Goal: Information Seeking & Learning: Learn about a topic

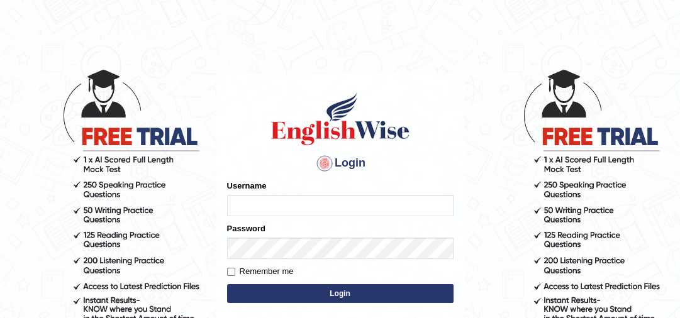
type input "thelma_parramatta"
click at [278, 271] on label "Remember me" at bounding box center [260, 271] width 67 height 13
click at [235, 271] on input "Remember me" at bounding box center [231, 272] width 8 height 8
checkbox input "true"
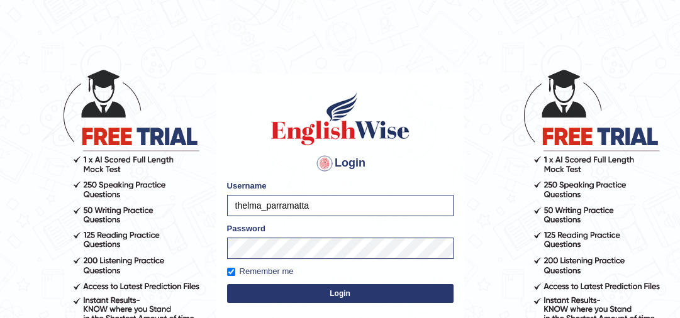
click at [272, 297] on button "Login" at bounding box center [340, 293] width 226 height 19
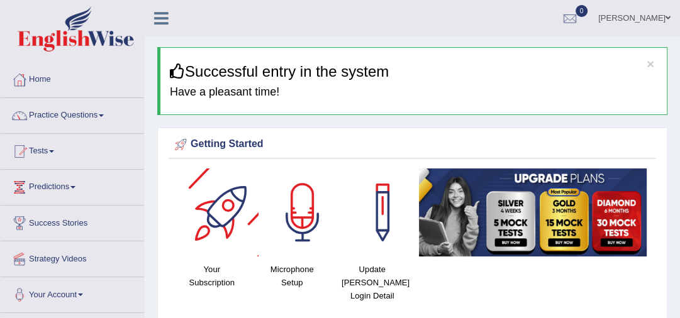
click at [292, 209] on div at bounding box center [302, 212] width 88 height 88
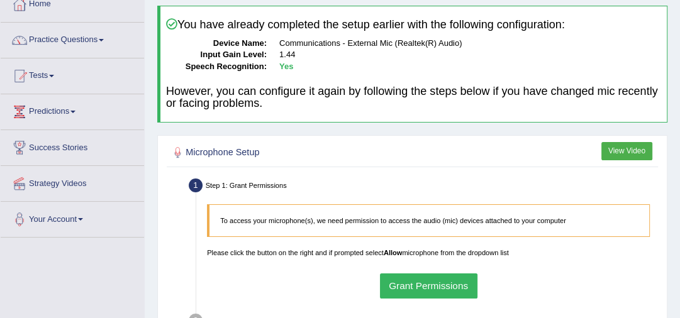
scroll to position [101, 0]
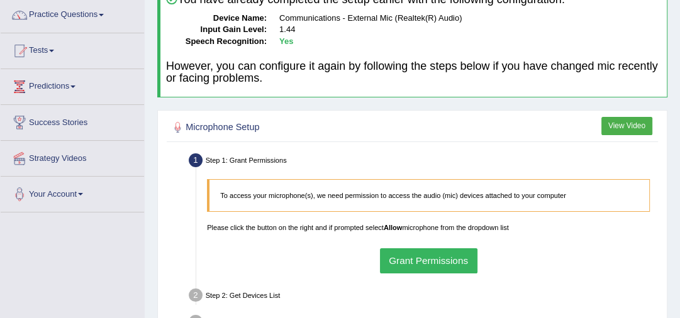
click at [427, 254] on button "Grant Permissions" at bounding box center [428, 260] width 97 height 25
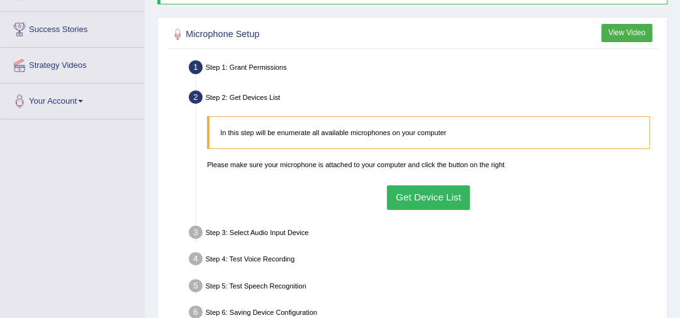
scroll to position [201, 0]
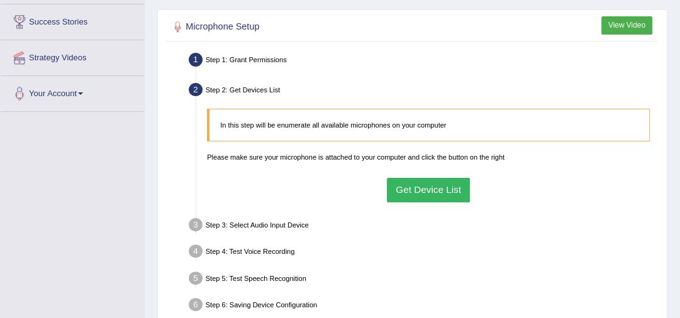
click at [450, 191] on button "Get Device List" at bounding box center [429, 190] width 84 height 25
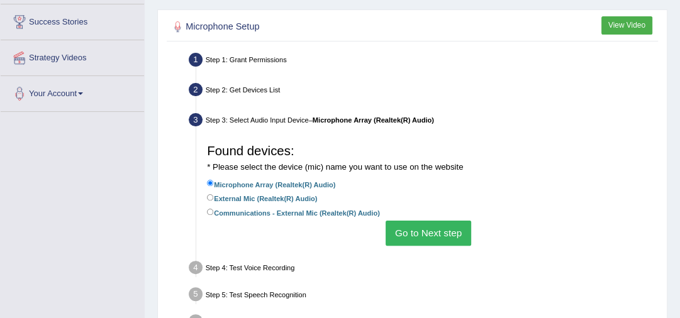
click at [438, 240] on button "Go to Next step" at bounding box center [427, 233] width 85 height 25
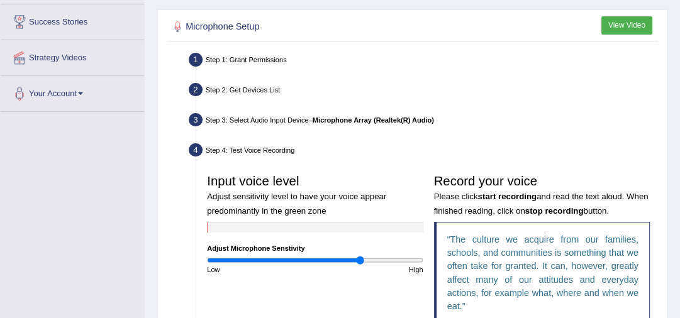
scroll to position [302, 0]
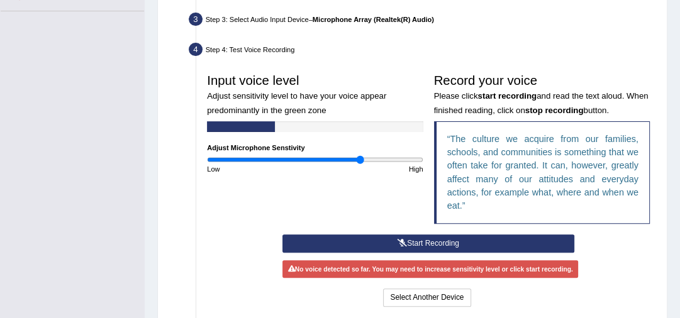
click at [508, 239] on button "Start Recording" at bounding box center [427, 243] width 291 height 18
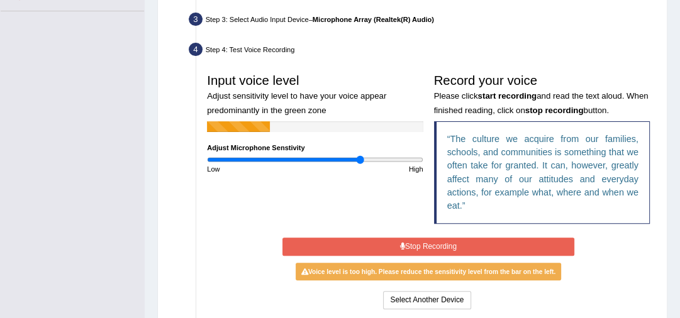
click at [509, 241] on button "Stop Recording" at bounding box center [427, 247] width 291 height 18
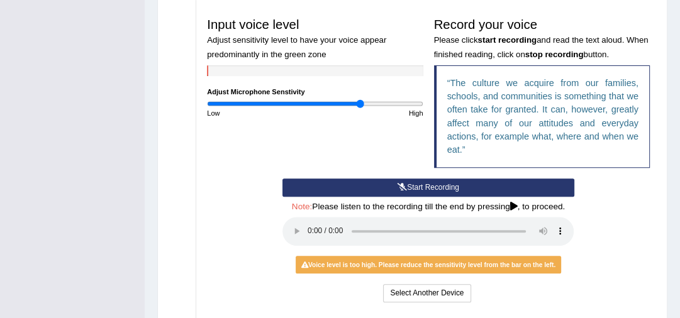
scroll to position [402, 0]
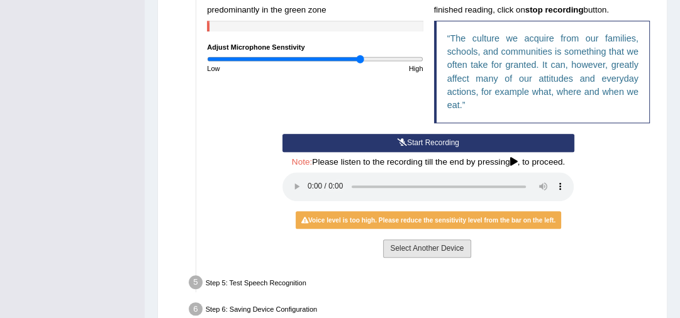
click at [413, 250] on button "Select Another Device" at bounding box center [426, 248] width 87 height 18
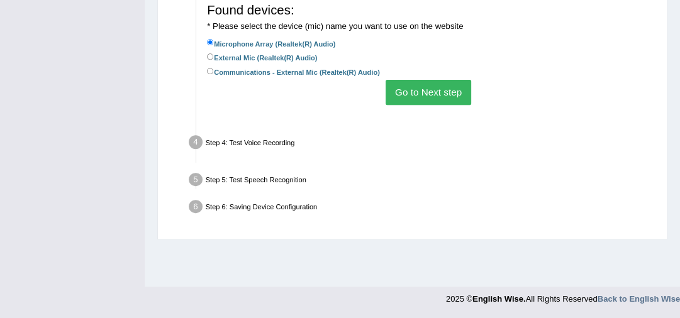
scroll to position [342, 0]
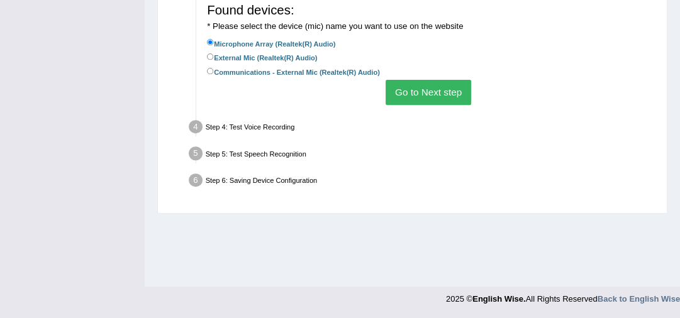
click at [444, 96] on button "Go to Next step" at bounding box center [427, 92] width 85 height 25
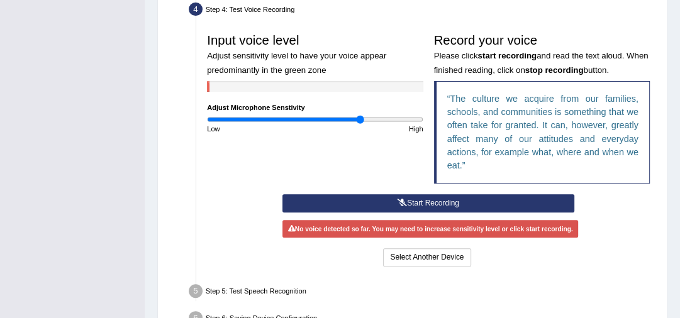
click at [430, 201] on button "Start Recording" at bounding box center [427, 203] width 291 height 18
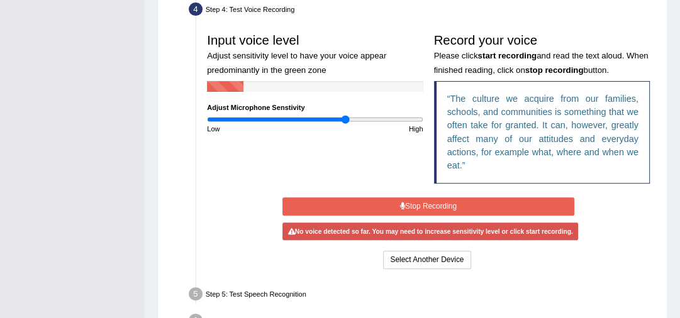
drag, startPoint x: 351, startPoint y: 116, endPoint x: 341, endPoint y: 116, distance: 10.7
click at [343, 116] on input "range" at bounding box center [315, 119] width 216 height 9
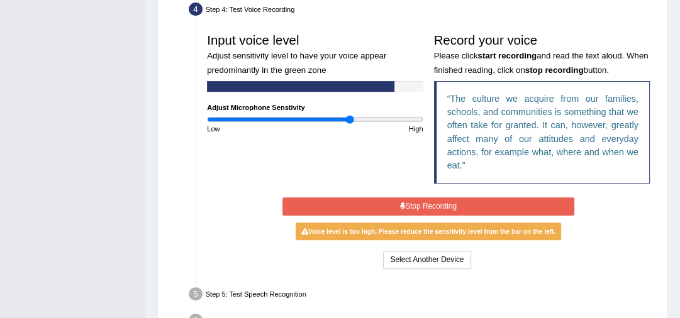
click at [350, 116] on input "range" at bounding box center [315, 119] width 216 height 9
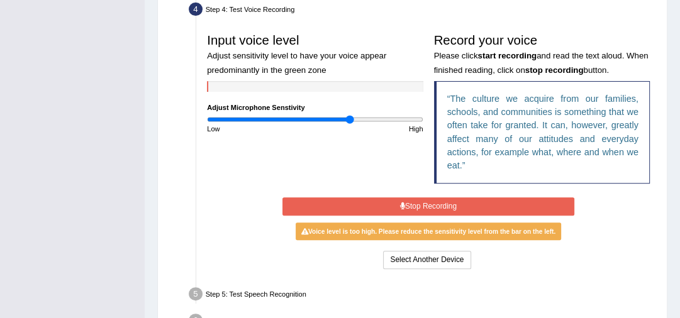
click at [432, 201] on button "Stop Recording" at bounding box center [427, 206] width 291 height 18
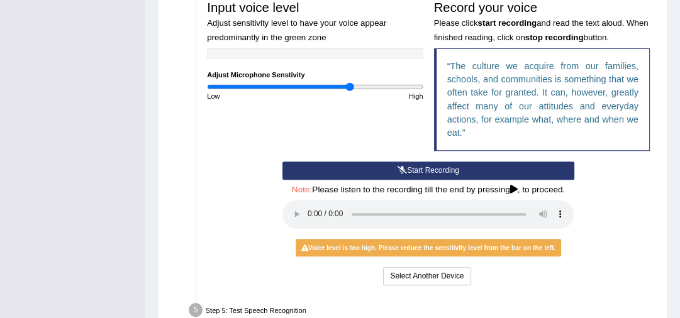
scroll to position [392, 0]
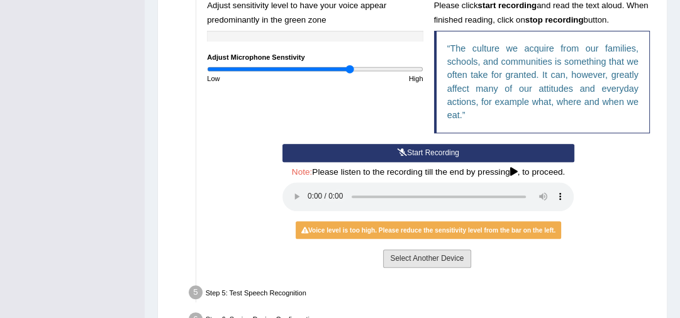
click at [449, 260] on button "Select Another Device" at bounding box center [426, 259] width 87 height 18
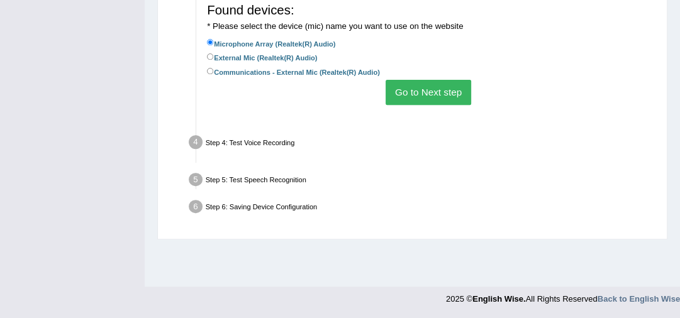
scroll to position [342, 0]
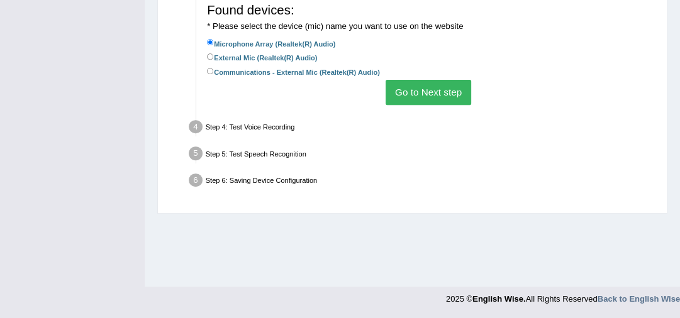
click at [441, 91] on button "Go to Next step" at bounding box center [427, 92] width 85 height 25
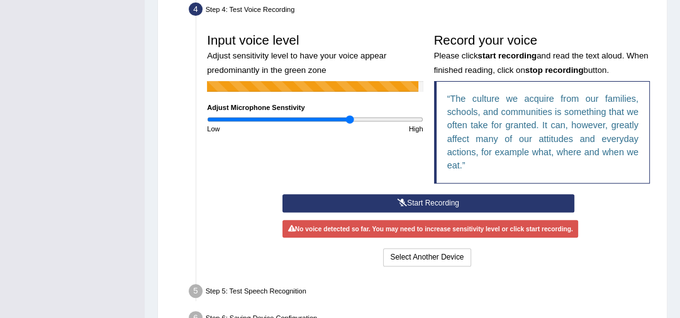
click at [409, 202] on button "Start Recording" at bounding box center [427, 203] width 291 height 18
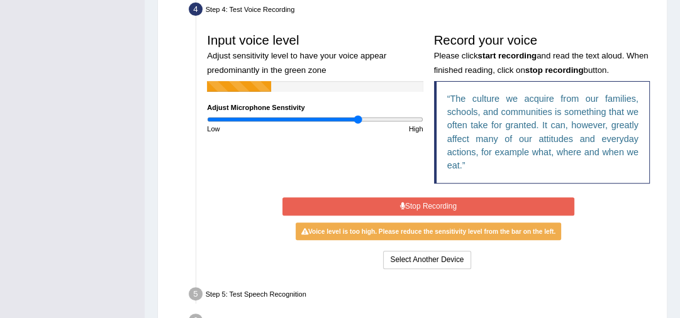
click at [358, 119] on input "range" at bounding box center [315, 119] width 216 height 9
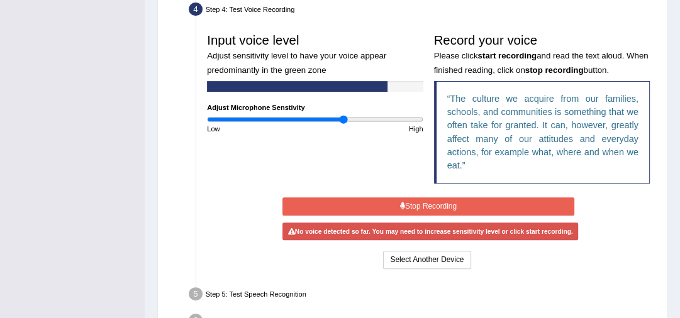
drag, startPoint x: 358, startPoint y: 119, endPoint x: 339, endPoint y: 121, distance: 18.9
click at [342, 121] on input "range" at bounding box center [315, 119] width 216 height 9
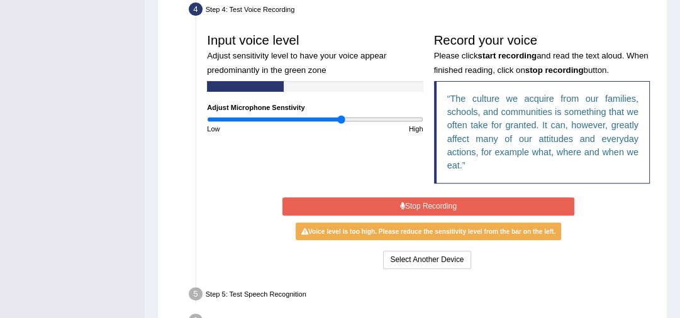
click at [419, 206] on button "Stop Recording" at bounding box center [427, 206] width 291 height 18
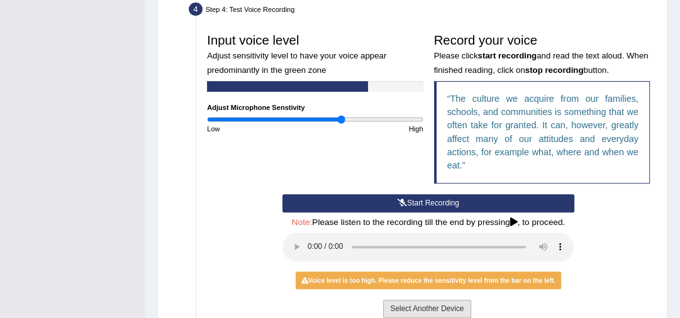
click at [455, 300] on button "Select Another Device" at bounding box center [426, 309] width 87 height 18
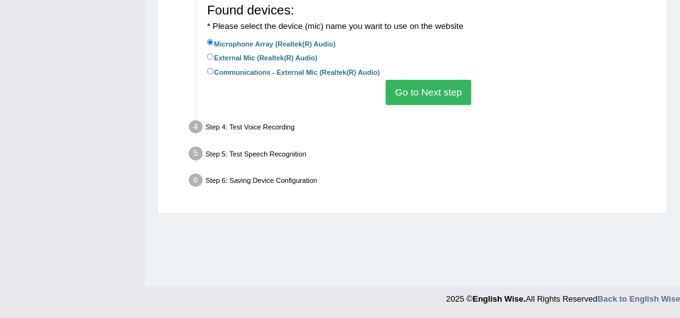
click at [427, 86] on button "Go to Next step" at bounding box center [427, 92] width 85 height 25
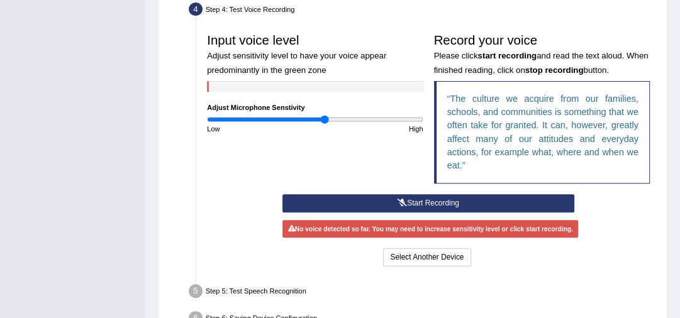
click at [324, 118] on input "range" at bounding box center [315, 119] width 216 height 9
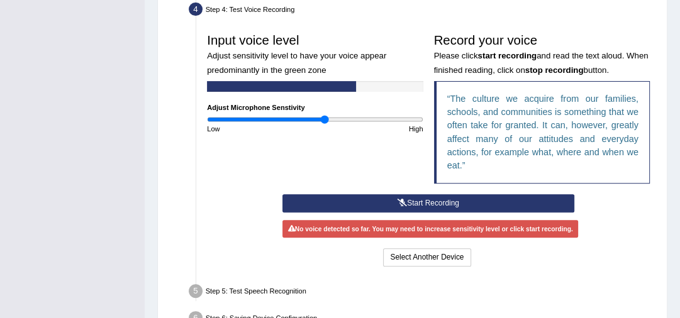
click at [410, 202] on button "Start Recording" at bounding box center [427, 203] width 291 height 18
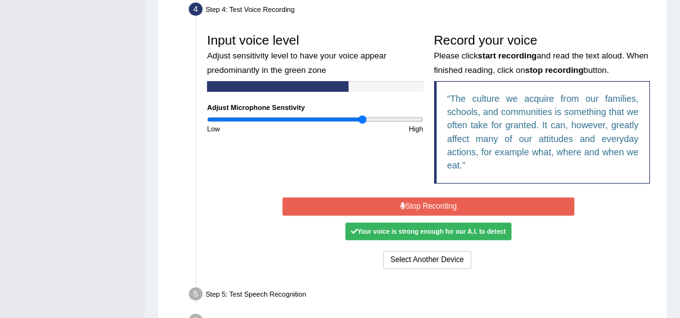
click at [361, 116] on input "range" at bounding box center [315, 119] width 216 height 9
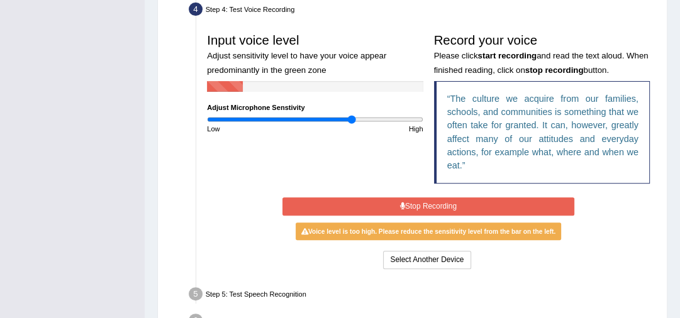
click at [351, 118] on input "range" at bounding box center [315, 119] width 216 height 9
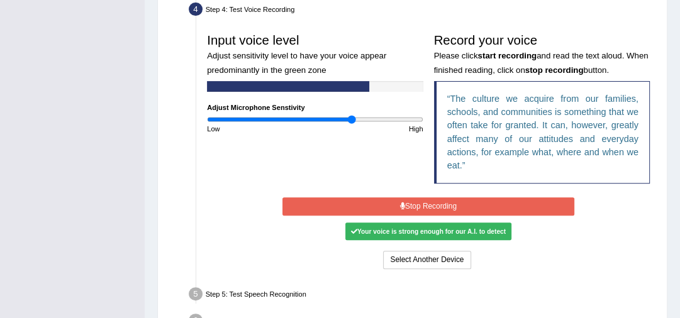
click at [411, 206] on button "Stop Recording" at bounding box center [427, 206] width 291 height 18
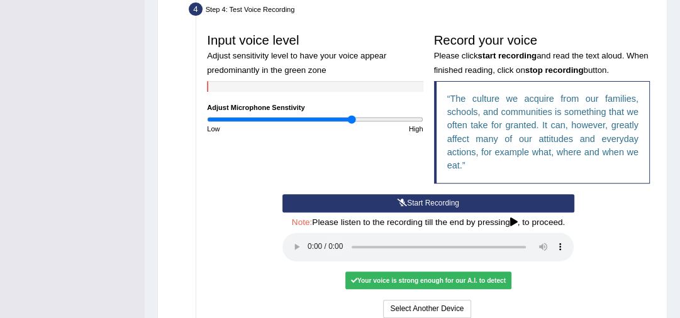
scroll to position [392, 0]
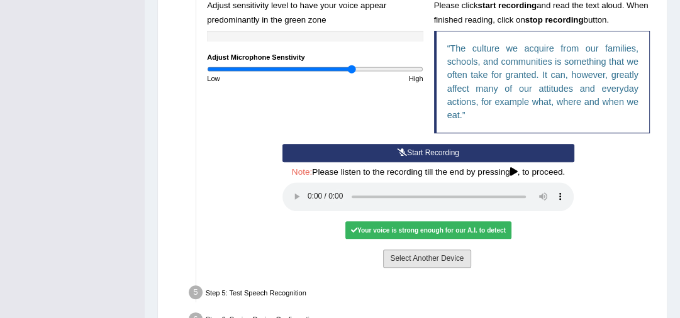
click at [430, 254] on button "Select Another Device" at bounding box center [426, 259] width 87 height 18
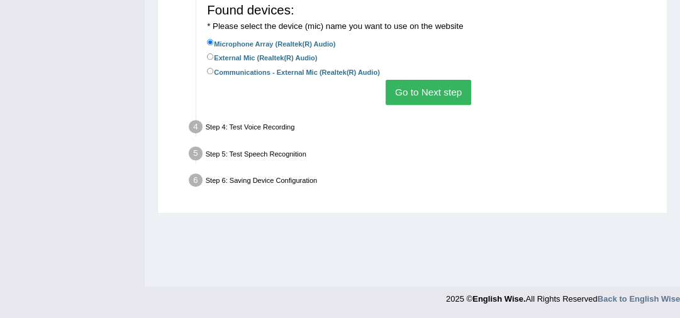
click at [432, 93] on button "Go to Next step" at bounding box center [427, 92] width 85 height 25
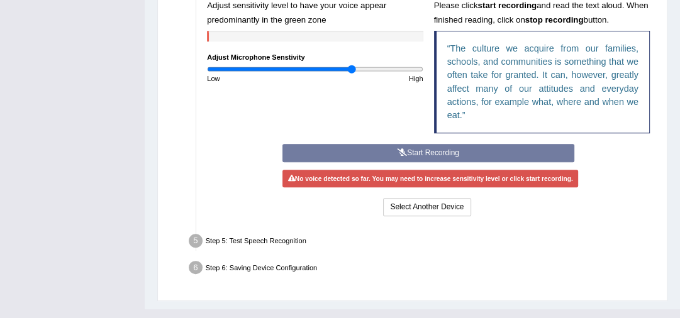
scroll to position [342, 0]
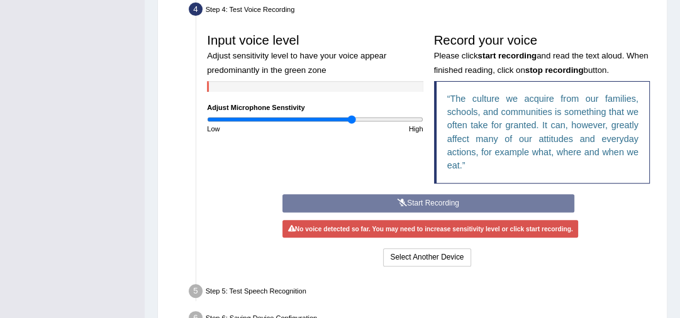
click at [445, 202] on div "Start Recording Stop Recording Note: Please listen to the recording till the en…" at bounding box center [428, 231] width 302 height 75
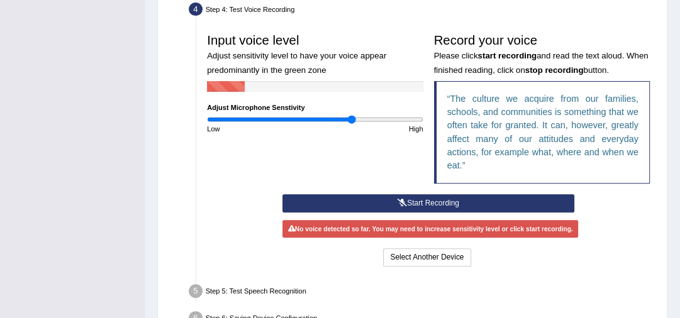
click at [445, 202] on button "Start Recording" at bounding box center [427, 203] width 291 height 18
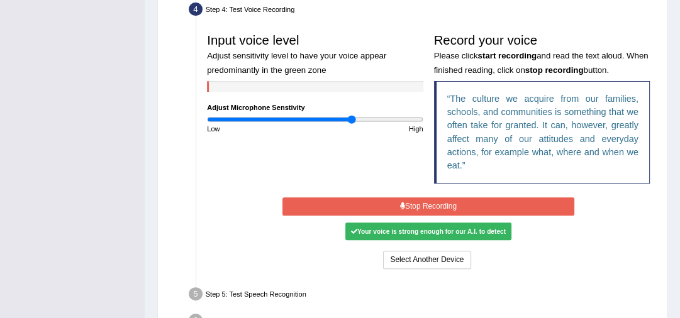
click at [435, 204] on button "Stop Recording" at bounding box center [427, 206] width 291 height 18
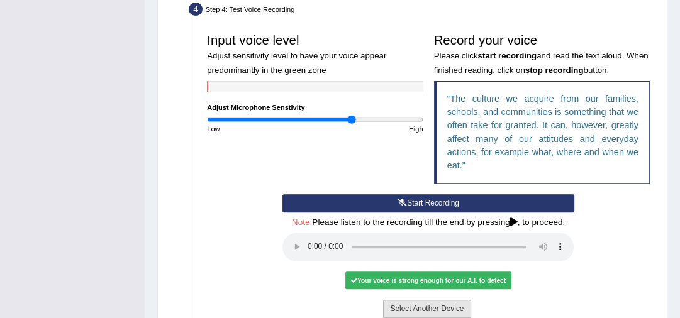
click at [417, 309] on button "Select Another Device" at bounding box center [426, 309] width 87 height 18
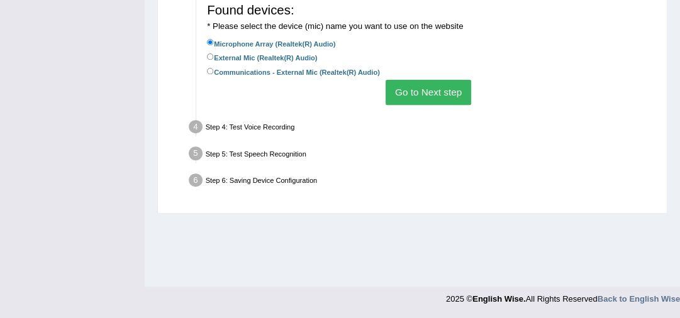
click at [424, 85] on button "Go to Next step" at bounding box center [427, 92] width 85 height 25
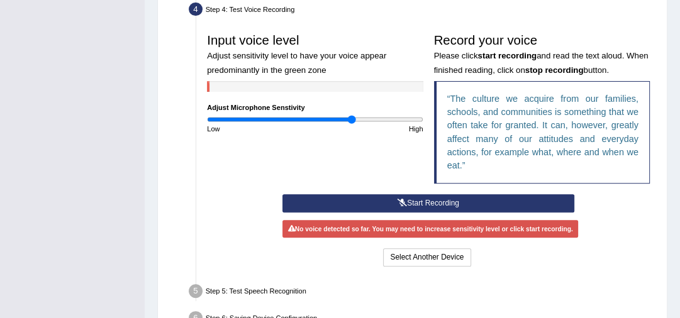
click at [429, 196] on button "Start Recording" at bounding box center [427, 203] width 291 height 18
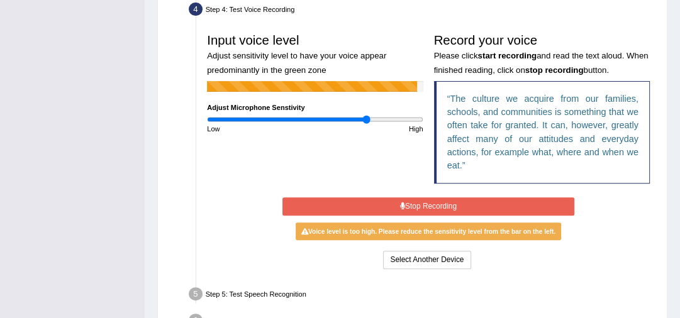
click at [366, 118] on input "range" at bounding box center [315, 119] width 216 height 9
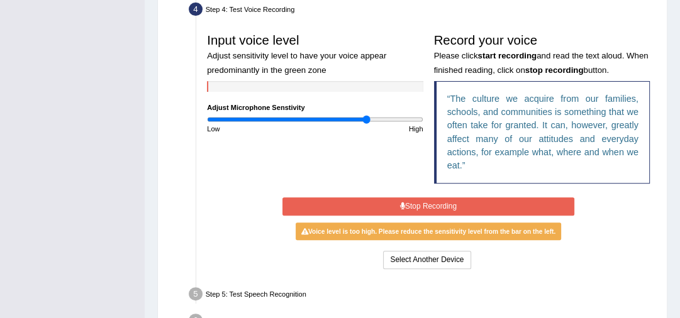
click at [431, 204] on button "Stop Recording" at bounding box center [427, 206] width 291 height 18
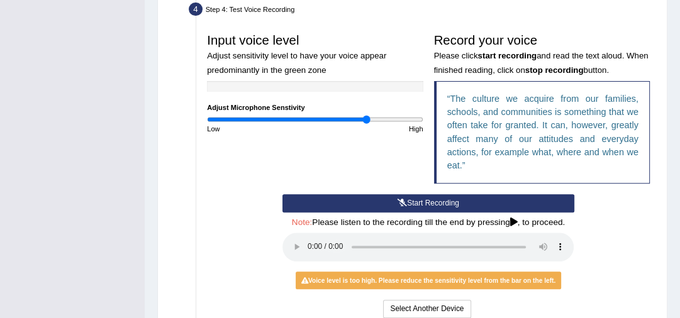
scroll to position [392, 0]
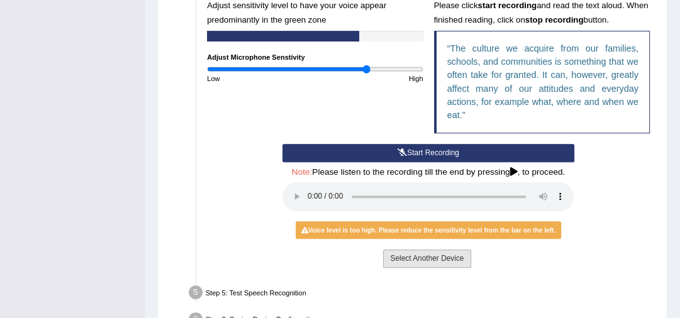
click at [414, 261] on button "Select Another Device" at bounding box center [426, 259] width 87 height 18
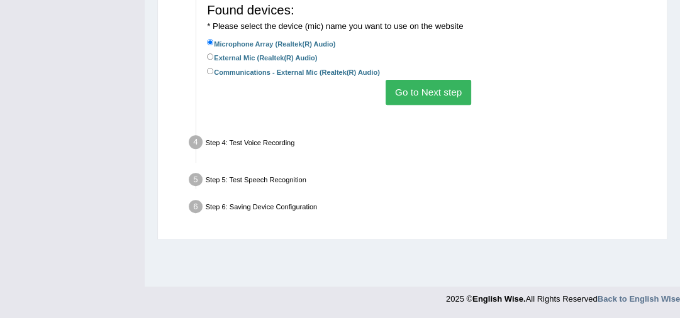
scroll to position [342, 0]
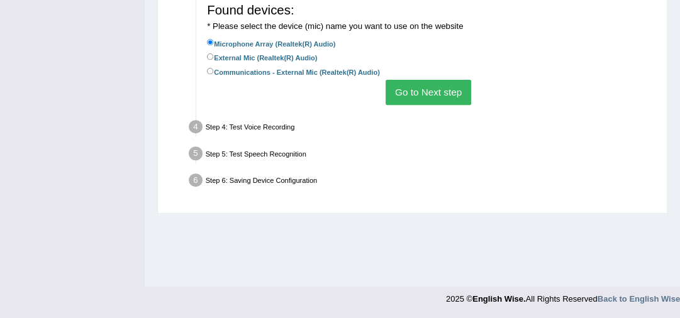
click at [465, 96] on button "Go to Next step" at bounding box center [427, 92] width 85 height 25
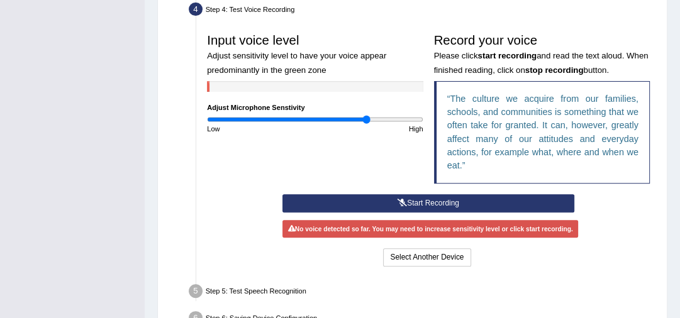
click at [449, 202] on button "Start Recording" at bounding box center [427, 203] width 291 height 18
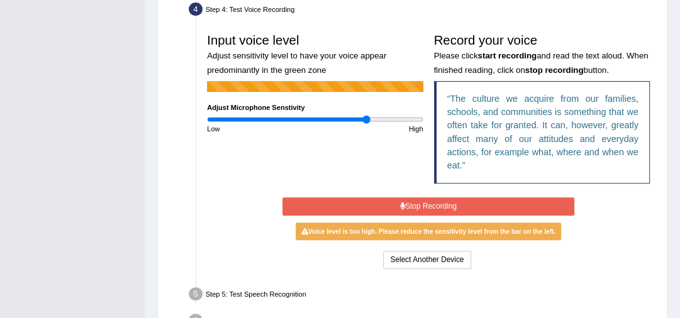
click at [449, 202] on button "Stop Recording" at bounding box center [427, 206] width 291 height 18
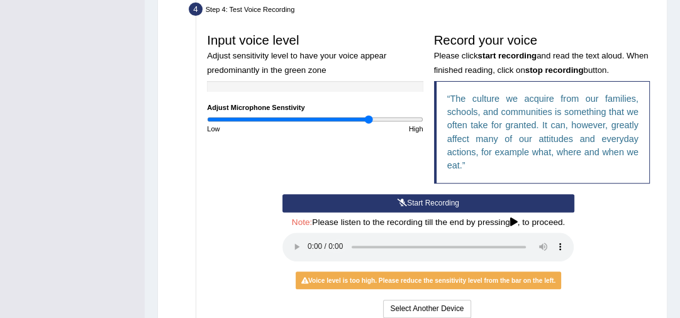
click at [368, 118] on input "range" at bounding box center [315, 119] width 216 height 9
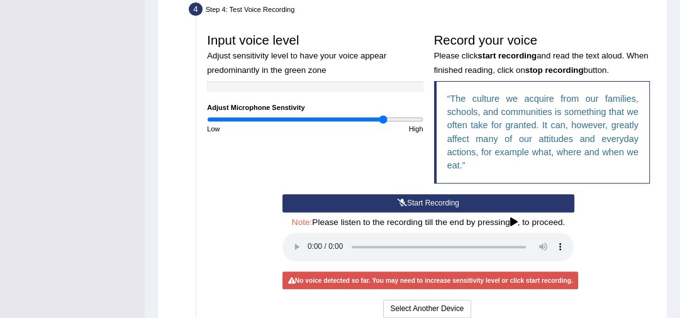
drag, startPoint x: 383, startPoint y: 118, endPoint x: 392, endPoint y: 118, distance: 8.8
click at [383, 118] on input "range" at bounding box center [315, 119] width 216 height 9
click at [399, 118] on input "range" at bounding box center [315, 119] width 216 height 9
click at [410, 118] on input "range" at bounding box center [315, 119] width 216 height 9
drag, startPoint x: 399, startPoint y: 118, endPoint x: 359, endPoint y: 116, distance: 39.7
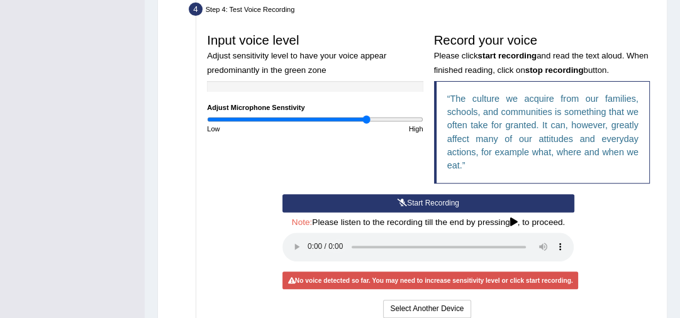
click at [365, 116] on input "range" at bounding box center [315, 119] width 216 height 9
click at [426, 309] on button "Select Another Device" at bounding box center [426, 309] width 87 height 18
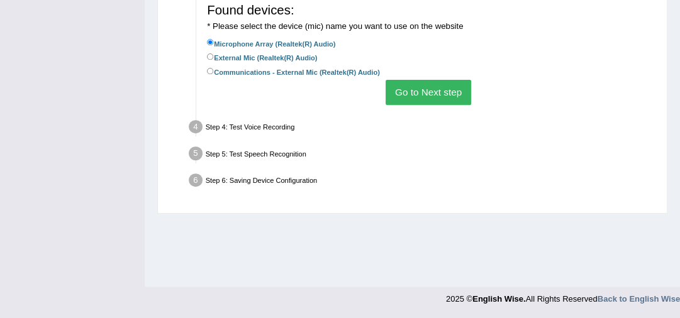
click at [448, 97] on button "Go to Next step" at bounding box center [427, 92] width 85 height 25
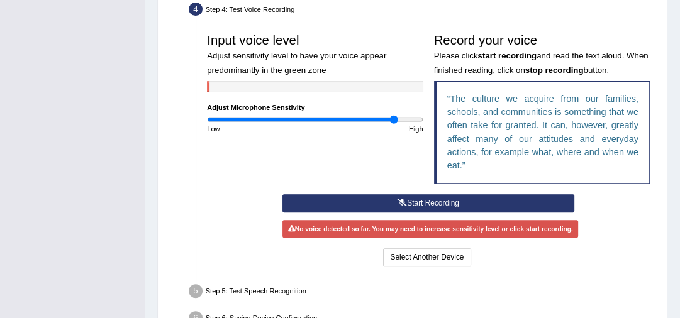
click at [392, 118] on input "range" at bounding box center [315, 119] width 216 height 9
click at [411, 201] on button "Start Recording" at bounding box center [427, 203] width 291 height 18
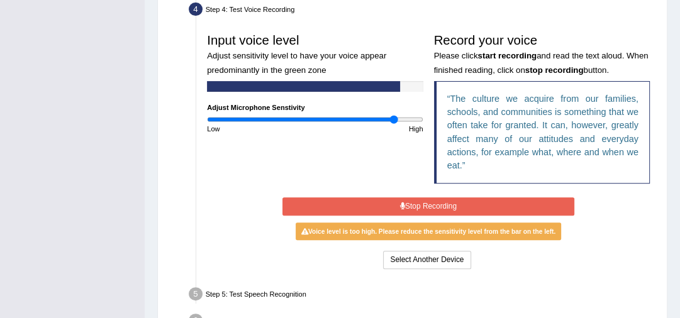
click at [414, 202] on button "Stop Recording" at bounding box center [427, 206] width 291 height 18
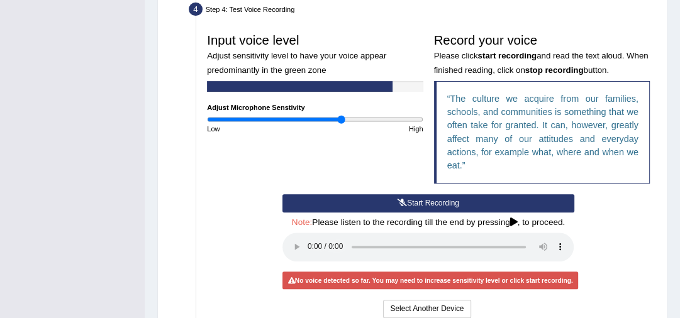
click at [341, 117] on input "range" at bounding box center [315, 119] width 216 height 9
click at [367, 206] on button "Start Recording" at bounding box center [427, 203] width 291 height 18
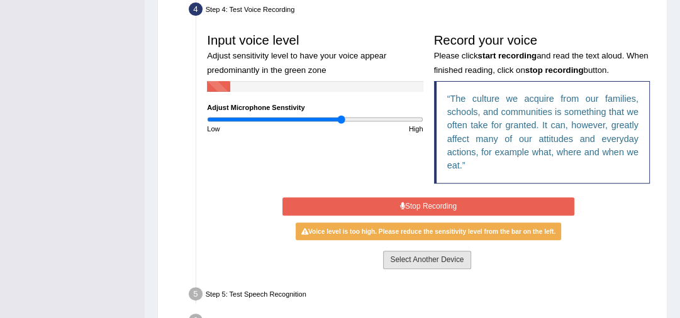
click at [397, 264] on button "Select Another Device" at bounding box center [426, 260] width 87 height 18
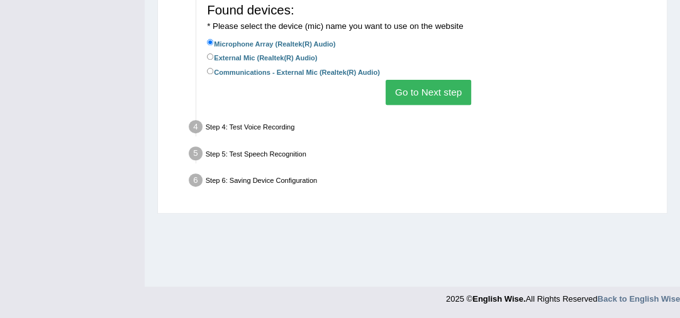
click at [448, 86] on button "Go to Next step" at bounding box center [427, 92] width 85 height 25
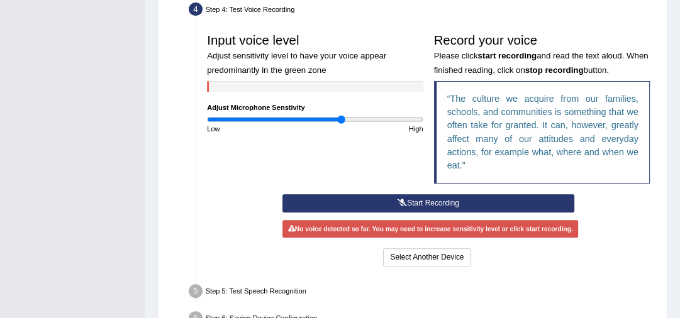
click at [443, 197] on button "Start Recording" at bounding box center [427, 203] width 291 height 18
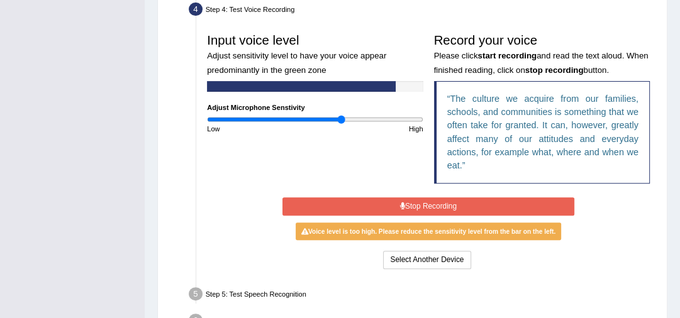
click at [440, 204] on button "Stop Recording" at bounding box center [427, 206] width 291 height 18
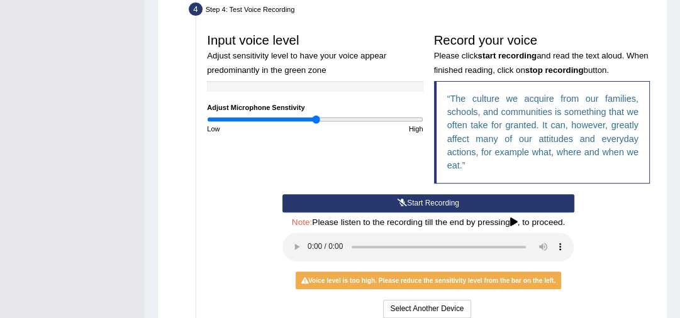
click at [317, 116] on input "range" at bounding box center [315, 119] width 216 height 9
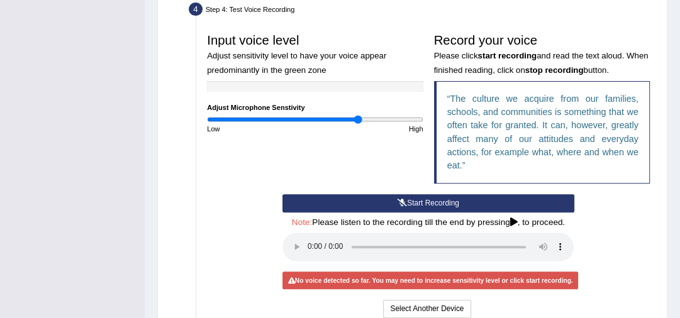
click at [357, 118] on input "range" at bounding box center [315, 119] width 216 height 9
click at [430, 306] on button "Select Another Device" at bounding box center [426, 309] width 87 height 18
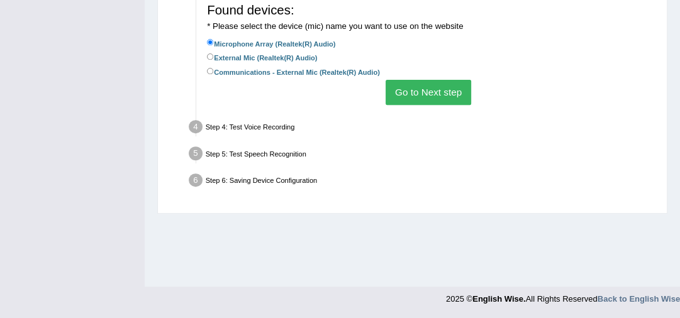
click at [445, 94] on button "Go to Next step" at bounding box center [427, 92] width 85 height 25
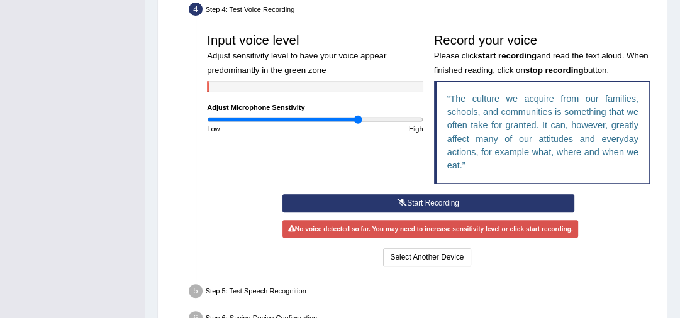
click at [449, 204] on button "Start Recording" at bounding box center [427, 203] width 291 height 18
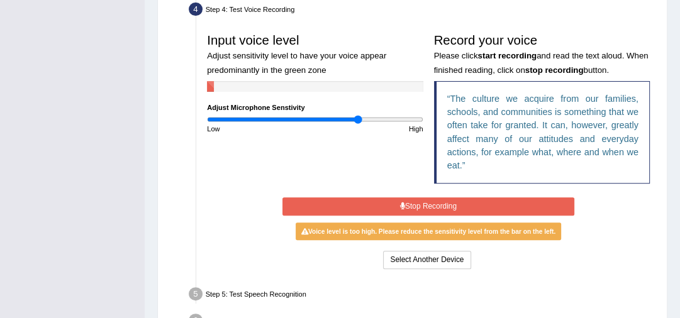
click at [449, 204] on button "Stop Recording" at bounding box center [427, 206] width 291 height 18
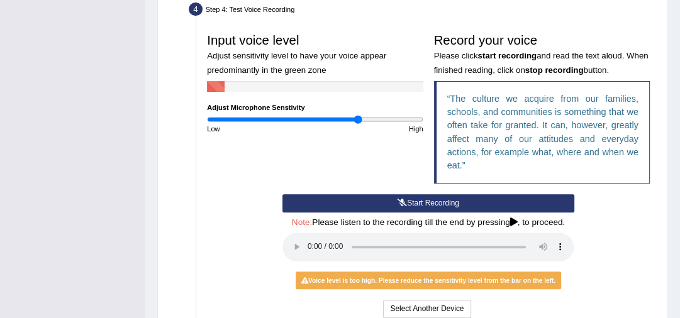
click at [336, 277] on div "Voice level is too high. Please reduce the sensitivity level from the bar on th…" at bounding box center [427, 281] width 265 height 18
click at [410, 304] on button "Select Another Device" at bounding box center [426, 309] width 87 height 18
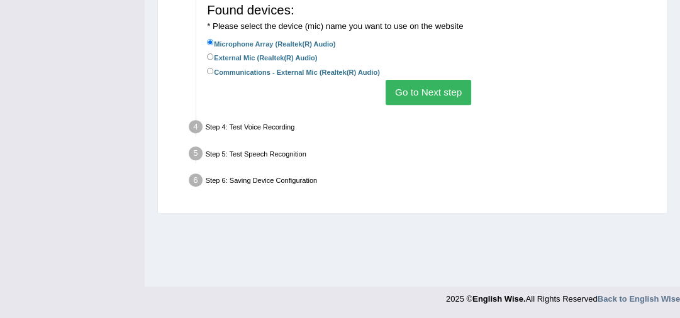
click at [448, 96] on button "Go to Next step" at bounding box center [427, 92] width 85 height 25
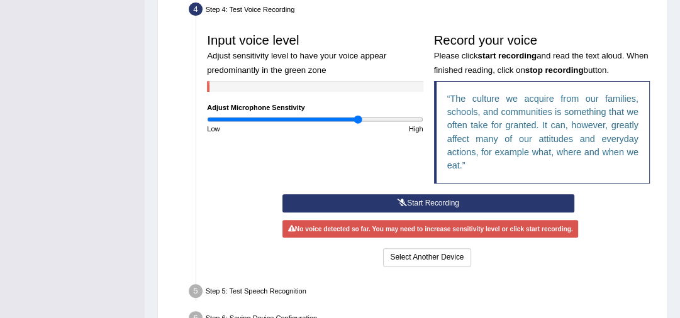
click at [401, 197] on button "Start Recording" at bounding box center [427, 203] width 291 height 18
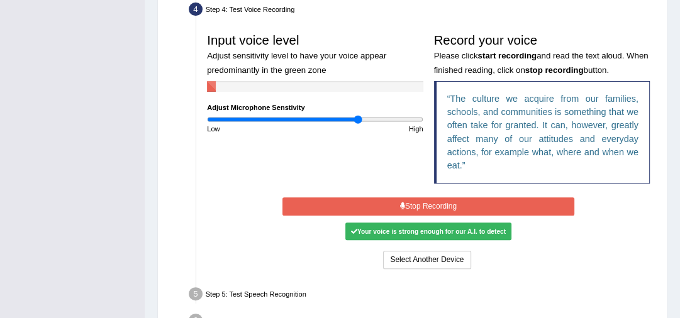
click at [401, 197] on button "Stop Recording" at bounding box center [427, 206] width 291 height 18
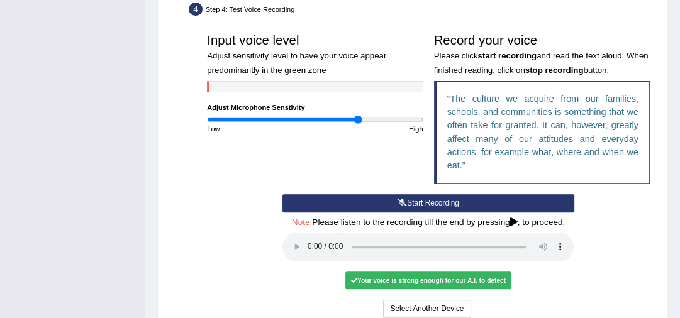
scroll to position [443, 0]
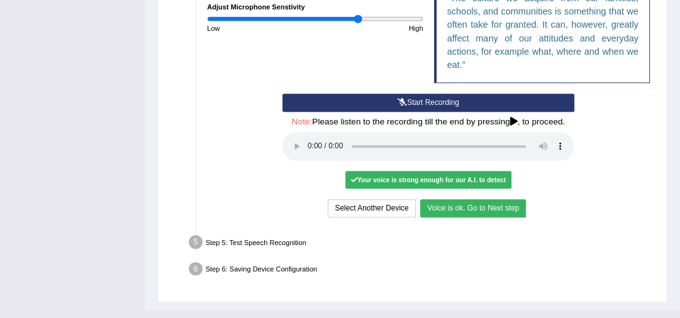
click at [429, 206] on button "Voice is ok. Go to Next step" at bounding box center [473, 208] width 106 height 18
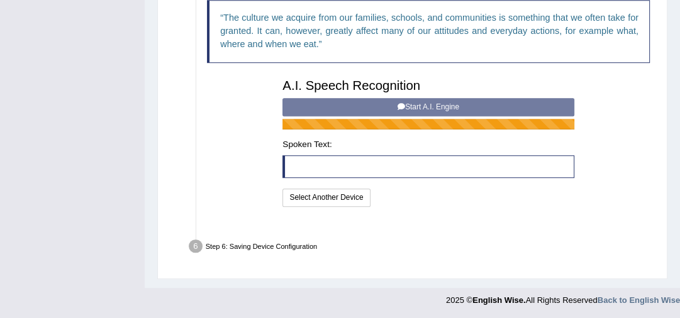
scroll to position [410, 0]
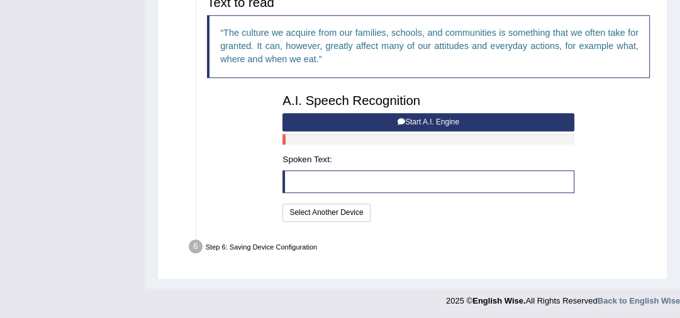
click at [437, 121] on button "Start A.I. Engine" at bounding box center [427, 122] width 291 height 18
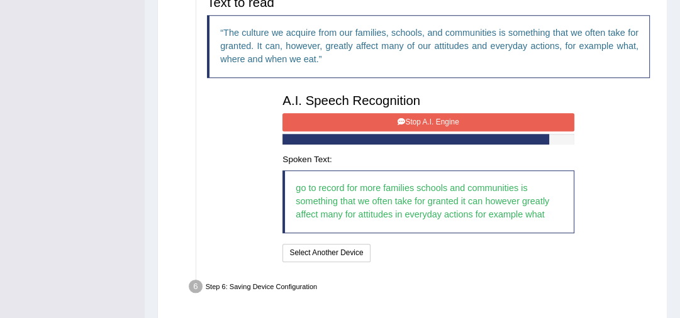
click at [437, 121] on button "Stop A.I. Engine" at bounding box center [427, 122] width 291 height 18
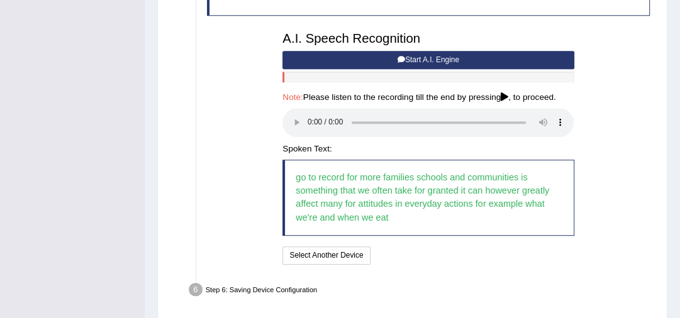
scroll to position [510, 0]
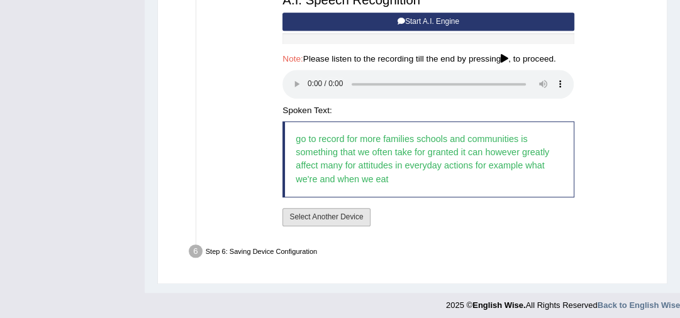
click at [330, 219] on button "Select Another Device" at bounding box center [325, 217] width 87 height 18
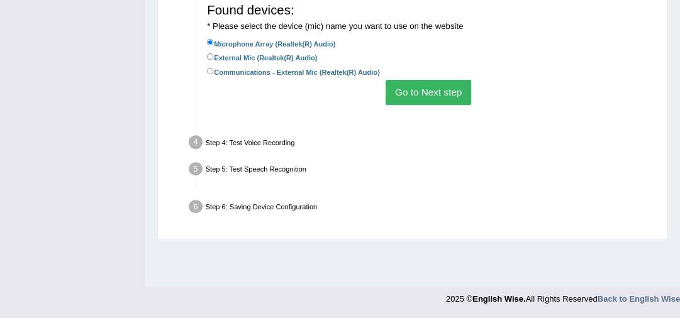
click at [328, 215] on ul "Step 1: Grant Permissions To access your microphone(s), we need permission to a…" at bounding box center [412, 64] width 485 height 311
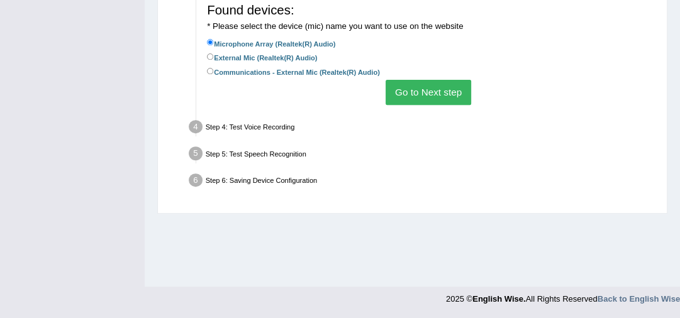
click at [417, 98] on button "Go to Next step" at bounding box center [427, 92] width 85 height 25
click at [419, 92] on button "Go to Next step" at bounding box center [427, 92] width 85 height 25
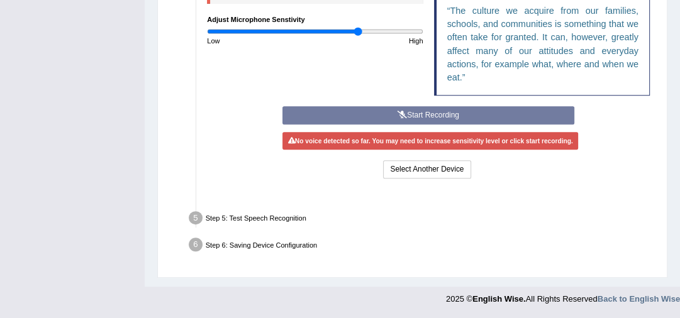
click at [434, 186] on ul "Step 1: Grant Permissions To access your microphone(s), we need permission to a…" at bounding box center [412, 34] width 485 height 448
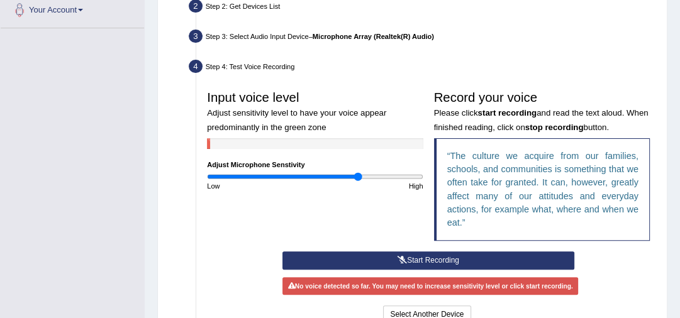
scroll to position [292, 0]
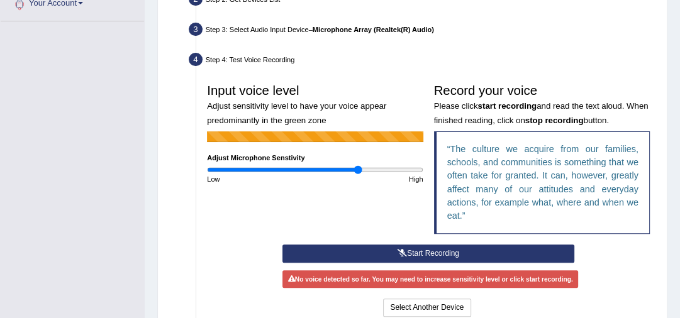
click at [388, 245] on button "Start Recording" at bounding box center [427, 254] width 291 height 18
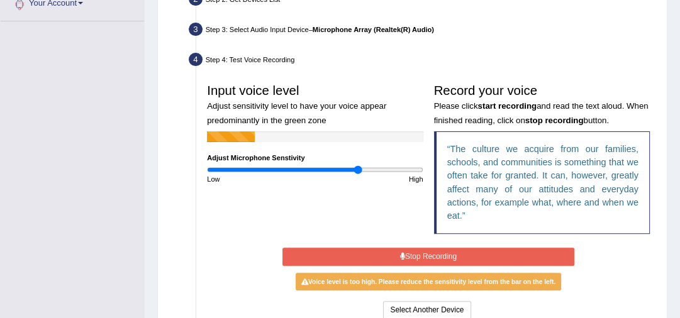
click at [387, 249] on button "Stop Recording" at bounding box center [427, 257] width 291 height 18
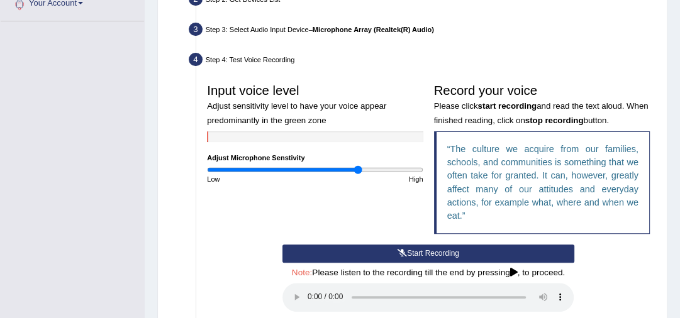
scroll to position [342, 0]
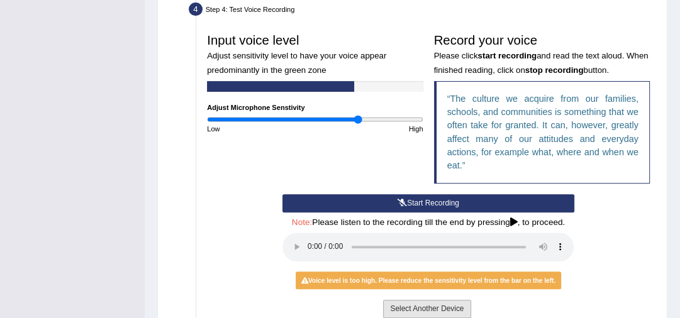
click at [427, 309] on button "Select Another Device" at bounding box center [426, 309] width 87 height 18
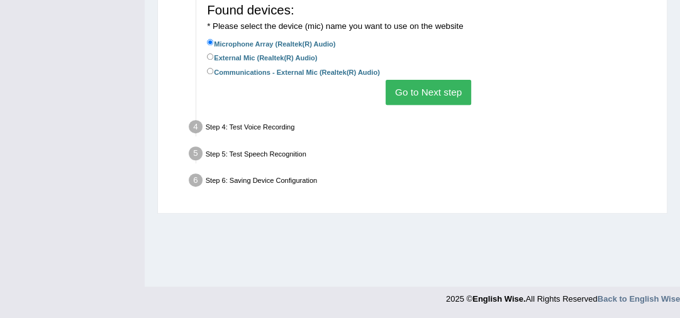
click at [445, 82] on button "Go to Next step" at bounding box center [427, 92] width 85 height 25
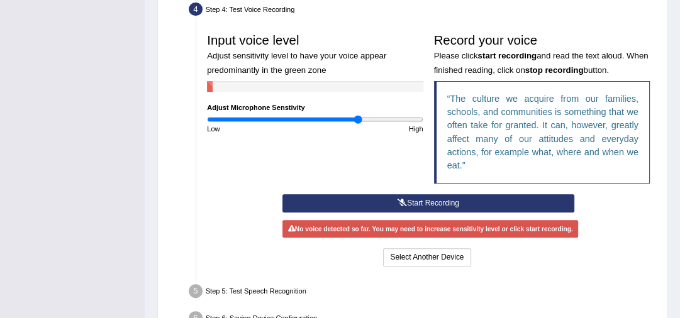
click at [444, 204] on button "Start Recording" at bounding box center [427, 203] width 291 height 18
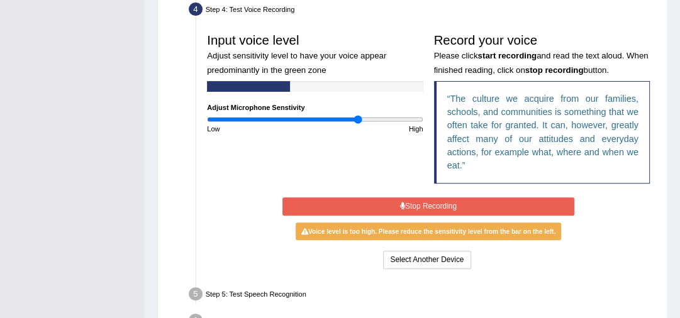
click at [444, 204] on button "Stop Recording" at bounding box center [427, 206] width 291 height 18
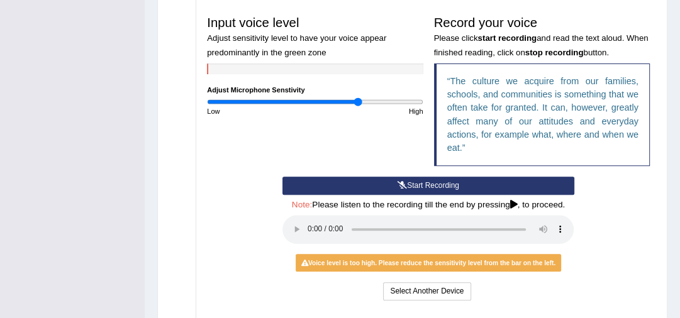
scroll to position [392, 0]
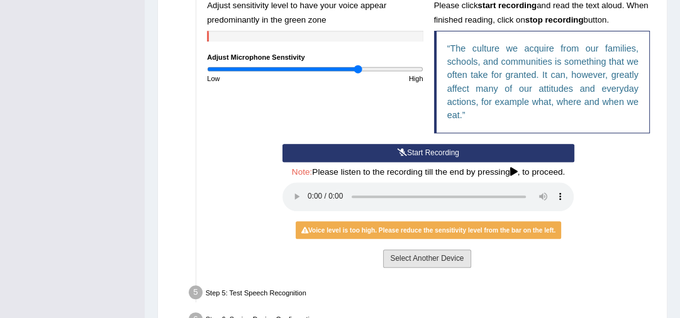
click at [413, 256] on button "Select Another Device" at bounding box center [426, 259] width 87 height 18
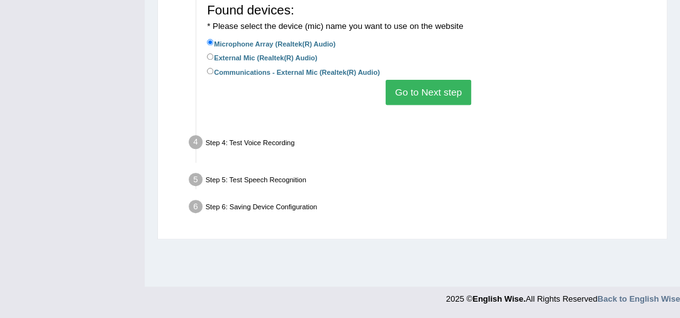
scroll to position [342, 0]
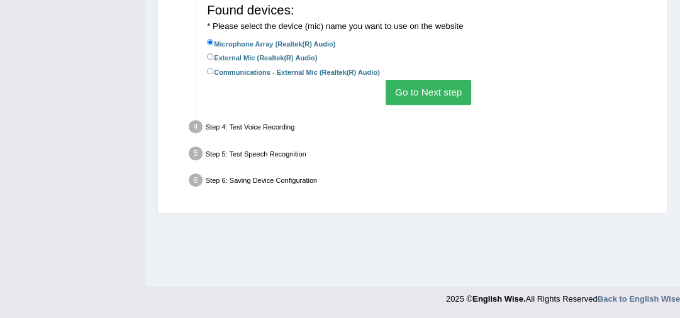
click at [442, 91] on button "Go to Next step" at bounding box center [427, 92] width 85 height 25
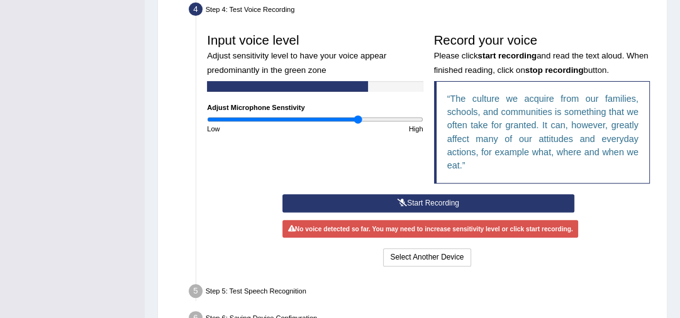
click at [470, 201] on button "Start Recording" at bounding box center [427, 203] width 291 height 18
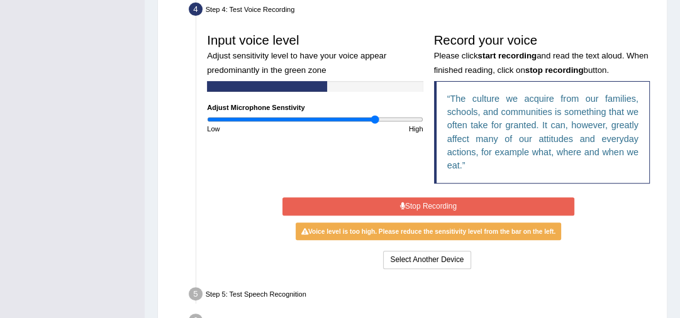
click at [375, 118] on input "range" at bounding box center [315, 119] width 216 height 9
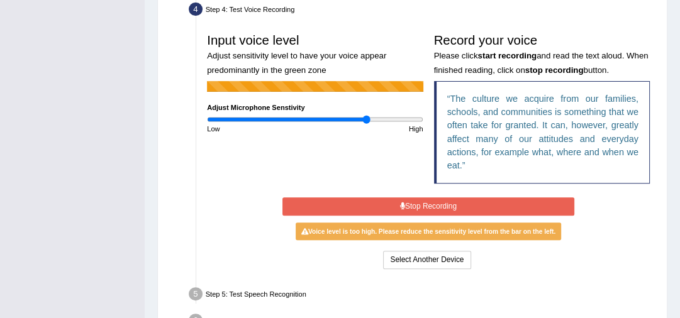
click at [365, 117] on input "range" at bounding box center [315, 119] width 216 height 9
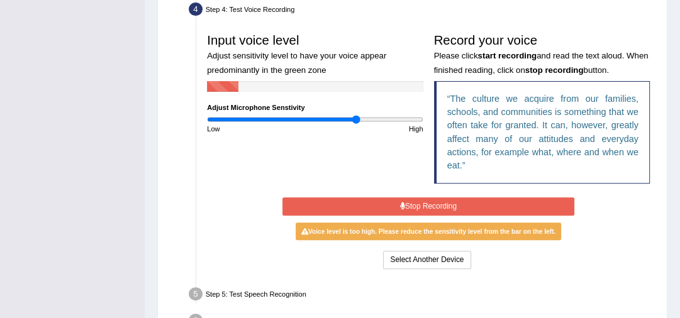
click at [355, 117] on input "range" at bounding box center [315, 119] width 216 height 9
click at [344, 118] on input "range" at bounding box center [315, 119] width 216 height 9
click at [340, 118] on input "range" at bounding box center [315, 119] width 216 height 9
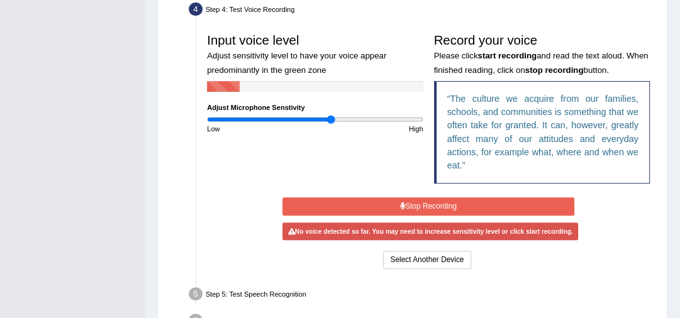
click at [331, 118] on input "range" at bounding box center [315, 119] width 216 height 9
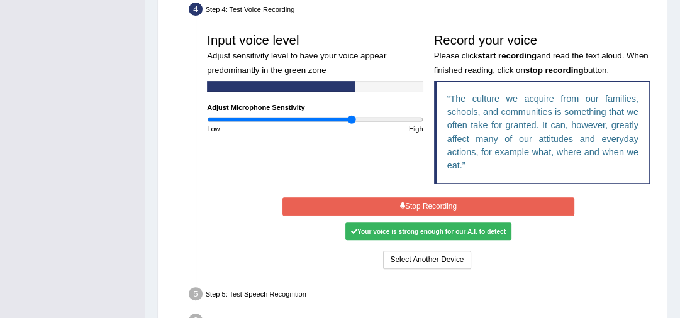
click at [350, 118] on input "range" at bounding box center [315, 119] width 216 height 9
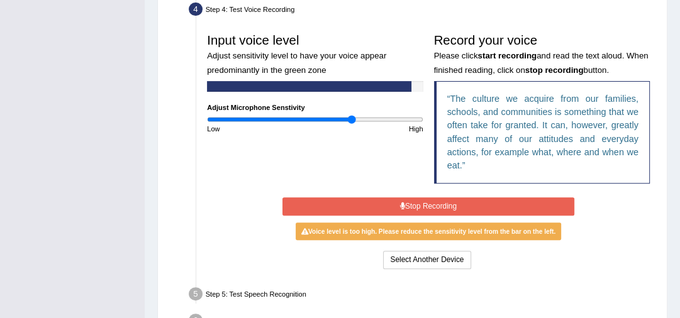
click at [402, 203] on icon at bounding box center [402, 206] width 5 height 8
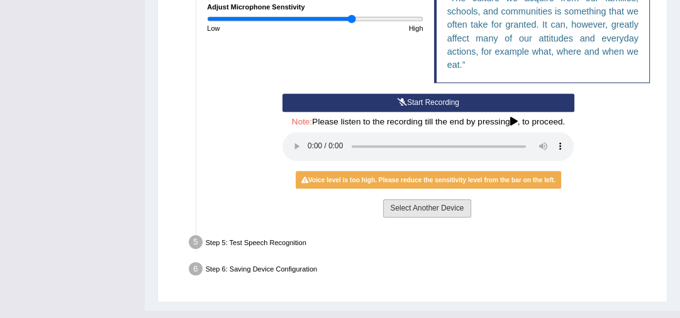
click at [404, 204] on button "Select Another Device" at bounding box center [426, 208] width 87 height 18
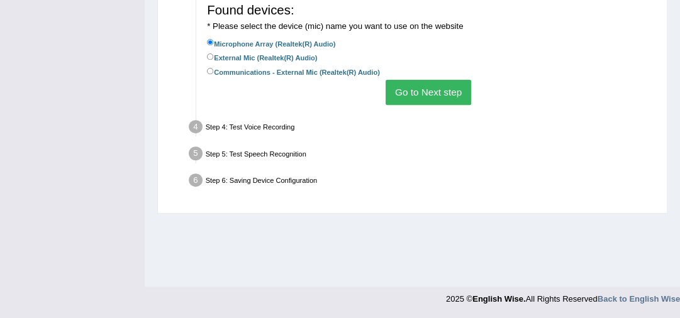
click at [422, 93] on button "Go to Next step" at bounding box center [427, 92] width 85 height 25
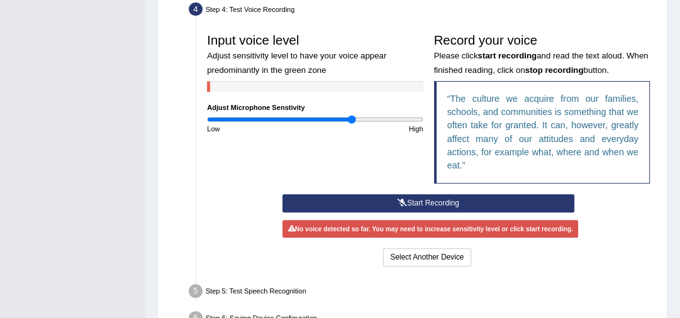
click at [460, 205] on button "Start Recording" at bounding box center [427, 203] width 291 height 18
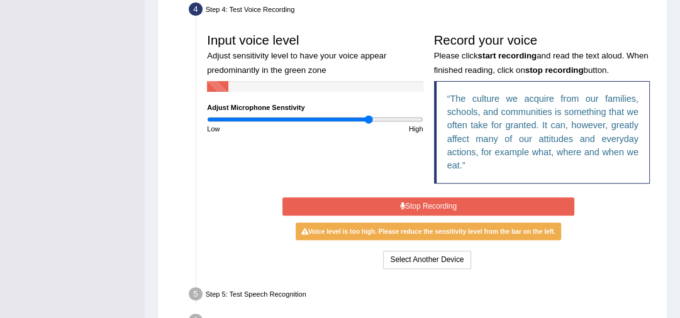
click at [367, 118] on input "range" at bounding box center [315, 119] width 216 height 9
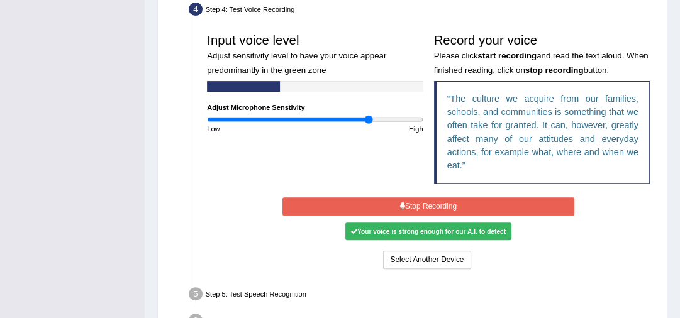
click at [420, 199] on button "Stop Recording" at bounding box center [427, 206] width 291 height 18
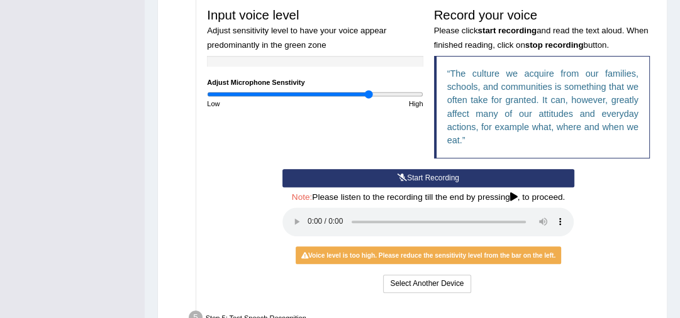
scroll to position [392, 0]
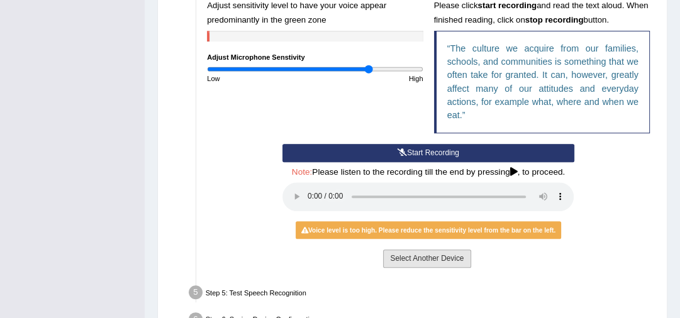
click at [426, 261] on button "Select Another Device" at bounding box center [426, 259] width 87 height 18
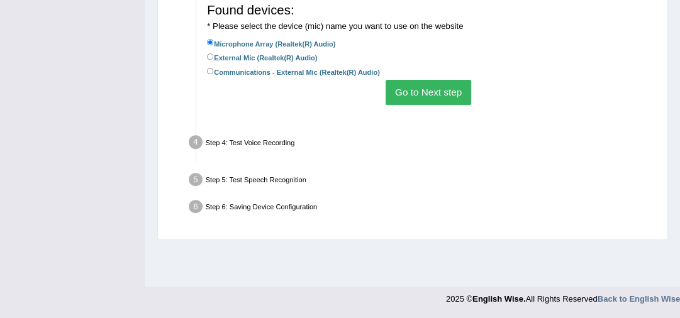
scroll to position [342, 0]
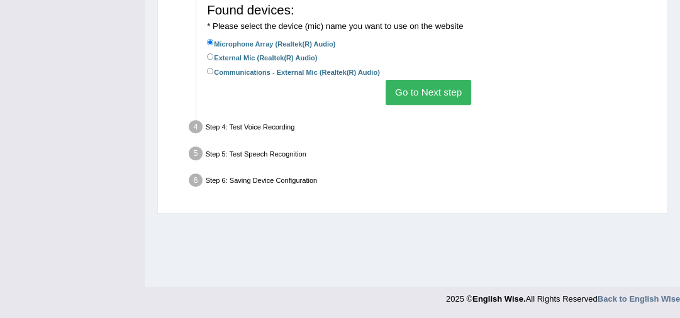
click at [450, 82] on button "Go to Next step" at bounding box center [427, 92] width 85 height 25
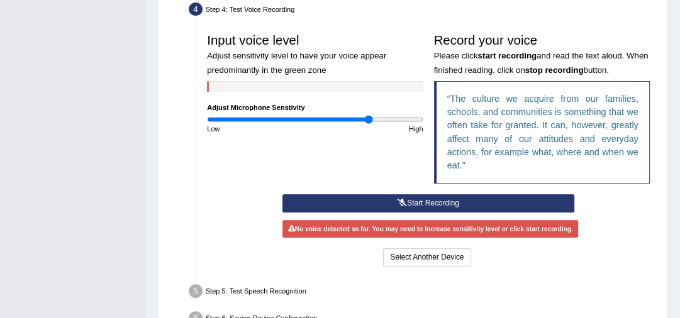
click at [465, 205] on button "Start Recording" at bounding box center [427, 203] width 291 height 18
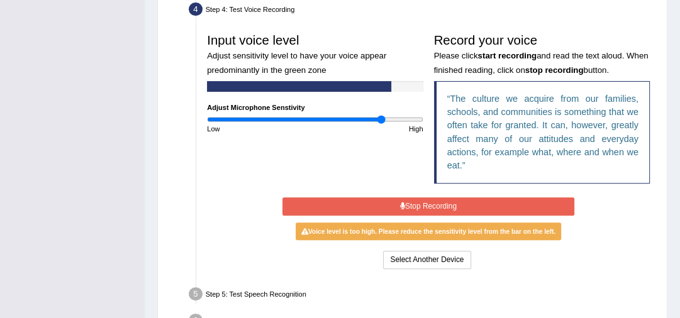
click at [381, 116] on input "range" at bounding box center [315, 119] width 216 height 9
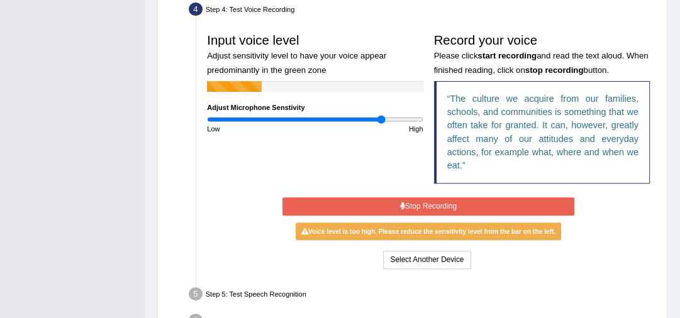
type input "1.72"
click at [389, 116] on input "range" at bounding box center [315, 119] width 216 height 9
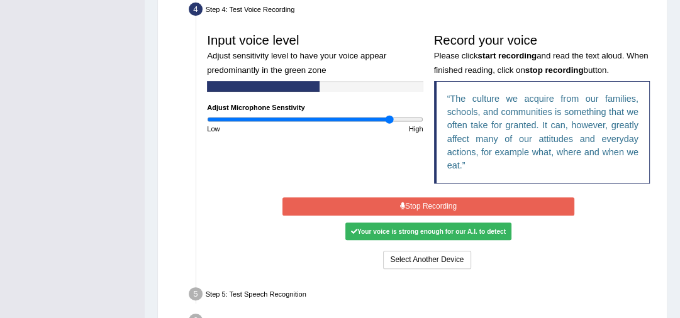
click at [410, 201] on button "Stop Recording" at bounding box center [427, 206] width 291 height 18
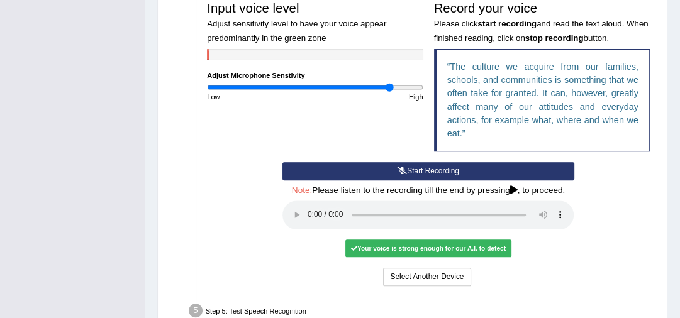
scroll to position [392, 0]
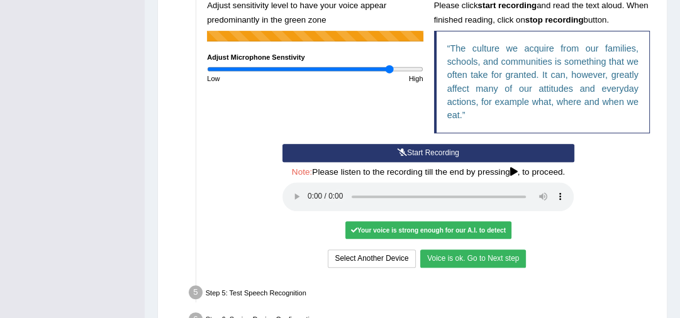
click at [444, 253] on button "Voice is ok. Go to Next step" at bounding box center [473, 259] width 106 height 18
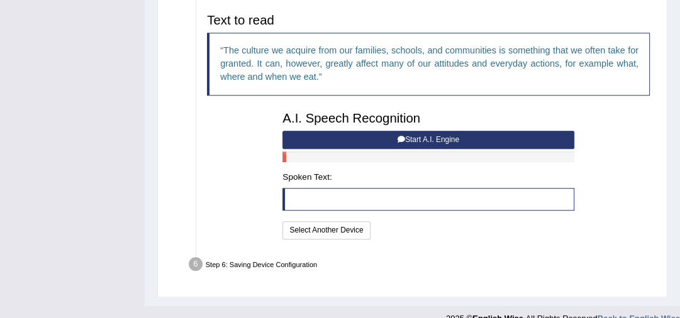
click at [373, 136] on button "Start A.I. Engine" at bounding box center [427, 140] width 291 height 18
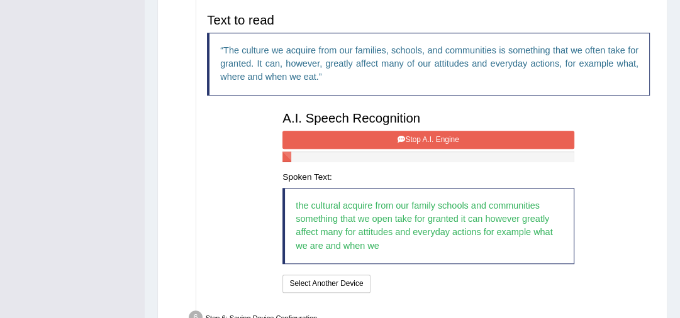
click at [373, 136] on button "Stop A.I. Engine" at bounding box center [427, 140] width 291 height 18
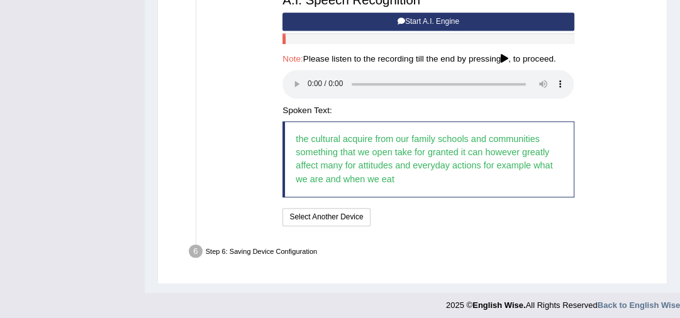
scroll to position [515, 0]
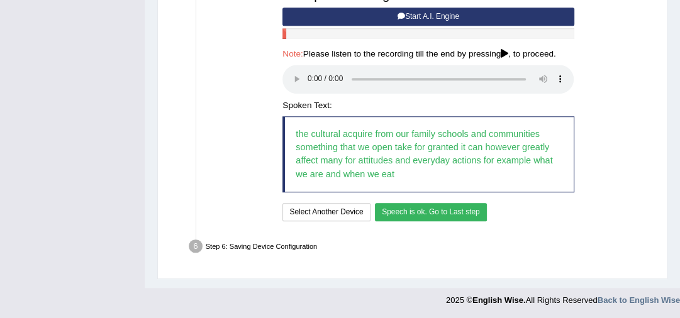
click at [425, 211] on button "Speech is ok. Go to Last step" at bounding box center [431, 212] width 112 height 18
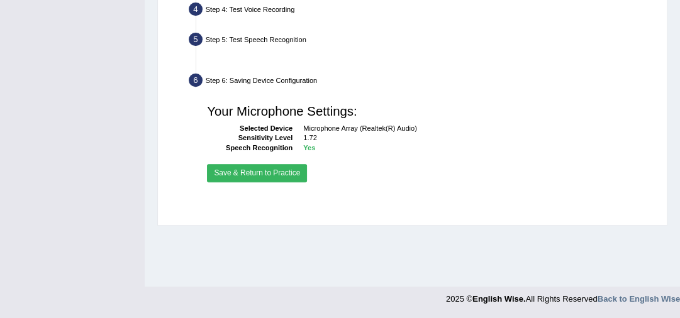
scroll to position [342, 0]
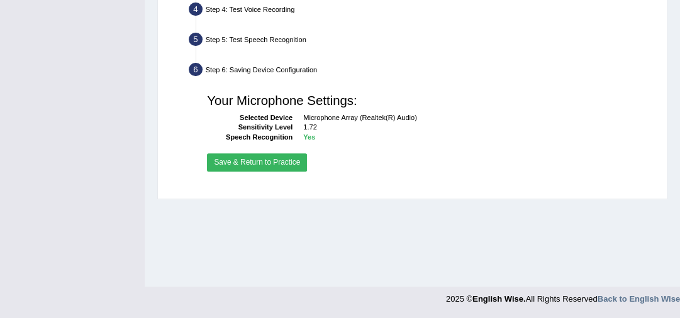
click at [299, 165] on button "Save & Return to Practice" at bounding box center [257, 162] width 100 height 18
click at [282, 158] on button "Save & Return to Practice" at bounding box center [257, 162] width 100 height 18
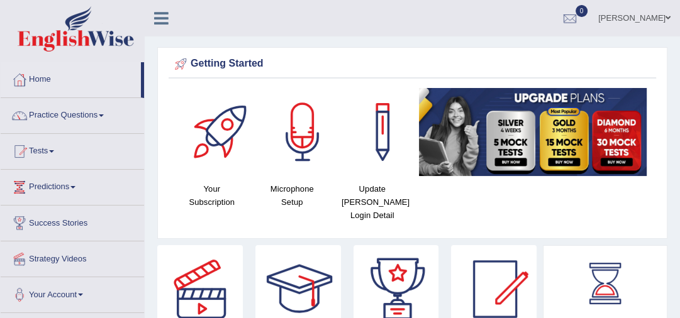
click at [96, 113] on link "Practice Questions" at bounding box center [72, 113] width 143 height 31
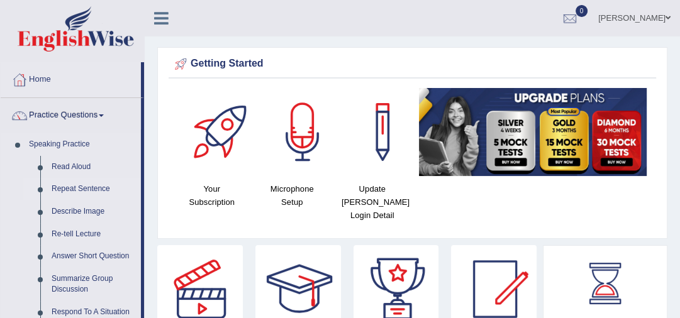
click at [98, 189] on link "Repeat Sentence" at bounding box center [93, 189] width 95 height 23
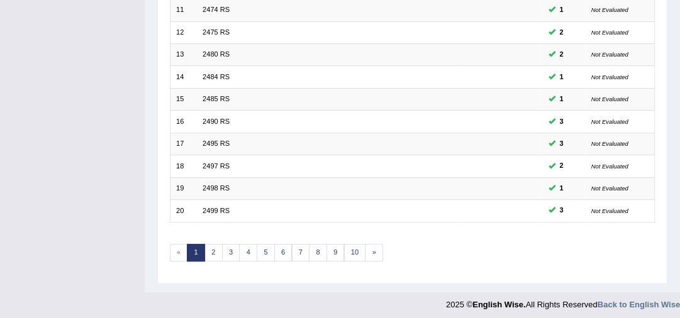
scroll to position [405, 0]
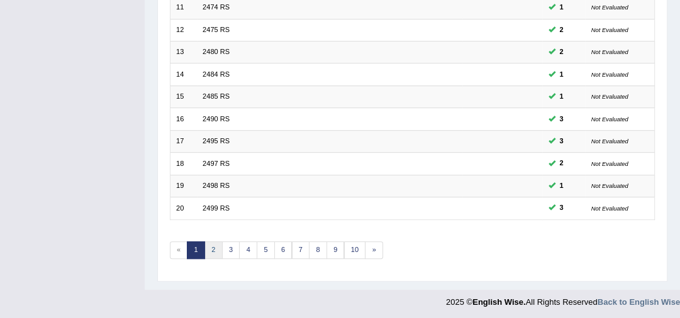
click at [215, 244] on link "2" at bounding box center [213, 250] width 18 height 18
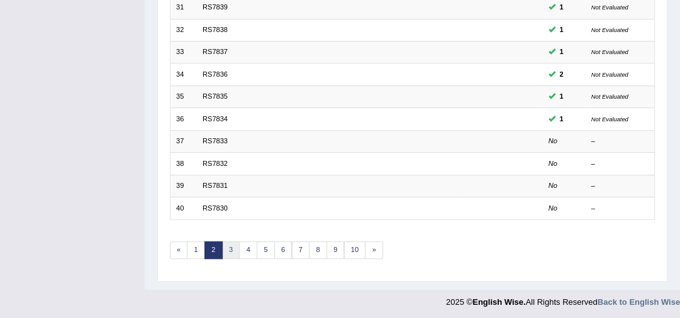
click at [227, 251] on link "3" at bounding box center [231, 250] width 18 height 18
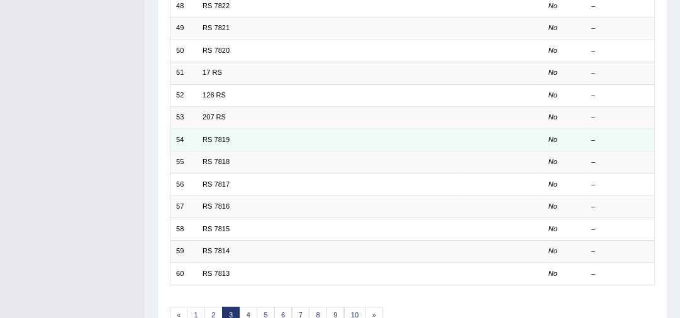
scroll to position [405, 0]
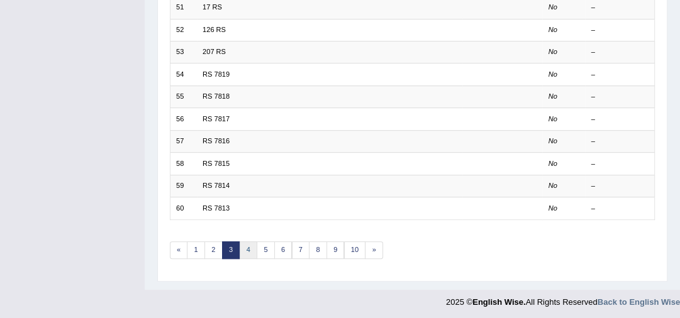
click at [248, 246] on link "4" at bounding box center [248, 250] width 18 height 18
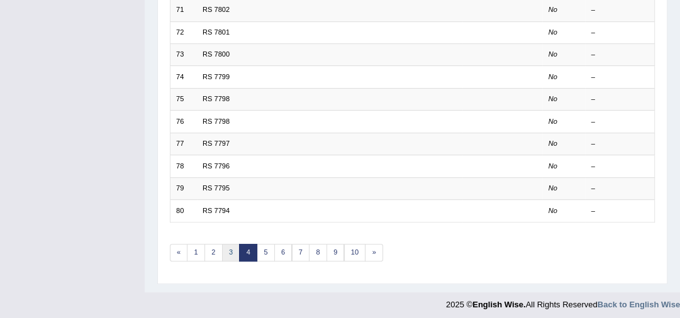
scroll to position [405, 0]
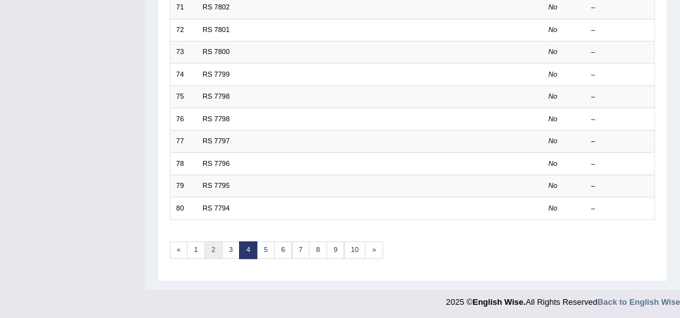
click at [209, 249] on link "2" at bounding box center [213, 250] width 18 height 18
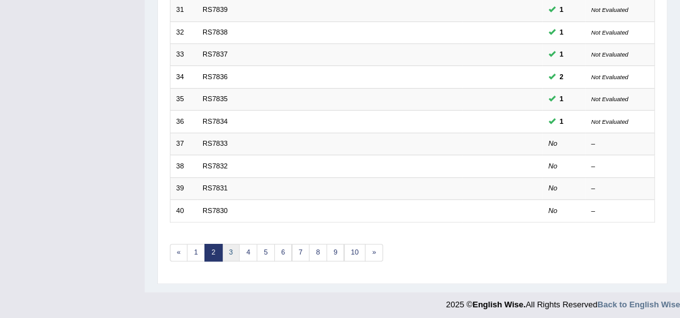
click at [229, 246] on link "3" at bounding box center [231, 253] width 18 height 18
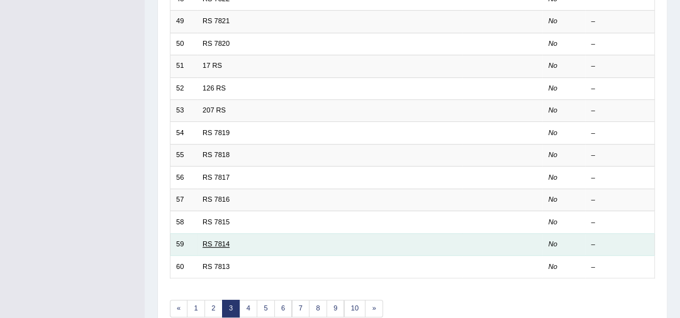
scroll to position [352, 0]
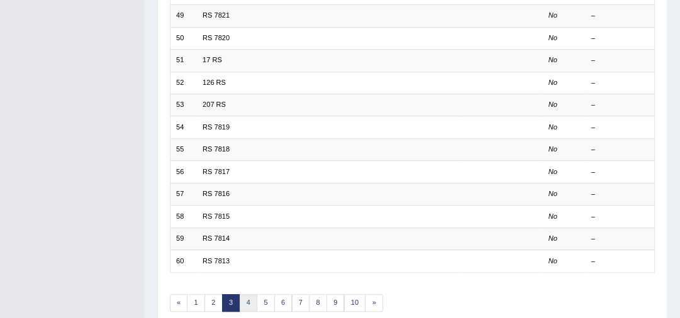
click at [245, 299] on link "4" at bounding box center [248, 303] width 18 height 18
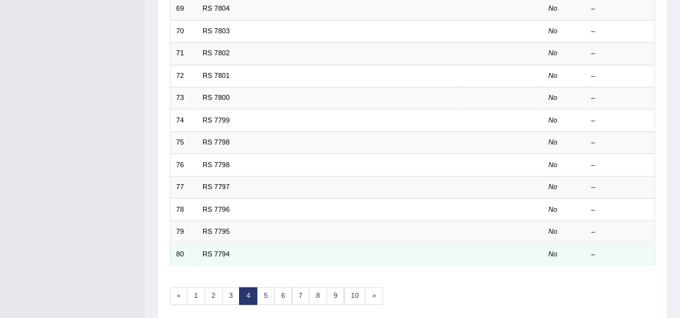
scroll to position [405, 0]
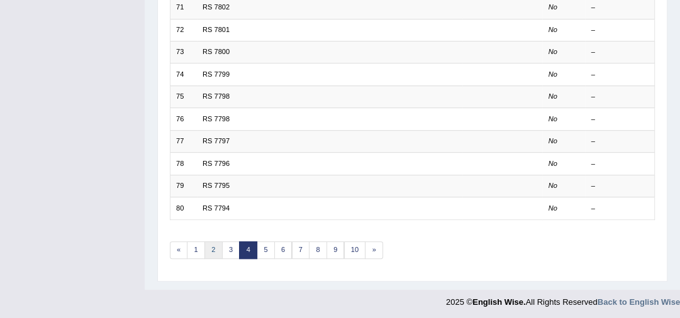
click at [206, 250] on link "2" at bounding box center [213, 250] width 18 height 18
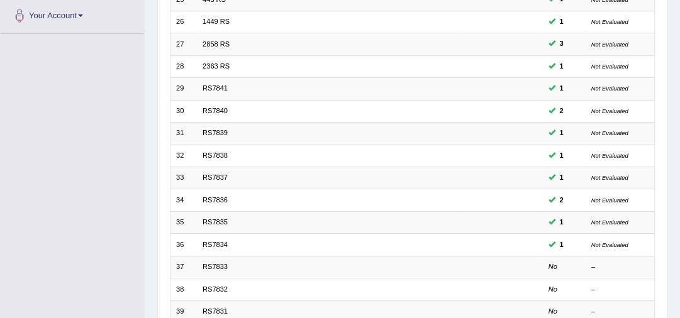
scroll to position [402, 0]
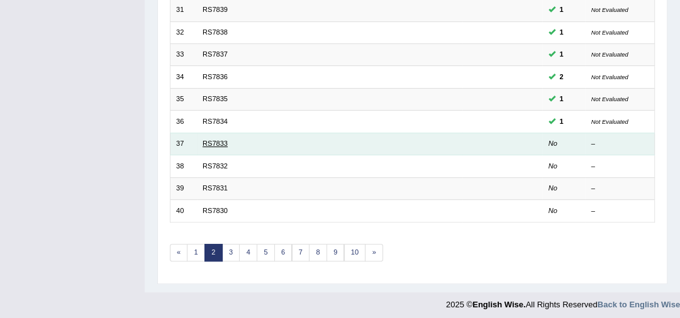
click at [219, 142] on link "RS7833" at bounding box center [214, 144] width 25 height 8
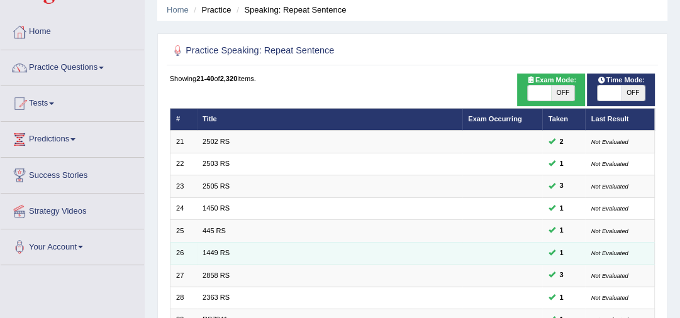
scroll to position [43, 0]
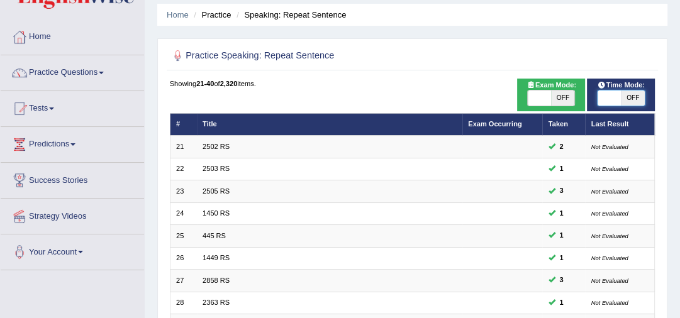
click at [617, 97] on span at bounding box center [608, 98] width 23 height 15
checkbox input "true"
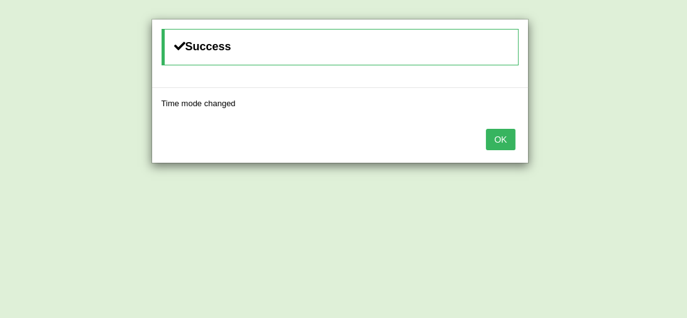
click at [498, 141] on button "OK" at bounding box center [500, 139] width 29 height 21
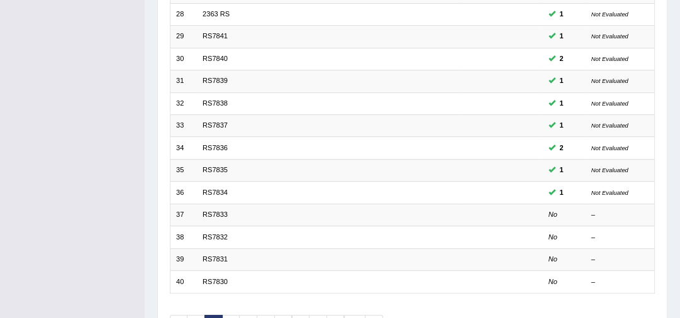
scroll to position [344, 0]
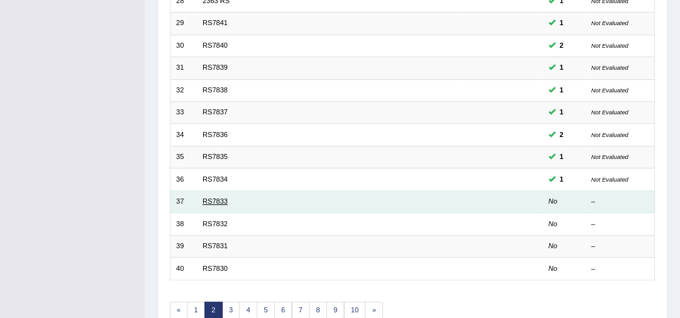
click at [221, 199] on link "RS7833" at bounding box center [214, 201] width 25 height 8
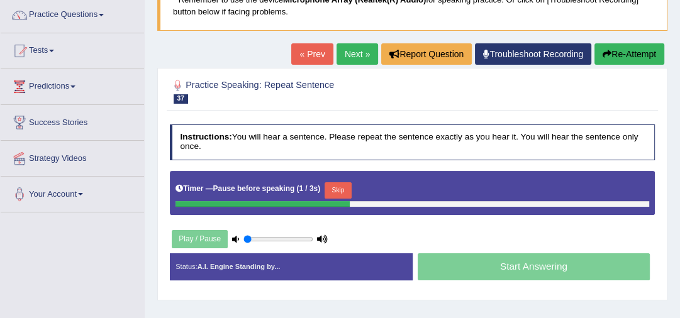
scroll to position [151, 0]
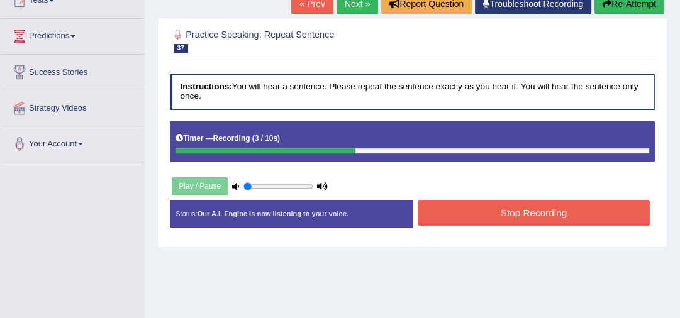
click at [506, 216] on button "Stop Recording" at bounding box center [533, 213] width 232 height 25
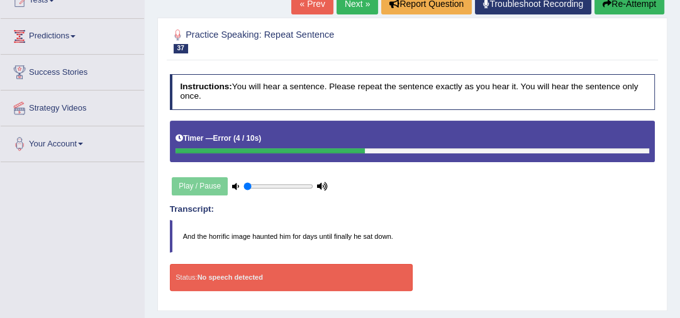
click at [184, 149] on div at bounding box center [269, 151] width 189 height 6
drag, startPoint x: 322, startPoint y: 148, endPoint x: 227, endPoint y: 172, distance: 97.7
click at [238, 163] on div "Instructions: You will hear a sentence. Please repeat the sentence exactly as y…" at bounding box center [412, 187] width 490 height 236
drag, startPoint x: 260, startPoint y: 185, endPoint x: 244, endPoint y: 187, distance: 15.8
click at [244, 187] on input "range" at bounding box center [278, 186] width 70 height 9
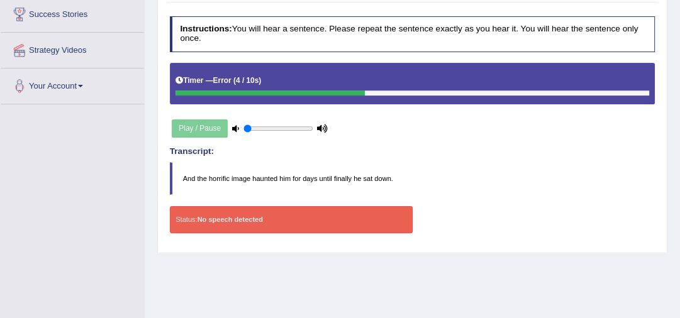
scroll to position [201, 0]
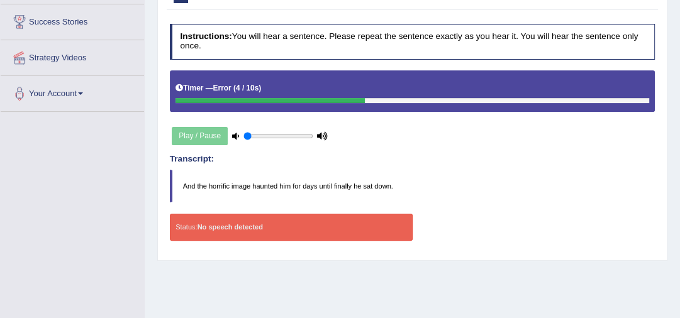
click at [222, 228] on strong "No speech detected" at bounding box center [229, 227] width 65 height 8
click at [188, 140] on div "Play / Pause" at bounding box center [250, 136] width 160 height 27
click at [211, 134] on div "Play / Pause" at bounding box center [250, 136] width 160 height 27
type input "0.35"
click at [268, 132] on input "range" at bounding box center [278, 136] width 70 height 9
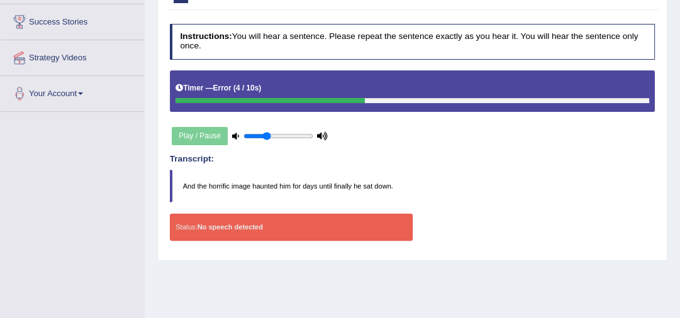
click at [223, 98] on div at bounding box center [269, 101] width 189 height 6
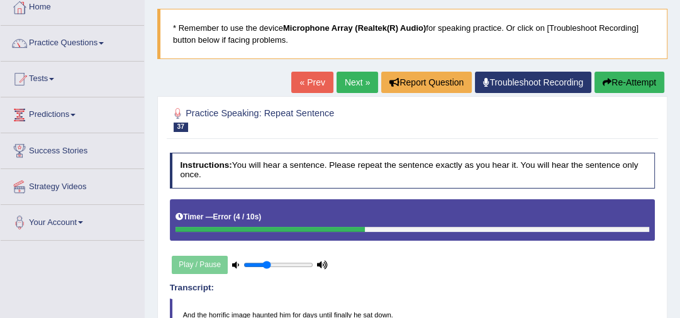
scroll to position [50, 0]
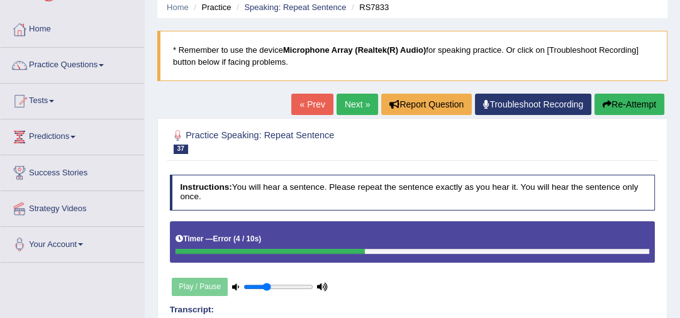
click at [597, 106] on button "Re-Attempt" at bounding box center [629, 104] width 70 height 21
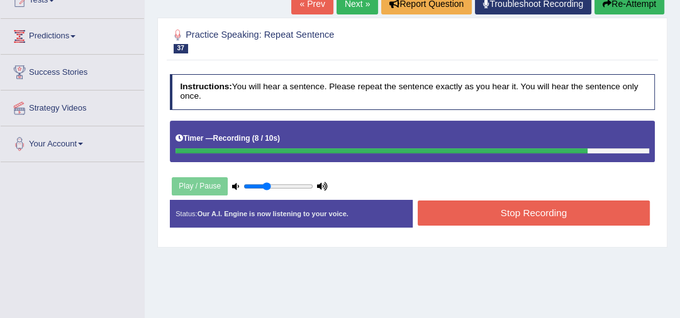
click at [512, 207] on button "Stop Recording" at bounding box center [533, 213] width 232 height 25
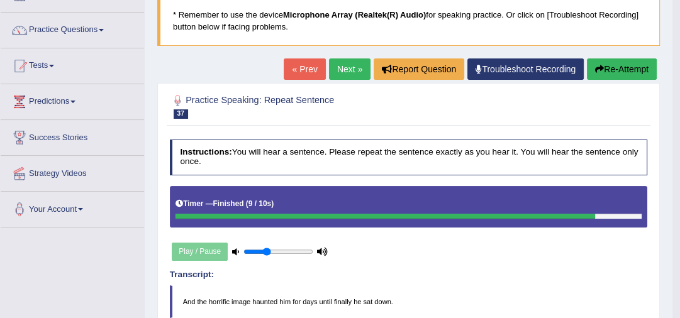
scroll to position [50, 0]
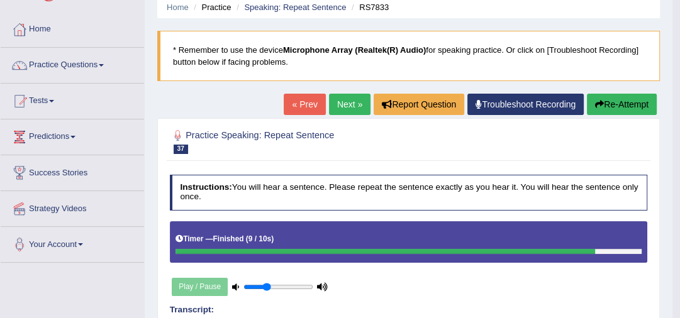
click at [352, 108] on link "Next »" at bounding box center [349, 104] width 41 height 21
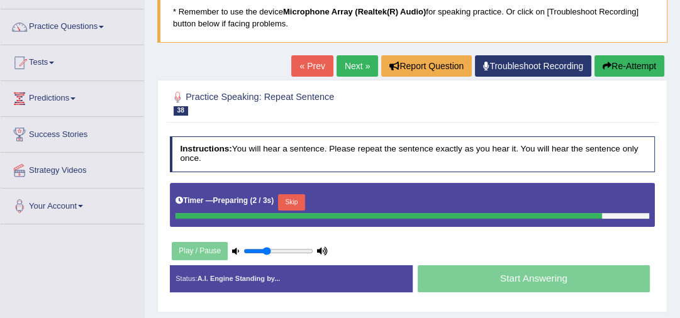
scroll to position [101, 0]
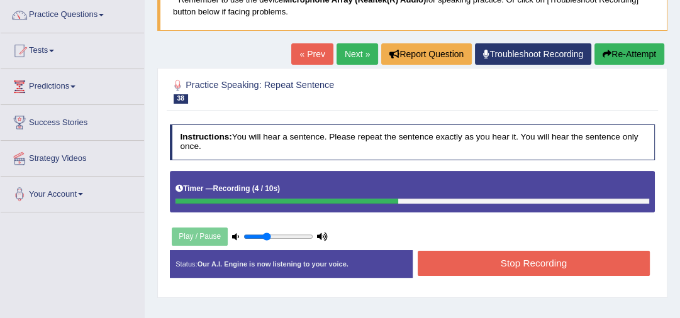
click at [439, 265] on button "Stop Recording" at bounding box center [533, 263] width 232 height 25
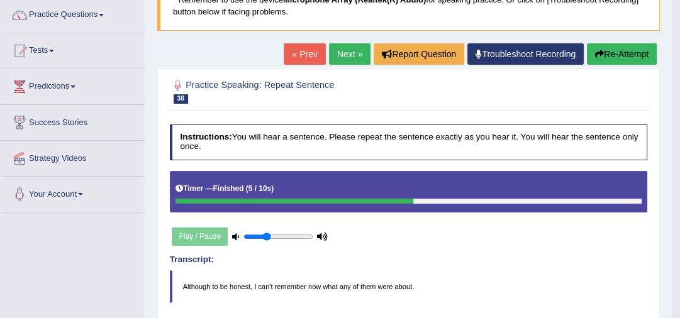
click at [619, 55] on button "Re-Attempt" at bounding box center [621, 53] width 70 height 21
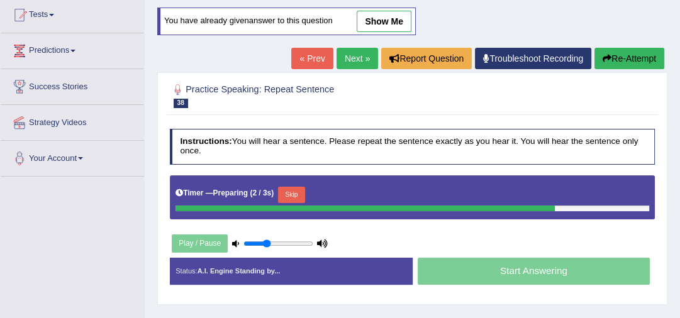
scroll to position [155, 0]
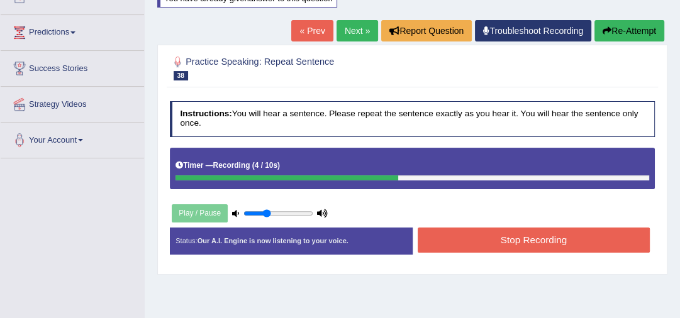
click at [519, 236] on button "Stop Recording" at bounding box center [533, 240] width 232 height 25
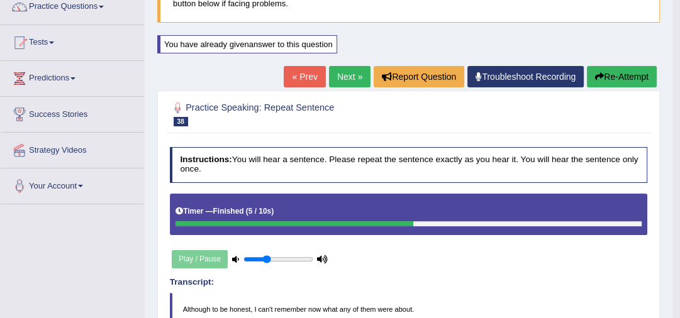
scroll to position [104, 0]
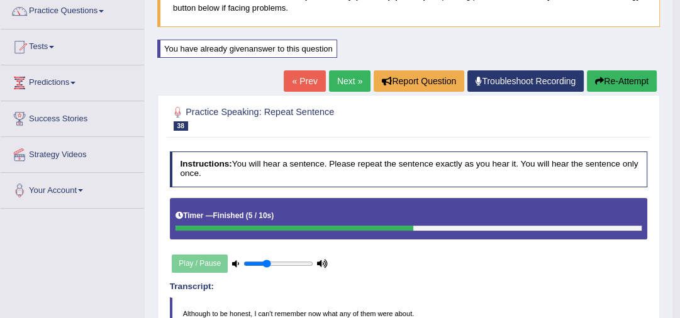
click at [348, 81] on link "Next »" at bounding box center [349, 80] width 41 height 21
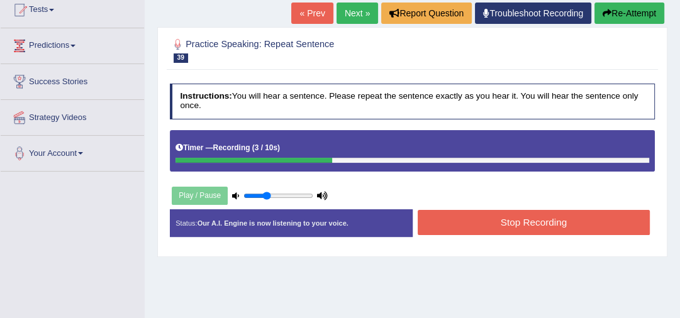
scroll to position [151, 0]
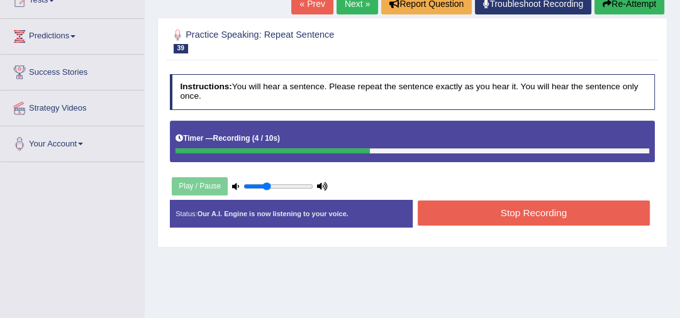
click at [470, 214] on button "Stop Recording" at bounding box center [533, 213] width 232 height 25
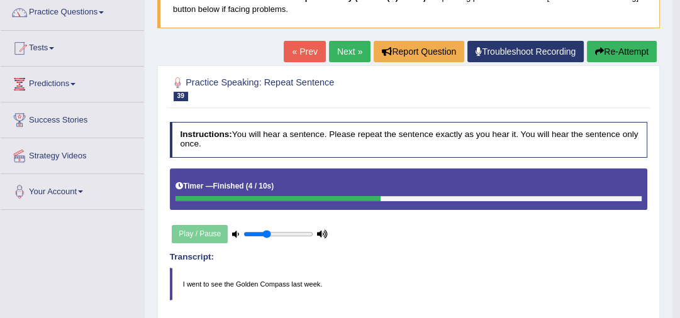
scroll to position [101, 0]
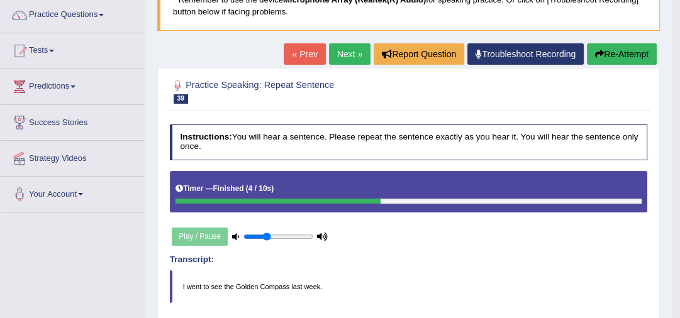
click at [343, 50] on link "Next »" at bounding box center [349, 53] width 41 height 21
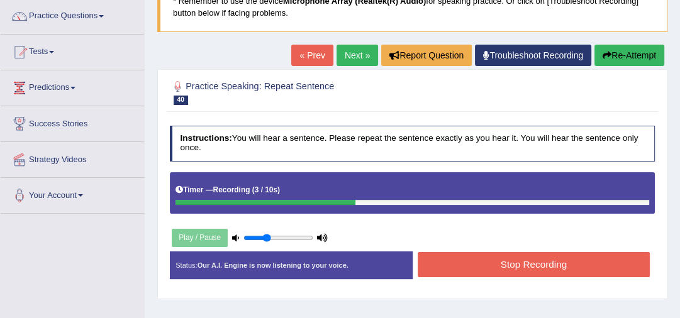
scroll to position [101, 0]
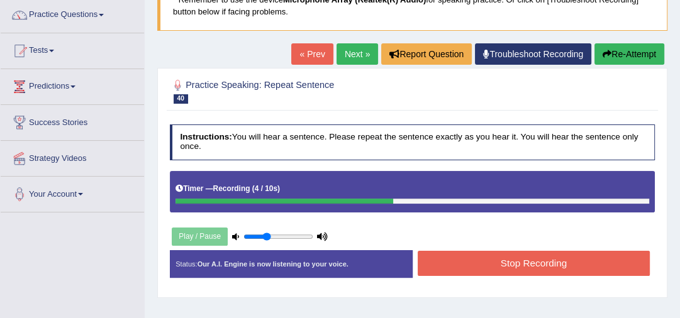
click at [485, 261] on button "Stop Recording" at bounding box center [533, 263] width 232 height 25
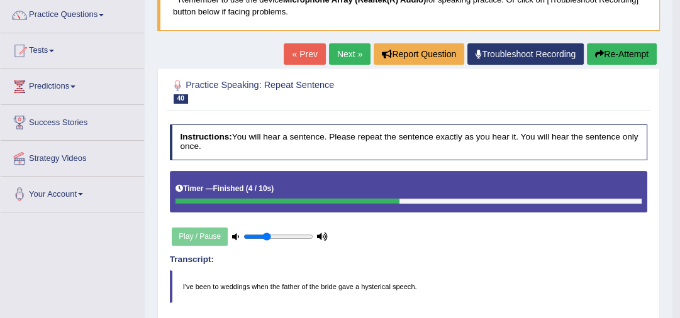
click at [601, 53] on button "Re-Attempt" at bounding box center [621, 53] width 70 height 21
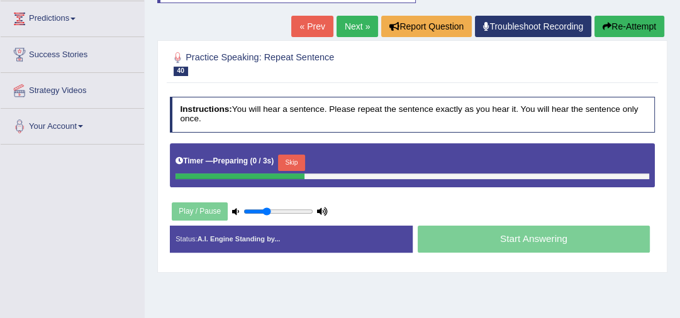
scroll to position [205, 0]
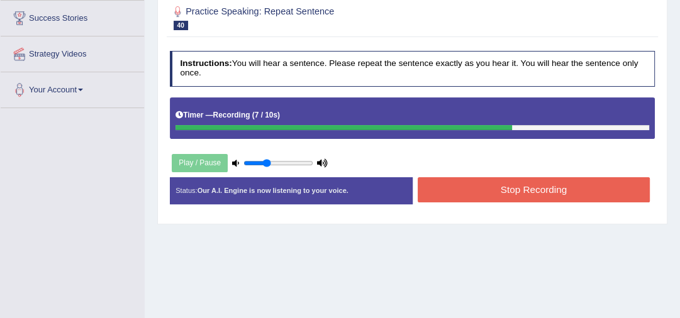
click at [511, 194] on button "Stop Recording" at bounding box center [533, 189] width 232 height 25
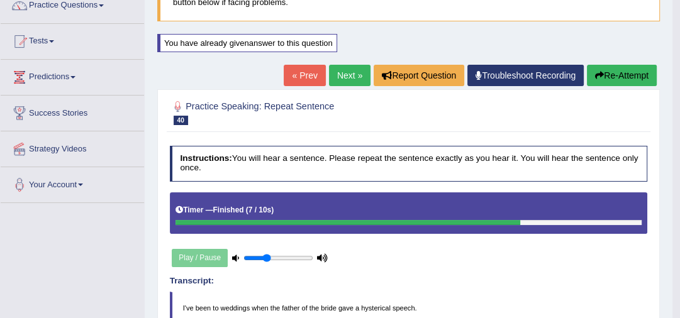
scroll to position [104, 0]
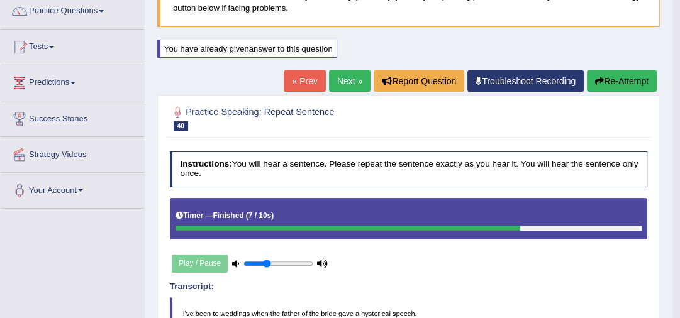
click at [352, 85] on link "Next »" at bounding box center [349, 80] width 41 height 21
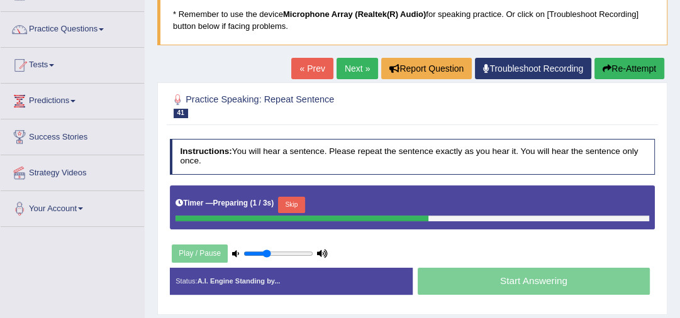
scroll to position [101, 0]
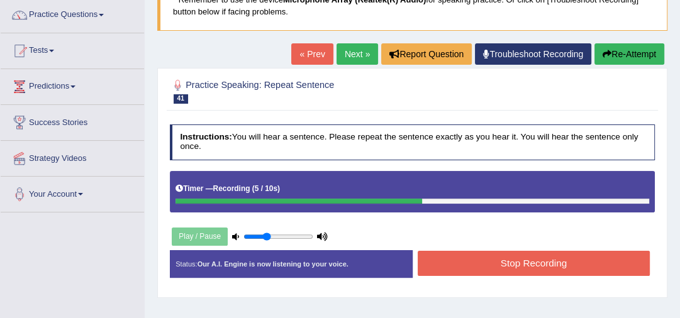
click at [490, 261] on button "Stop Recording" at bounding box center [533, 263] width 232 height 25
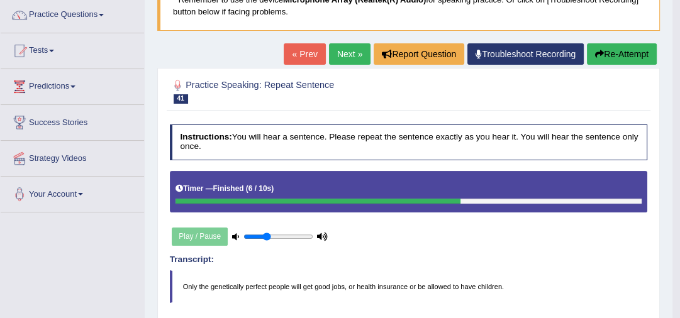
scroll to position [151, 0]
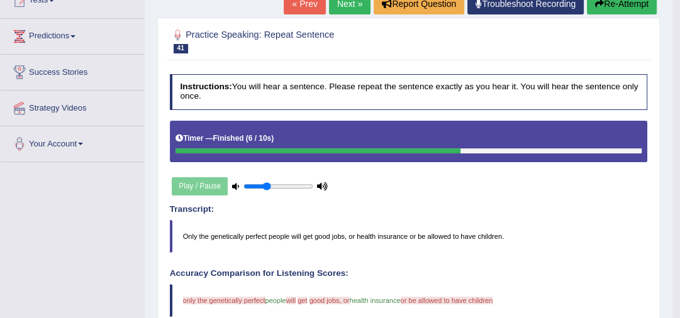
click at [614, 8] on button "Re-Attempt" at bounding box center [621, 3] width 70 height 21
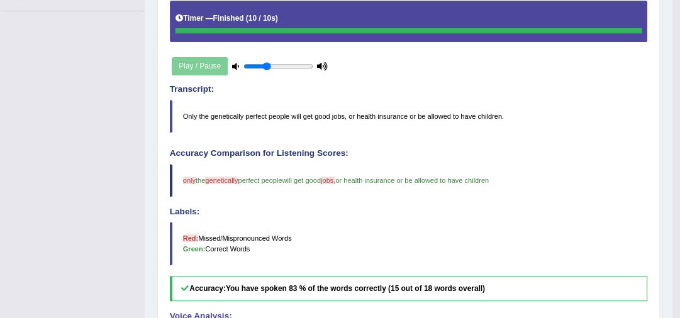
scroll to position [101, 0]
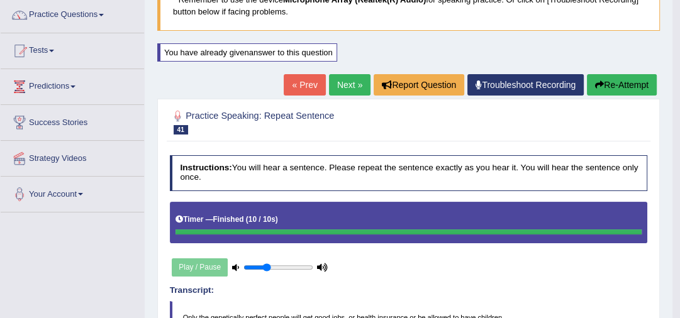
click at [349, 84] on link "Next »" at bounding box center [349, 84] width 41 height 21
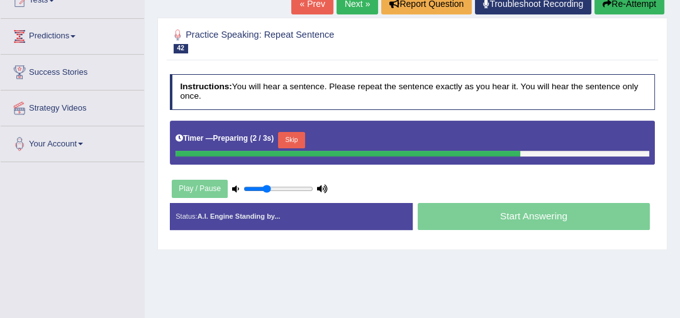
scroll to position [151, 0]
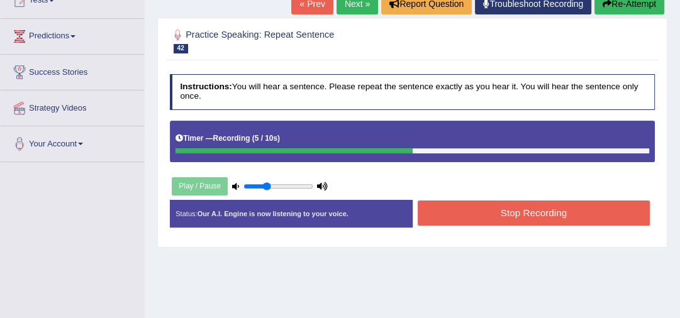
click at [438, 211] on button "Stop Recording" at bounding box center [533, 213] width 232 height 25
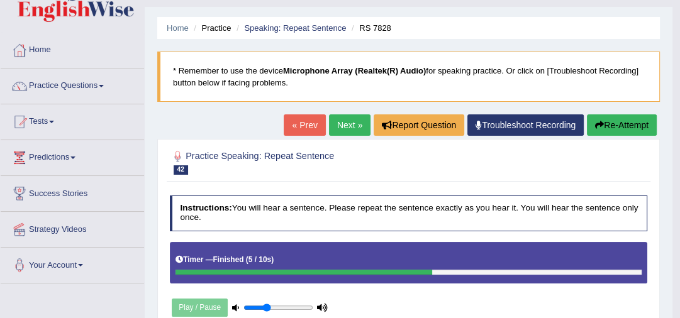
scroll to position [0, 0]
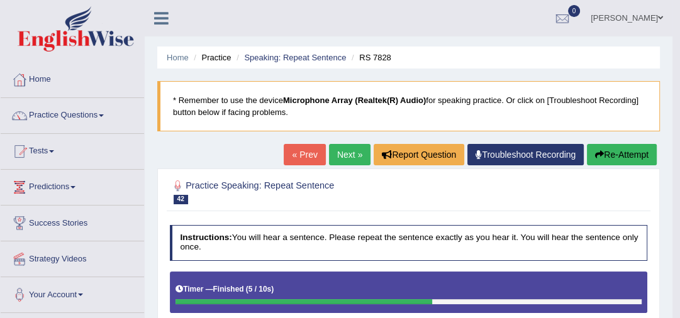
click at [590, 149] on button "Re-Attempt" at bounding box center [621, 154] width 70 height 21
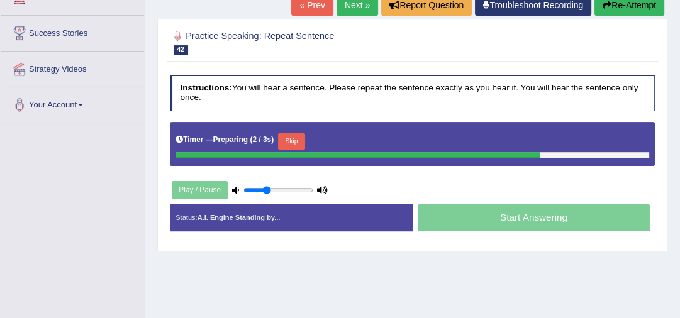
scroll to position [201, 0]
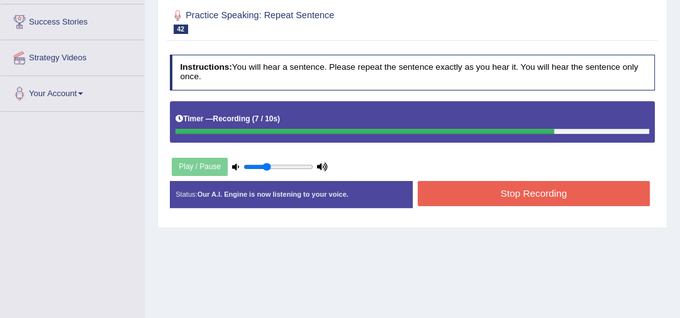
click at [463, 187] on button "Stop Recording" at bounding box center [533, 193] width 232 height 25
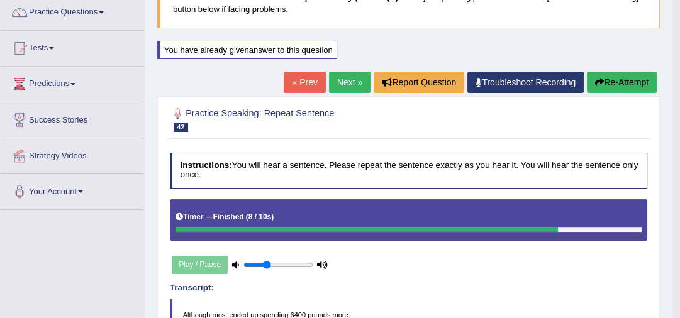
scroll to position [101, 0]
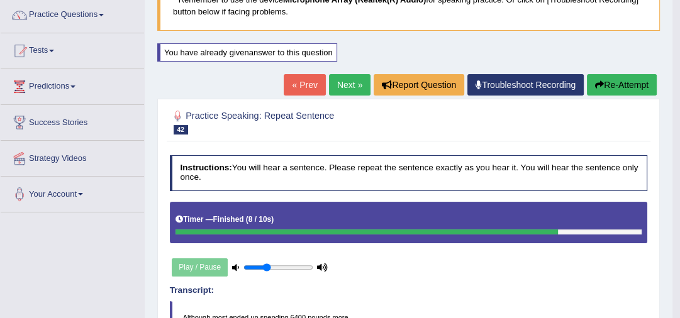
click at [349, 88] on link "Next »" at bounding box center [349, 84] width 41 height 21
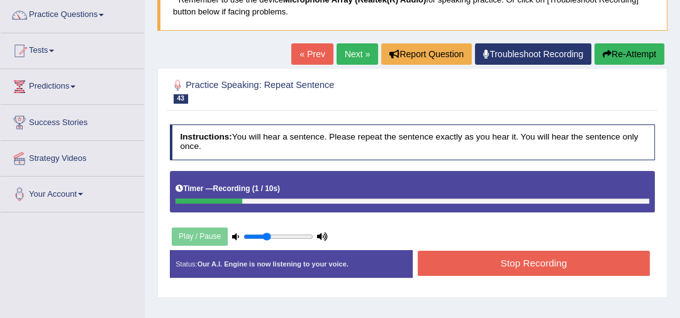
click at [445, 258] on button "Stop Recording" at bounding box center [533, 263] width 232 height 25
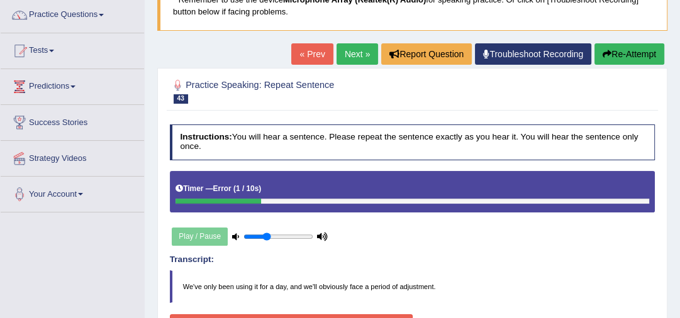
click at [620, 53] on button "Re-Attempt" at bounding box center [629, 53] width 70 height 21
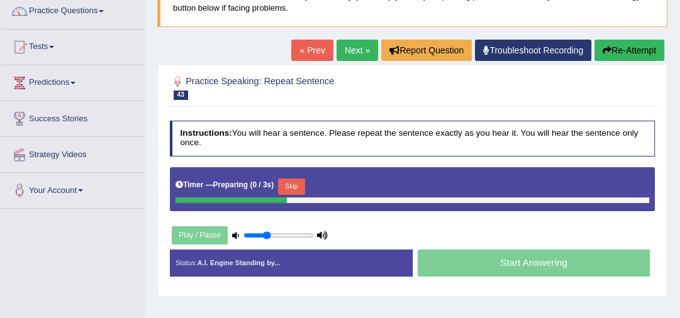
scroll to position [104, 0]
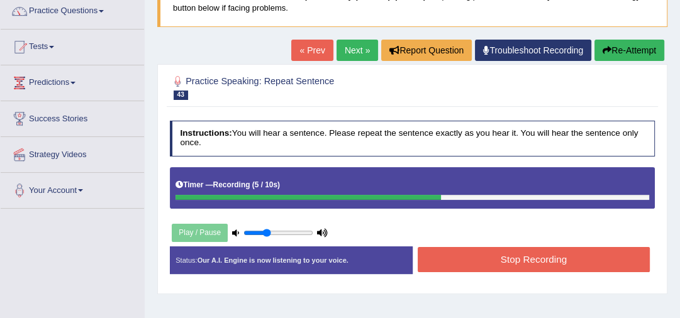
click at [491, 251] on button "Stop Recording" at bounding box center [533, 259] width 232 height 25
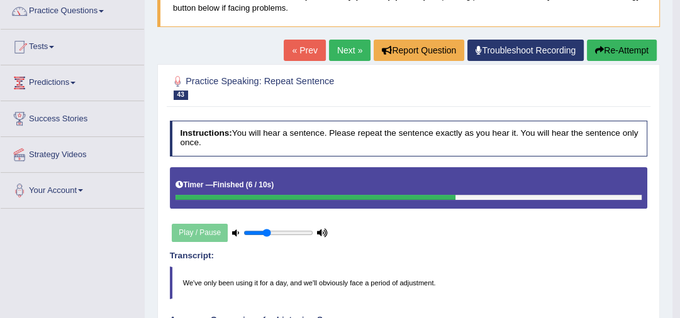
click at [341, 47] on link "Next »" at bounding box center [349, 50] width 41 height 21
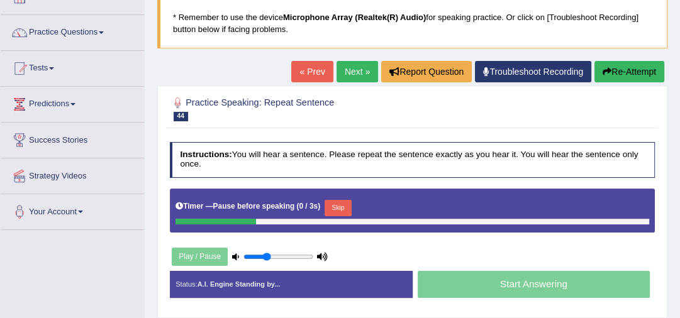
scroll to position [101, 0]
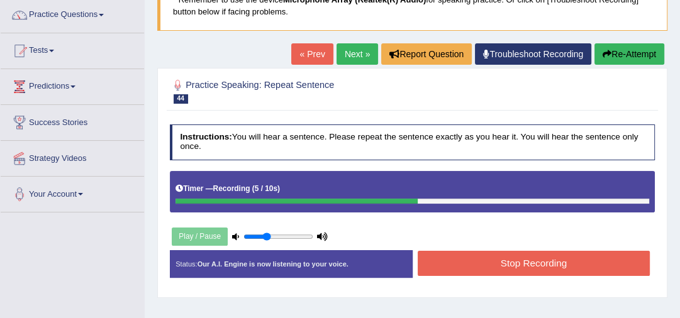
click at [473, 258] on button "Stop Recording" at bounding box center [533, 263] width 232 height 25
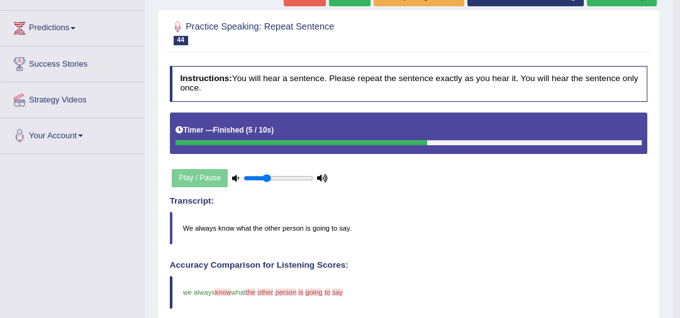
scroll to position [151, 0]
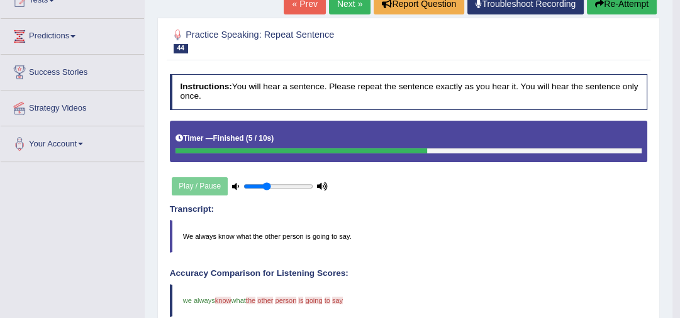
click at [343, 7] on link "Next »" at bounding box center [349, 3] width 41 height 21
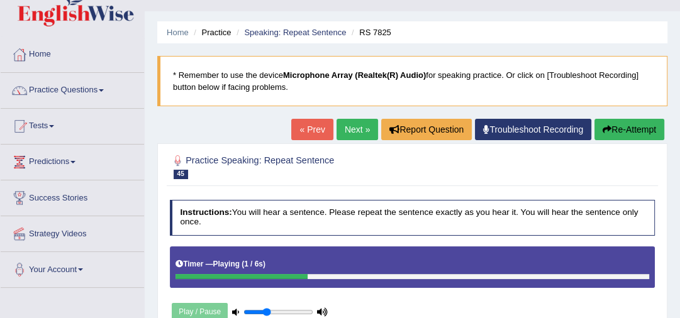
scroll to position [101, 0]
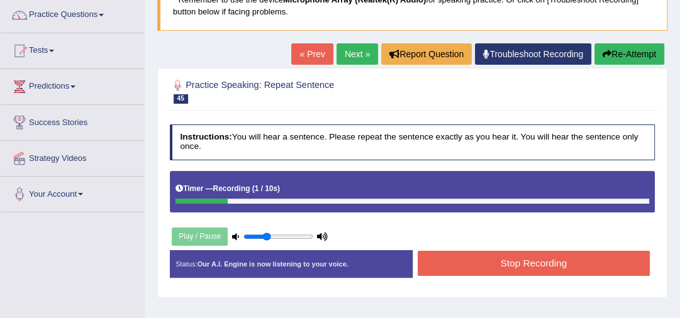
click at [441, 260] on button "Stop Recording" at bounding box center [533, 263] width 232 height 25
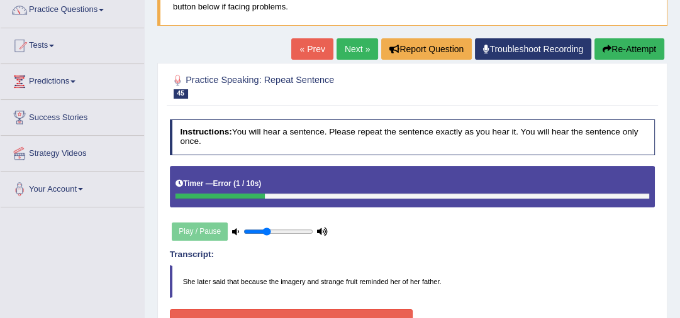
scroll to position [50, 0]
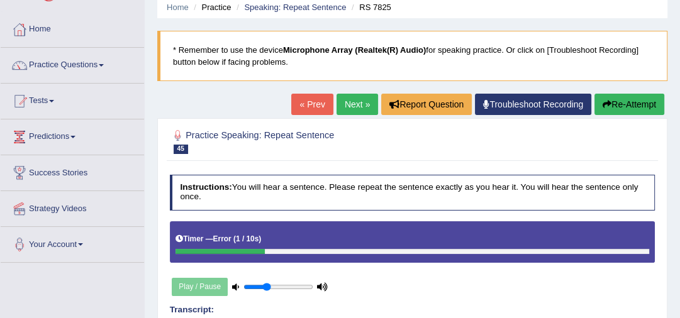
click at [606, 102] on icon "button" at bounding box center [606, 104] width 9 height 9
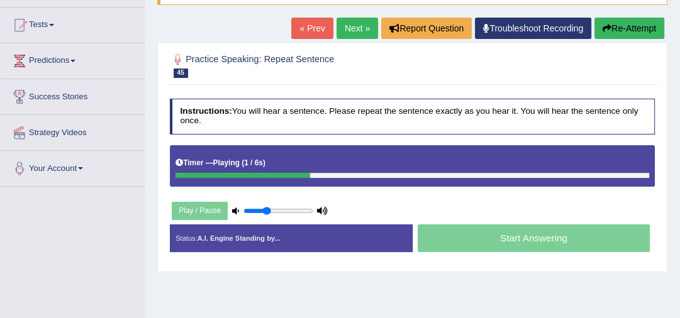
scroll to position [151, 0]
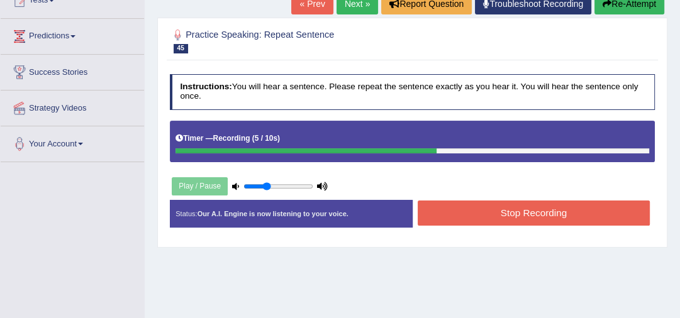
click at [503, 211] on button "Stop Recording" at bounding box center [533, 213] width 232 height 25
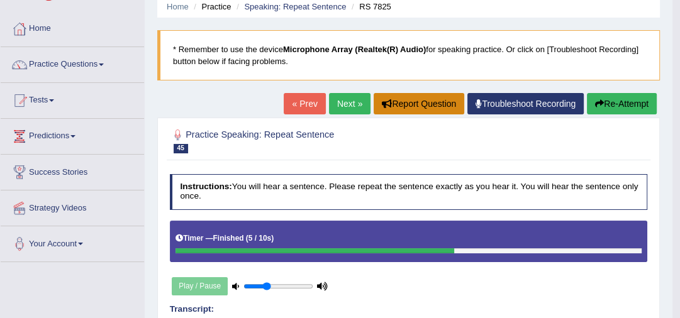
scroll to position [50, 0]
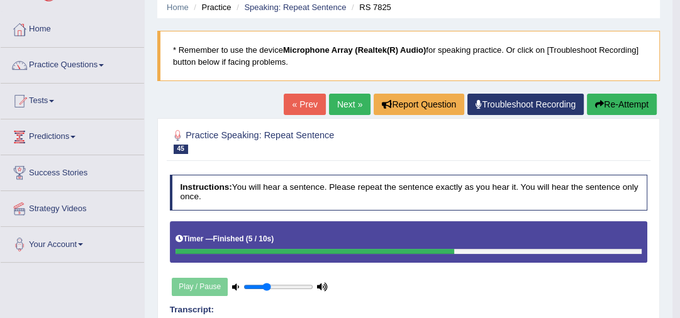
click at [339, 100] on link "Next »" at bounding box center [349, 104] width 41 height 21
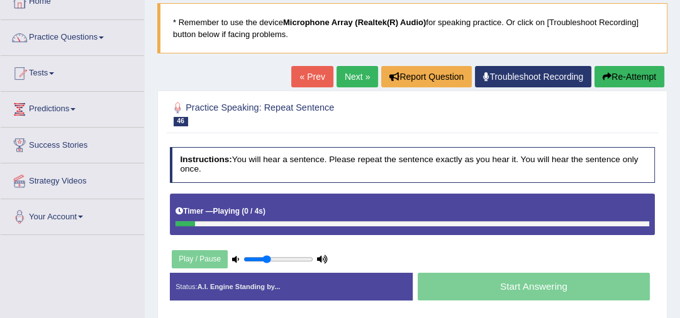
scroll to position [101, 0]
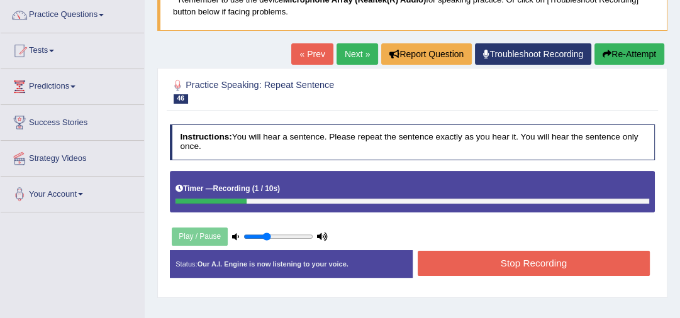
click at [466, 264] on button "Stop Recording" at bounding box center [533, 263] width 232 height 25
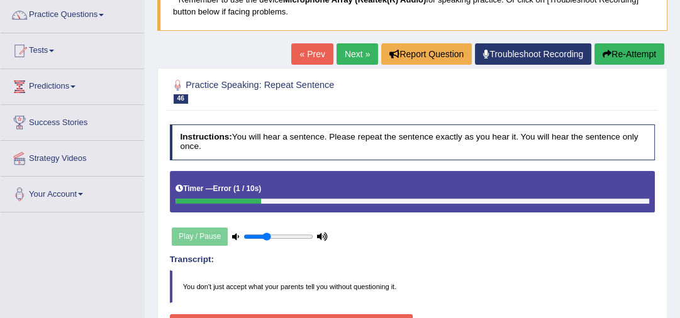
click at [628, 53] on button "Re-Attempt" at bounding box center [629, 53] width 70 height 21
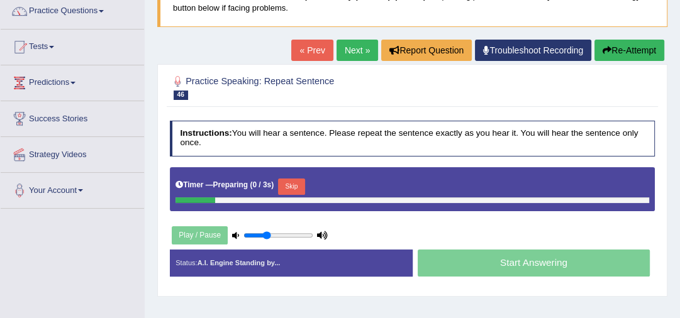
scroll to position [104, 0]
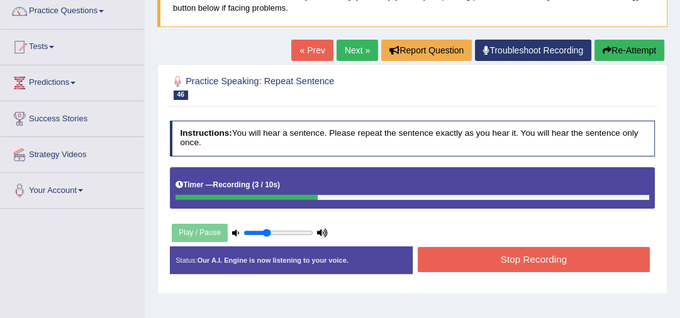
click at [517, 266] on button "Stop Recording" at bounding box center [533, 259] width 232 height 25
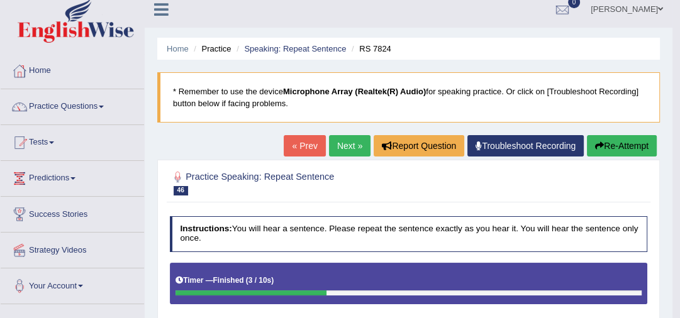
scroll to position [4, 0]
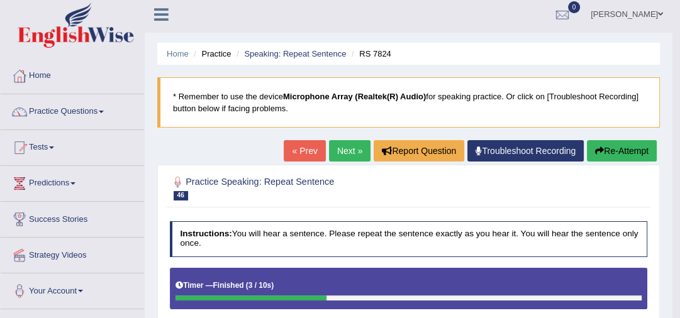
click at [349, 148] on link "Next »" at bounding box center [349, 150] width 41 height 21
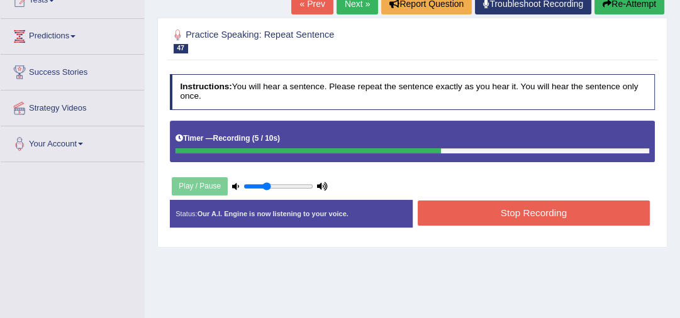
click at [447, 214] on button "Stop Recording" at bounding box center [533, 213] width 232 height 25
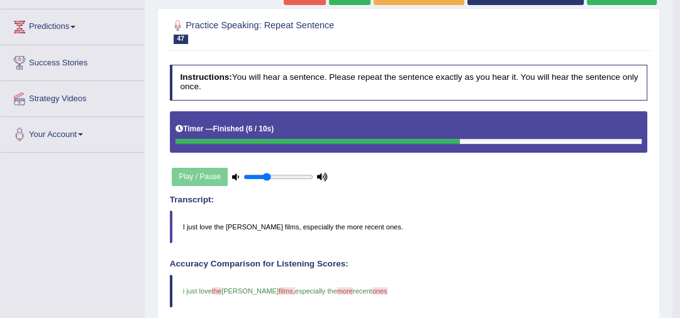
scroll to position [151, 0]
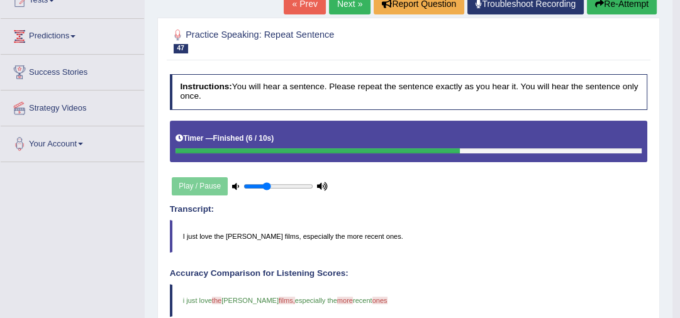
click at [336, 5] on link "Next »" at bounding box center [349, 3] width 41 height 21
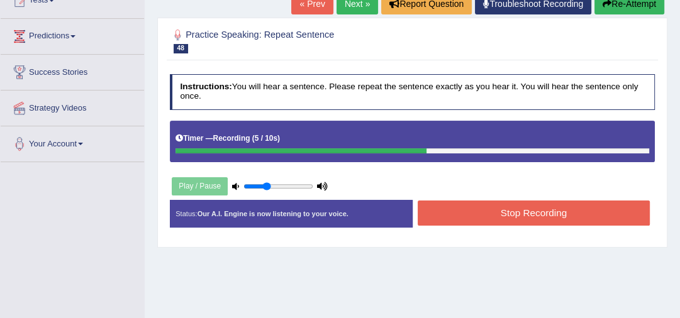
click at [444, 212] on button "Stop Recording" at bounding box center [533, 213] width 232 height 25
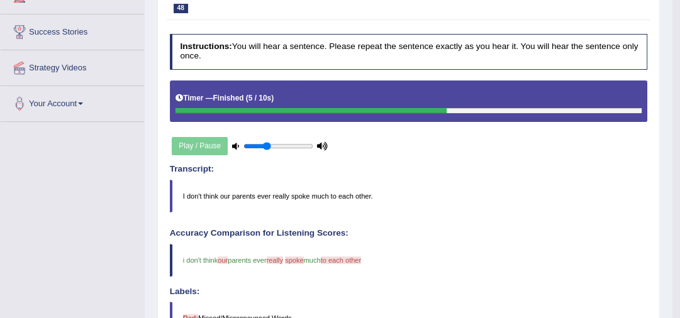
scroll to position [101, 0]
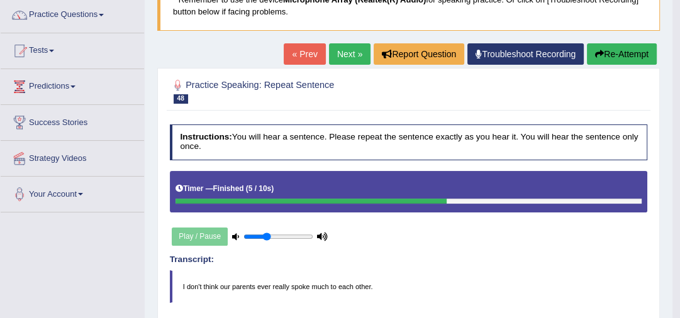
click at [348, 50] on link "Next »" at bounding box center [349, 53] width 41 height 21
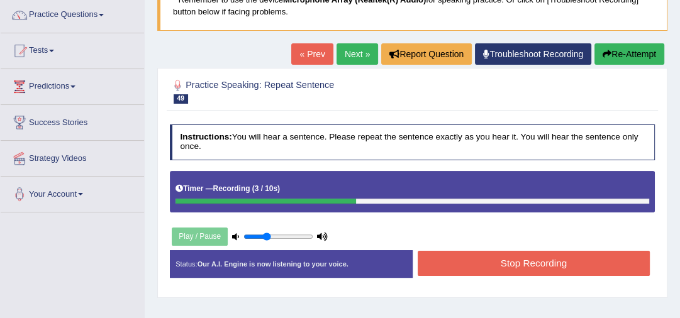
click at [500, 266] on button "Stop Recording" at bounding box center [533, 263] width 232 height 25
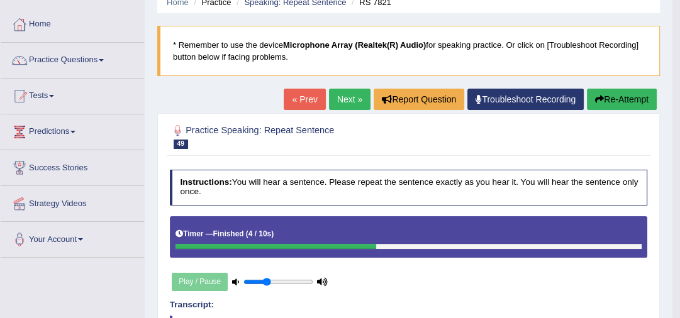
scroll to position [50, 0]
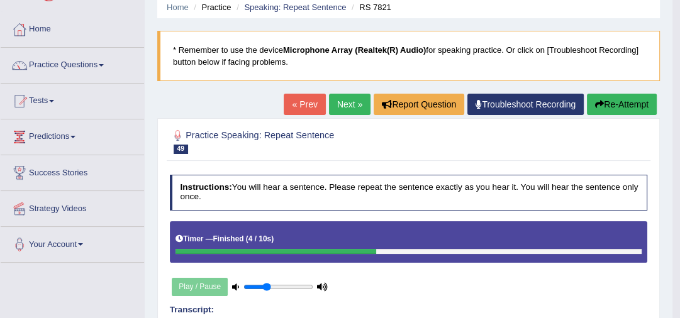
click at [636, 105] on button "Re-Attempt" at bounding box center [621, 104] width 70 height 21
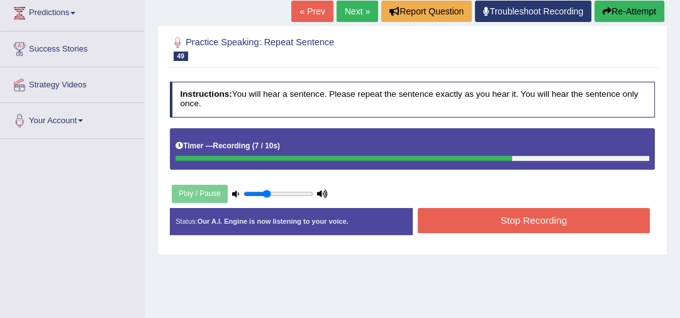
click at [465, 210] on button "Stop Recording" at bounding box center [533, 220] width 232 height 25
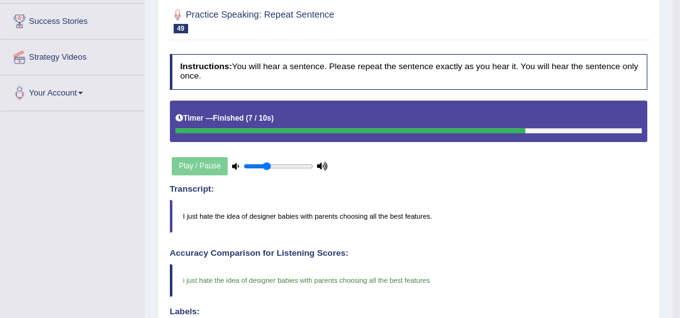
scroll to position [124, 0]
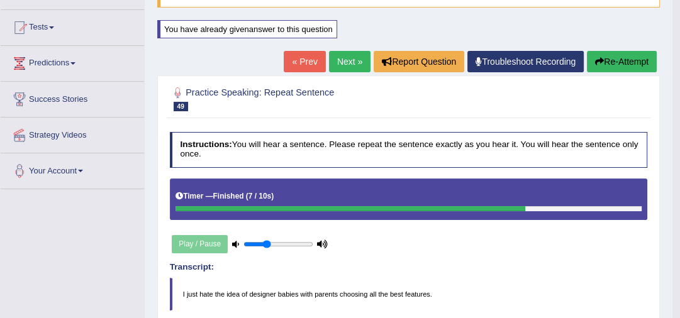
click at [340, 59] on link "Next »" at bounding box center [349, 61] width 41 height 21
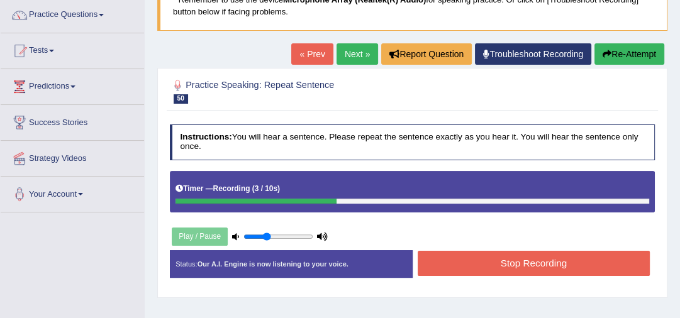
click at [439, 264] on button "Stop Recording" at bounding box center [533, 263] width 232 height 25
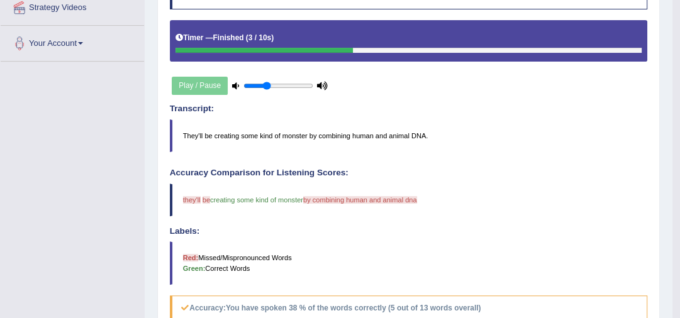
scroll to position [50, 0]
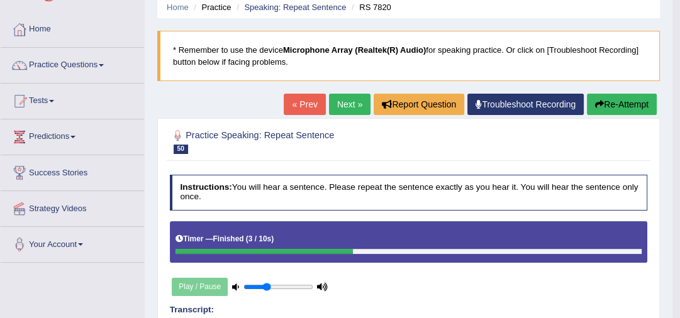
click at [350, 102] on link "Next »" at bounding box center [349, 104] width 41 height 21
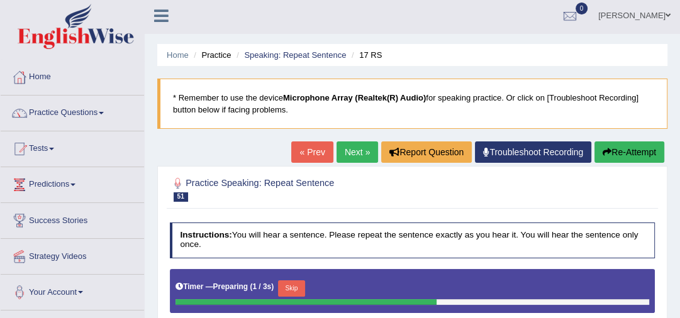
scroll to position [151, 0]
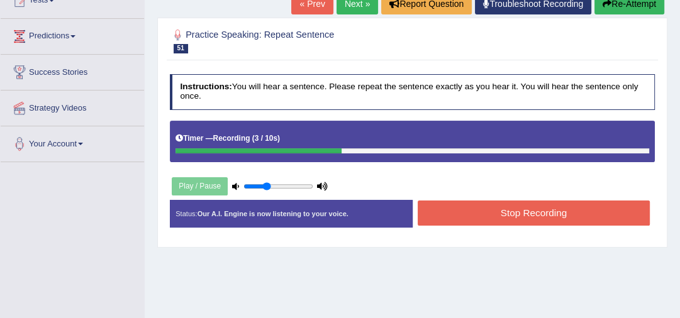
click at [450, 212] on button "Stop Recording" at bounding box center [533, 213] width 232 height 25
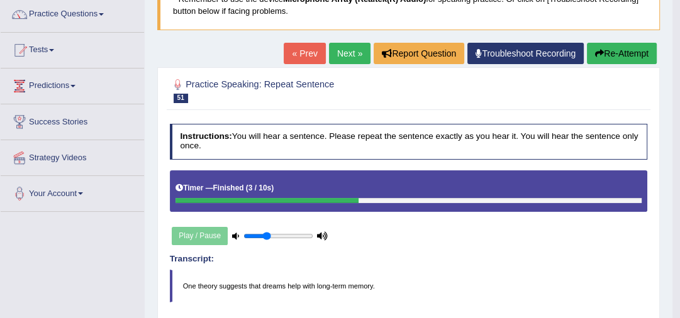
scroll to position [101, 0]
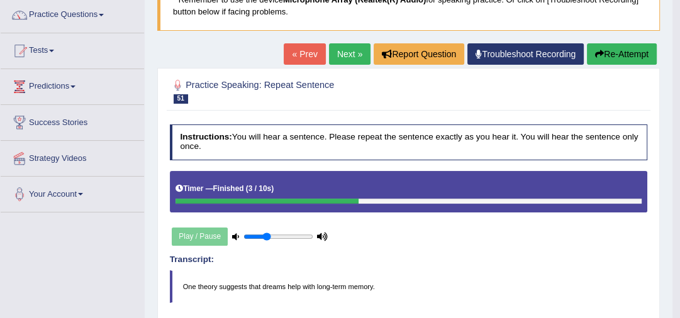
click at [598, 53] on icon "button" at bounding box center [599, 54] width 9 height 9
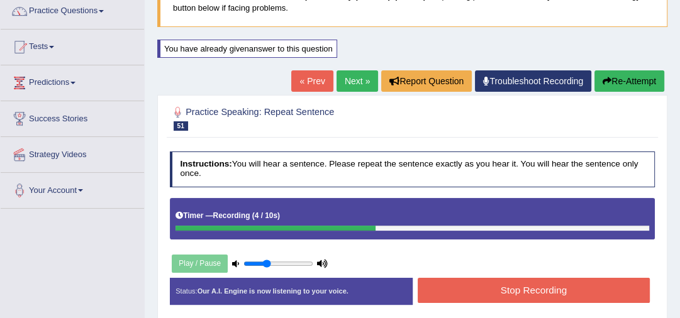
click at [470, 287] on button "Stop Recording" at bounding box center [533, 290] width 232 height 25
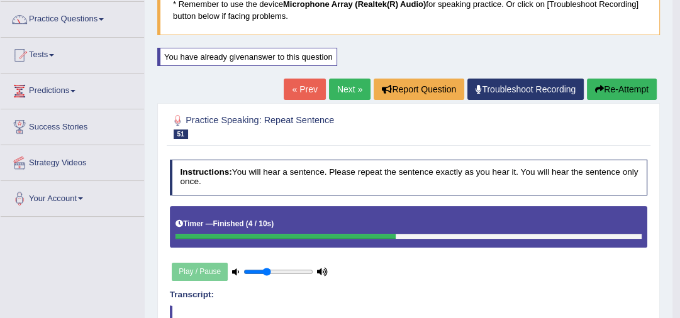
scroll to position [4, 0]
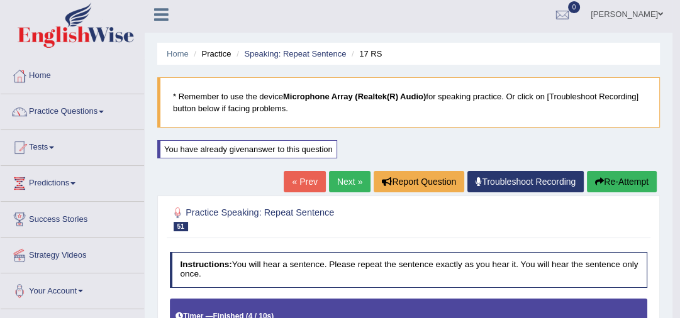
click at [329, 178] on link "Next »" at bounding box center [349, 181] width 41 height 21
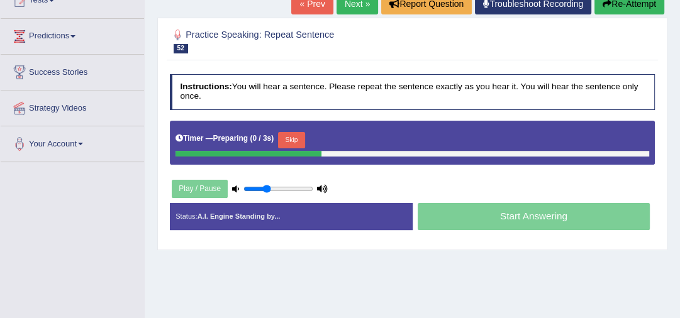
scroll to position [151, 0]
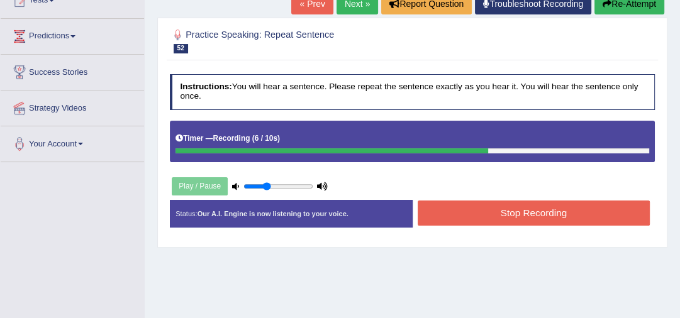
click at [504, 212] on button "Stop Recording" at bounding box center [533, 213] width 232 height 25
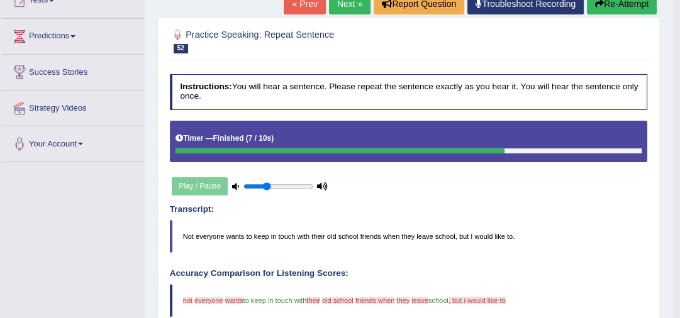
click at [333, 8] on link "Next »" at bounding box center [349, 3] width 41 height 21
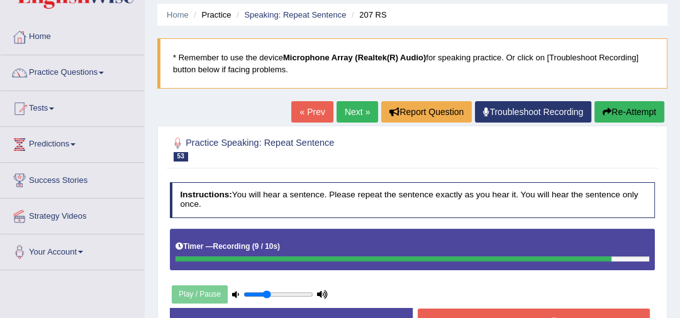
scroll to position [101, 0]
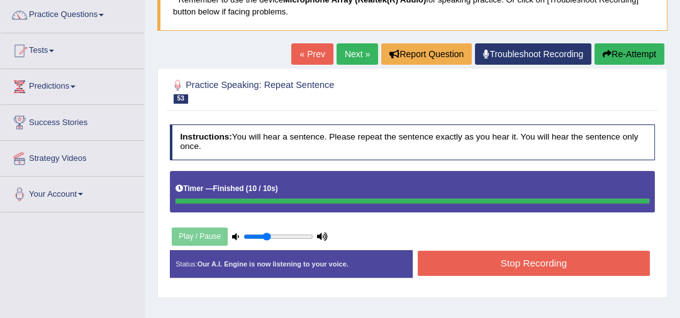
click at [523, 261] on button "Stop Recording" at bounding box center [533, 263] width 232 height 25
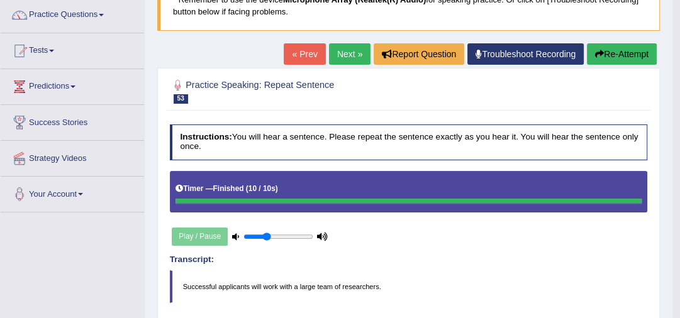
click at [350, 57] on link "Next »" at bounding box center [349, 53] width 41 height 21
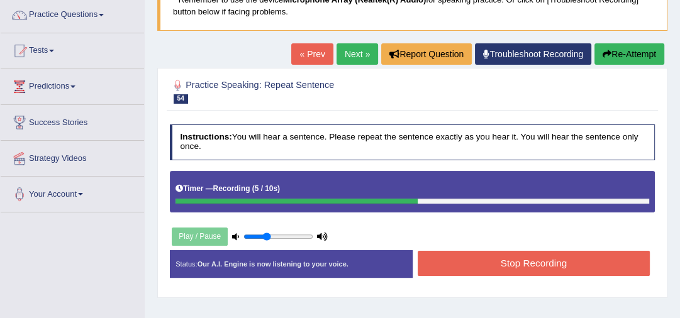
click at [506, 262] on button "Stop Recording" at bounding box center [533, 263] width 232 height 25
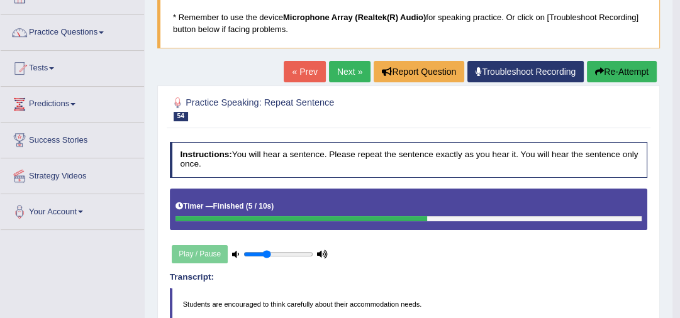
scroll to position [101, 0]
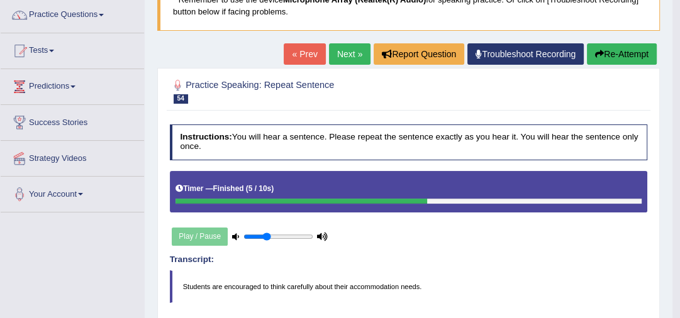
click at [611, 55] on button "Re-Attempt" at bounding box center [621, 53] width 70 height 21
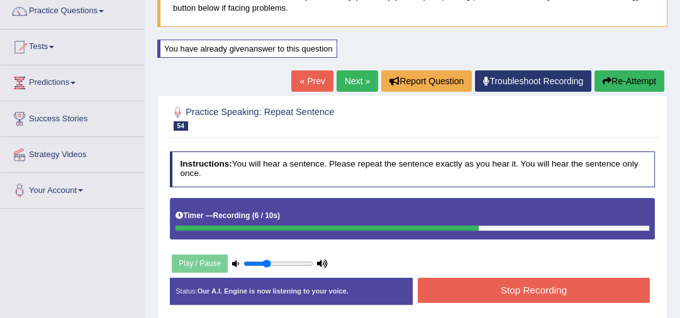
click at [466, 287] on button "Stop Recording" at bounding box center [533, 290] width 232 height 25
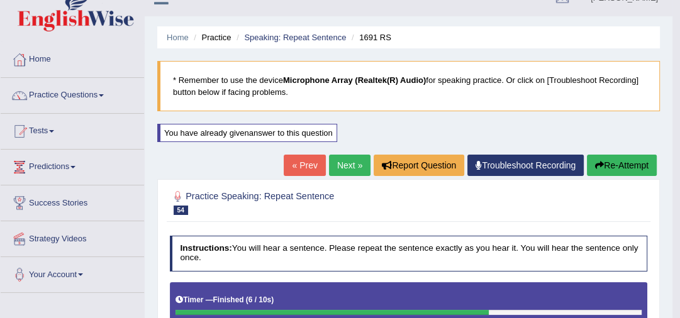
scroll to position [4, 0]
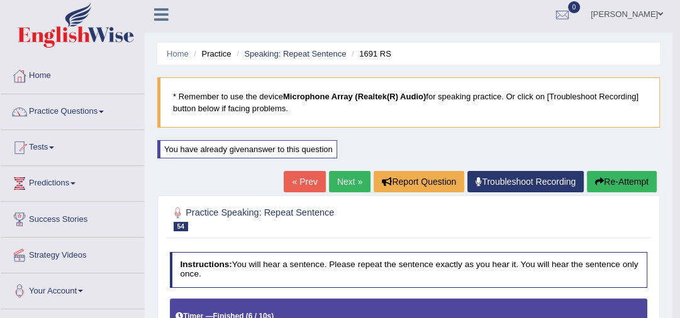
click at [353, 180] on link "Next »" at bounding box center [349, 181] width 41 height 21
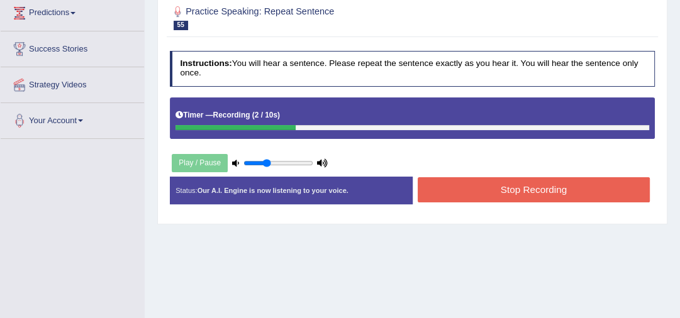
click at [483, 194] on button "Stop Recording" at bounding box center [533, 189] width 232 height 25
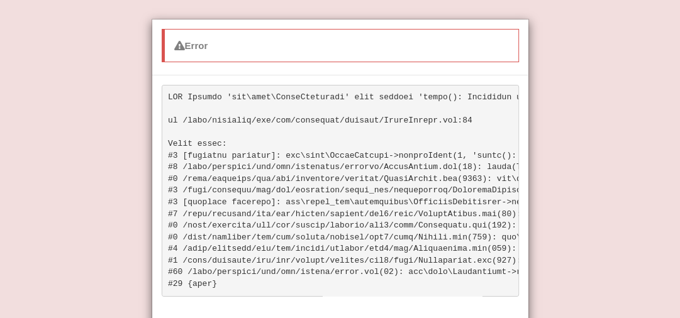
scroll to position [63, 0]
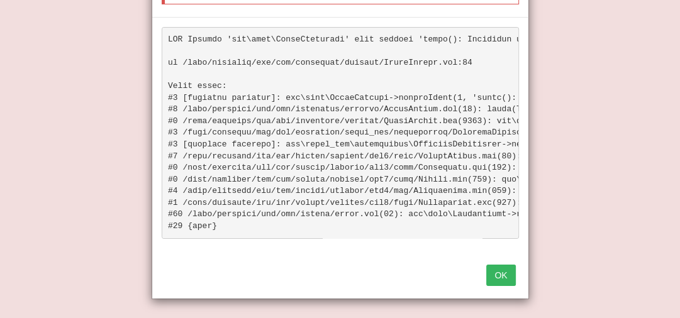
click at [503, 281] on button "OK" at bounding box center [500, 275] width 29 height 21
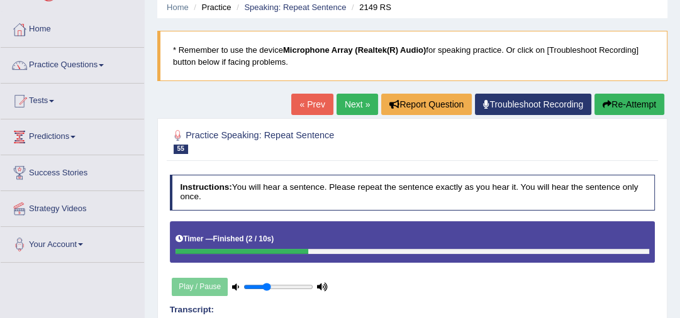
scroll to position [48, 0]
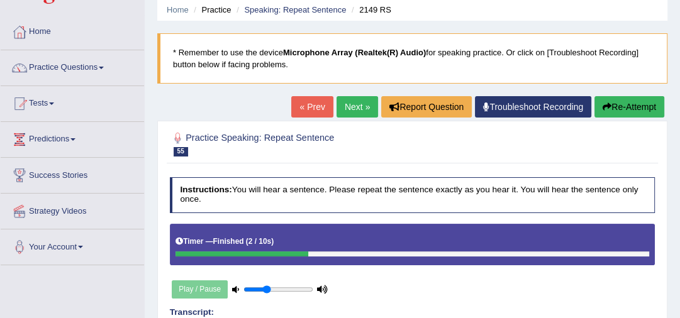
click at [614, 106] on button "Re-Attempt" at bounding box center [629, 106] width 70 height 21
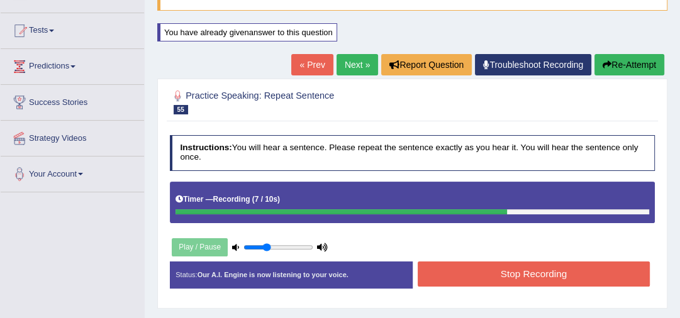
scroll to position [199, 0]
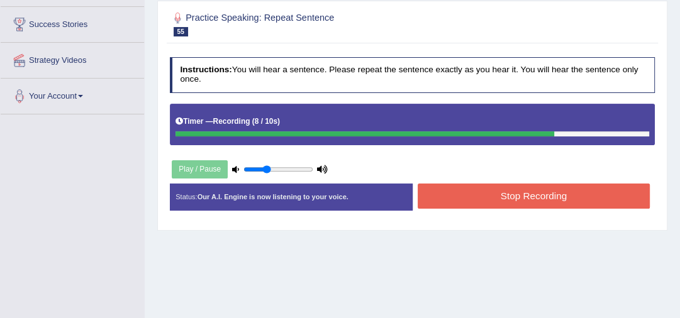
click at [505, 202] on button "Stop Recording" at bounding box center [533, 196] width 232 height 25
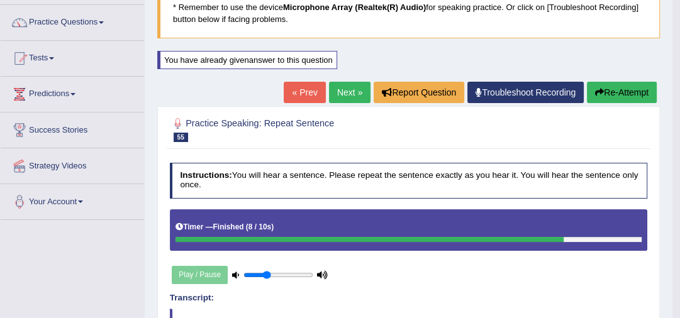
scroll to position [48, 0]
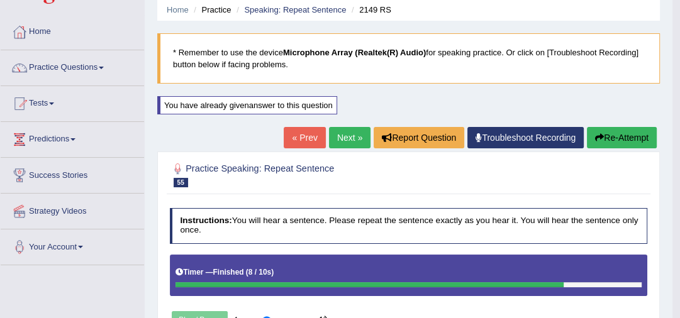
click at [344, 133] on link "Next »" at bounding box center [349, 137] width 41 height 21
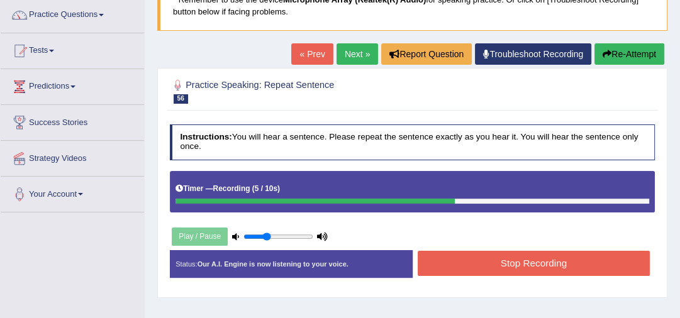
click at [450, 258] on button "Stop Recording" at bounding box center [533, 263] width 232 height 25
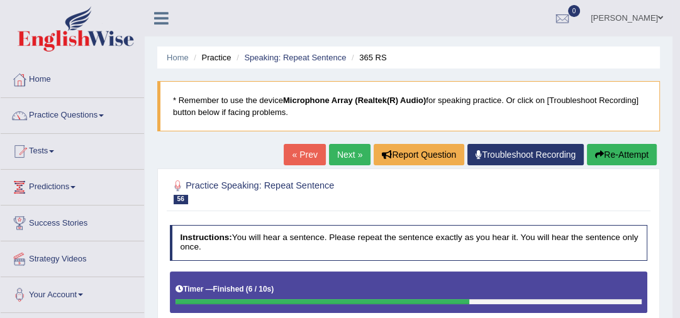
click at [333, 153] on link "Next »" at bounding box center [349, 154] width 41 height 21
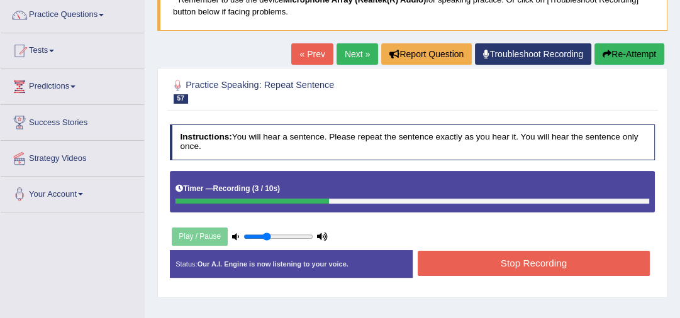
click at [432, 261] on button "Stop Recording" at bounding box center [533, 263] width 232 height 25
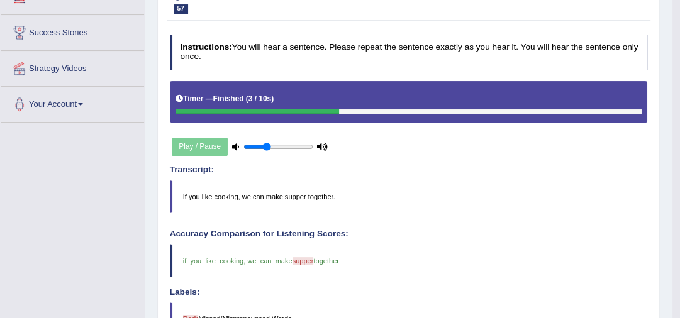
scroll to position [101, 0]
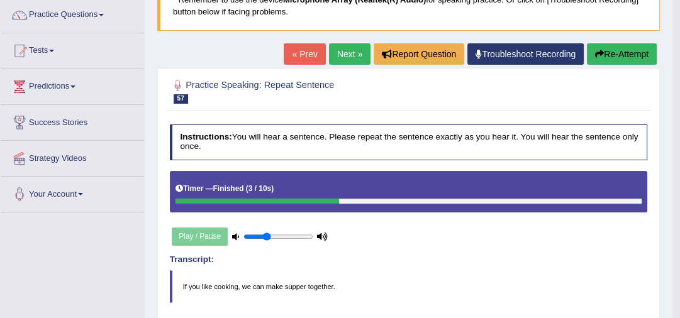
click at [347, 46] on link "Next »" at bounding box center [349, 53] width 41 height 21
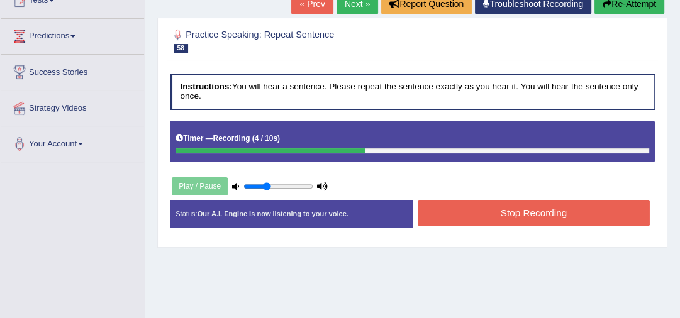
click at [437, 214] on button "Stop Recording" at bounding box center [533, 213] width 232 height 25
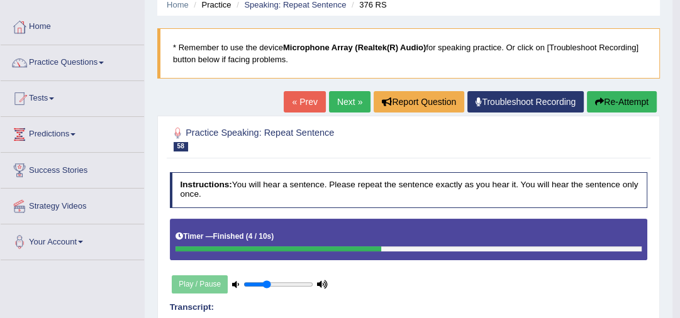
scroll to position [50, 0]
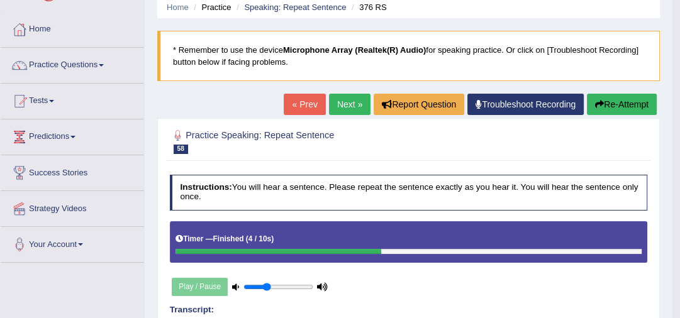
click at [344, 98] on link "Next »" at bounding box center [349, 104] width 41 height 21
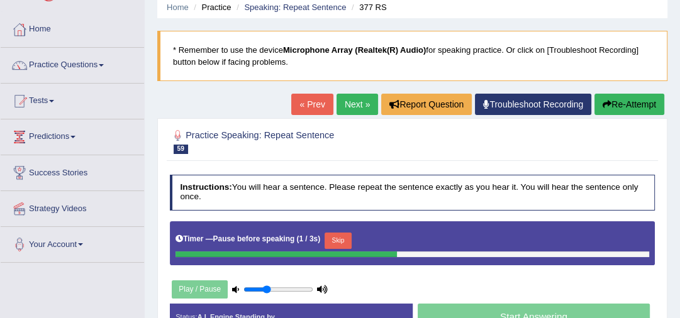
scroll to position [101, 0]
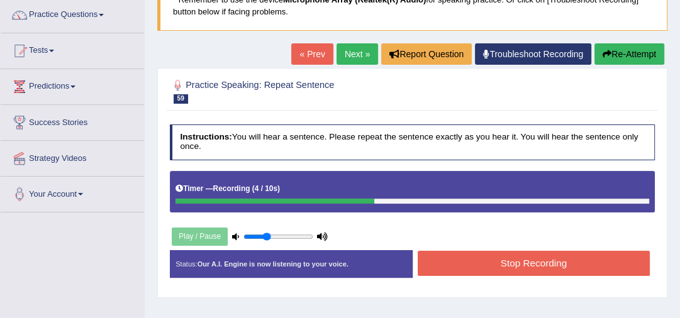
click at [448, 260] on button "Stop Recording" at bounding box center [533, 263] width 232 height 25
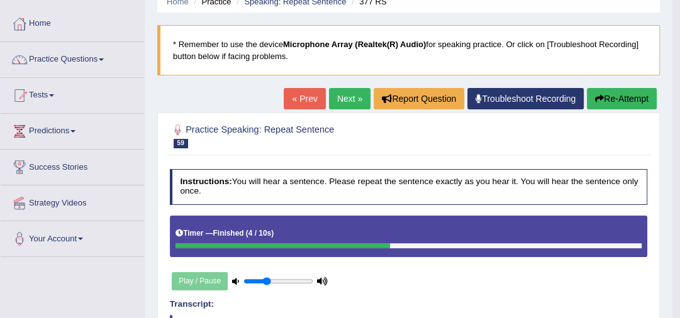
scroll to position [50, 0]
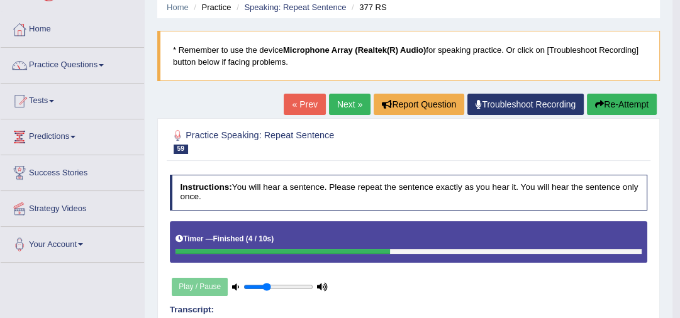
click at [340, 103] on link "Next »" at bounding box center [349, 104] width 41 height 21
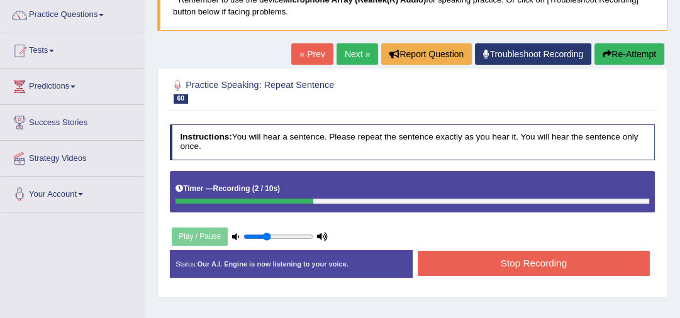
click at [453, 261] on button "Stop Recording" at bounding box center [533, 263] width 232 height 25
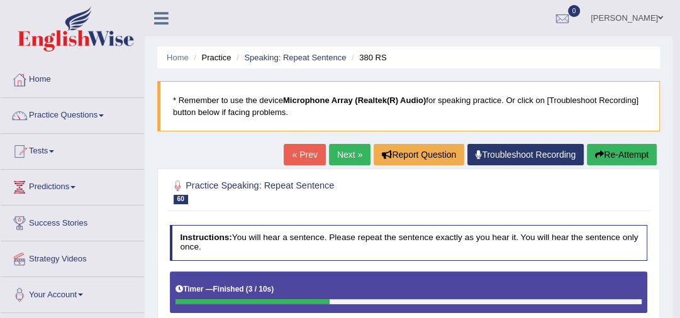
click at [332, 150] on link "Next »" at bounding box center [349, 154] width 41 height 21
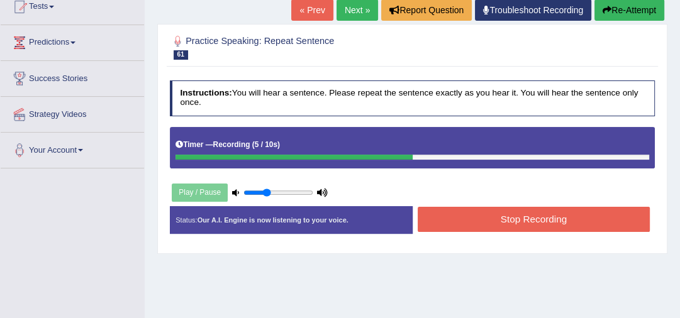
scroll to position [151, 0]
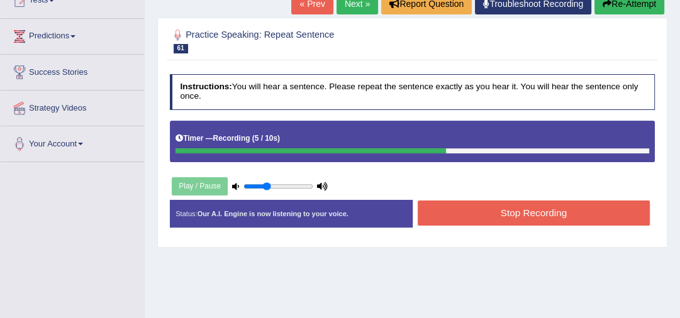
click at [450, 221] on button "Stop Recording" at bounding box center [533, 213] width 232 height 25
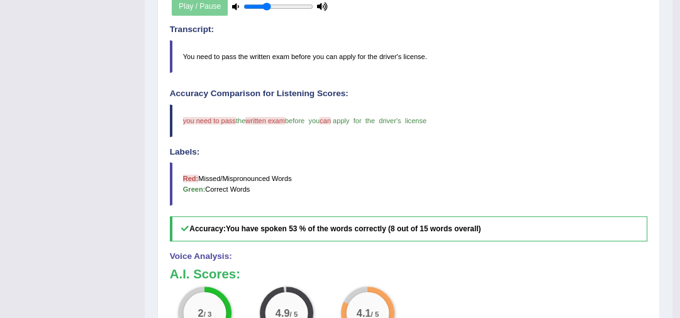
scroll to position [145, 0]
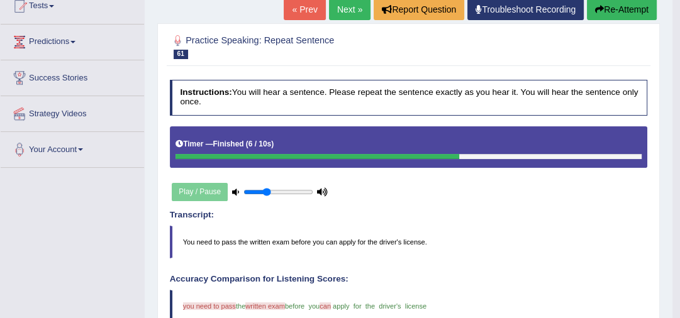
click at [343, 9] on link "Next »" at bounding box center [349, 9] width 41 height 21
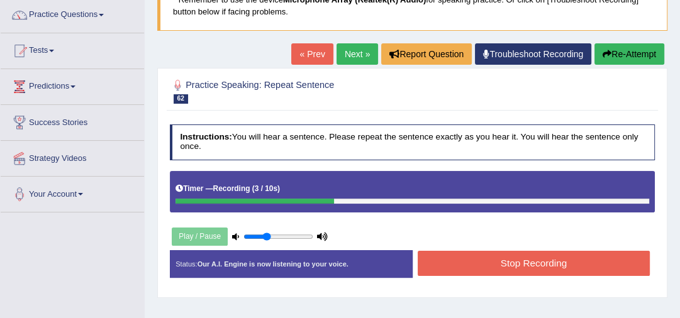
click at [476, 265] on button "Stop Recording" at bounding box center [533, 263] width 232 height 25
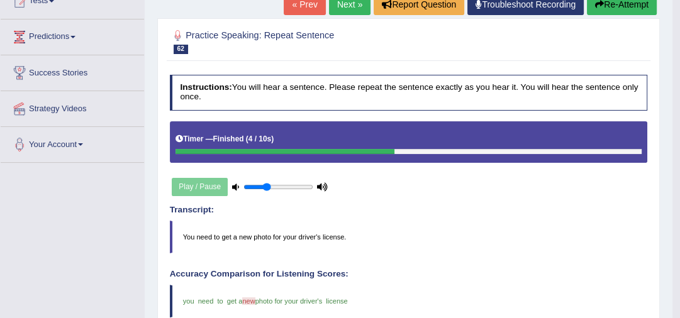
scroll to position [50, 0]
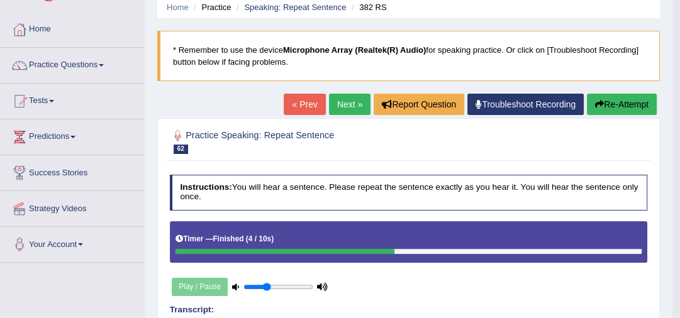
click at [334, 100] on link "Next »" at bounding box center [349, 104] width 41 height 21
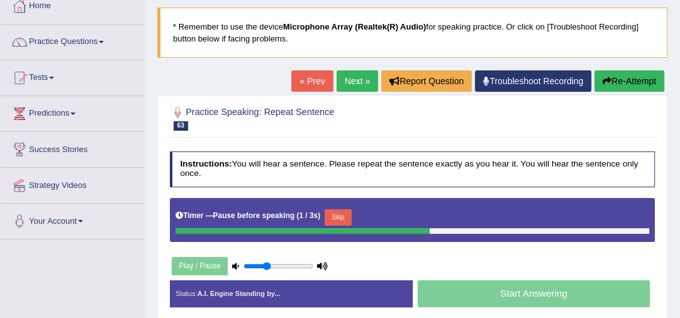
scroll to position [101, 0]
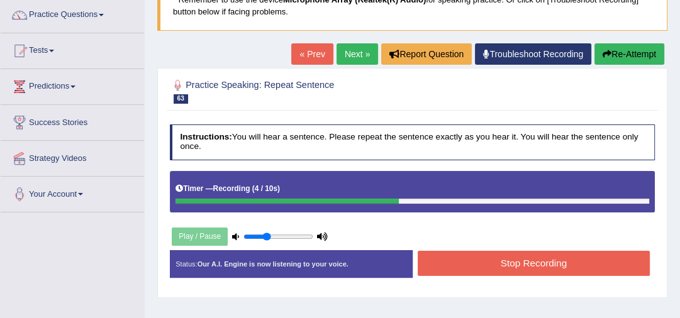
click at [456, 255] on button "Stop Recording" at bounding box center [533, 263] width 232 height 25
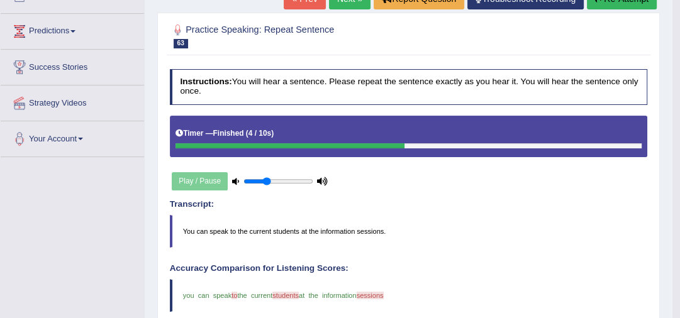
scroll to position [151, 0]
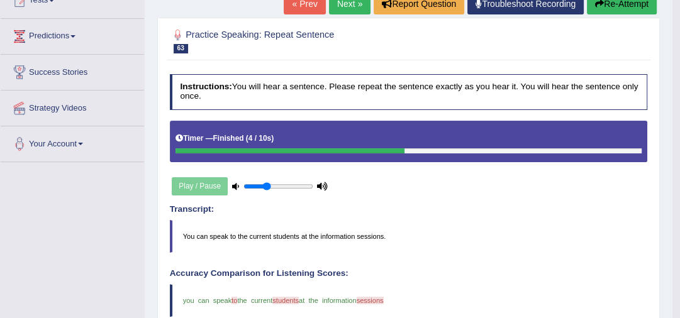
click at [334, 3] on link "Next »" at bounding box center [349, 3] width 41 height 21
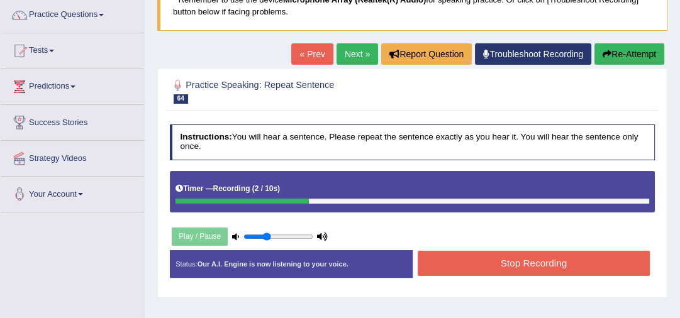
click at [475, 263] on button "Stop Recording" at bounding box center [533, 263] width 232 height 25
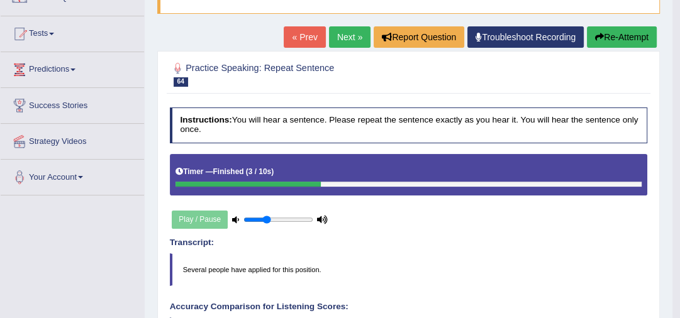
scroll to position [101, 0]
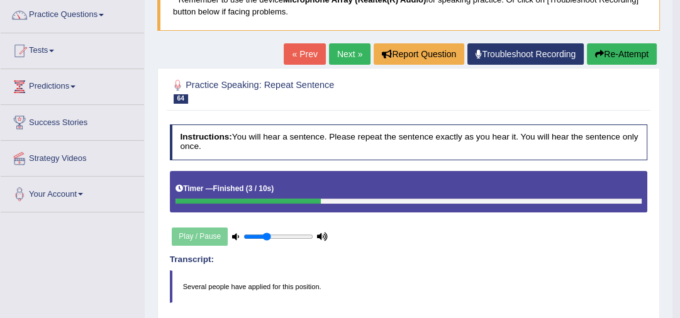
click at [355, 52] on link "Next »" at bounding box center [349, 53] width 41 height 21
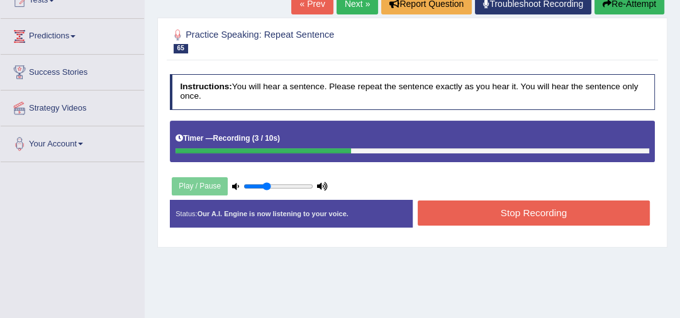
click at [494, 214] on button "Stop Recording" at bounding box center [533, 213] width 232 height 25
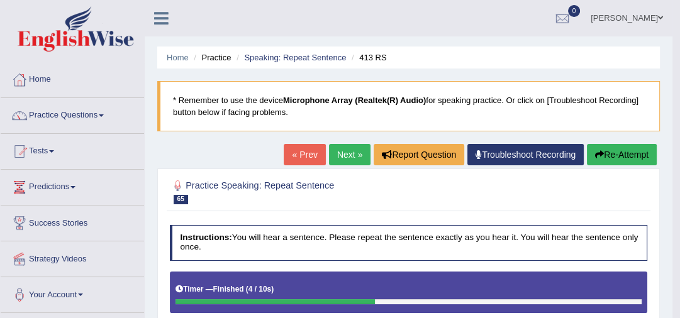
click at [346, 153] on link "Next »" at bounding box center [349, 154] width 41 height 21
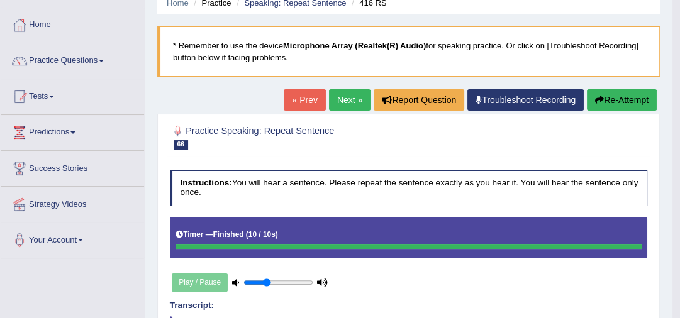
scroll to position [50, 0]
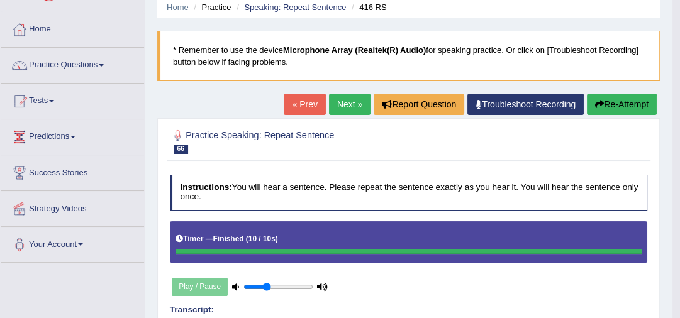
drag, startPoint x: 97, startPoint y: 272, endPoint x: 102, endPoint y: 317, distance: 45.5
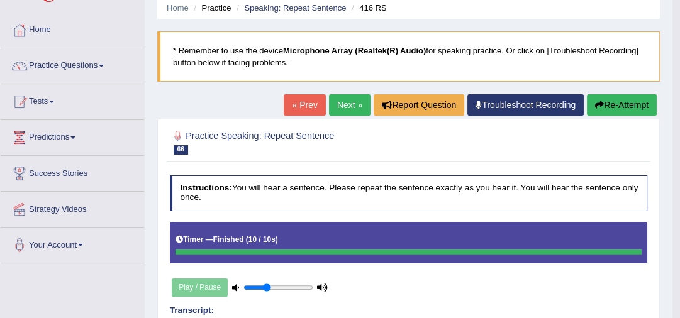
scroll to position [45, 0]
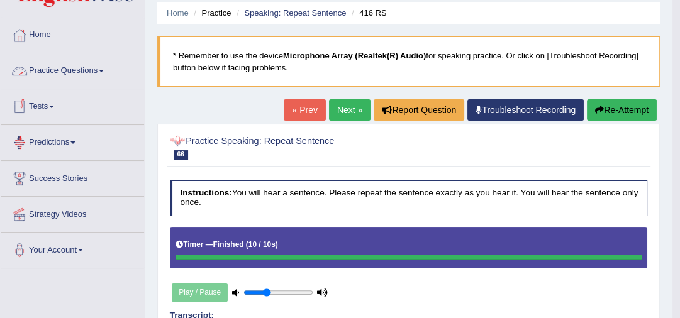
click at [68, 72] on link "Practice Questions" at bounding box center [72, 68] width 143 height 31
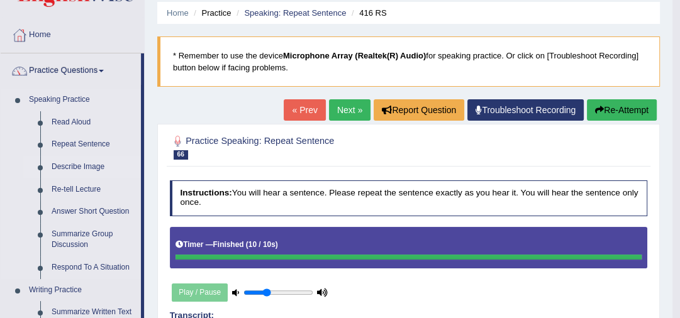
click at [79, 165] on link "Describe Image" at bounding box center [93, 167] width 95 height 23
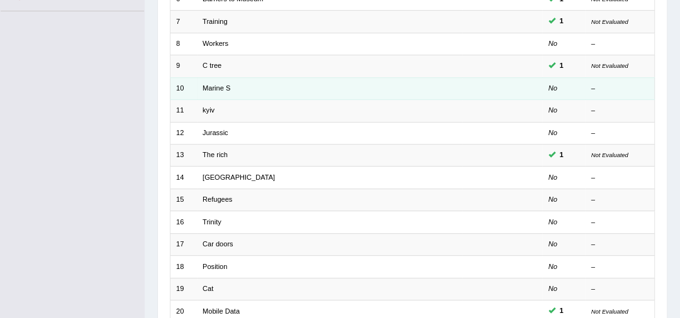
scroll to position [352, 0]
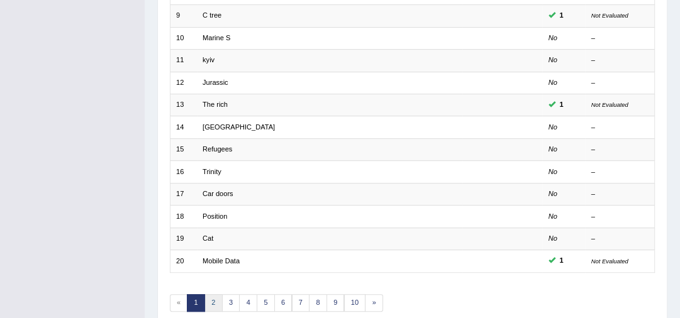
click at [214, 299] on link "2" at bounding box center [213, 303] width 18 height 18
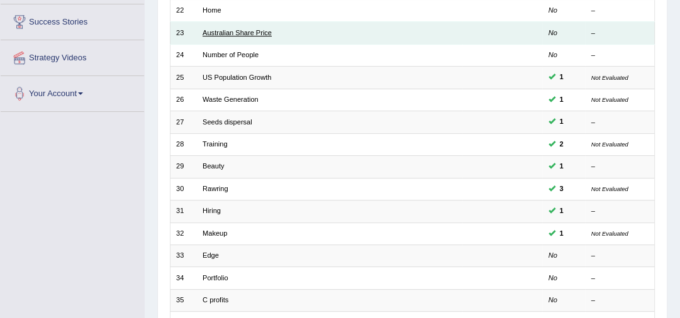
scroll to position [402, 0]
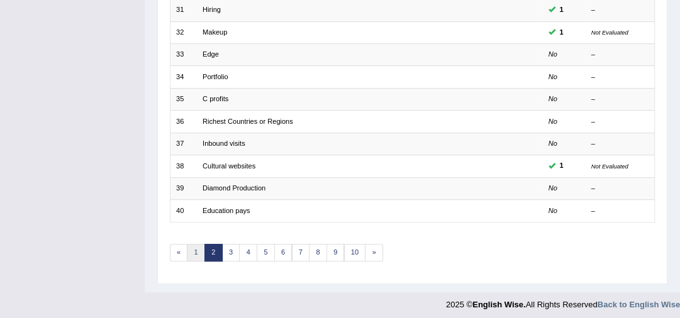
click at [199, 250] on link "1" at bounding box center [196, 253] width 18 height 18
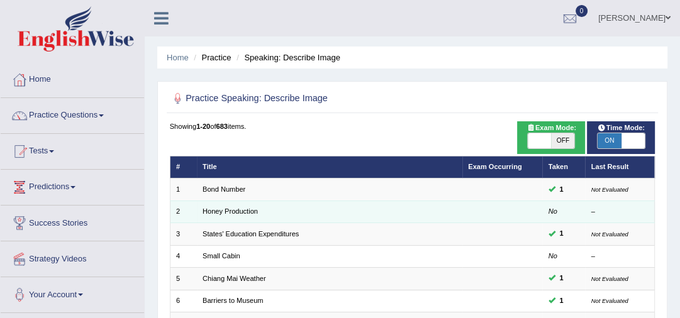
click at [317, 206] on td "Honey Production" at bounding box center [329, 212] width 265 height 22
click at [253, 211] on link "Honey Production" at bounding box center [229, 211] width 55 height 8
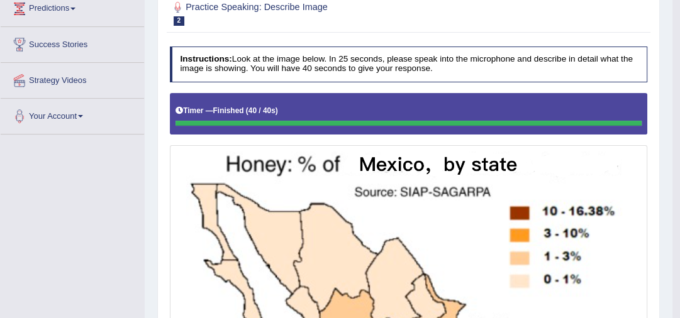
scroll to position [116, 0]
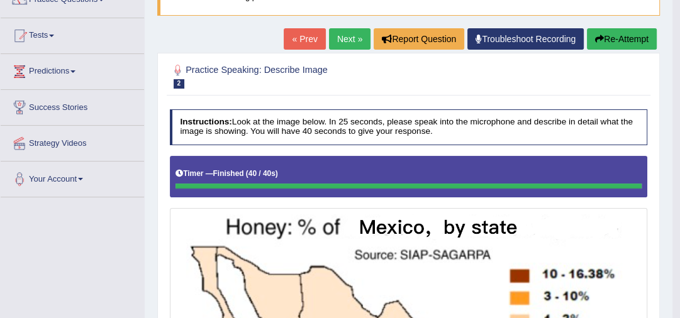
click at [350, 41] on link "Next »" at bounding box center [349, 38] width 41 height 21
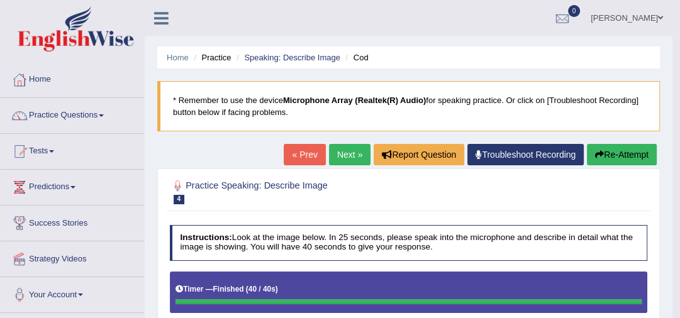
click at [344, 155] on link "Next »" at bounding box center [349, 154] width 41 height 21
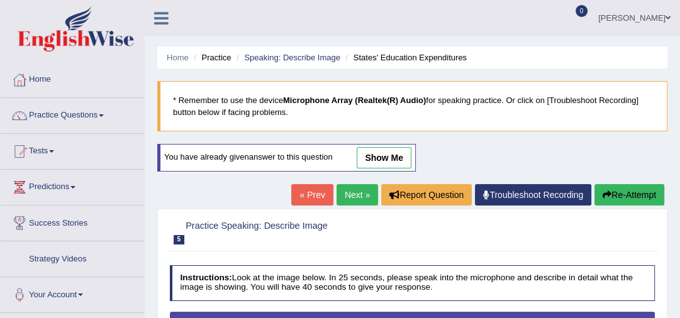
click at [342, 196] on link "Next »" at bounding box center [356, 194] width 41 height 21
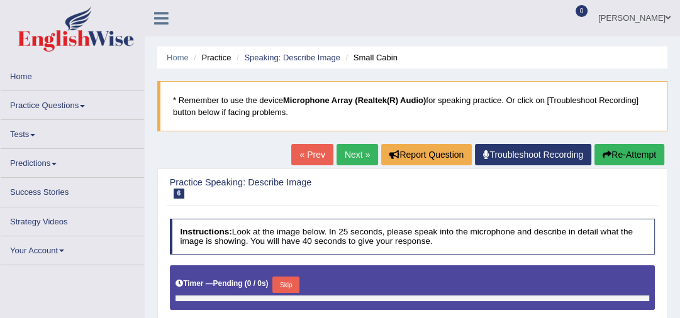
click at [350, 153] on link "Next »" at bounding box center [356, 154] width 41 height 21
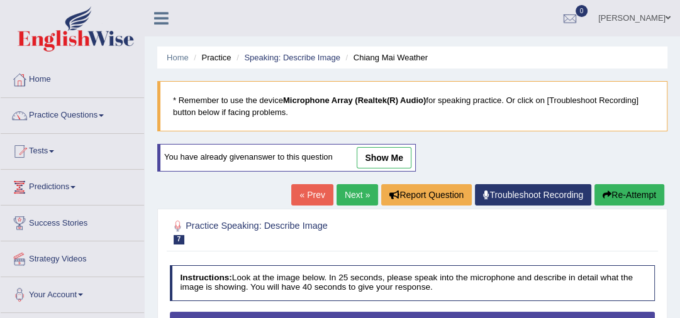
click at [350, 189] on link "Next »" at bounding box center [356, 194] width 41 height 21
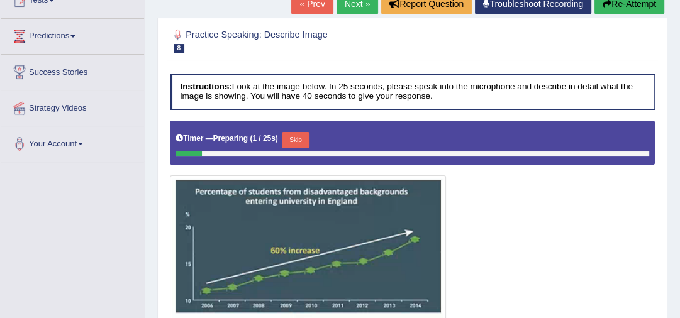
scroll to position [201, 0]
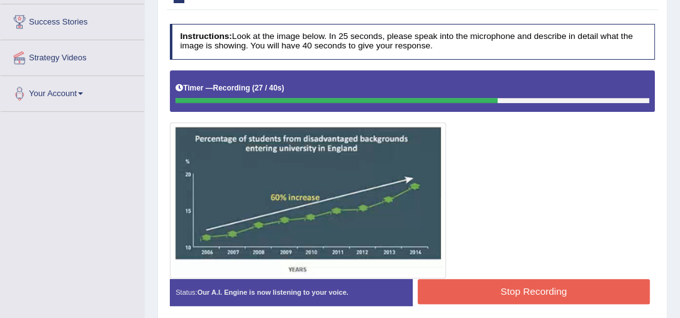
click at [446, 286] on button "Stop Recording" at bounding box center [533, 291] width 232 height 25
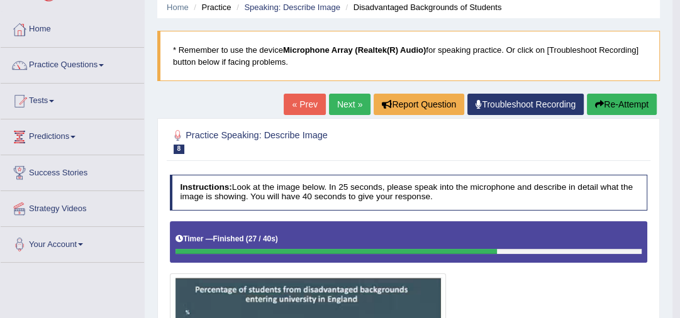
scroll to position [50, 0]
click at [343, 107] on link "Next »" at bounding box center [349, 104] width 41 height 21
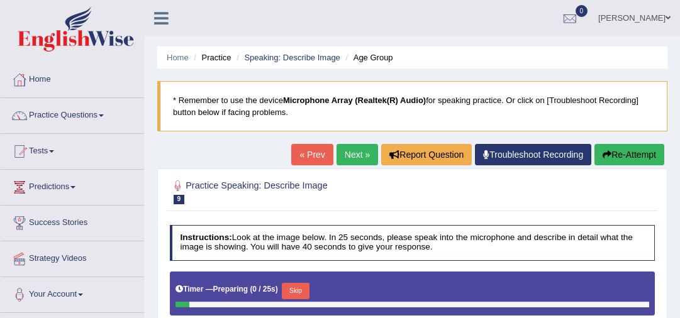
click at [348, 151] on link "Next »" at bounding box center [356, 154] width 41 height 21
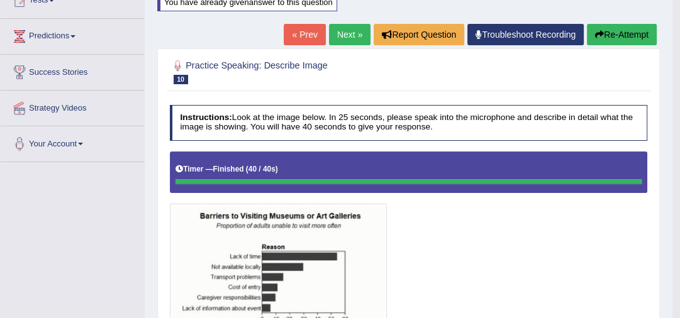
scroll to position [151, 0]
click at [340, 33] on link "Next »" at bounding box center [349, 34] width 41 height 21
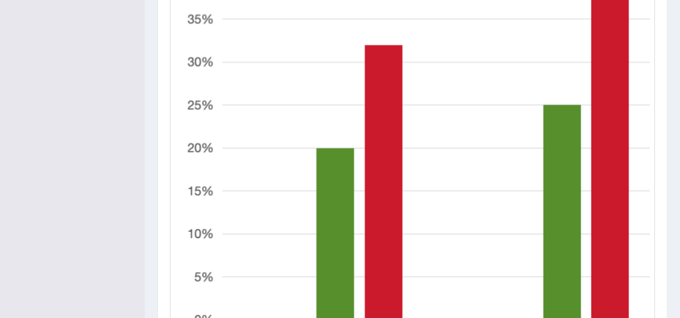
scroll to position [571, 0]
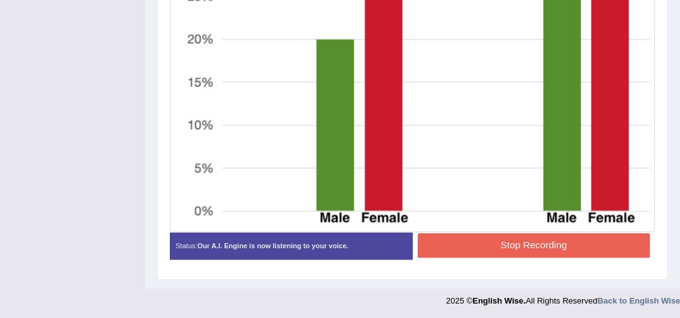
click at [571, 240] on button "Stop Recording" at bounding box center [533, 245] width 232 height 25
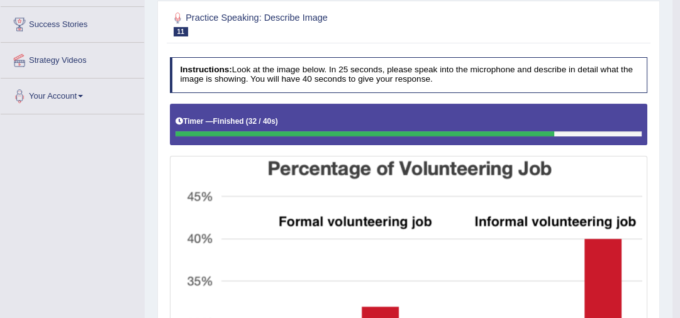
scroll to position [169, 0]
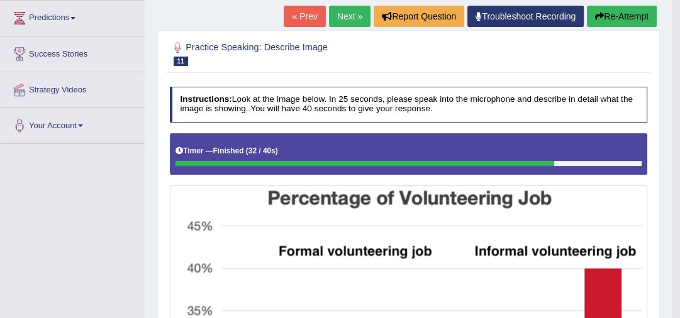
click at [333, 12] on link "Next »" at bounding box center [349, 16] width 41 height 21
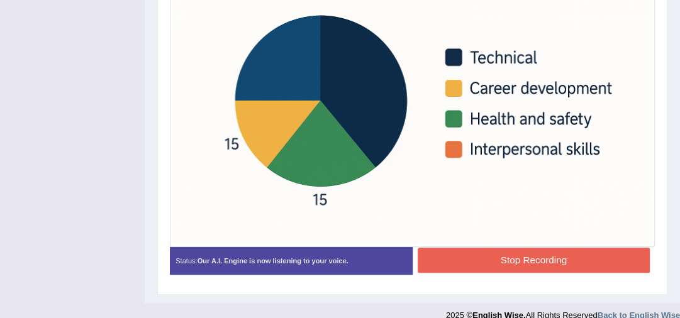
scroll to position [448, 0]
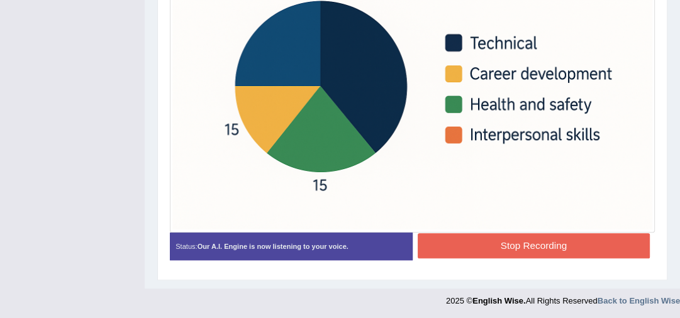
click at [523, 241] on button "Stop Recording" at bounding box center [533, 245] width 232 height 25
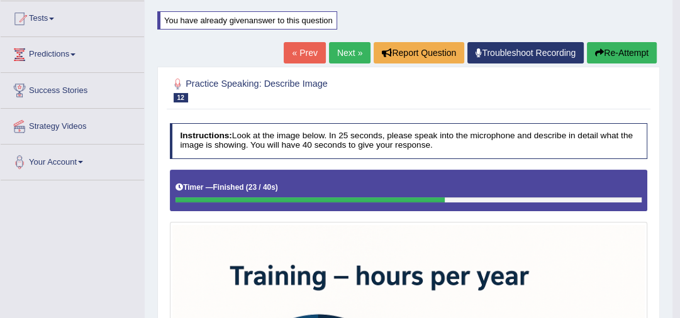
scroll to position [45, 0]
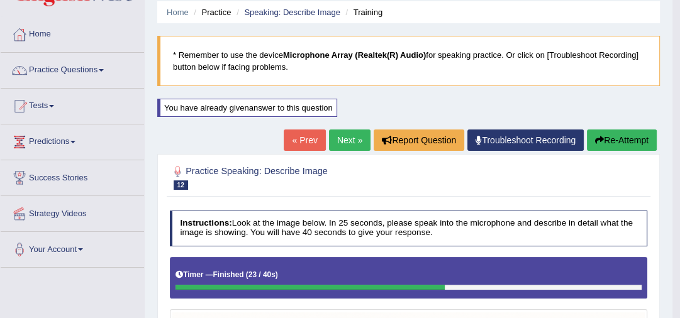
click at [354, 138] on link "Next »" at bounding box center [349, 139] width 41 height 21
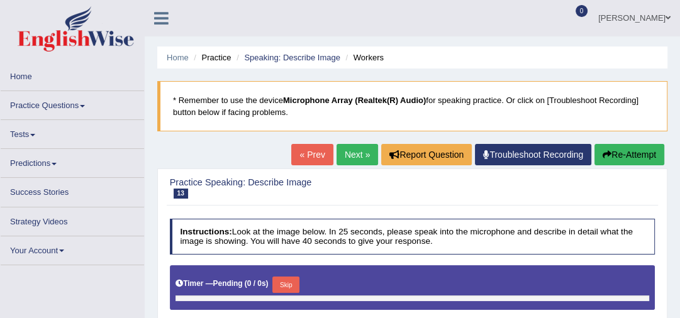
click at [354, 151] on link "Next »" at bounding box center [356, 154] width 41 height 21
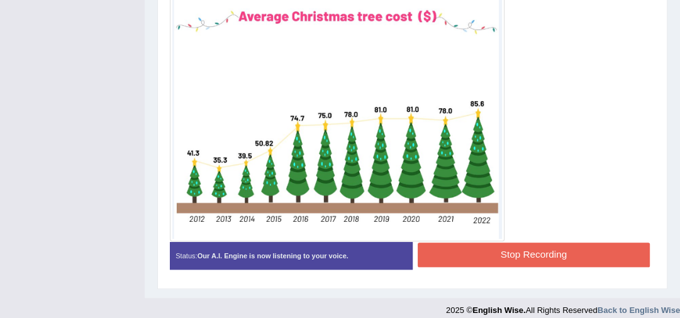
scroll to position [380, 0]
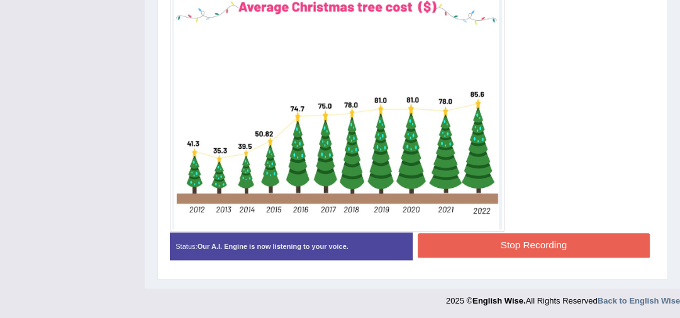
click at [529, 245] on button "Stop Recording" at bounding box center [533, 245] width 232 height 25
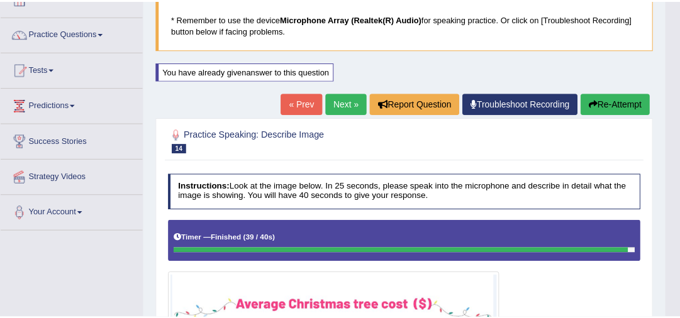
scroll to position [79, 0]
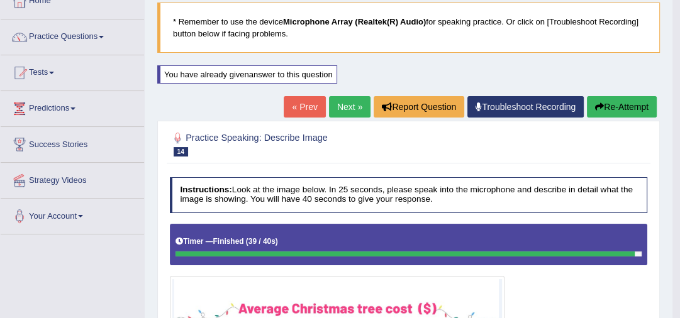
click at [343, 108] on link "Next »" at bounding box center [349, 106] width 41 height 21
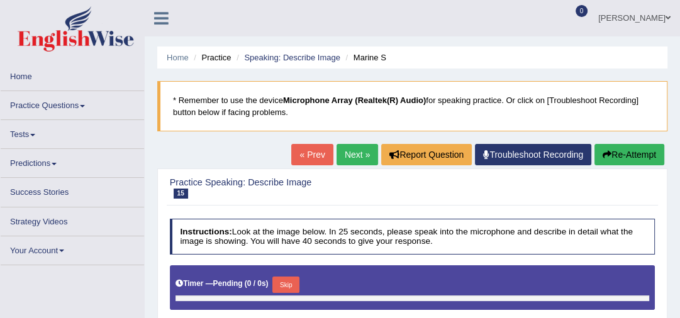
click at [347, 153] on link "Next »" at bounding box center [356, 154] width 41 height 21
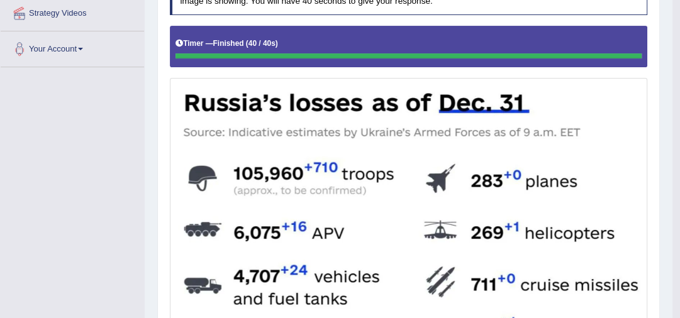
scroll to position [101, 0]
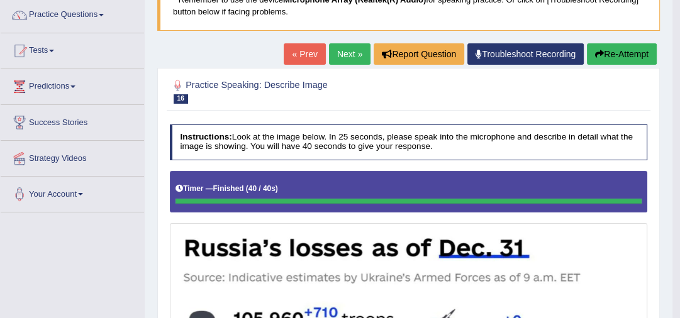
click at [344, 52] on link "Next »" at bounding box center [349, 53] width 41 height 21
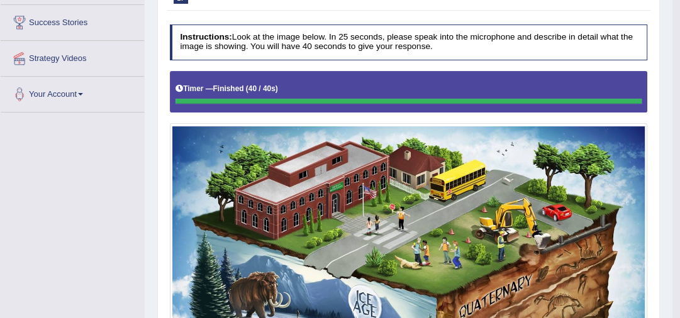
scroll to position [118, 0]
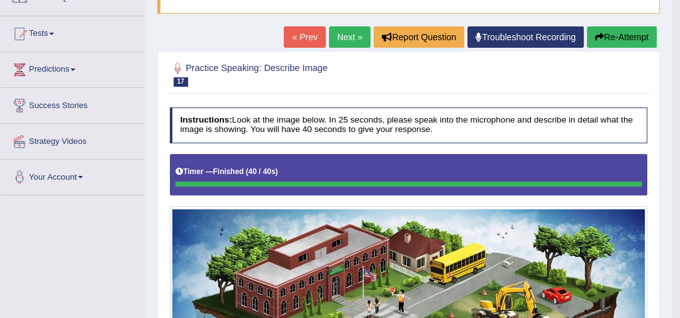
click at [350, 35] on link "Next »" at bounding box center [349, 36] width 41 height 21
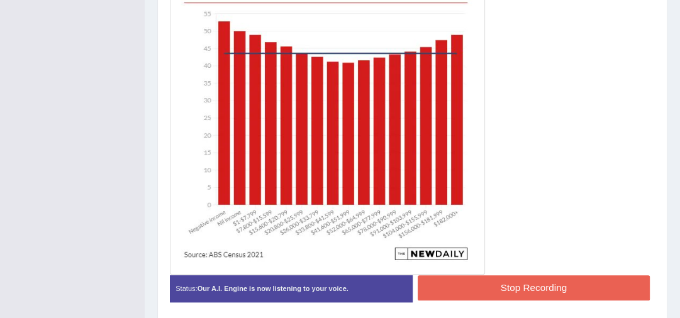
scroll to position [432, 0]
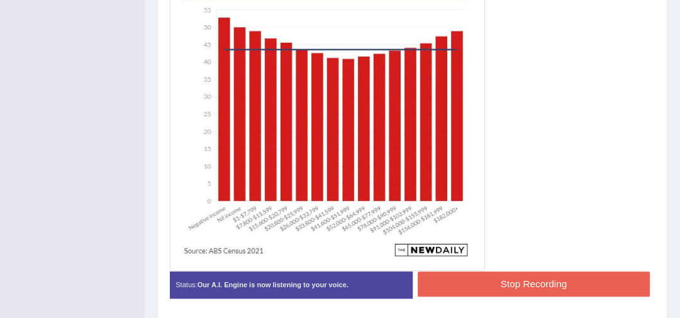
click at [458, 273] on button "Stop Recording" at bounding box center [533, 284] width 232 height 25
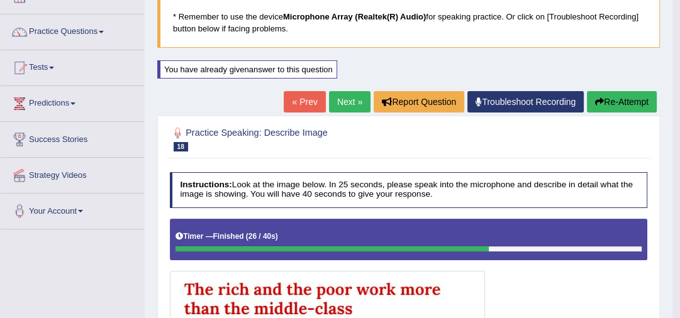
scroll to position [80, 0]
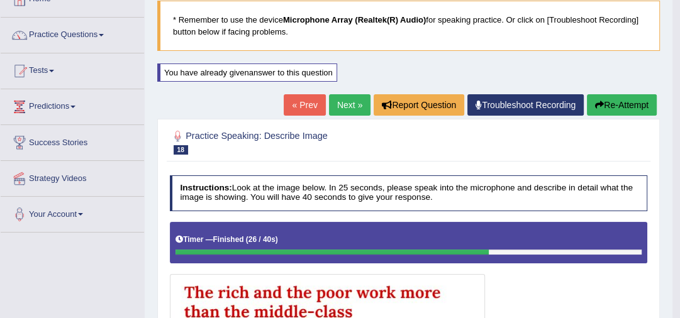
click at [329, 101] on link "Next »" at bounding box center [349, 104] width 41 height 21
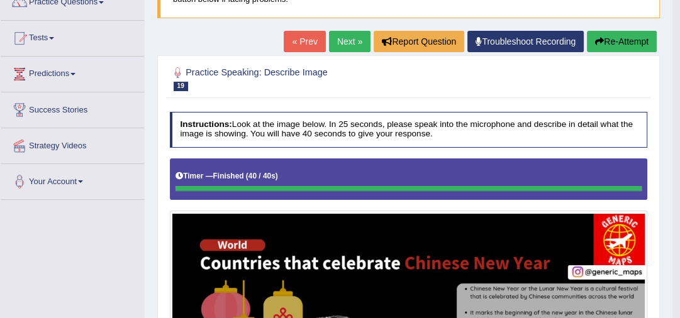
scroll to position [82, 0]
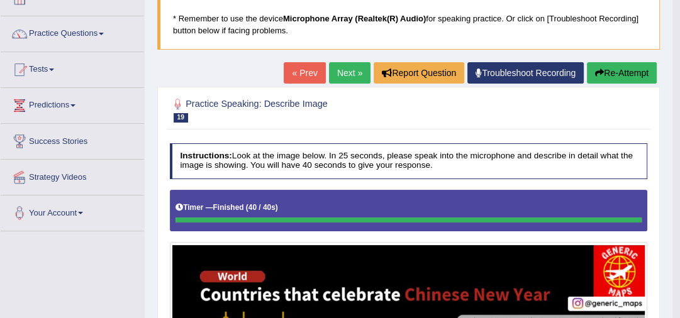
click at [344, 76] on link "Next »" at bounding box center [349, 72] width 41 height 21
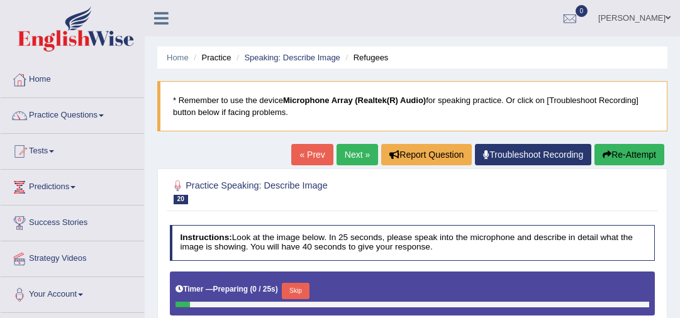
click at [353, 145] on link "Next »" at bounding box center [356, 154] width 41 height 21
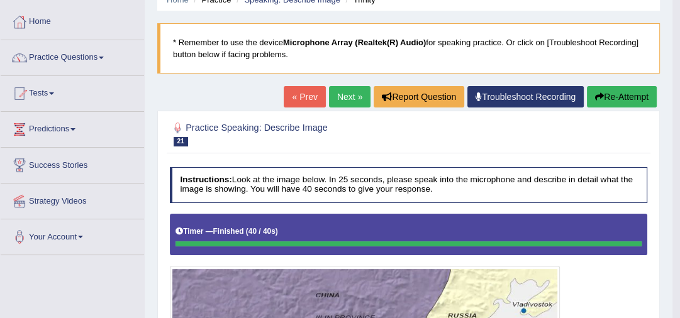
scroll to position [55, 0]
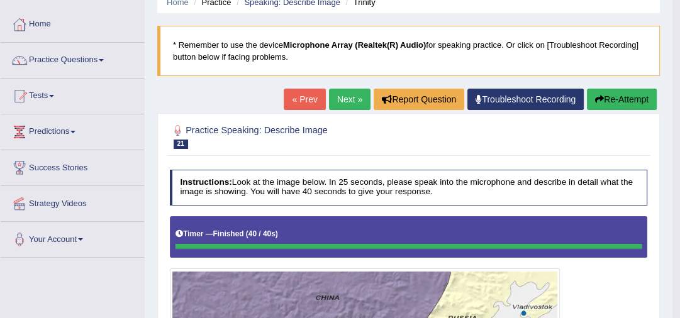
click at [336, 93] on link "Next »" at bounding box center [349, 99] width 41 height 21
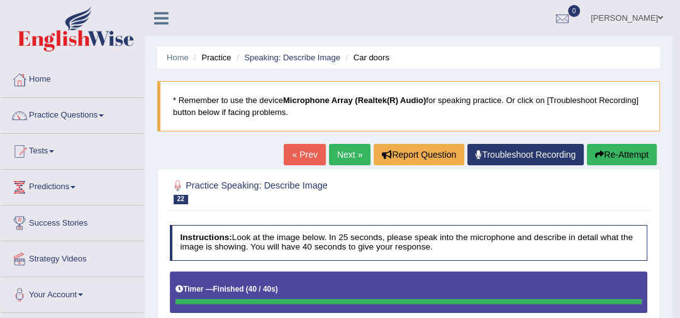
click at [346, 146] on link "Next »" at bounding box center [349, 154] width 41 height 21
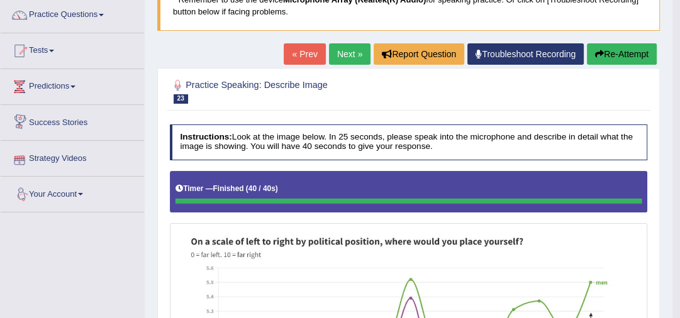
scroll to position [50, 0]
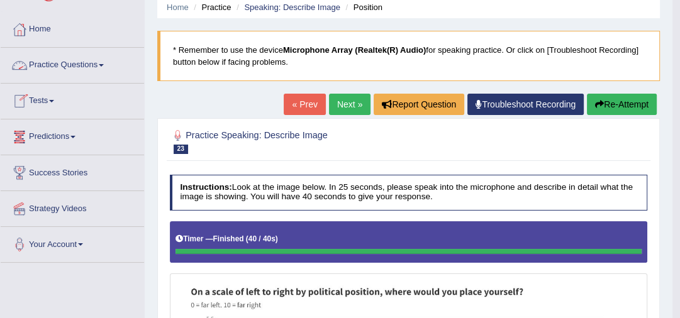
click at [74, 59] on link "Practice Questions" at bounding box center [72, 63] width 143 height 31
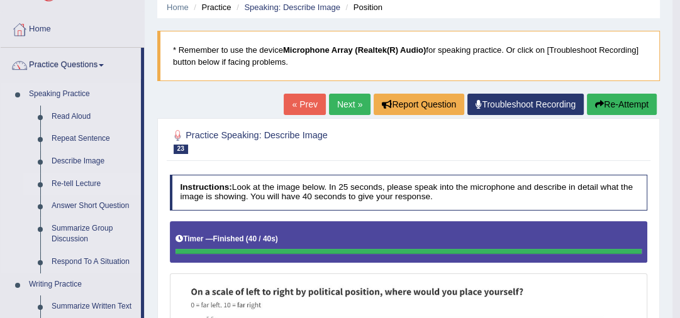
click at [75, 184] on link "Re-tell Lecture" at bounding box center [93, 184] width 95 height 23
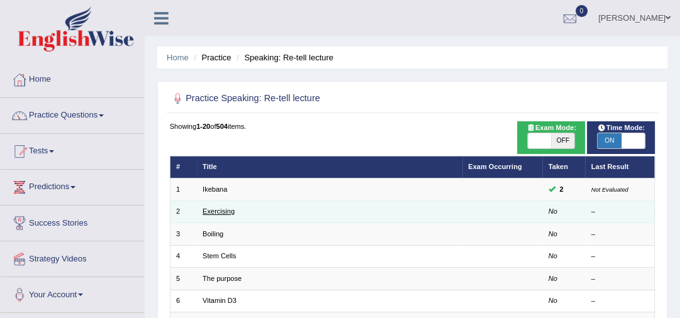
click at [227, 209] on link "Exercising" at bounding box center [218, 211] width 32 height 8
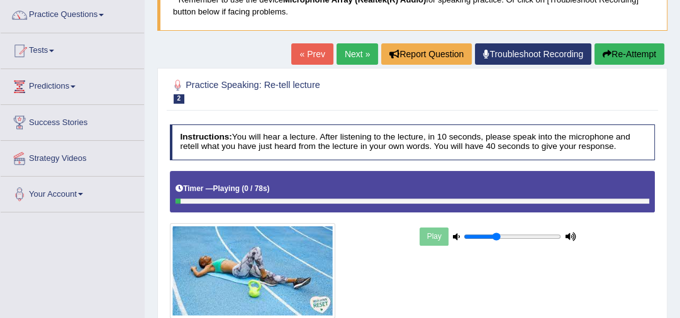
scroll to position [201, 0]
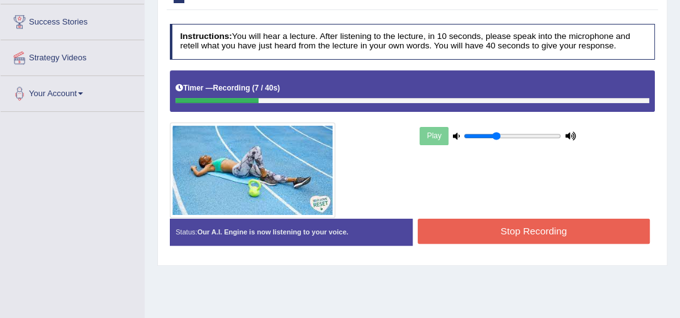
click at [465, 228] on button "Stop Recording" at bounding box center [533, 231] width 232 height 25
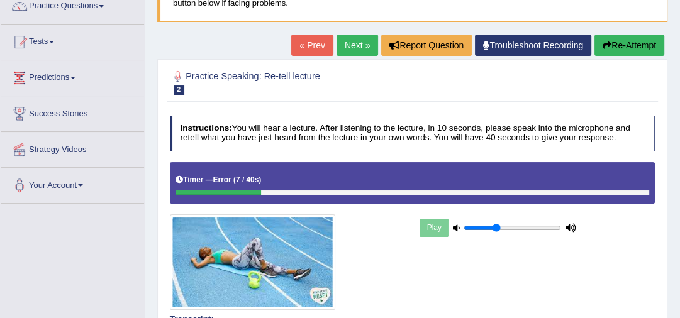
scroll to position [101, 0]
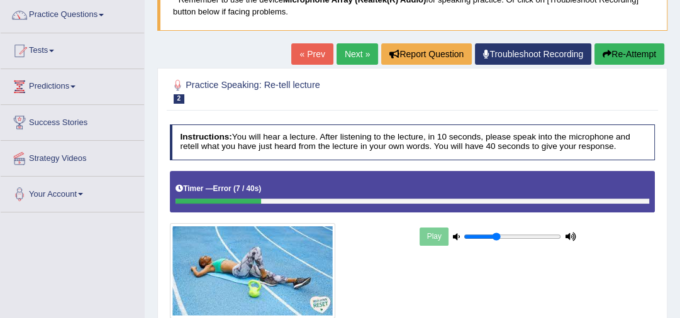
click at [616, 50] on button "Re-Attempt" at bounding box center [629, 53] width 70 height 21
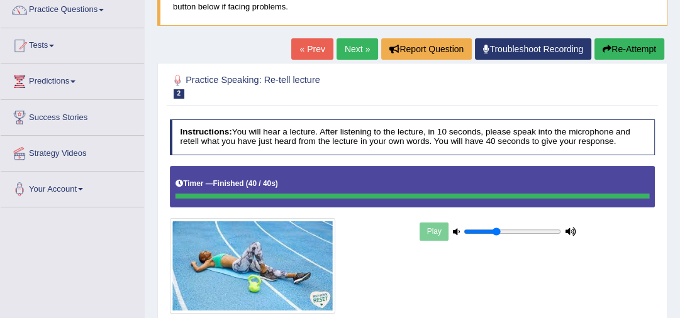
scroll to position [104, 0]
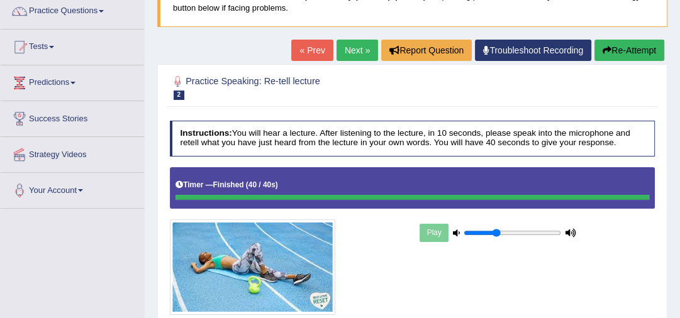
click at [339, 52] on link "Next »" at bounding box center [356, 50] width 41 height 21
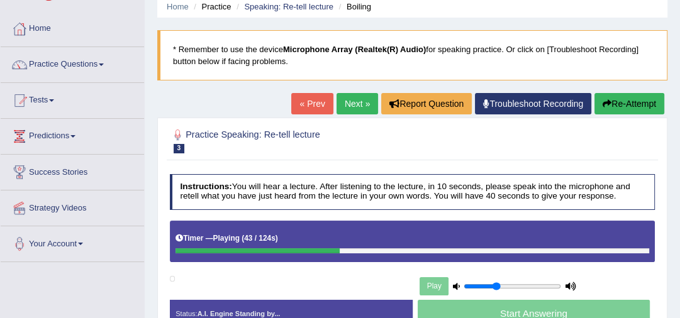
scroll to position [50, 0]
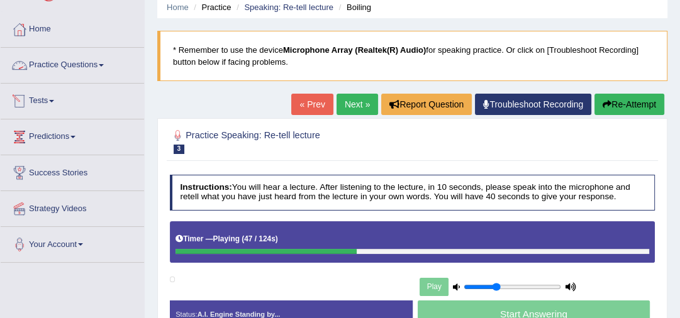
click at [80, 62] on link "Practice Questions" at bounding box center [72, 63] width 143 height 31
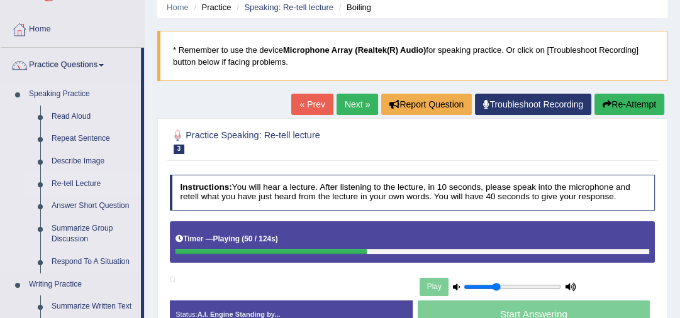
click at [81, 186] on link "Re-tell Lecture" at bounding box center [93, 184] width 95 height 23
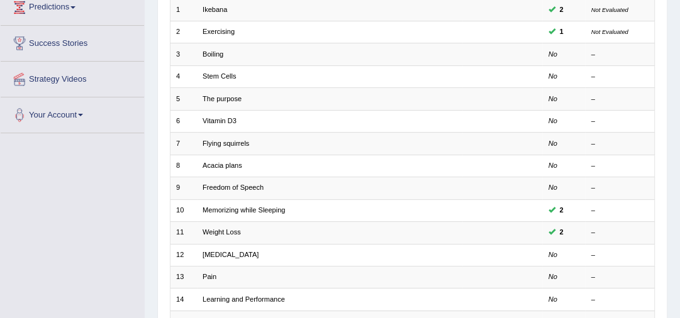
scroll to position [153, 0]
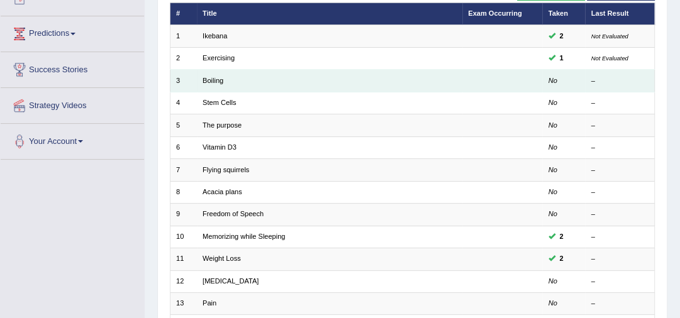
click at [295, 82] on td "Boiling" at bounding box center [329, 81] width 265 height 22
click at [220, 82] on link "Boiling" at bounding box center [212, 81] width 21 height 8
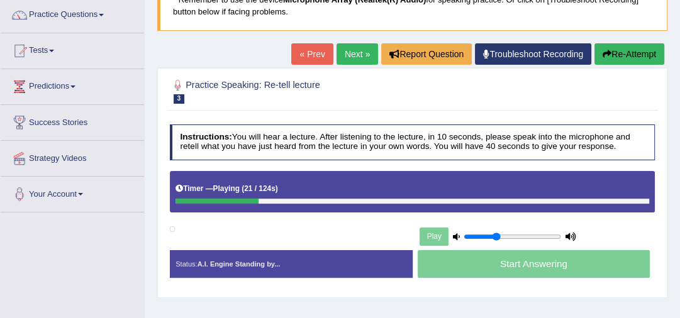
click at [242, 202] on div at bounding box center [216, 202] width 83 height 6
click at [211, 204] on div "Timer — Playing ( 22 / 124s ) Skip" at bounding box center [412, 191] width 485 height 41
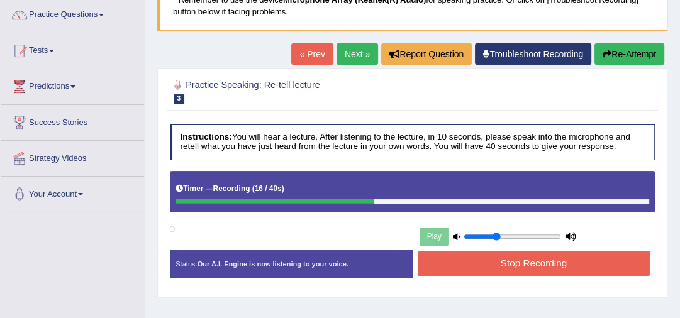
click at [452, 265] on button "Stop Recording" at bounding box center [533, 263] width 232 height 25
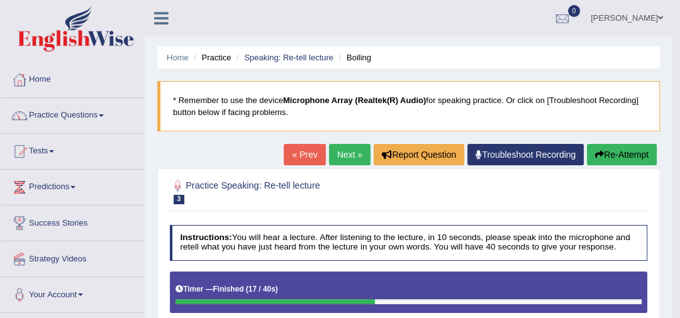
click at [676, 226] on body "Toggle navigation Home Practice Questions Speaking Practice Read Aloud Repeat S…" at bounding box center [340, 159] width 680 height 318
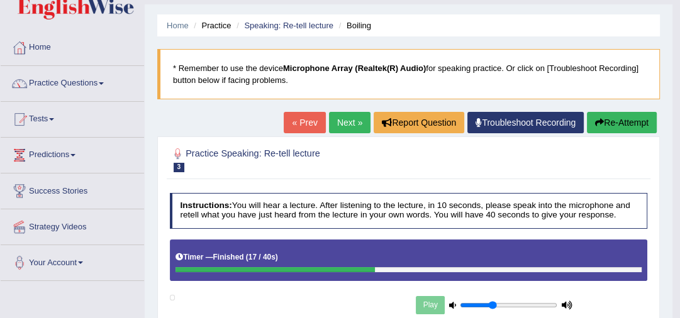
scroll to position [50, 0]
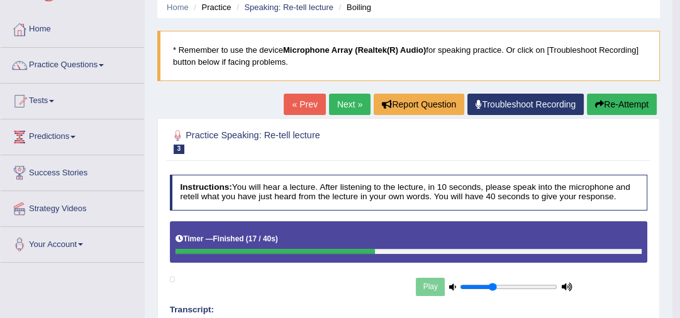
click at [341, 104] on link "Next »" at bounding box center [349, 104] width 41 height 21
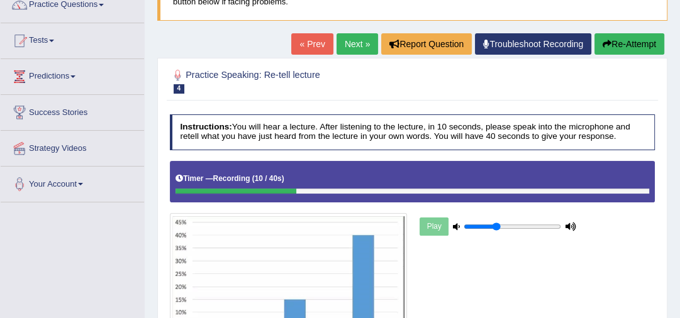
scroll to position [261, 0]
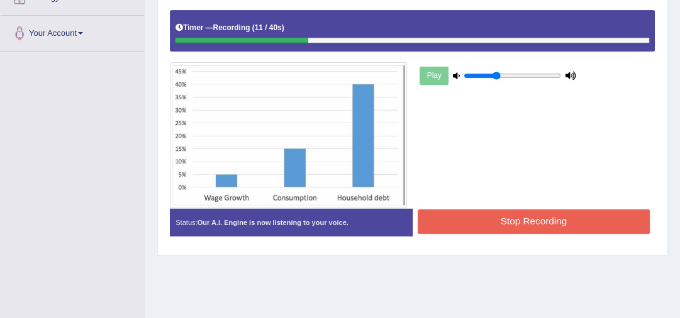
click at [515, 226] on button "Stop Recording" at bounding box center [533, 221] width 232 height 25
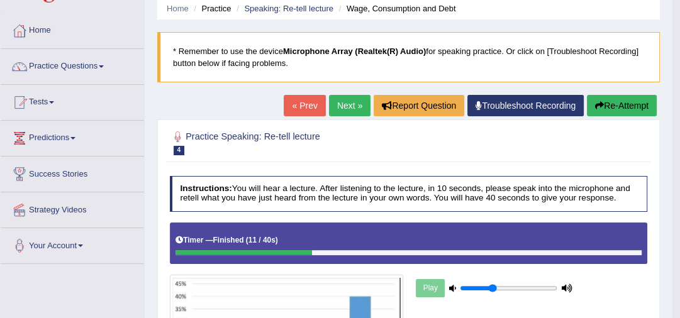
scroll to position [10, 0]
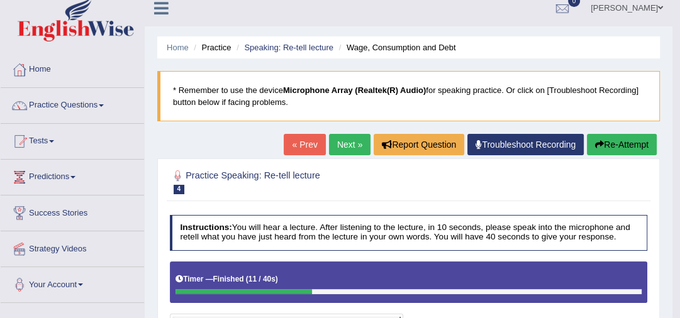
click at [629, 137] on button "Re-Attempt" at bounding box center [621, 144] width 70 height 21
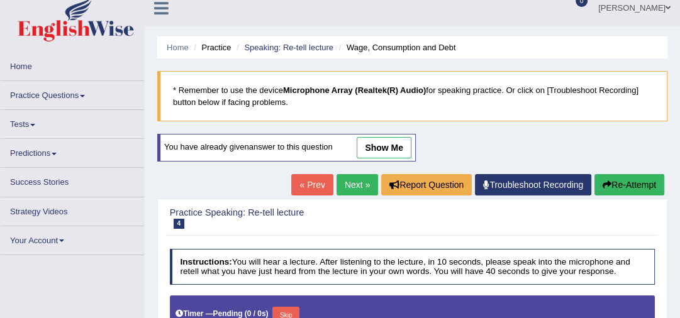
type input "0.35"
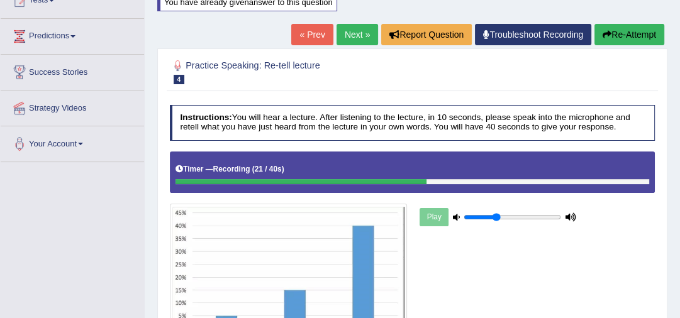
scroll to position [211, 0]
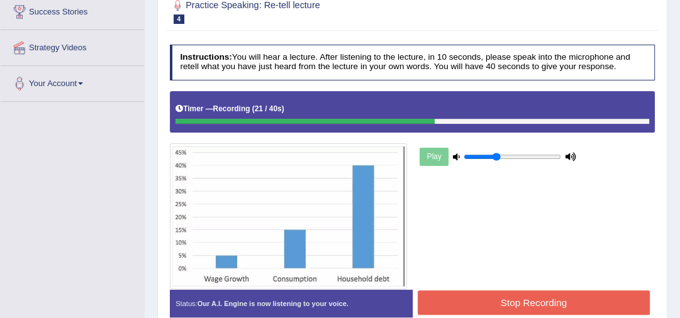
click at [472, 301] on button "Stop Recording" at bounding box center [533, 302] width 232 height 25
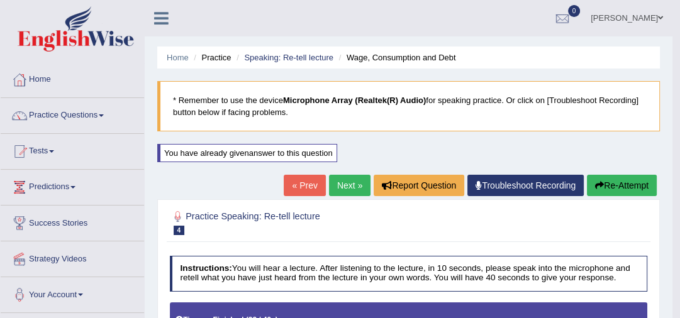
scroll to position [0, 0]
click at [352, 180] on link "Next »" at bounding box center [349, 185] width 41 height 21
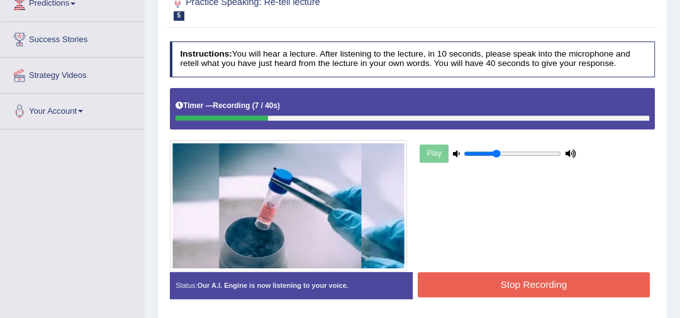
scroll to position [201, 0]
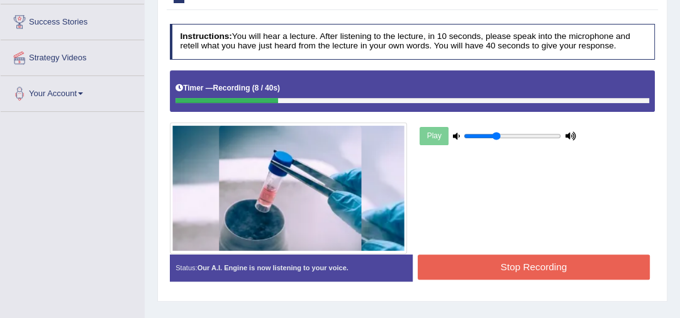
click at [475, 265] on button "Stop Recording" at bounding box center [533, 267] width 232 height 25
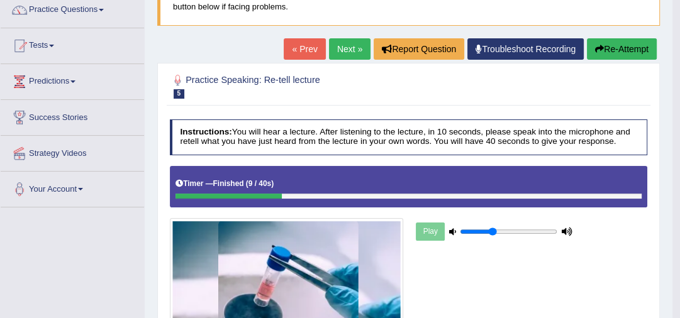
scroll to position [101, 0]
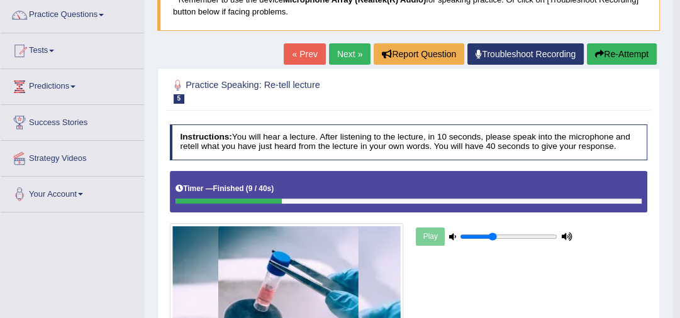
click at [615, 57] on button "Re-Attempt" at bounding box center [621, 53] width 70 height 21
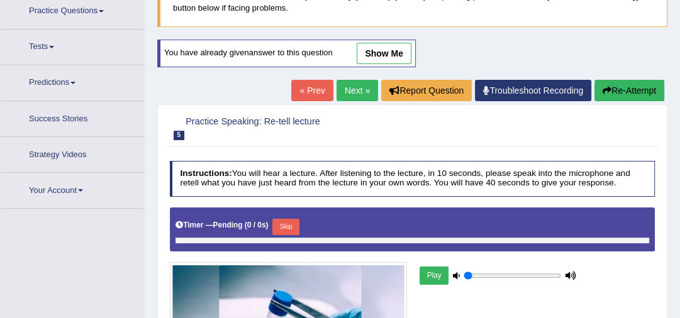
type input "0.35"
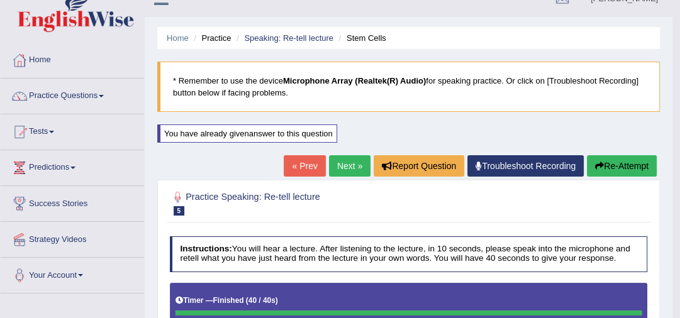
scroll to position [4, 0]
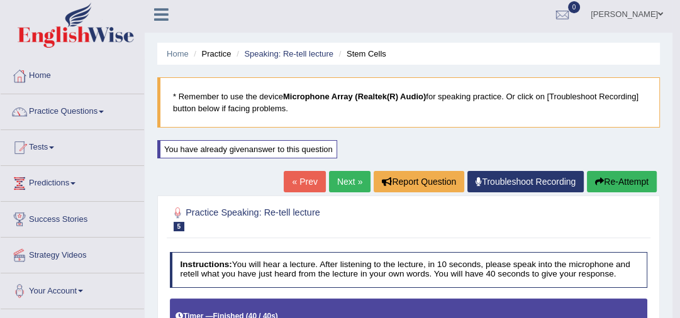
click at [344, 179] on link "Next »" at bounding box center [349, 181] width 41 height 21
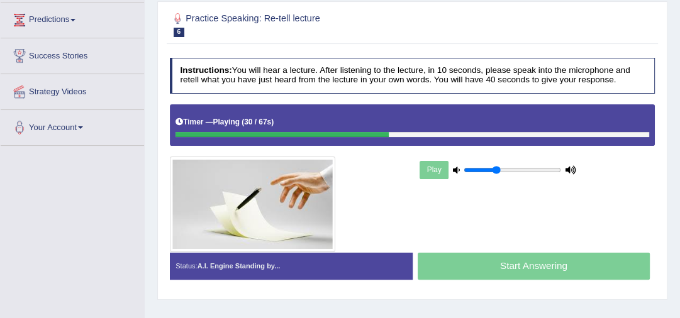
click at [264, 128] on div "Timer — Playing ( 30 / 67s ) Skip" at bounding box center [411, 122] width 473 height 19
click at [263, 132] on div at bounding box center [285, 135] width 220 height 6
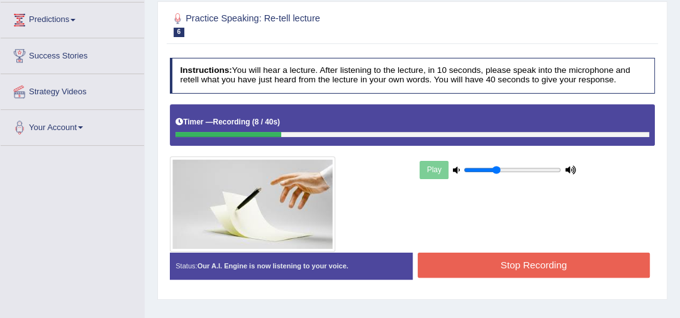
click at [487, 259] on button "Stop Recording" at bounding box center [533, 265] width 232 height 25
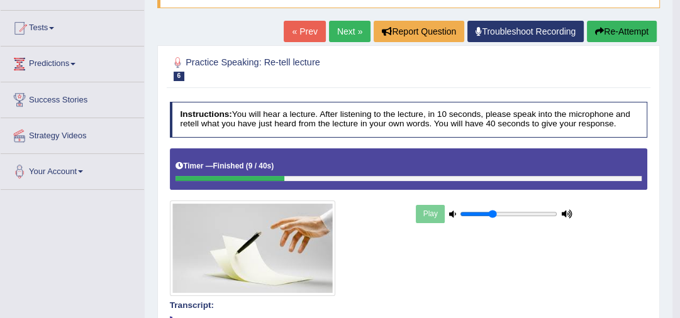
scroll to position [67, 0]
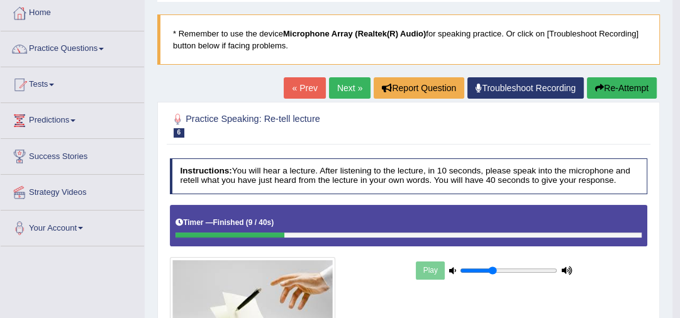
click at [341, 85] on link "Next »" at bounding box center [349, 87] width 41 height 21
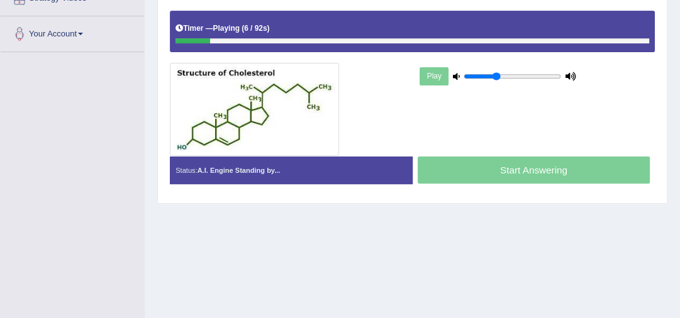
scroll to position [278, 0]
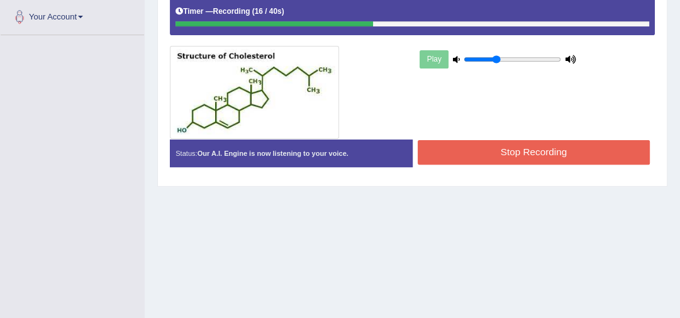
click at [573, 158] on button "Stop Recording" at bounding box center [533, 152] width 232 height 25
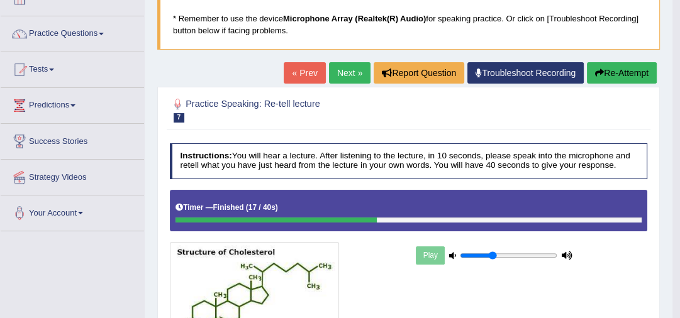
scroll to position [77, 0]
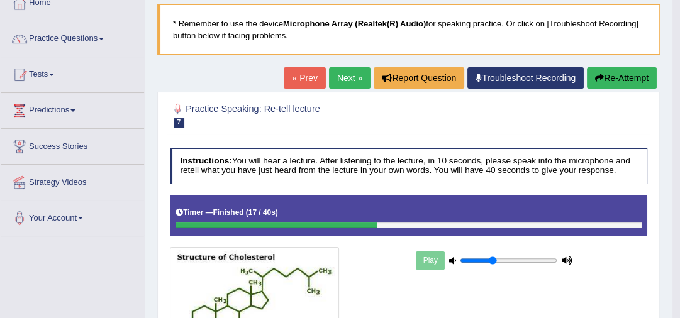
click at [342, 75] on link "Next »" at bounding box center [349, 77] width 41 height 21
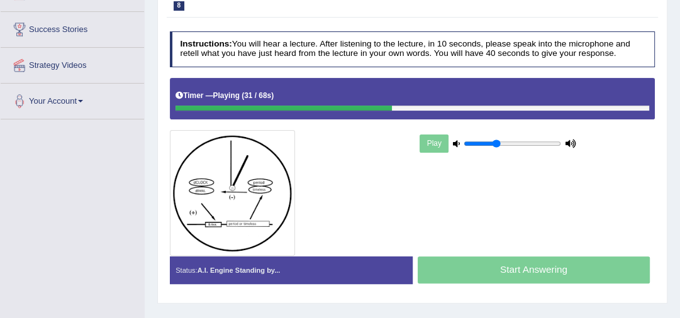
scroll to position [201, 0]
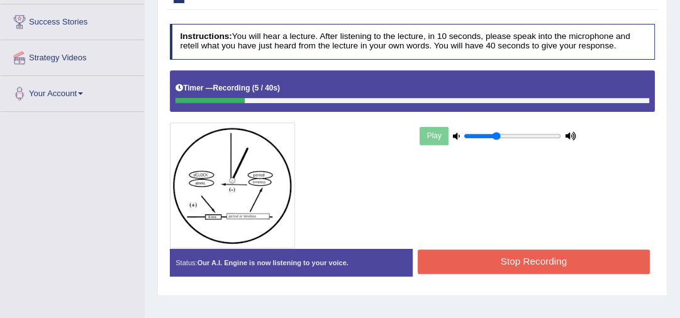
click at [507, 263] on button "Stop Recording" at bounding box center [533, 262] width 232 height 25
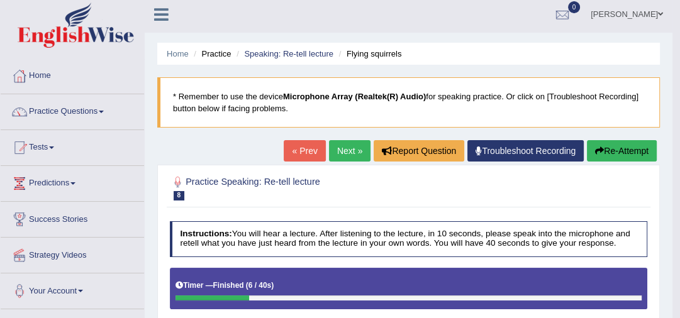
scroll to position [0, 0]
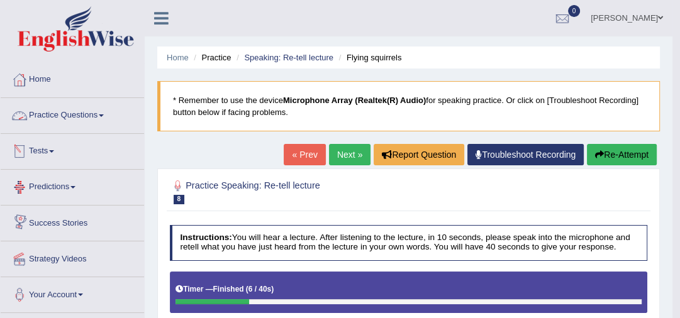
click at [67, 116] on link "Practice Questions" at bounding box center [72, 113] width 143 height 31
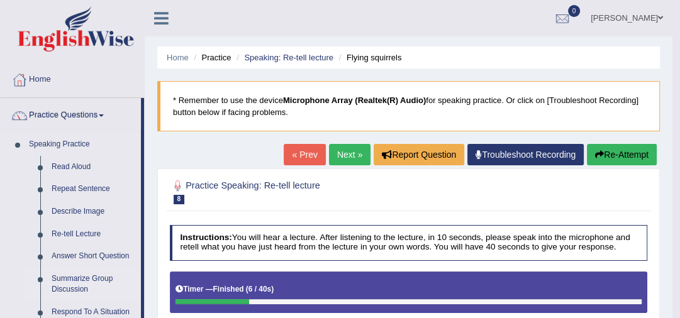
click at [80, 283] on link "Summarize Group Discussion" at bounding box center [93, 284] width 95 height 33
click at [76, 280] on link "Summarize Group Discussion" at bounding box center [93, 284] width 95 height 33
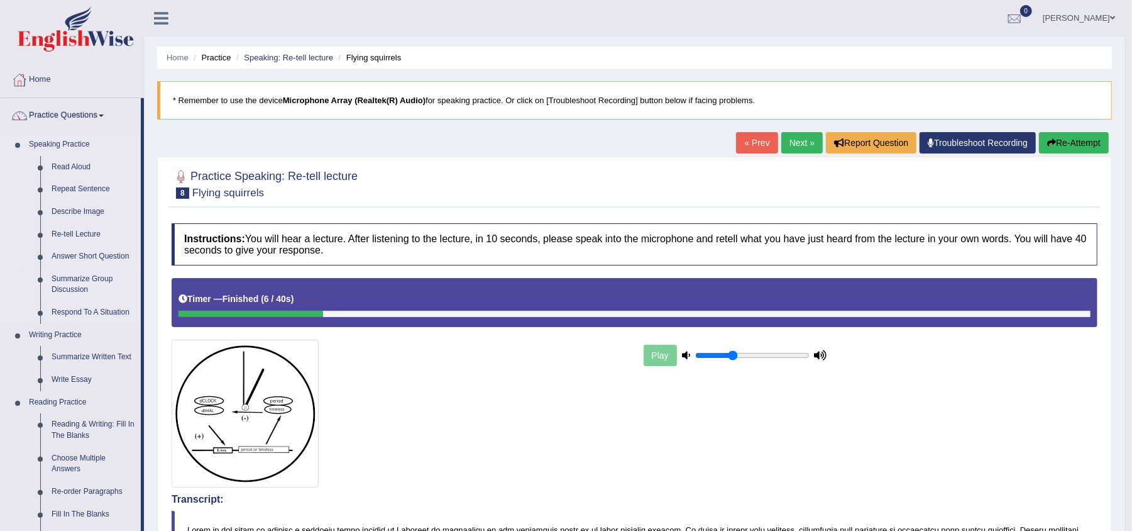
click at [82, 280] on link "Summarize Group Discussion" at bounding box center [93, 284] width 95 height 33
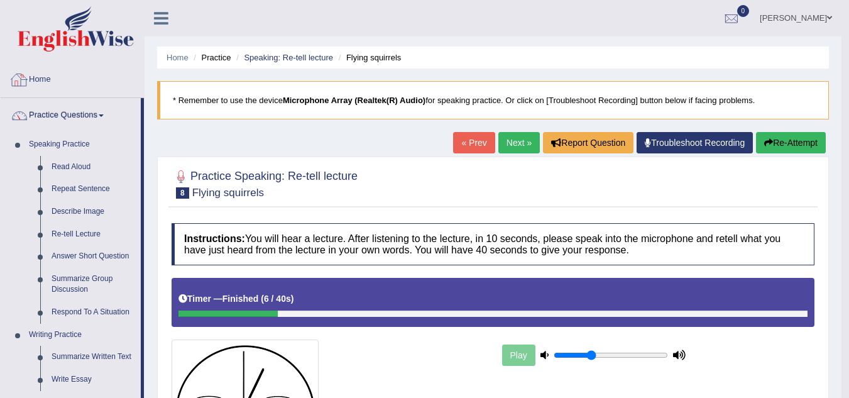
click at [44, 78] on link "Home" at bounding box center [72, 77] width 143 height 31
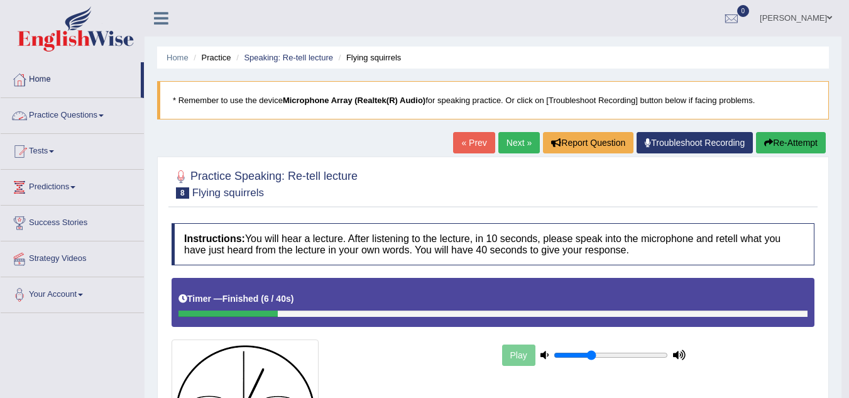
click at [99, 116] on link "Practice Questions" at bounding box center [72, 113] width 143 height 31
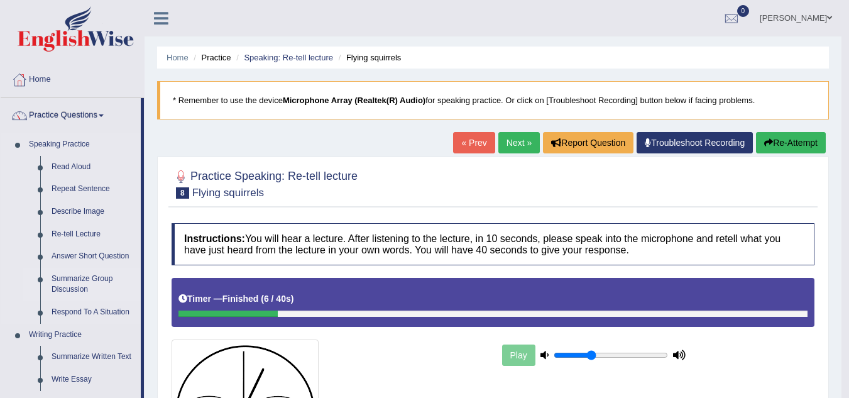
click at [82, 286] on link "Summarize Group Discussion" at bounding box center [93, 284] width 95 height 33
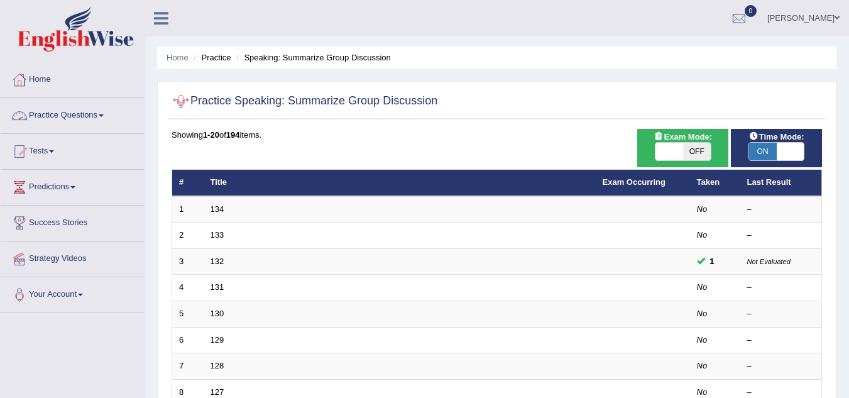
click at [85, 116] on link "Practice Questions" at bounding box center [72, 113] width 143 height 31
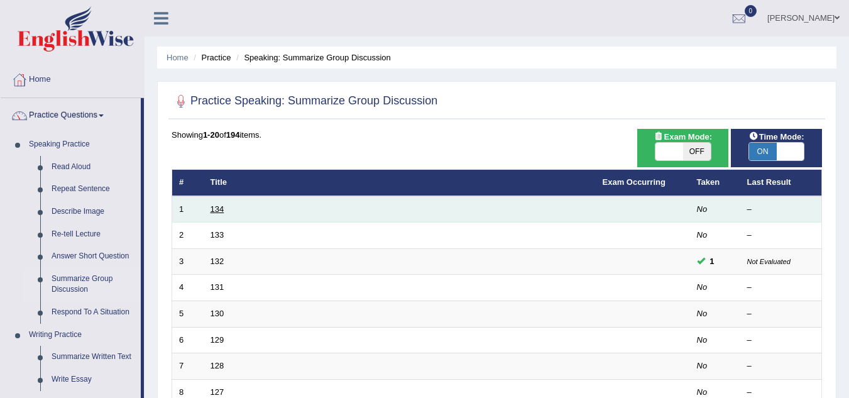
click at [213, 211] on link "134" at bounding box center [218, 208] width 14 height 9
click at [195, 210] on td "1" at bounding box center [187, 209] width 31 height 26
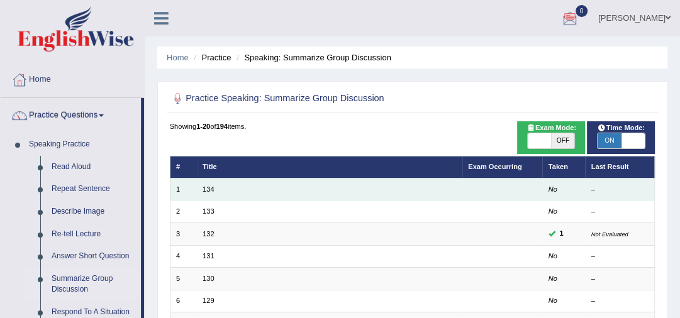
click at [324, 194] on td "134" at bounding box center [329, 190] width 265 height 22
click at [192, 187] on td "1" at bounding box center [183, 190] width 27 height 22
click at [210, 190] on link "134" at bounding box center [207, 189] width 11 height 8
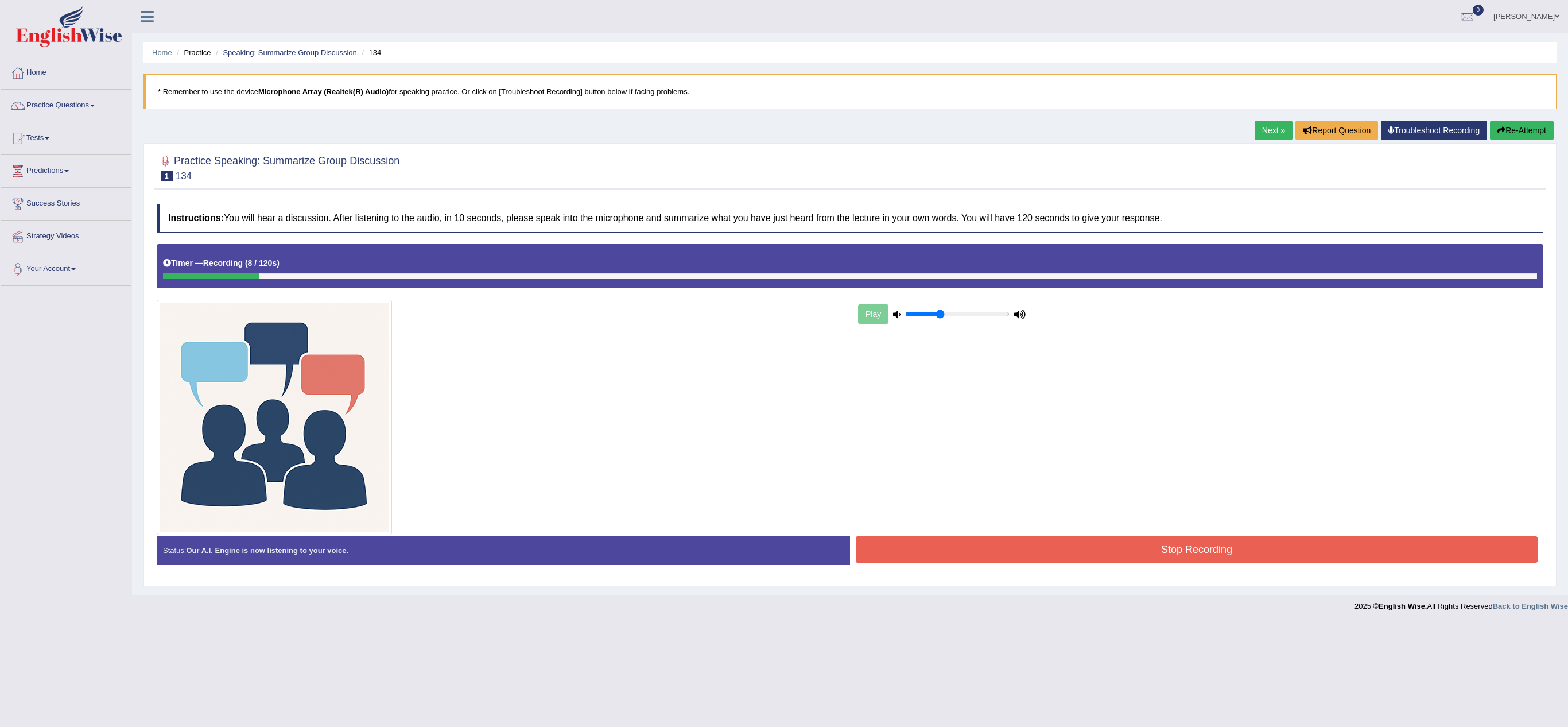
click at [620, 290] on button "Stop Recording" at bounding box center [1196, 549] width 682 height 26
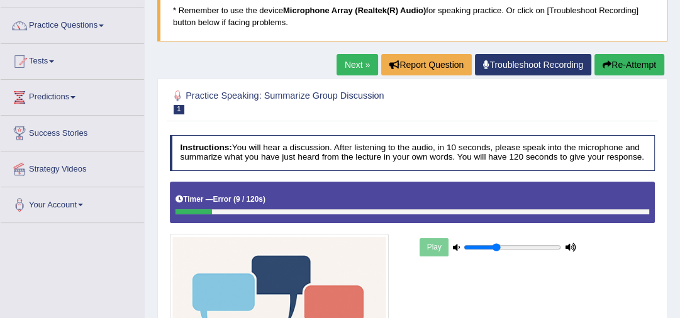
scroll to position [88, 0]
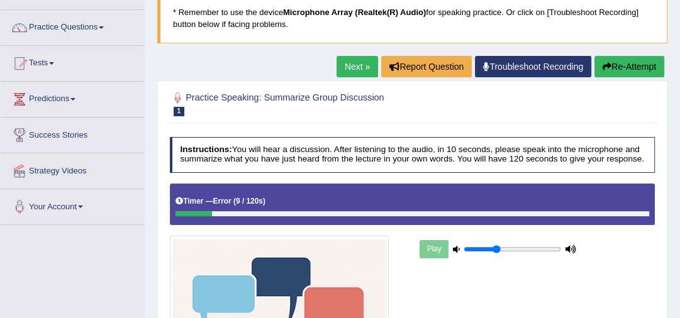
click at [617, 60] on button "Re-Attempt" at bounding box center [629, 66] width 70 height 21
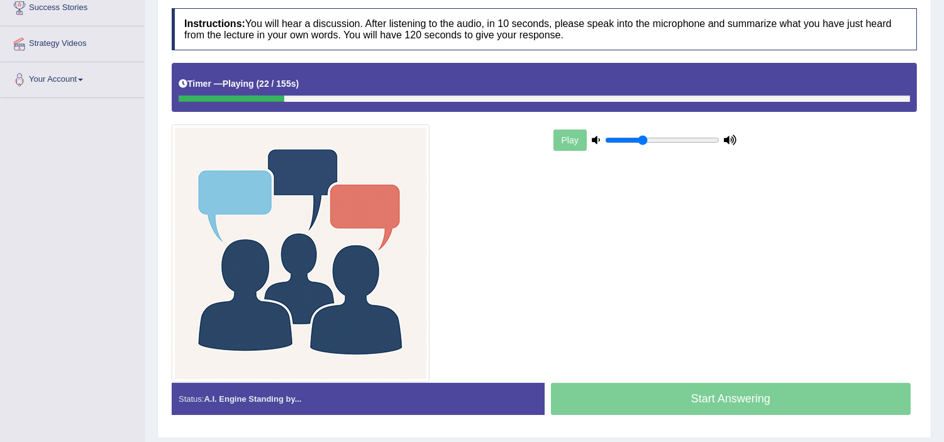
scroll to position [197, 0]
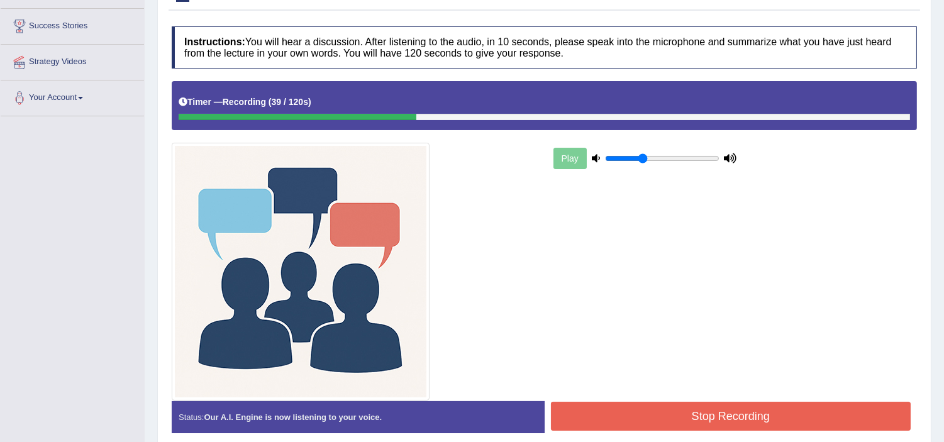
click at [679, 317] on button "Stop Recording" at bounding box center [731, 416] width 360 height 29
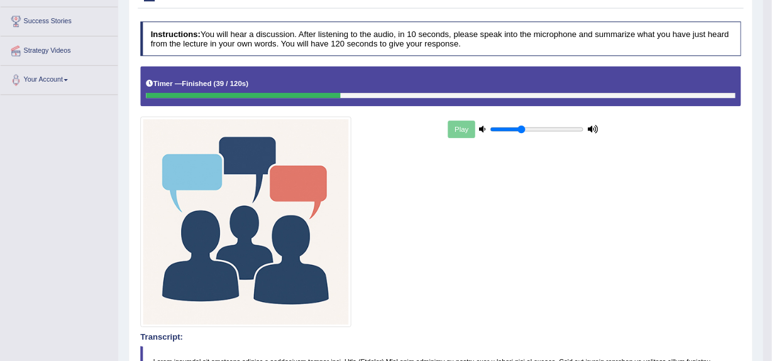
scroll to position [0, 0]
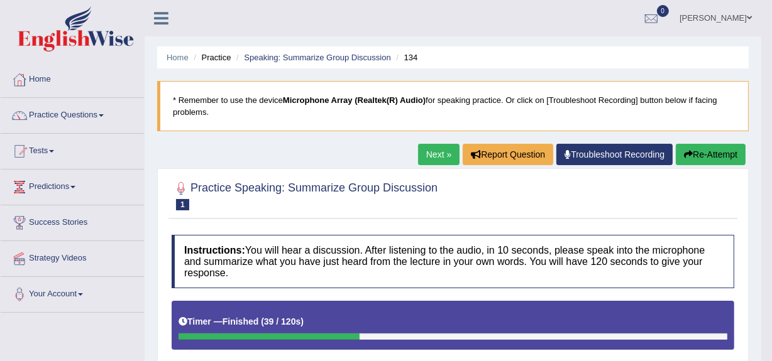
click at [445, 157] on link "Next »" at bounding box center [438, 154] width 41 height 21
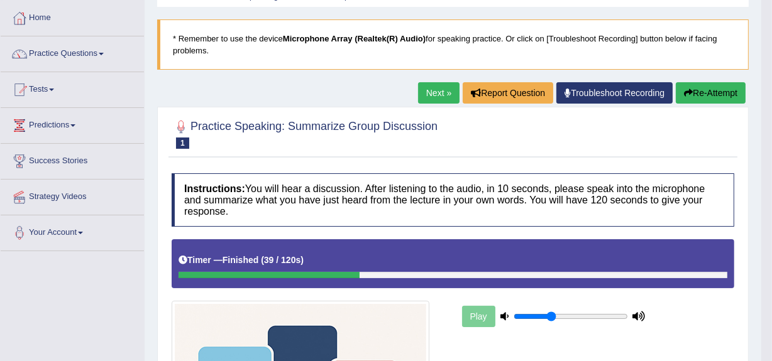
scroll to position [59, 0]
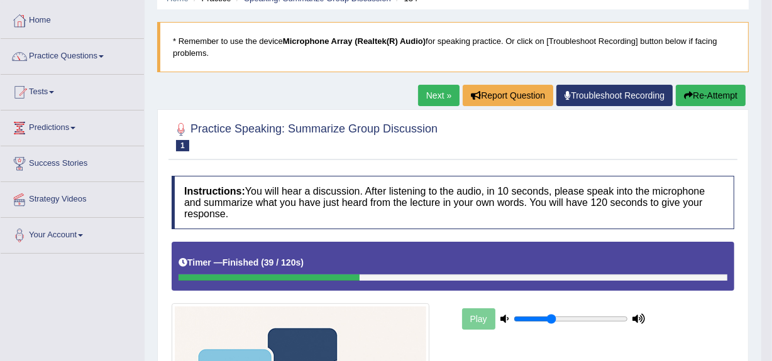
click at [434, 92] on link "Next »" at bounding box center [438, 95] width 41 height 21
click at [429, 98] on link "Next »" at bounding box center [438, 95] width 41 height 21
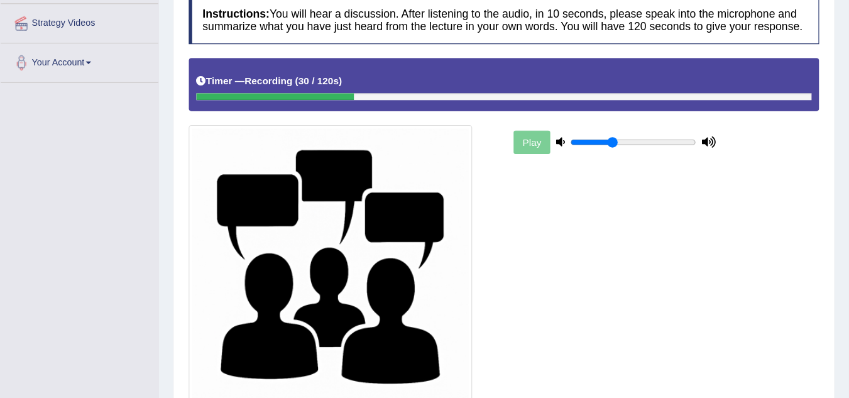
scroll to position [238, 0]
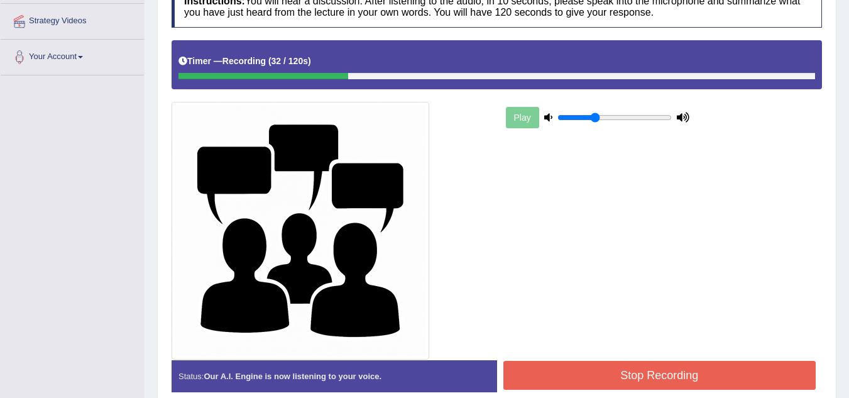
drag, startPoint x: 620, startPoint y: 375, endPoint x: 613, endPoint y: 371, distance: 8.4
click at [620, 361] on button "Stop Recording" at bounding box center [660, 375] width 313 height 29
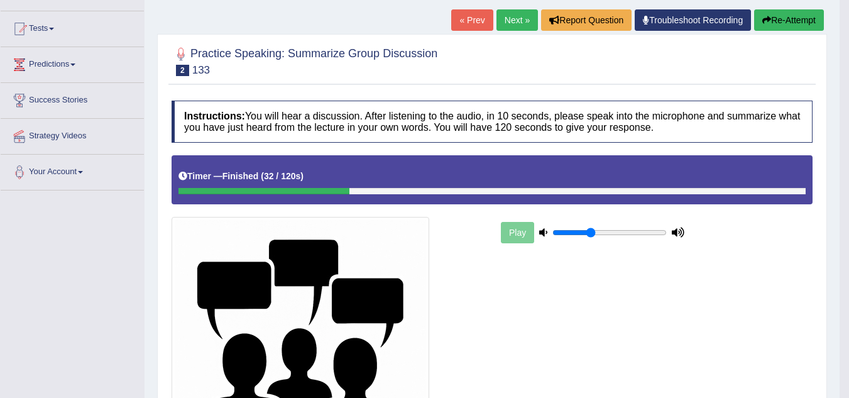
scroll to position [125, 0]
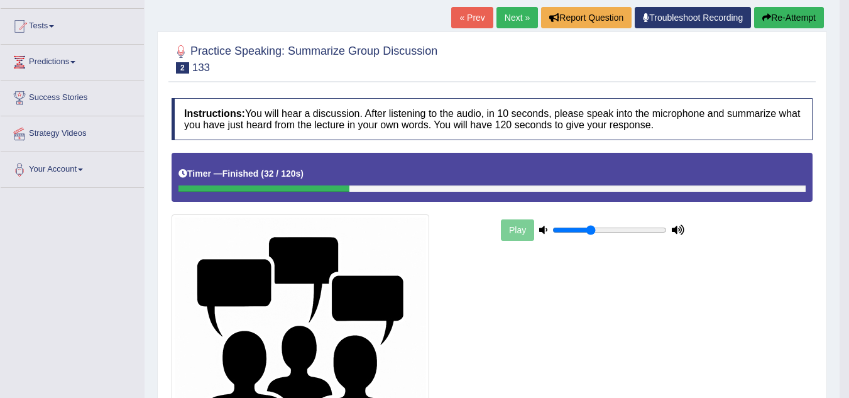
drag, startPoint x: 499, startPoint y: 15, endPoint x: 756, endPoint y: 114, distance: 274.8
click at [500, 15] on link "Next »" at bounding box center [517, 17] width 41 height 21
click at [505, 14] on link "Next »" at bounding box center [517, 17] width 41 height 21
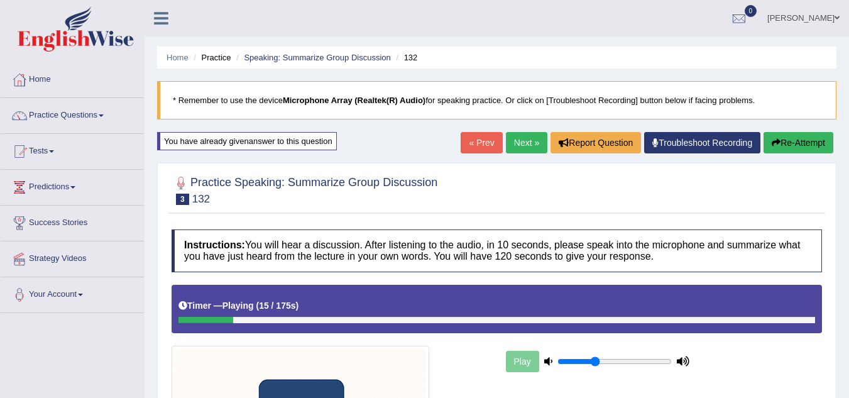
click at [525, 150] on link "Next »" at bounding box center [526, 142] width 41 height 21
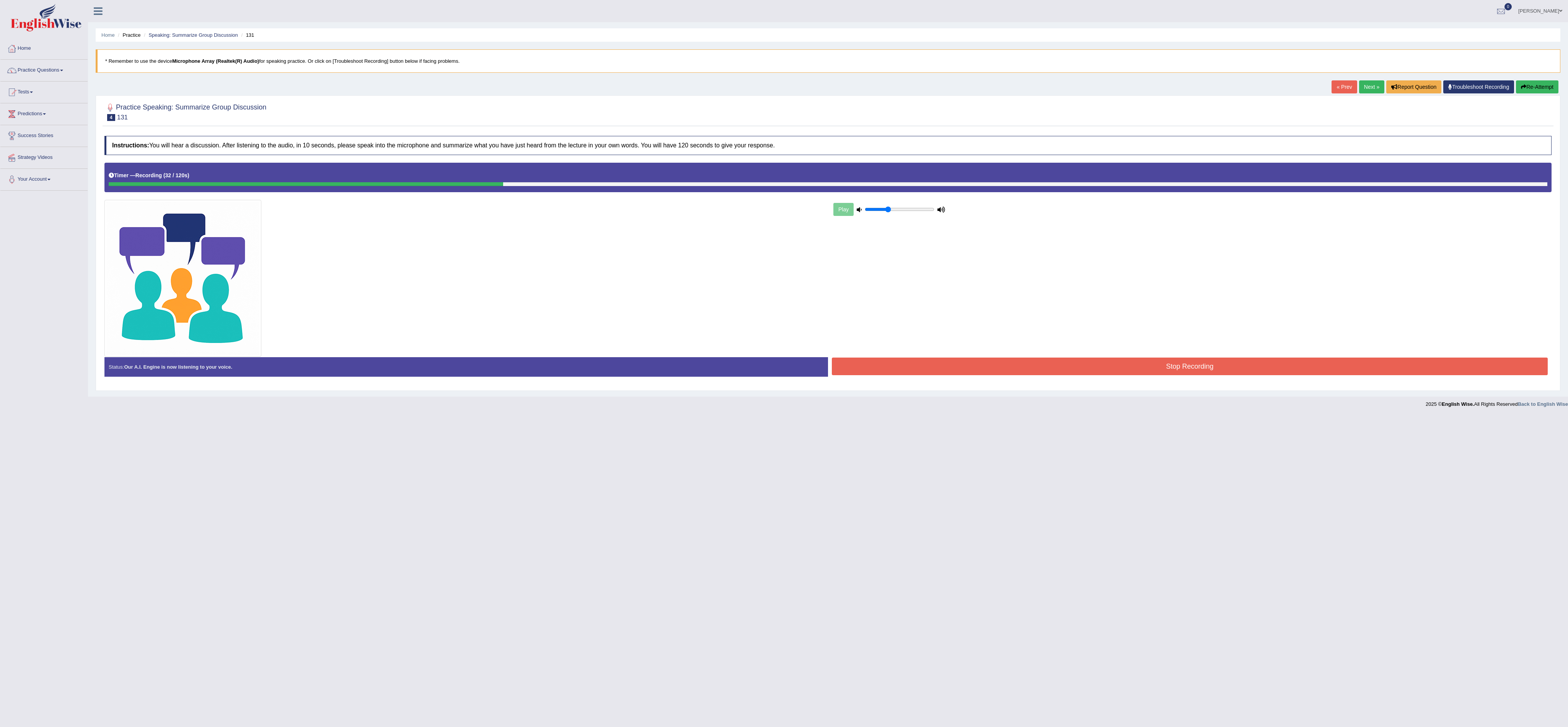
click at [517, 242] on button "Stop Recording" at bounding box center [1190, 366] width 716 height 18
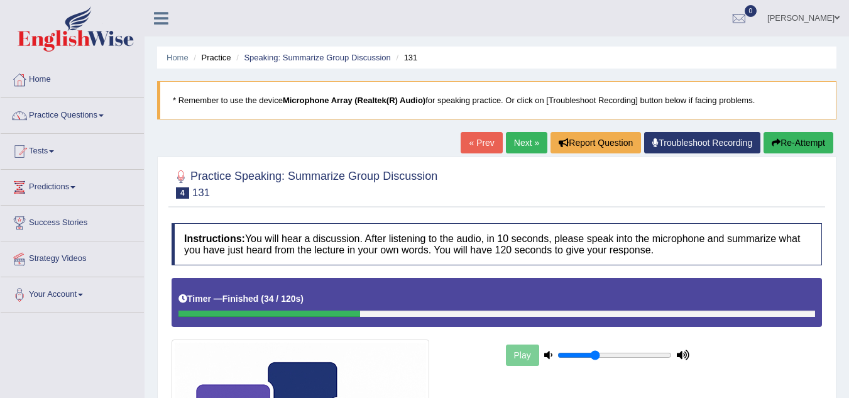
click at [534, 145] on link "Next »" at bounding box center [526, 142] width 41 height 21
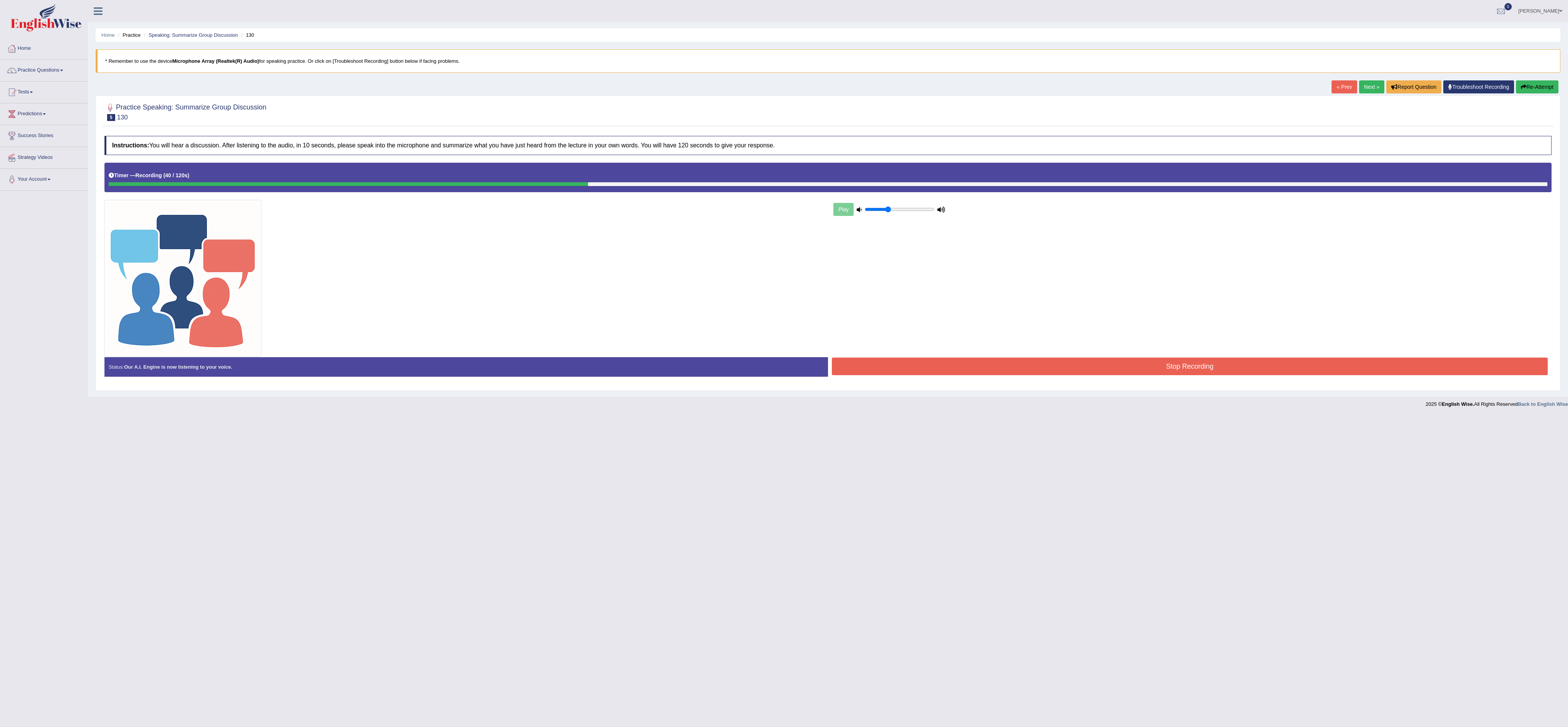
click at [517, 242] on button "Stop Recording" at bounding box center [1190, 366] width 716 height 18
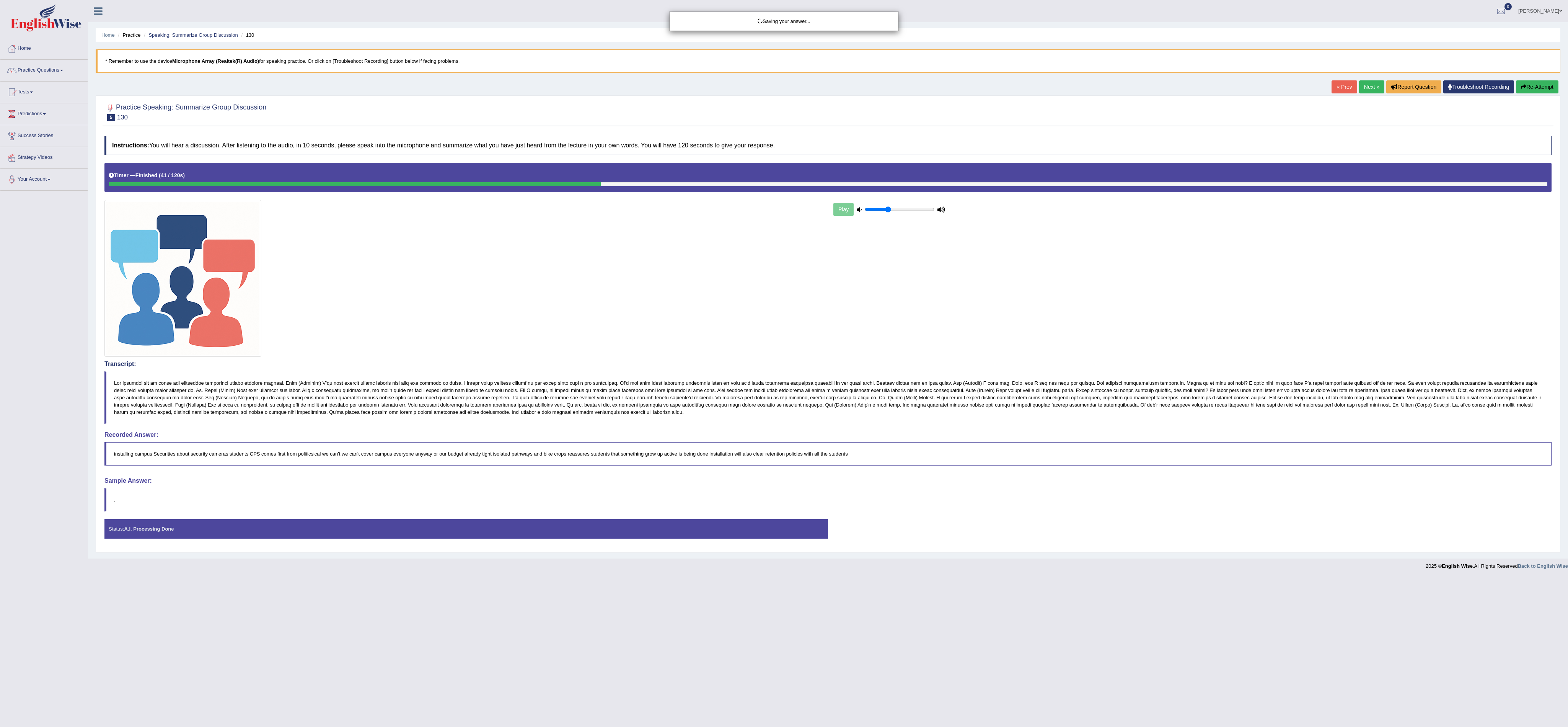
click at [517, 152] on div "Saving your answer..." at bounding box center [784, 364] width 1568 height 727
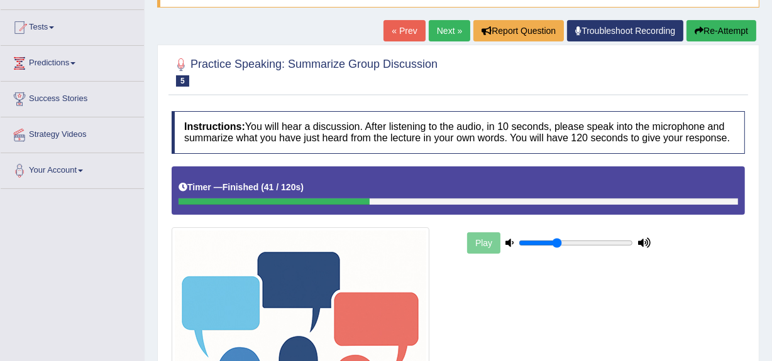
scroll to position [121, 0]
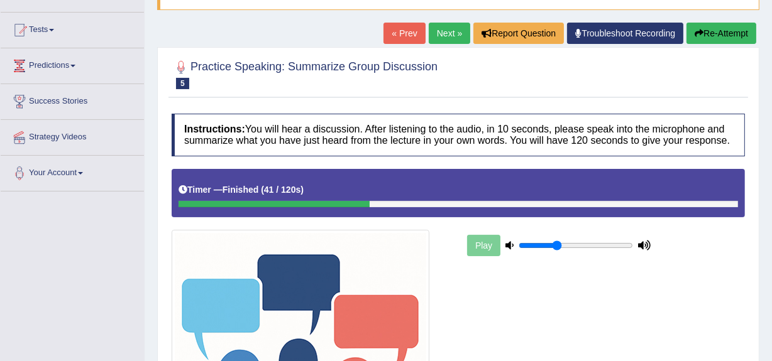
click at [434, 36] on link "Next »" at bounding box center [449, 33] width 41 height 21
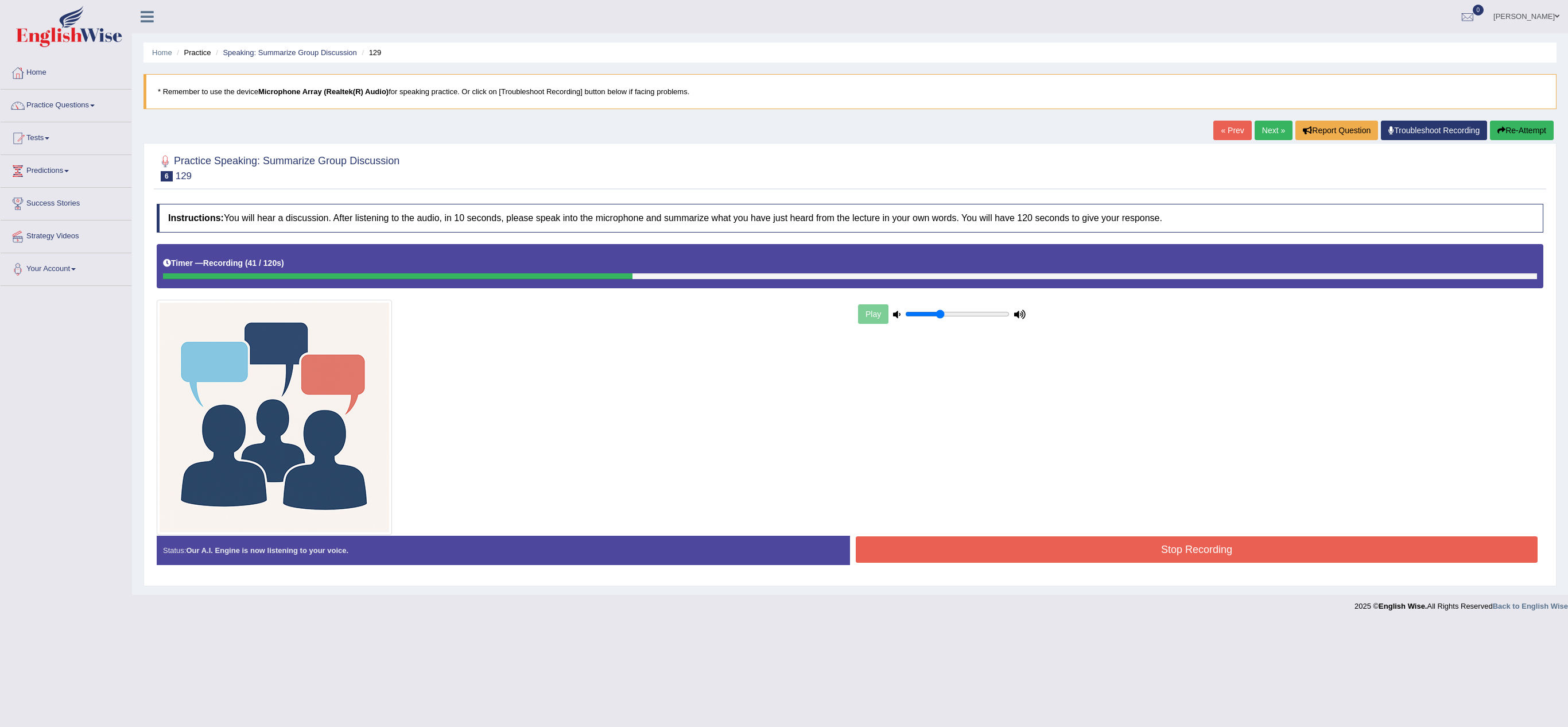
click at [704, 330] on button "Stop Recording" at bounding box center [1196, 549] width 682 height 26
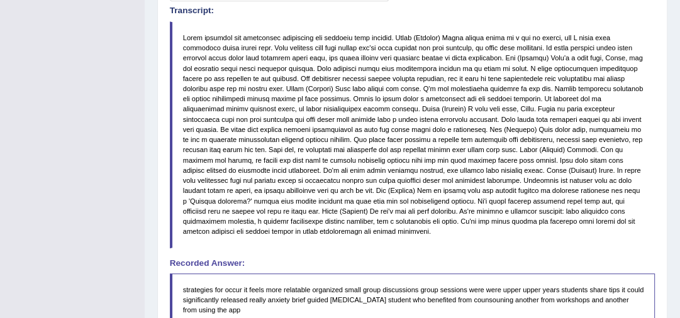
scroll to position [571, 0]
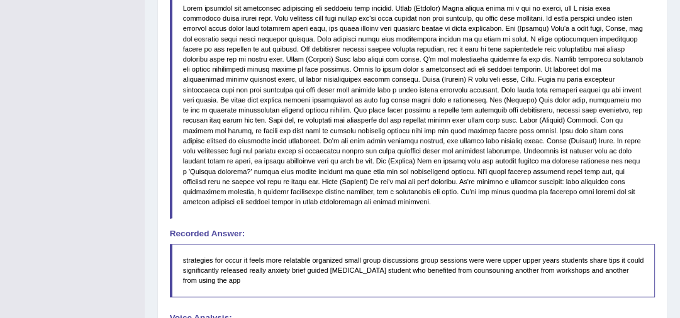
drag, startPoint x: 684, startPoint y: 72, endPoint x: 621, endPoint y: 342, distance: 276.9
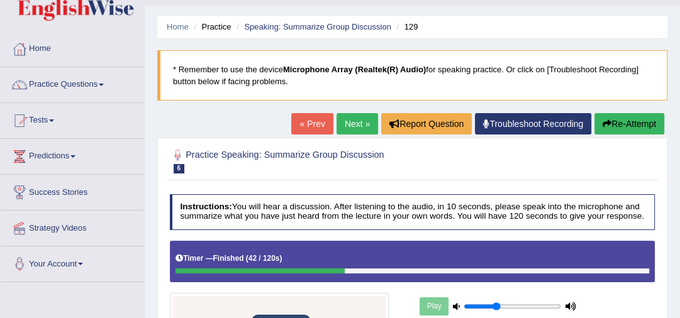
scroll to position [40, 0]
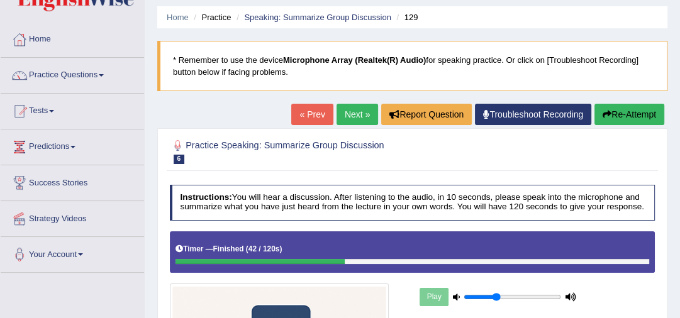
click at [346, 116] on link "Next »" at bounding box center [356, 114] width 41 height 21
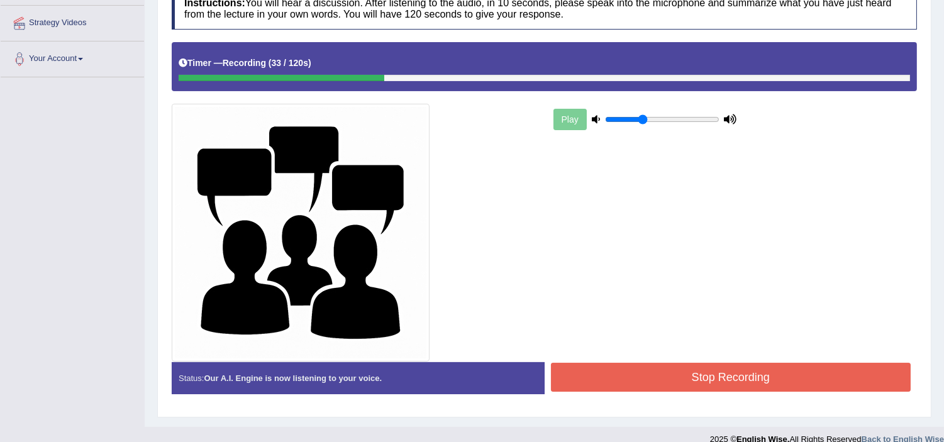
scroll to position [252, 0]
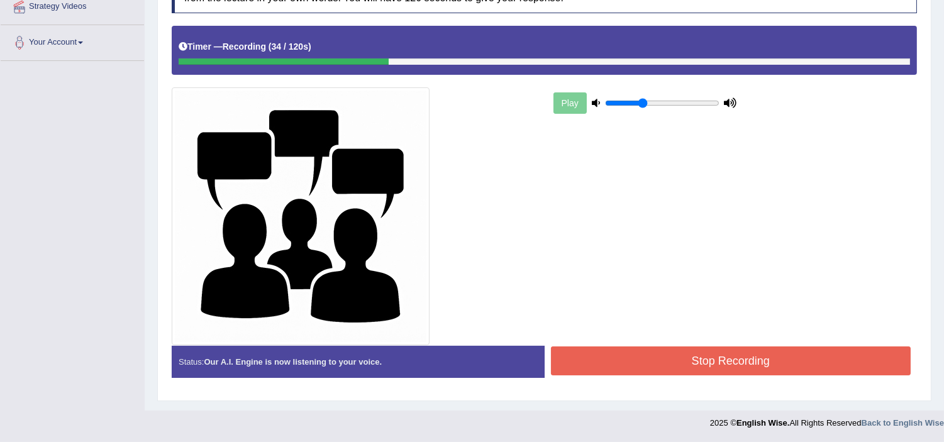
click at [679, 317] on button "Stop Recording" at bounding box center [731, 360] width 360 height 29
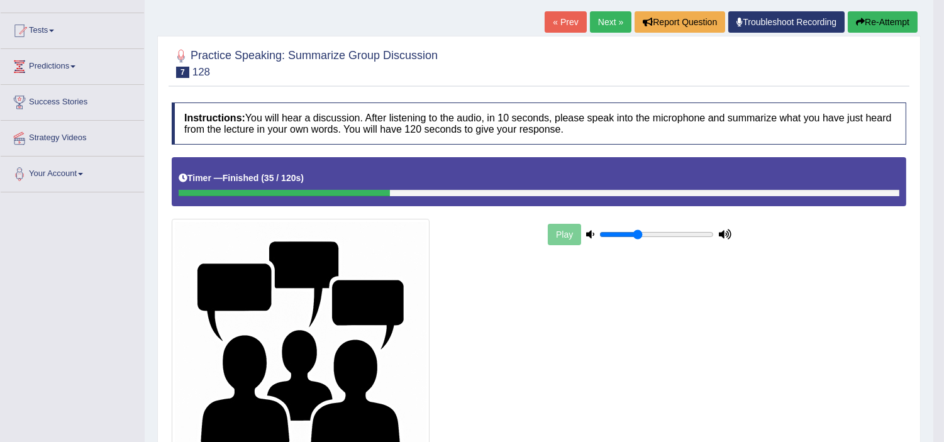
scroll to position [89, 0]
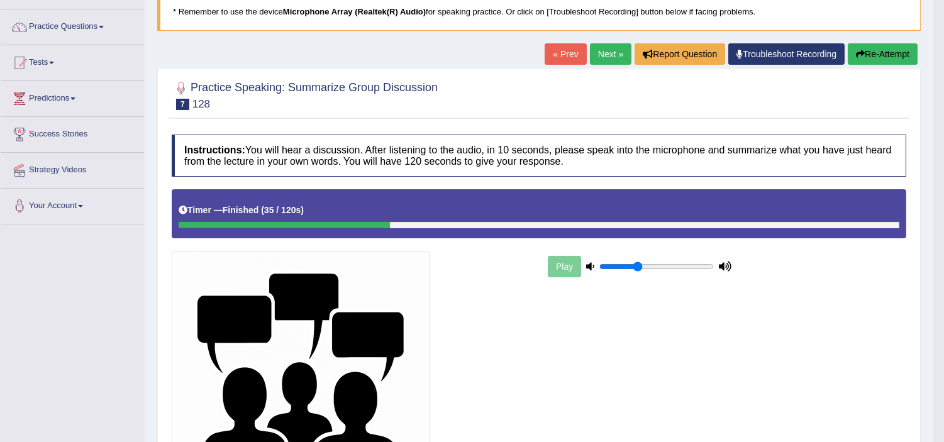
click at [608, 57] on link "Next »" at bounding box center [610, 53] width 41 height 21
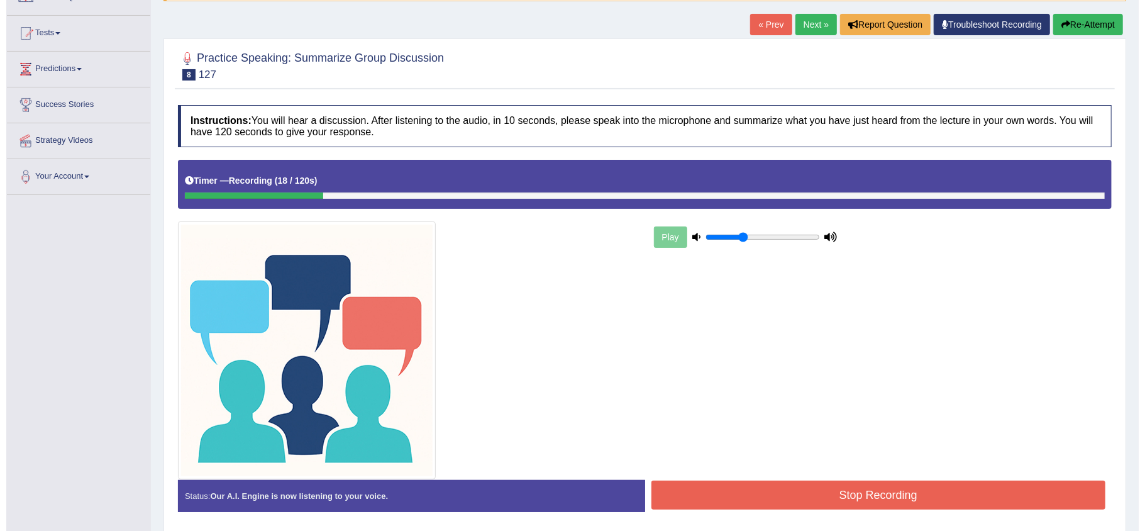
scroll to position [139, 0]
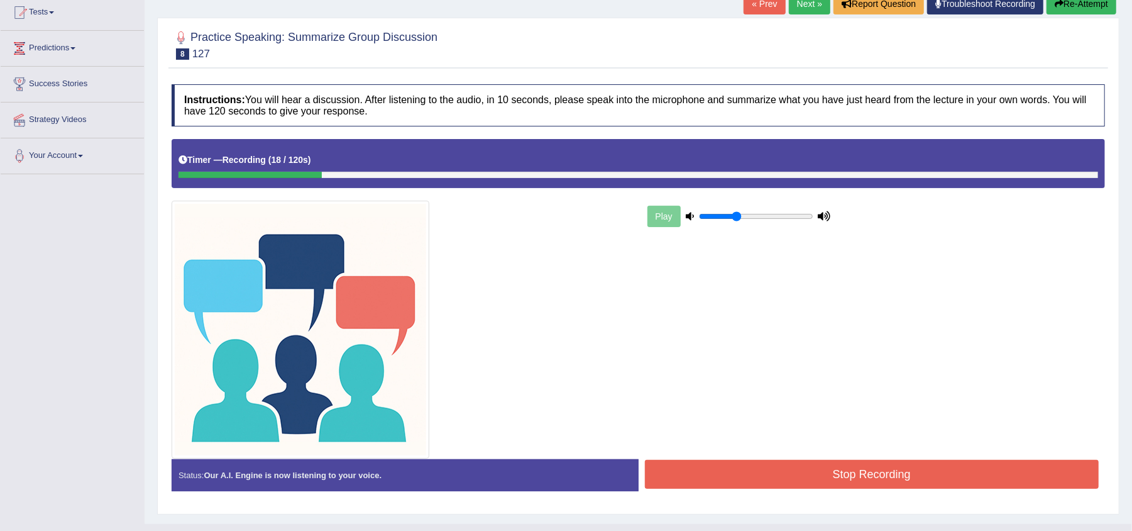
click at [938, 441] on button "Stop Recording" at bounding box center [872, 474] width 454 height 29
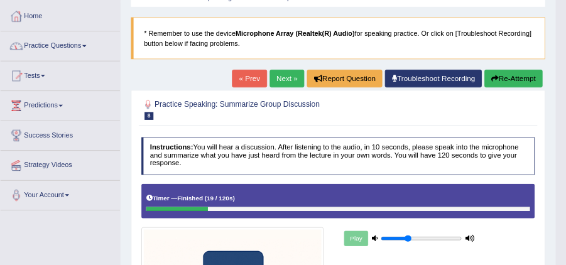
scroll to position [60, 0]
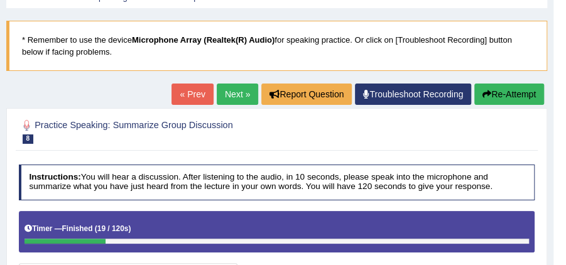
drag, startPoint x: 82, startPoint y: 75, endPoint x: 70, endPoint y: 63, distance: 17.8
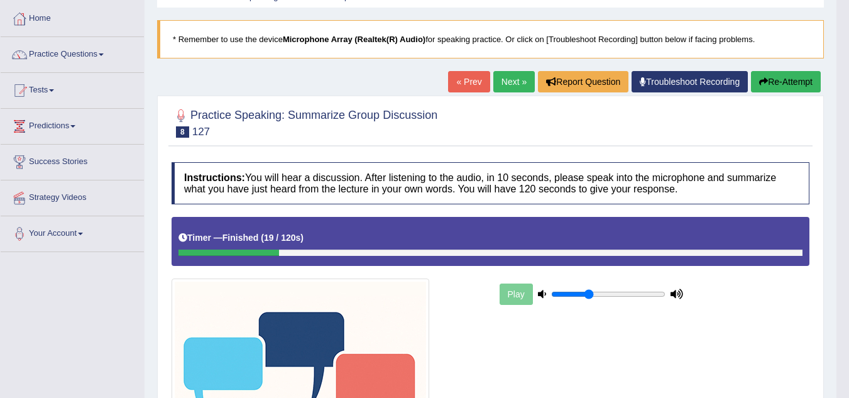
click at [80, 52] on link "Practice Questions" at bounding box center [72, 52] width 143 height 31
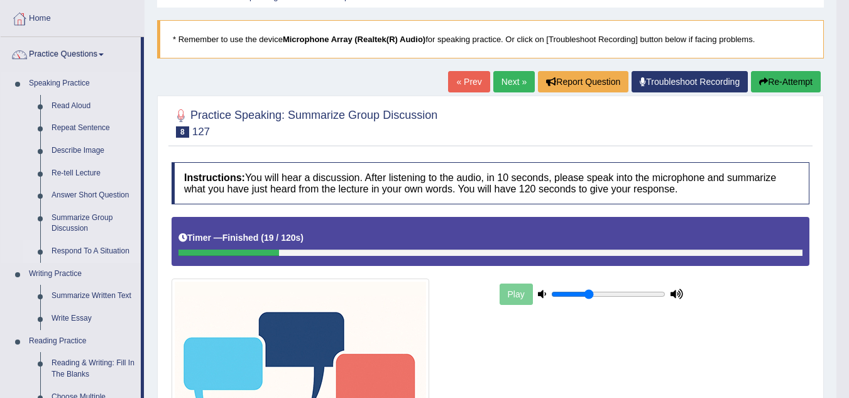
click at [91, 250] on link "Respond To A Situation" at bounding box center [93, 251] width 95 height 23
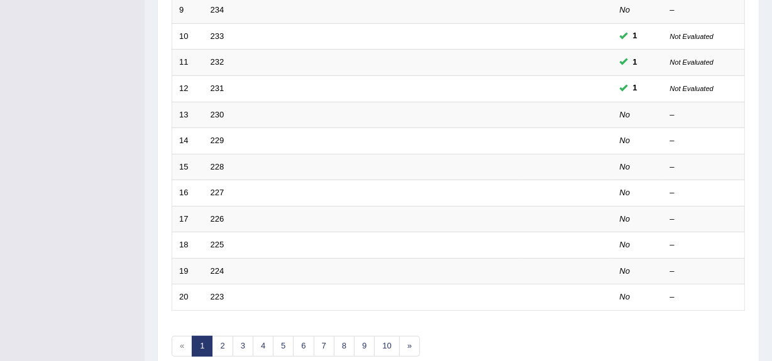
scroll to position [414, 0]
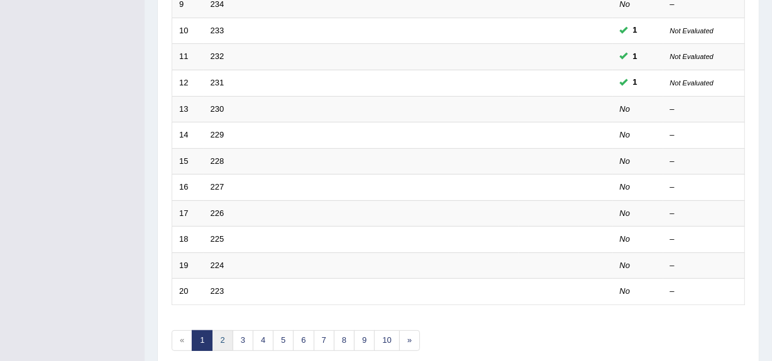
click at [224, 334] on link "2" at bounding box center [222, 341] width 21 height 21
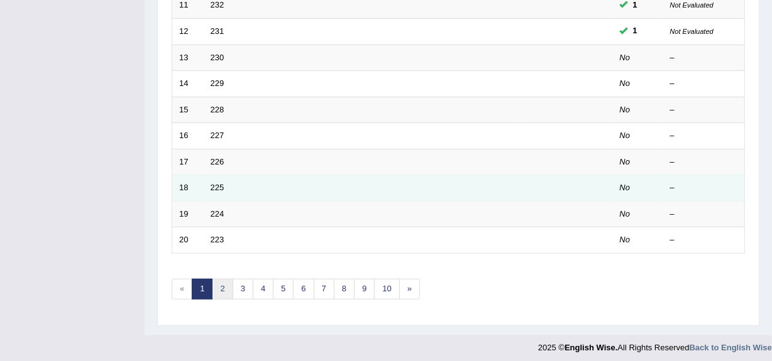
scroll to position [462, 0]
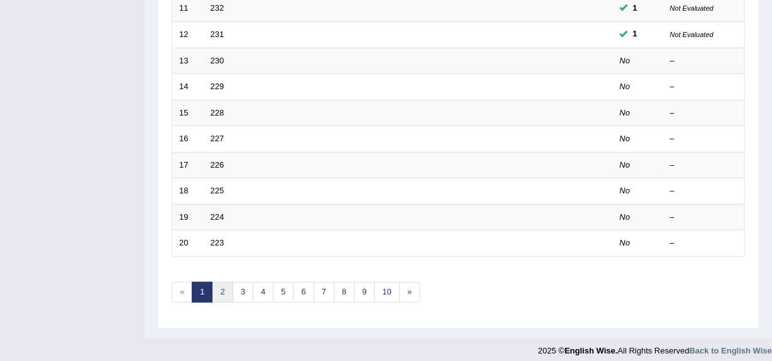
click at [218, 291] on link "2" at bounding box center [222, 292] width 21 height 21
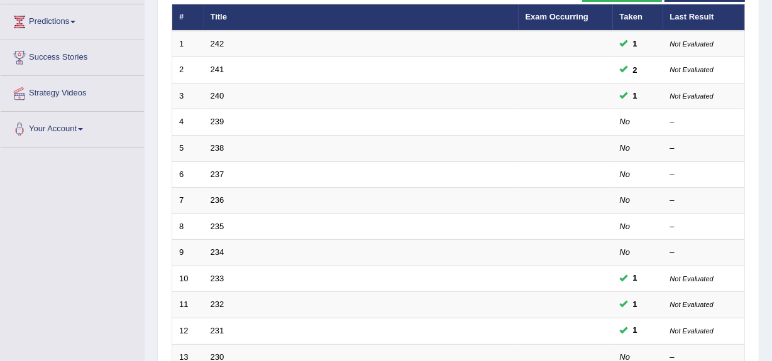
scroll to position [150, 0]
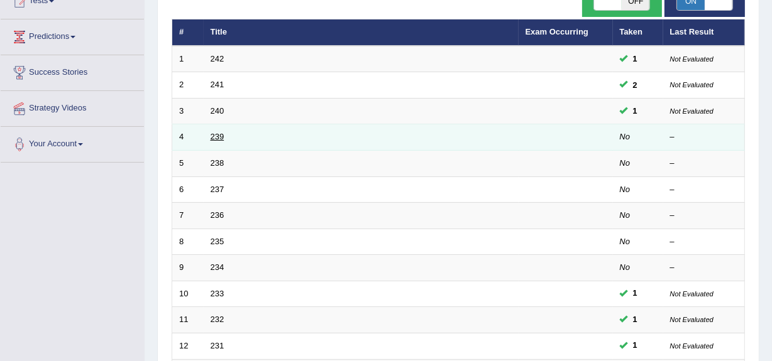
click at [220, 138] on link "239" at bounding box center [218, 136] width 14 height 9
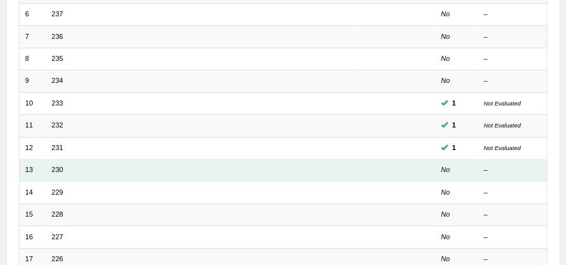
scroll to position [288, 0]
click at [99, 172] on td "230" at bounding box center [200, 169] width 309 height 22
click at [59, 165] on link "230" at bounding box center [57, 169] width 11 height 8
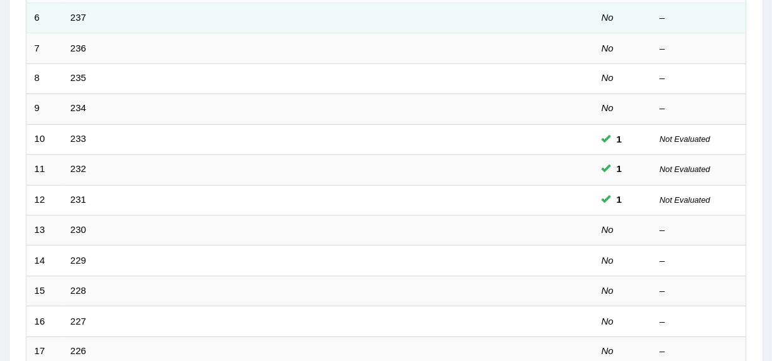
scroll to position [289, 0]
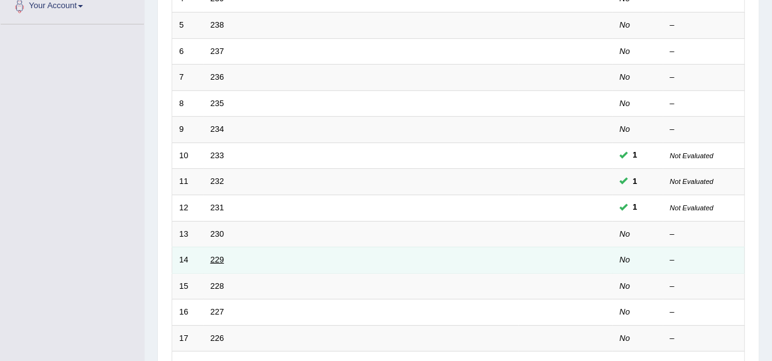
click at [216, 260] on link "229" at bounding box center [218, 259] width 14 height 9
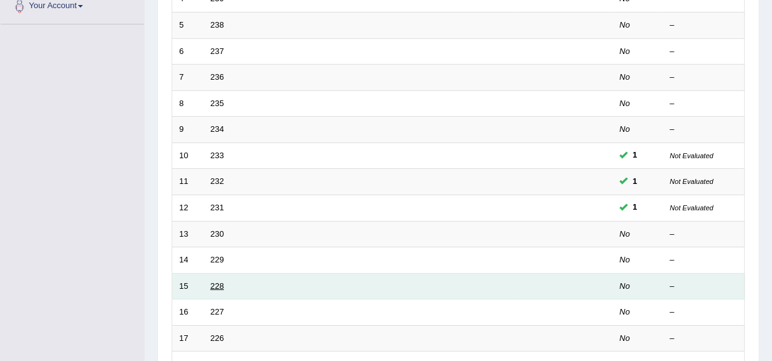
click at [217, 285] on link "228" at bounding box center [218, 286] width 14 height 9
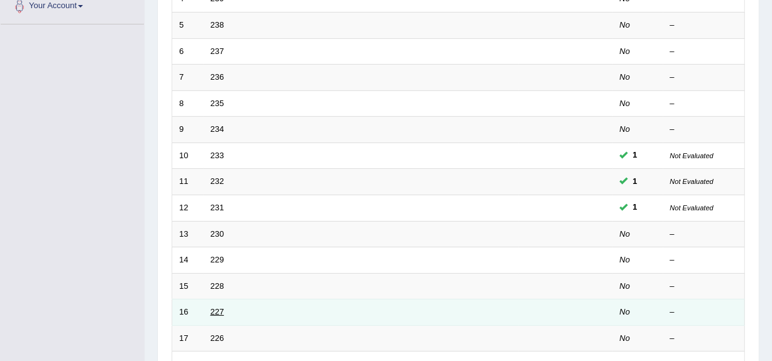
click at [216, 309] on link "227" at bounding box center [218, 311] width 14 height 9
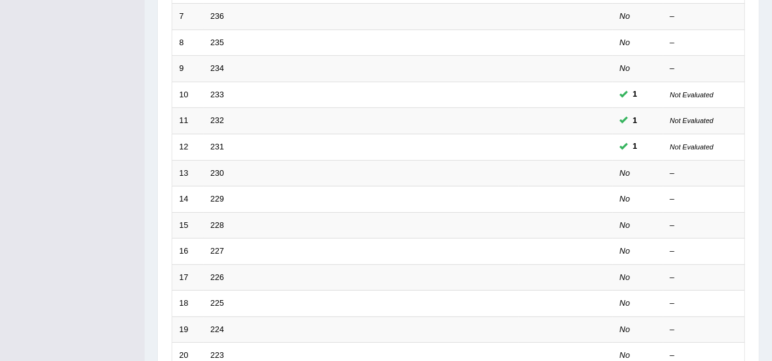
scroll to position [353, 0]
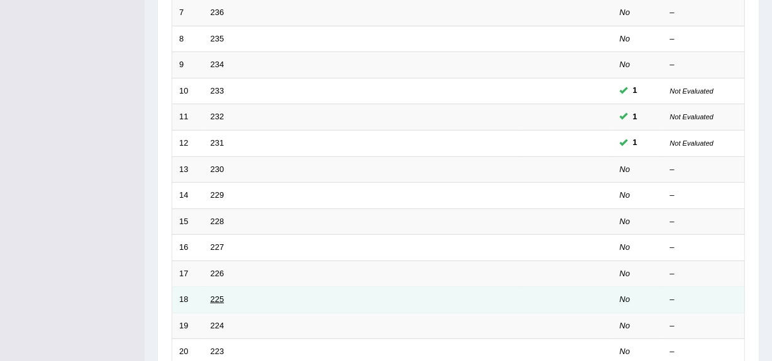
click at [216, 299] on link "225" at bounding box center [218, 299] width 14 height 9
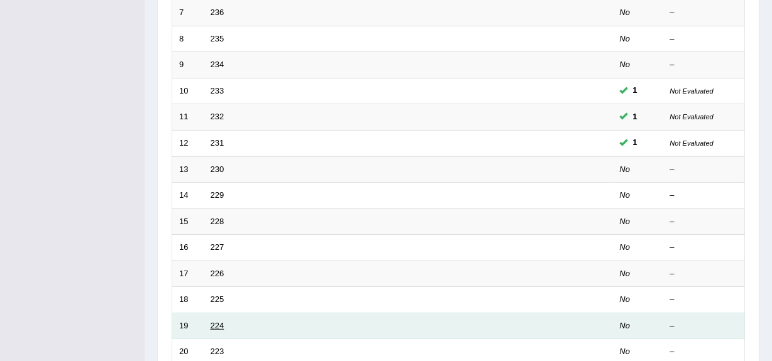
click at [219, 322] on link "224" at bounding box center [218, 325] width 14 height 9
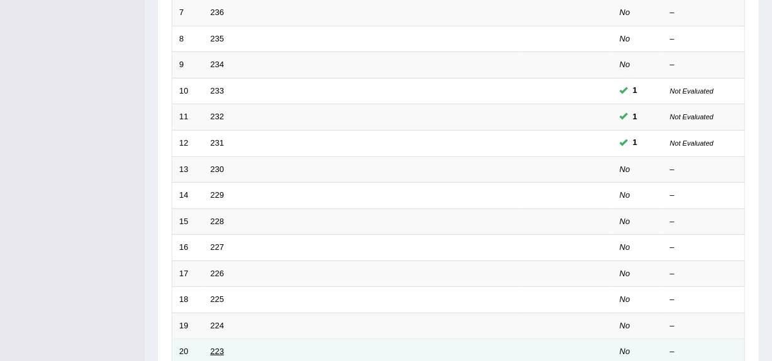
click at [214, 351] on link "223" at bounding box center [218, 351] width 14 height 9
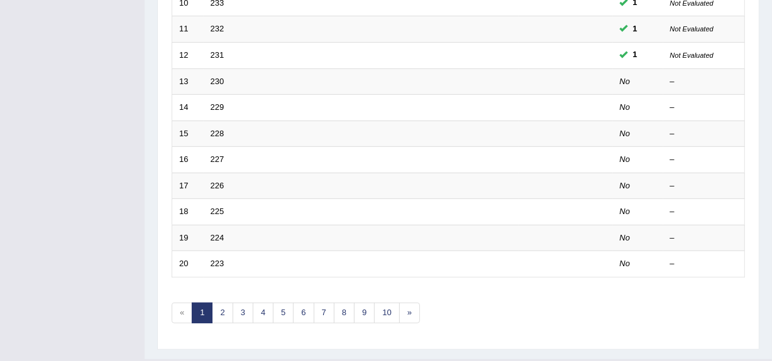
scroll to position [469, 0]
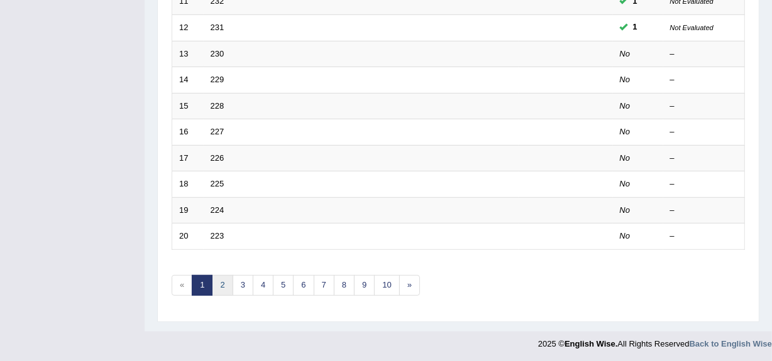
click at [225, 278] on link "2" at bounding box center [222, 285] width 21 height 21
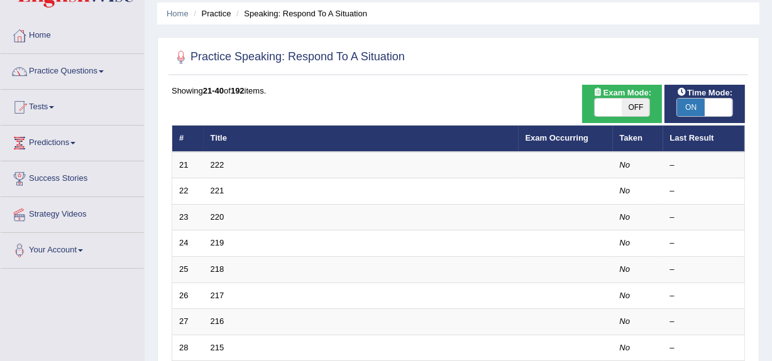
scroll to position [43, 0]
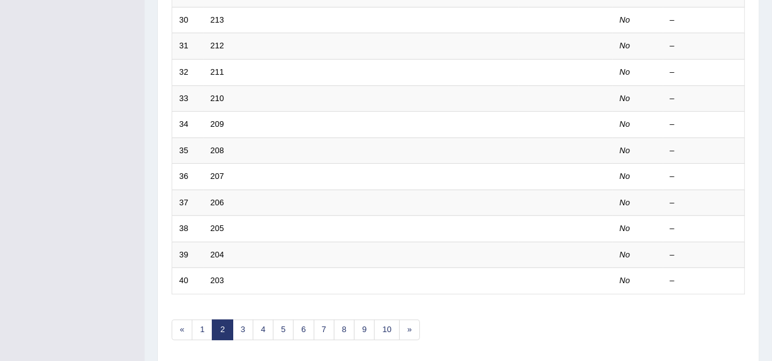
scroll to position [469, 0]
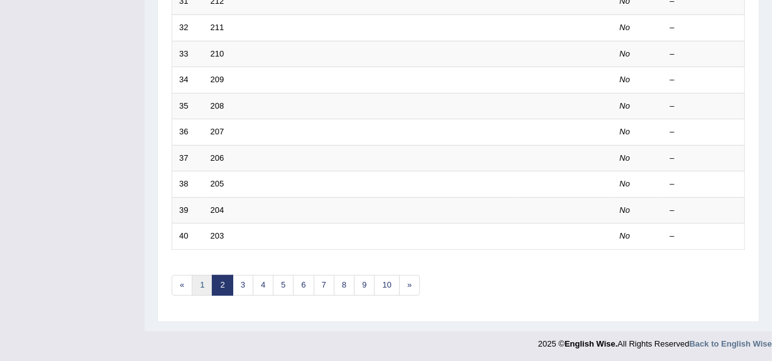
click at [205, 285] on link "1" at bounding box center [202, 285] width 21 height 21
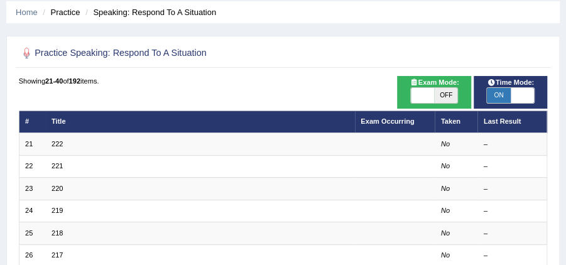
scroll to position [44, 0]
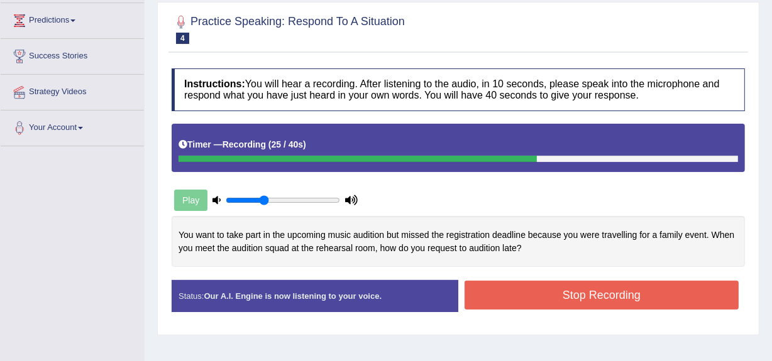
scroll to position [168, 0]
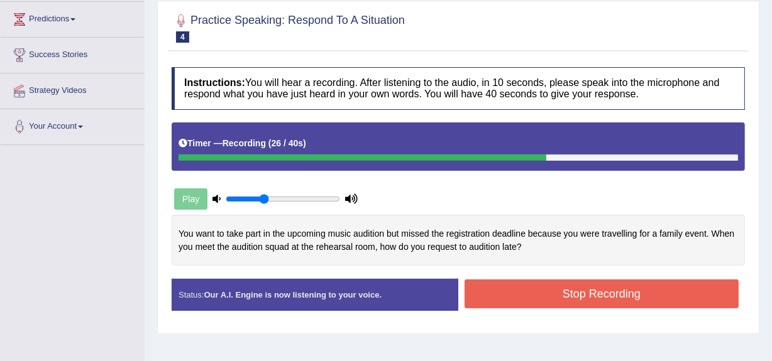
click at [683, 281] on button "Stop Recording" at bounding box center [602, 294] width 274 height 29
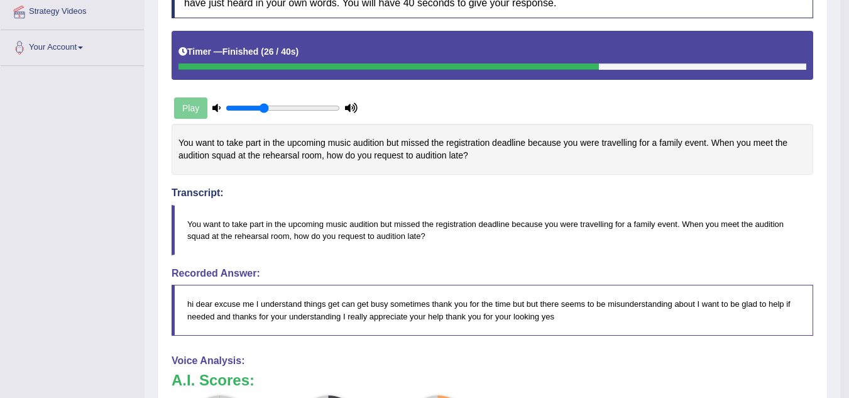
scroll to position [0, 0]
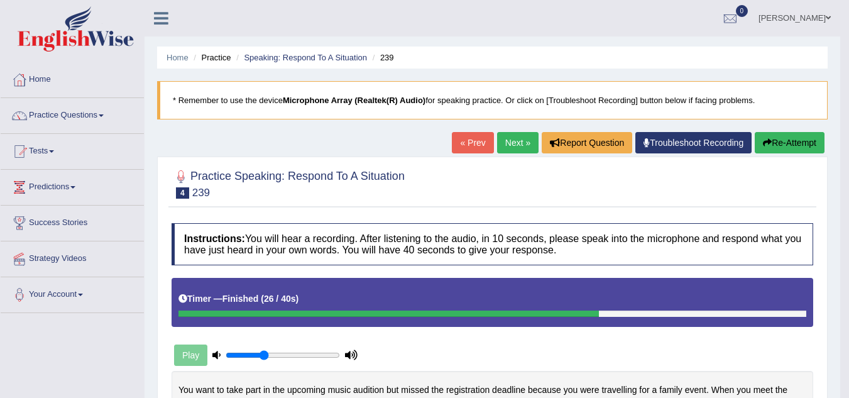
click at [497, 143] on link "Next »" at bounding box center [517, 142] width 41 height 21
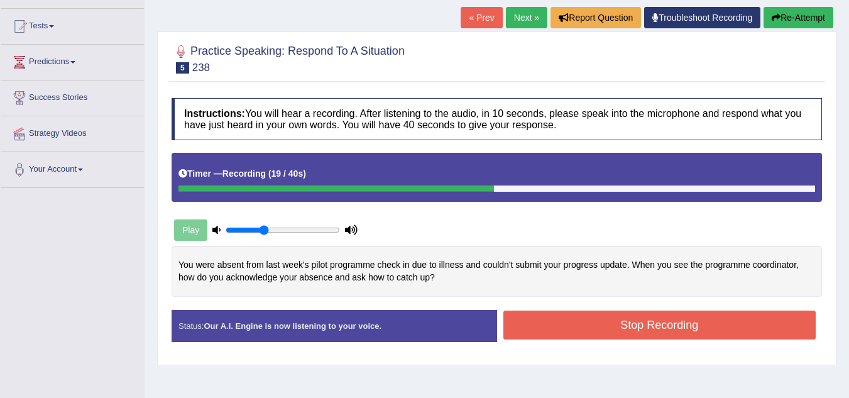
scroll to position [134, 0]
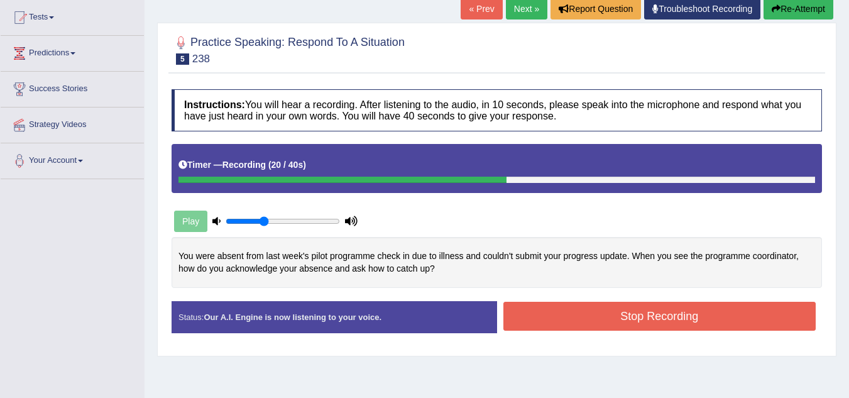
click at [707, 314] on button "Stop Recording" at bounding box center [660, 316] width 313 height 29
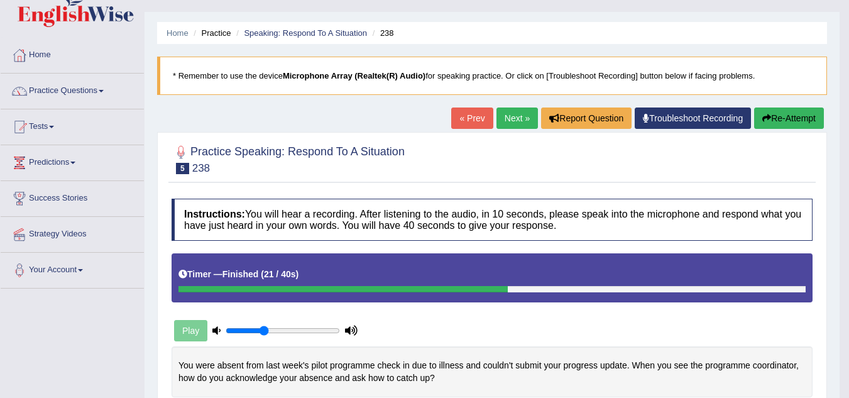
scroll to position [13, 0]
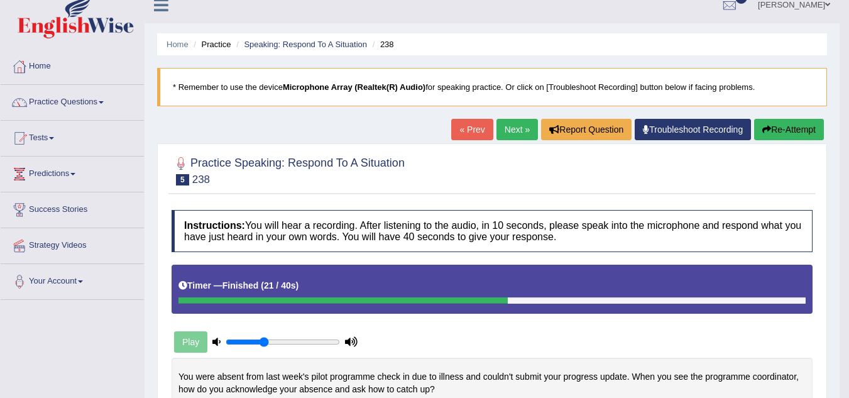
click at [503, 128] on link "Next »" at bounding box center [517, 129] width 41 height 21
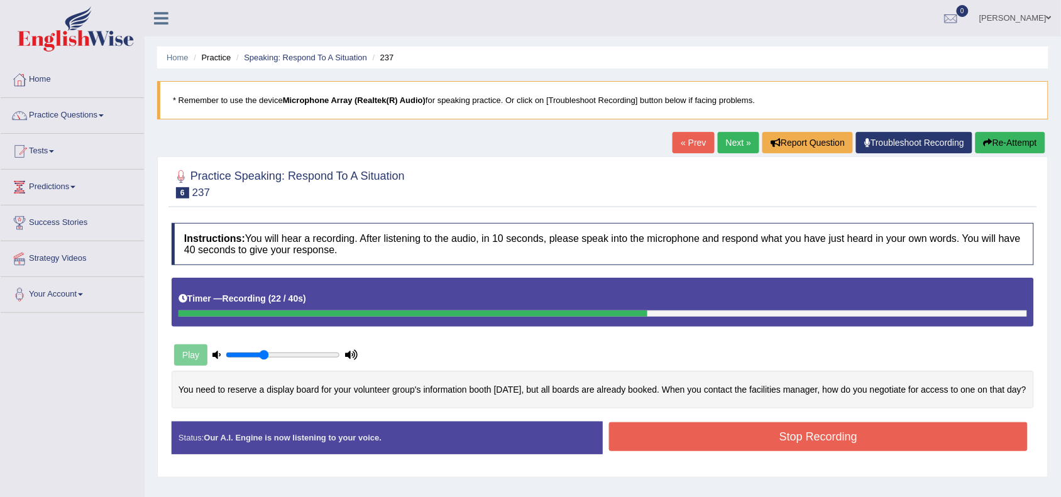
click at [827, 397] on button "Stop Recording" at bounding box center [818, 436] width 419 height 29
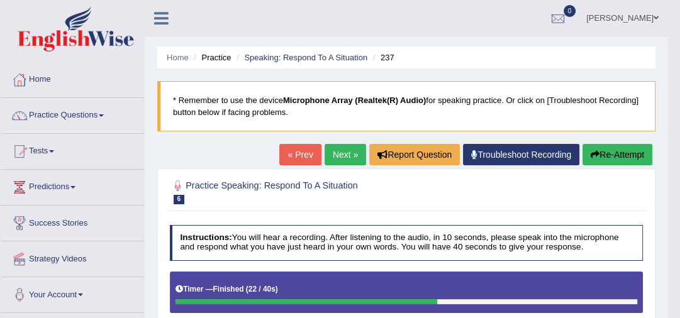
drag, startPoint x: 684, startPoint y: 119, endPoint x: 686, endPoint y: 191, distance: 72.3
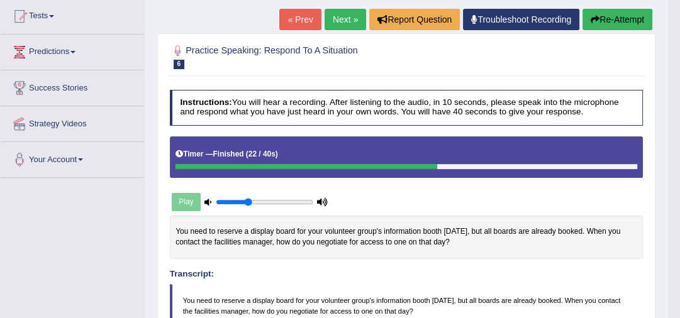
scroll to position [93, 0]
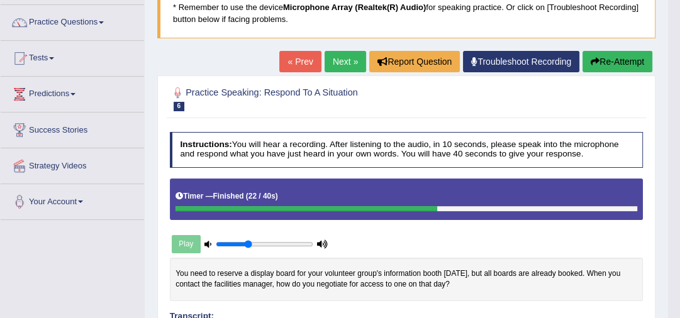
click at [334, 56] on link "Next »" at bounding box center [344, 61] width 41 height 21
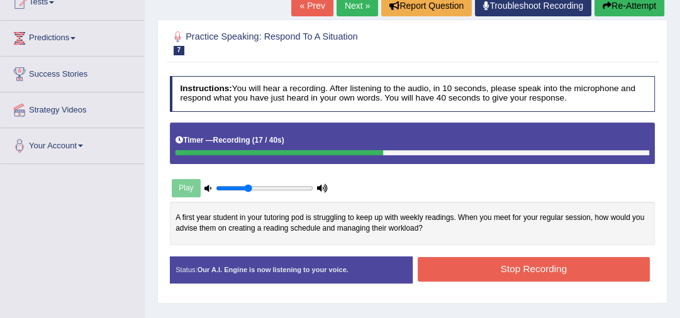
scroll to position [153, 0]
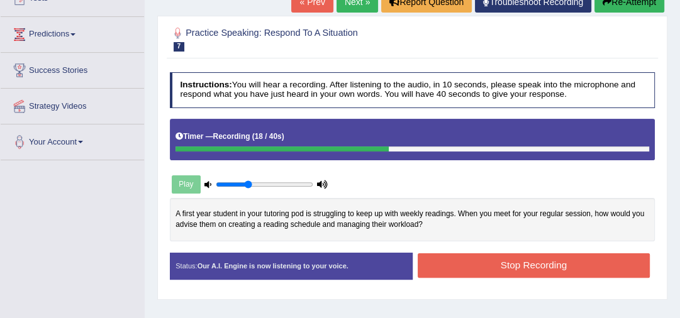
click at [603, 264] on button "Stop Recording" at bounding box center [533, 265] width 232 height 25
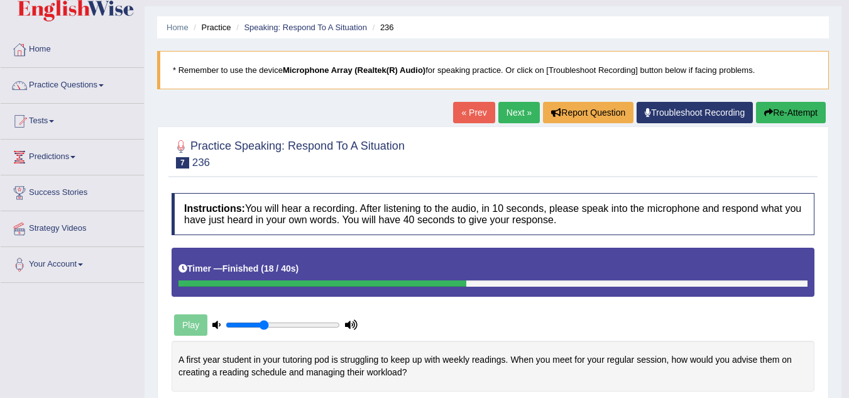
scroll to position [0, 0]
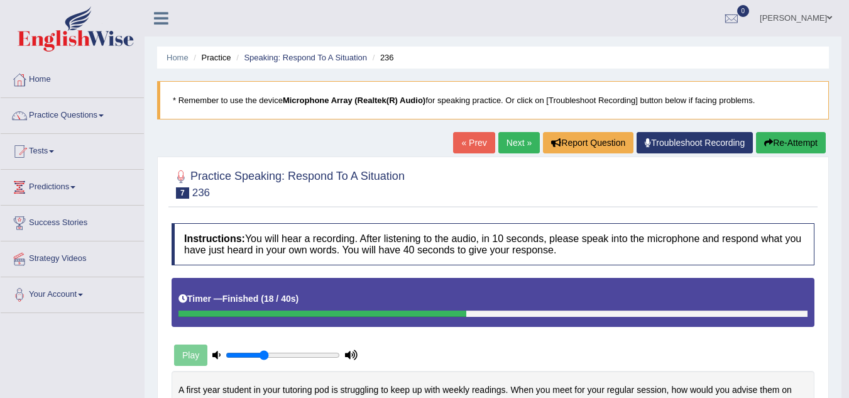
click at [514, 144] on link "Next »" at bounding box center [518, 142] width 41 height 21
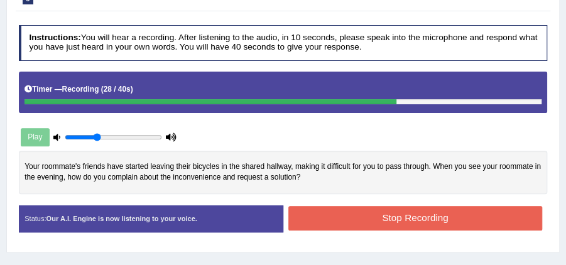
scroll to position [210, 0]
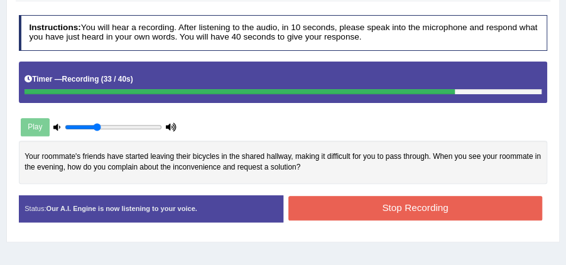
click at [463, 205] on button "Stop Recording" at bounding box center [416, 208] width 254 height 25
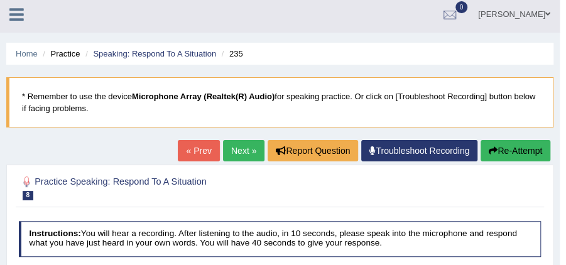
scroll to position [2, 0]
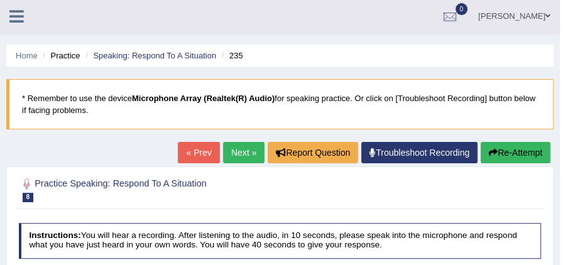
click at [243, 150] on link "Next »" at bounding box center [243, 152] width 41 height 21
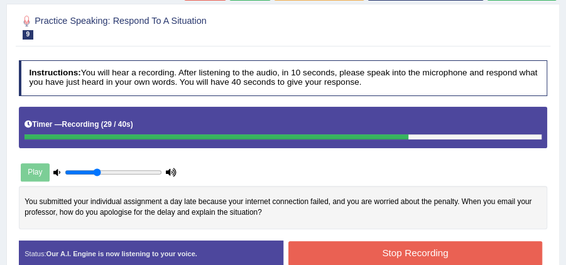
scroll to position [179, 0]
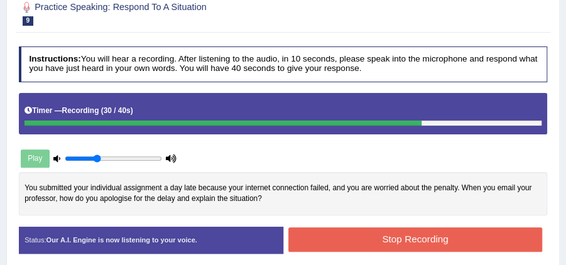
click at [495, 233] on button "Stop Recording" at bounding box center [416, 240] width 254 height 25
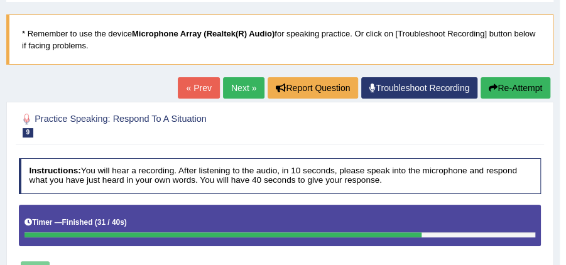
scroll to position [68, 0]
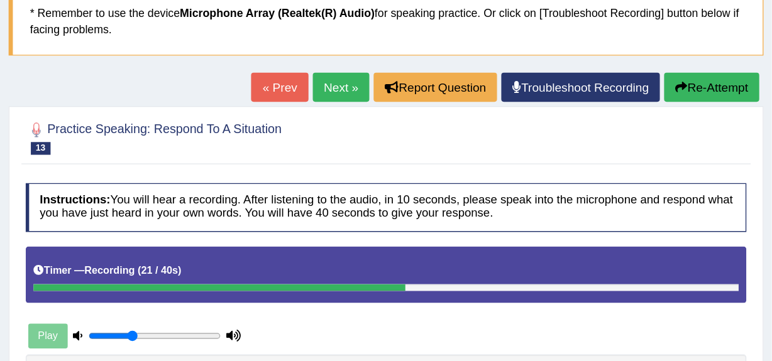
scroll to position [90, 0]
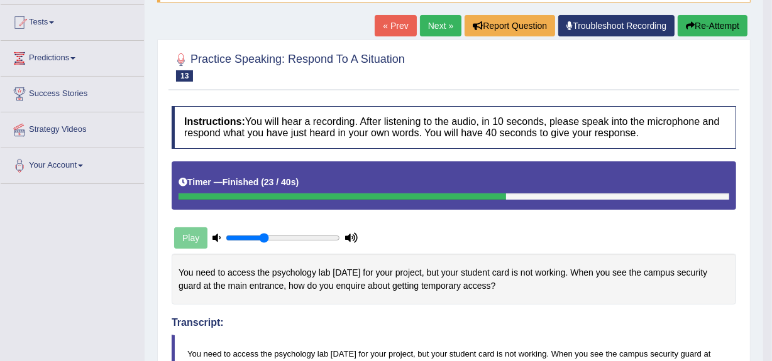
scroll to position [122, 0]
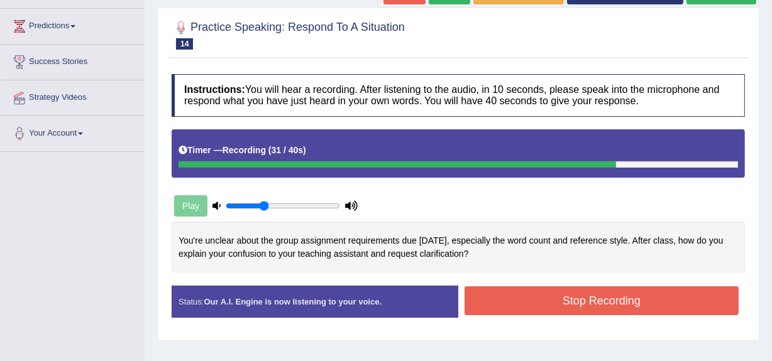
scroll to position [170, 0]
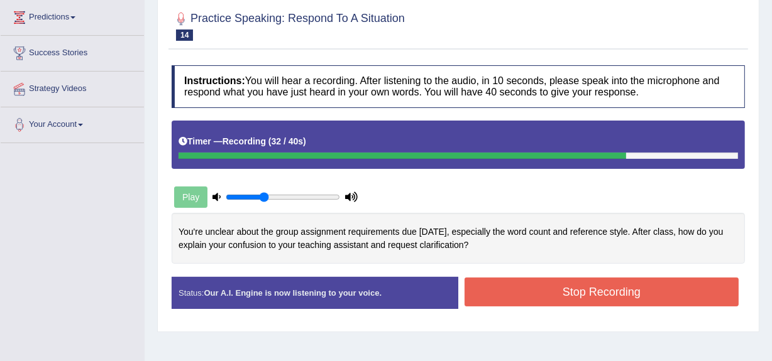
click at [653, 297] on button "Stop Recording" at bounding box center [602, 292] width 274 height 29
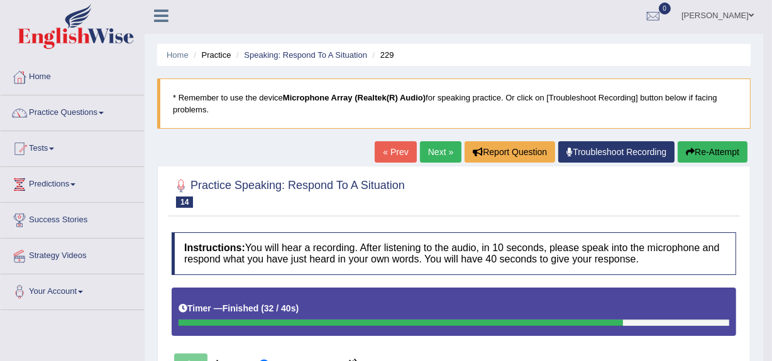
scroll to position [0, 0]
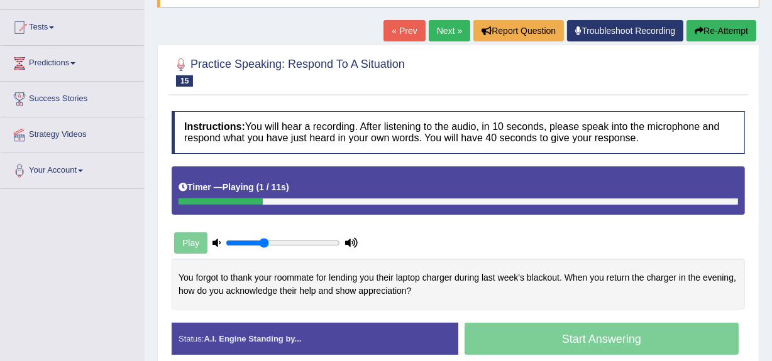
scroll to position [128, 0]
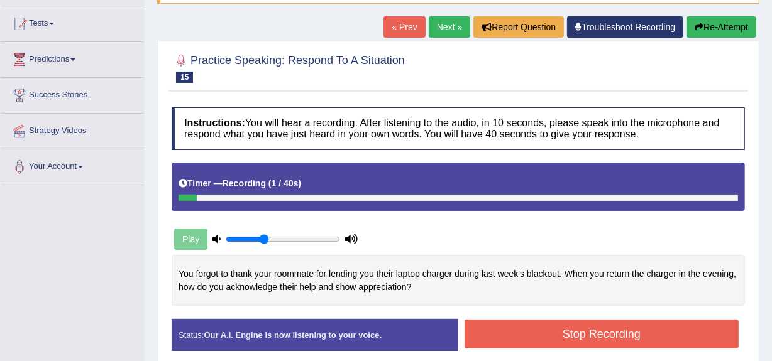
click at [518, 335] on button "Stop Recording" at bounding box center [602, 334] width 274 height 29
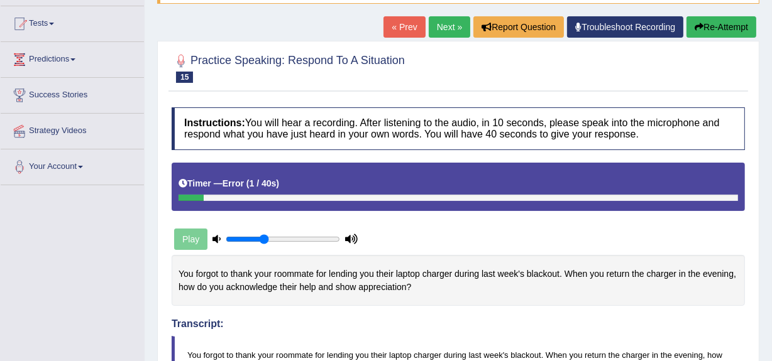
click at [701, 26] on button "Re-Attempt" at bounding box center [721, 26] width 70 height 21
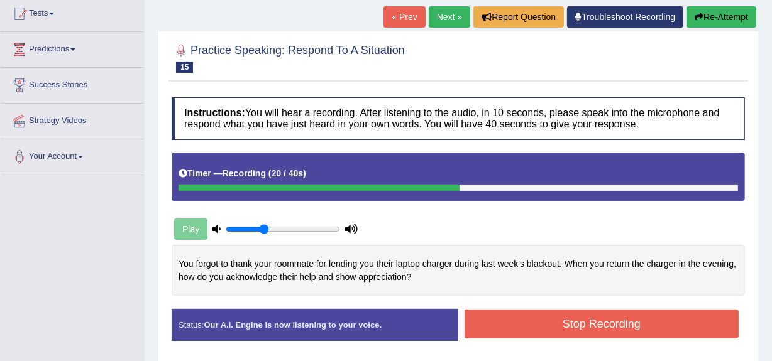
click at [615, 320] on button "Stop Recording" at bounding box center [602, 324] width 274 height 29
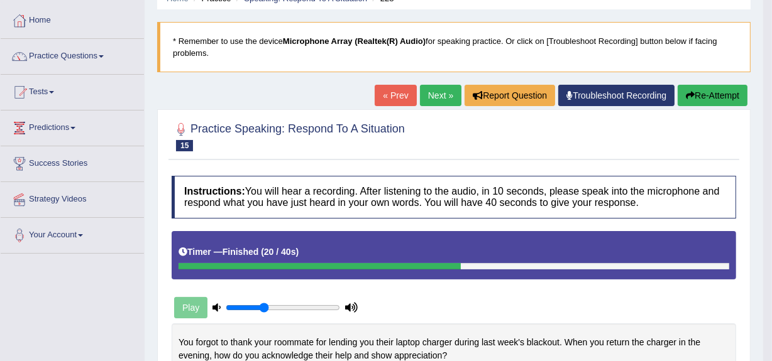
scroll to position [35, 0]
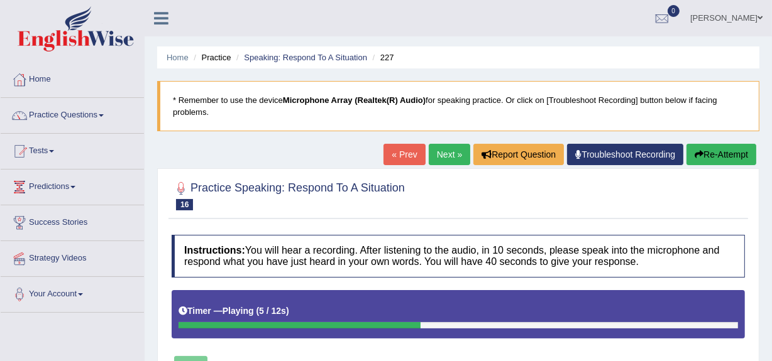
scroll to position [117, 0]
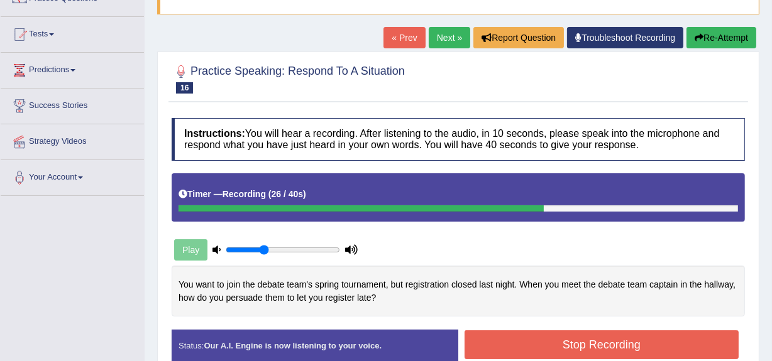
click at [535, 337] on button "Stop Recording" at bounding box center [602, 345] width 274 height 29
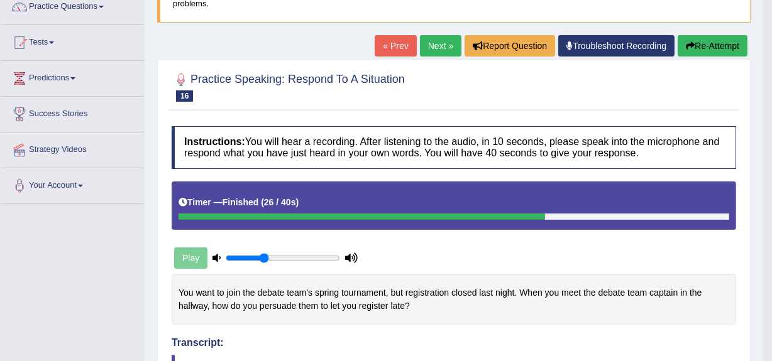
scroll to position [106, 0]
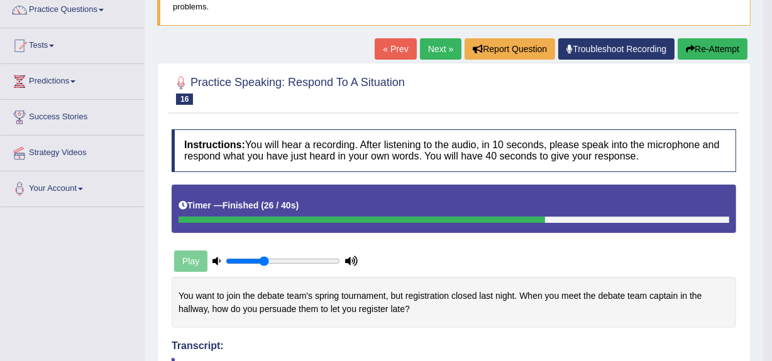
click at [445, 49] on link "Next »" at bounding box center [440, 48] width 41 height 21
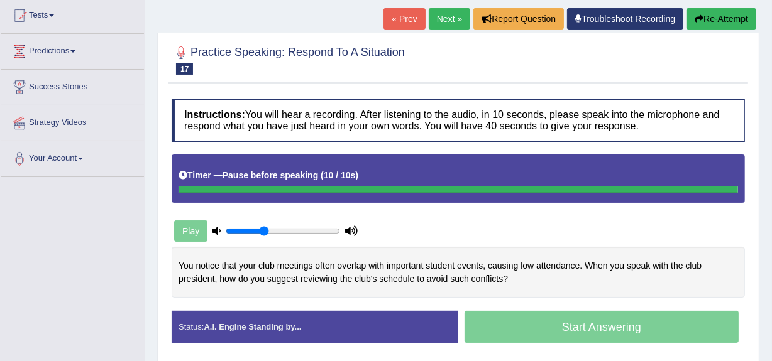
scroll to position [137, 0]
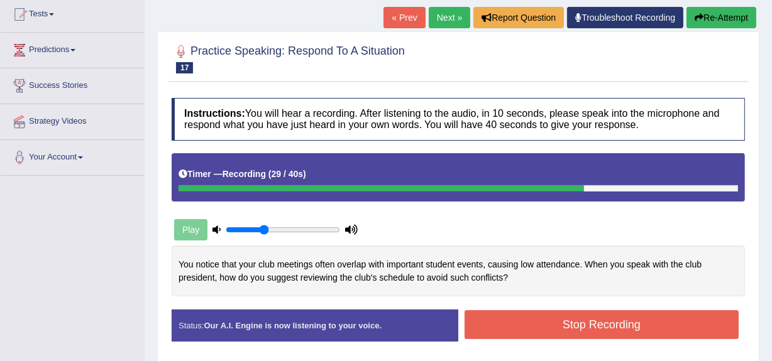
click at [677, 325] on button "Stop Recording" at bounding box center [602, 325] width 274 height 29
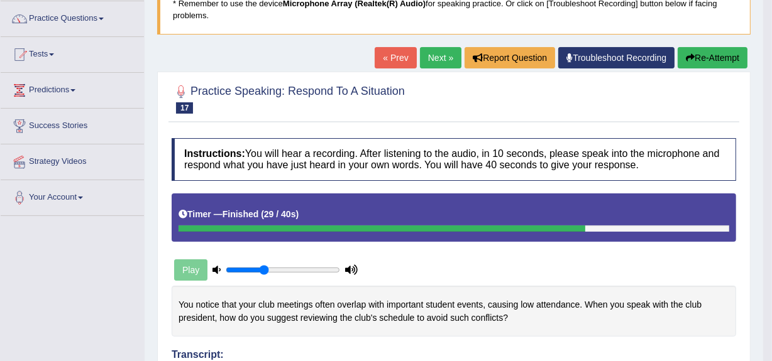
scroll to position [95, 0]
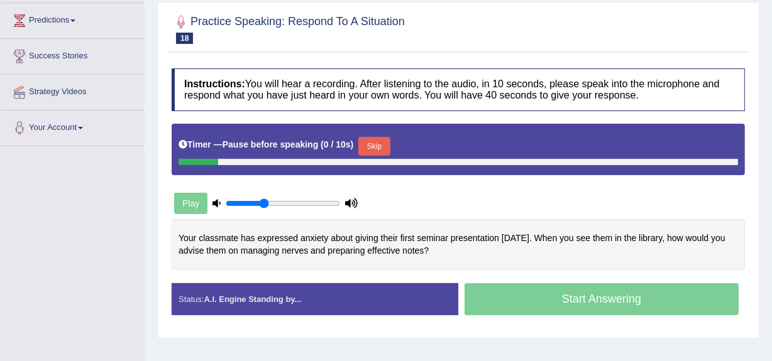
scroll to position [172, 0]
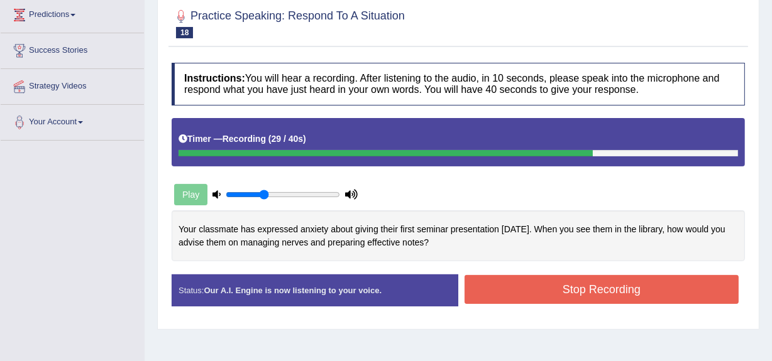
click at [515, 290] on button "Stop Recording" at bounding box center [602, 289] width 274 height 29
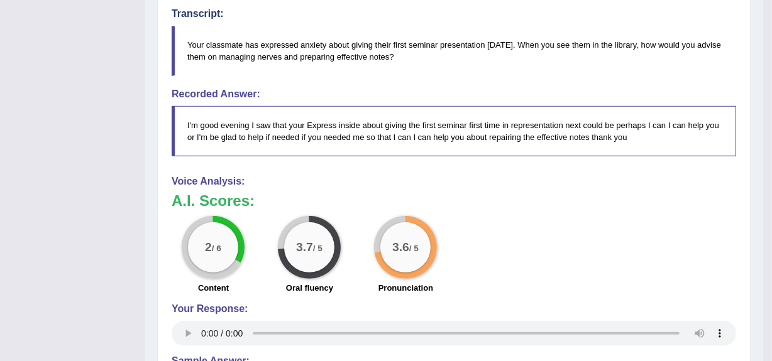
scroll to position [0, 0]
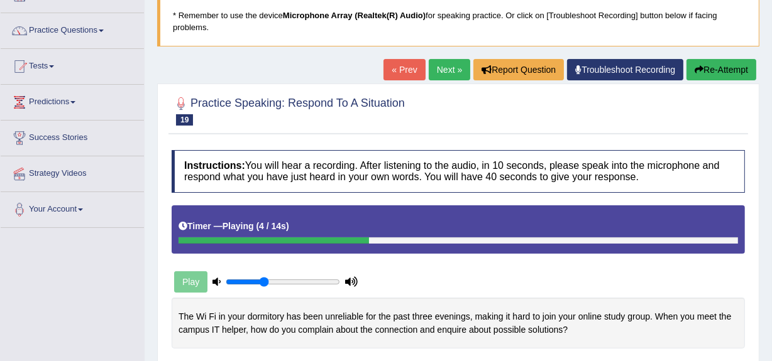
scroll to position [157, 0]
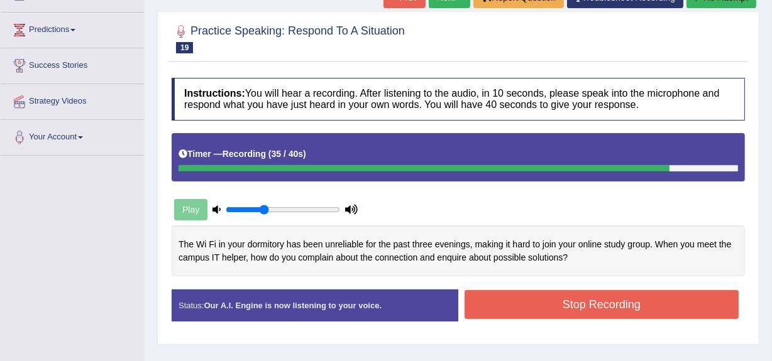
click at [526, 309] on button "Stop Recording" at bounding box center [602, 304] width 274 height 29
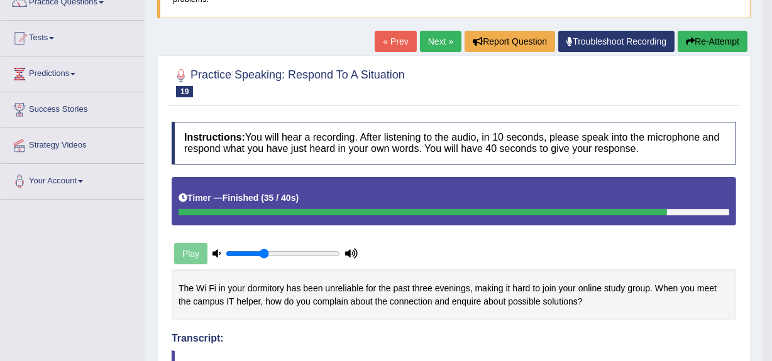
scroll to position [107, 0]
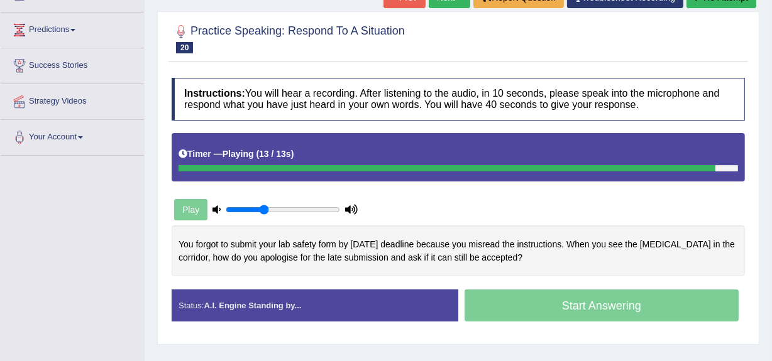
scroll to position [162, 0]
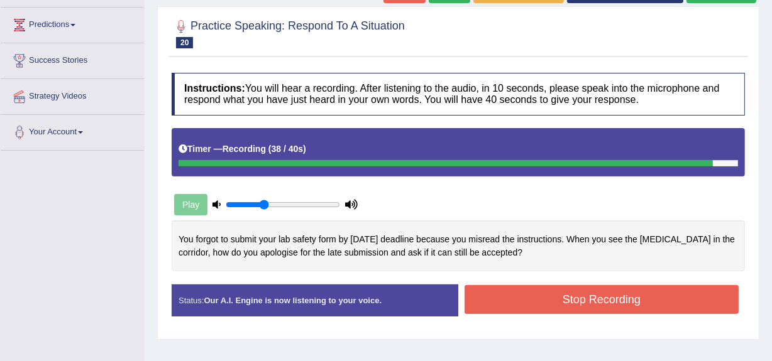
click at [605, 301] on button "Stop Recording" at bounding box center [602, 299] width 274 height 29
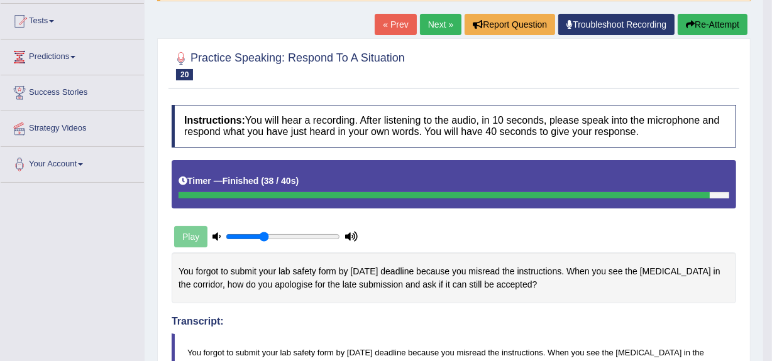
scroll to position [126, 0]
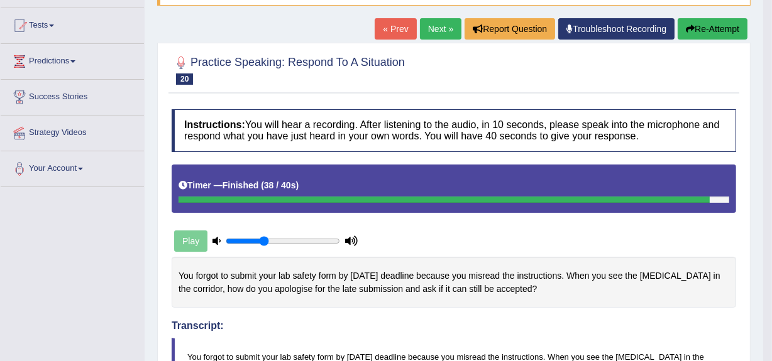
click at [431, 29] on link "Next »" at bounding box center [440, 28] width 41 height 21
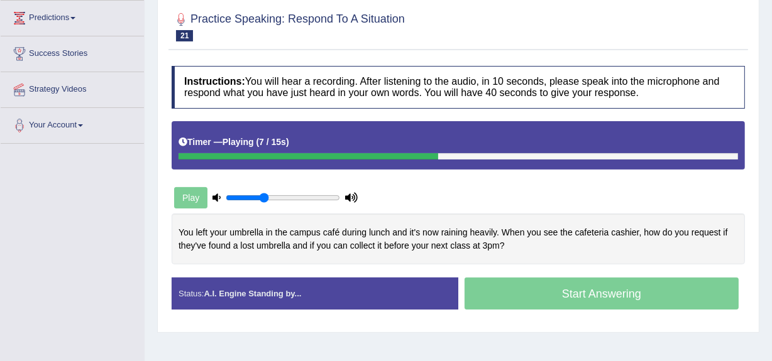
scroll to position [170, 0]
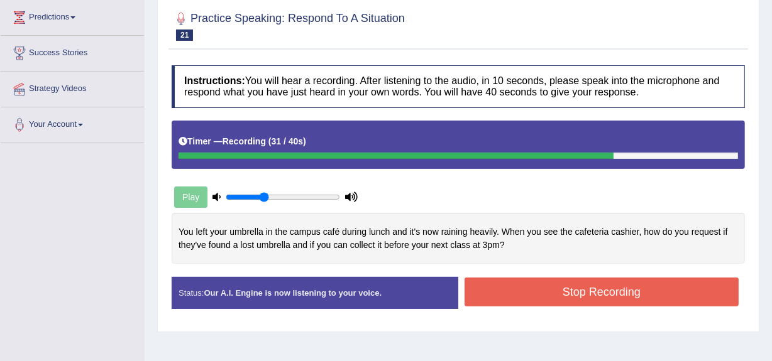
click at [634, 289] on button "Stop Recording" at bounding box center [602, 292] width 274 height 29
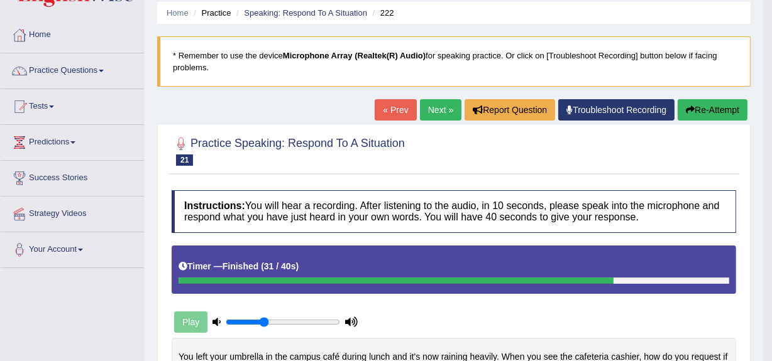
scroll to position [0, 0]
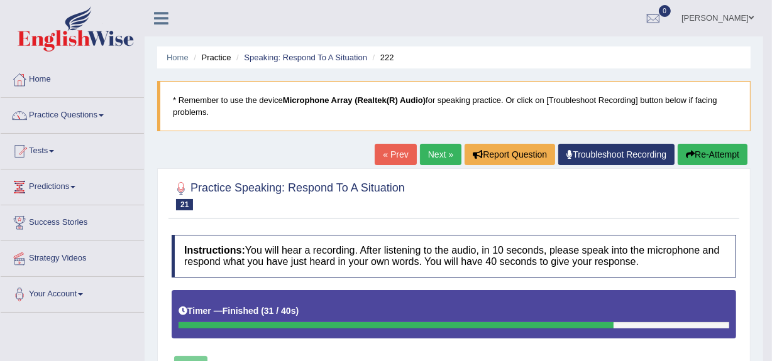
click at [441, 157] on link "Next »" at bounding box center [440, 154] width 41 height 21
click at [440, 153] on link "Next »" at bounding box center [440, 154] width 41 height 21
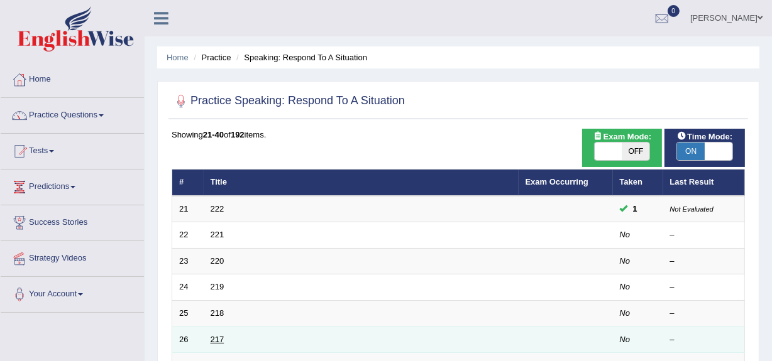
click at [212, 342] on link "217" at bounding box center [218, 339] width 14 height 9
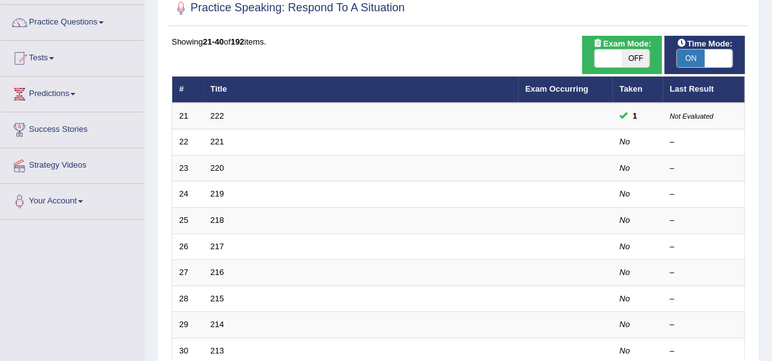
scroll to position [99, 0]
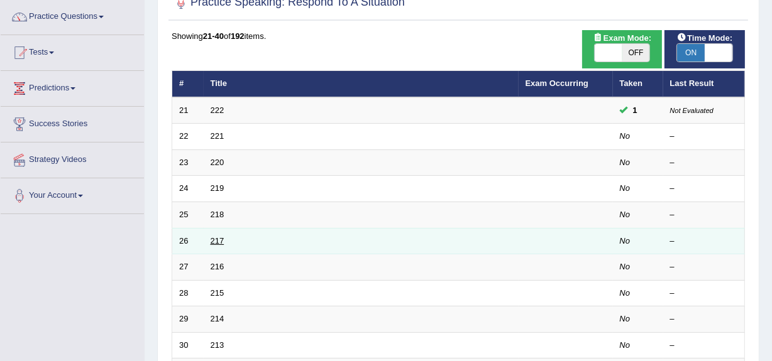
click at [219, 243] on link "217" at bounding box center [218, 240] width 14 height 9
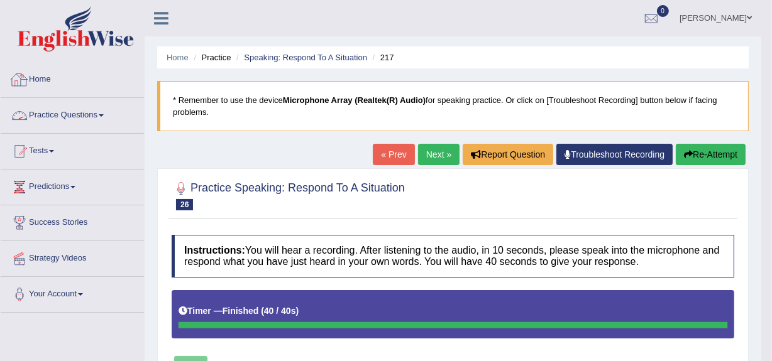
click at [47, 118] on link "Practice Questions" at bounding box center [72, 113] width 143 height 31
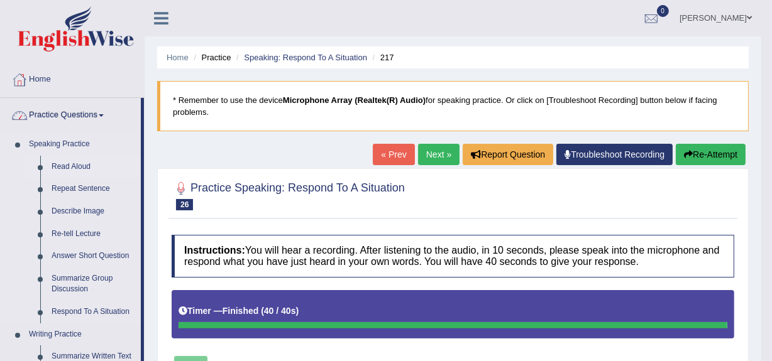
click at [74, 167] on link "Read Aloud" at bounding box center [93, 167] width 95 height 23
click at [73, 163] on link "Read Aloud" at bounding box center [93, 167] width 95 height 23
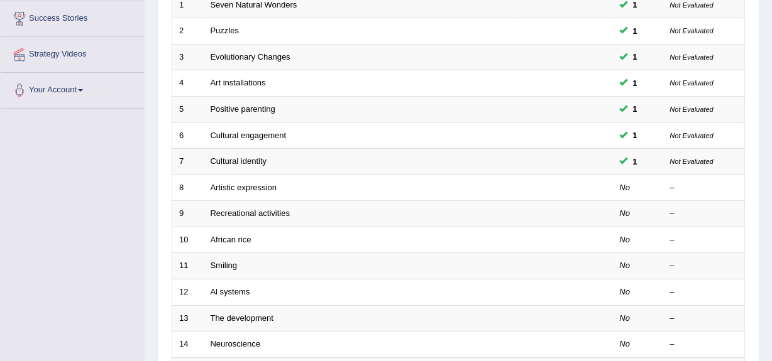
scroll to position [197, 0]
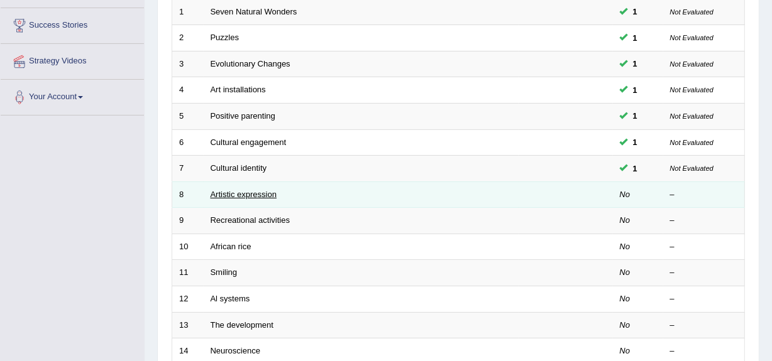
click at [229, 195] on link "Artistic expression" at bounding box center [244, 194] width 66 height 9
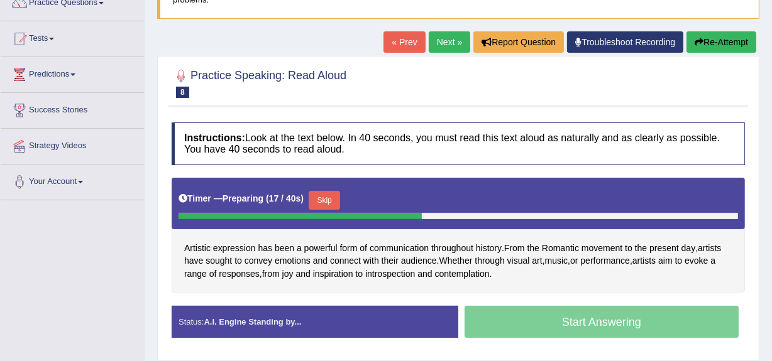
scroll to position [107, 0]
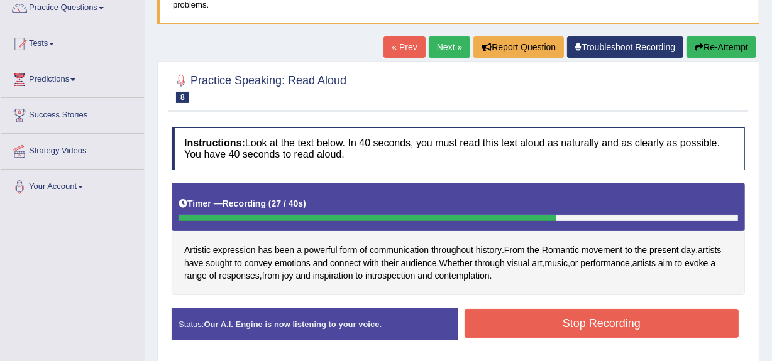
click at [632, 319] on button "Stop Recording" at bounding box center [602, 323] width 274 height 29
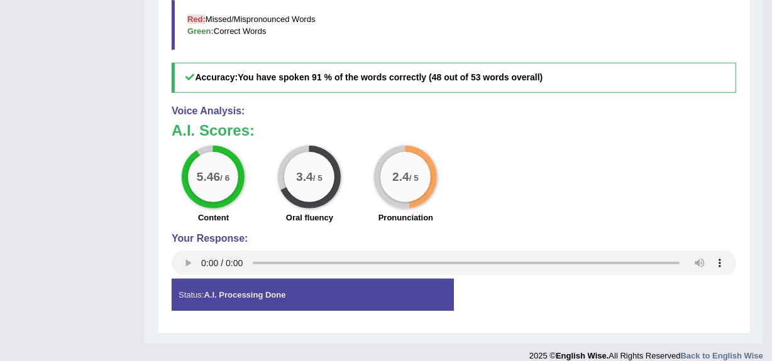
scroll to position [120, 0]
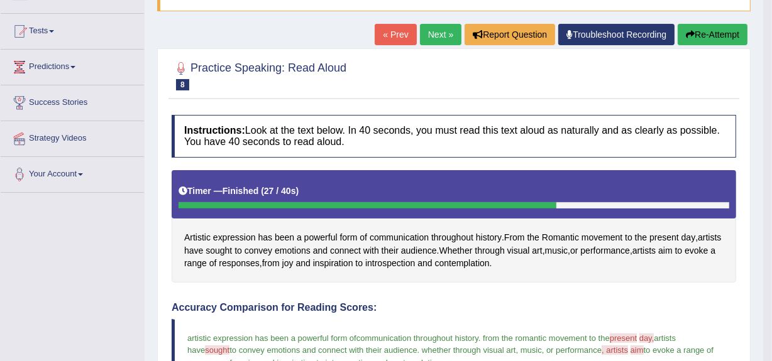
click at [426, 33] on link "Next »" at bounding box center [440, 34] width 41 height 21
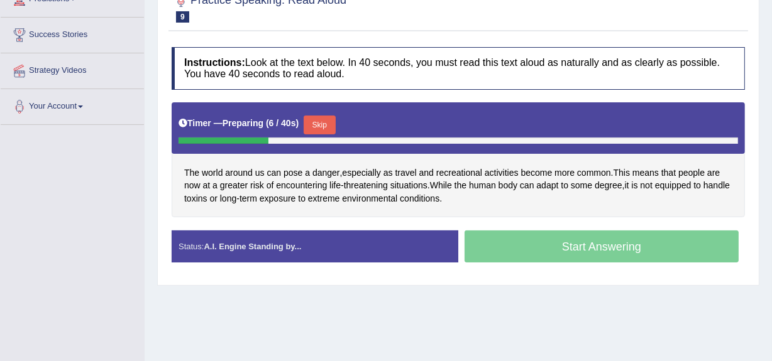
scroll to position [189, 0]
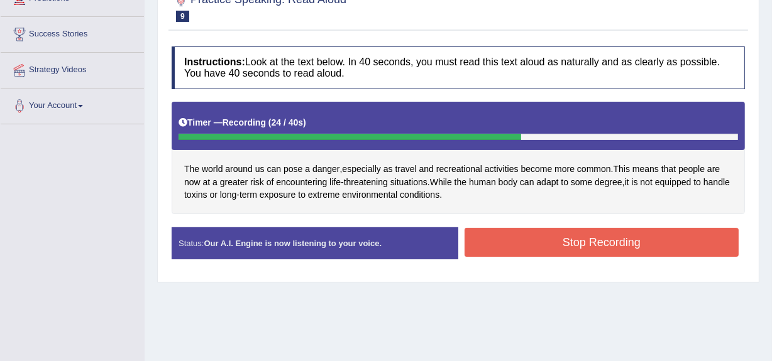
click at [592, 240] on button "Stop Recording" at bounding box center [602, 242] width 274 height 29
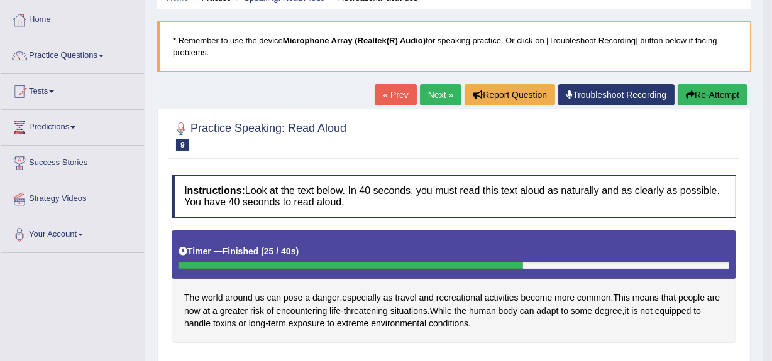
scroll to position [55, 0]
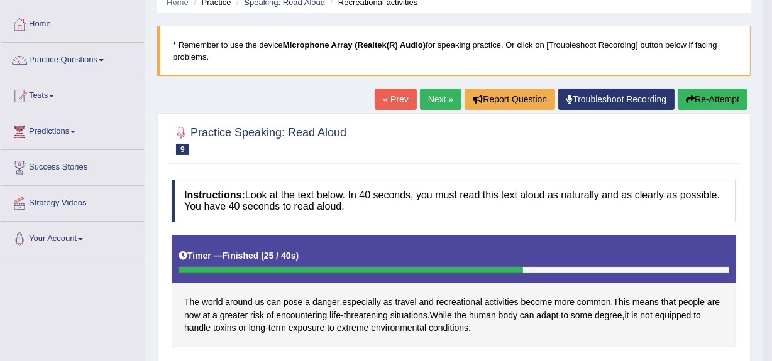
click at [431, 97] on link "Next »" at bounding box center [440, 99] width 41 height 21
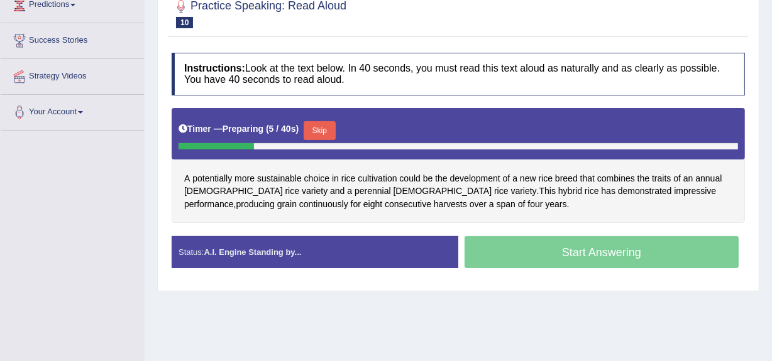
scroll to position [200, 0]
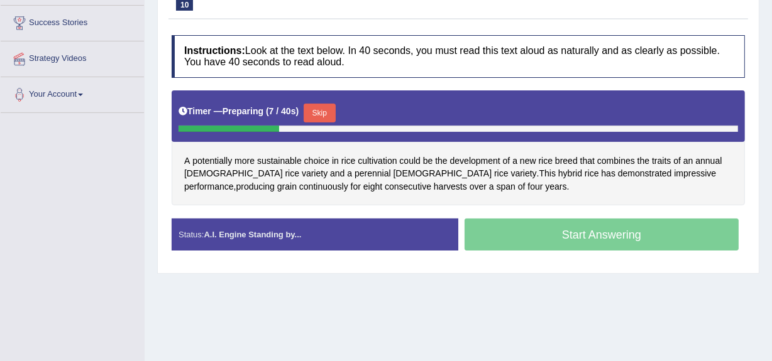
click at [313, 110] on button "Skip" at bounding box center [319, 113] width 31 height 19
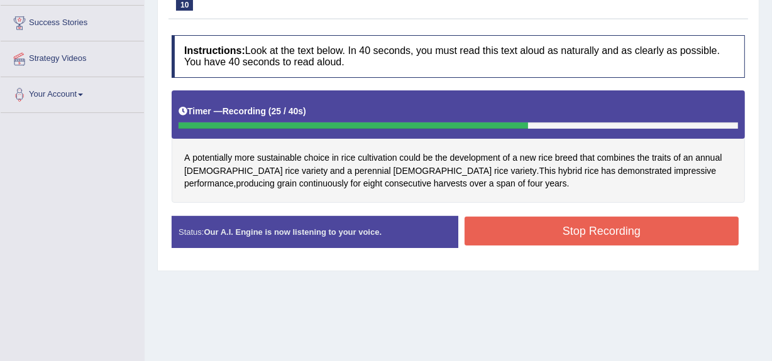
click at [509, 238] on button "Stop Recording" at bounding box center [602, 231] width 274 height 29
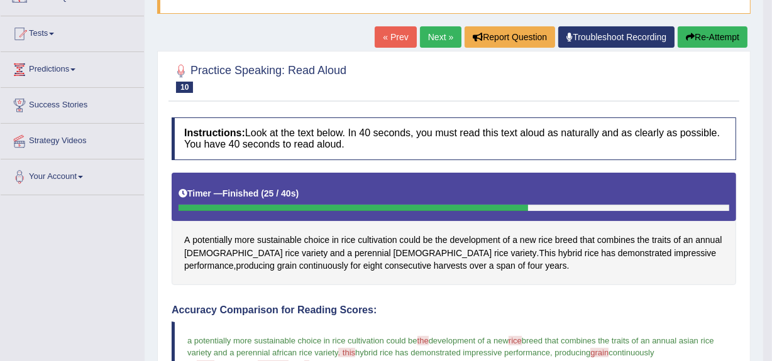
scroll to position [106, 0]
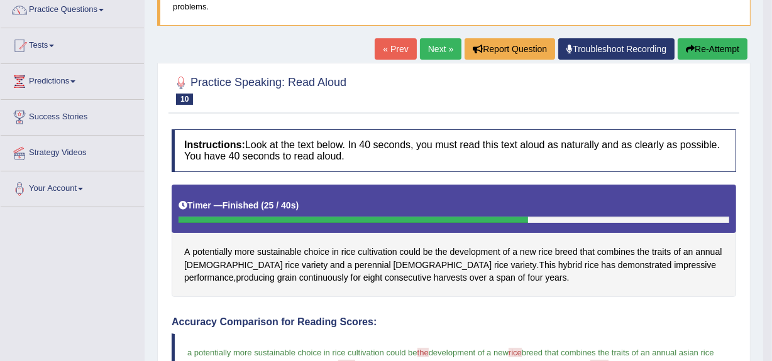
click at [439, 53] on link "Next »" at bounding box center [440, 48] width 41 height 21
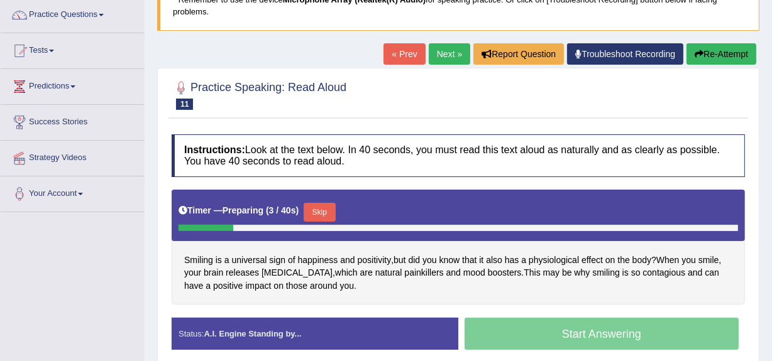
scroll to position [157, 0]
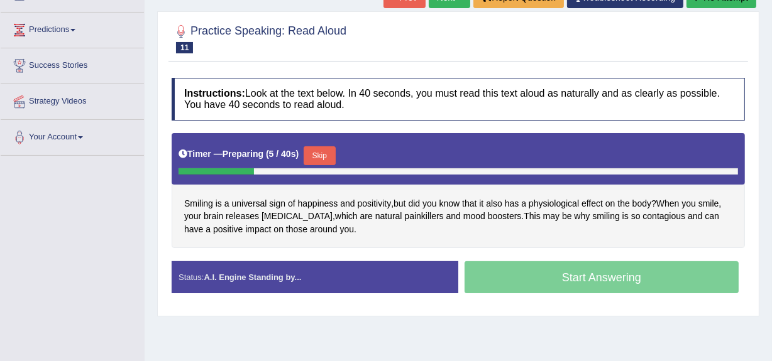
click at [335, 148] on button "Skip" at bounding box center [319, 155] width 31 height 19
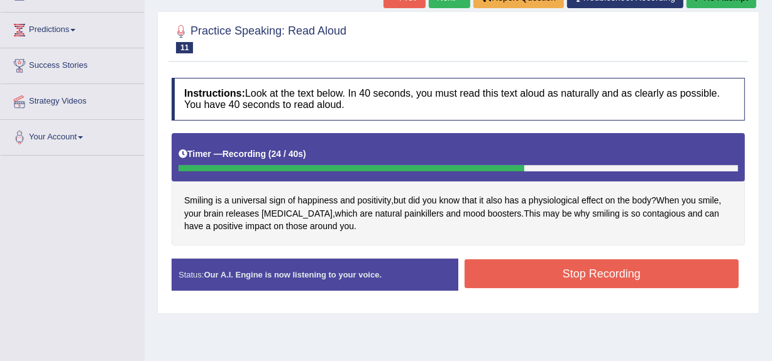
click at [541, 281] on button "Stop Recording" at bounding box center [602, 274] width 274 height 29
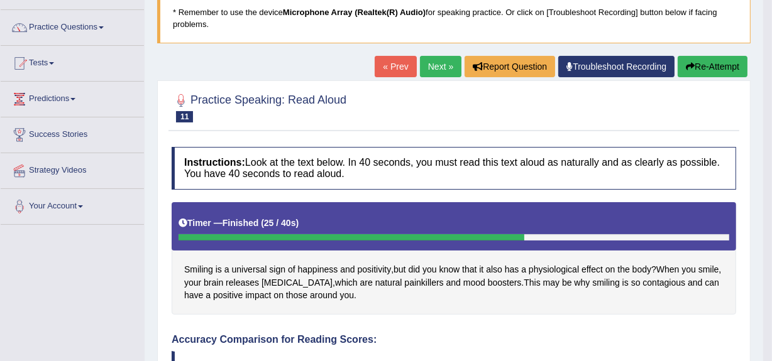
scroll to position [75, 0]
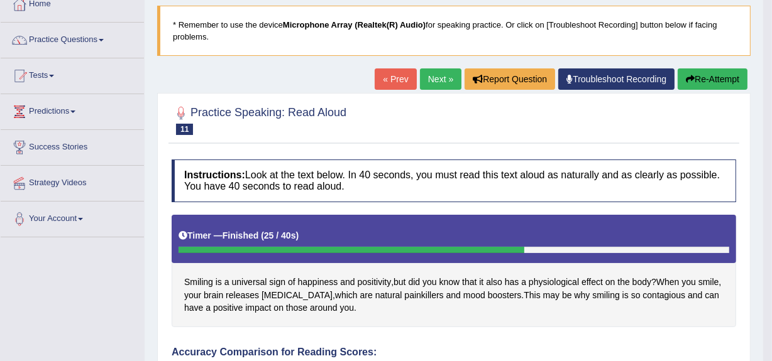
click at [444, 79] on link "Next »" at bounding box center [440, 79] width 41 height 21
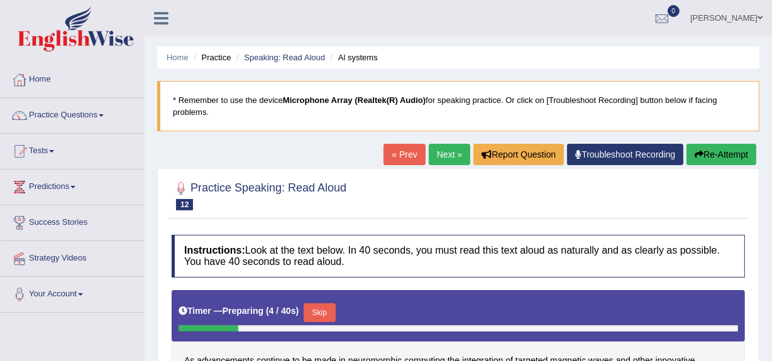
drag, startPoint x: 324, startPoint y: 308, endPoint x: 762, endPoint y: 202, distance: 450.8
click at [324, 309] on button "Skip" at bounding box center [319, 313] width 31 height 19
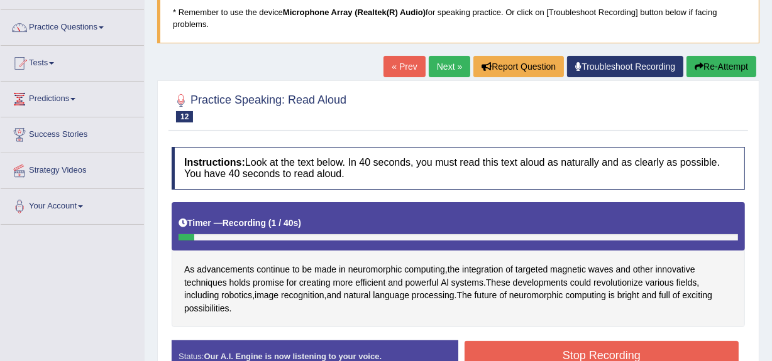
scroll to position [99, 0]
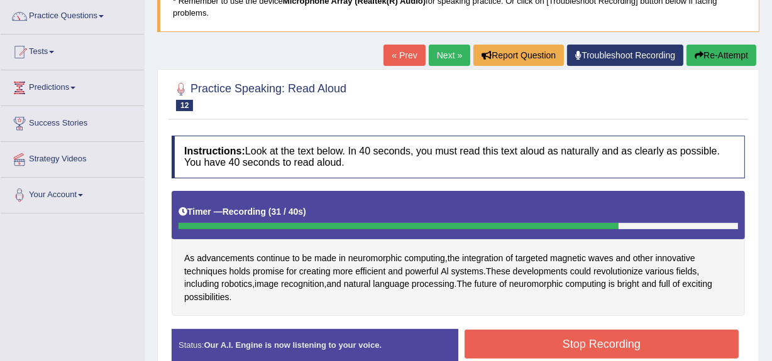
click at [612, 339] on button "Stop Recording" at bounding box center [602, 344] width 274 height 29
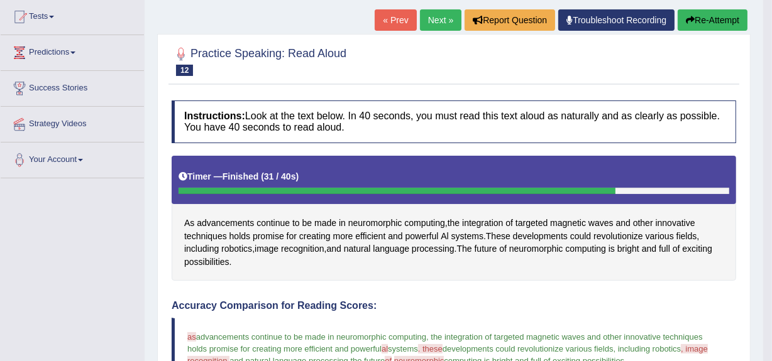
scroll to position [77, 0]
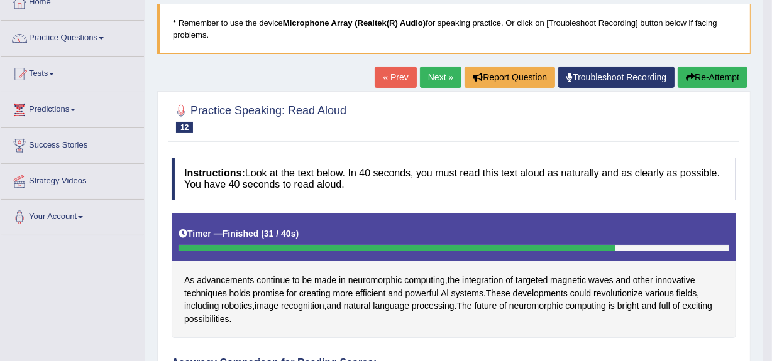
click at [429, 76] on link "Next »" at bounding box center [440, 77] width 41 height 21
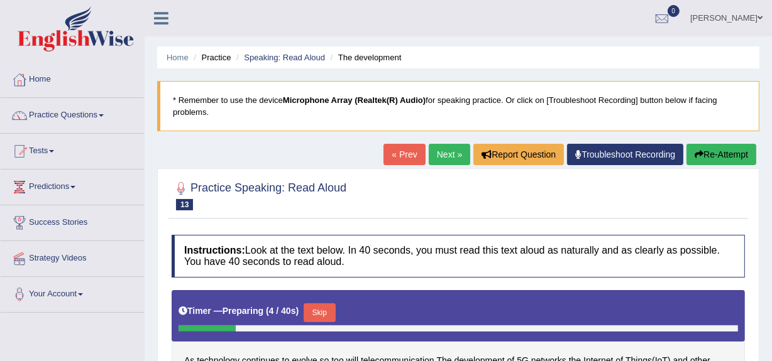
click at [326, 311] on button "Skip" at bounding box center [319, 313] width 31 height 19
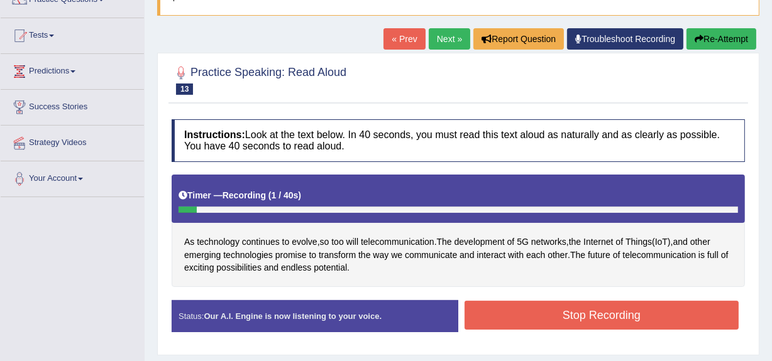
scroll to position [117, 0]
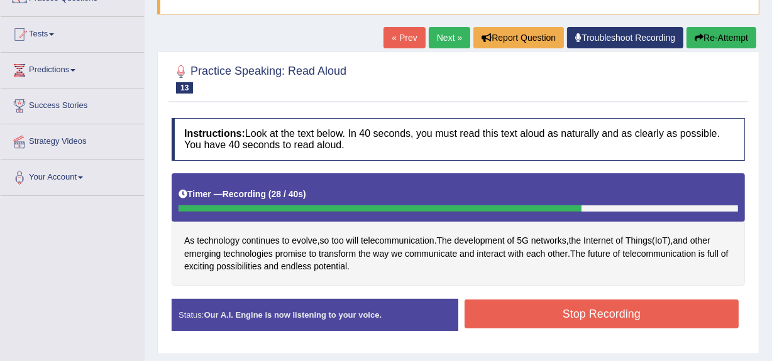
click at [544, 302] on button "Stop Recording" at bounding box center [602, 314] width 274 height 29
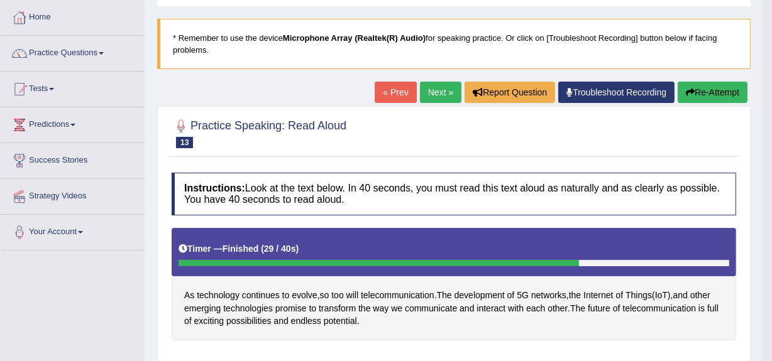
scroll to position [59, 0]
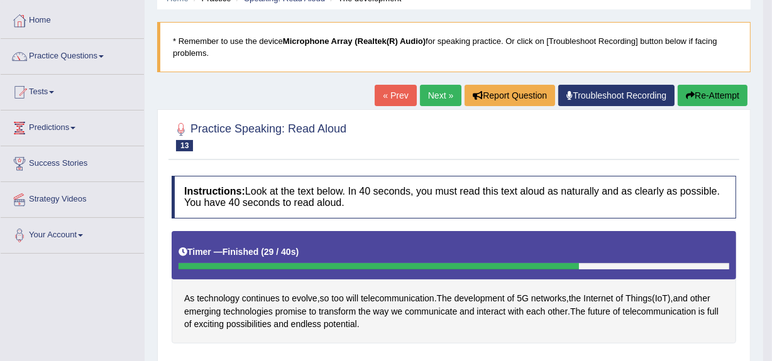
click at [430, 100] on link "Next »" at bounding box center [440, 95] width 41 height 21
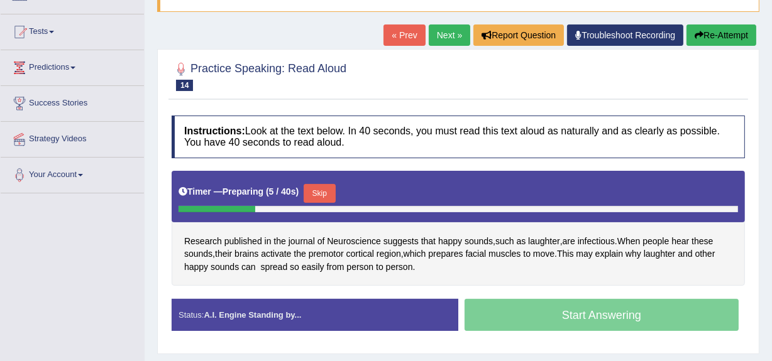
scroll to position [129, 0]
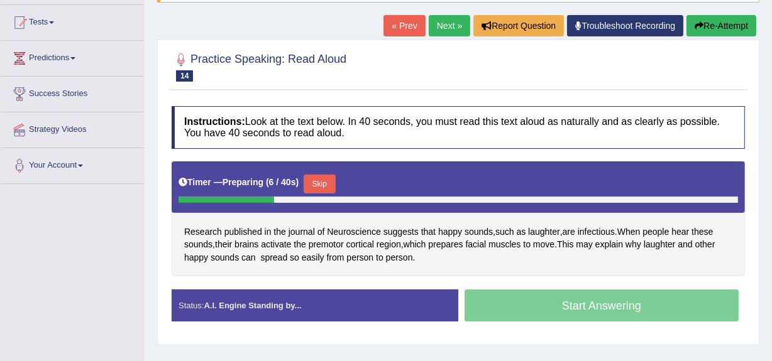
click at [323, 183] on button "Skip" at bounding box center [319, 184] width 31 height 19
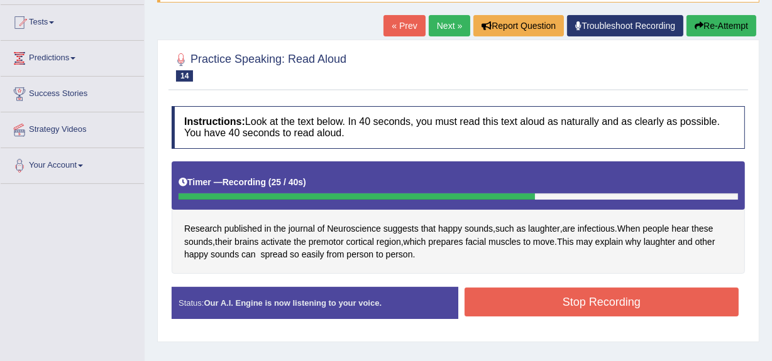
click at [590, 298] on button "Stop Recording" at bounding box center [602, 302] width 274 height 29
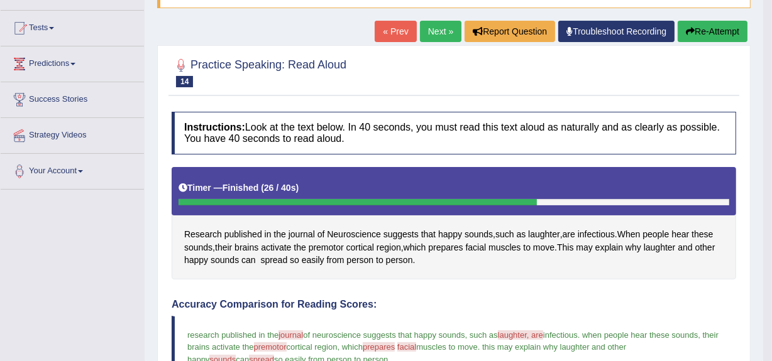
scroll to position [117, 0]
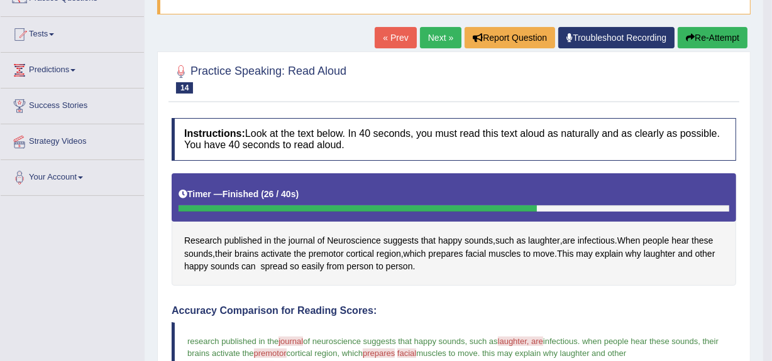
click at [439, 36] on link "Next »" at bounding box center [440, 37] width 41 height 21
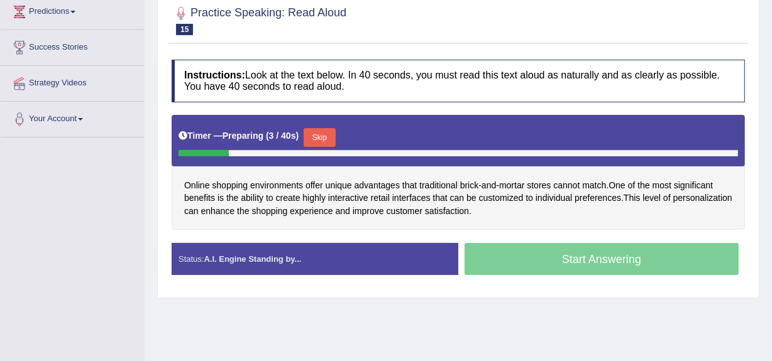
scroll to position [177, 0]
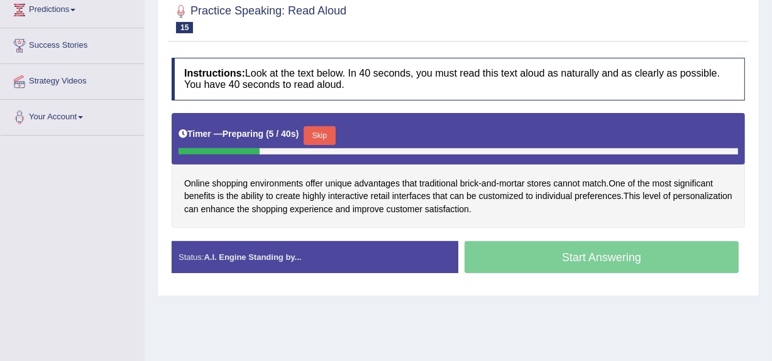
click at [334, 129] on button "Skip" at bounding box center [319, 135] width 31 height 19
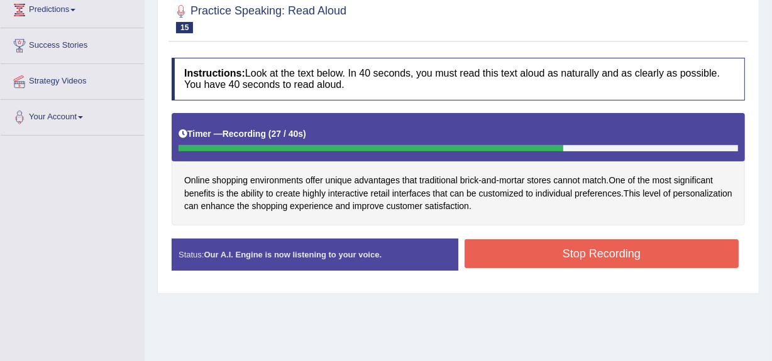
click at [543, 254] on button "Stop Recording" at bounding box center [602, 253] width 274 height 29
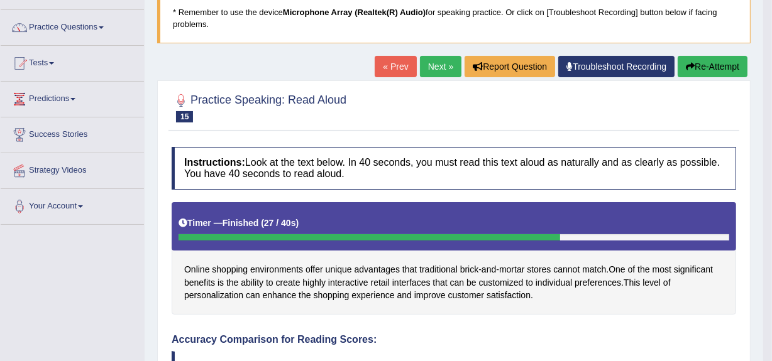
scroll to position [87, 0]
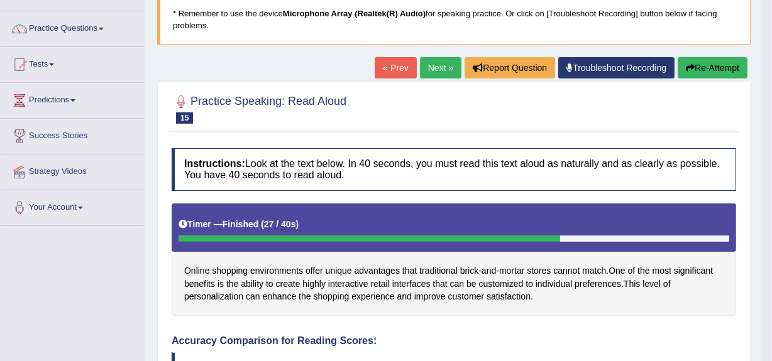
click at [438, 68] on link "Next »" at bounding box center [440, 67] width 41 height 21
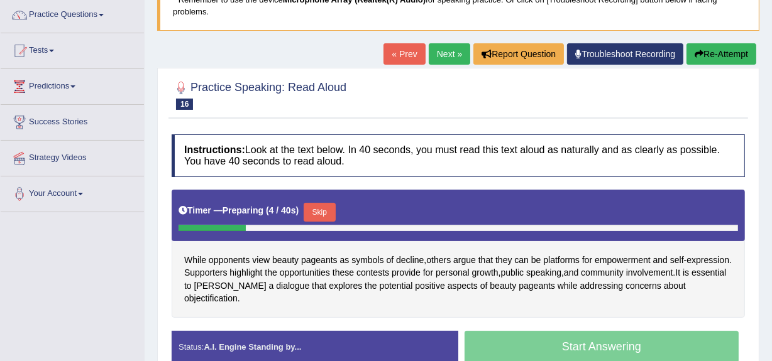
scroll to position [117, 0]
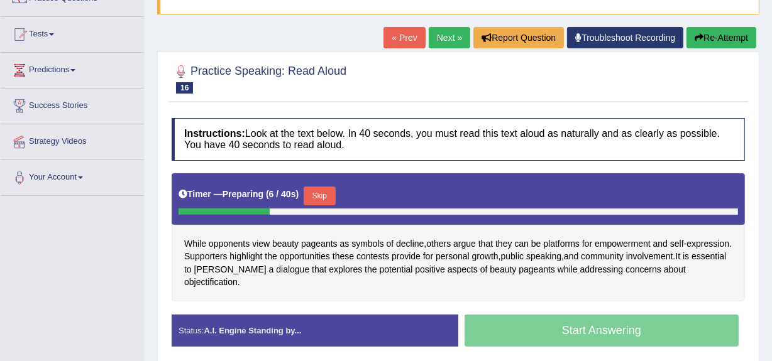
click at [322, 197] on button "Skip" at bounding box center [319, 196] width 31 height 19
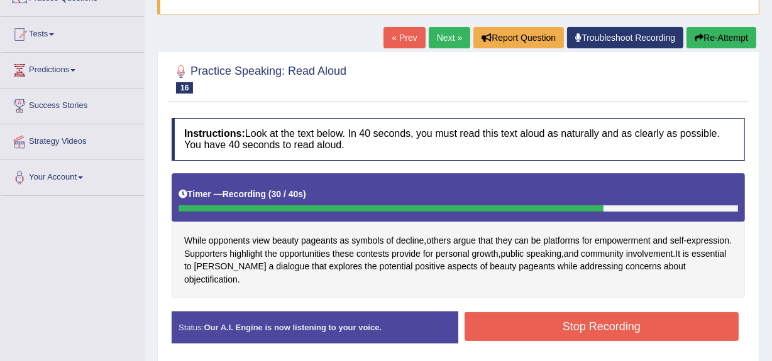
click at [584, 314] on button "Stop Recording" at bounding box center [602, 326] width 274 height 29
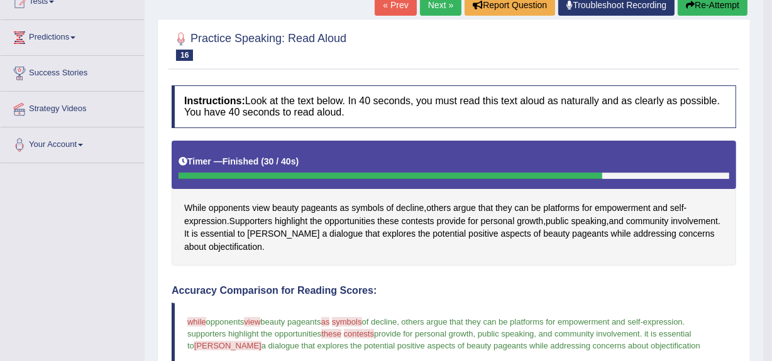
scroll to position [79, 0]
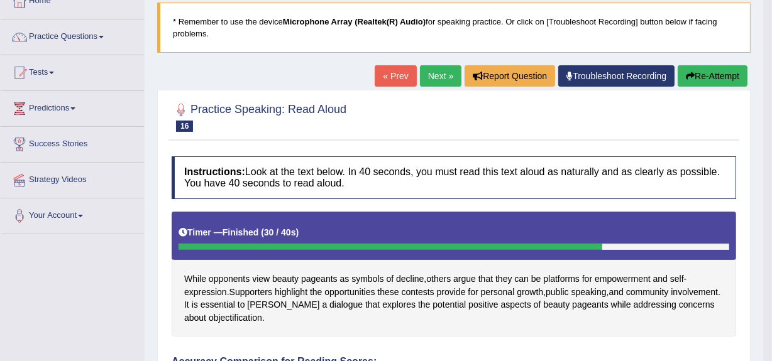
click at [439, 73] on link "Next »" at bounding box center [440, 75] width 41 height 21
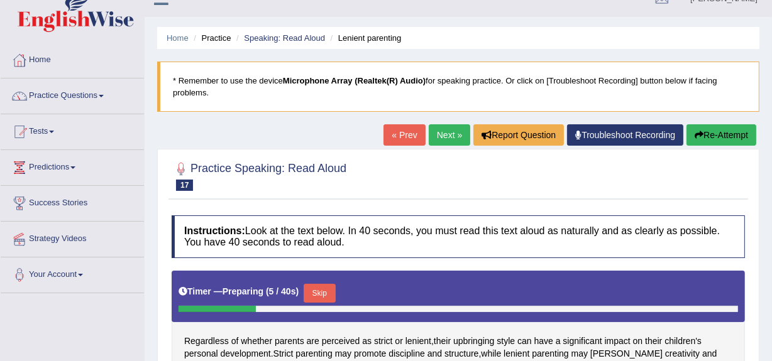
scroll to position [157, 0]
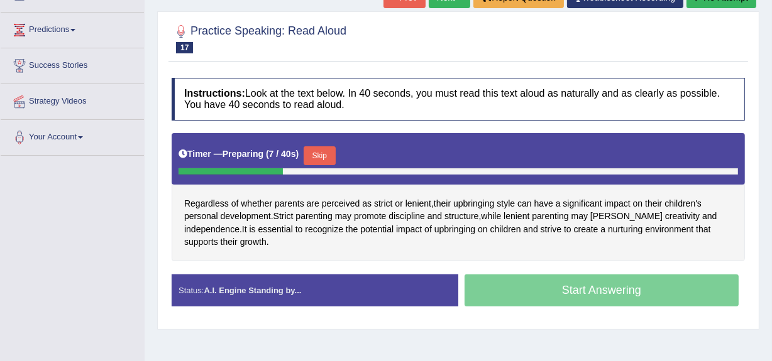
click at [333, 157] on button "Skip" at bounding box center [319, 155] width 31 height 19
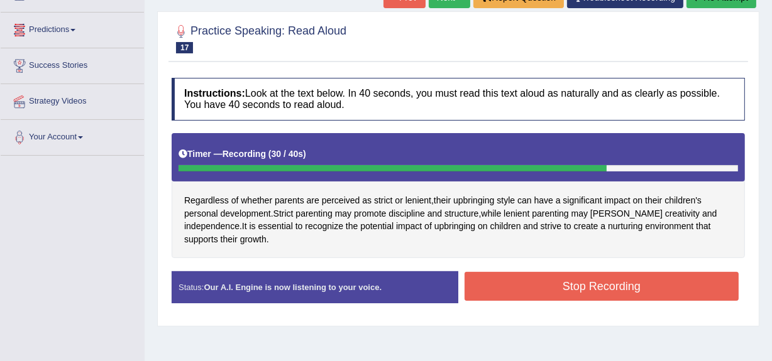
click at [574, 287] on button "Stop Recording" at bounding box center [602, 286] width 274 height 29
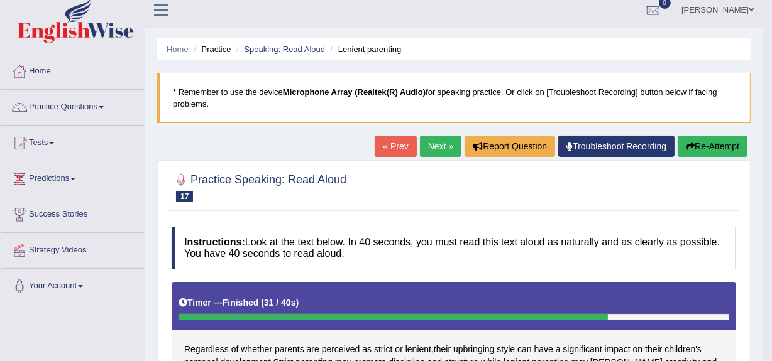
scroll to position [0, 0]
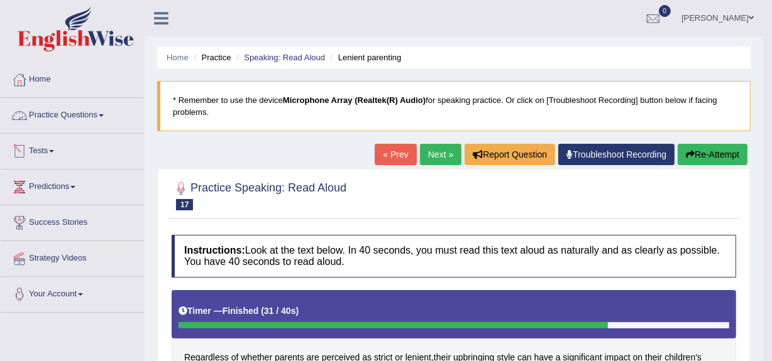
click at [77, 117] on link "Practice Questions" at bounding box center [72, 113] width 143 height 31
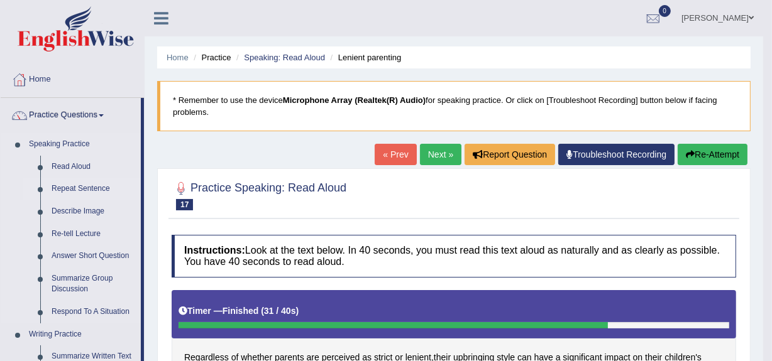
click at [81, 185] on link "Repeat Sentence" at bounding box center [93, 189] width 95 height 23
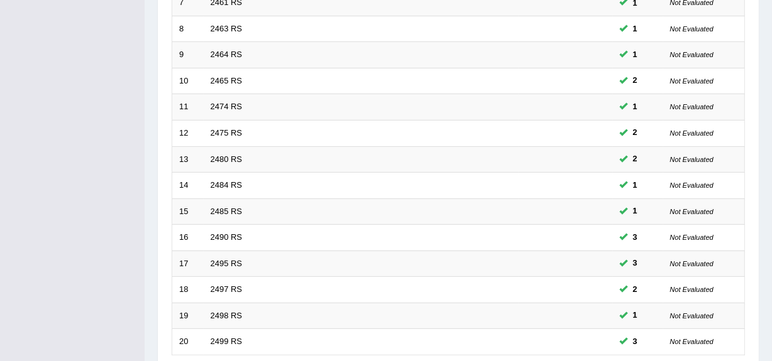
scroll to position [469, 0]
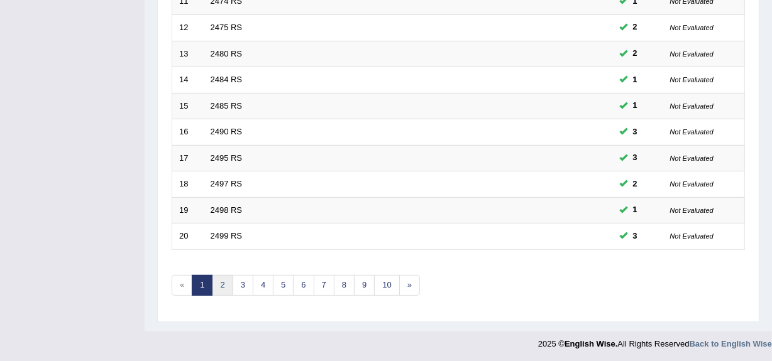
click at [223, 286] on link "2" at bounding box center [222, 285] width 21 height 21
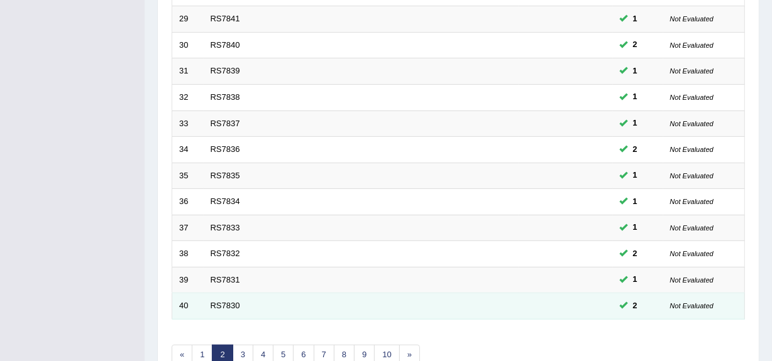
scroll to position [398, 0]
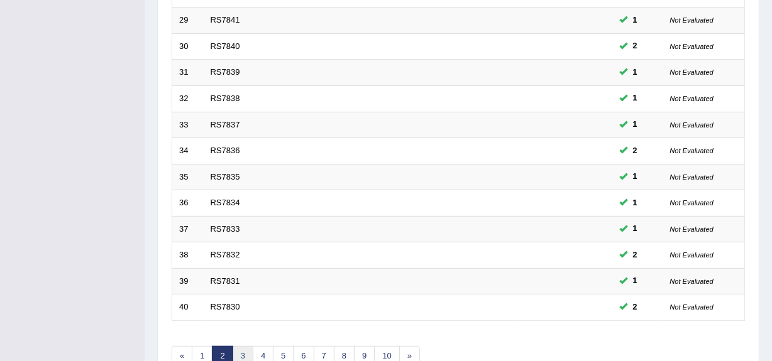
click at [243, 351] on link "3" at bounding box center [243, 356] width 21 height 21
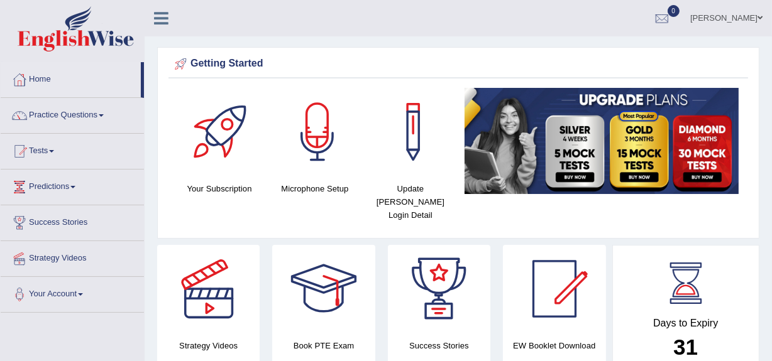
click at [67, 114] on link "Practice Questions" at bounding box center [72, 113] width 143 height 31
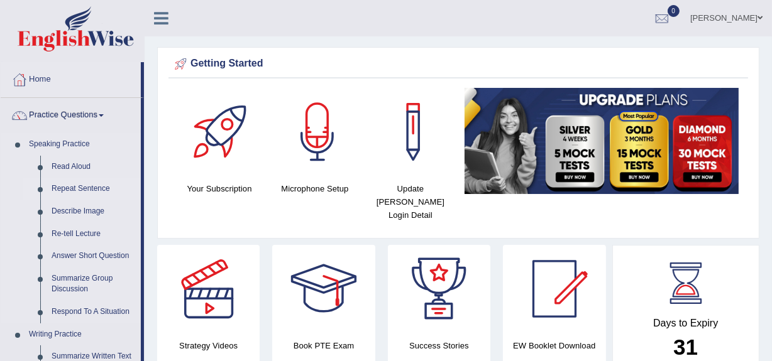
click at [79, 189] on link "Repeat Sentence" at bounding box center [93, 189] width 95 height 23
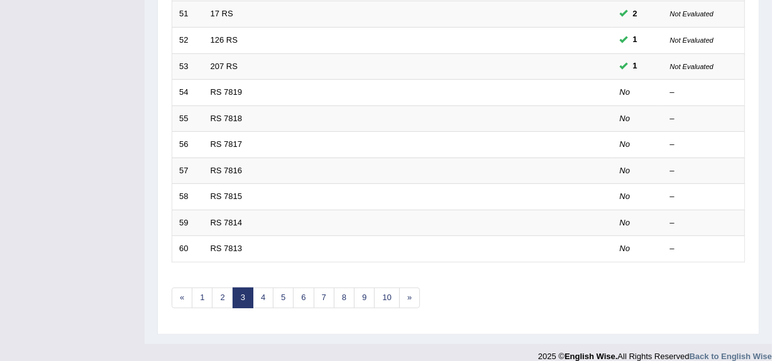
scroll to position [460, 0]
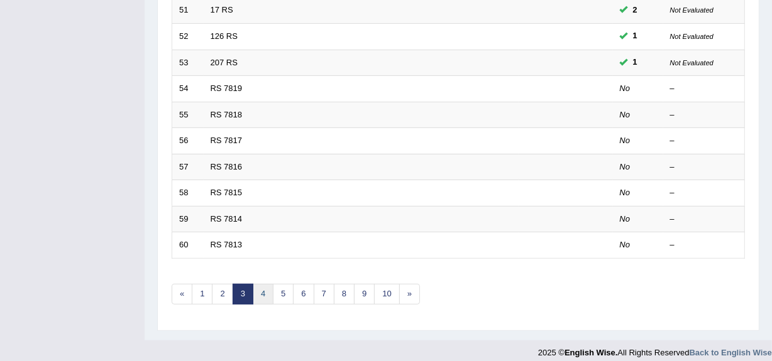
click at [266, 290] on link "4" at bounding box center [263, 294] width 21 height 21
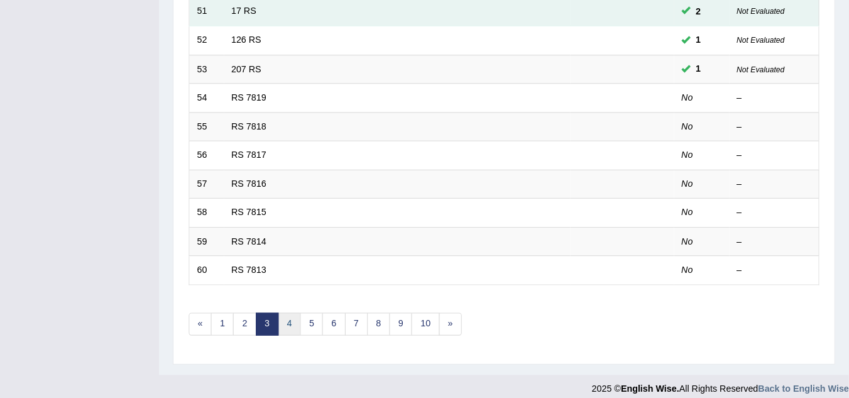
scroll to position [434, 0]
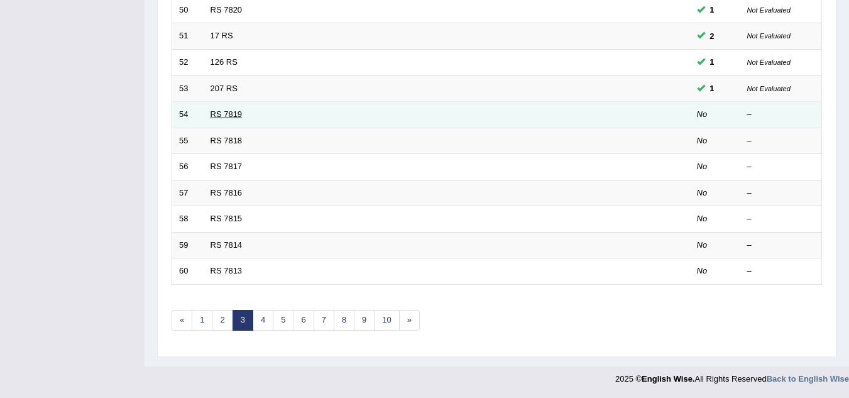
click at [217, 113] on link "RS 7819" at bounding box center [227, 113] width 32 height 9
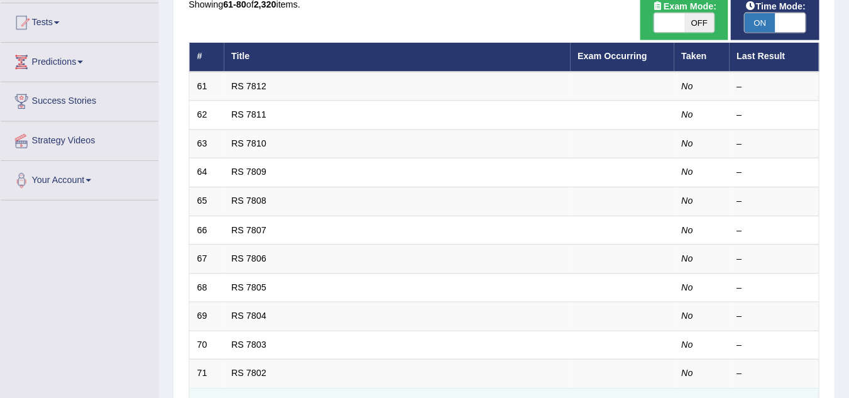
scroll to position [131, 0]
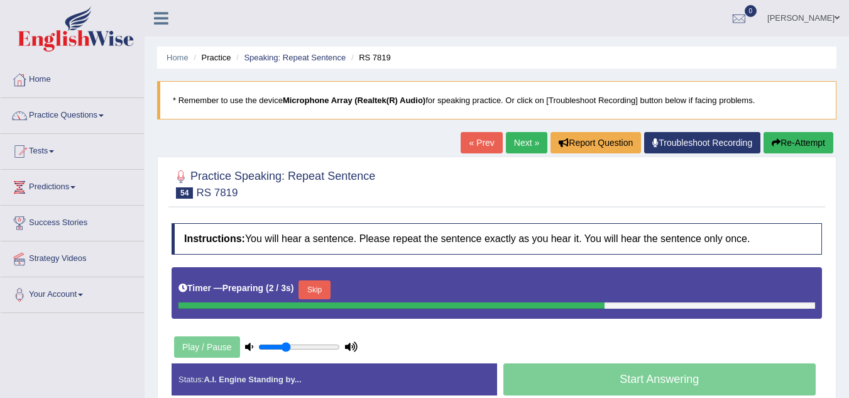
drag, startPoint x: 848, startPoint y: 210, endPoint x: 845, endPoint y: 232, distance: 22.1
click at [845, 232] on div "Home Practice Speaking: Repeat Sentence RS 7819 * Remember to use the device Mi…" at bounding box center [497, 314] width 705 height 629
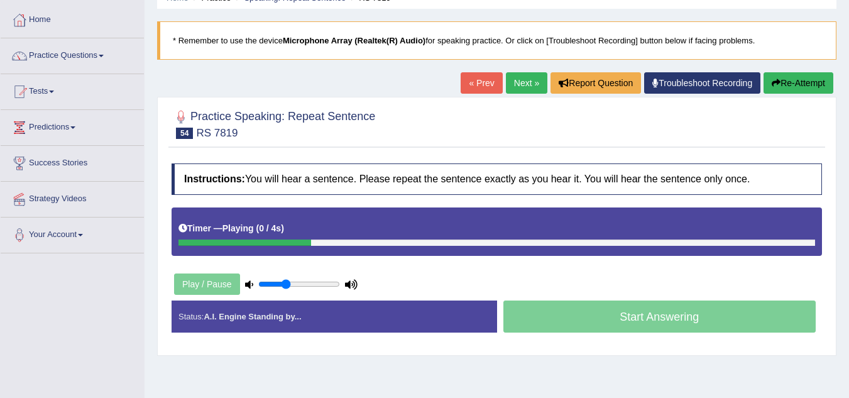
scroll to position [67, 0]
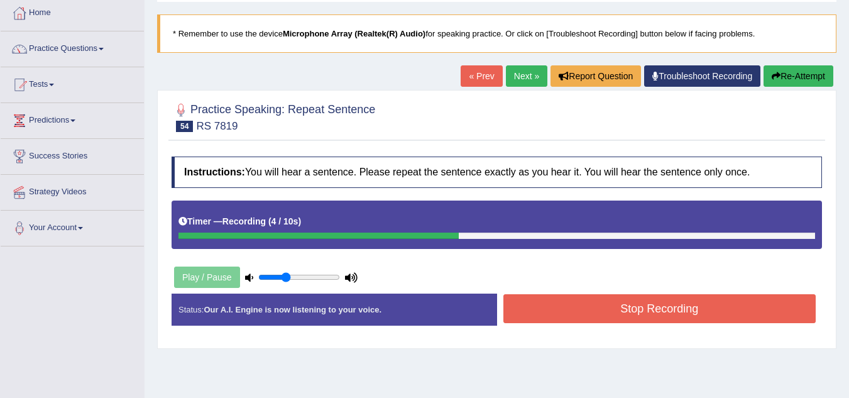
click at [620, 308] on button "Stop Recording" at bounding box center [660, 308] width 313 height 29
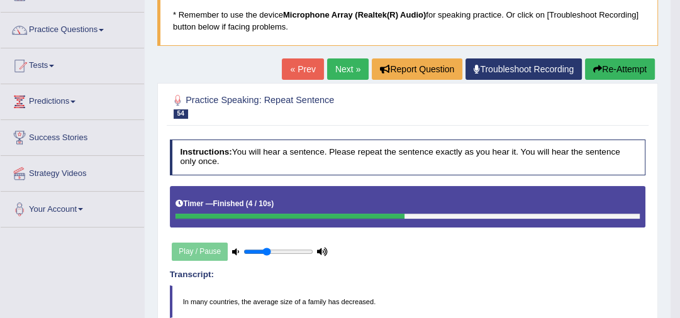
scroll to position [84, 0]
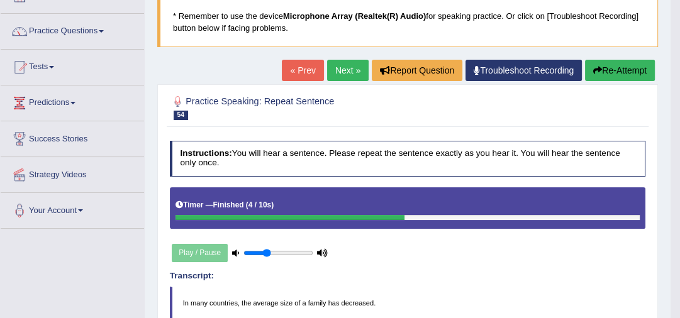
click at [340, 70] on link "Next »" at bounding box center [347, 70] width 41 height 21
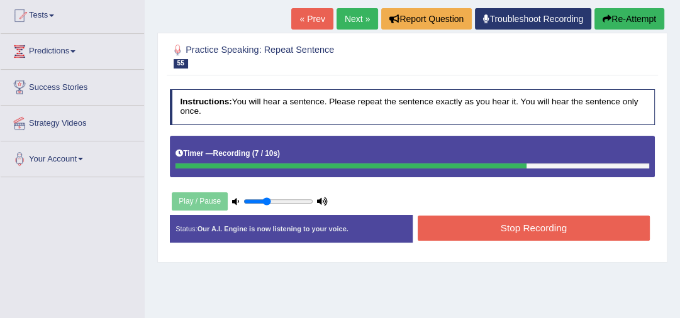
scroll to position [138, 0]
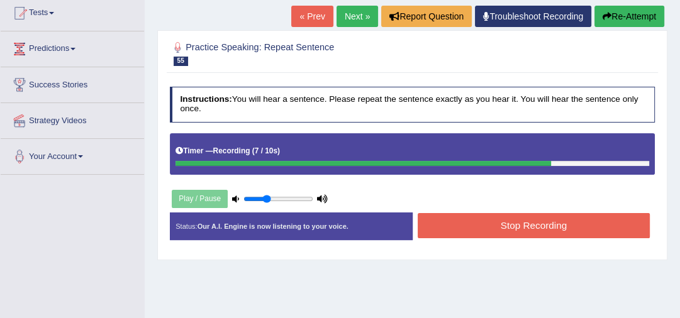
click at [594, 219] on button "Stop Recording" at bounding box center [533, 225] width 232 height 25
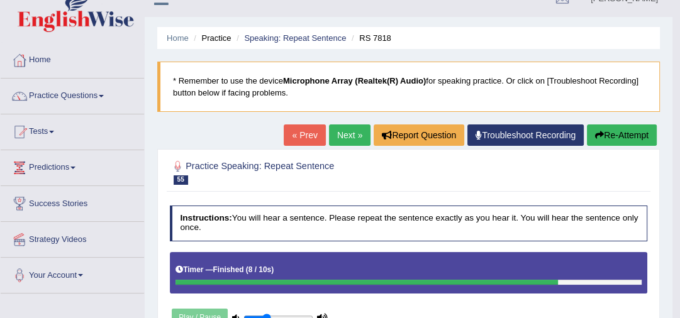
scroll to position [0, 0]
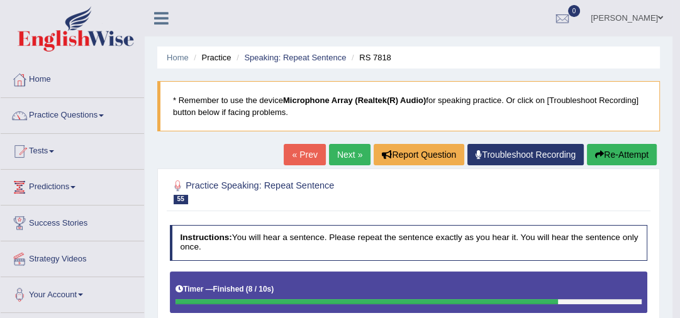
click at [334, 157] on link "Next »" at bounding box center [349, 154] width 41 height 21
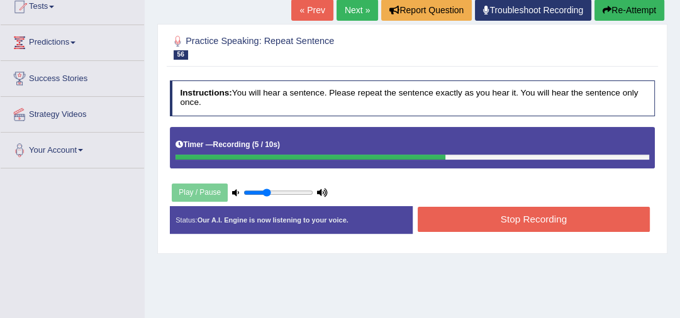
scroll to position [150, 0]
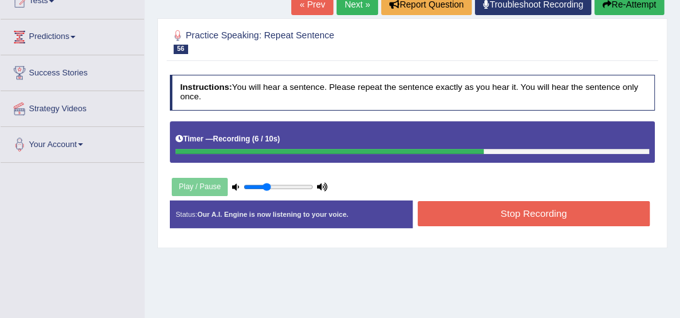
click at [603, 211] on button "Stop Recording" at bounding box center [533, 213] width 232 height 25
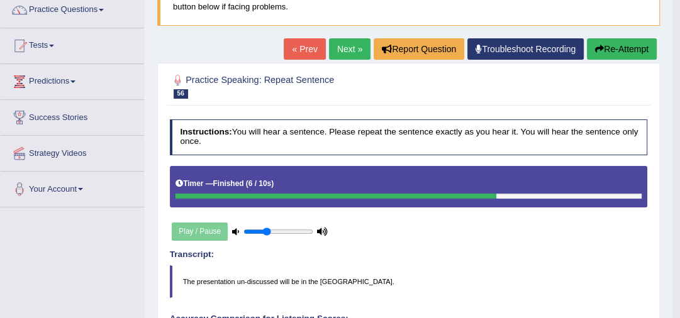
scroll to position [113, 0]
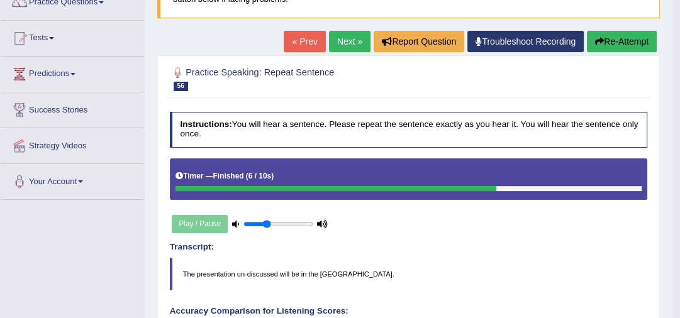
click at [356, 43] on link "Next »" at bounding box center [349, 41] width 41 height 21
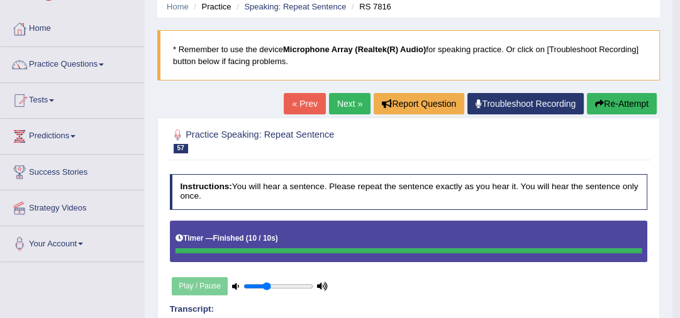
scroll to position [57, 0]
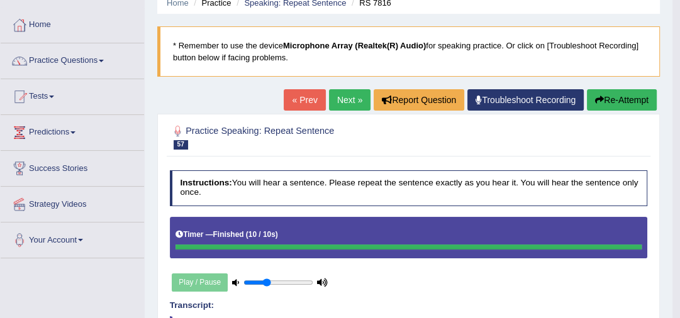
click at [679, 116] on html "Toggle navigation Home Practice Questions Speaking Practice Read Aloud Repeat S…" at bounding box center [340, 104] width 680 height 318
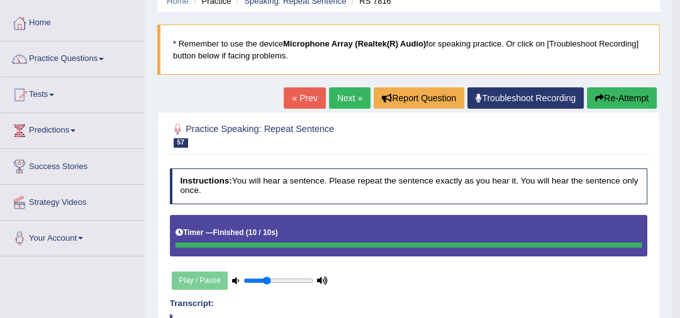
click at [336, 99] on link "Next »" at bounding box center [349, 97] width 41 height 21
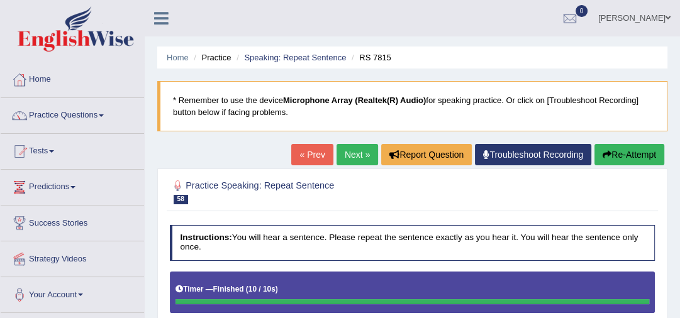
scroll to position [133, 0]
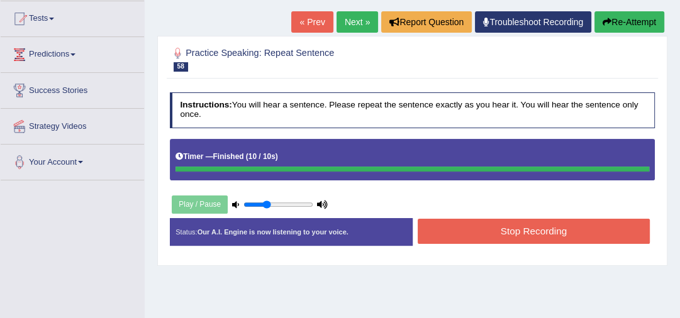
drag, startPoint x: 682, startPoint y: 135, endPoint x: 650, endPoint y: 211, distance: 82.0
click at [679, 185] on html "Toggle navigation Home Practice Questions Speaking Practice Read Aloud Repeat S…" at bounding box center [340, 26] width 680 height 318
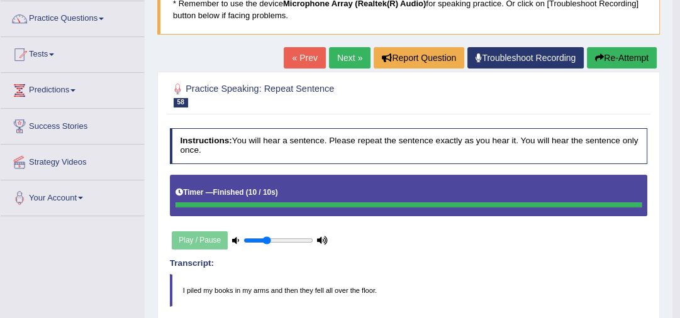
scroll to position [79, 0]
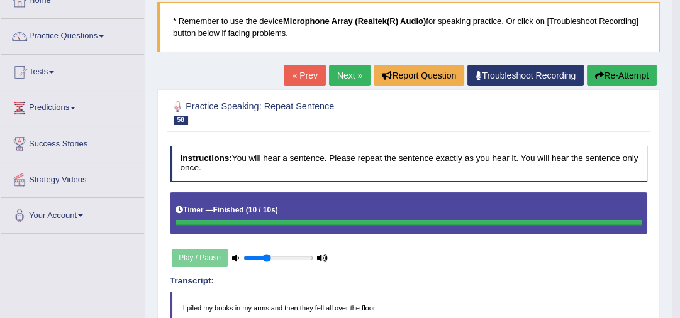
click at [348, 76] on link "Next »" at bounding box center [349, 75] width 41 height 21
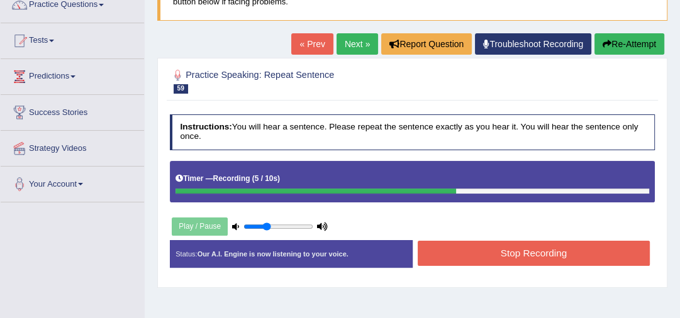
scroll to position [111, 0]
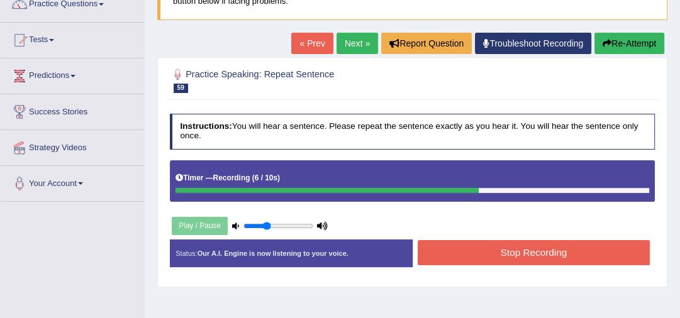
click at [608, 252] on button "Stop Recording" at bounding box center [533, 252] width 232 height 25
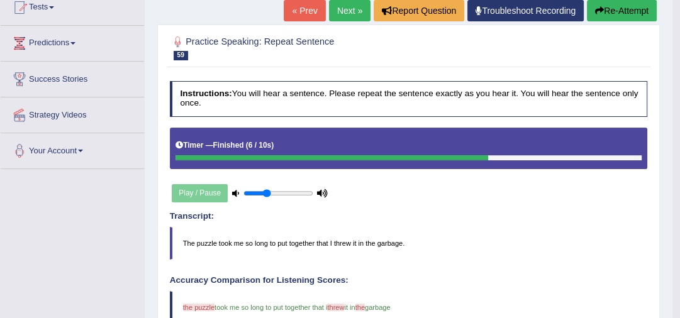
scroll to position [83, 0]
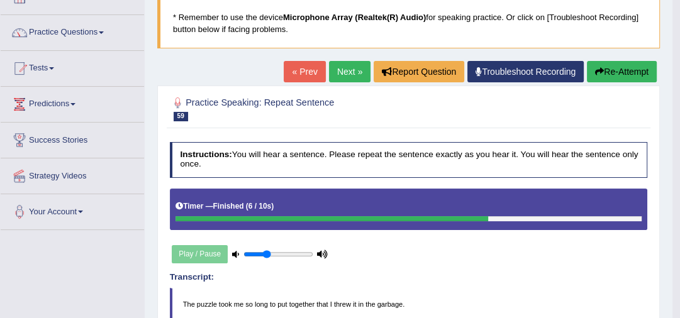
click at [356, 73] on link "Next »" at bounding box center [349, 71] width 41 height 21
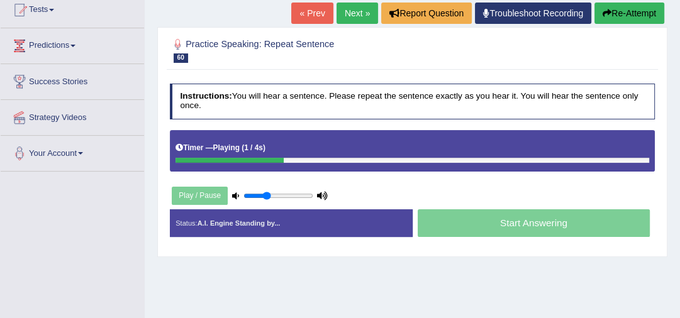
scroll to position [161, 0]
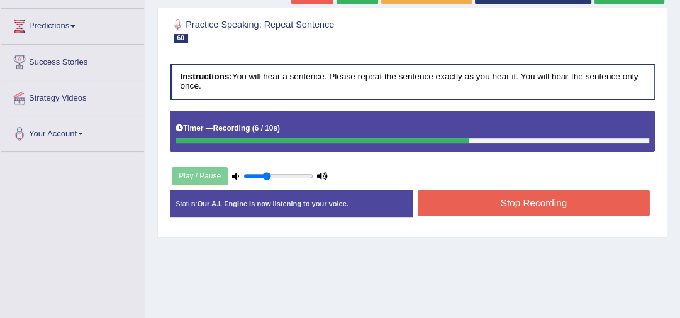
click at [489, 194] on button "Stop Recording" at bounding box center [533, 202] width 232 height 25
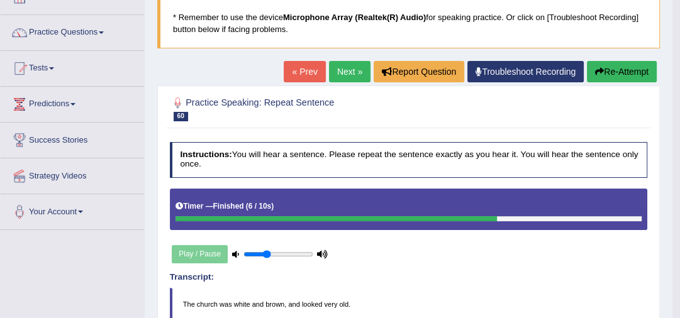
scroll to position [47, 0]
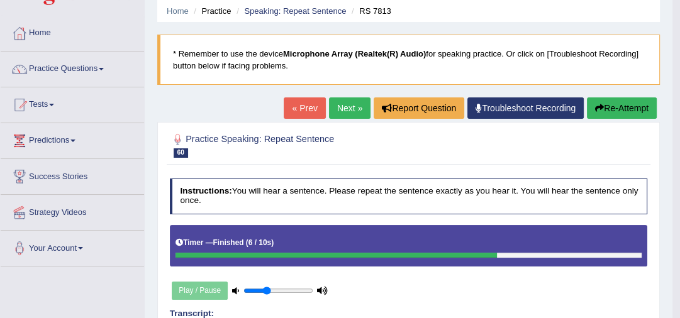
click at [334, 110] on link "Next »" at bounding box center [349, 107] width 41 height 21
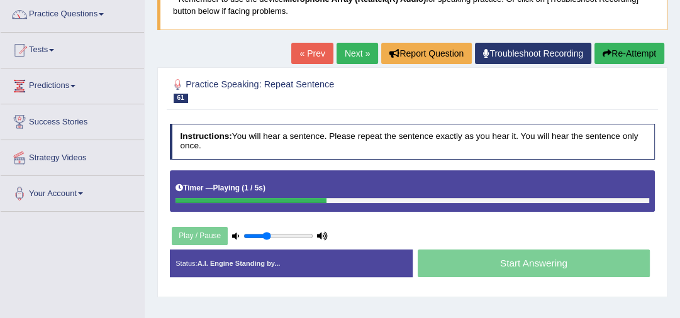
scroll to position [99, 0]
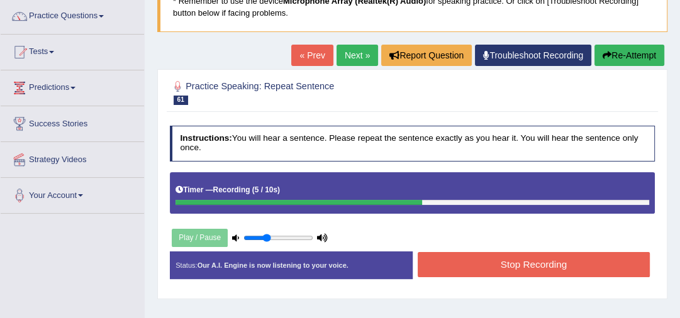
click at [616, 265] on button "Stop Recording" at bounding box center [533, 264] width 232 height 25
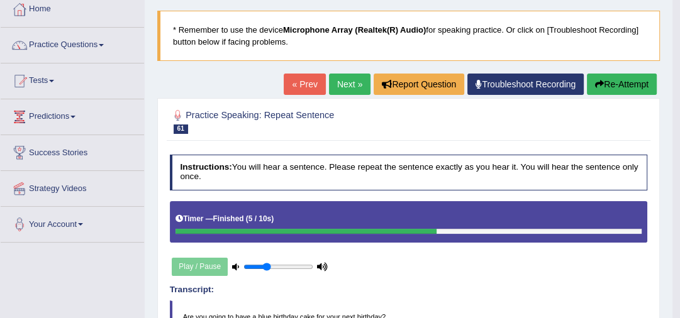
scroll to position [63, 0]
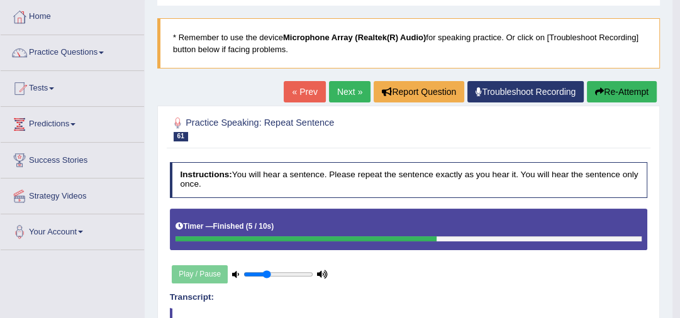
click at [352, 92] on link "Next »" at bounding box center [349, 91] width 41 height 21
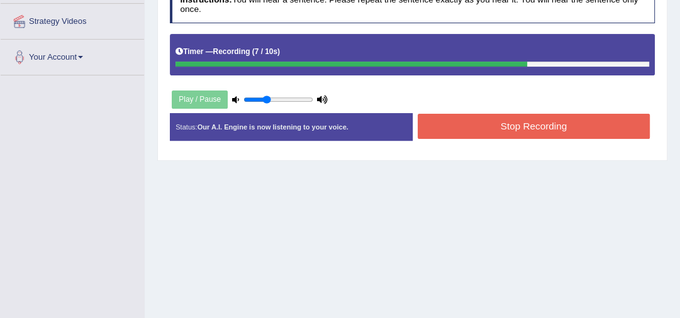
scroll to position [236, 0]
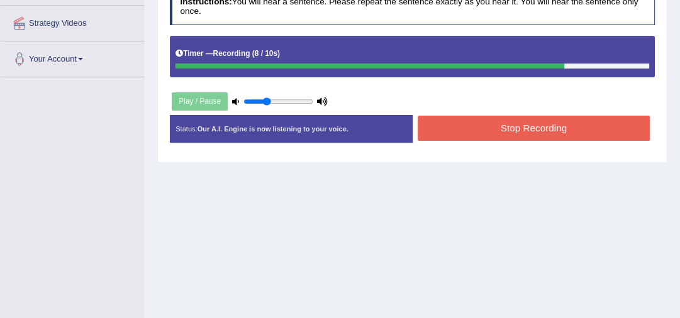
click at [580, 129] on button "Stop Recording" at bounding box center [533, 128] width 232 height 25
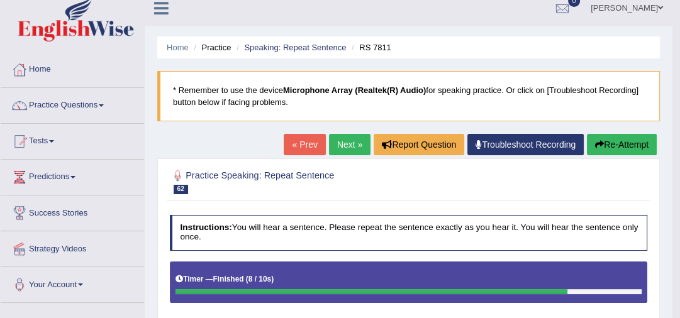
scroll to position [0, 0]
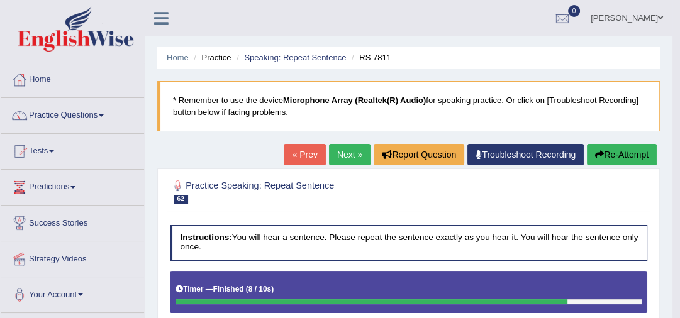
click at [338, 153] on link "Next »" at bounding box center [349, 154] width 41 height 21
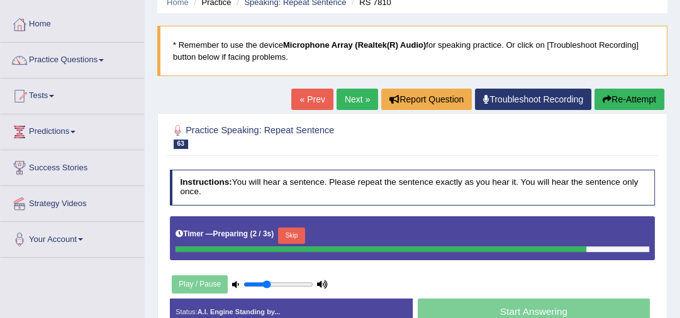
scroll to position [57, 0]
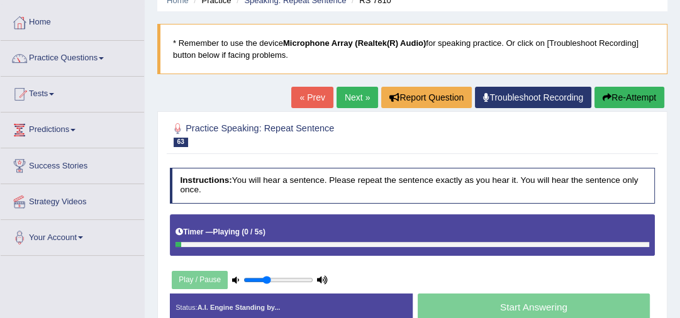
drag, startPoint x: 0, startPoint y: 0, endPoint x: 685, endPoint y: 91, distance: 690.6
click at [679, 91] on html "Toggle navigation Home Practice Questions Speaking Practice Read Aloud Repeat S…" at bounding box center [340, 102] width 680 height 318
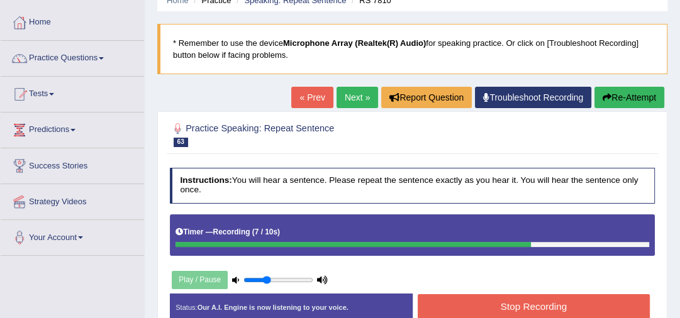
click at [518, 300] on button "Stop Recording" at bounding box center [533, 306] width 232 height 25
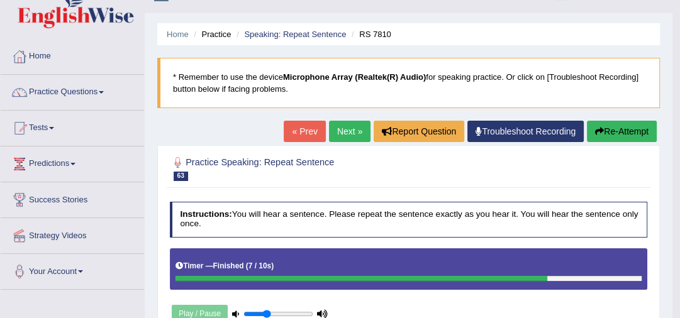
scroll to position [22, 0]
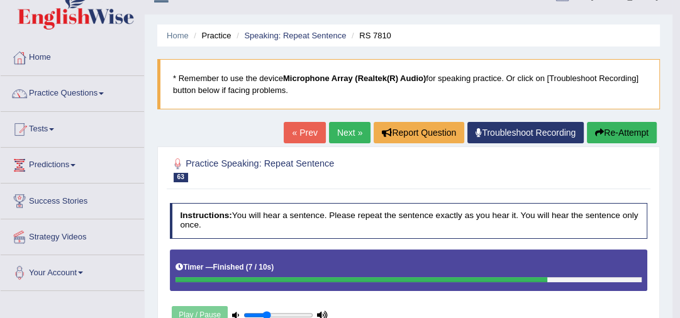
click at [342, 129] on link "Next »" at bounding box center [349, 132] width 41 height 21
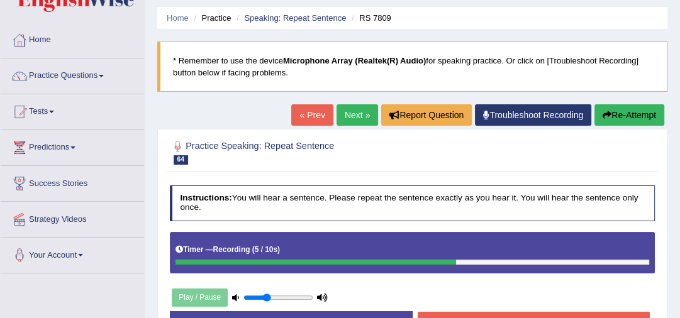
scroll to position [106, 0]
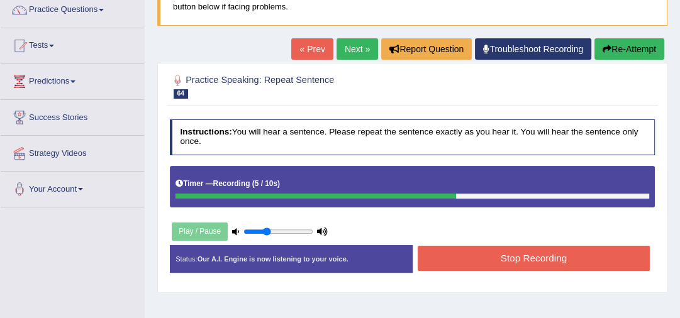
click at [599, 251] on button "Stop Recording" at bounding box center [533, 258] width 232 height 25
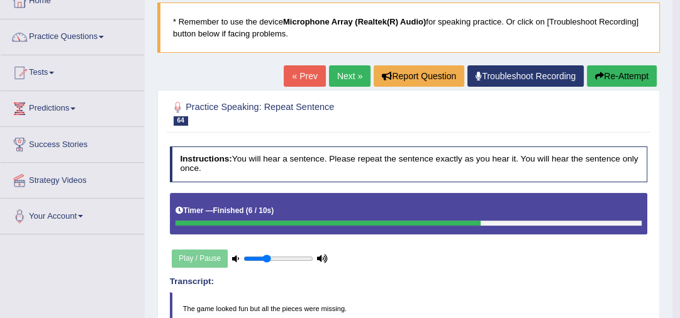
scroll to position [53, 0]
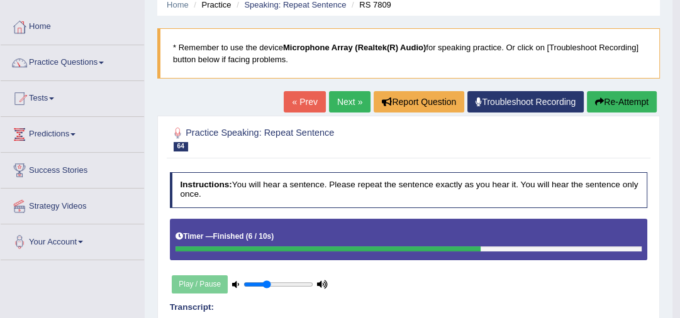
click at [603, 99] on button "Re-Attempt" at bounding box center [621, 101] width 70 height 21
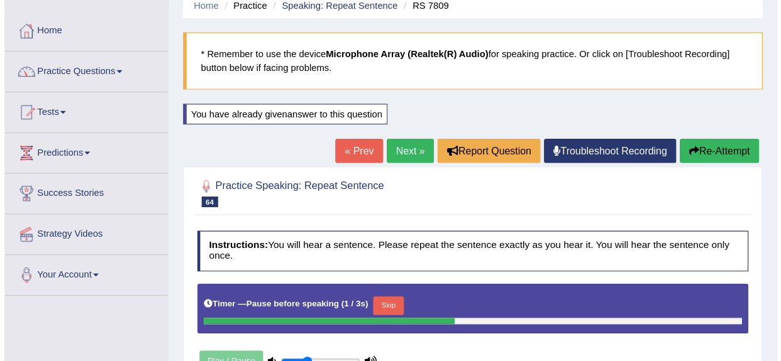
scroll to position [52, 0]
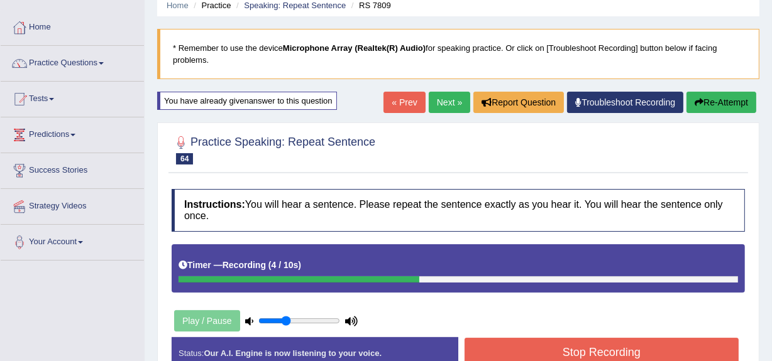
click at [570, 317] on button "Stop Recording" at bounding box center [602, 352] width 274 height 29
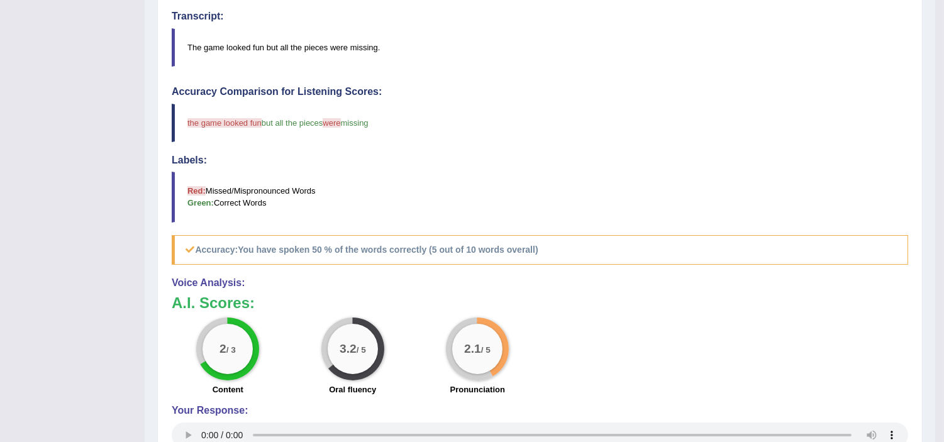
scroll to position [0, 0]
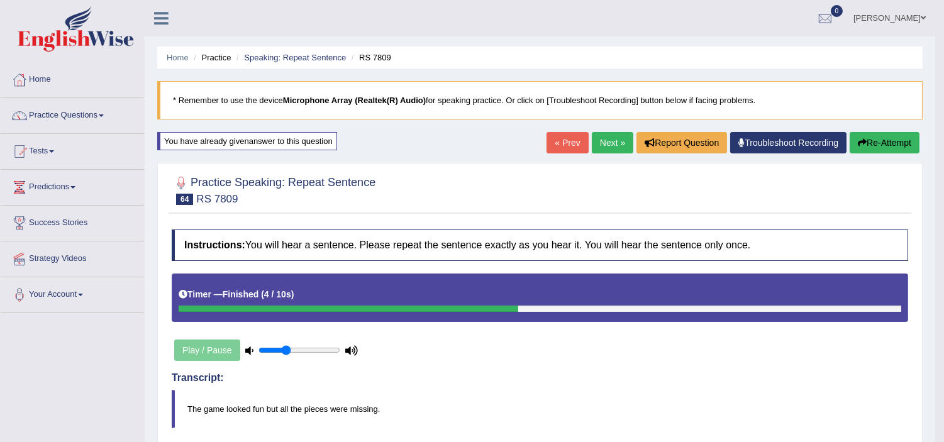
click at [607, 141] on link "Next »" at bounding box center [612, 142] width 41 height 21
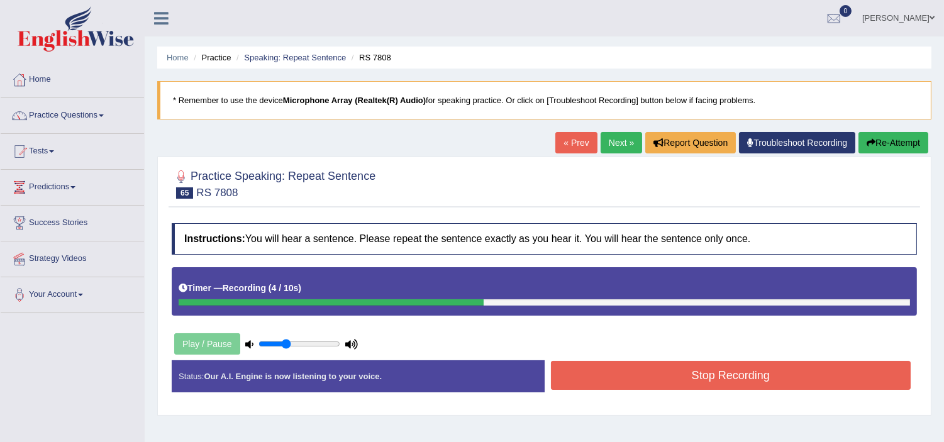
click at [670, 375] on button "Stop Recording" at bounding box center [731, 375] width 360 height 29
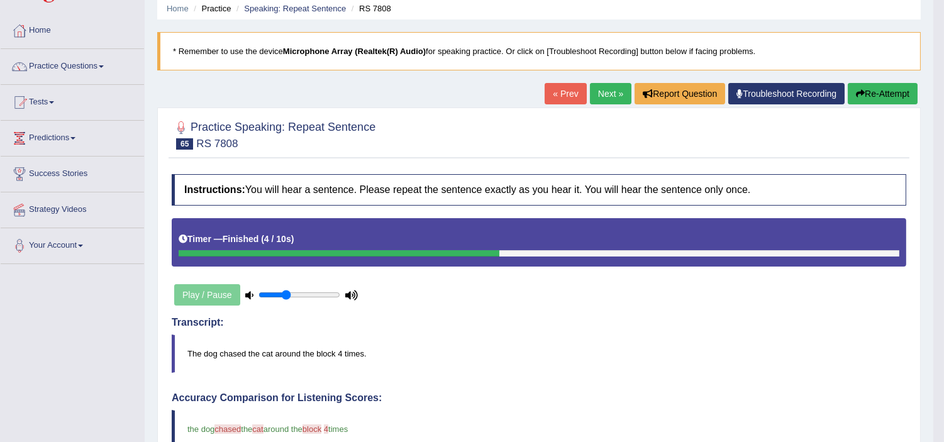
scroll to position [16, 0]
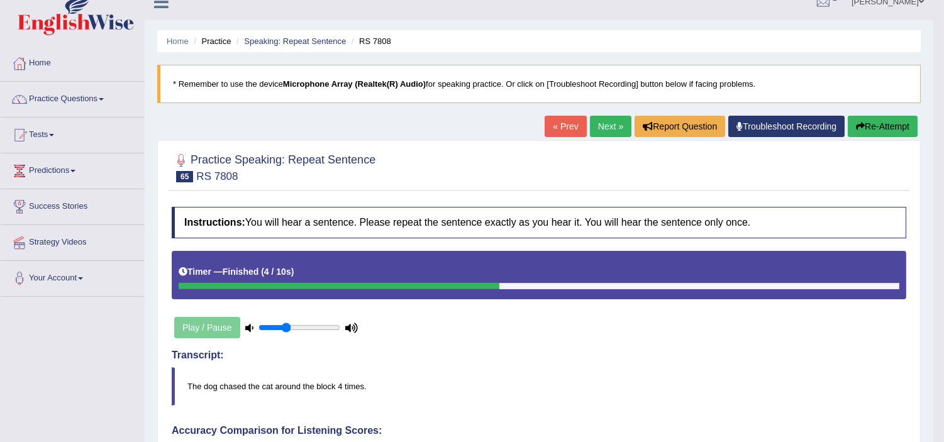
click at [603, 129] on link "Next »" at bounding box center [610, 126] width 41 height 21
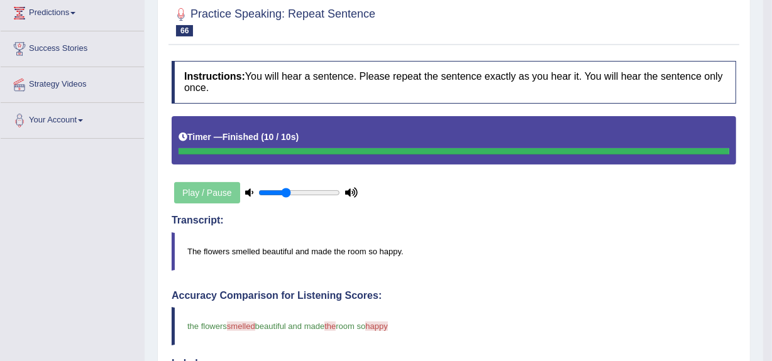
scroll to position [140, 0]
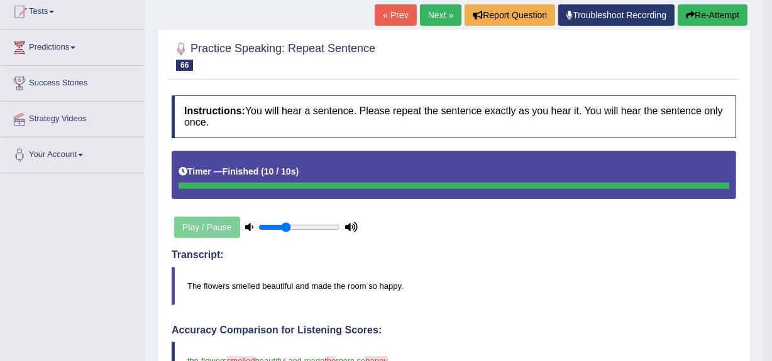
click at [710, 11] on button "Re-Attempt" at bounding box center [713, 14] width 70 height 21
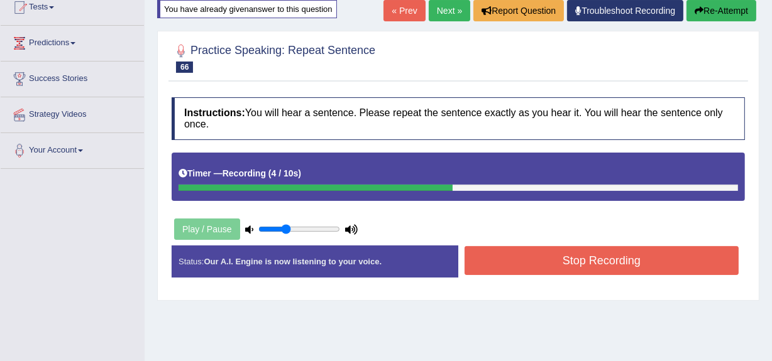
click at [580, 260] on button "Stop Recording" at bounding box center [602, 260] width 274 height 29
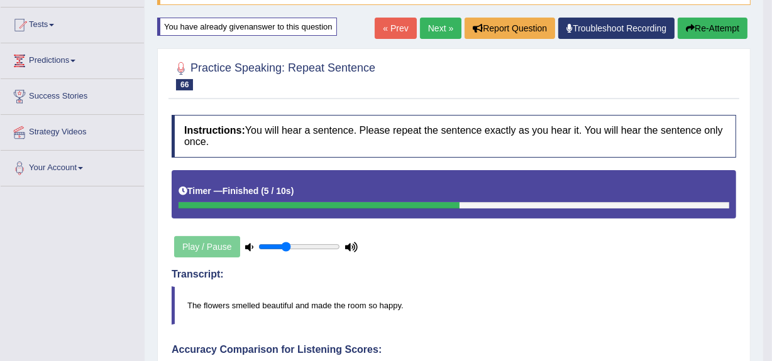
scroll to position [124, 0]
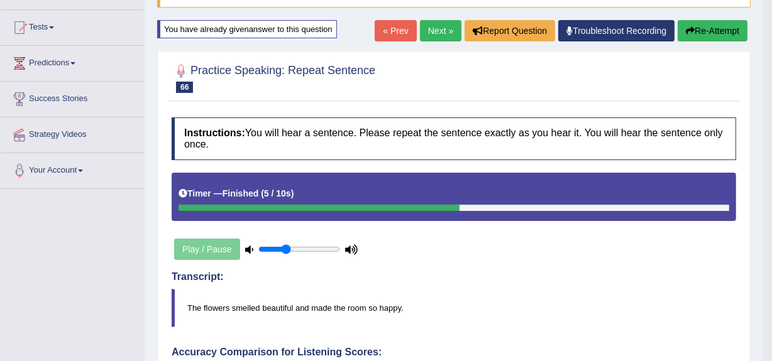
click at [430, 33] on link "Next »" at bounding box center [440, 30] width 41 height 21
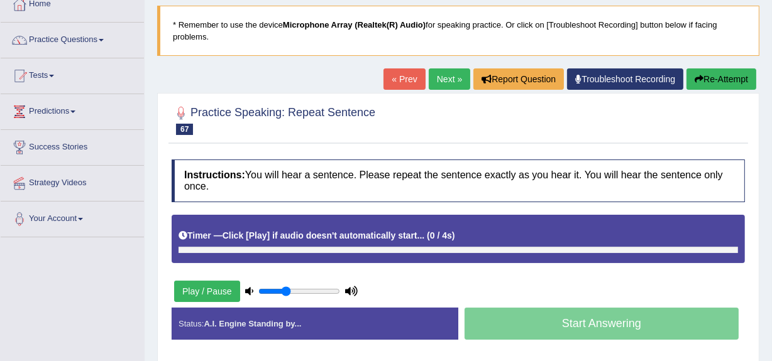
scroll to position [79, 0]
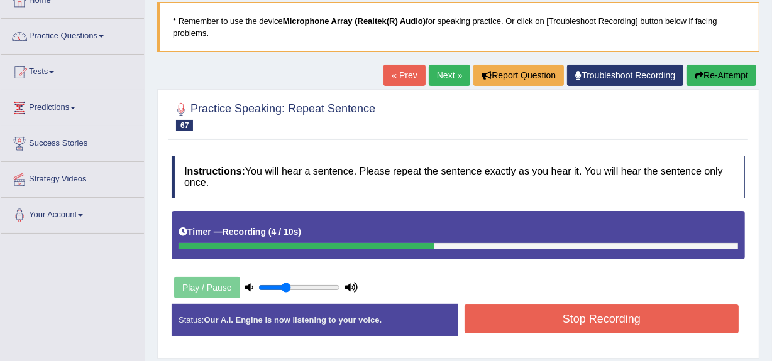
click at [569, 320] on button "Stop Recording" at bounding box center [602, 319] width 274 height 29
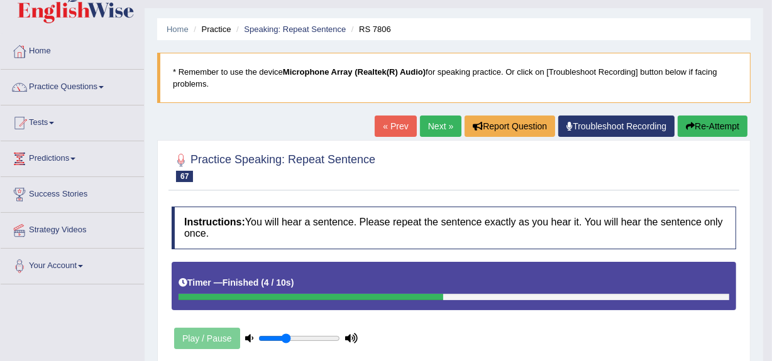
scroll to position [0, 0]
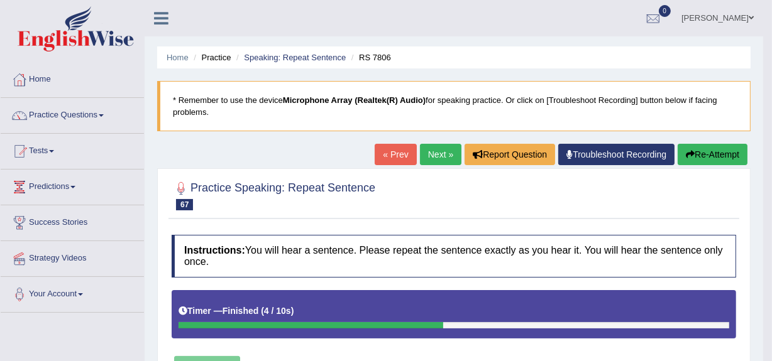
click at [443, 157] on link "Next »" at bounding box center [440, 154] width 41 height 21
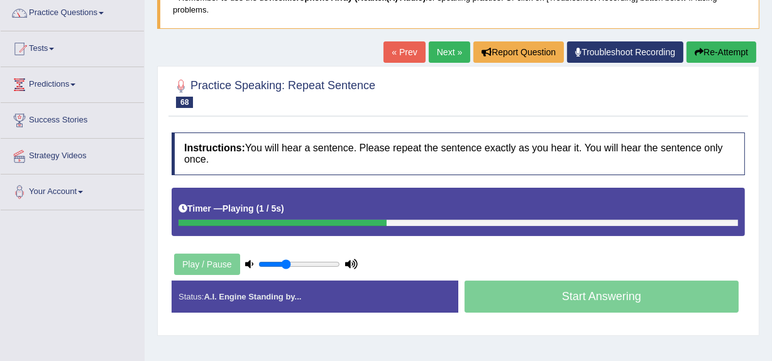
scroll to position [105, 0]
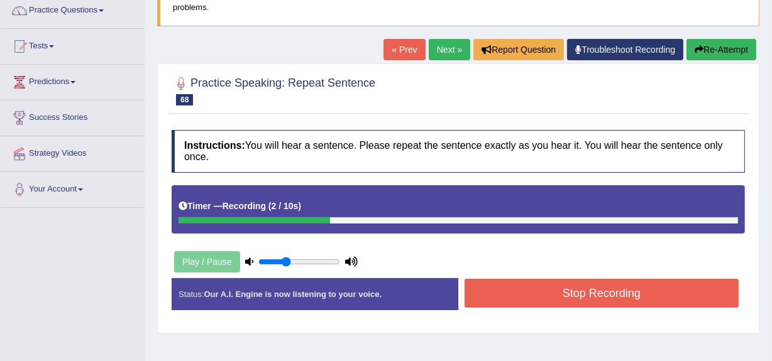
click at [553, 292] on button "Stop Recording" at bounding box center [602, 293] width 274 height 29
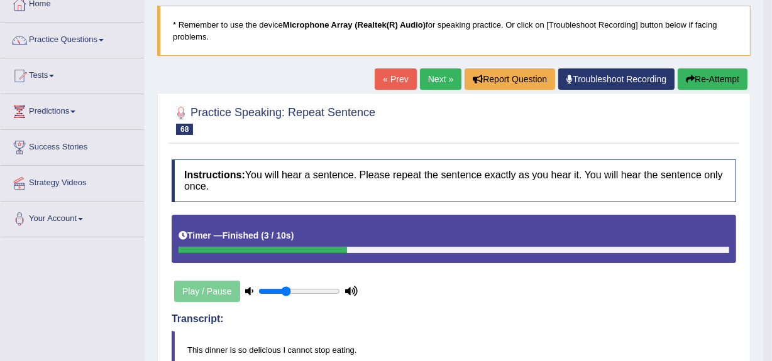
scroll to position [77, 0]
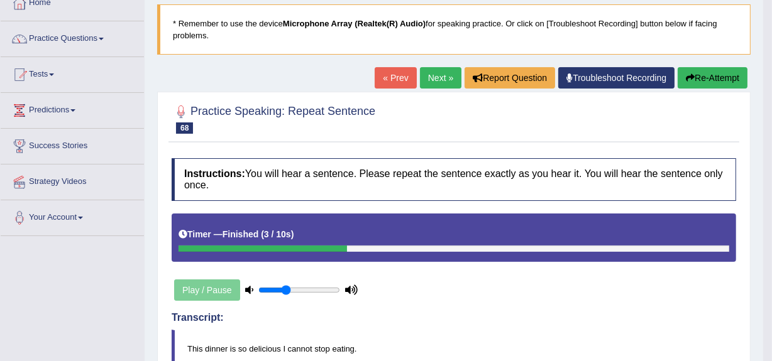
click at [688, 75] on icon "button" at bounding box center [690, 78] width 9 height 9
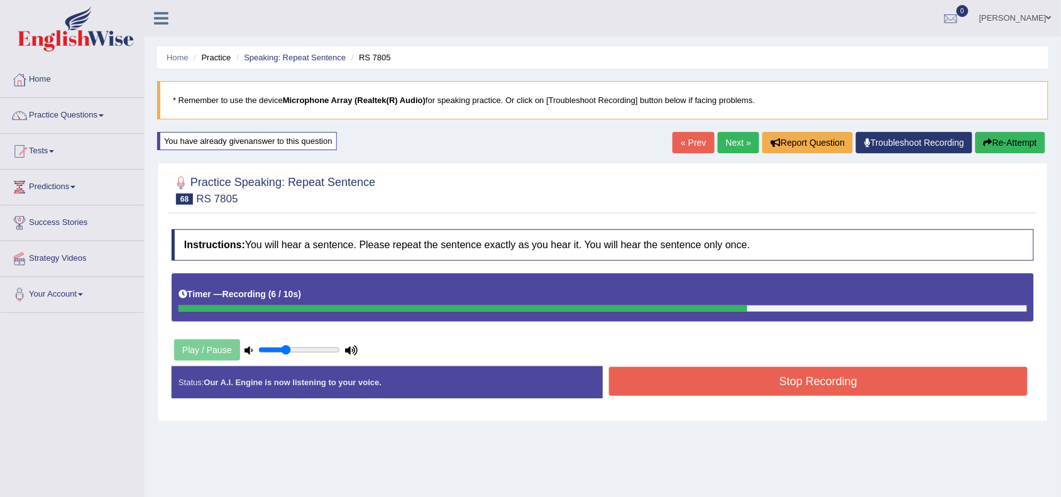
click at [771, 361] on button "Stop Recording" at bounding box center [818, 381] width 419 height 29
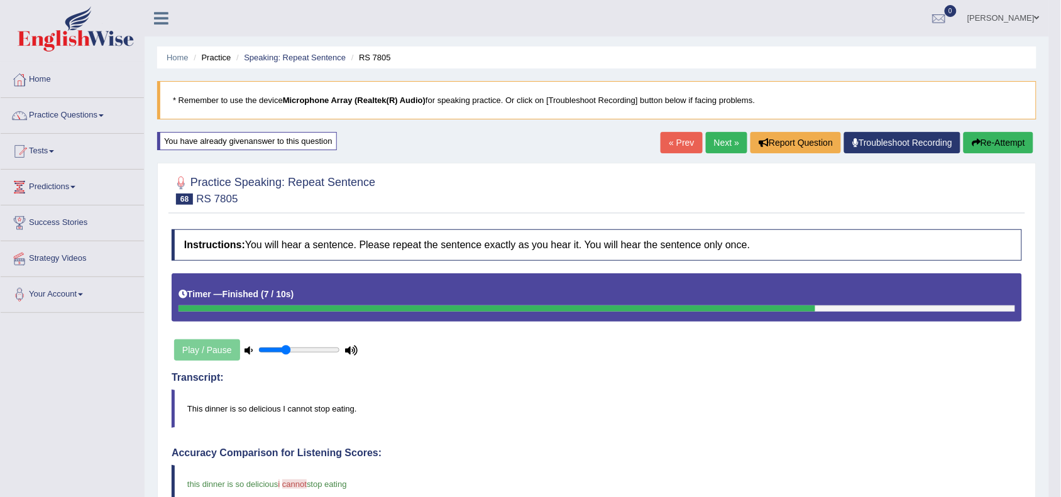
click at [706, 148] on link "Next »" at bounding box center [726, 142] width 41 height 21
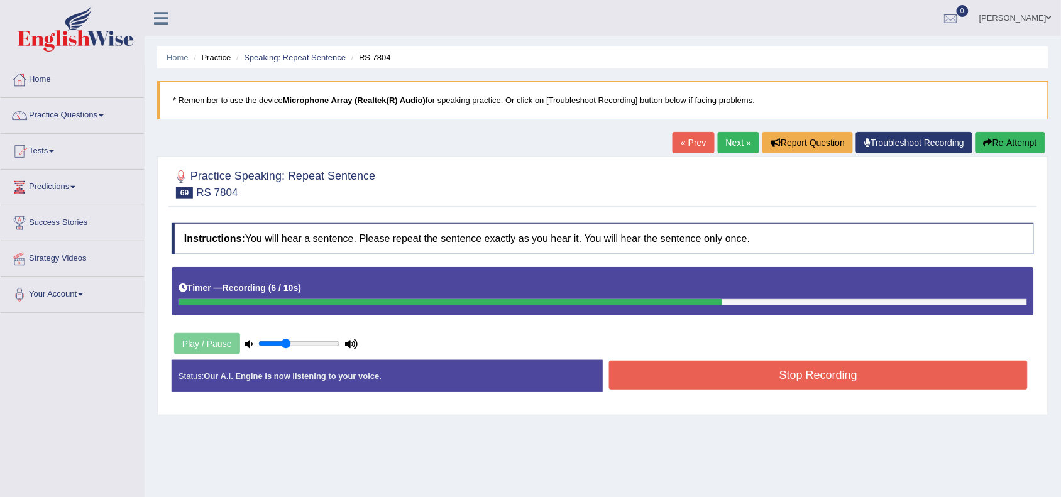
click at [768, 361] on button "Stop Recording" at bounding box center [818, 375] width 419 height 29
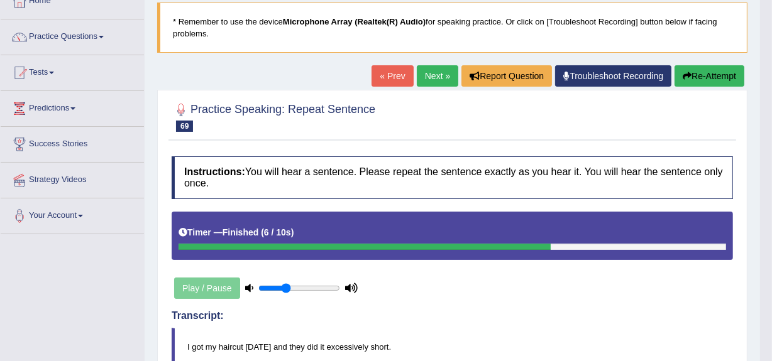
scroll to position [60, 0]
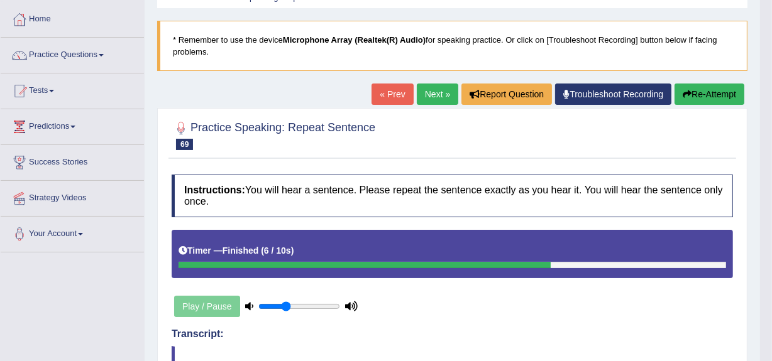
click at [426, 94] on link "Next »" at bounding box center [437, 94] width 41 height 21
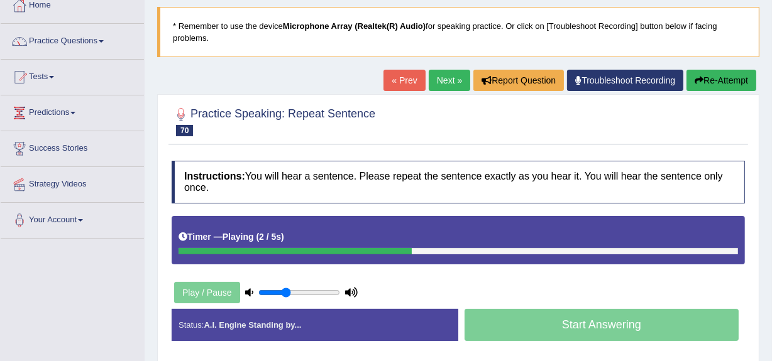
scroll to position [75, 0]
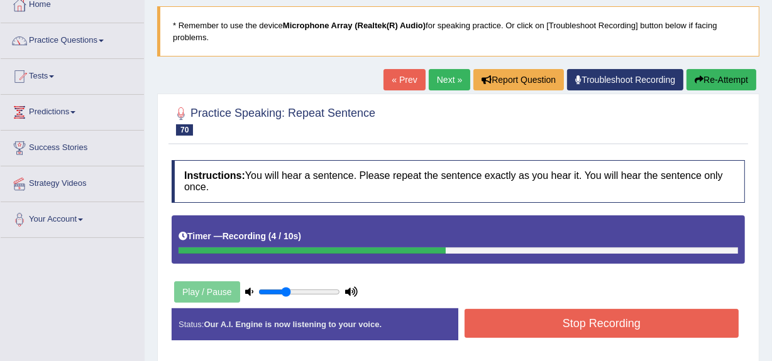
click at [680, 321] on button "Stop Recording" at bounding box center [602, 323] width 274 height 29
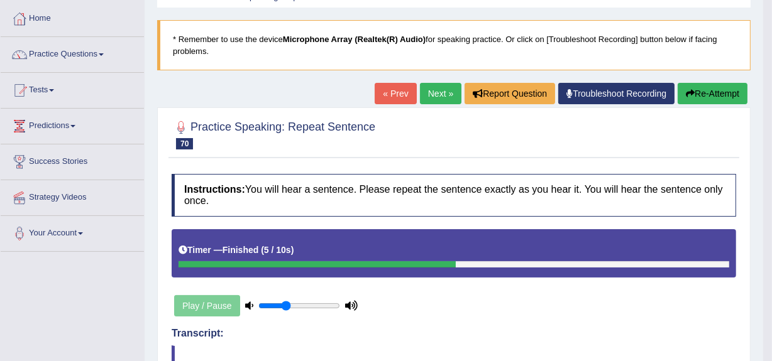
scroll to position [57, 0]
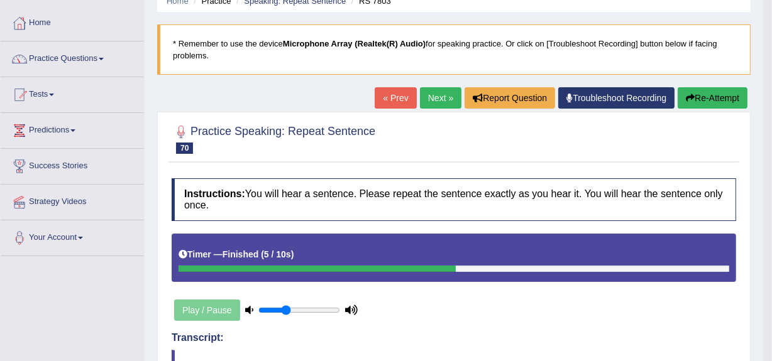
click at [435, 94] on link "Next »" at bounding box center [440, 97] width 41 height 21
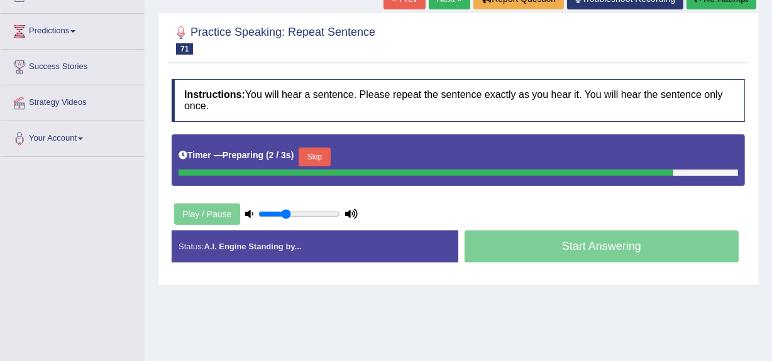
click at [771, 205] on html "Toggle navigation Home Practice Questions Speaking Practice Read Aloud Repeat S…" at bounding box center [386, 24] width 772 height 361
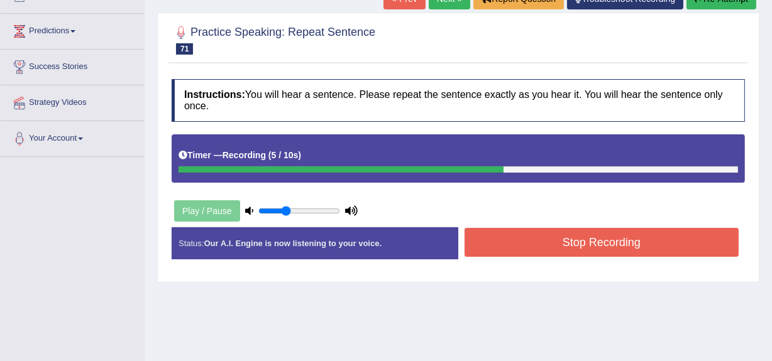
click at [557, 247] on button "Stop Recording" at bounding box center [602, 242] width 274 height 29
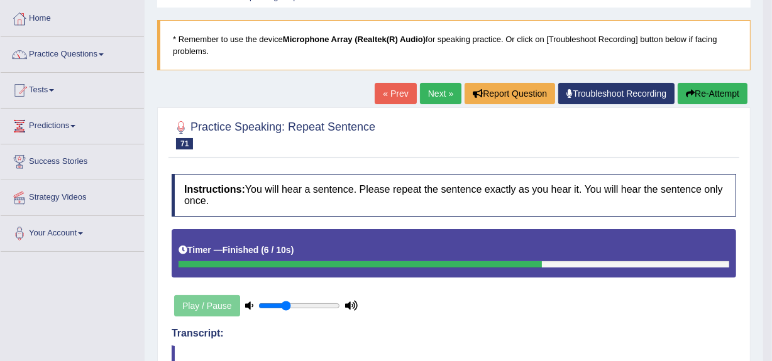
scroll to position [55, 0]
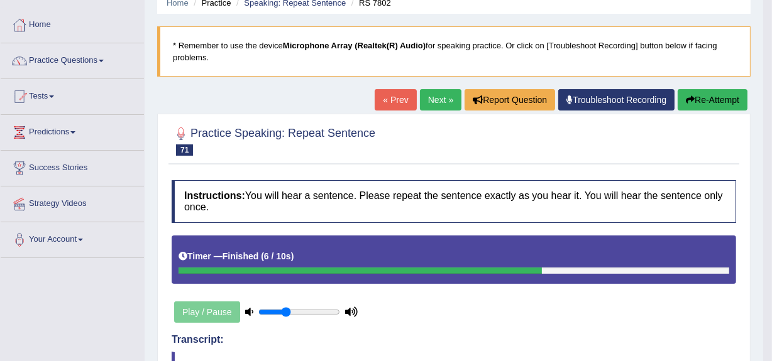
click at [432, 99] on link "Next »" at bounding box center [440, 99] width 41 height 21
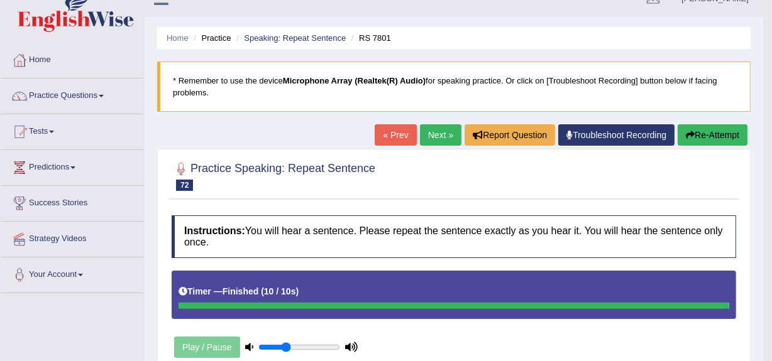
scroll to position [18, 0]
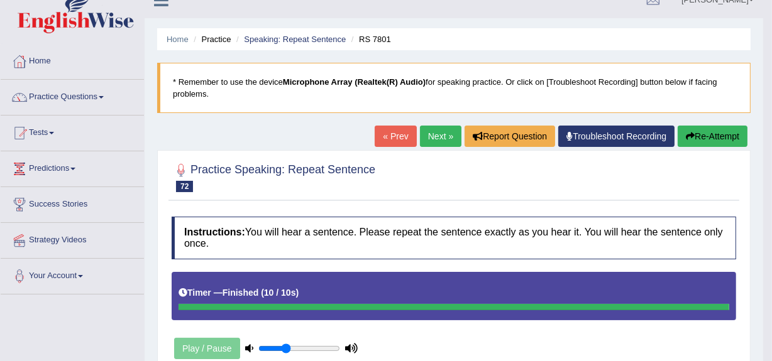
click at [440, 136] on link "Next »" at bounding box center [440, 136] width 41 height 21
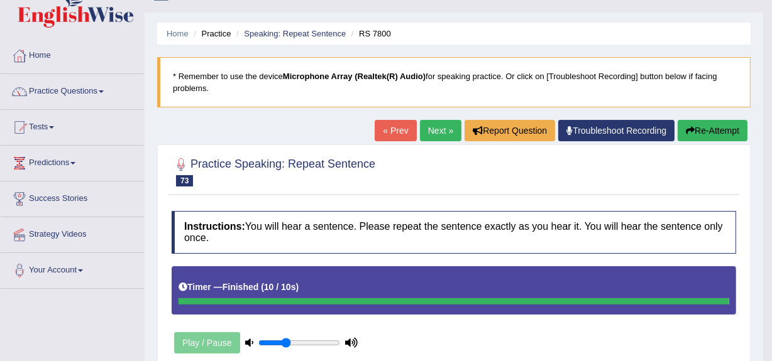
scroll to position [4, 0]
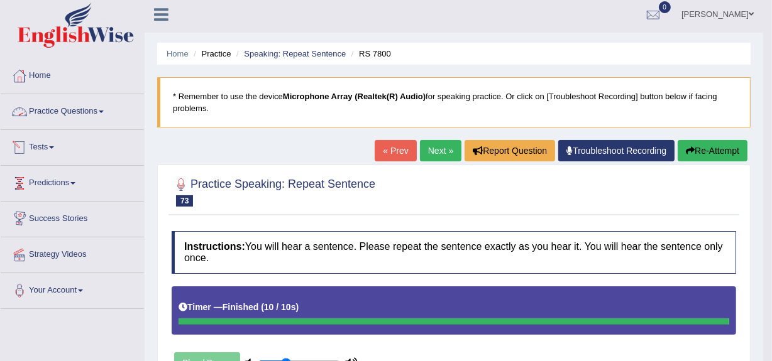
click at [98, 111] on link "Practice Questions" at bounding box center [72, 109] width 143 height 31
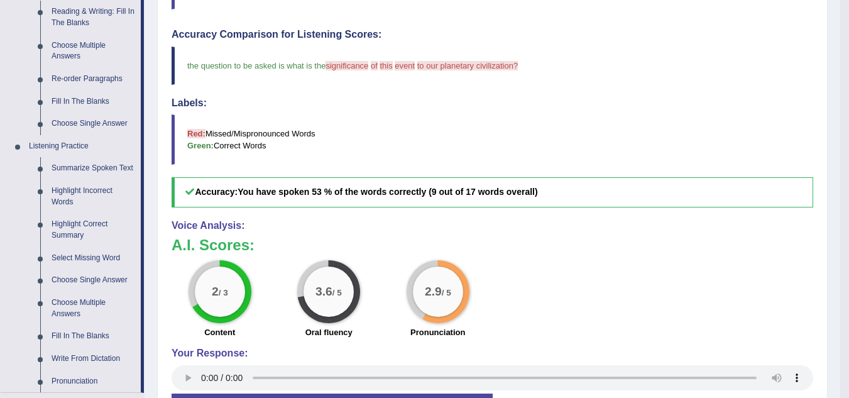
scroll to position [414, 0]
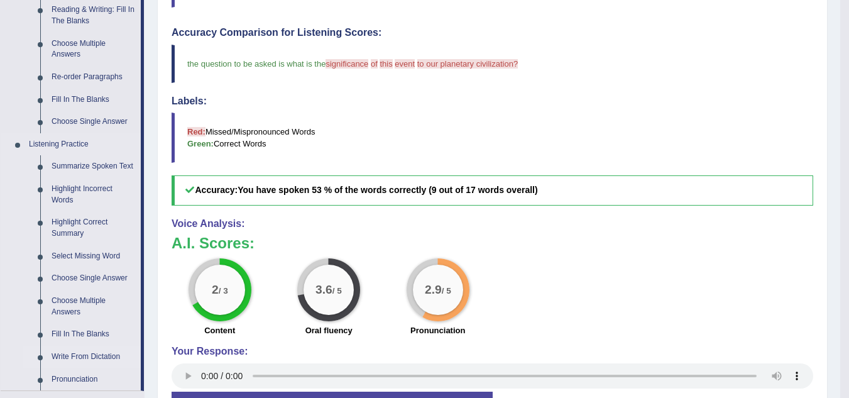
click at [108, 356] on link "Write From Dictation" at bounding box center [93, 357] width 95 height 23
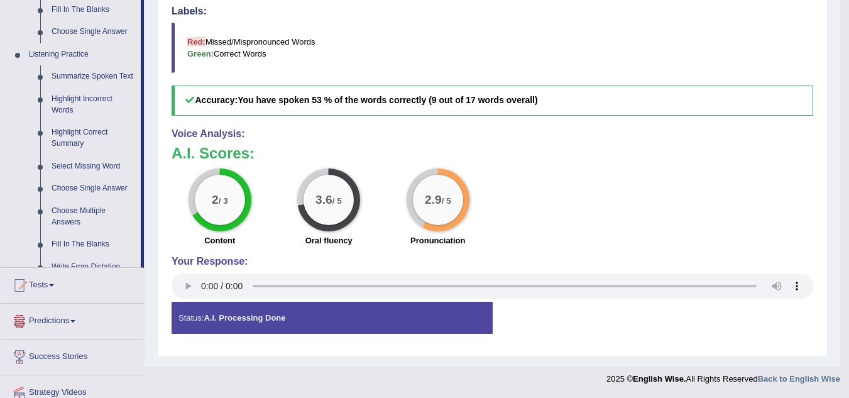
scroll to position [587, 0]
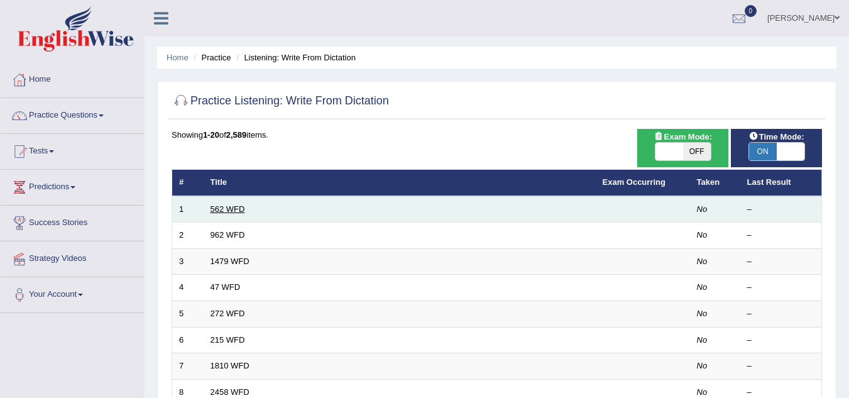
click at [229, 209] on link "562 WFD" at bounding box center [228, 208] width 35 height 9
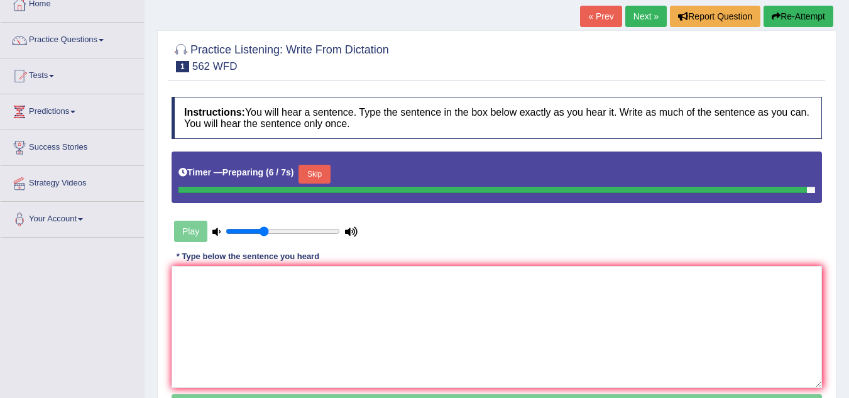
scroll to position [94, 0]
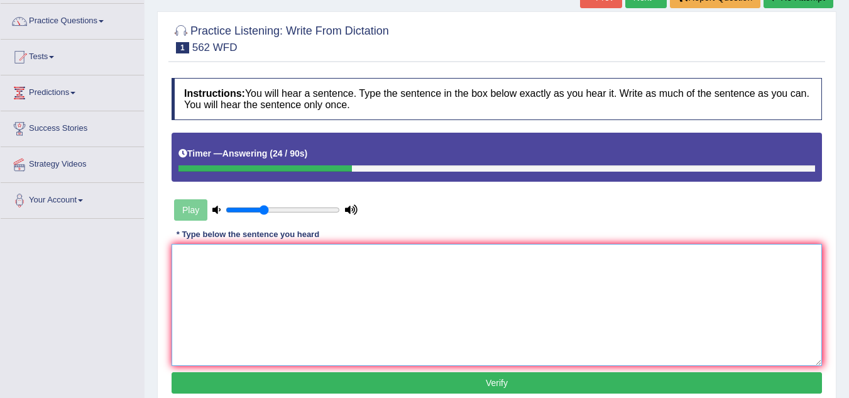
click at [252, 273] on textarea at bounding box center [497, 305] width 651 height 122
click at [223, 282] on textarea at bounding box center [497, 305] width 651 height 122
click at [255, 276] on textarea at bounding box center [497, 305] width 651 height 122
click at [214, 209] on icon at bounding box center [216, 210] width 8 height 8
drag, startPoint x: 264, startPoint y: 210, endPoint x: 220, endPoint y: 227, distance: 47.2
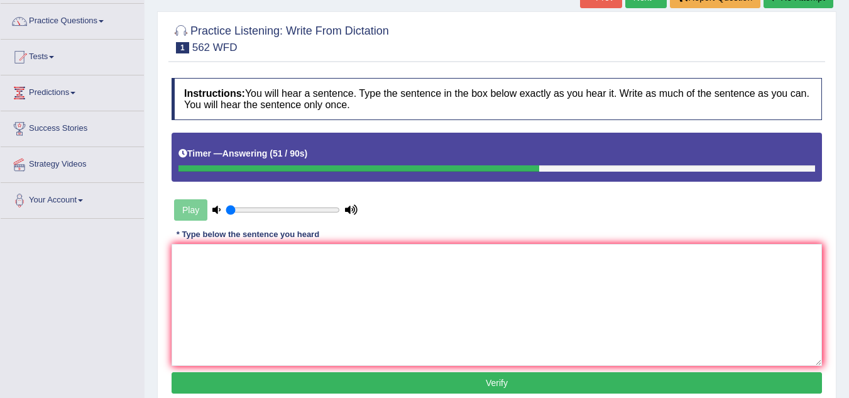
type input "0.05"
click at [226, 205] on input "range" at bounding box center [283, 210] width 114 height 10
click at [215, 267] on textarea at bounding box center [497, 305] width 651 height 122
click at [314, 269] on textarea at bounding box center [497, 305] width 651 height 122
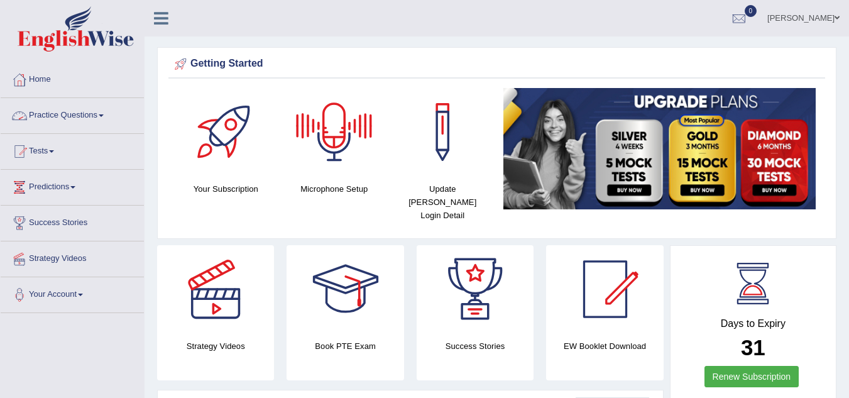
click at [36, 111] on link "Practice Questions" at bounding box center [72, 113] width 143 height 31
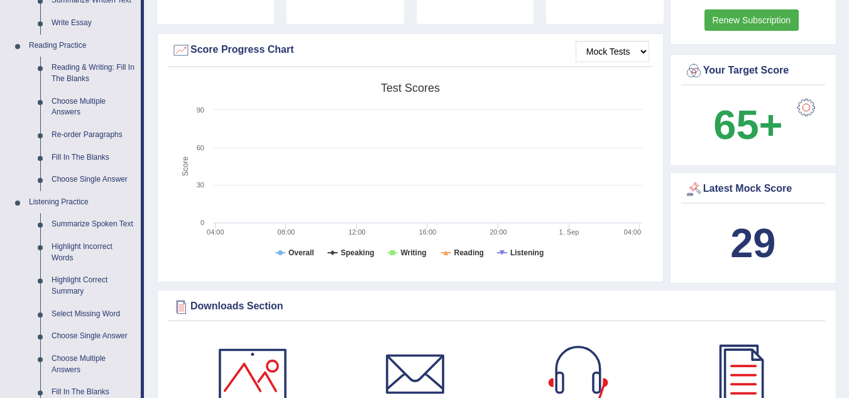
scroll to position [440, 0]
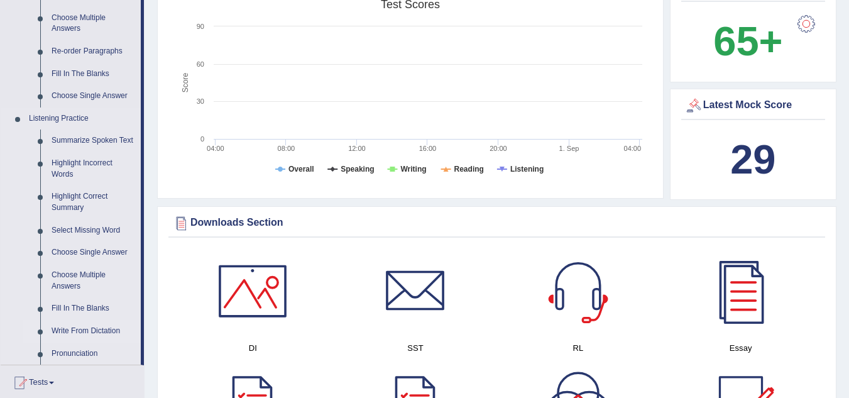
click at [97, 328] on link "Write From Dictation" at bounding box center [93, 331] width 95 height 23
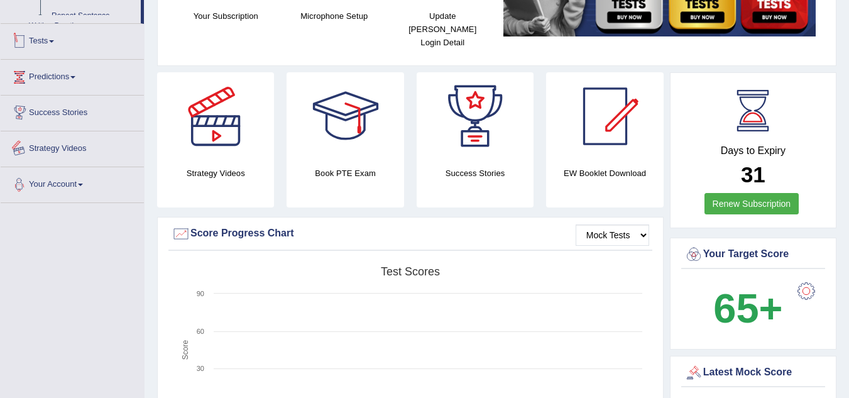
scroll to position [409, 0]
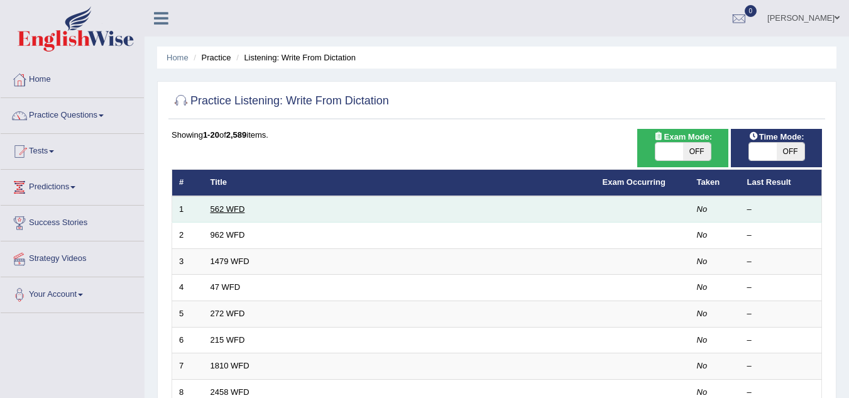
click at [237, 206] on link "562 WFD" at bounding box center [228, 208] width 35 height 9
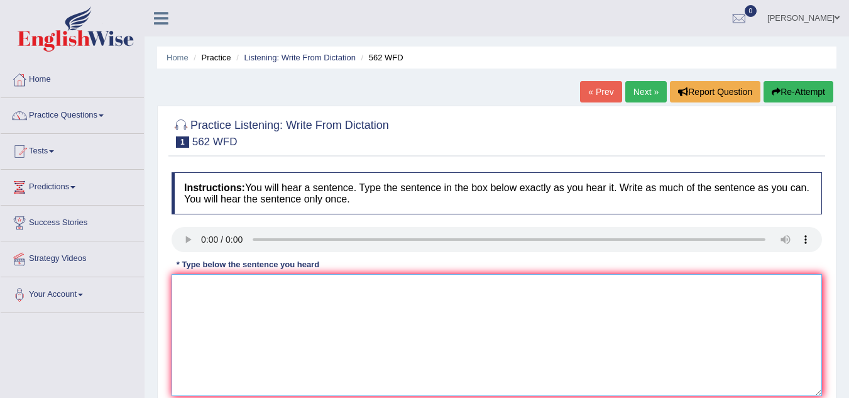
click at [207, 306] on textarea at bounding box center [497, 335] width 651 height 122
click at [187, 340] on textarea "The gap between the red and the forth was not decreased." at bounding box center [497, 335] width 651 height 122
drag, startPoint x: 279, startPoint y: 287, endPoint x: 298, endPoint y: 327, distance: 44.4
click at [278, 289] on textarea "The gap between the red and the forth was not decreased." at bounding box center [497, 335] width 651 height 122
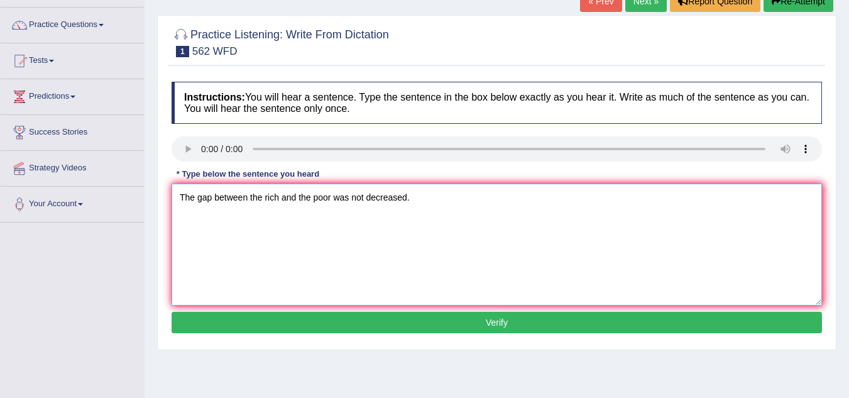
scroll to position [101, 0]
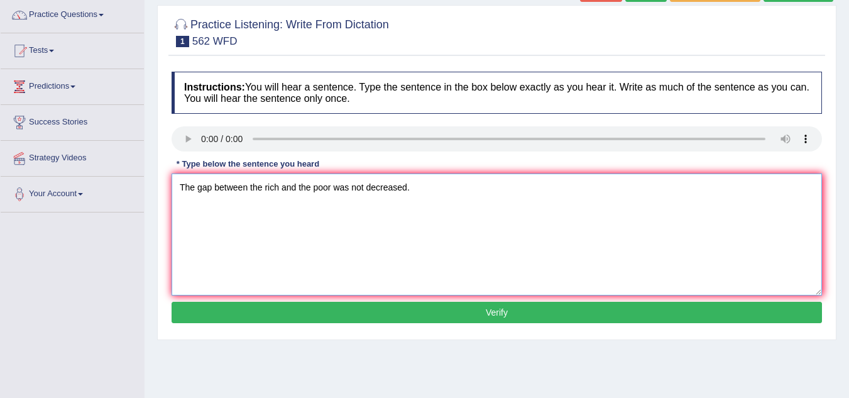
type textarea "The gap between the rich and the poor was not decreased."
click at [646, 309] on button "Verify" at bounding box center [497, 312] width 651 height 21
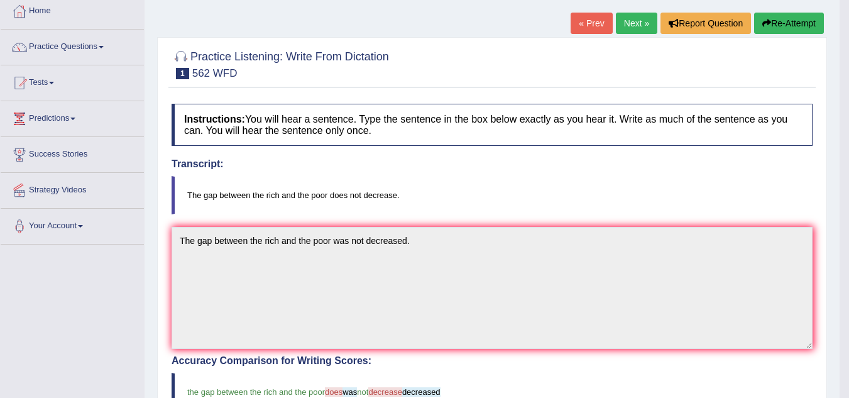
scroll to position [0, 0]
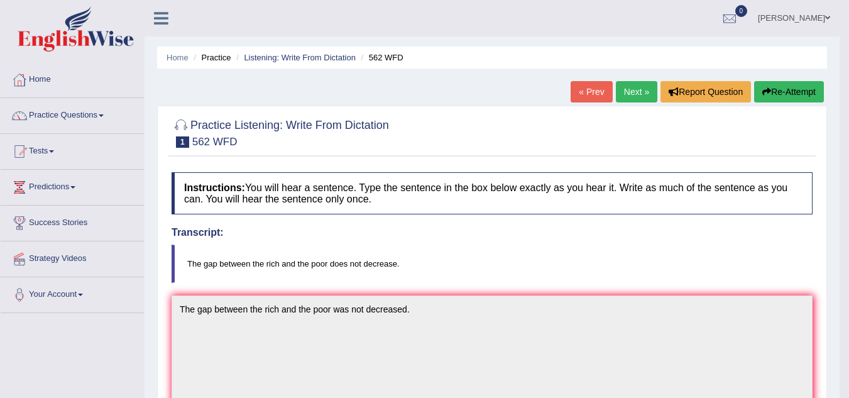
click at [637, 92] on link "Next »" at bounding box center [636, 91] width 41 height 21
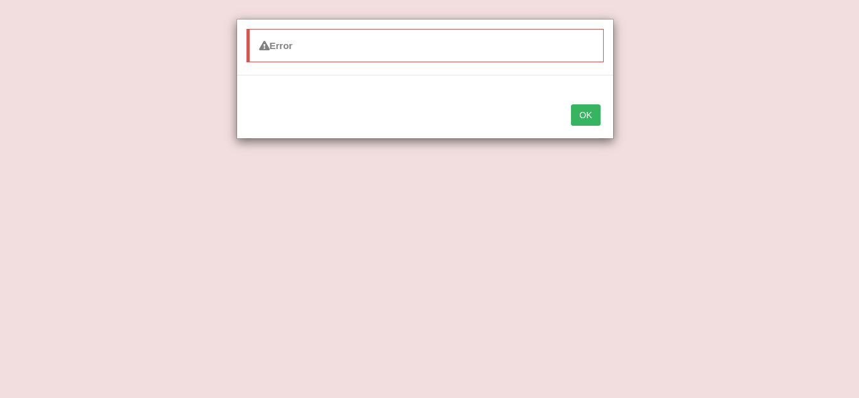
click at [591, 113] on button "OK" at bounding box center [585, 114] width 29 height 21
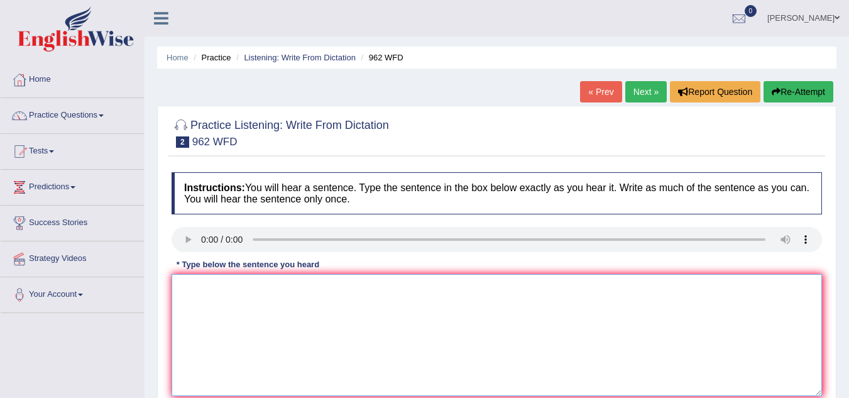
click at [185, 300] on textarea at bounding box center [497, 335] width 651 height 122
drag, startPoint x: 354, startPoint y: 285, endPoint x: 356, endPoint y: 292, distance: 7.4
click at [354, 287] on textarea "If you have any questions about the exams, please reaise your hands" at bounding box center [497, 335] width 651 height 122
drag, startPoint x: 350, startPoint y: 285, endPoint x: 369, endPoint y: 285, distance: 19.5
click at [369, 285] on textarea "If you have any questions about the exams, please reaise your hands" at bounding box center [497, 335] width 651 height 122
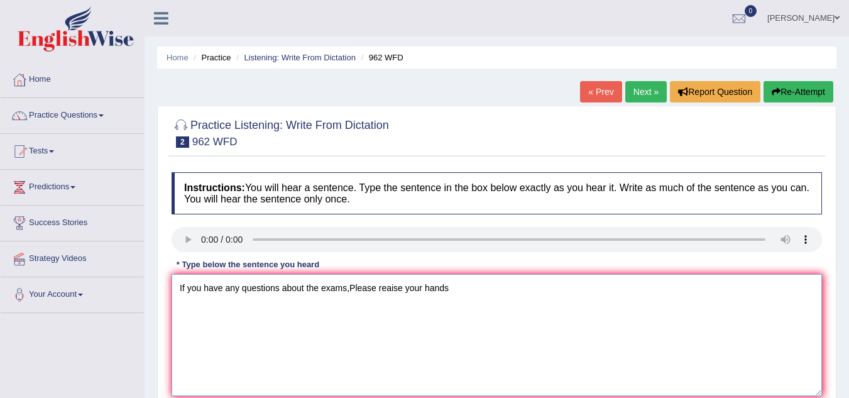
click at [401, 318] on textarea "If you have any questions about the exams,Please reaise your hands" at bounding box center [497, 335] width 651 height 122
click at [450, 292] on textarea "If you have any questions about the exams, please raise your hands" at bounding box center [497, 335] width 651 height 122
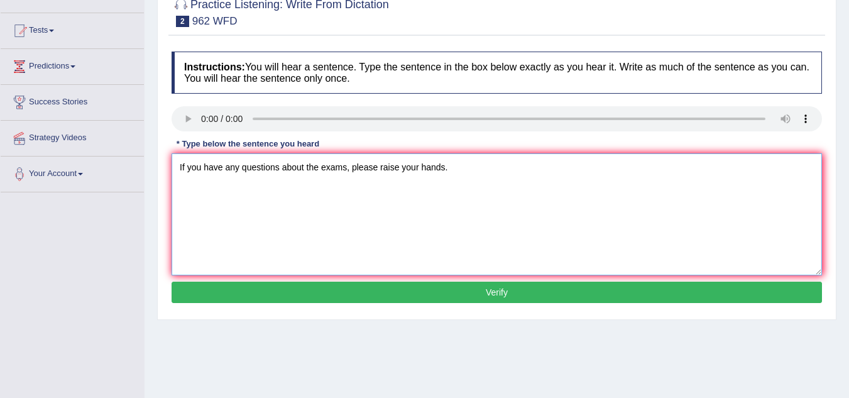
scroll to position [126, 0]
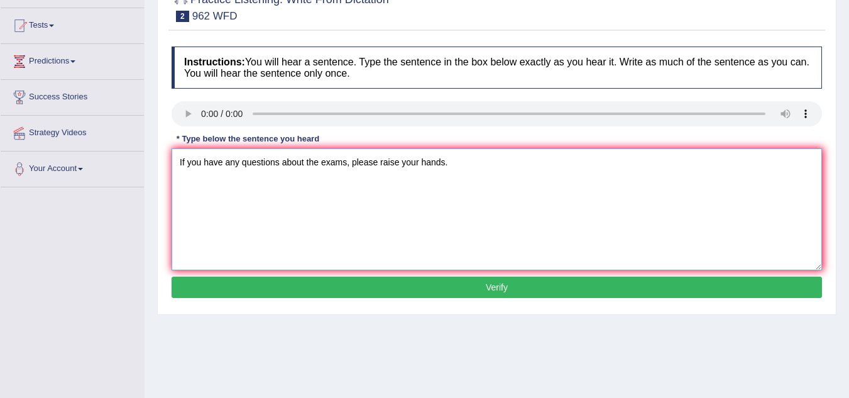
type textarea "If you have any questions about the exams, please raise your hands."
click at [465, 291] on button "Verify" at bounding box center [497, 287] width 651 height 21
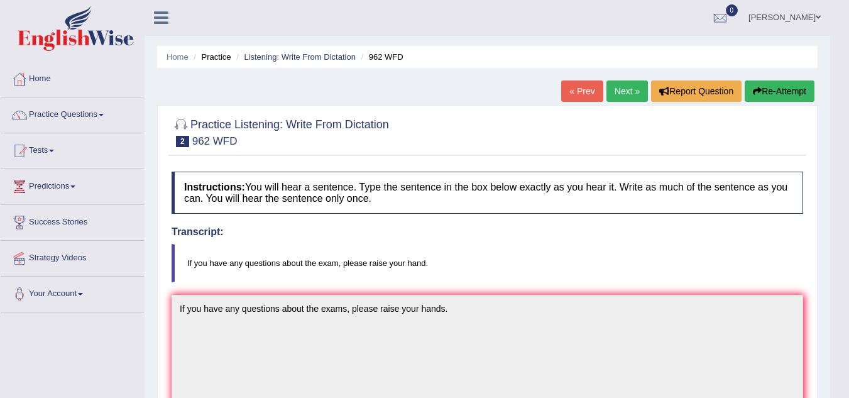
scroll to position [0, 0]
click at [624, 93] on link "Next »" at bounding box center [627, 91] width 41 height 21
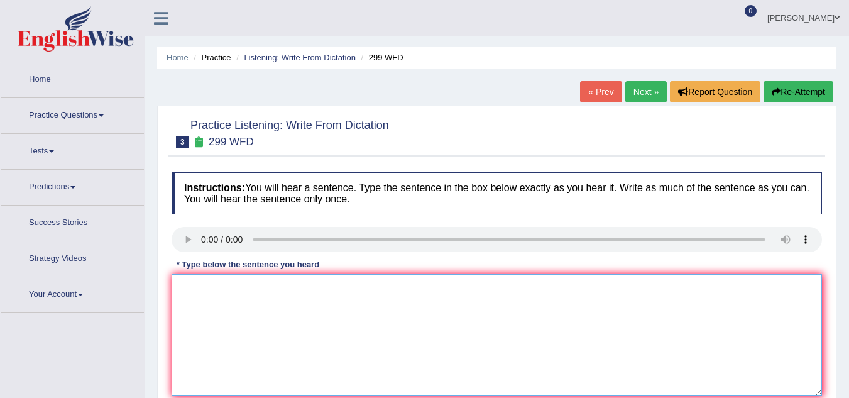
click at [182, 296] on textarea at bounding box center [497, 335] width 651 height 122
click at [182, 290] on textarea at bounding box center [497, 335] width 651 height 122
click at [298, 293] on textarea "students representative will" at bounding box center [497, 335] width 651 height 122
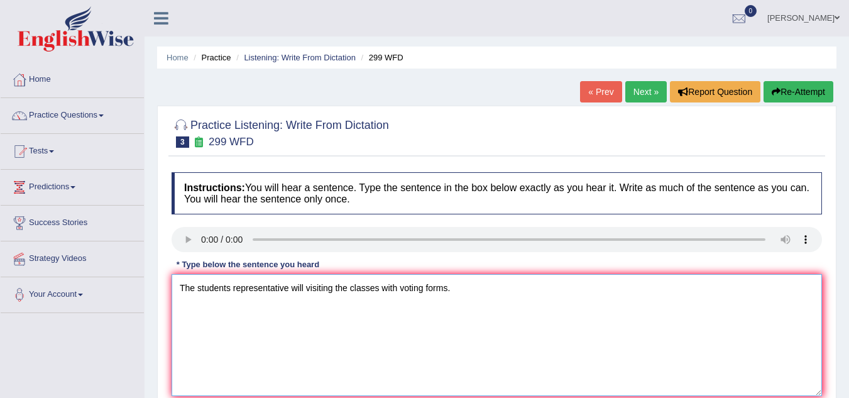
type textarea "The students representative will visiting the classes with voting forms."
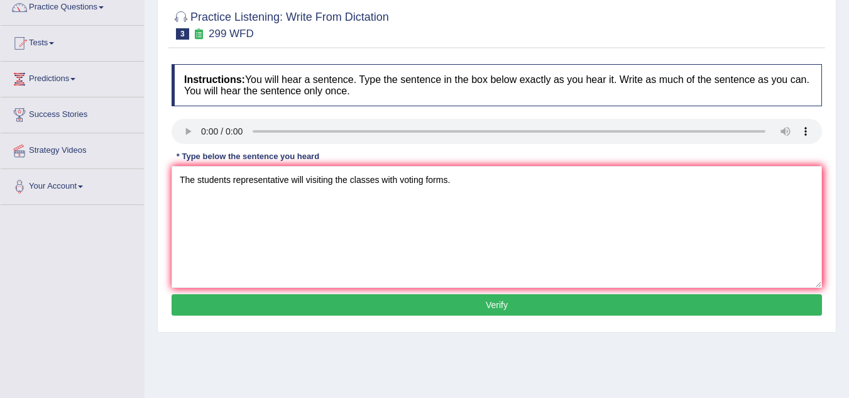
scroll to position [126, 0]
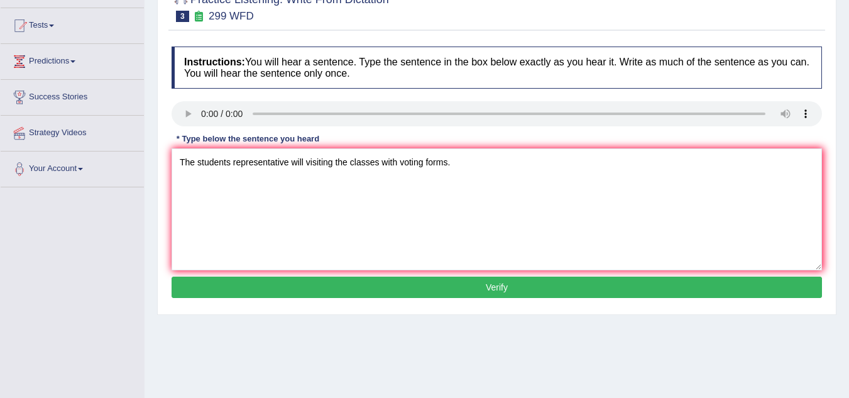
click at [434, 291] on button "Verify" at bounding box center [497, 287] width 651 height 21
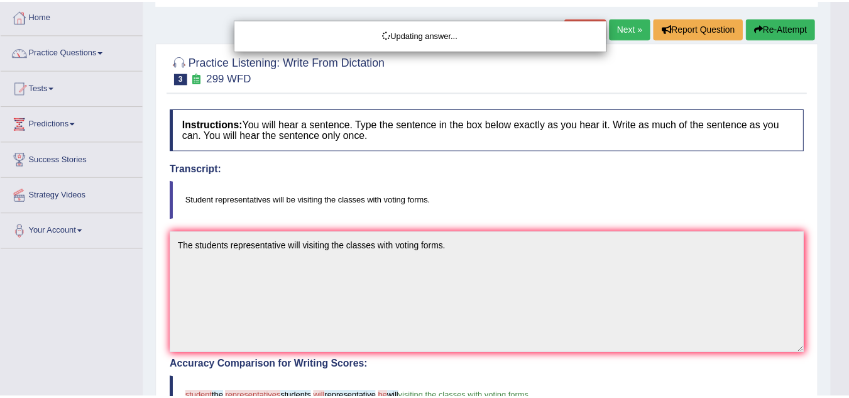
scroll to position [63, 0]
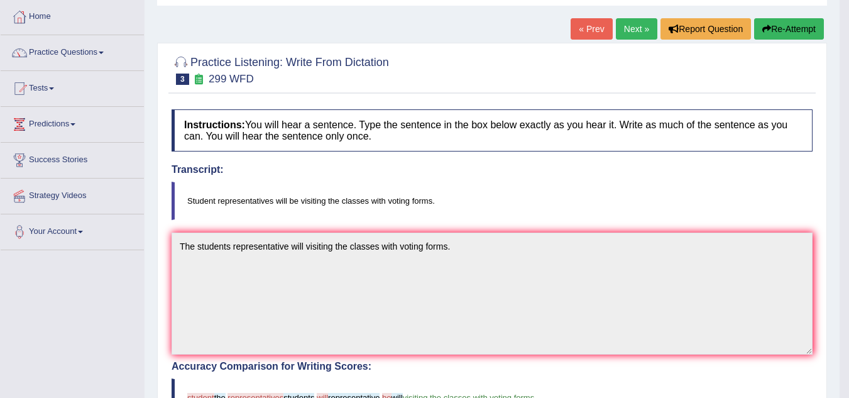
click at [49, 16] on link "Home" at bounding box center [72, 14] width 143 height 31
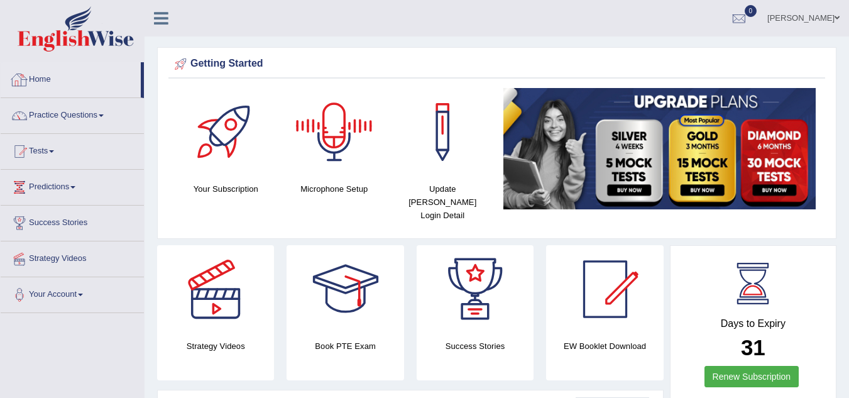
click at [47, 80] on link "Home" at bounding box center [71, 77] width 140 height 31
click at [70, 114] on link "Practice Questions" at bounding box center [72, 113] width 143 height 31
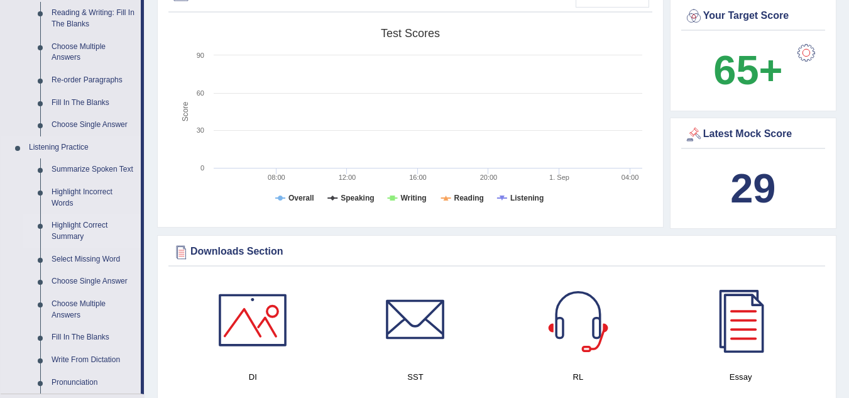
scroll to position [440, 0]
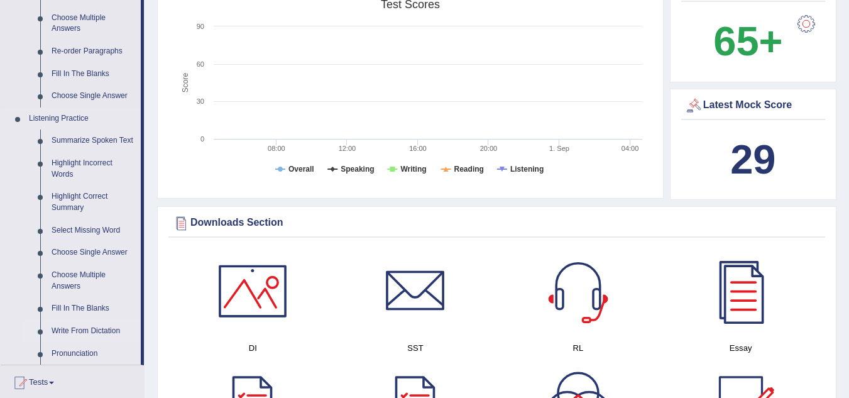
click at [104, 326] on link "Write From Dictation" at bounding box center [93, 331] width 95 height 23
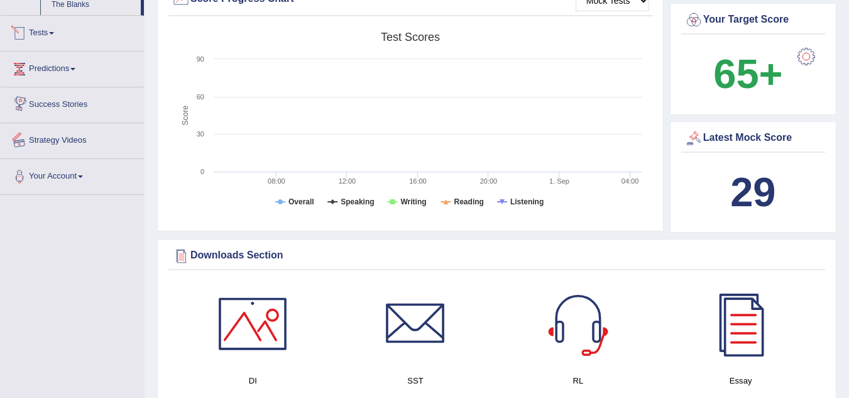
scroll to position [483, 0]
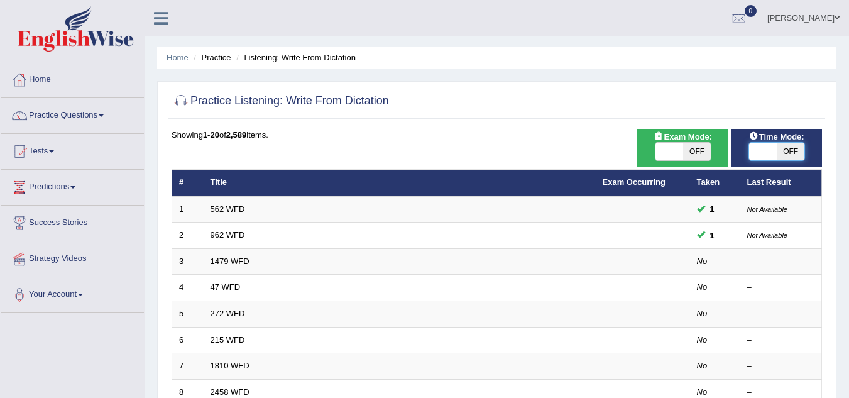
click at [763, 154] on span at bounding box center [763, 152] width 28 height 18
checkbox input "true"
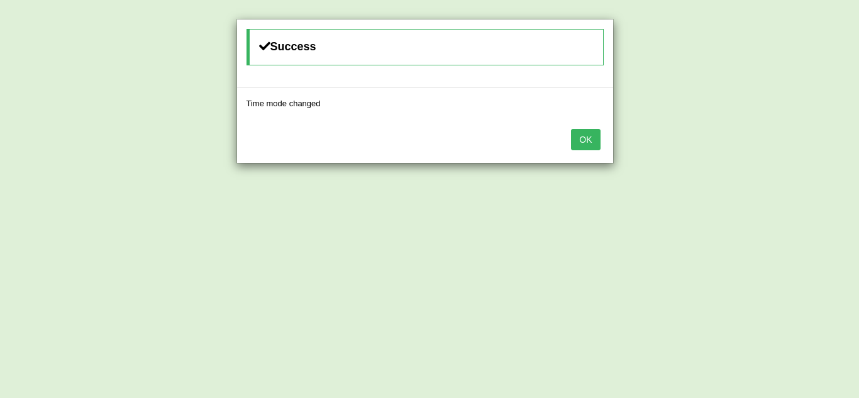
click at [587, 133] on button "OK" at bounding box center [585, 139] width 29 height 21
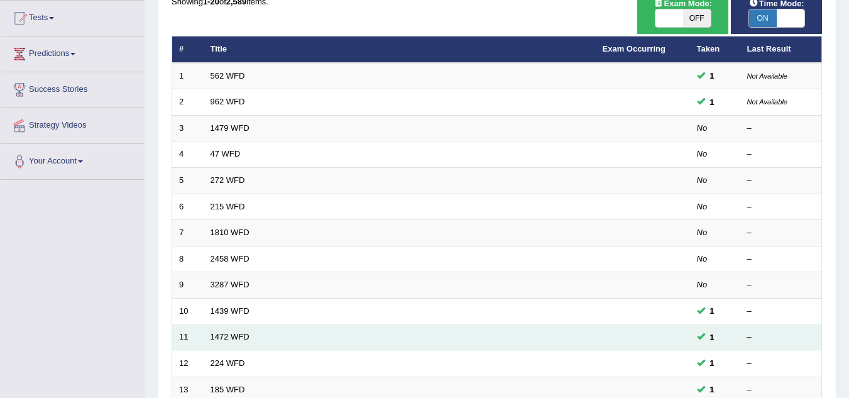
scroll to position [126, 0]
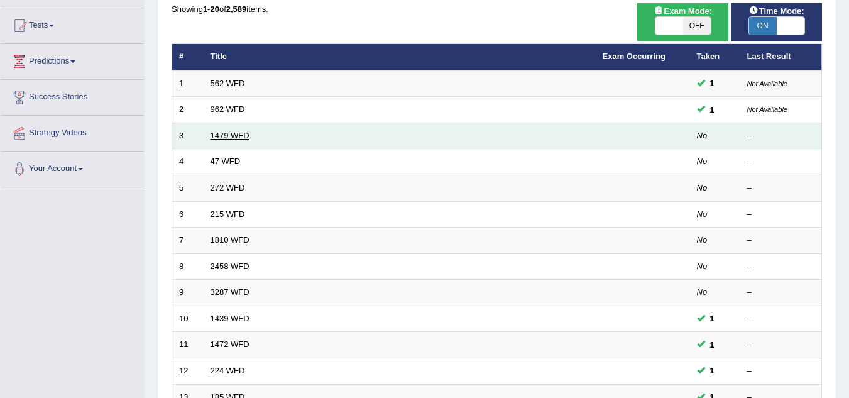
click at [242, 132] on link "1479 WFD" at bounding box center [230, 135] width 39 height 9
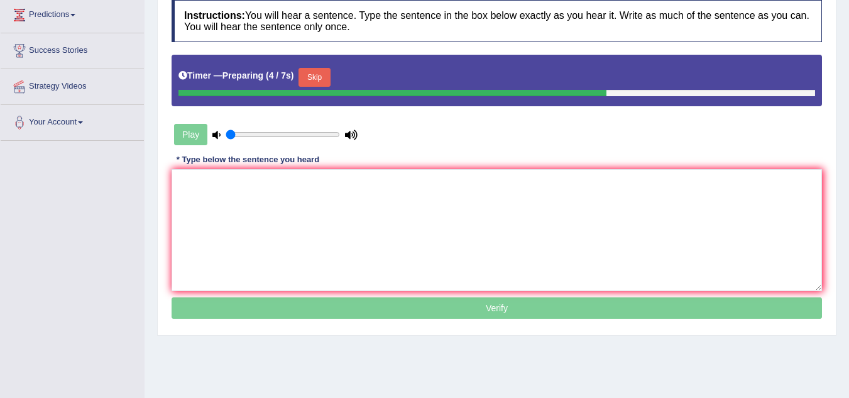
scroll to position [189, 0]
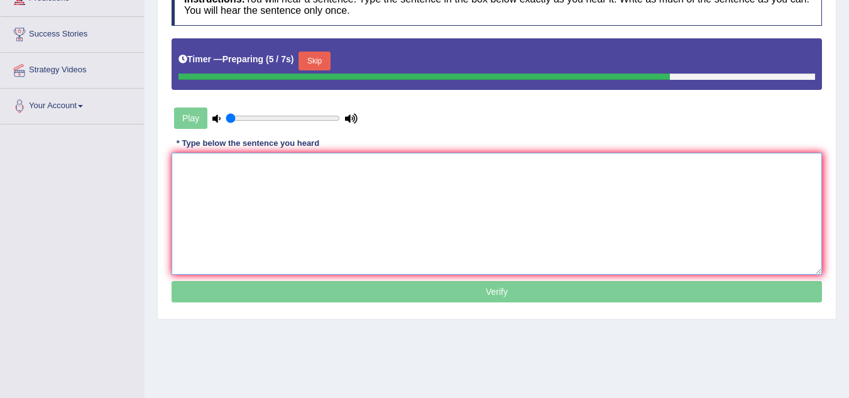
click at [236, 198] on textarea at bounding box center [497, 214] width 651 height 122
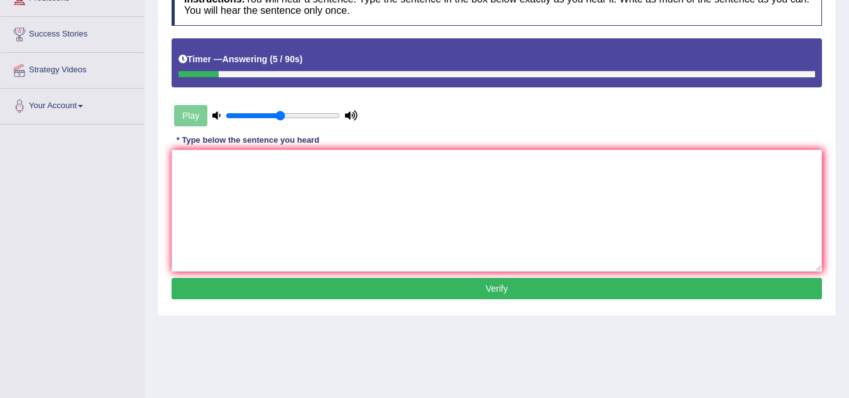
click at [278, 116] on input "range" at bounding box center [283, 116] width 114 height 10
type input "0.65"
click at [297, 116] on input "range" at bounding box center [283, 116] width 114 height 10
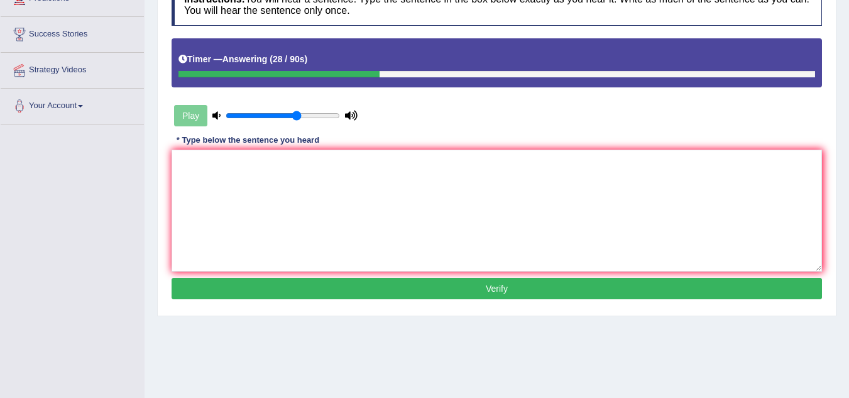
drag, startPoint x: 372, startPoint y: 75, endPoint x: 226, endPoint y: 82, distance: 145.4
click at [227, 82] on div "Timer — Answering ( 28 / 90s )" at bounding box center [497, 62] width 651 height 48
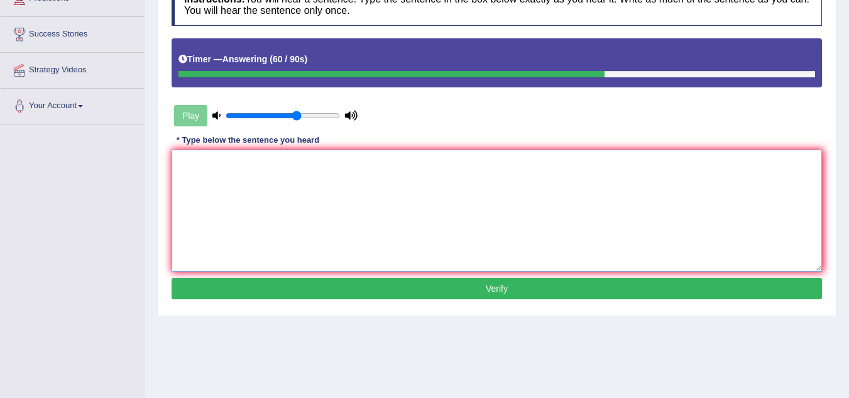
click at [218, 194] on textarea at bounding box center [497, 211] width 651 height 122
drag, startPoint x: 611, startPoint y: 75, endPoint x: 554, endPoint y: 76, distance: 56.6
click at [560, 76] on div at bounding box center [402, 74] width 447 height 6
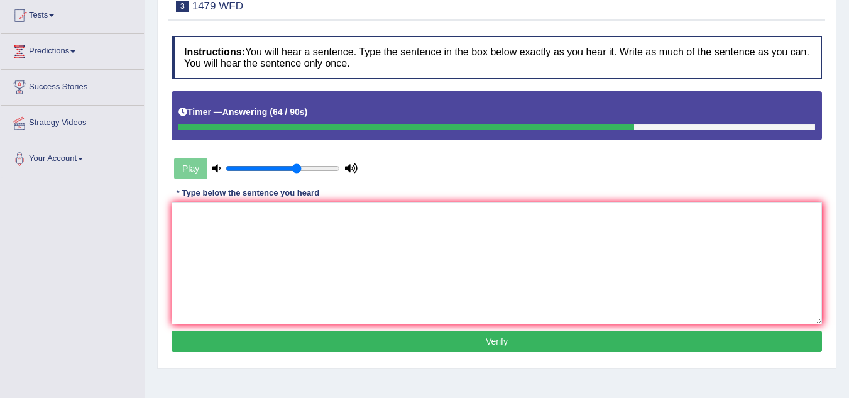
scroll to position [0, 0]
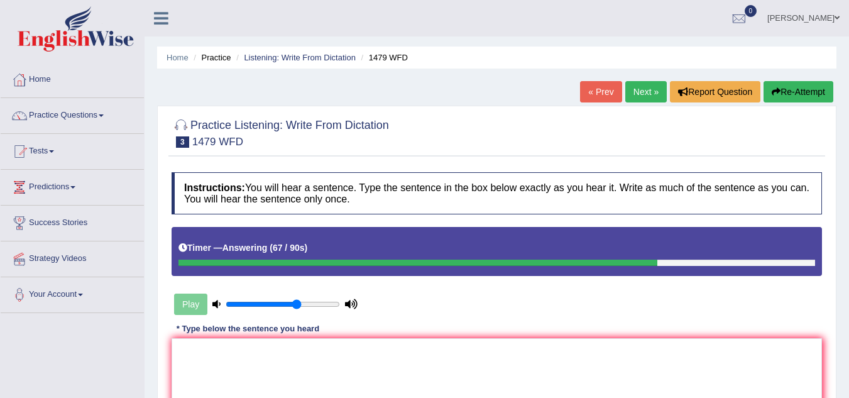
click at [785, 94] on button "Re-Attempt" at bounding box center [799, 91] width 70 height 21
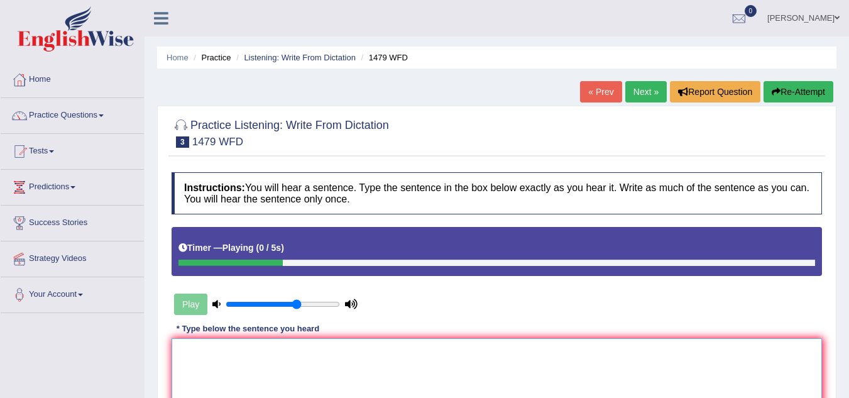
click at [218, 372] on textarea at bounding box center [497, 399] width 651 height 122
click at [257, 353] on textarea "The teacher require students to attend" at bounding box center [497, 399] width 651 height 122
click at [339, 352] on textarea "The teacher required students to attend" at bounding box center [497, 399] width 651 height 122
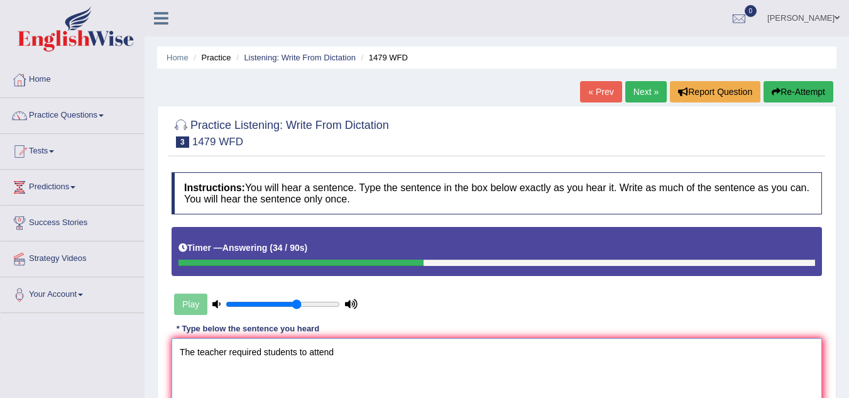
type textarea "The teacher required students to attend"
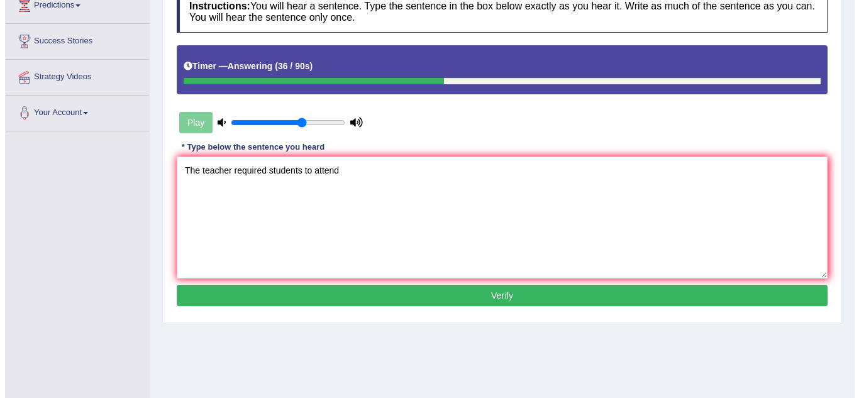
scroll to position [189, 0]
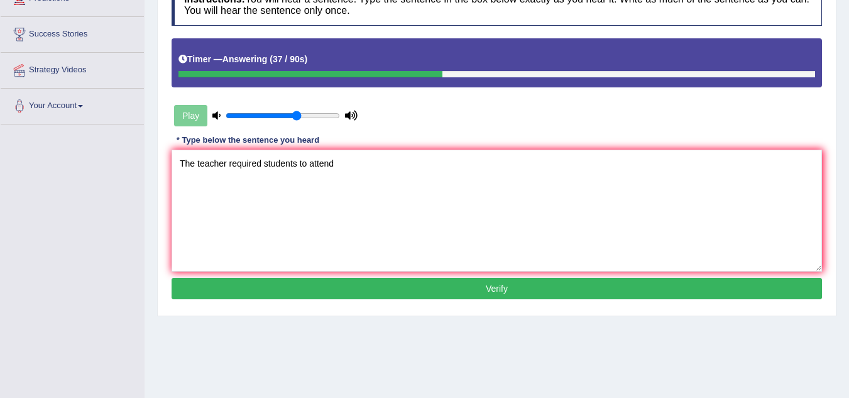
click at [468, 286] on button "Verify" at bounding box center [497, 288] width 651 height 21
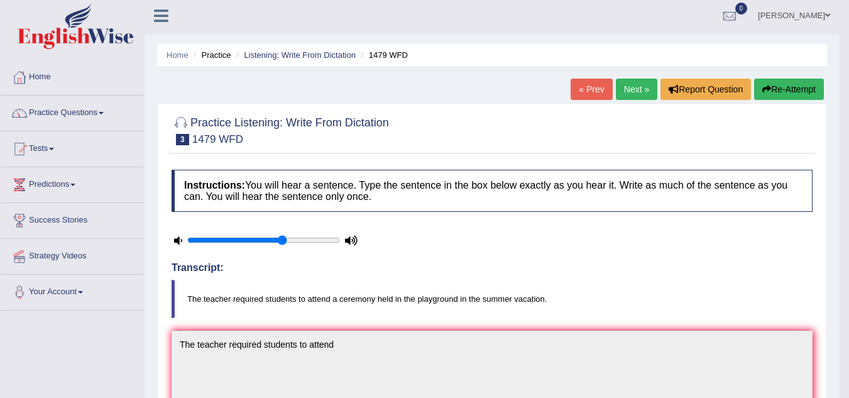
scroll to position [0, 0]
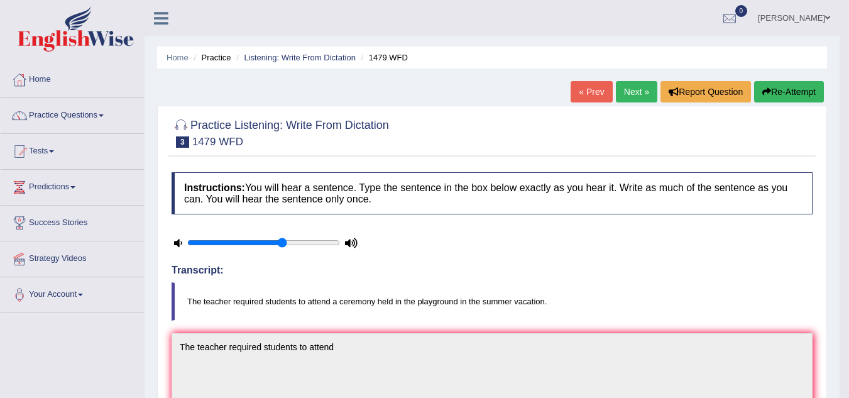
click at [624, 91] on link "Next »" at bounding box center [636, 91] width 41 height 21
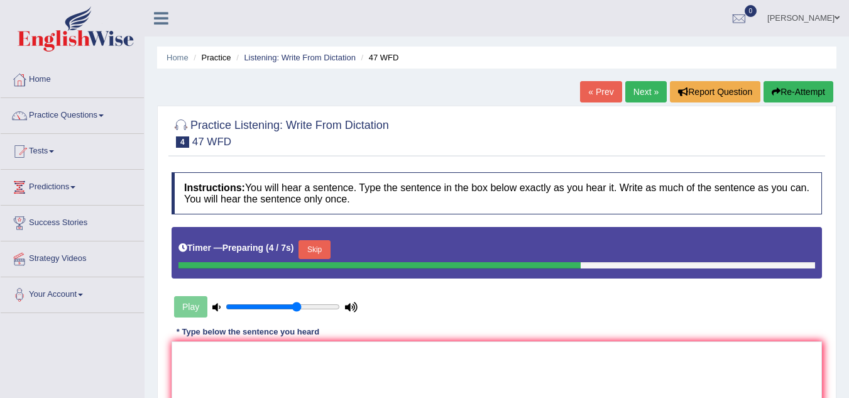
click at [309, 249] on button "Skip" at bounding box center [314, 249] width 31 height 19
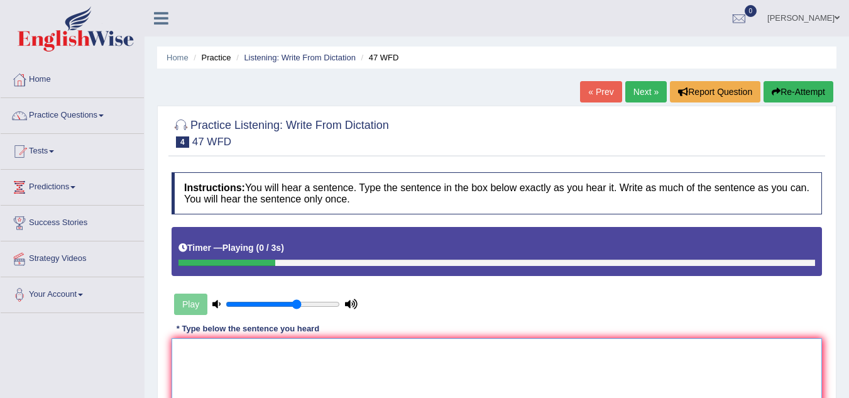
click at [294, 367] on textarea at bounding box center [497, 399] width 651 height 122
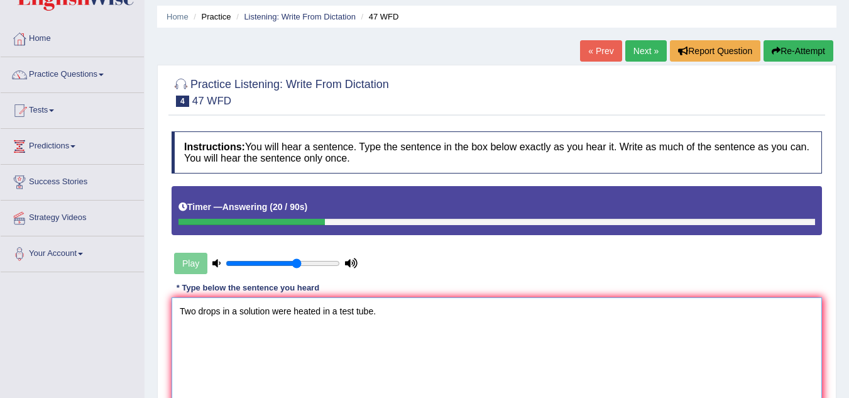
scroll to position [126, 0]
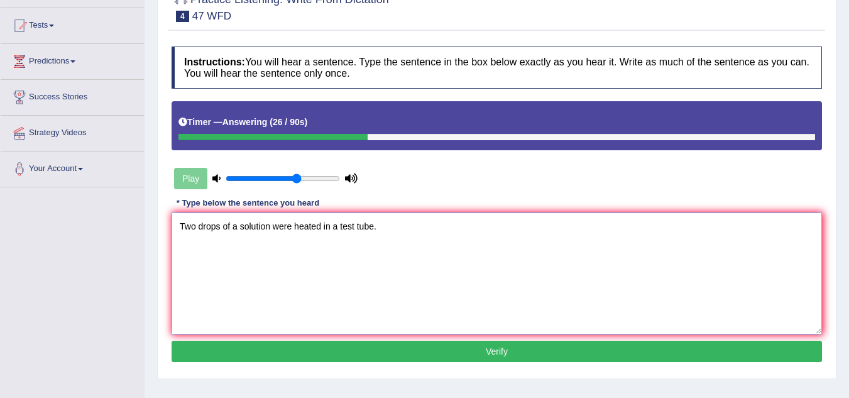
type textarea "Two drops of a solution were heated in a test tube."
click at [343, 356] on button "Verify" at bounding box center [497, 351] width 651 height 21
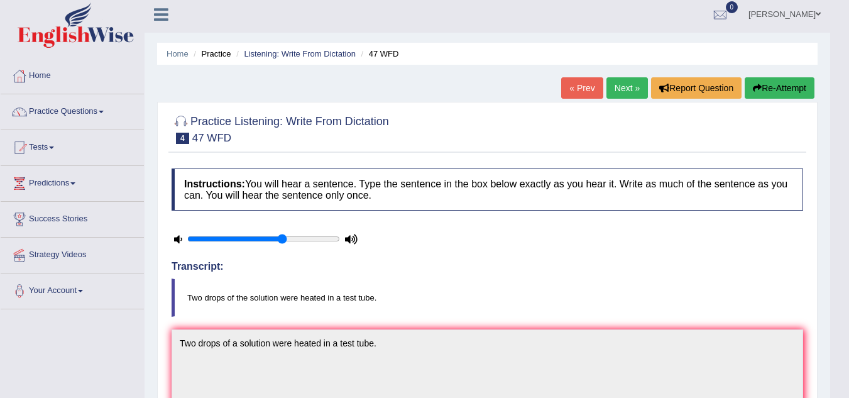
scroll to position [0, 0]
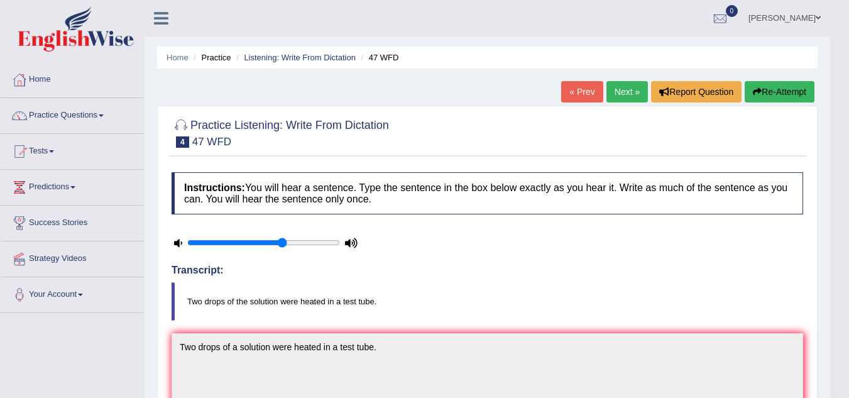
click at [623, 91] on link "Next »" at bounding box center [627, 91] width 41 height 21
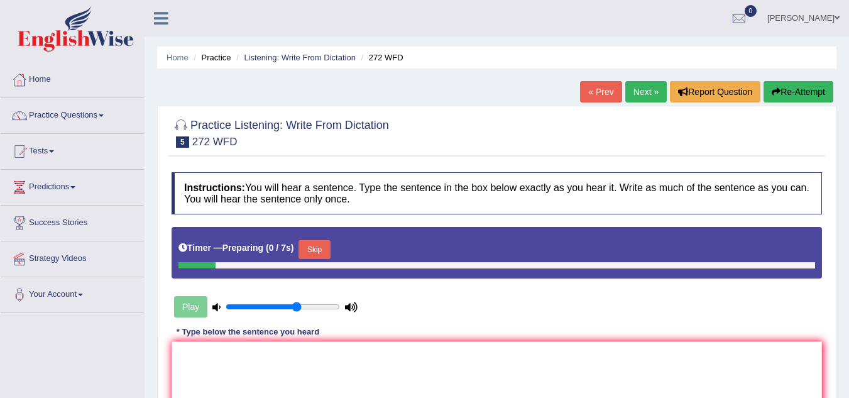
click at [240, 363] on textarea at bounding box center [497, 402] width 651 height 122
drag, startPoint x: 311, startPoint y: 251, endPoint x: 246, endPoint y: 367, distance: 132.6
click at [310, 253] on button "Skip" at bounding box center [314, 249] width 31 height 19
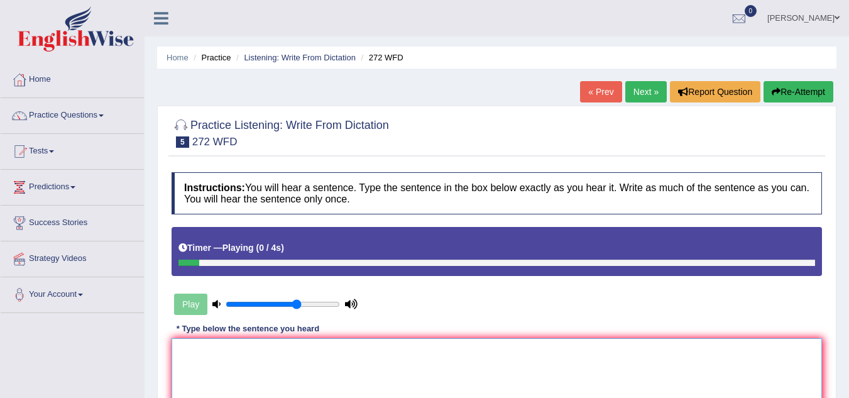
click at [246, 367] on textarea at bounding box center [497, 399] width 651 height 122
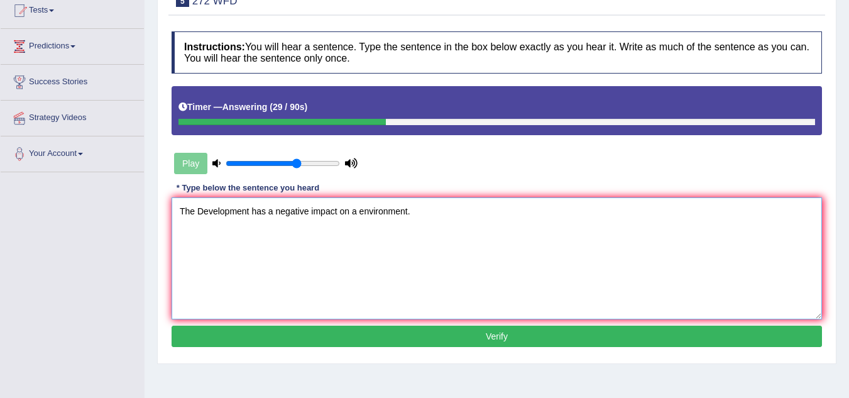
scroll to position [189, 0]
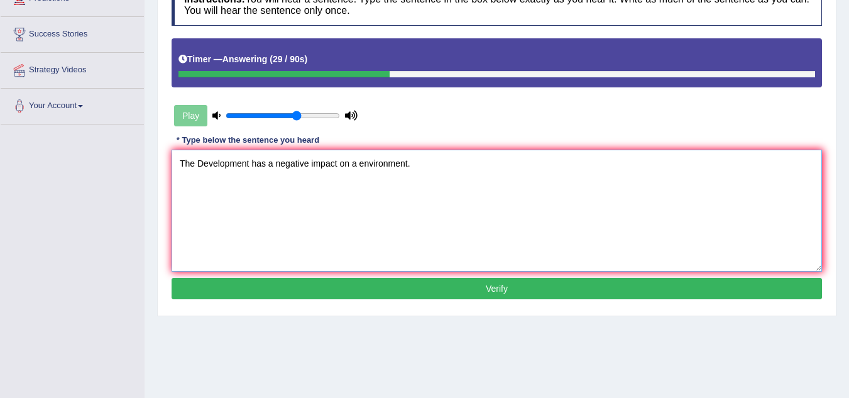
type textarea "The Development has a negative impact on a environment."
click at [417, 293] on button "Verify" at bounding box center [497, 288] width 651 height 21
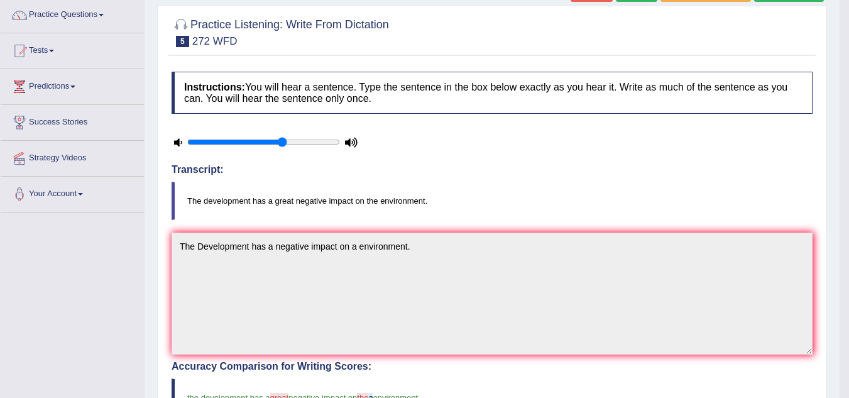
scroll to position [77, 0]
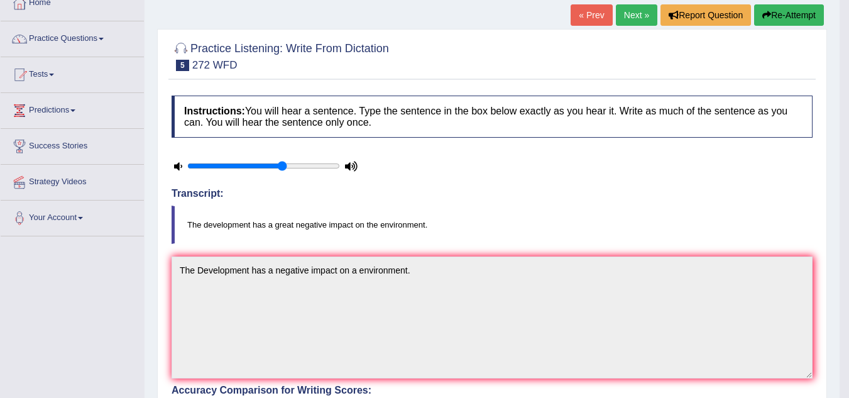
click at [632, 10] on link "Next »" at bounding box center [636, 14] width 41 height 21
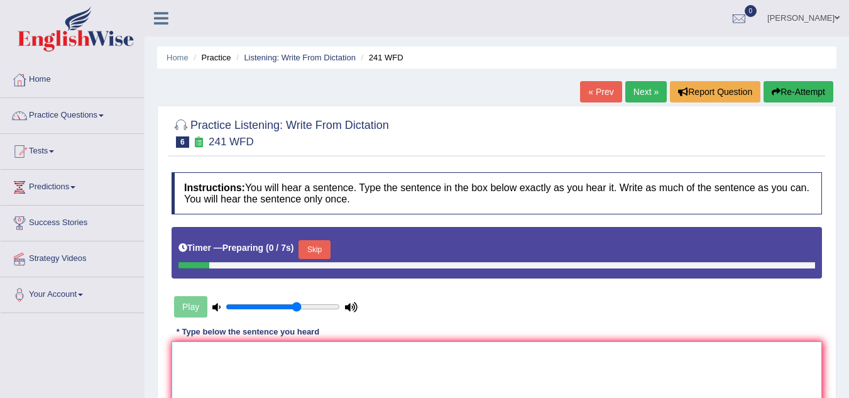
click at [216, 366] on textarea at bounding box center [497, 402] width 651 height 122
click at [317, 246] on button "Skip" at bounding box center [314, 249] width 31 height 19
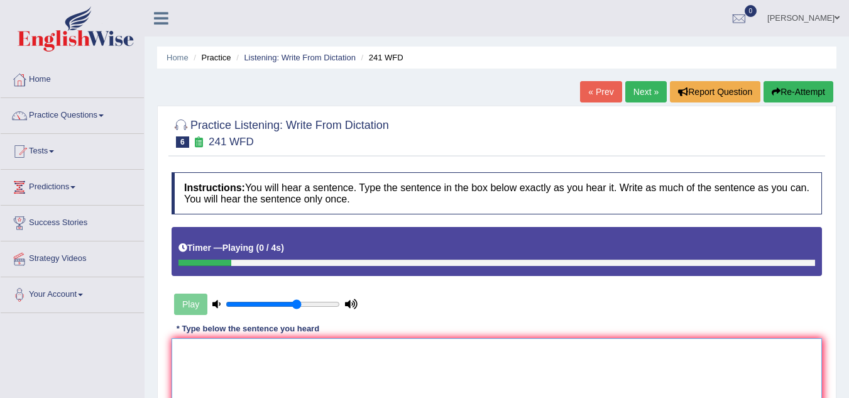
click at [268, 361] on textarea at bounding box center [497, 399] width 651 height 122
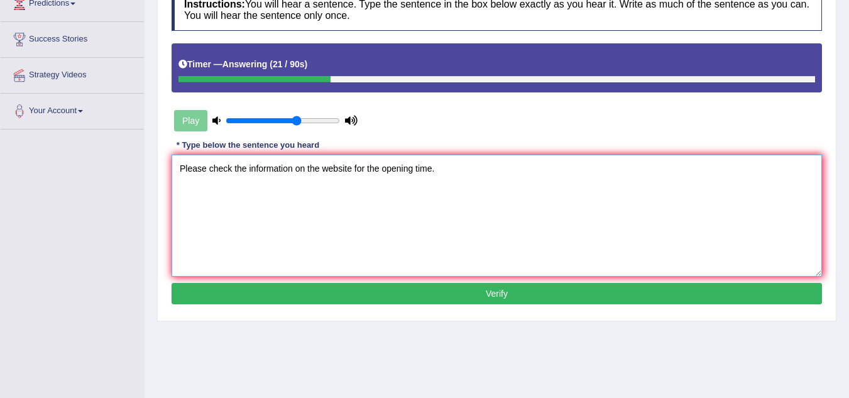
scroll to position [189, 0]
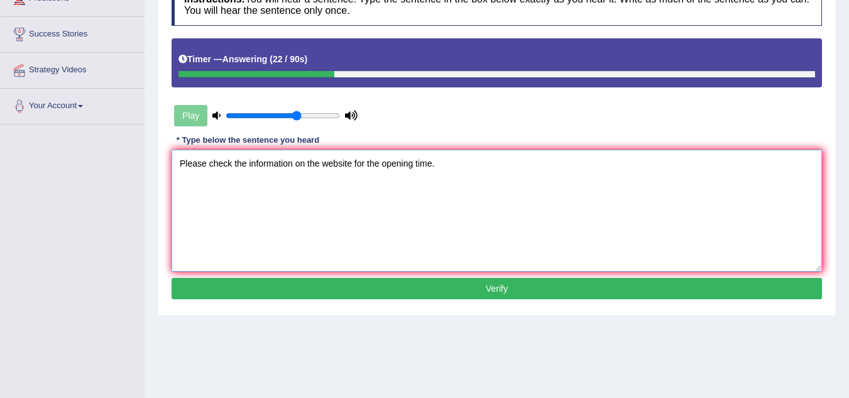
type textarea "Please check the information on the website for the opening time."
click at [582, 290] on button "Verify" at bounding box center [497, 288] width 651 height 21
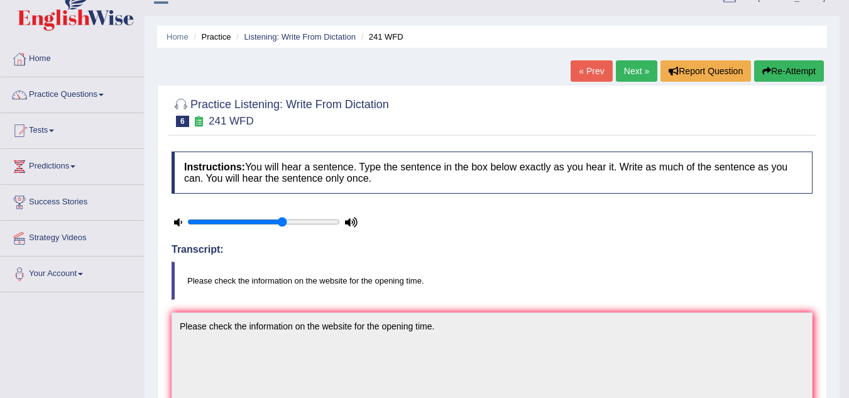
scroll to position [0, 0]
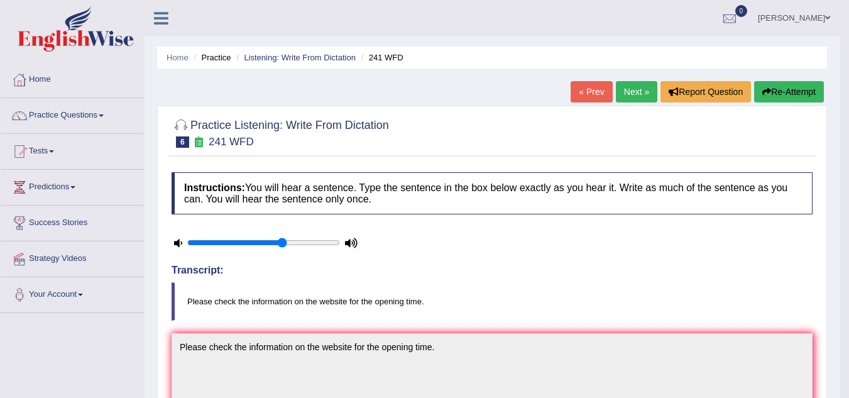
click at [632, 87] on link "Next »" at bounding box center [636, 91] width 41 height 21
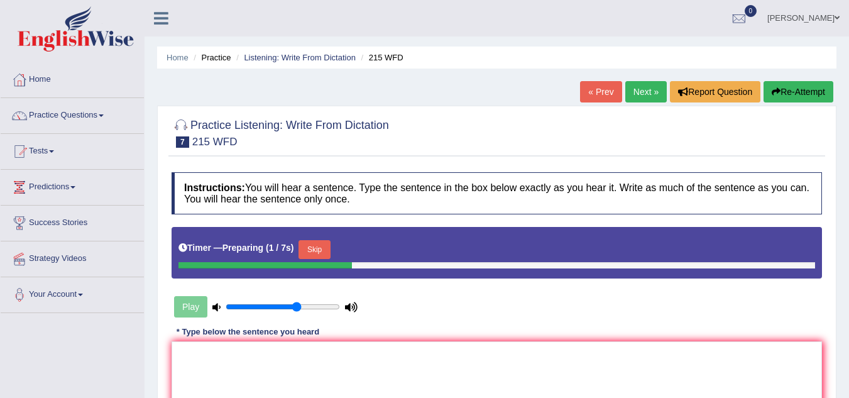
click at [324, 243] on button "Skip" at bounding box center [314, 249] width 31 height 19
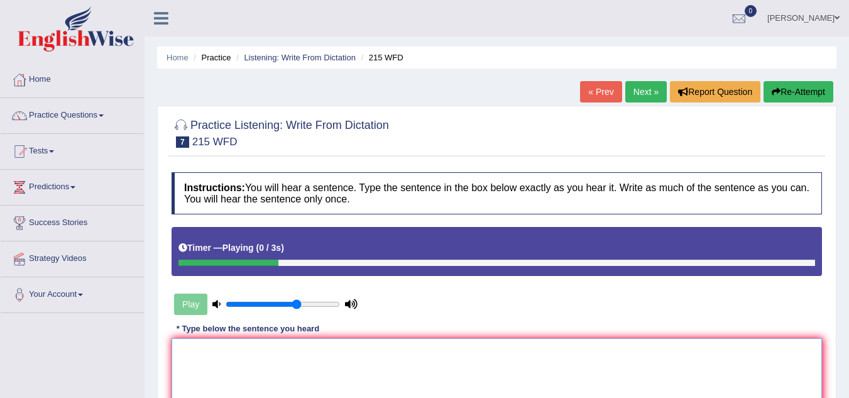
click at [244, 372] on textarea at bounding box center [497, 399] width 651 height 122
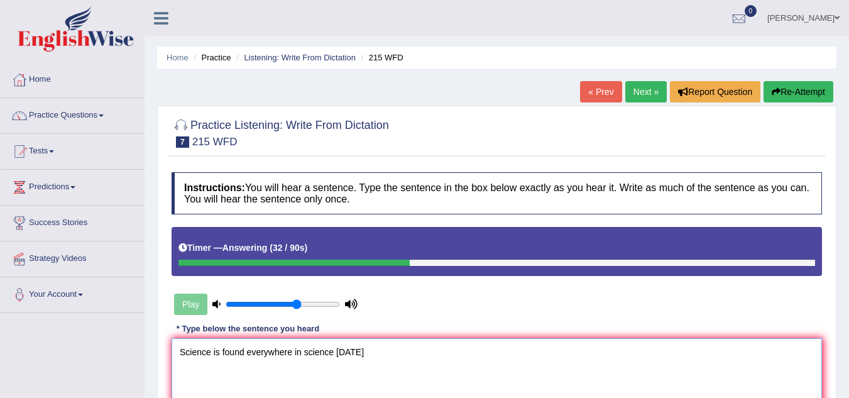
drag, startPoint x: 358, startPoint y: 353, endPoint x: 366, endPoint y: 355, distance: 8.4
click at [359, 353] on textarea "Science is found everywhere in science [DATE]" at bounding box center [497, 399] width 651 height 122
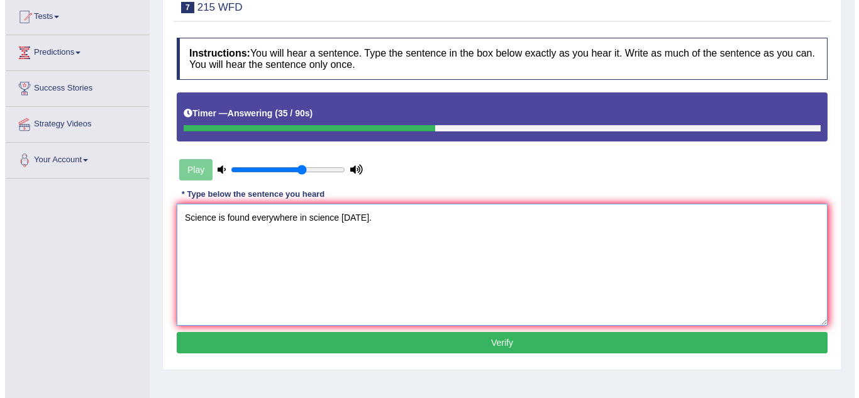
scroll to position [189, 0]
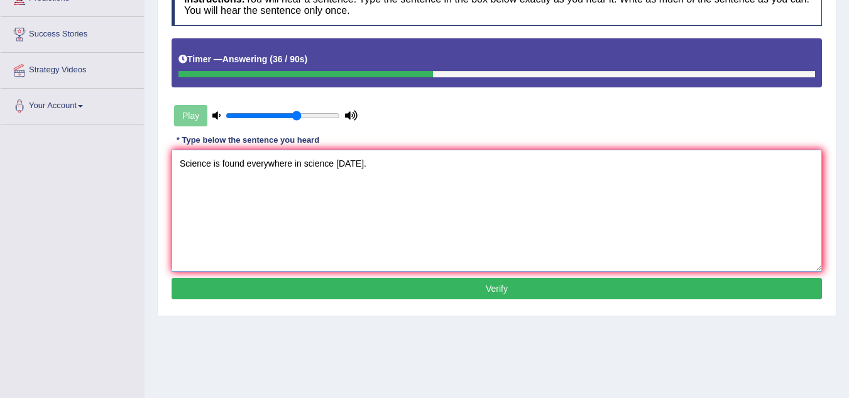
type textarea "Science is found everywhere in science [DATE]."
click at [417, 294] on button "Verify" at bounding box center [497, 288] width 651 height 21
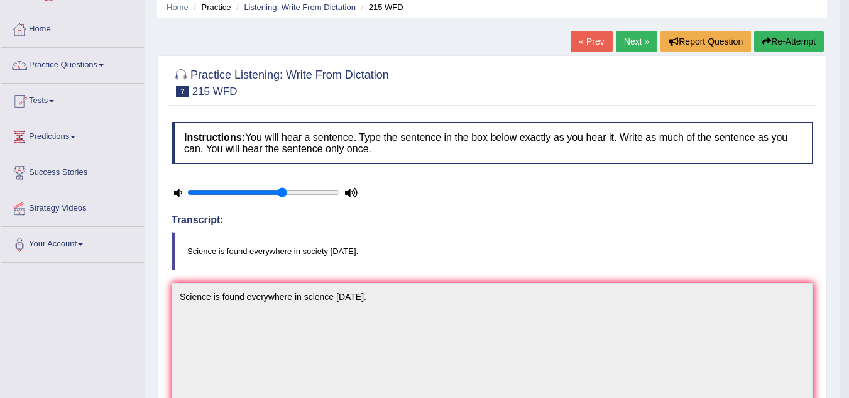
scroll to position [0, 0]
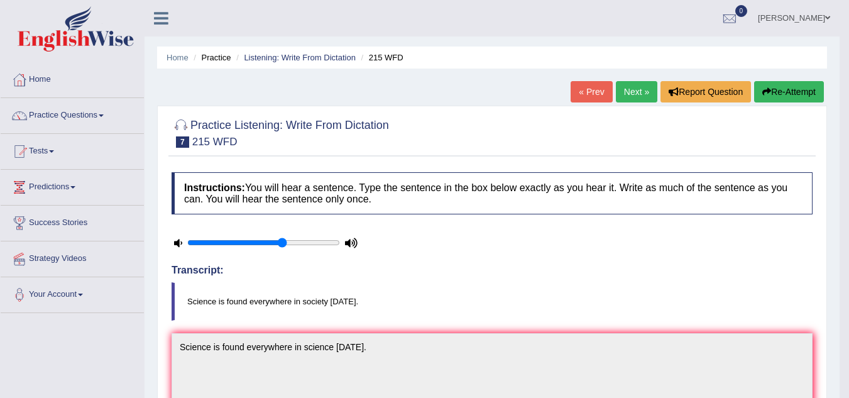
click at [622, 96] on link "Next »" at bounding box center [636, 91] width 41 height 21
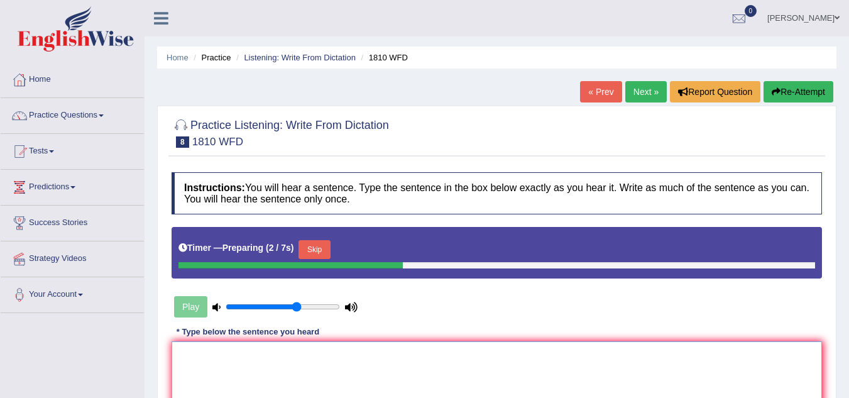
click at [275, 366] on textarea at bounding box center [497, 402] width 651 height 122
click at [322, 246] on button "Skip" at bounding box center [314, 249] width 31 height 19
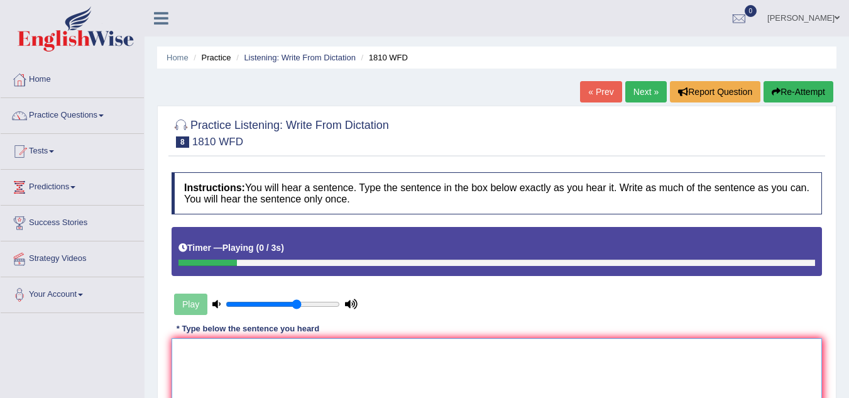
click at [304, 344] on textarea at bounding box center [497, 399] width 651 height 122
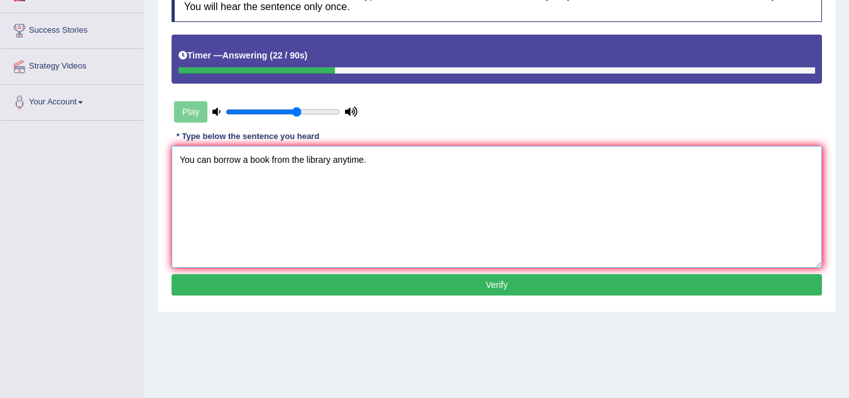
scroll to position [251, 0]
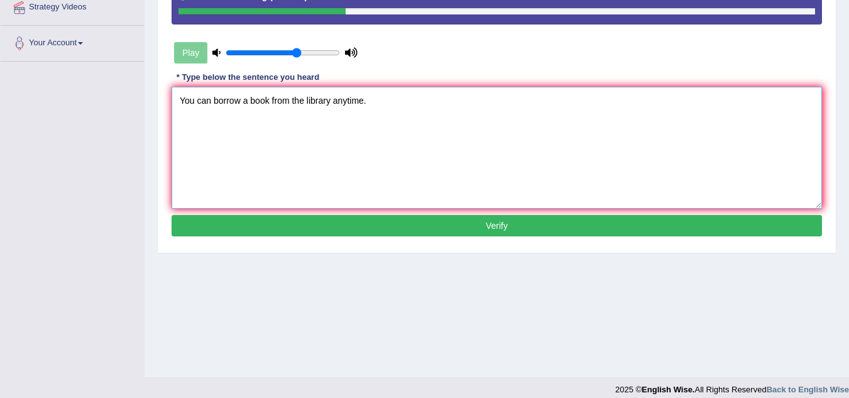
type textarea "You can borrow a book from the library anytime."
click at [410, 231] on button "Verify" at bounding box center [497, 225] width 651 height 21
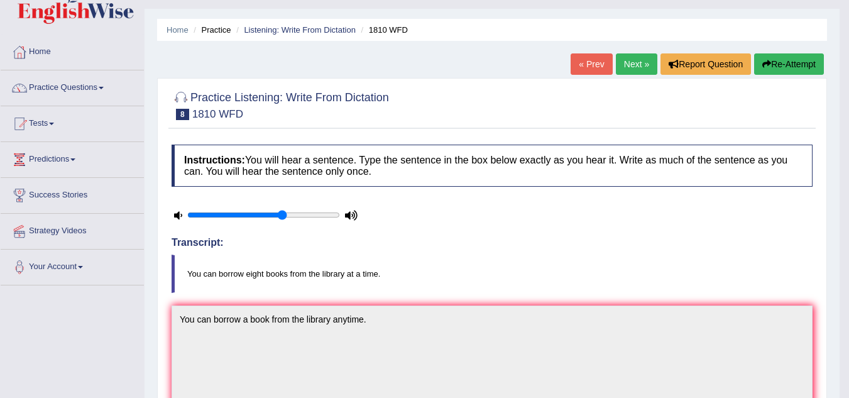
scroll to position [0, 0]
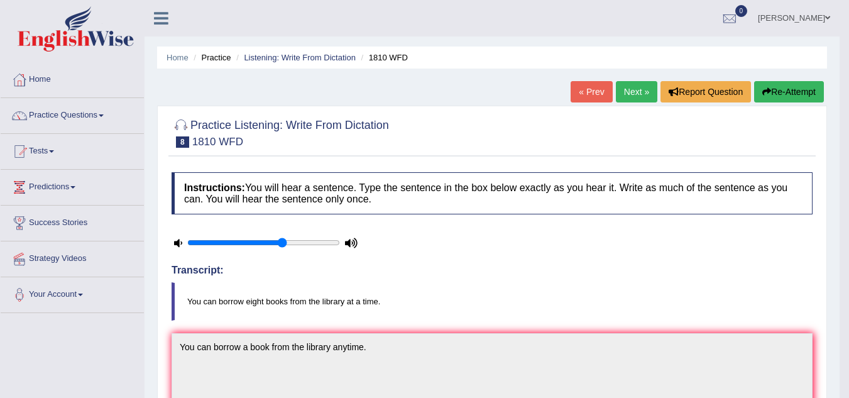
click at [643, 89] on link "Next »" at bounding box center [636, 91] width 41 height 21
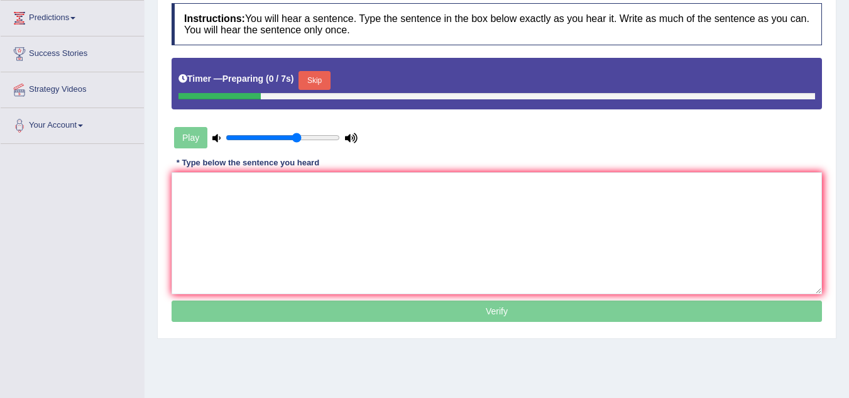
scroll to position [189, 0]
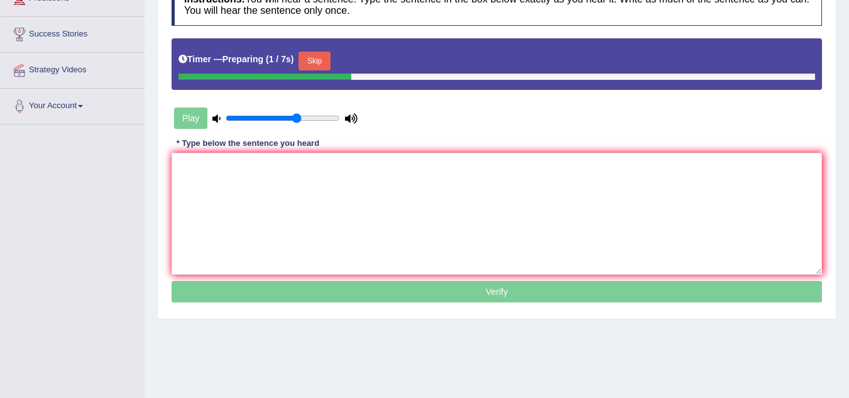
click at [324, 62] on button "Skip" at bounding box center [314, 61] width 31 height 19
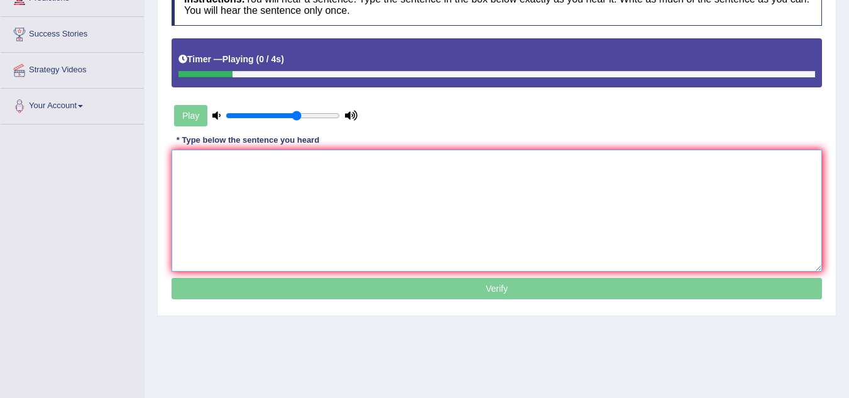
click at [287, 177] on textarea at bounding box center [497, 211] width 651 height 122
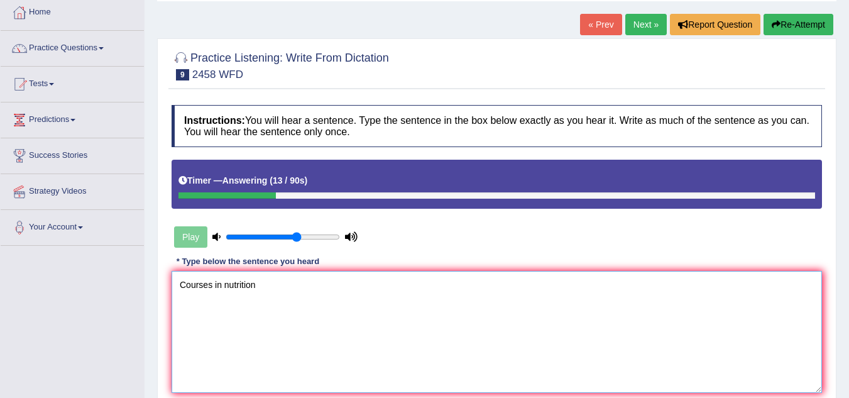
scroll to position [63, 0]
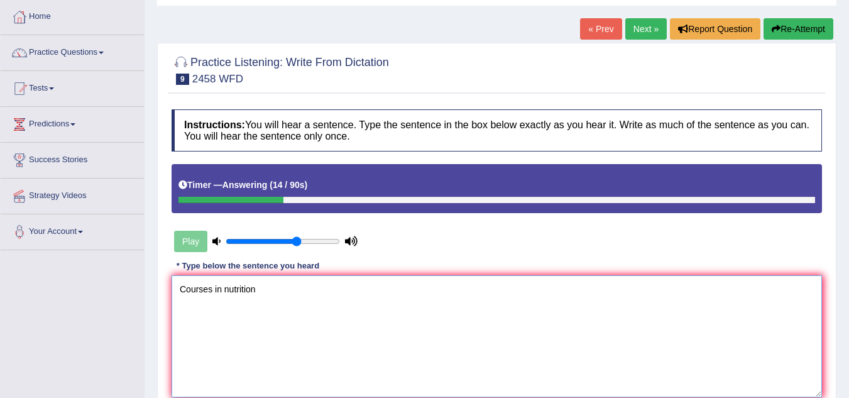
type textarea "Courses in nutrition"
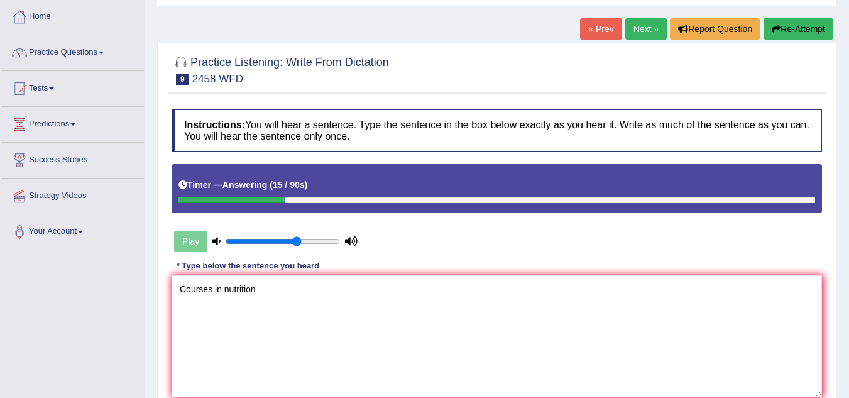
click at [791, 21] on button "Re-Attempt" at bounding box center [799, 28] width 70 height 21
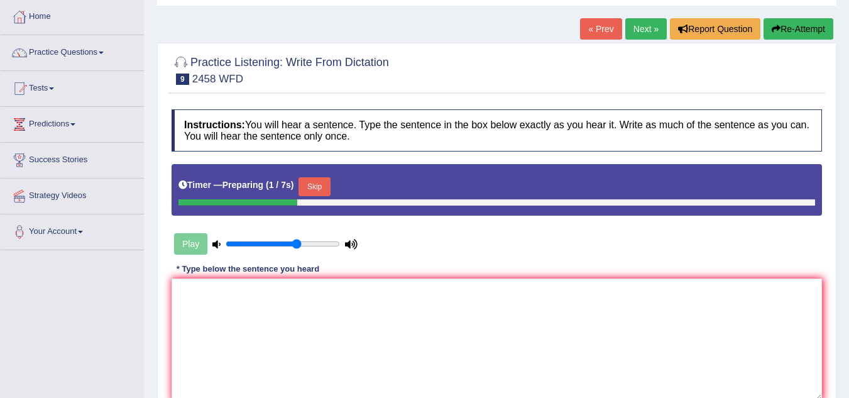
click at [319, 187] on button "Skip" at bounding box center [314, 186] width 31 height 19
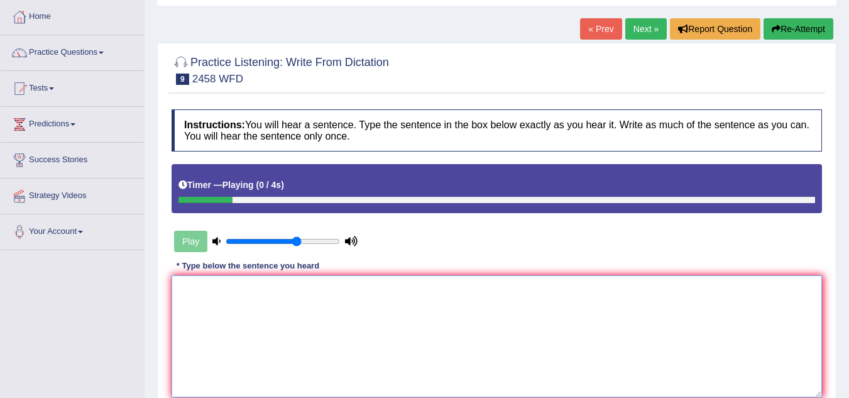
click at [239, 302] on textarea at bounding box center [497, 336] width 651 height 122
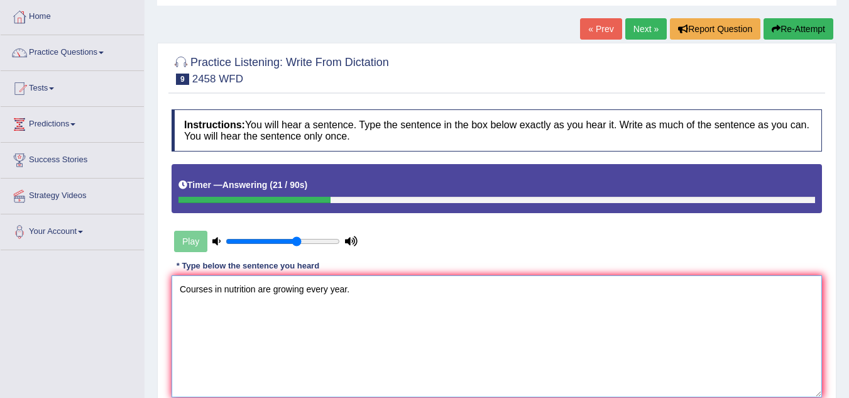
drag, startPoint x: 303, startPoint y: 289, endPoint x: 307, endPoint y: 297, distance: 8.7
click at [306, 294] on textarea "Courses in nutrition are growing every year." at bounding box center [497, 336] width 651 height 122
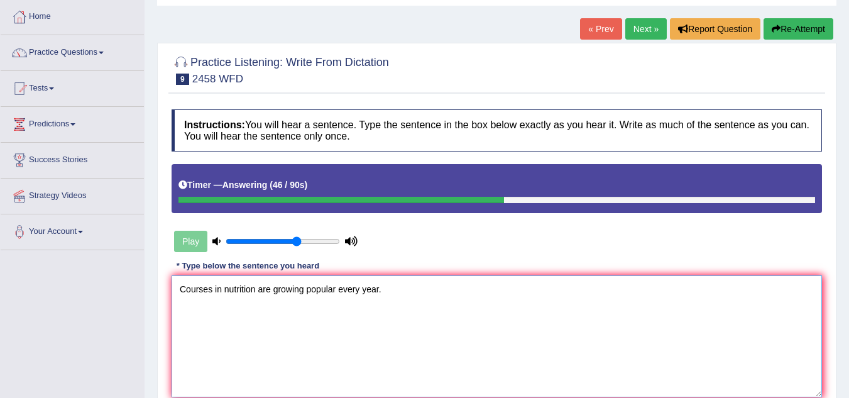
click at [219, 289] on textarea "Courses in nutrition are growing popular every year." at bounding box center [497, 336] width 651 height 122
type textarea "Courses on nutrition are growing popular every year."
click at [522, 363] on textarea "Courses on nutrition are growing popular every year." at bounding box center [497, 336] width 651 height 122
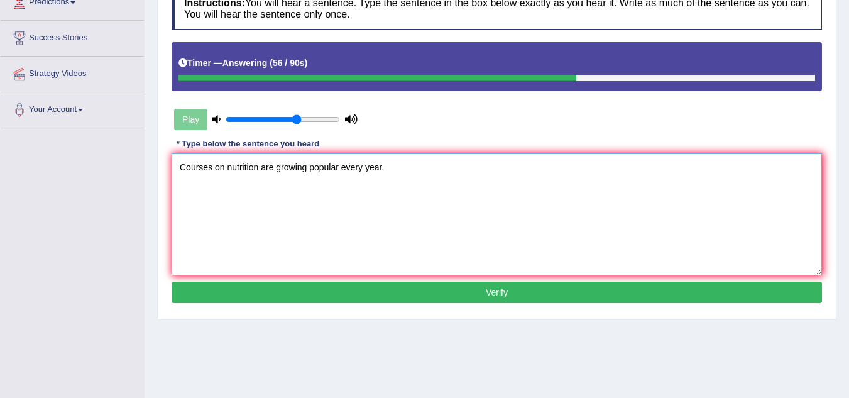
scroll to position [189, 0]
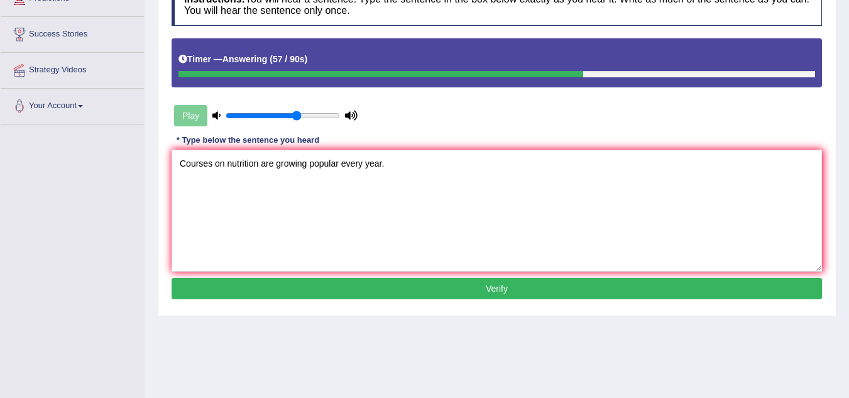
click at [534, 287] on button "Verify" at bounding box center [497, 288] width 651 height 21
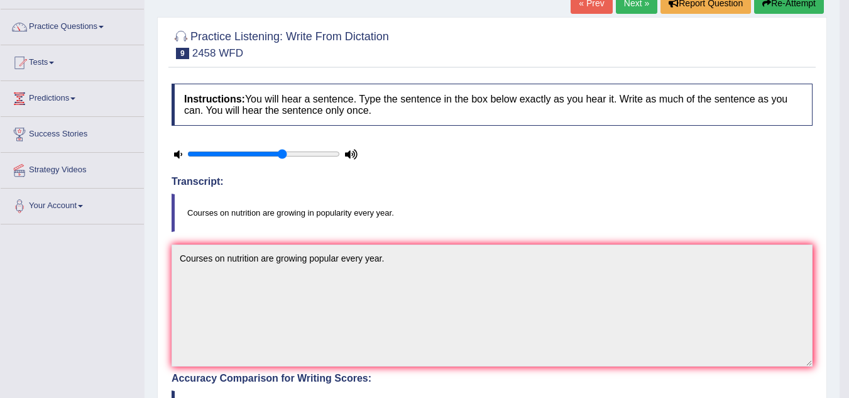
scroll to position [0, 0]
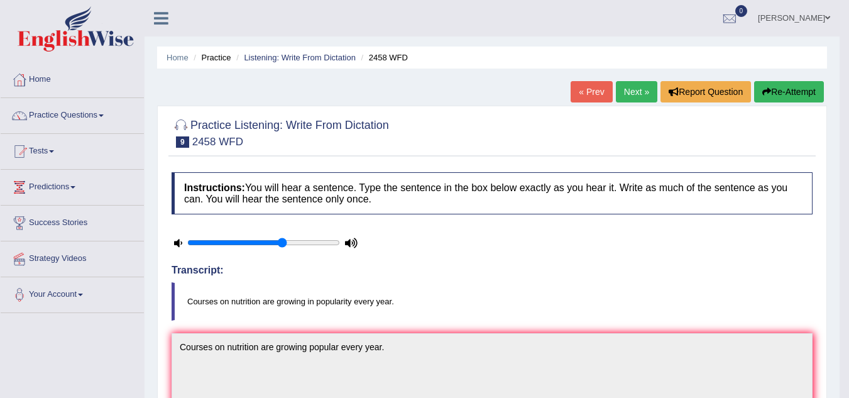
click at [633, 91] on link "Next »" at bounding box center [636, 91] width 41 height 21
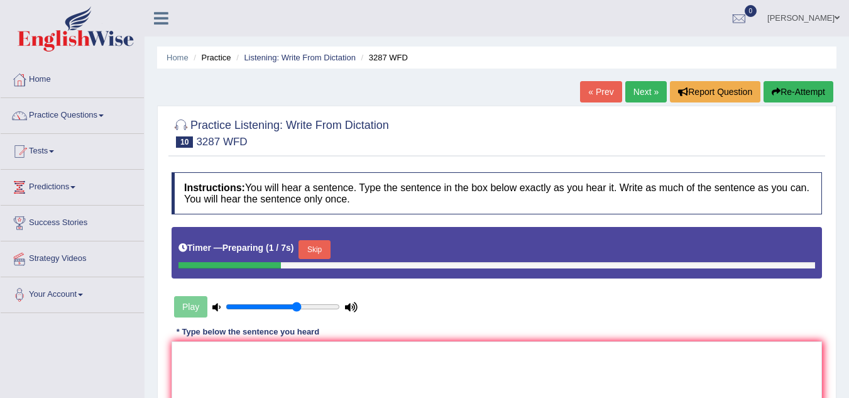
drag, startPoint x: 321, startPoint y: 247, endPoint x: 281, endPoint y: 324, distance: 87.2
click at [322, 246] on button "Skip" at bounding box center [314, 249] width 31 height 19
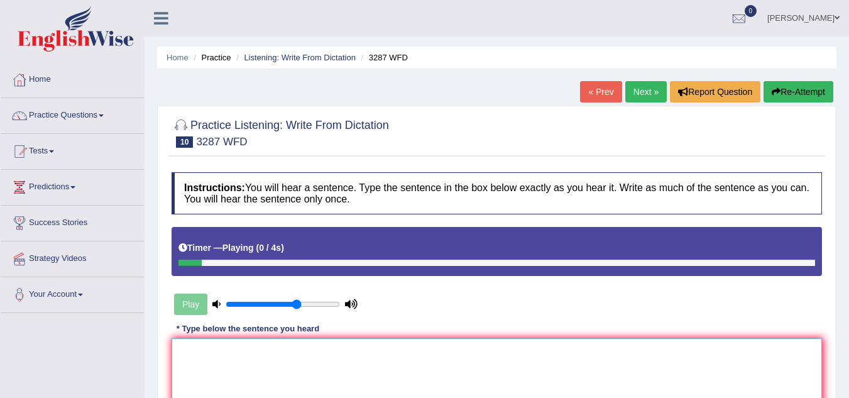
click at [241, 382] on textarea at bounding box center [497, 399] width 651 height 122
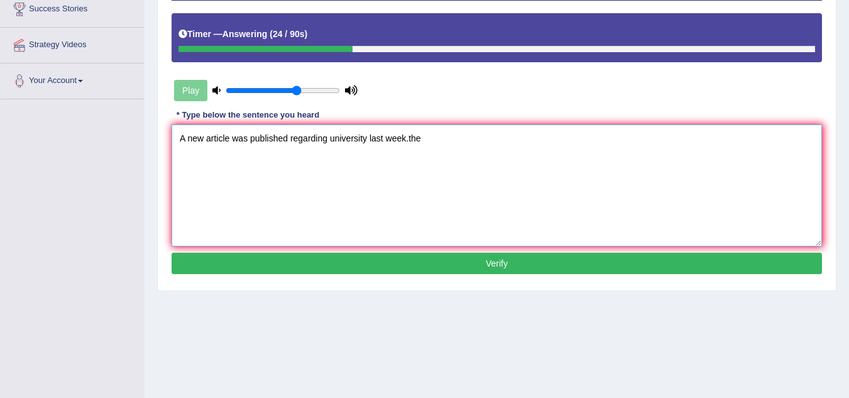
scroll to position [251, 0]
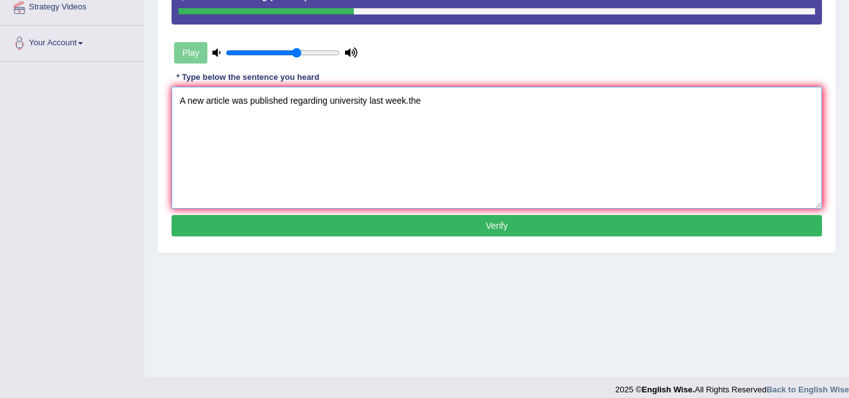
type textarea "A new article was published regarding university last week.the"
click at [465, 233] on button "Verify" at bounding box center [497, 225] width 651 height 21
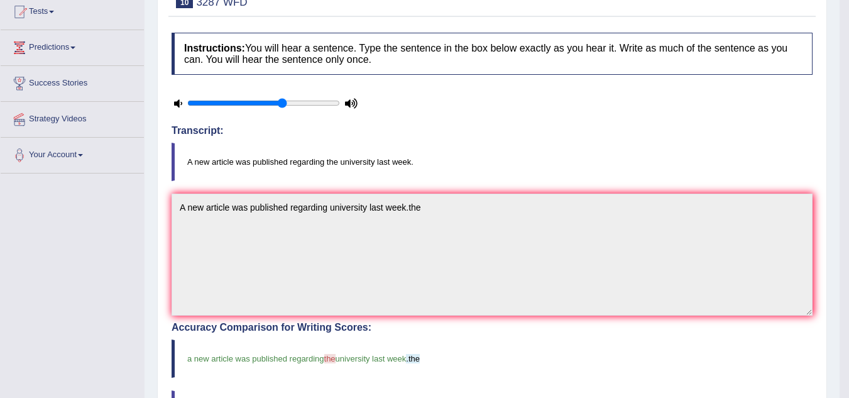
scroll to position [0, 0]
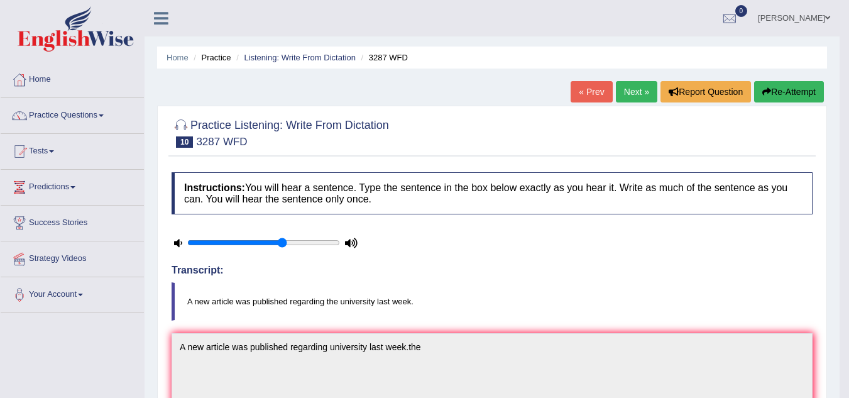
click at [639, 97] on link "Next »" at bounding box center [636, 91] width 41 height 21
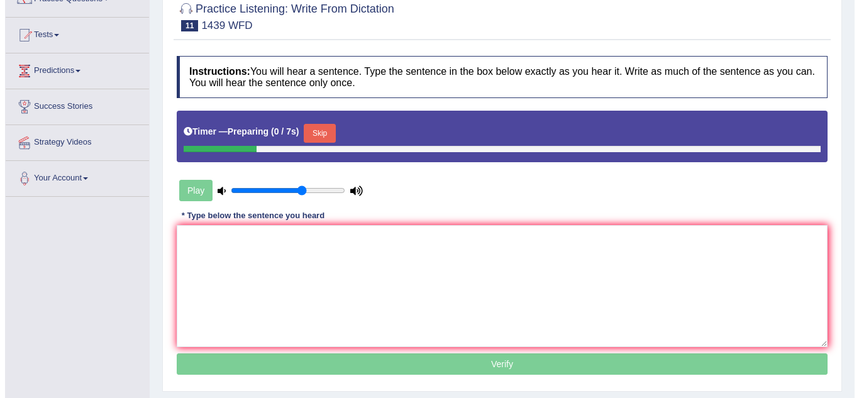
scroll to position [126, 0]
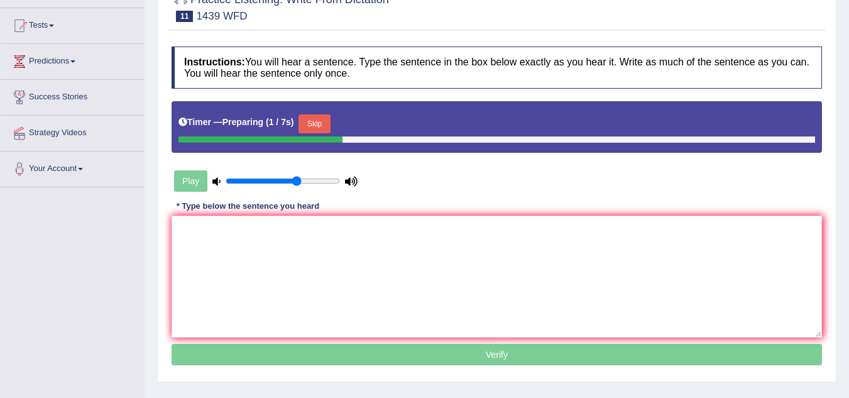
click at [324, 122] on button "Skip" at bounding box center [314, 123] width 31 height 19
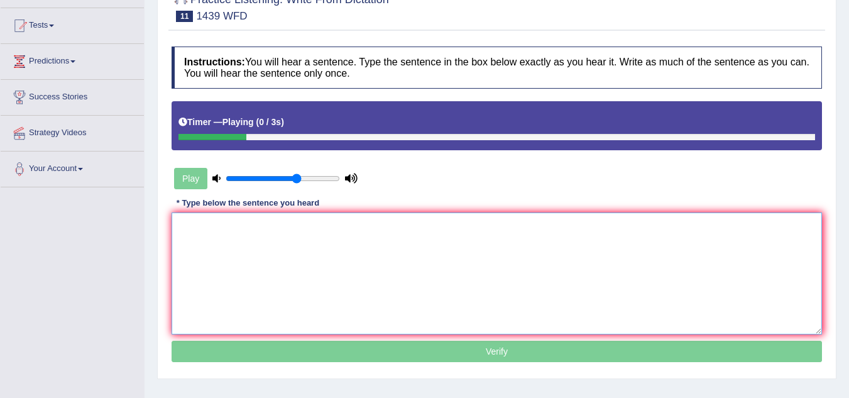
click at [290, 239] on textarea at bounding box center [497, 273] width 651 height 122
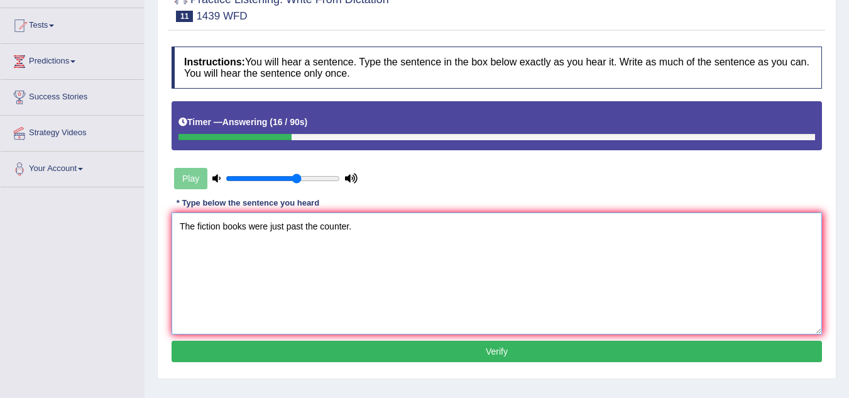
type textarea "The fiction books were just past the counter."
click at [439, 353] on button "Verify" at bounding box center [497, 351] width 651 height 21
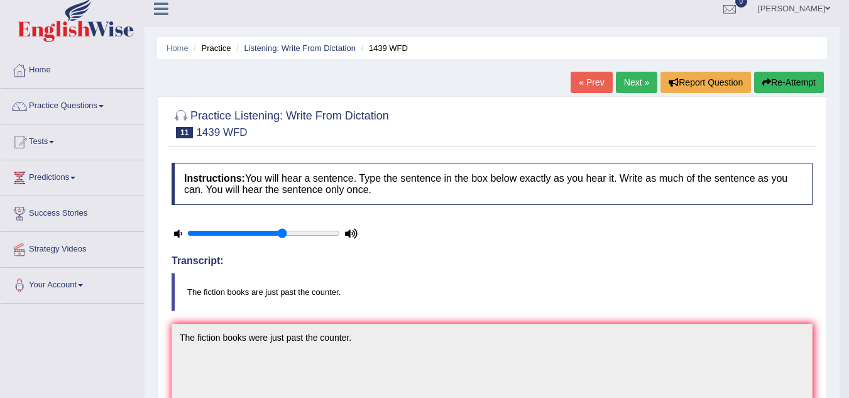
scroll to position [0, 0]
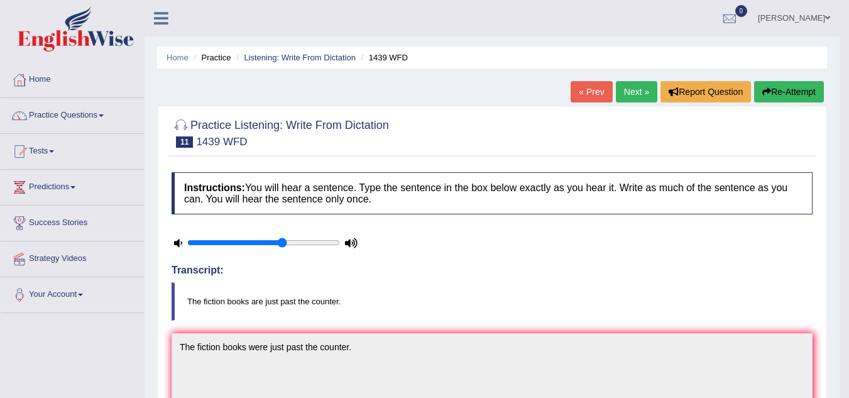
click at [628, 95] on link "Next »" at bounding box center [636, 91] width 41 height 21
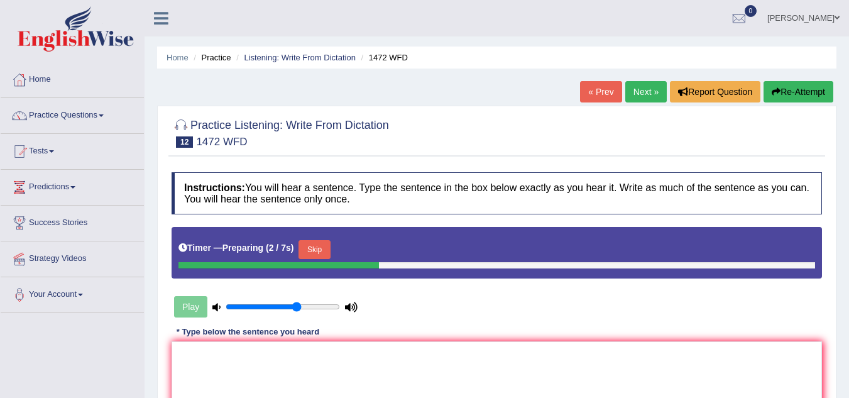
click at [319, 240] on button "Skip" at bounding box center [314, 249] width 31 height 19
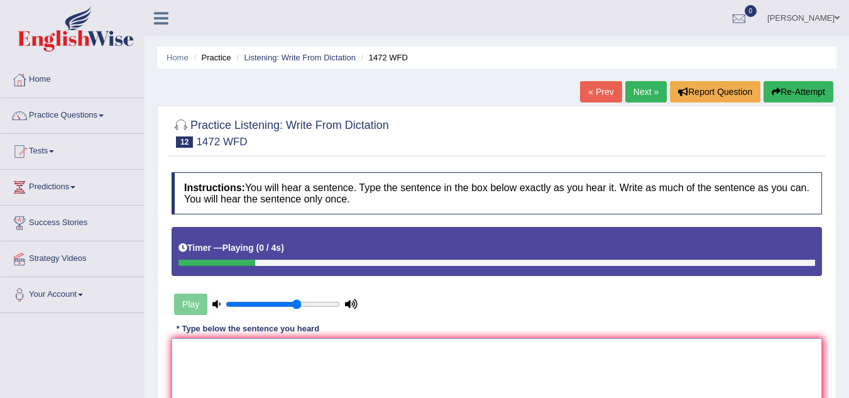
click at [257, 372] on textarea at bounding box center [497, 399] width 651 height 122
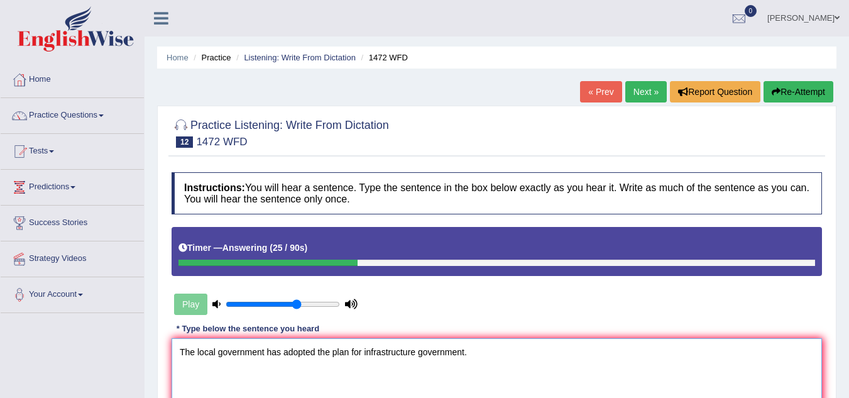
type textarea "The local government has adopted the plan for infrastructure government."
click at [769, 91] on button "Re-Attempt" at bounding box center [799, 91] width 70 height 21
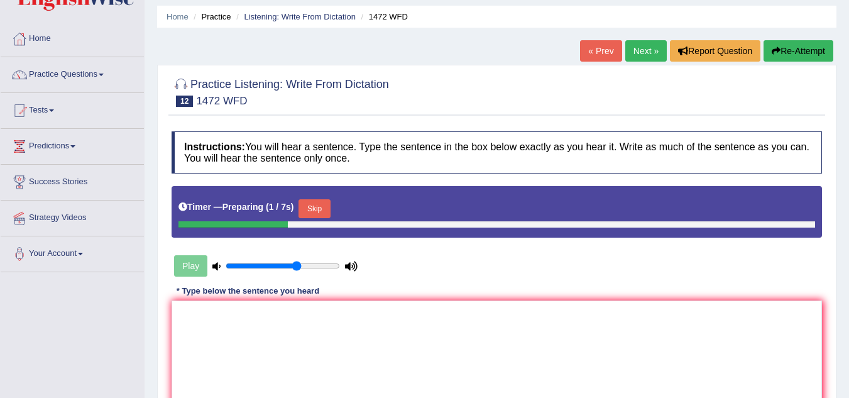
scroll to position [63, 0]
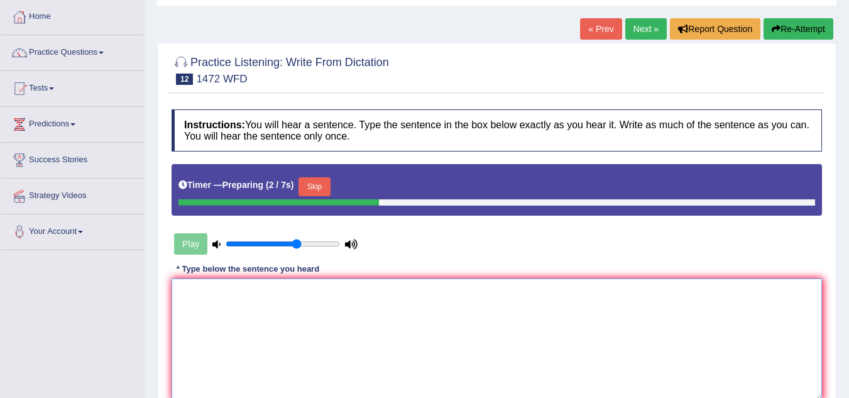
click at [233, 304] on textarea at bounding box center [497, 339] width 651 height 122
drag, startPoint x: 321, startPoint y: 182, endPoint x: 300, endPoint y: 212, distance: 36.3
click at [320, 182] on button "Skip" at bounding box center [314, 186] width 31 height 19
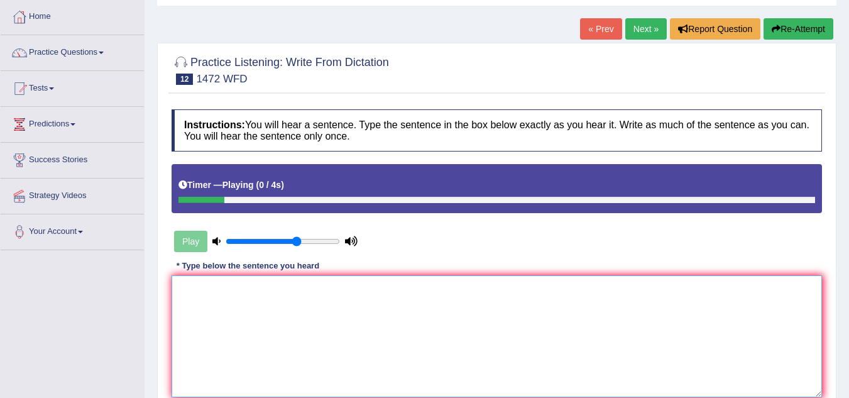
click at [231, 320] on textarea at bounding box center [497, 336] width 651 height 122
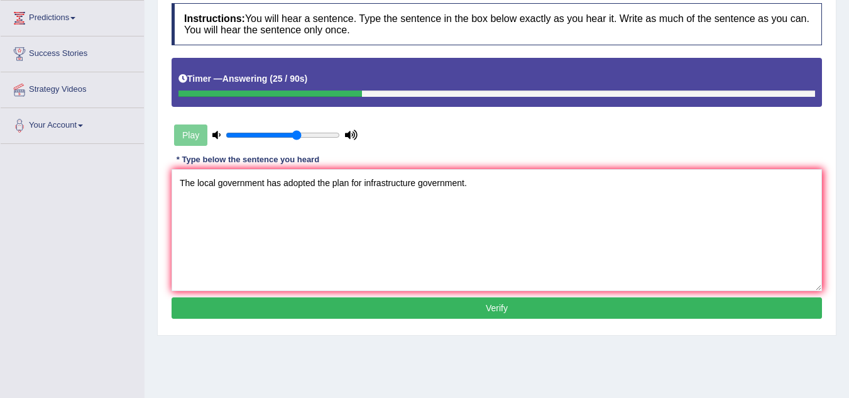
scroll to position [189, 0]
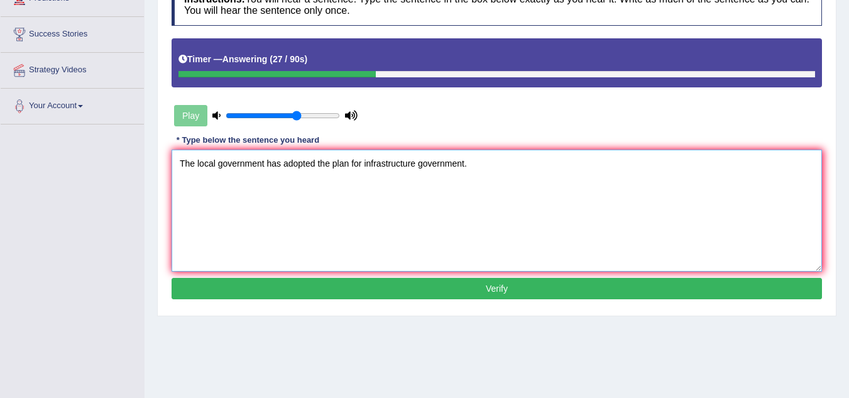
click at [470, 170] on textarea "The local government has adopted the plan for infrastructure government." at bounding box center [497, 211] width 651 height 122
type textarea "The local government has adopted the plan for infrastructure development."
click at [439, 285] on button "Verify" at bounding box center [497, 288] width 651 height 21
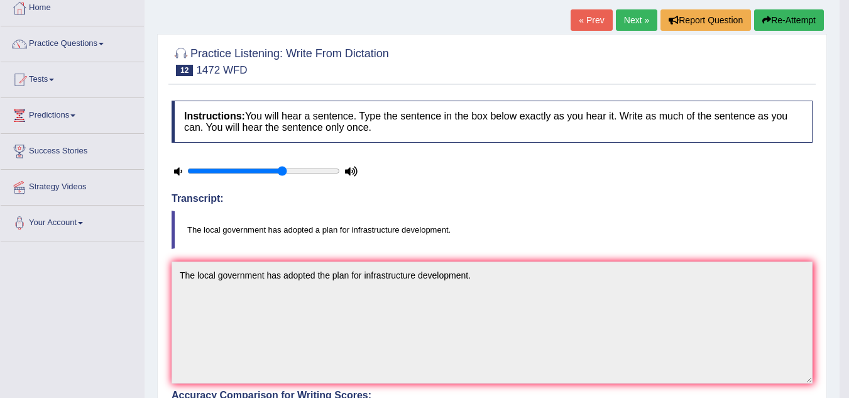
scroll to position [0, 0]
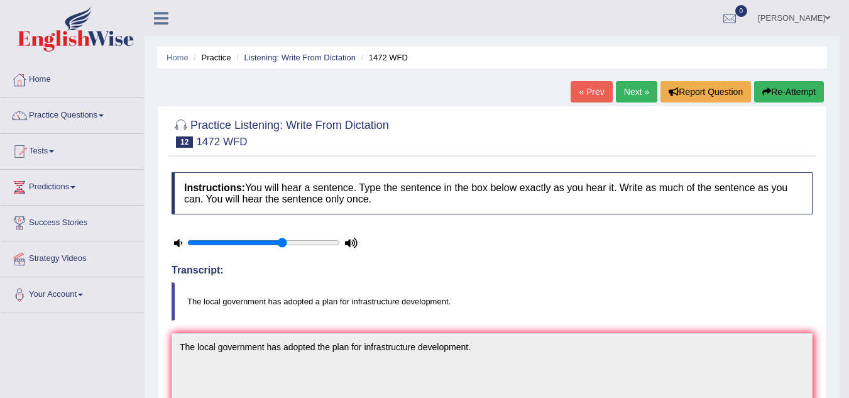
click at [636, 97] on link "Next »" at bounding box center [636, 91] width 41 height 21
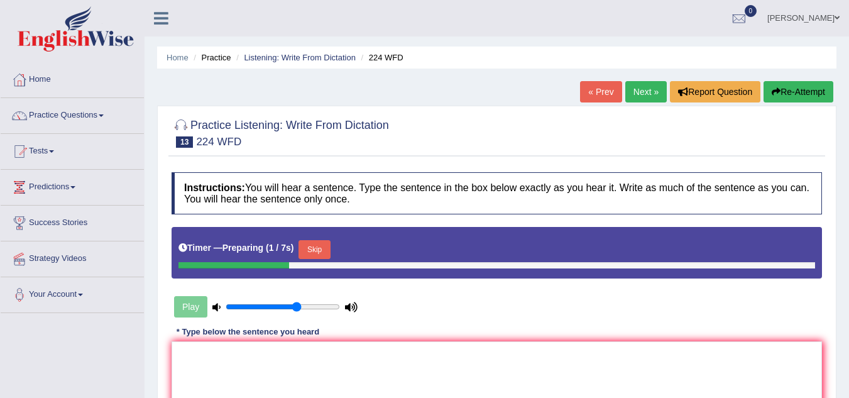
click at [324, 244] on button "Skip" at bounding box center [314, 249] width 31 height 19
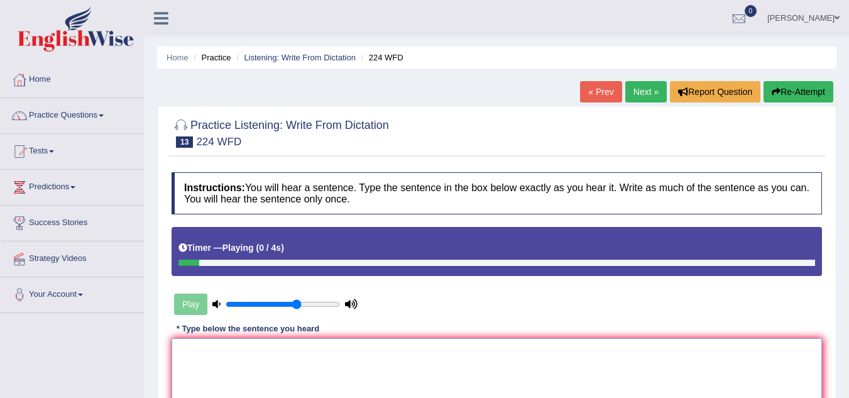
click at [293, 348] on textarea at bounding box center [497, 399] width 651 height 122
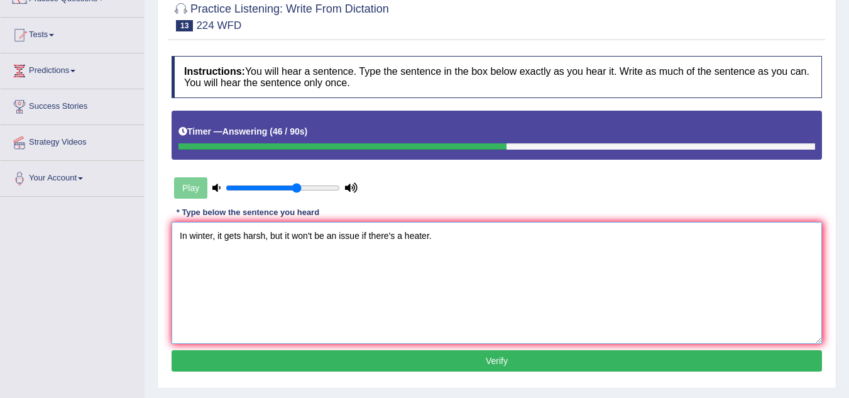
scroll to position [126, 0]
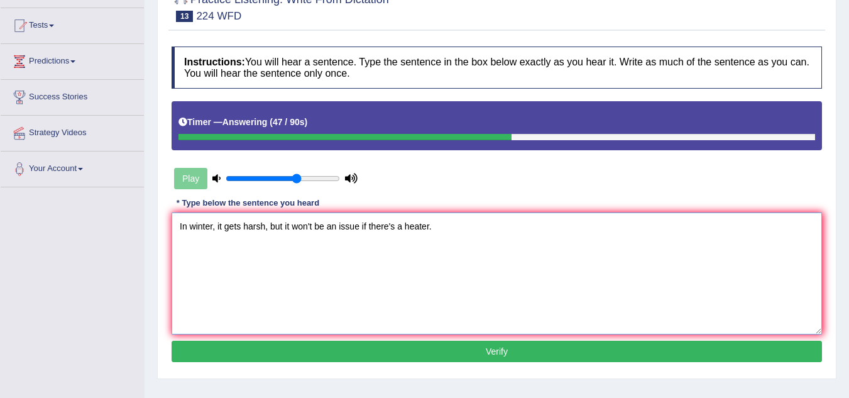
type textarea "In winter, it gets harsh, but it won't be an issue if there's a heater."
click at [553, 349] on button "Verify" at bounding box center [497, 351] width 651 height 21
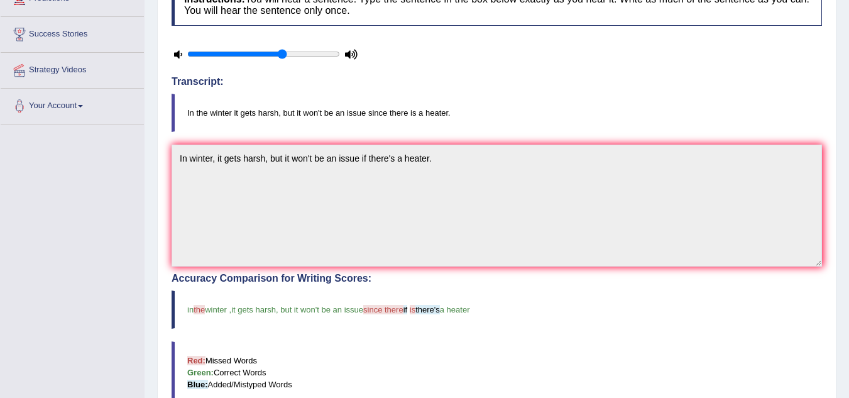
scroll to position [0, 0]
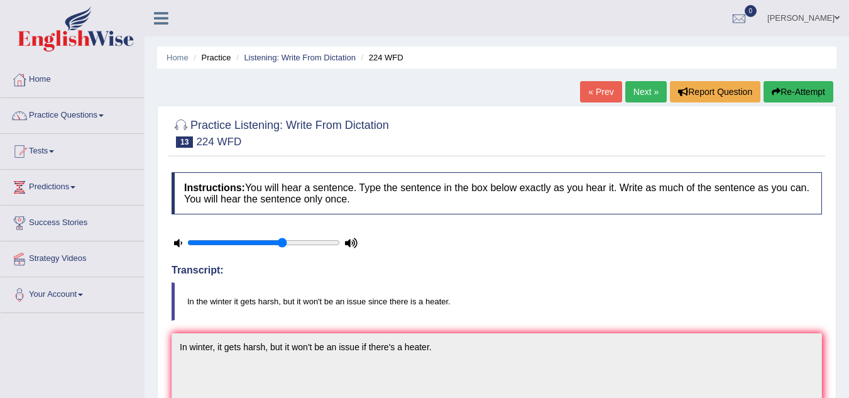
click at [642, 91] on link "Next »" at bounding box center [645, 91] width 41 height 21
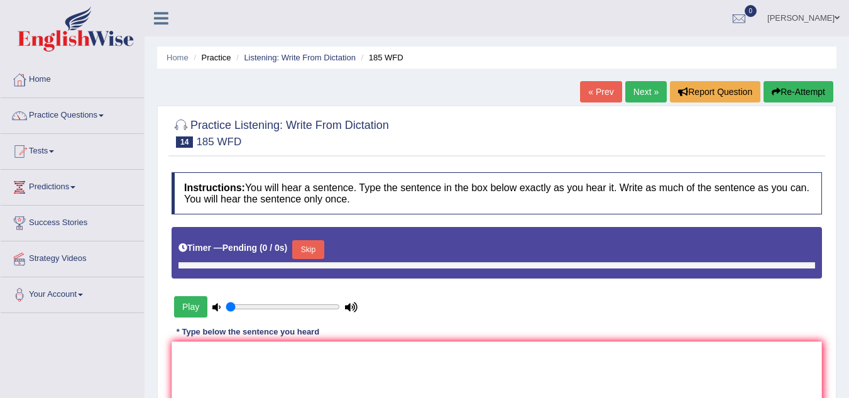
type input "0.65"
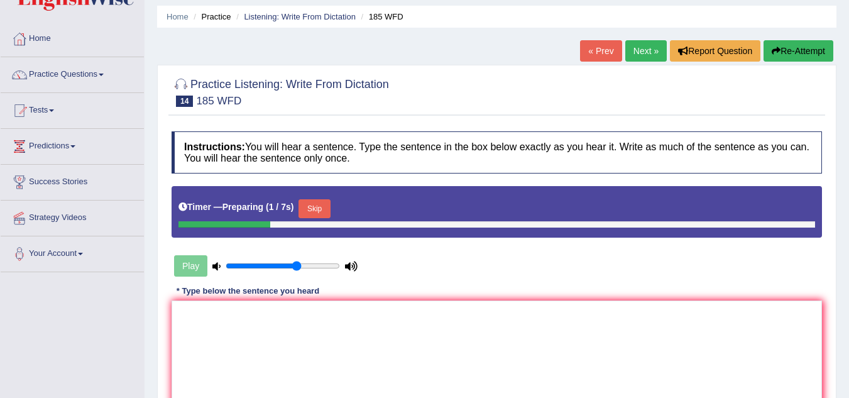
scroll to position [63, 0]
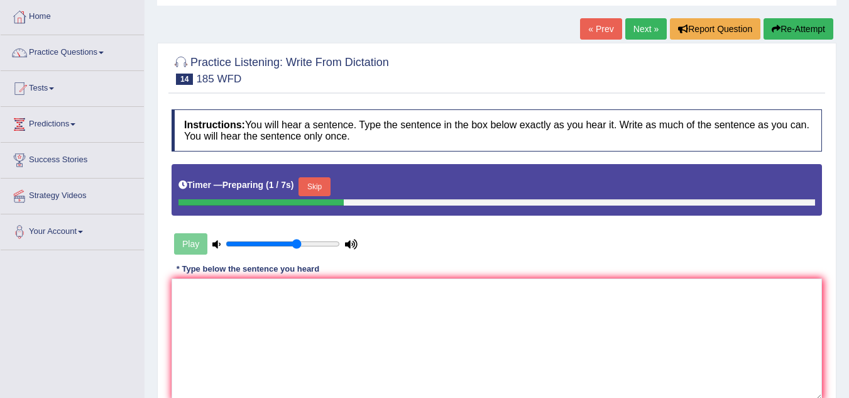
click at [329, 188] on button "Skip" at bounding box center [314, 186] width 31 height 19
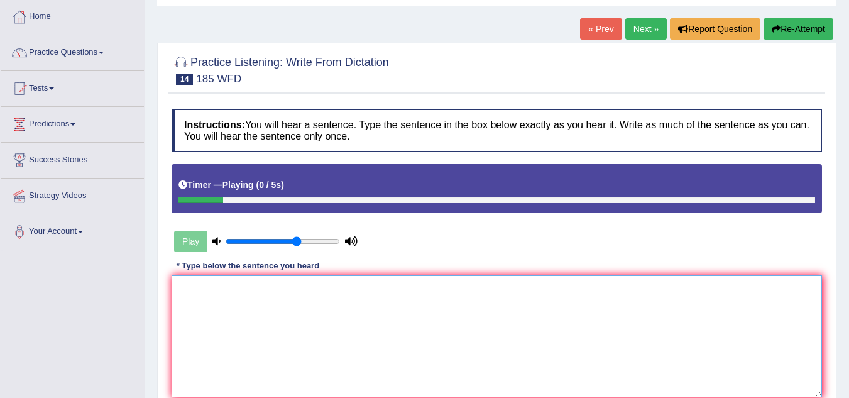
click at [293, 302] on textarea at bounding box center [497, 336] width 651 height 122
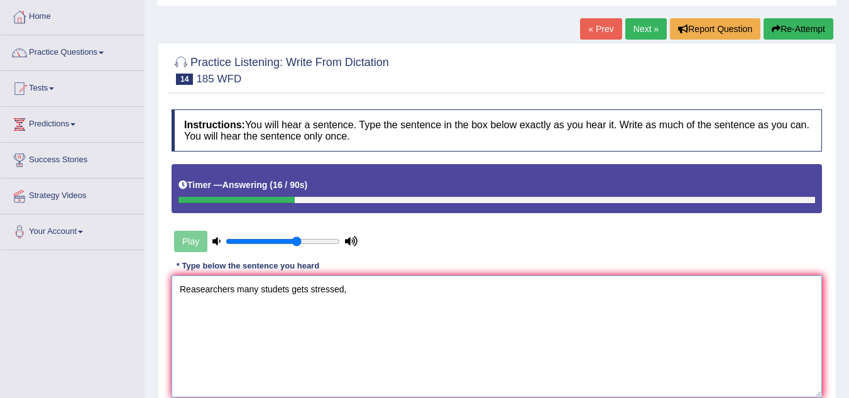
type textarea "Reasearchers many studets gets stressed,"
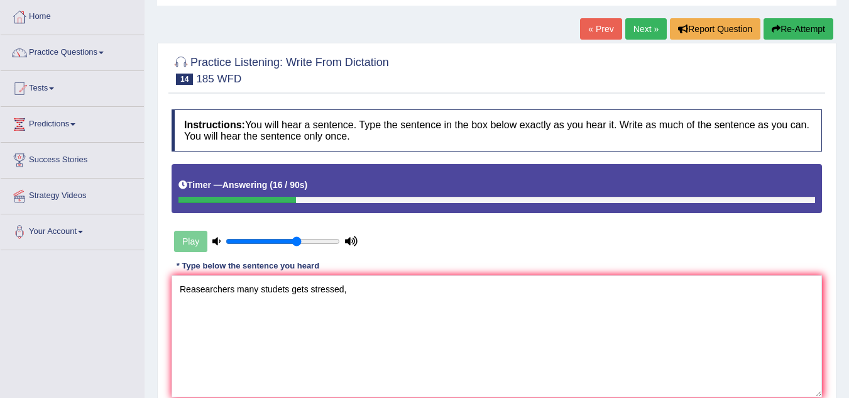
click at [777, 27] on icon "button" at bounding box center [776, 29] width 9 height 9
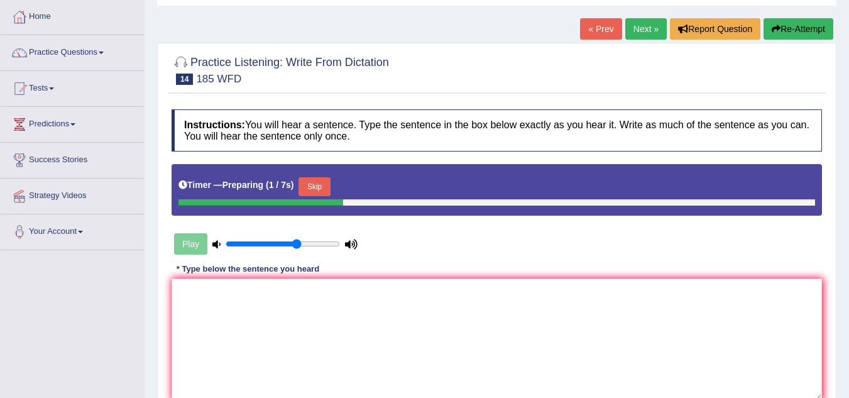
drag, startPoint x: 329, startPoint y: 190, endPoint x: 307, endPoint y: 295, distance: 108.0
click at [328, 190] on button "Skip" at bounding box center [314, 186] width 31 height 19
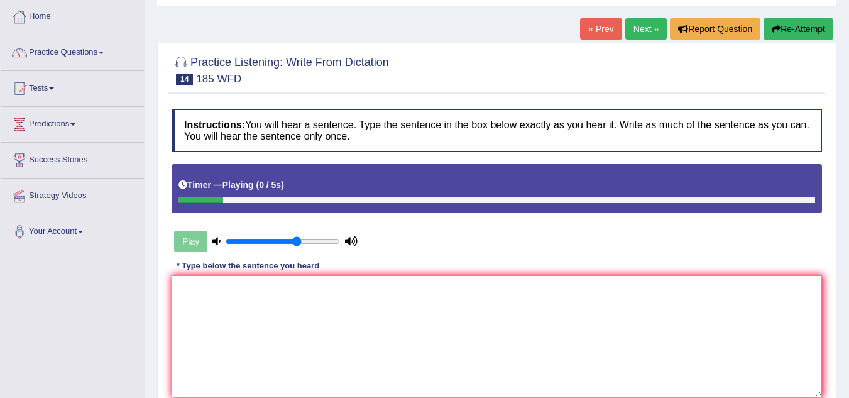
click at [296, 314] on textarea at bounding box center [497, 336] width 651 height 122
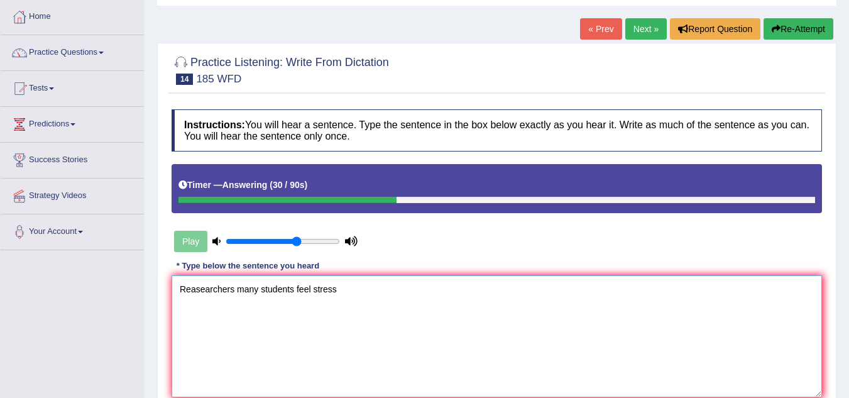
type textarea "Reasearchers many students feel stress"
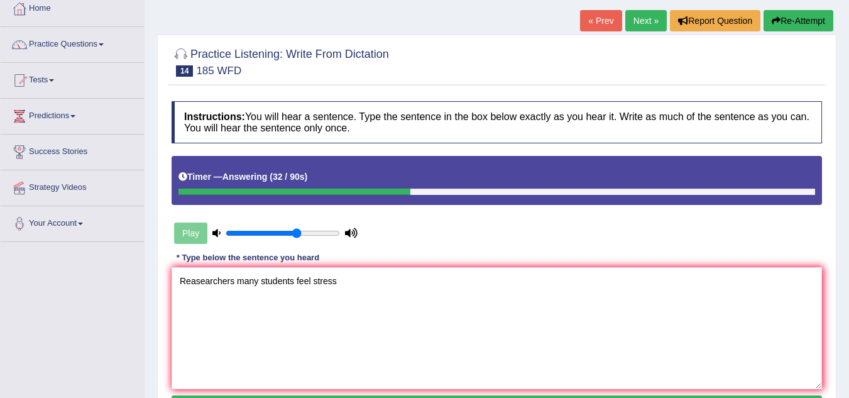
scroll to position [189, 0]
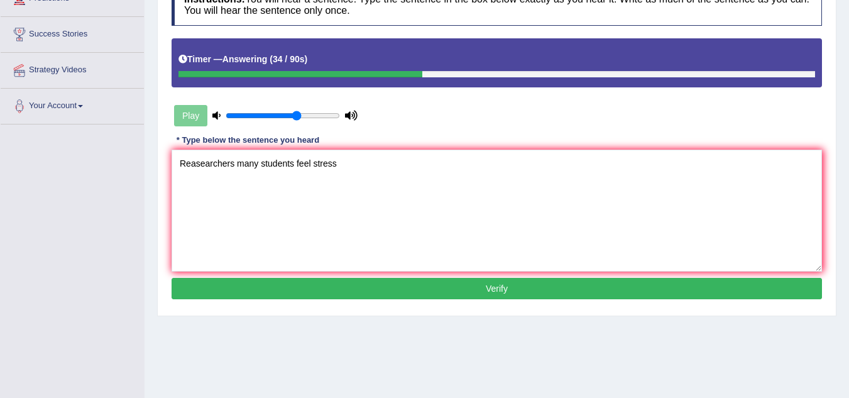
click at [460, 281] on button "Verify" at bounding box center [497, 288] width 651 height 21
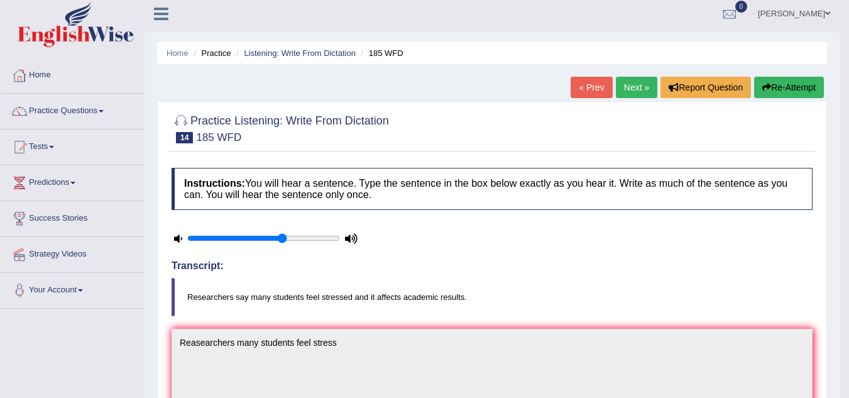
scroll to position [0, 0]
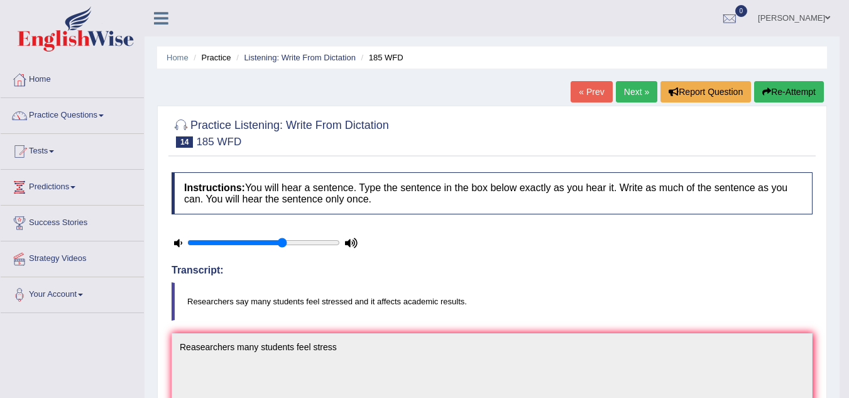
click at [636, 91] on link "Next »" at bounding box center [636, 91] width 41 height 21
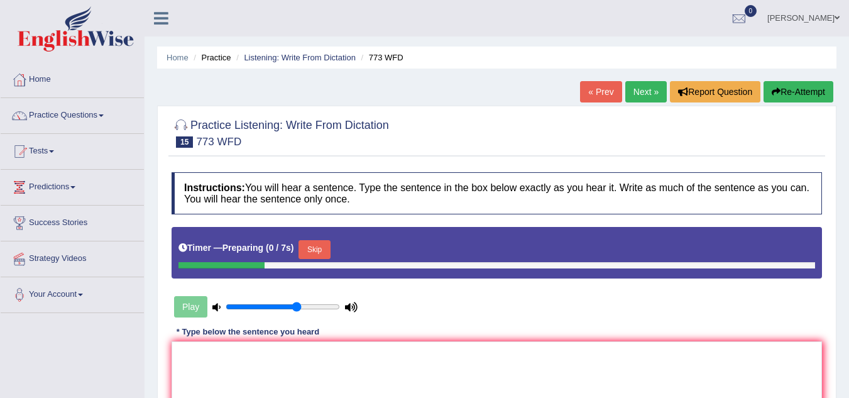
click at [314, 248] on button "Skip" at bounding box center [314, 249] width 31 height 19
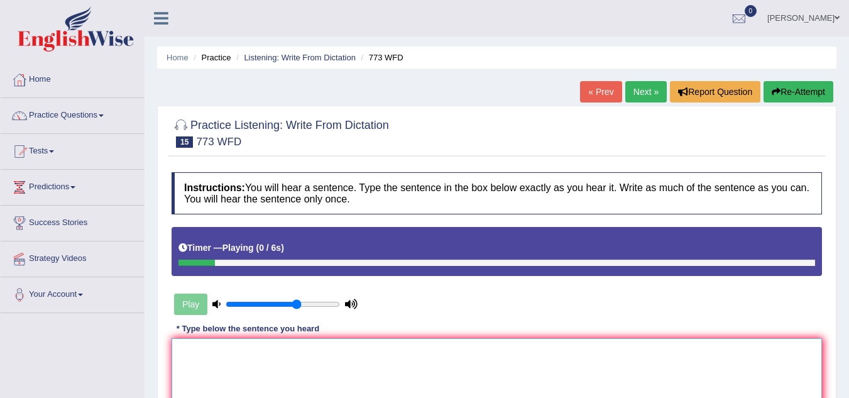
click at [240, 366] on textarea at bounding box center [497, 399] width 651 height 122
type textarea "gravity is extra ordinary"
click at [789, 97] on button "Re-Attempt" at bounding box center [799, 91] width 70 height 21
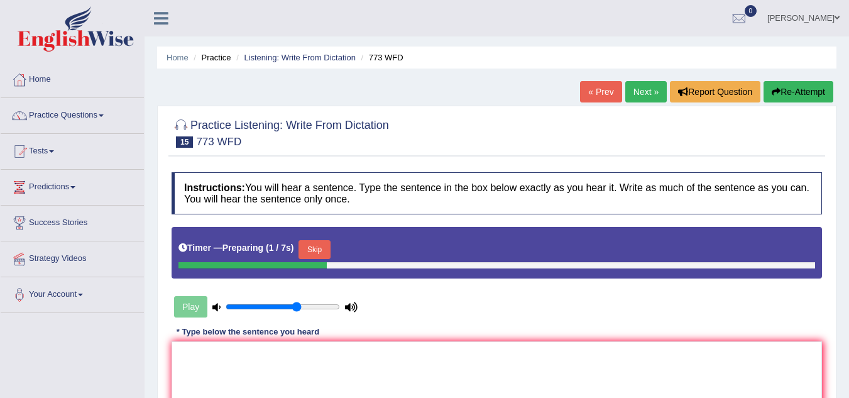
click at [312, 253] on button "Skip" at bounding box center [314, 249] width 31 height 19
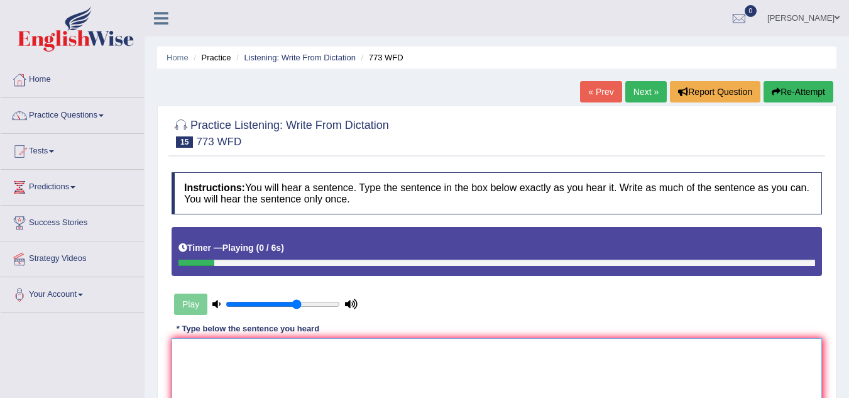
click at [233, 380] on textarea at bounding box center [497, 399] width 651 height 122
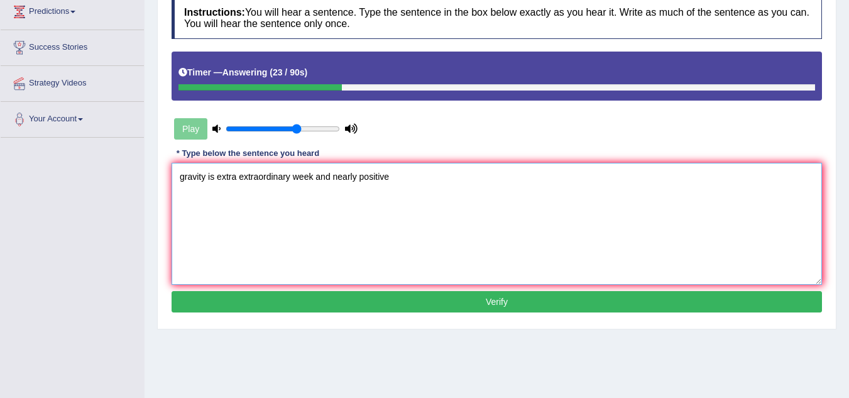
scroll to position [189, 0]
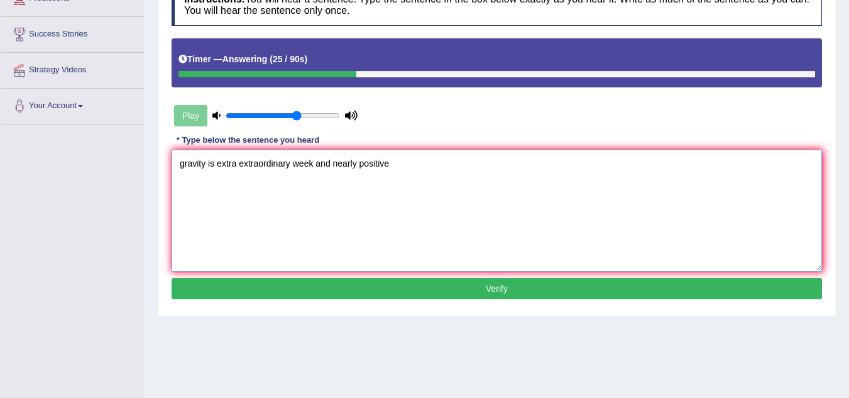
type textarea "gravity is extra extraordinary week and nearly positive"
click at [452, 282] on button "Verify" at bounding box center [497, 288] width 651 height 21
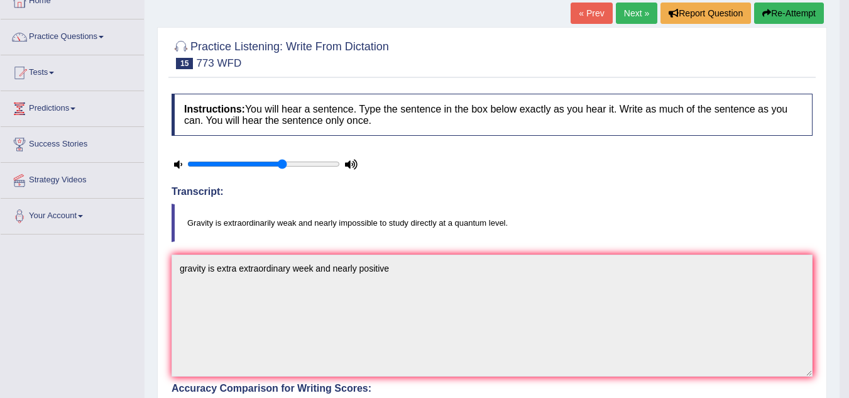
scroll to position [0, 0]
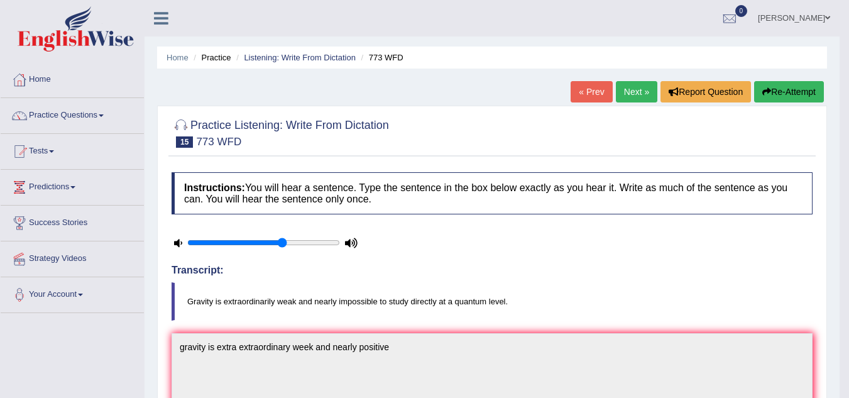
click at [772, 93] on button "Re-Attempt" at bounding box center [789, 91] width 70 height 21
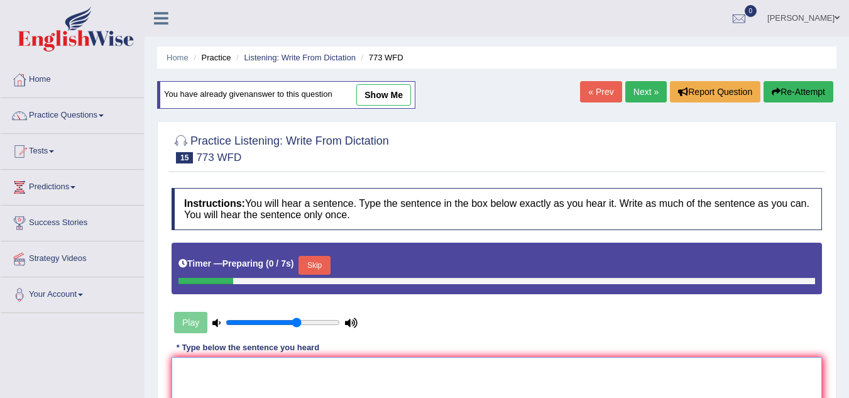
click at [328, 261] on button "Skip" at bounding box center [314, 265] width 31 height 19
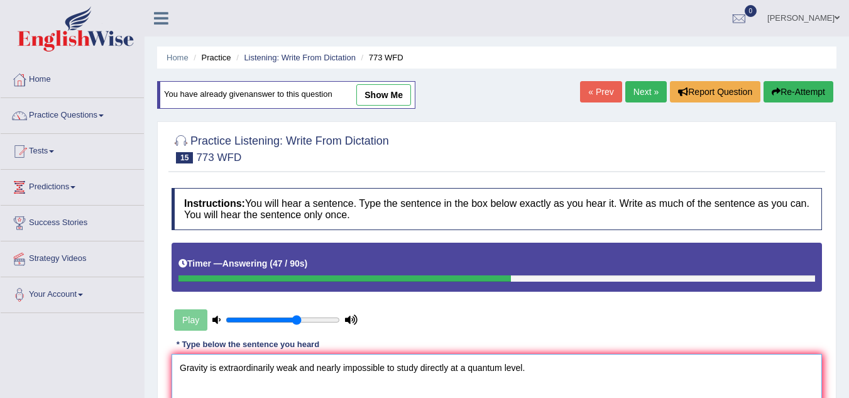
type textarea "Gravity is extraordinarily weak and nearly impossible to study directly at a qu…"
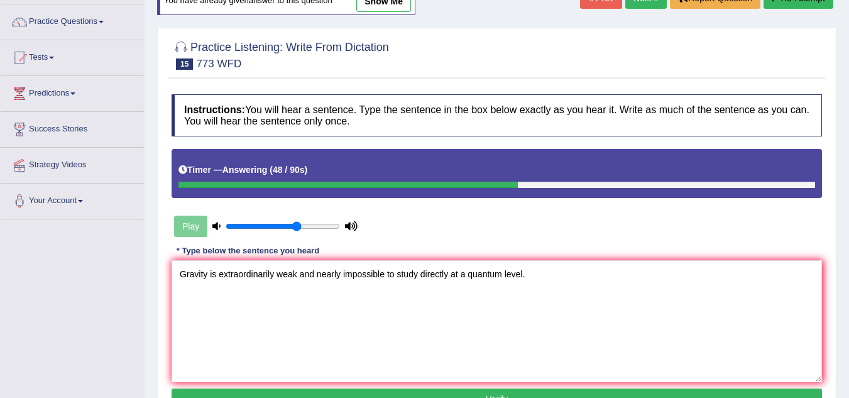
scroll to position [189, 0]
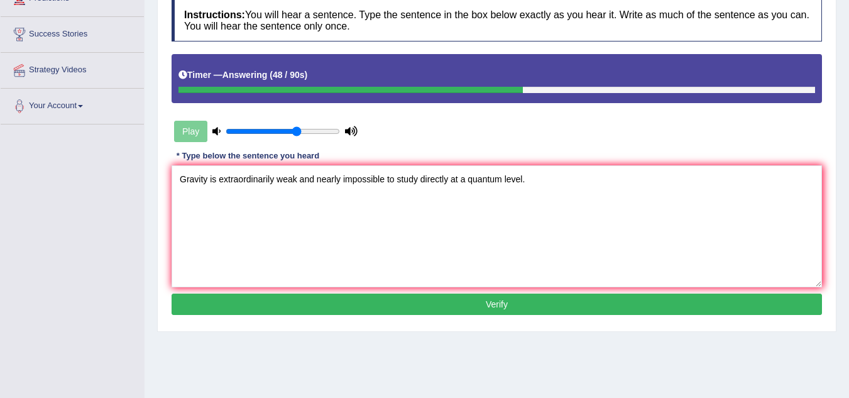
click at [546, 299] on button "Verify" at bounding box center [497, 304] width 651 height 21
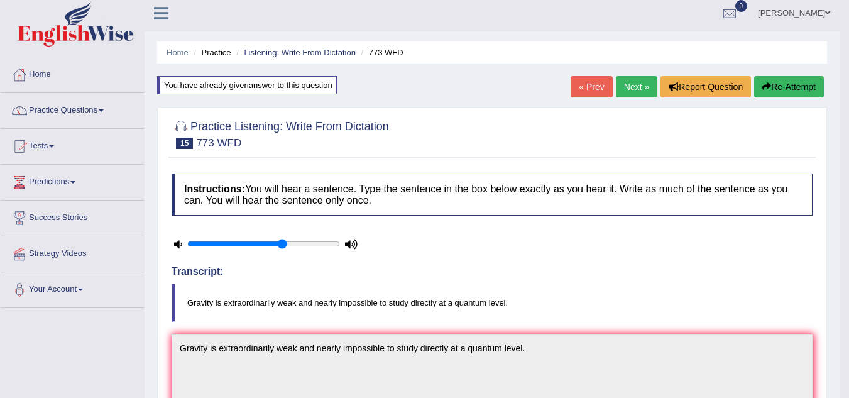
scroll to position [0, 0]
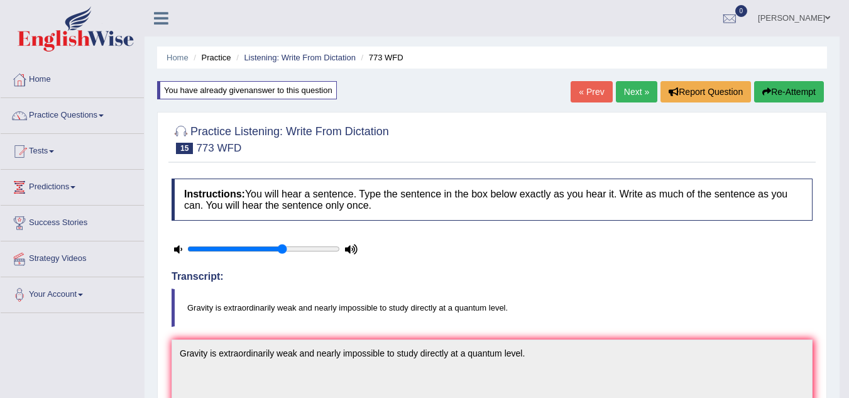
click at [634, 90] on link "Next »" at bounding box center [636, 91] width 41 height 21
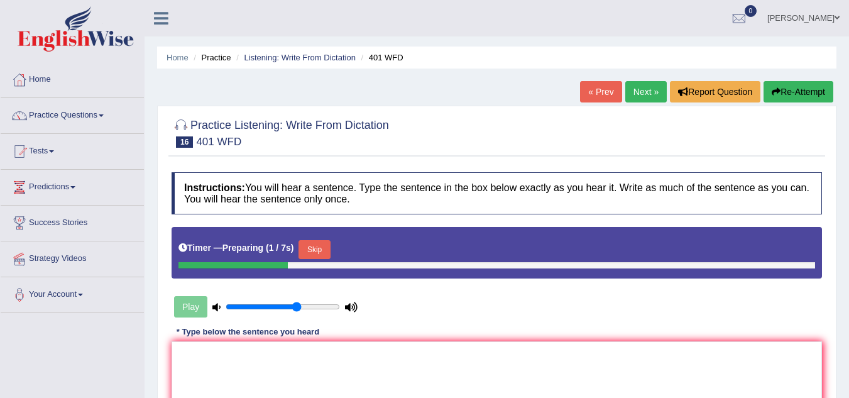
click at [307, 243] on button "Skip" at bounding box center [314, 249] width 31 height 19
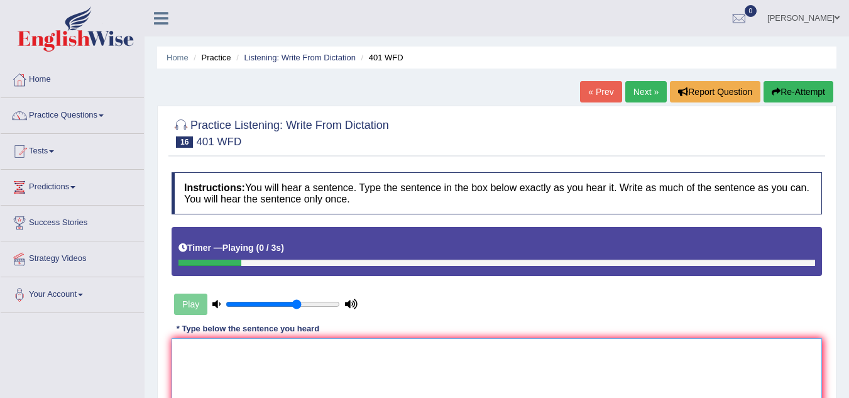
click at [239, 360] on textarea at bounding box center [497, 399] width 651 height 122
type textarea "Students left in the whole residents"
click at [795, 87] on button "Re-Attempt" at bounding box center [799, 91] width 70 height 21
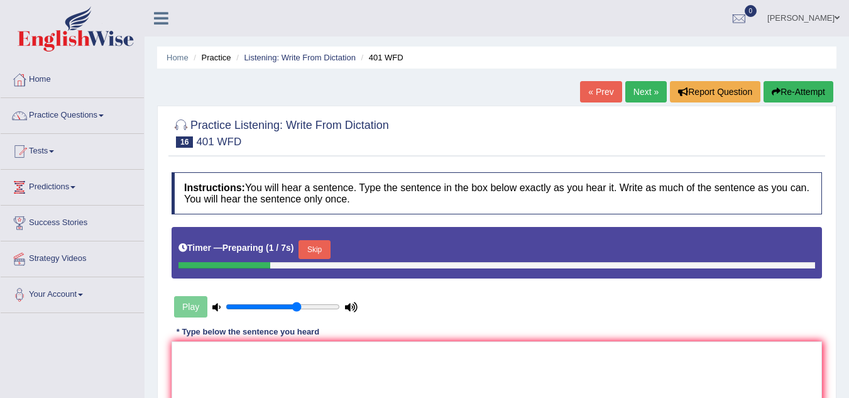
click at [307, 247] on button "Skip" at bounding box center [314, 249] width 31 height 19
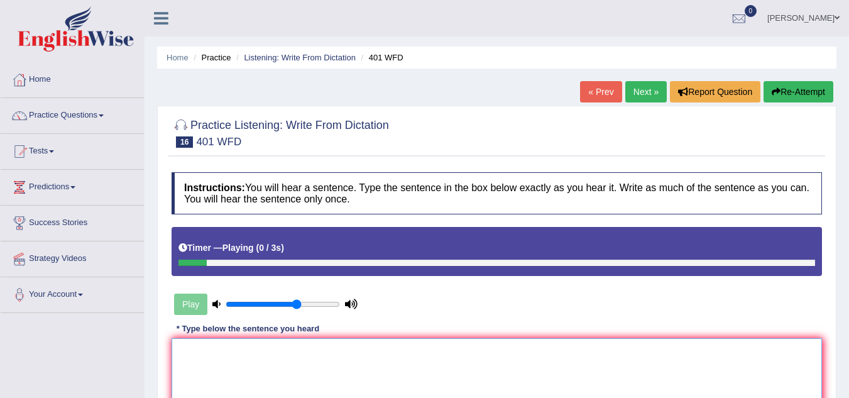
click at [202, 365] on textarea at bounding box center [497, 399] width 651 height 122
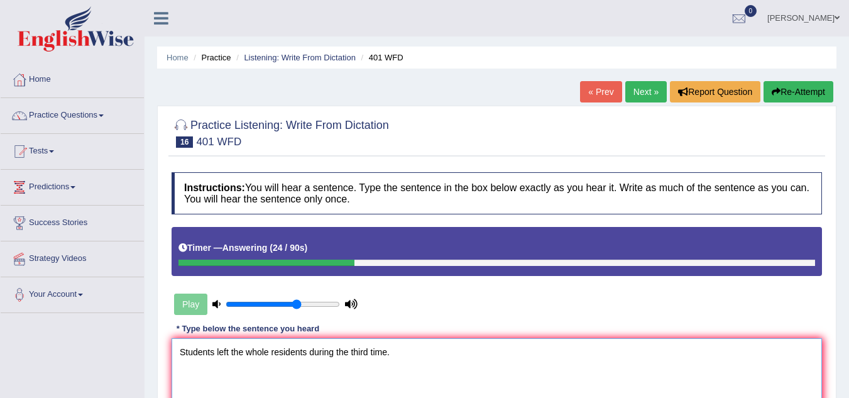
type textarea "Students left the whole residents during the third time."
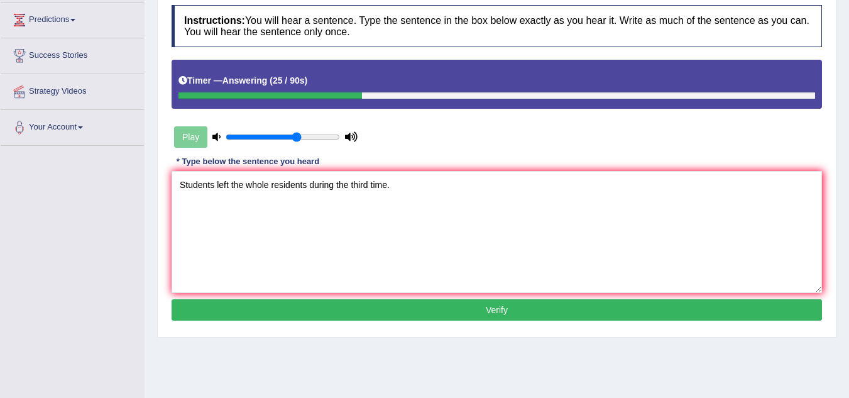
scroll to position [189, 0]
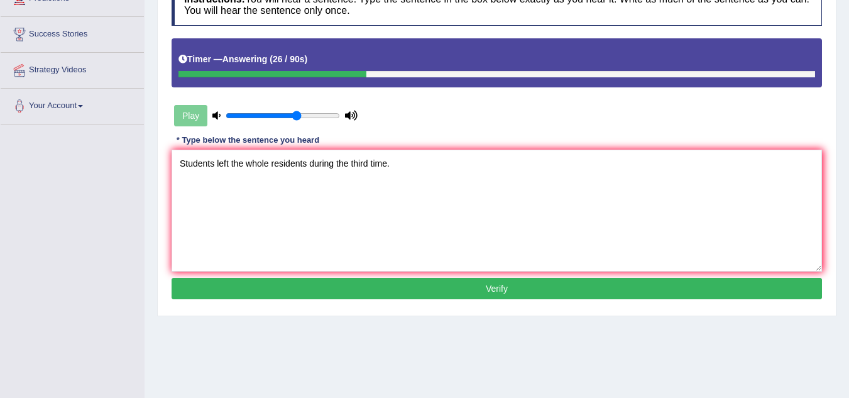
click at [466, 287] on button "Verify" at bounding box center [497, 288] width 651 height 21
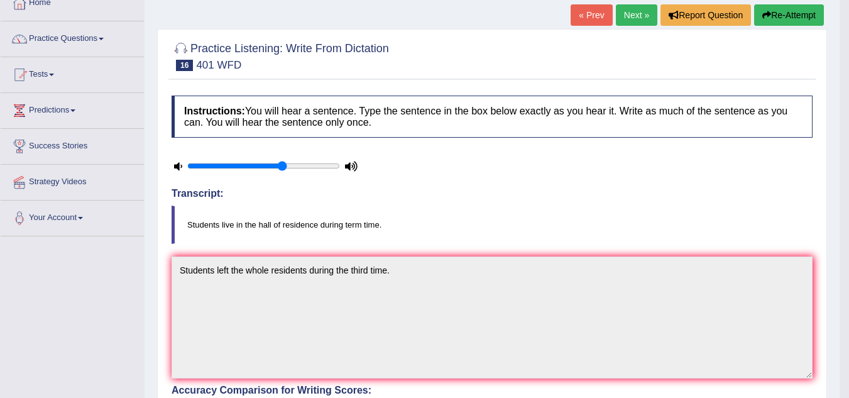
scroll to position [0, 0]
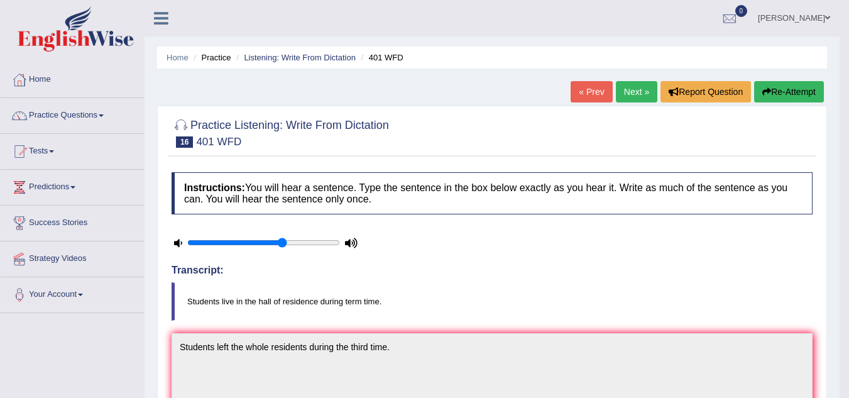
click at [621, 92] on link "Next »" at bounding box center [636, 91] width 41 height 21
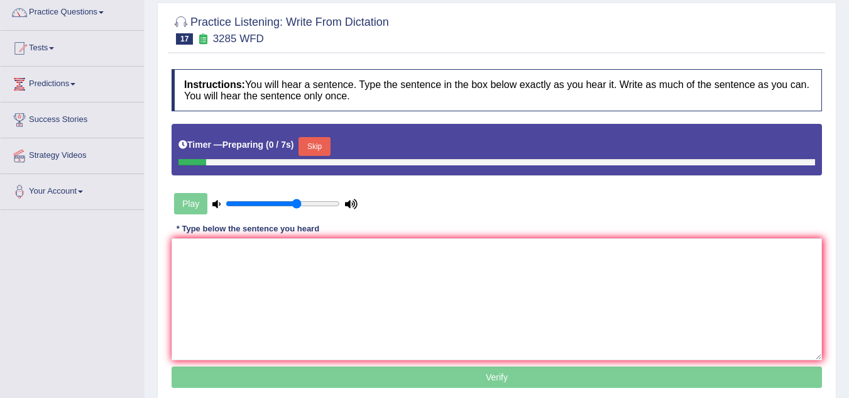
scroll to position [126, 0]
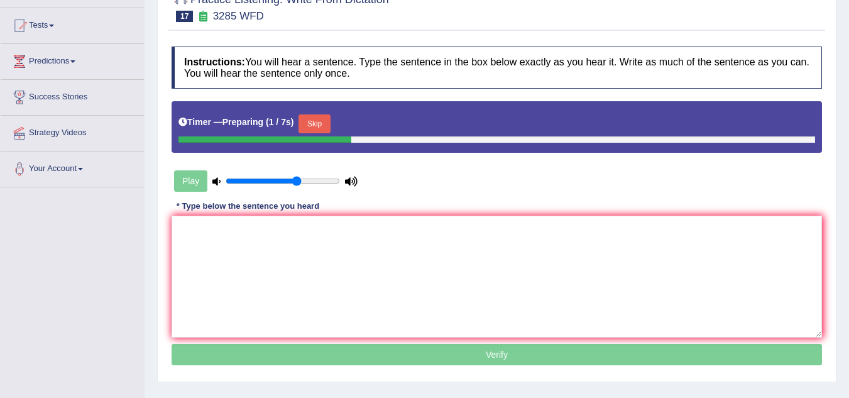
click at [330, 124] on button "Skip" at bounding box center [314, 123] width 31 height 19
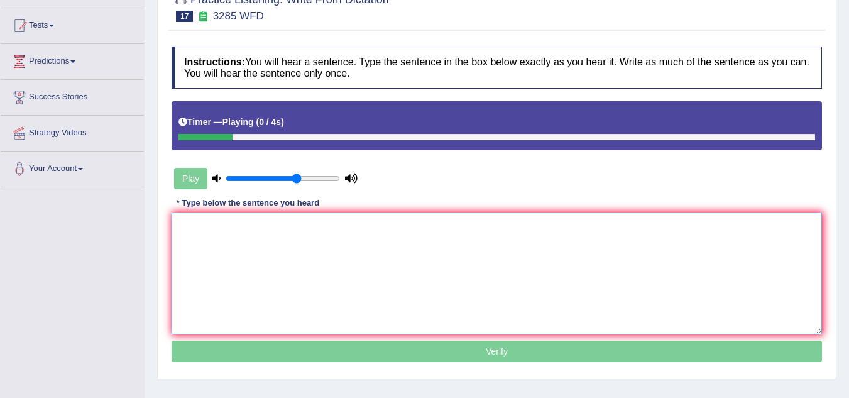
click at [278, 250] on textarea at bounding box center [497, 273] width 651 height 122
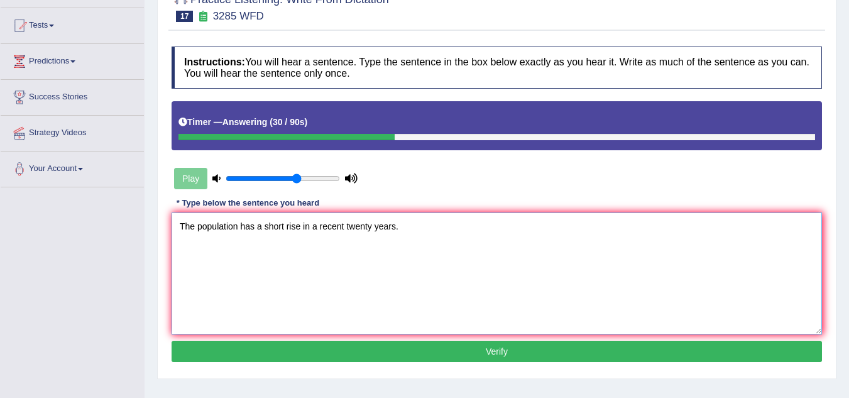
click at [619, 250] on textarea "The population has a short rise in a recent twenty years." at bounding box center [497, 273] width 651 height 122
type textarea "The population has a short rise in a recent twenty years."
click at [554, 344] on button "Verify" at bounding box center [497, 351] width 651 height 21
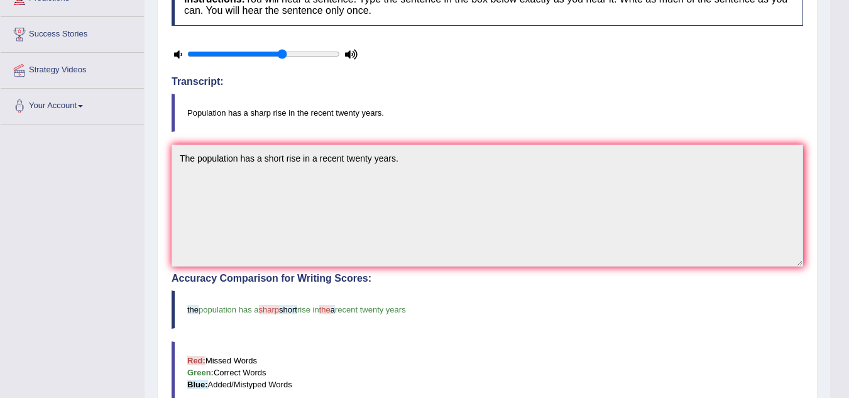
scroll to position [0, 0]
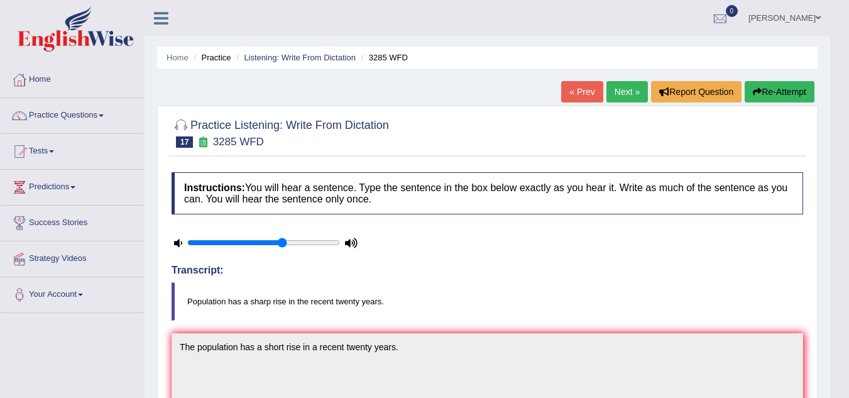
click at [628, 96] on link "Next »" at bounding box center [627, 91] width 41 height 21
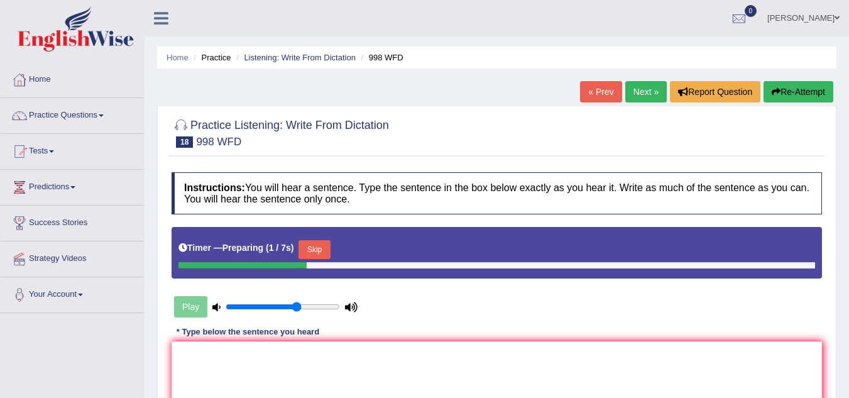
click at [307, 246] on button "Skip" at bounding box center [314, 249] width 31 height 19
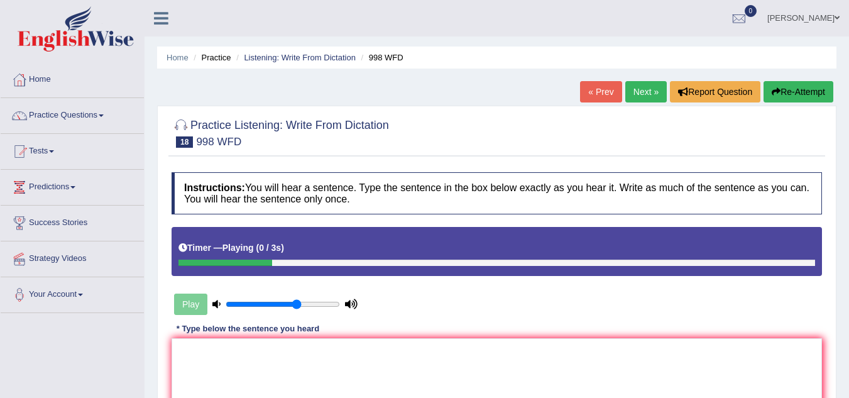
drag, startPoint x: 271, startPoint y: 331, endPoint x: 258, endPoint y: 351, distance: 24.6
click at [268, 334] on div "* Type below the sentence you heard" at bounding box center [248, 329] width 153 height 12
click at [255, 359] on textarea at bounding box center [497, 399] width 651 height 122
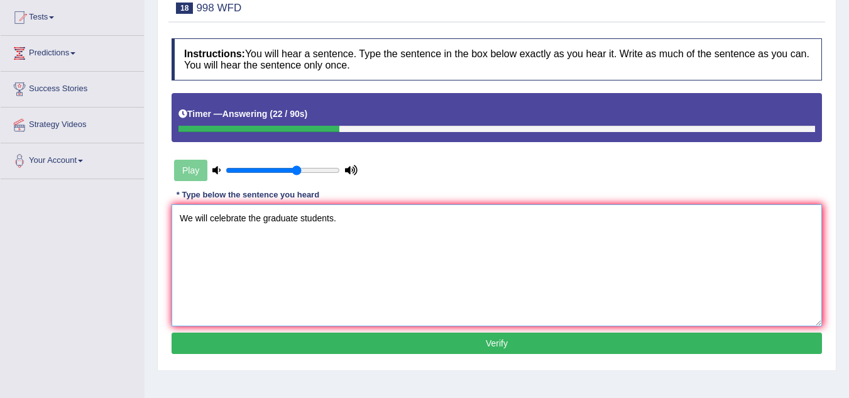
scroll to position [189, 0]
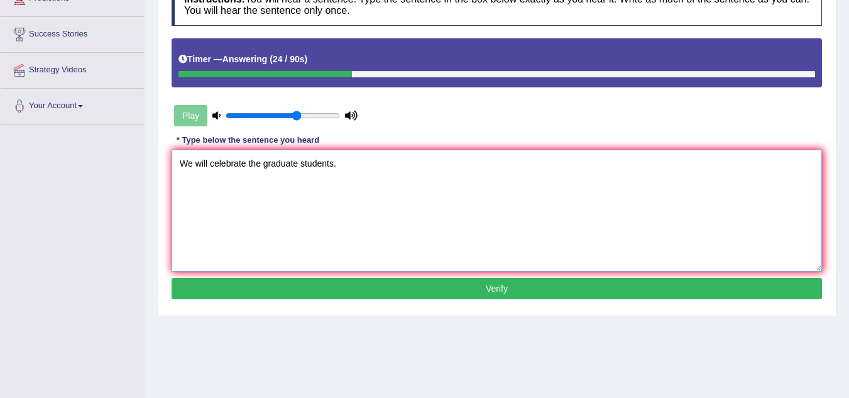
type textarea "We will celebrate the graduate students."
click at [461, 296] on button "Verify" at bounding box center [497, 288] width 651 height 21
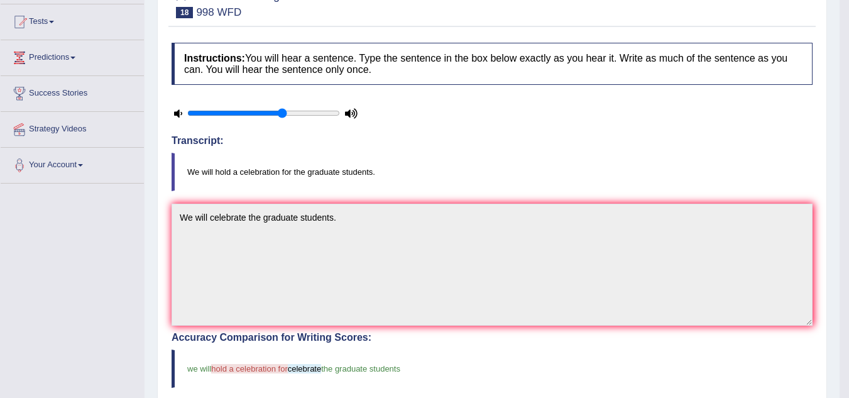
scroll to position [0, 0]
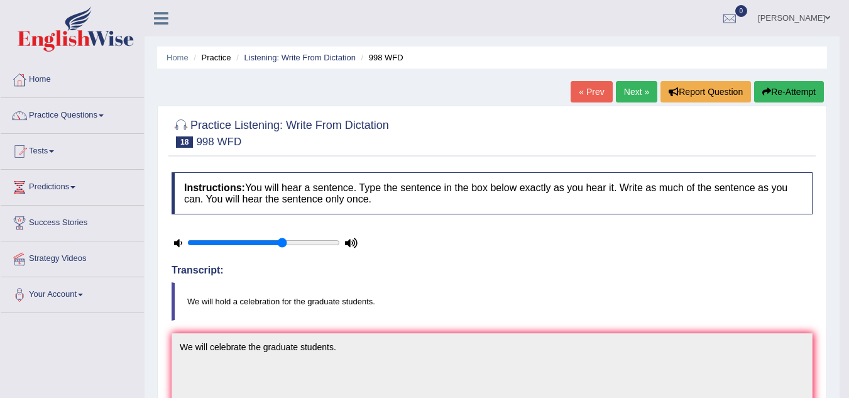
click at [639, 88] on link "Next »" at bounding box center [636, 91] width 41 height 21
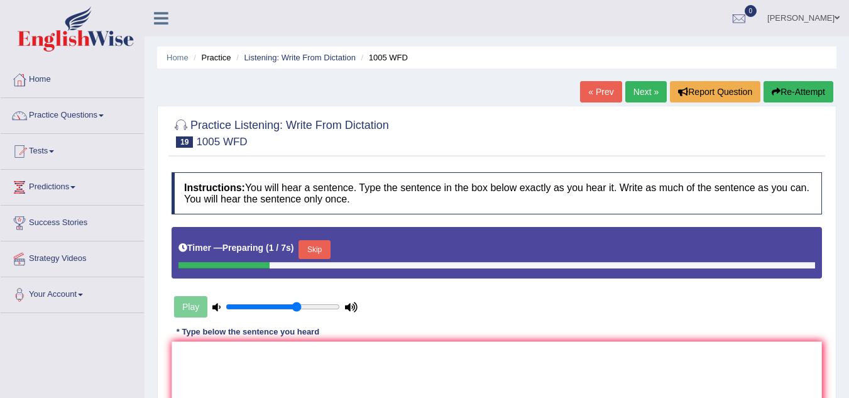
click at [329, 245] on button "Skip" at bounding box center [314, 249] width 31 height 19
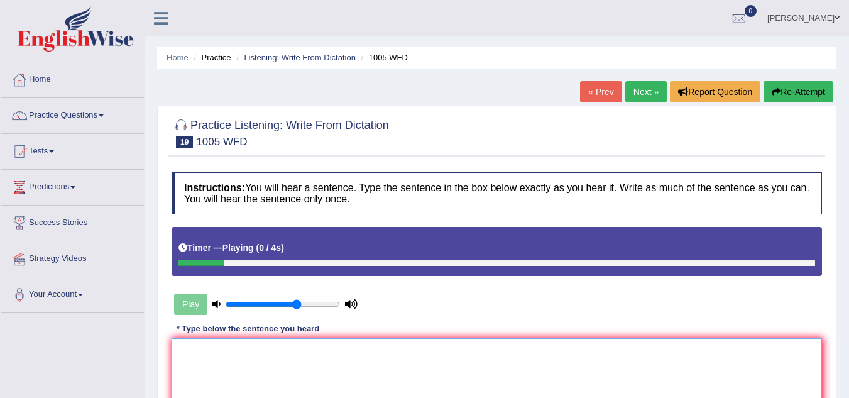
click at [298, 360] on textarea at bounding box center [497, 399] width 651 height 122
type textarea "the collapse of the"
click at [815, 94] on button "Re-Attempt" at bounding box center [799, 91] width 70 height 21
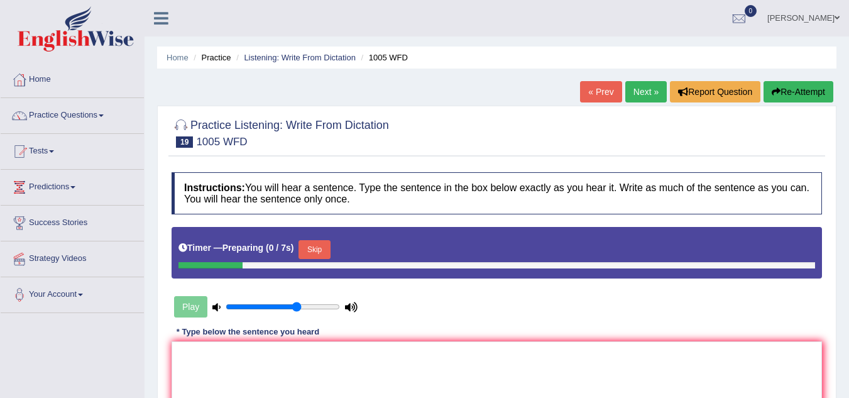
click at [315, 241] on button "Skip" at bounding box center [314, 249] width 31 height 19
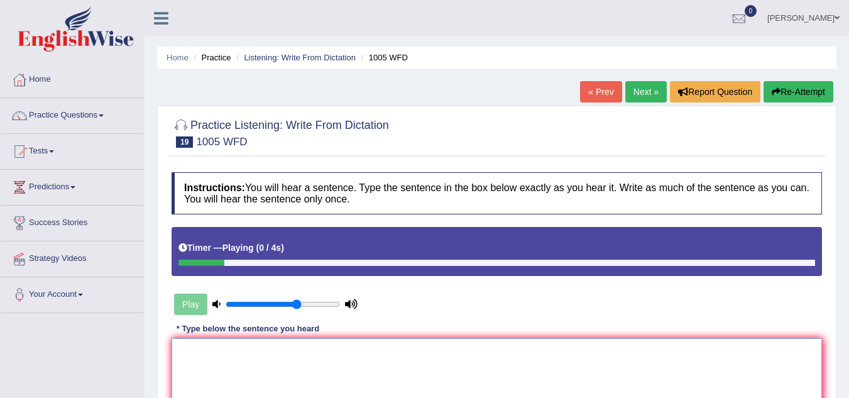
click at [256, 360] on textarea at bounding box center [497, 399] width 651 height 122
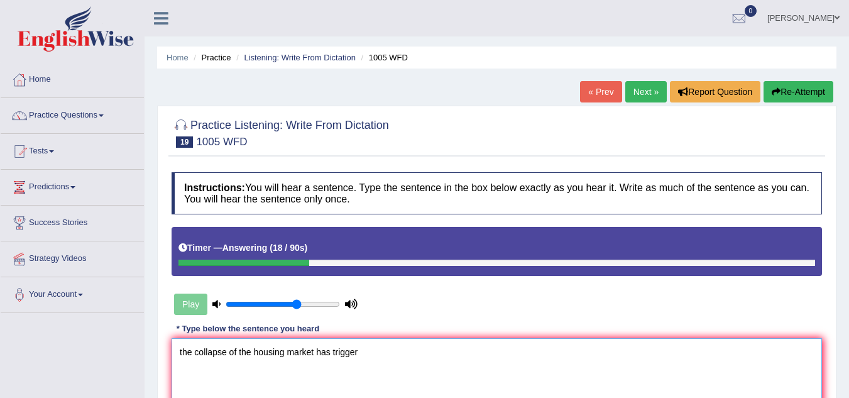
drag, startPoint x: 180, startPoint y: 350, endPoint x: 188, endPoint y: 356, distance: 9.8
click at [185, 355] on textarea "the collapse of the housing market has trigger" at bounding box center [497, 399] width 651 height 122
click at [364, 352] on textarea "The collapse of the housing market has trigger" at bounding box center [497, 399] width 651 height 122
type textarea "The collapse of the housing market has triggered throughout the world."
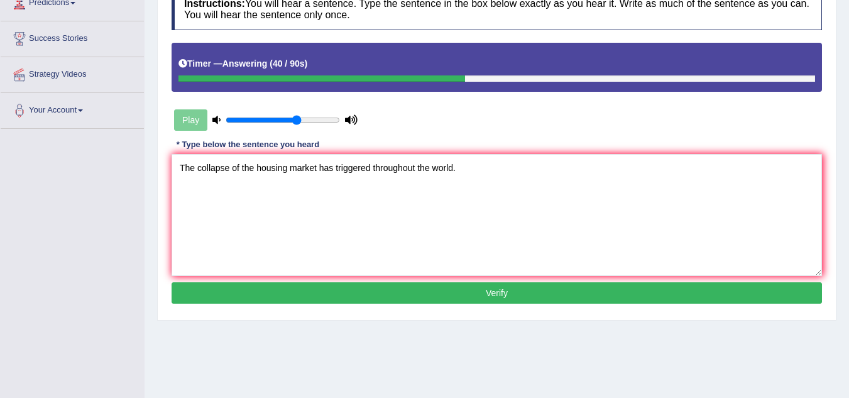
scroll to position [189, 0]
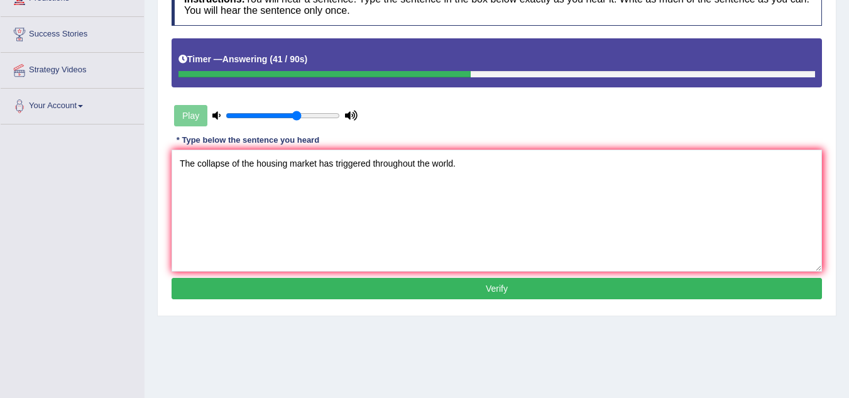
click at [500, 286] on button "Verify" at bounding box center [497, 288] width 651 height 21
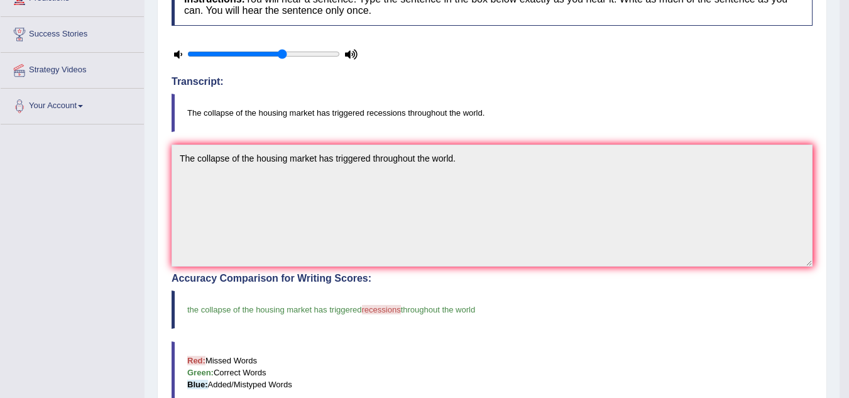
scroll to position [0, 0]
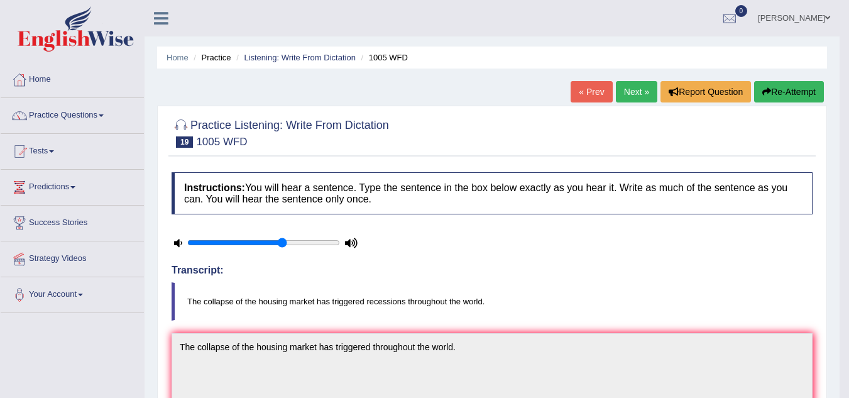
click at [648, 96] on link "Next »" at bounding box center [636, 91] width 41 height 21
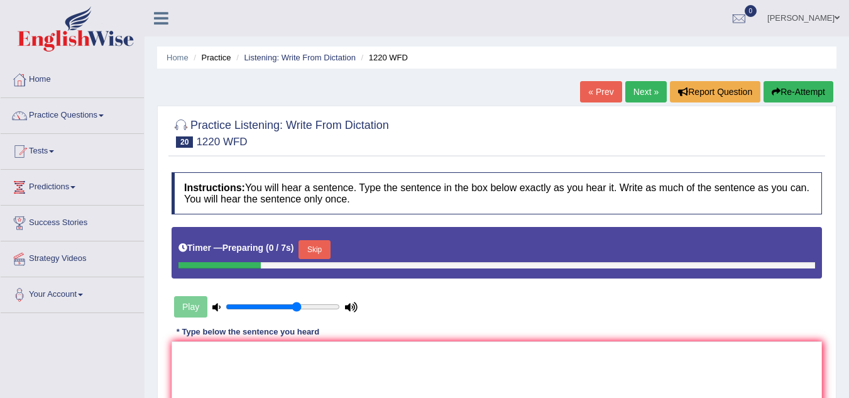
click at [316, 246] on button "Skip" at bounding box center [314, 249] width 31 height 19
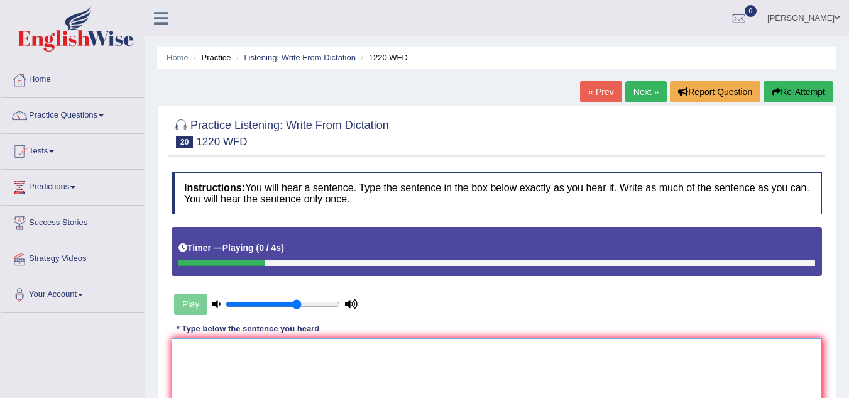
click at [277, 356] on textarea at bounding box center [497, 399] width 651 height 122
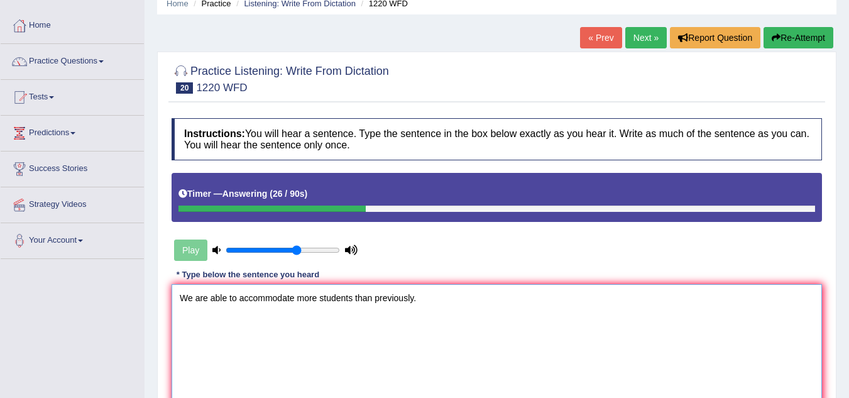
scroll to position [126, 0]
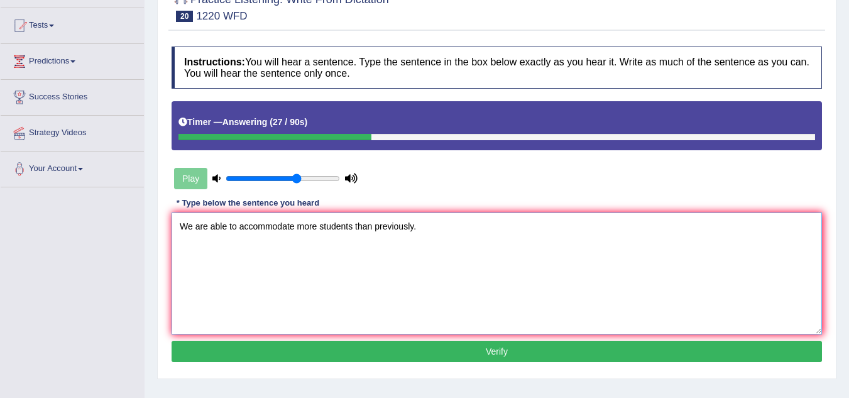
type textarea "We are able to accommodate more students than previously."
click at [418, 350] on button "Verify" at bounding box center [497, 351] width 651 height 21
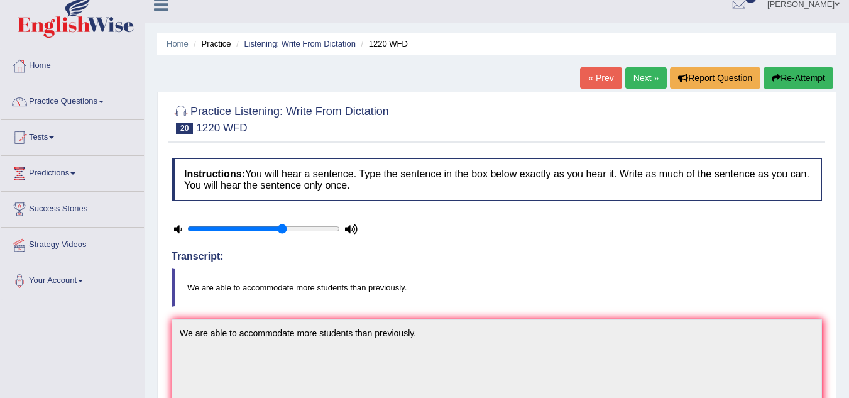
scroll to position [0, 0]
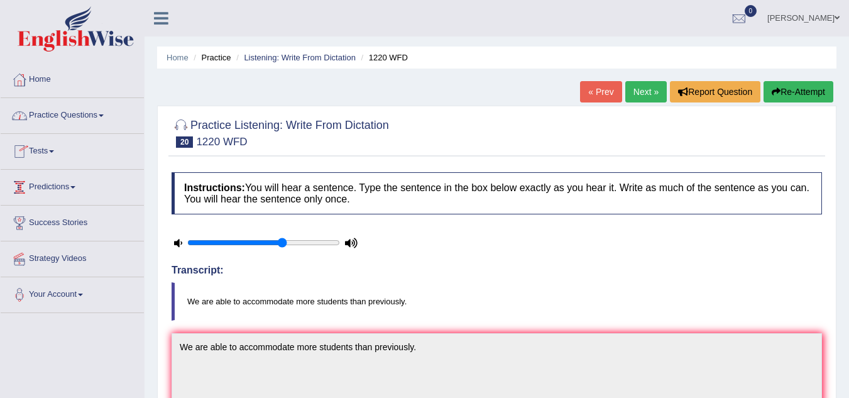
click at [100, 120] on link "Practice Questions" at bounding box center [72, 113] width 143 height 31
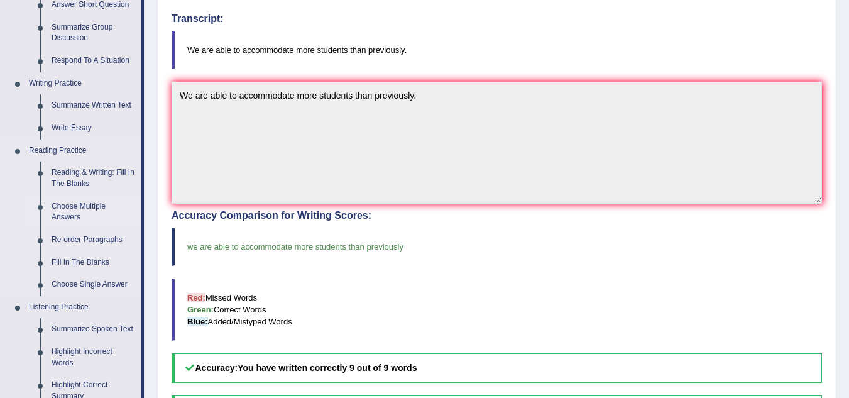
scroll to position [314, 0]
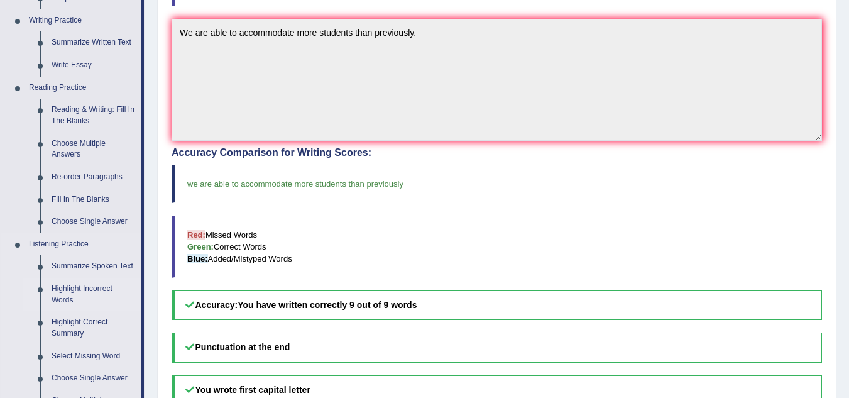
click at [97, 287] on link "Highlight Incorrect Words" at bounding box center [93, 294] width 95 height 33
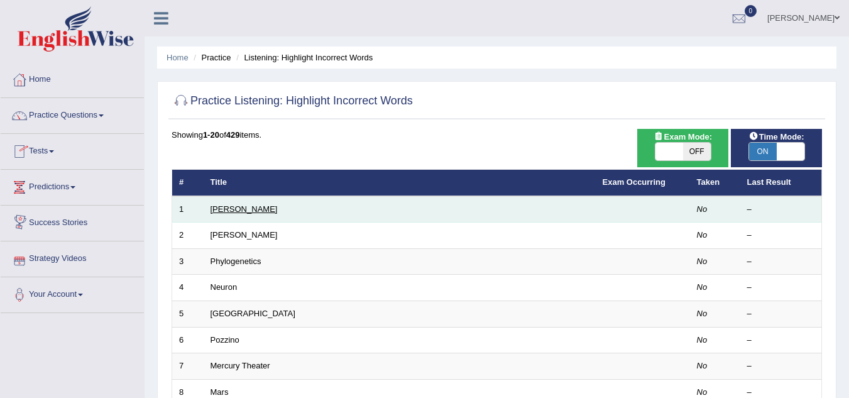
click at [229, 206] on link "[PERSON_NAME]" at bounding box center [244, 208] width 67 height 9
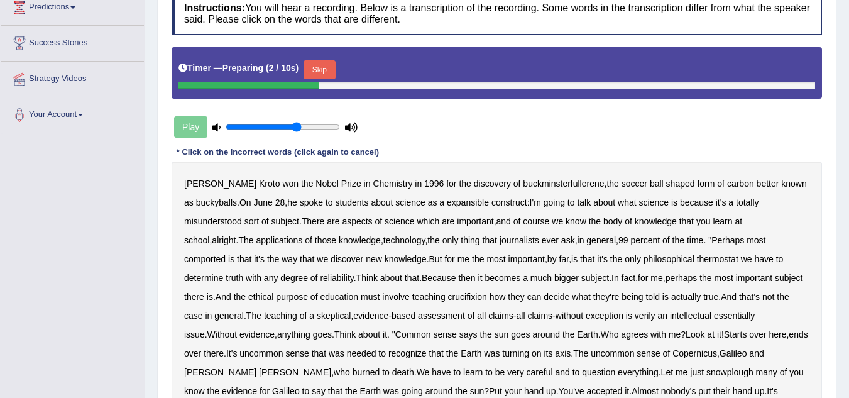
scroll to position [189, 0]
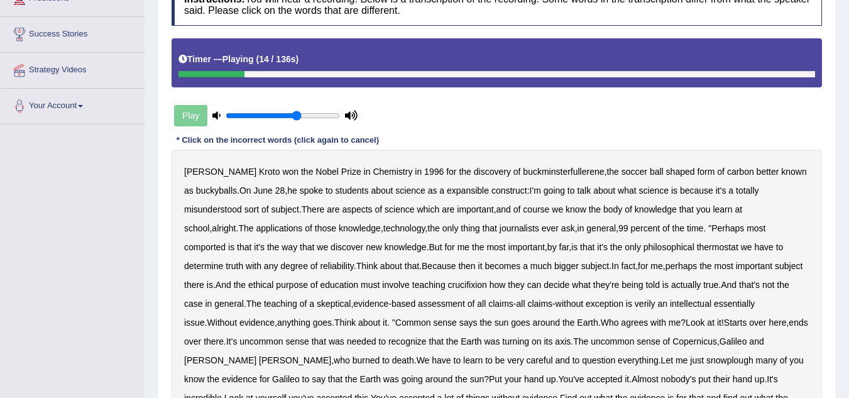
click at [453, 194] on b "expansible" at bounding box center [468, 190] width 42 height 10
click at [226, 242] on b "comported" at bounding box center [204, 247] width 41 height 10
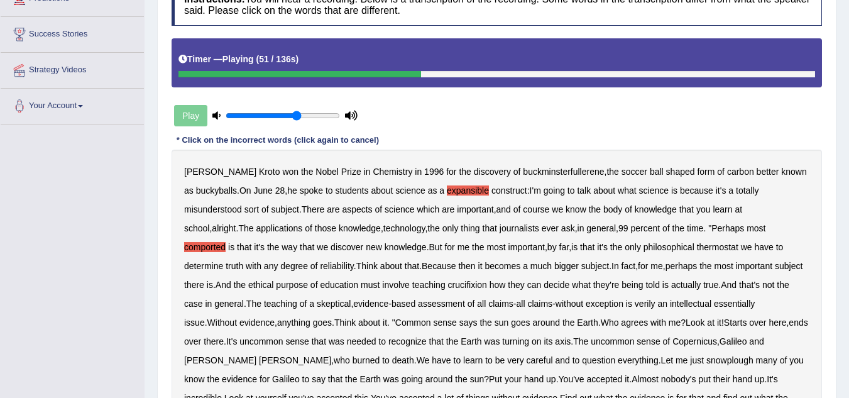
click at [223, 261] on b "determine" at bounding box center [203, 266] width 39 height 10
click at [622, 267] on b "fact" at bounding box center [629, 266] width 14 height 10
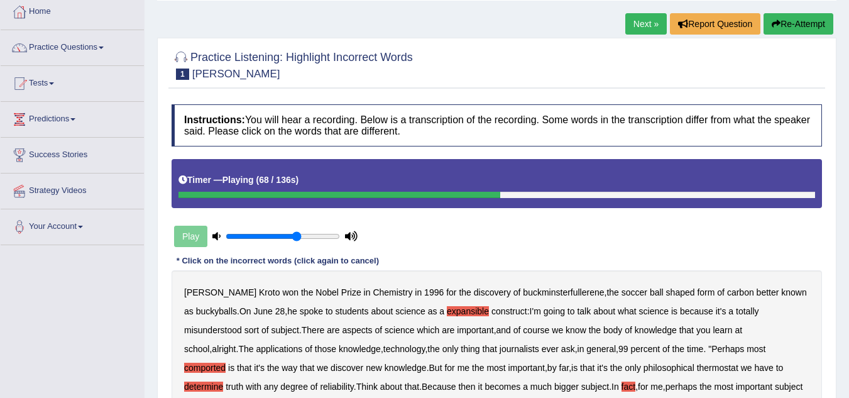
scroll to position [63, 0]
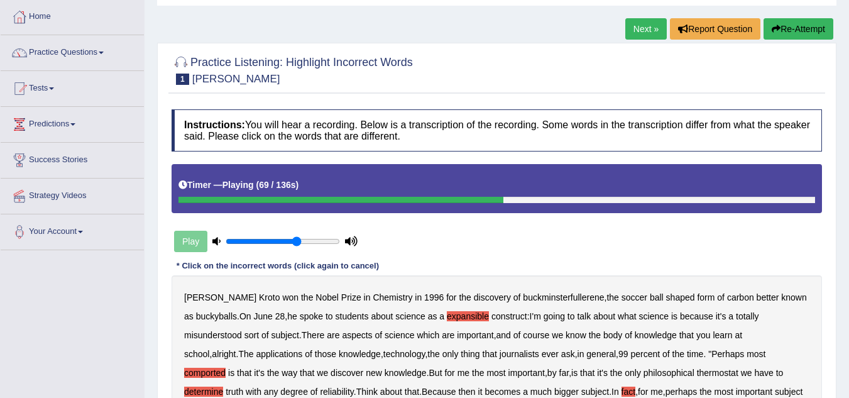
click at [815, 23] on button "Re-Attempt" at bounding box center [799, 28] width 70 height 21
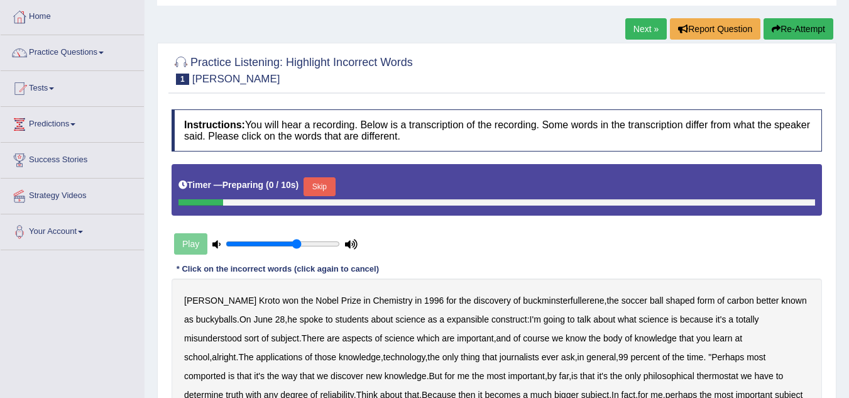
scroll to position [63, 0]
click at [335, 183] on button "Skip" at bounding box center [319, 186] width 31 height 19
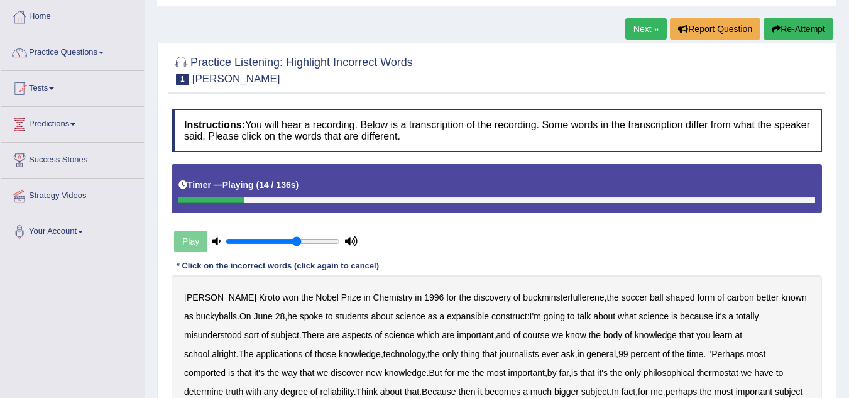
click at [447, 318] on b "expansible" at bounding box center [468, 316] width 42 height 10
drag, startPoint x: 546, startPoint y: 318, endPoint x: 552, endPoint y: 323, distance: 8.0
click at [554, 319] on b "going" at bounding box center [554, 316] width 21 height 10
click at [568, 317] on b "to" at bounding box center [572, 316] width 8 height 10
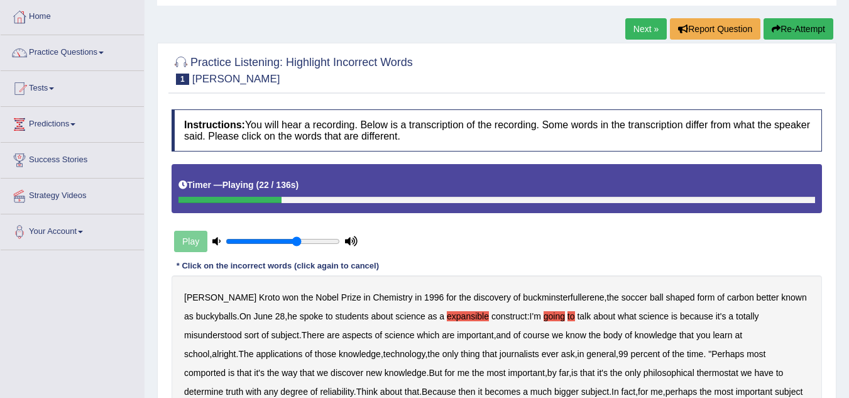
click at [577, 315] on b "talk" at bounding box center [584, 316] width 14 height 10
click at [226, 368] on b "comported" at bounding box center [204, 373] width 41 height 10
click at [697, 371] on b "thermostat" at bounding box center [717, 373] width 41 height 10
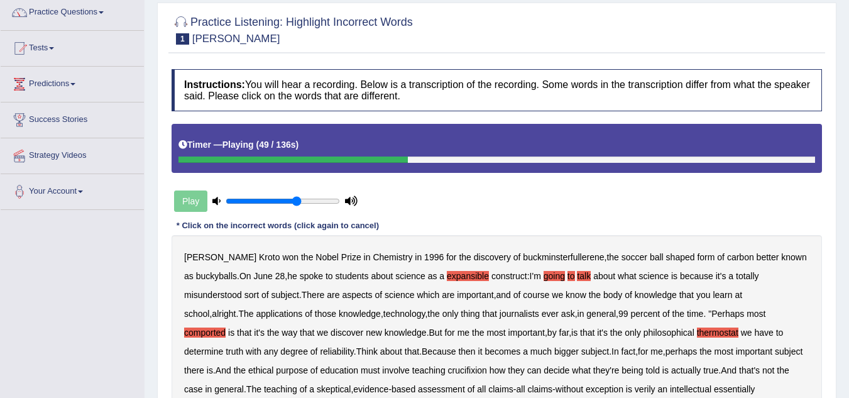
scroll to position [126, 0]
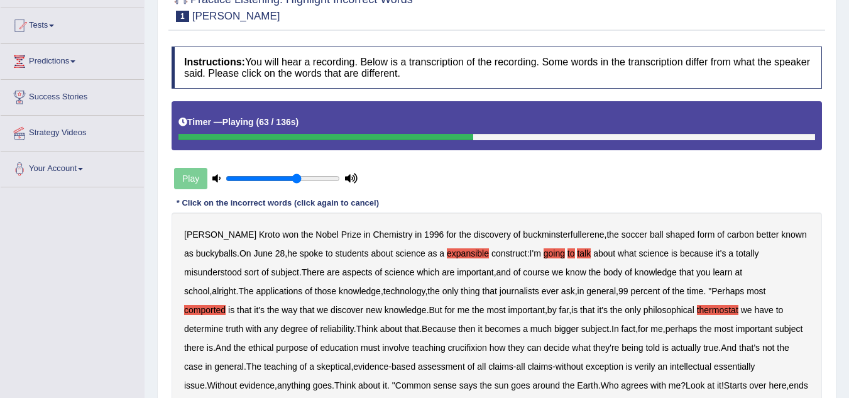
click at [448, 348] on b "crucifixion" at bounding box center [467, 348] width 39 height 10
click at [635, 368] on b "verily" at bounding box center [645, 366] width 21 height 10
click at [658, 366] on b "an" at bounding box center [663, 366] width 10 height 10
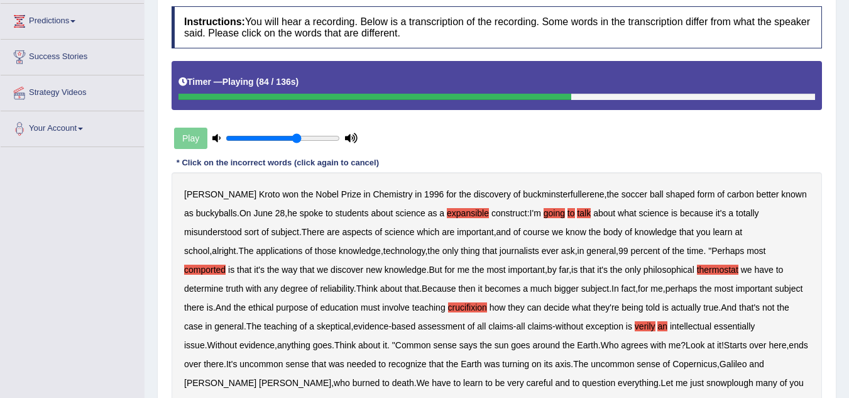
scroll to position [189, 0]
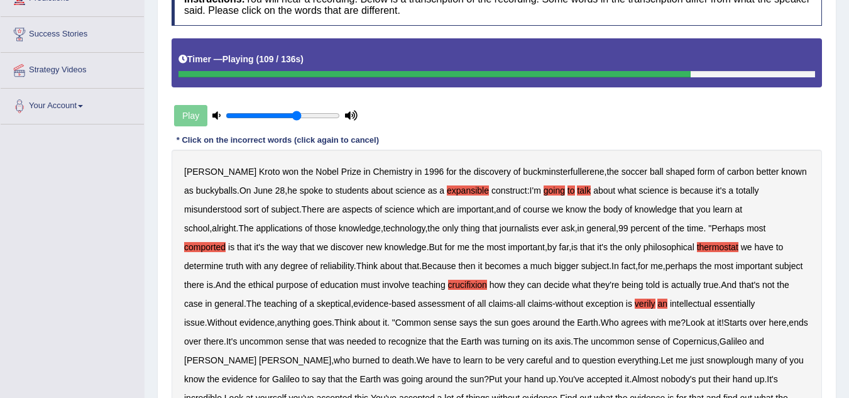
click at [707, 359] on b "snowplough" at bounding box center [730, 360] width 47 height 10
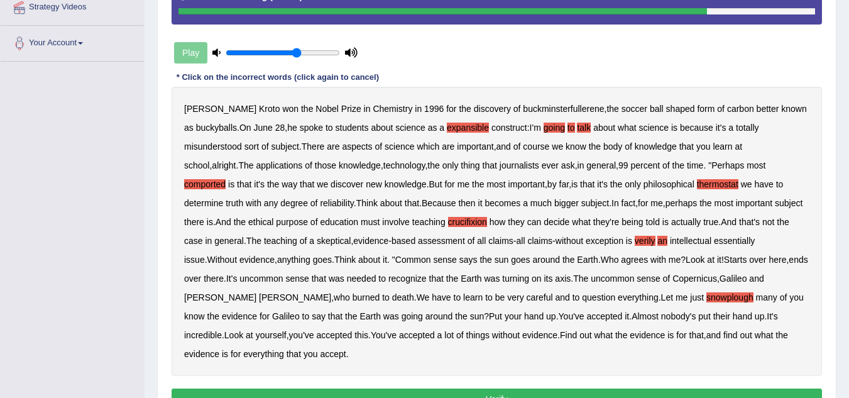
click at [512, 388] on button "Verify" at bounding box center [497, 398] width 651 height 21
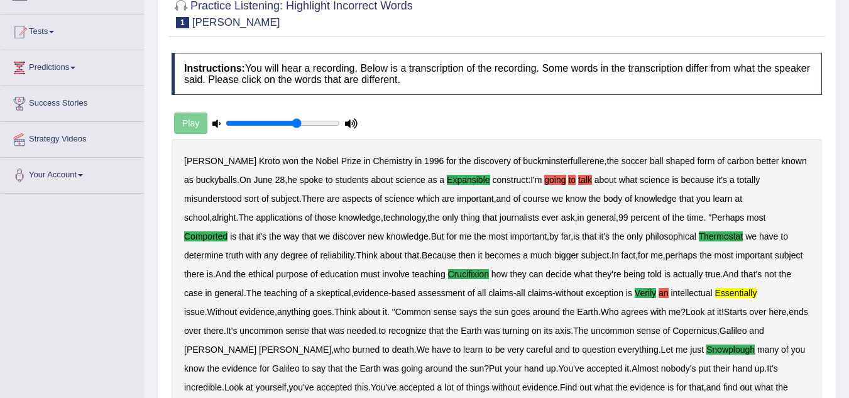
scroll to position [0, 0]
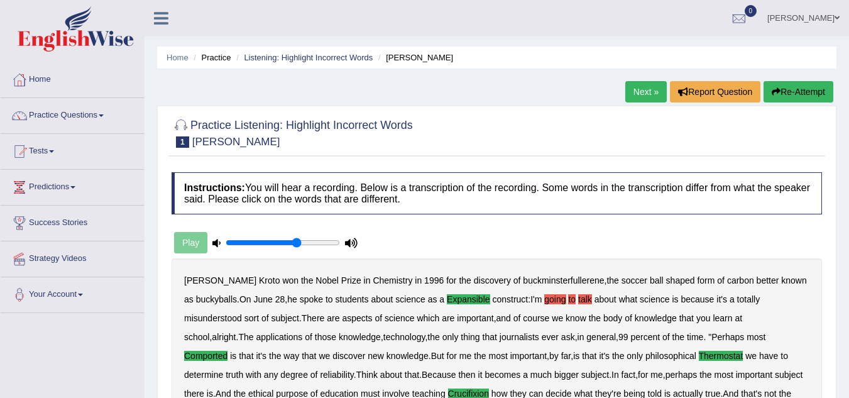
click at [632, 91] on link "Next »" at bounding box center [645, 91] width 41 height 21
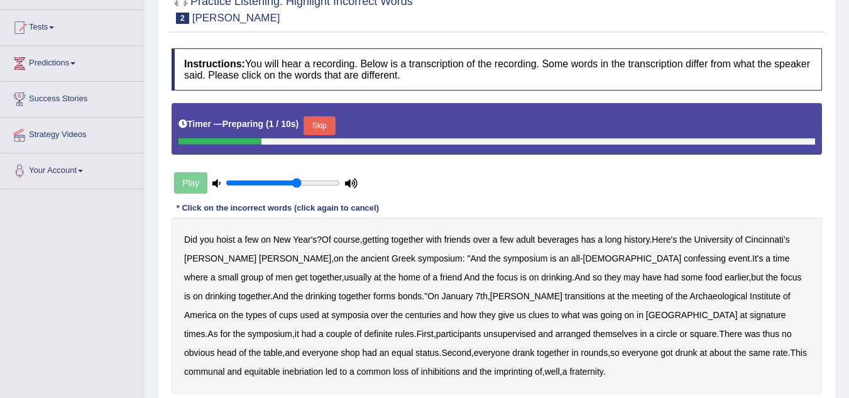
scroll to position [126, 0]
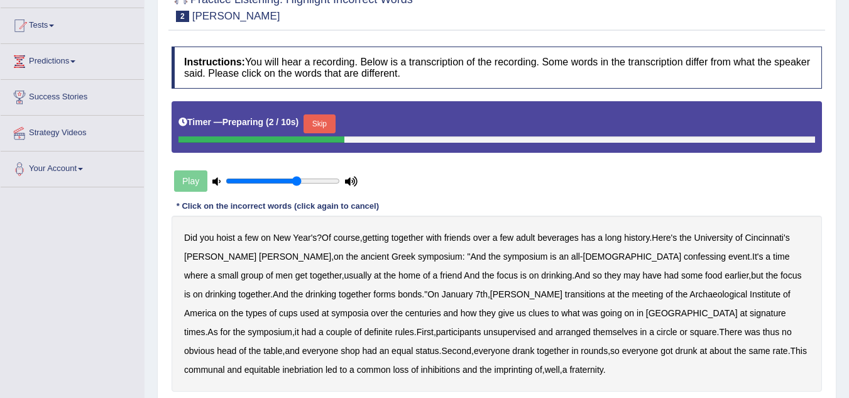
click at [334, 121] on button "Skip" at bounding box center [319, 123] width 31 height 19
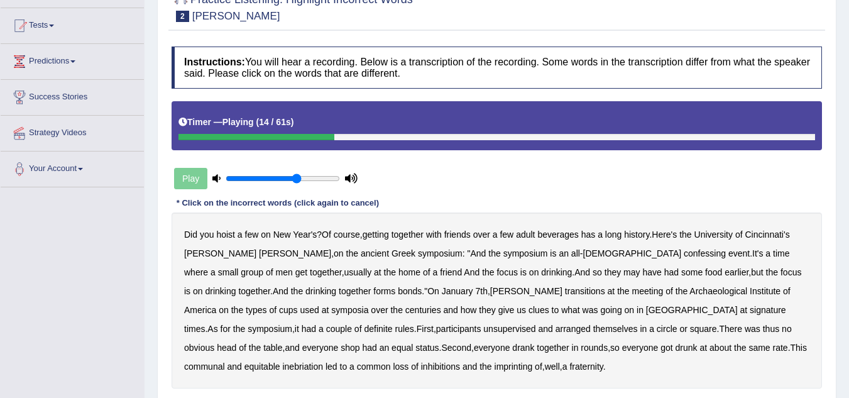
click at [684, 255] on b "confessing" at bounding box center [705, 253] width 42 height 10
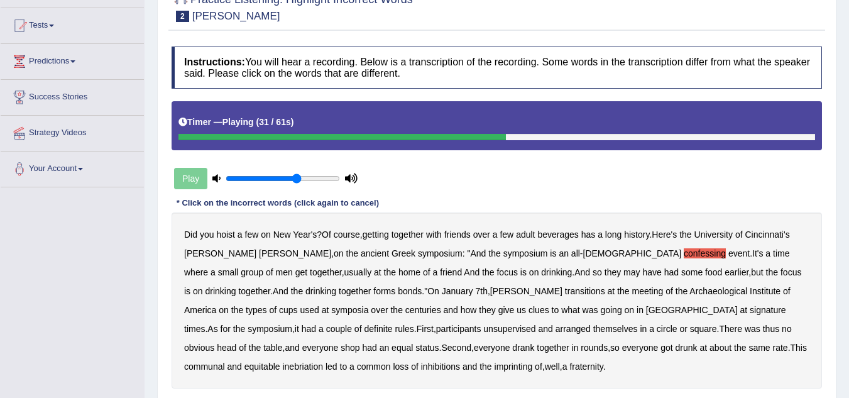
click at [565, 292] on b "transitions" at bounding box center [585, 291] width 40 height 10
click at [750, 312] on b "signature" at bounding box center [768, 310] width 36 height 10
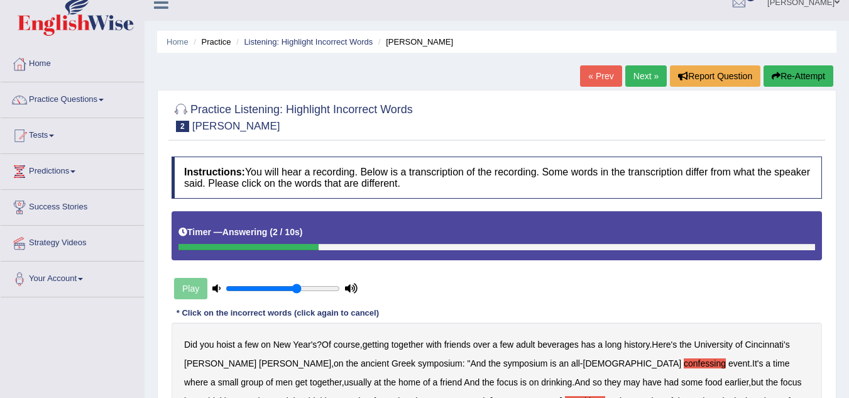
scroll to position [0, 0]
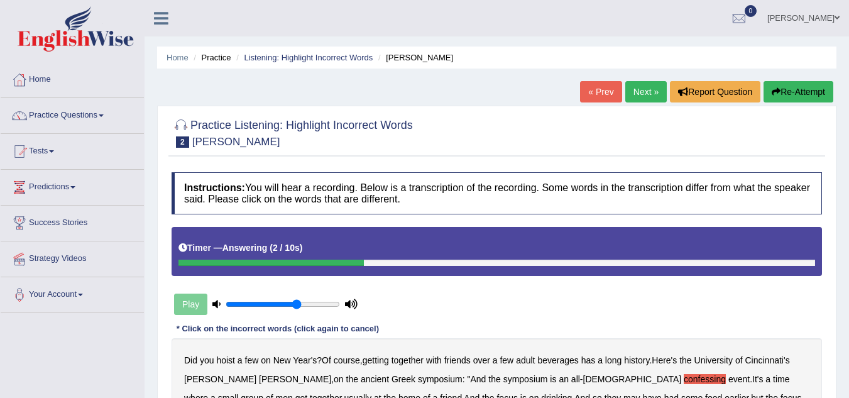
click at [808, 93] on button "Re-Attempt" at bounding box center [799, 91] width 70 height 21
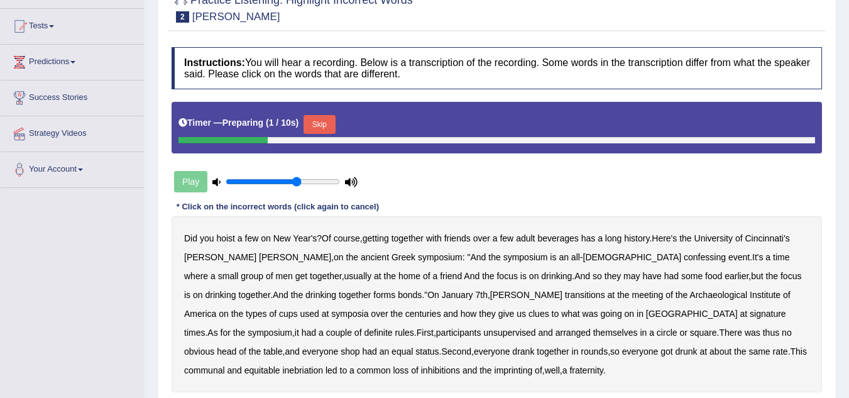
scroll to position [126, 0]
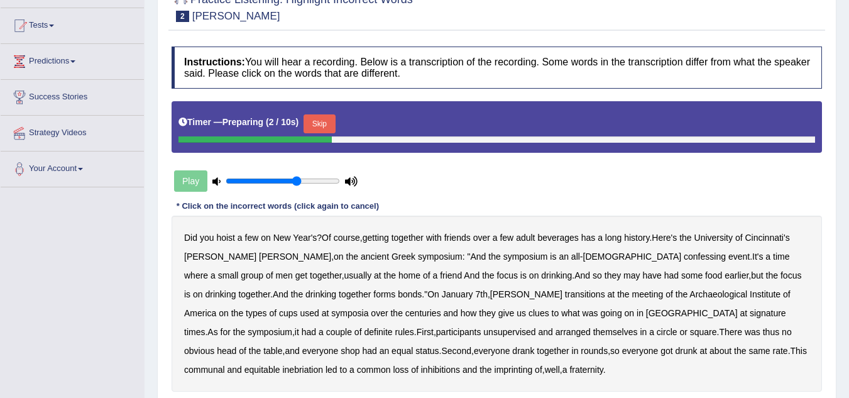
click at [325, 119] on button "Skip" at bounding box center [319, 123] width 31 height 19
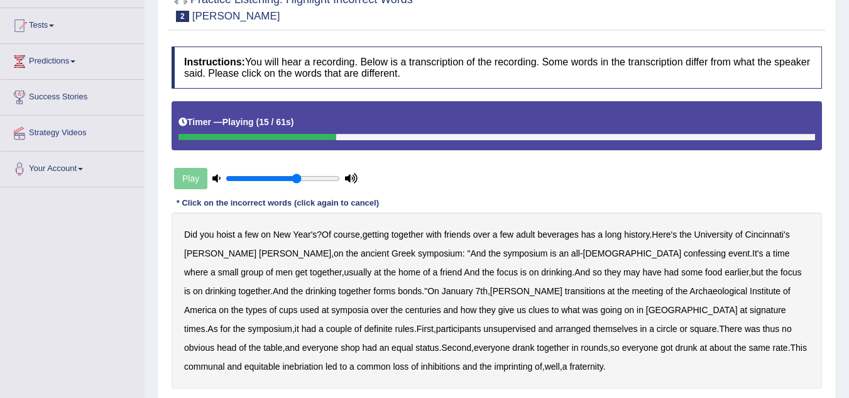
click at [684, 253] on b "confessing" at bounding box center [705, 253] width 42 height 10
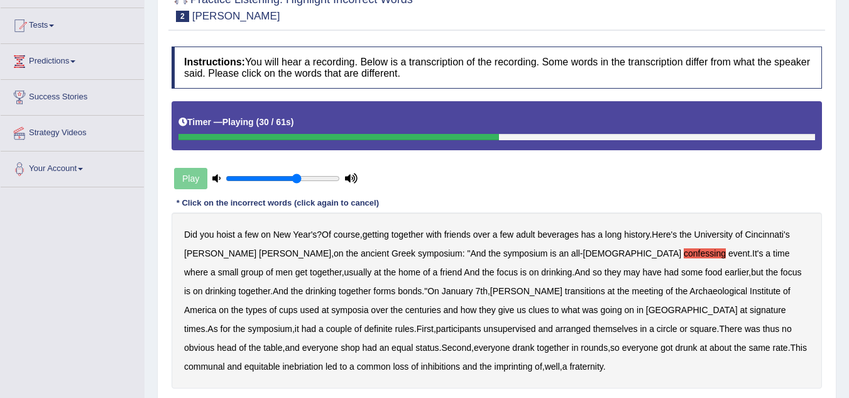
click at [565, 293] on b "transitions" at bounding box center [585, 291] width 40 height 10
click at [750, 311] on b "signature" at bounding box center [768, 310] width 36 height 10
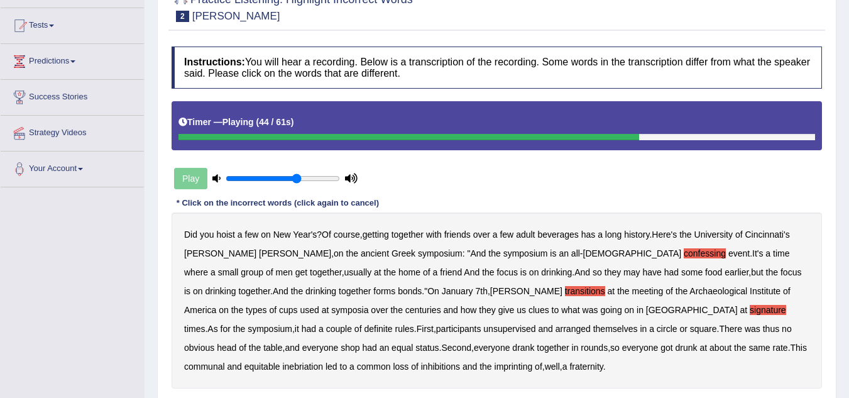
click at [483, 328] on b "unsupervised" at bounding box center [509, 329] width 52 height 10
click at [719, 328] on b "There" at bounding box center [730, 329] width 23 height 10
click at [763, 326] on b "thus" at bounding box center [771, 329] width 16 height 10
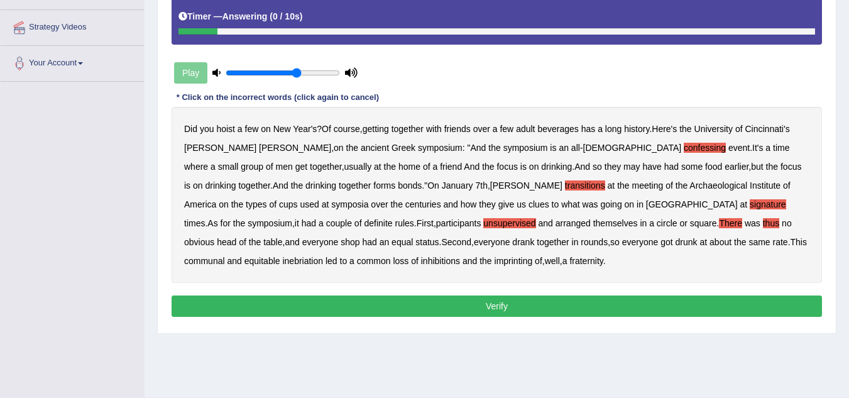
scroll to position [251, 0]
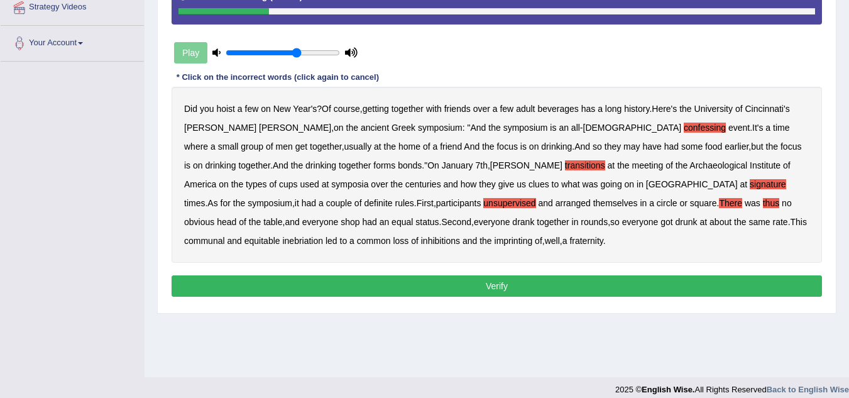
click at [498, 287] on button "Verify" at bounding box center [497, 285] width 651 height 21
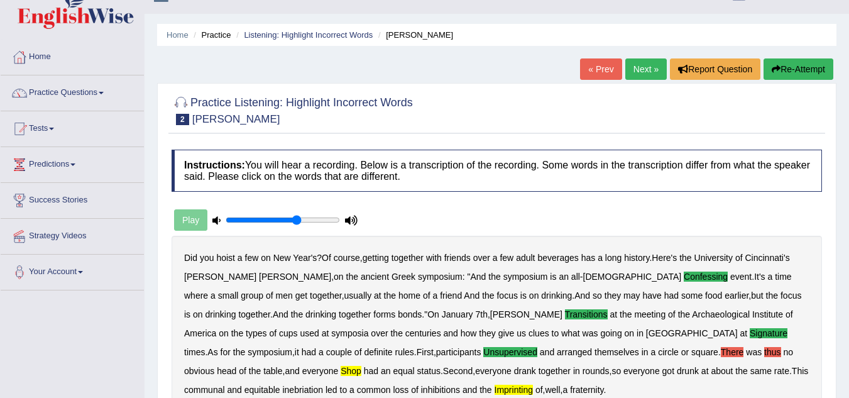
scroll to position [0, 0]
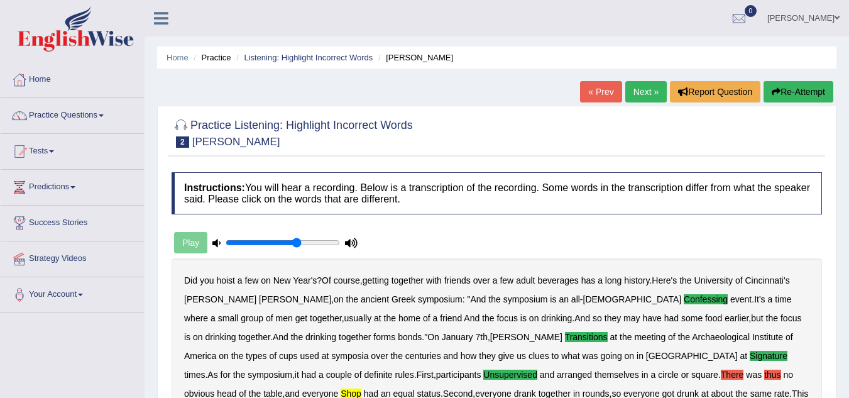
click at [654, 87] on link "Next »" at bounding box center [645, 91] width 41 height 21
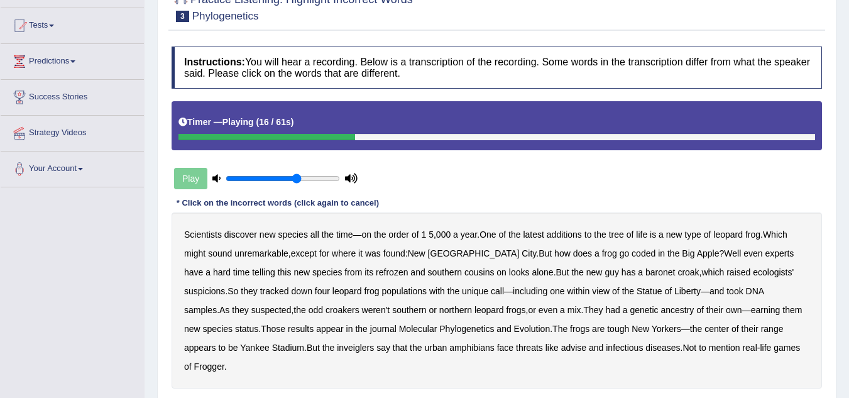
click at [632, 255] on b "coded" at bounding box center [644, 253] width 24 height 10
click at [376, 272] on b "refrozen" at bounding box center [392, 272] width 32 height 10
click at [646, 272] on b "baronet" at bounding box center [661, 272] width 30 height 10
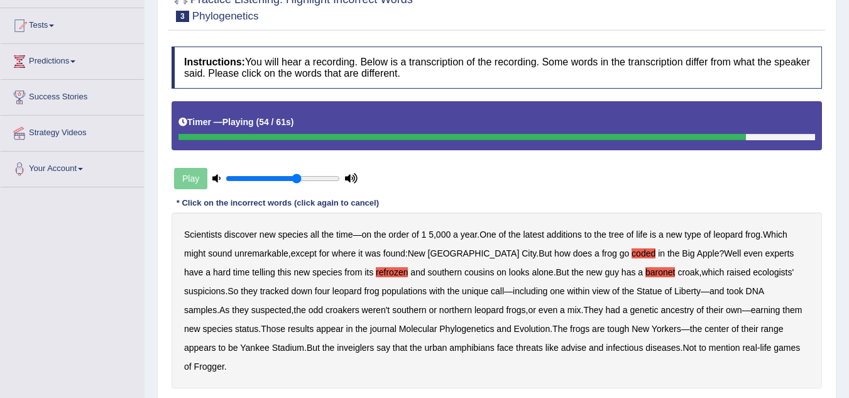
click at [337, 348] on b "inveiglers" at bounding box center [355, 348] width 37 height 10
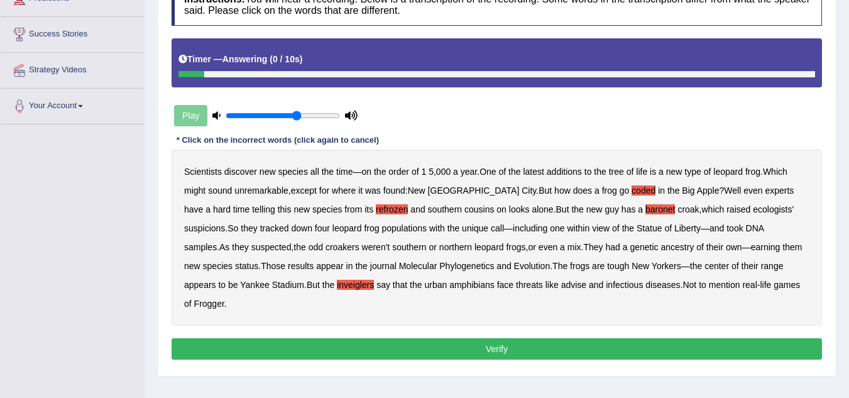
click at [525, 338] on button "Verify" at bounding box center [497, 348] width 651 height 21
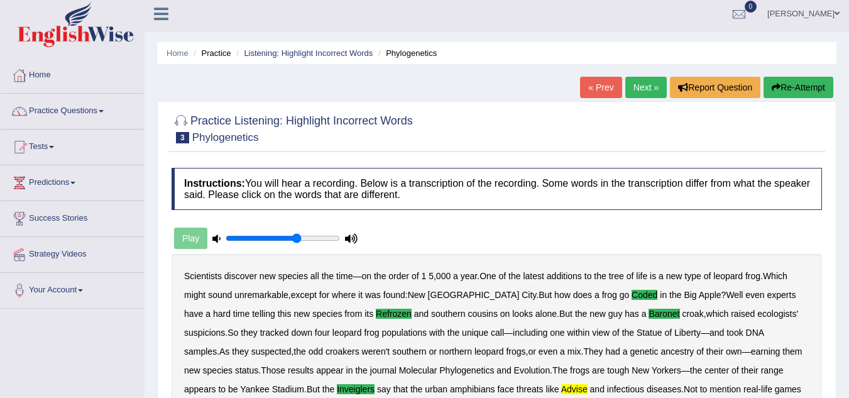
scroll to position [0, 0]
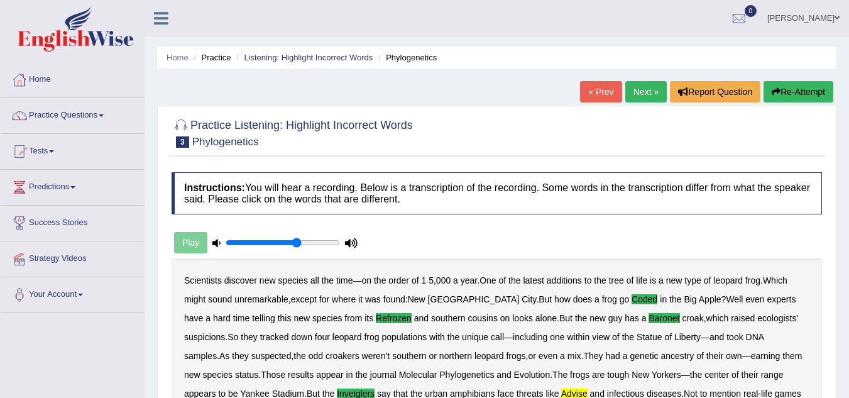
click at [637, 92] on link "Next »" at bounding box center [645, 91] width 41 height 21
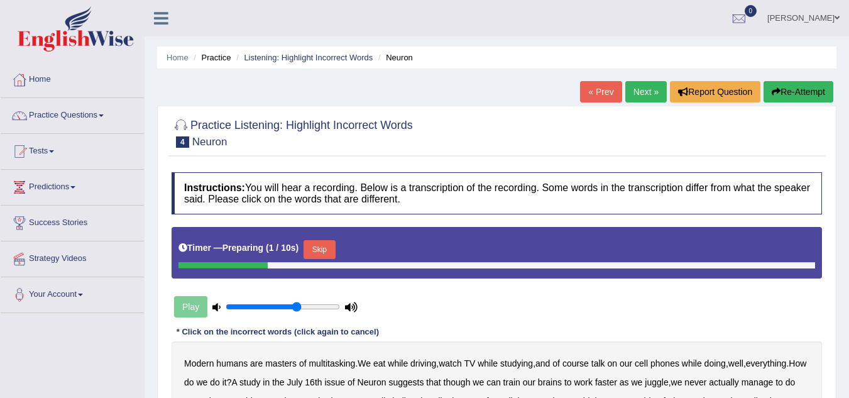
click at [334, 251] on button "Skip" at bounding box center [319, 249] width 31 height 19
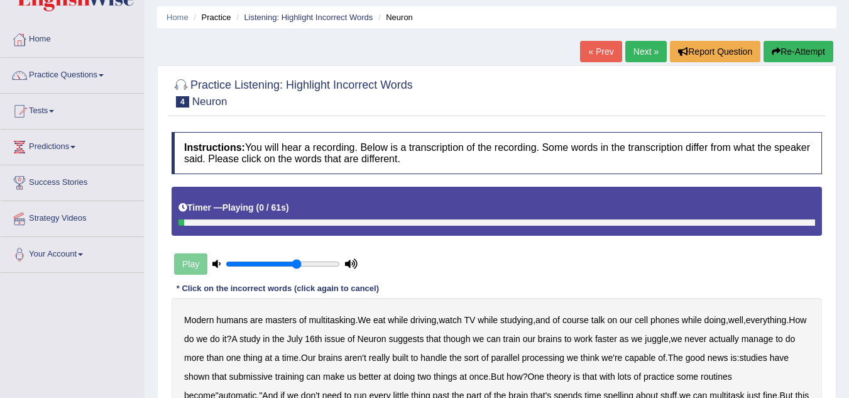
scroll to position [63, 0]
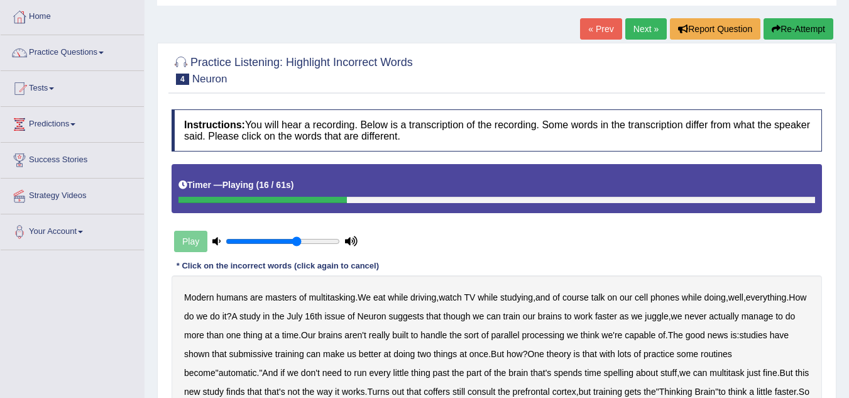
click at [424, 316] on b "suggests" at bounding box center [405, 316] width 35 height 10
click at [471, 313] on b "though" at bounding box center [457, 316] width 27 height 10
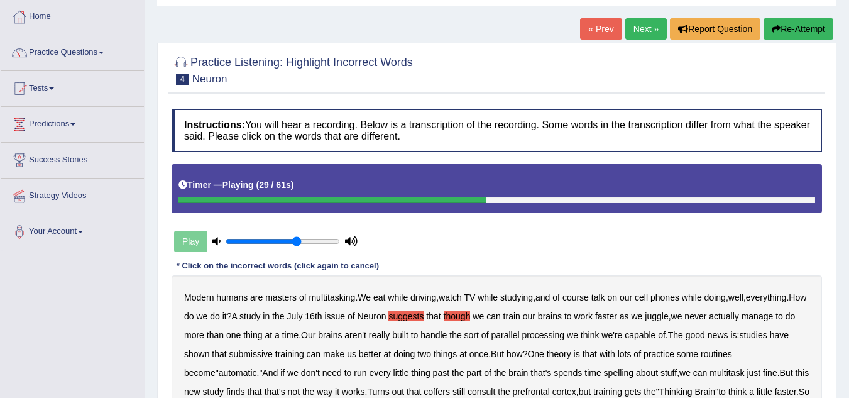
click at [252, 352] on b "submissive" at bounding box center [250, 354] width 43 height 10
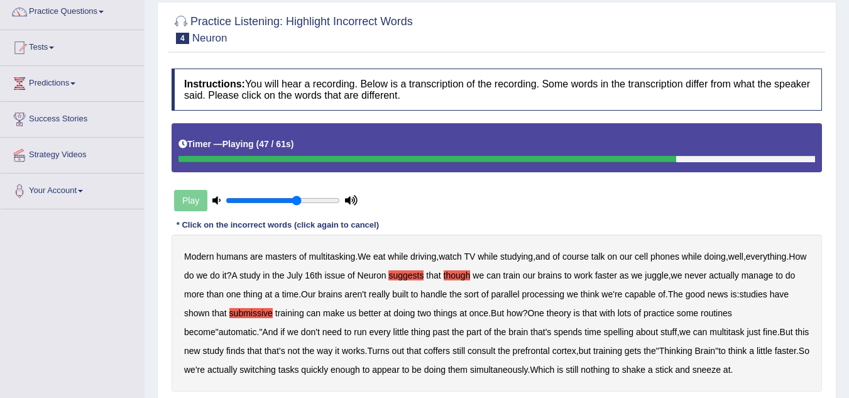
scroll to position [126, 0]
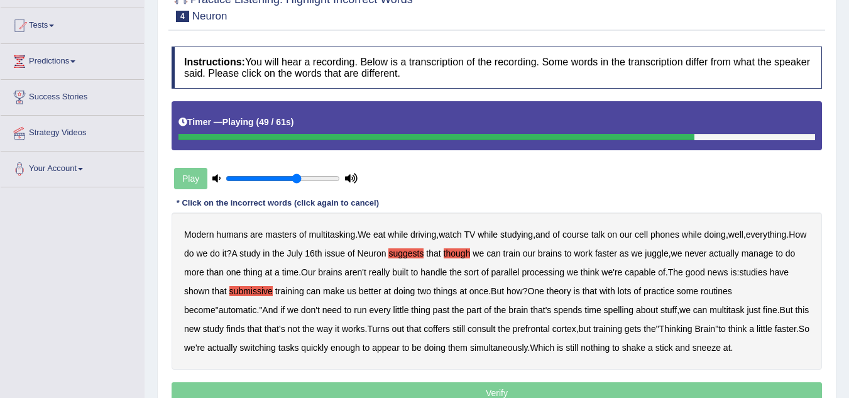
click at [424, 329] on b "coffers" at bounding box center [437, 329] width 26 height 10
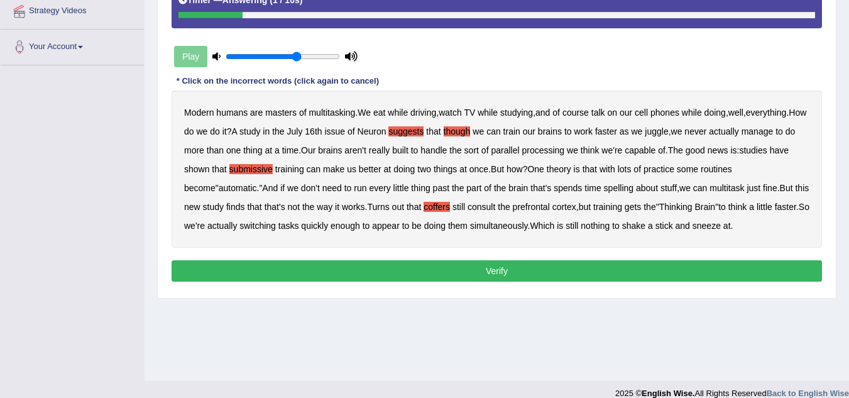
scroll to position [251, 0]
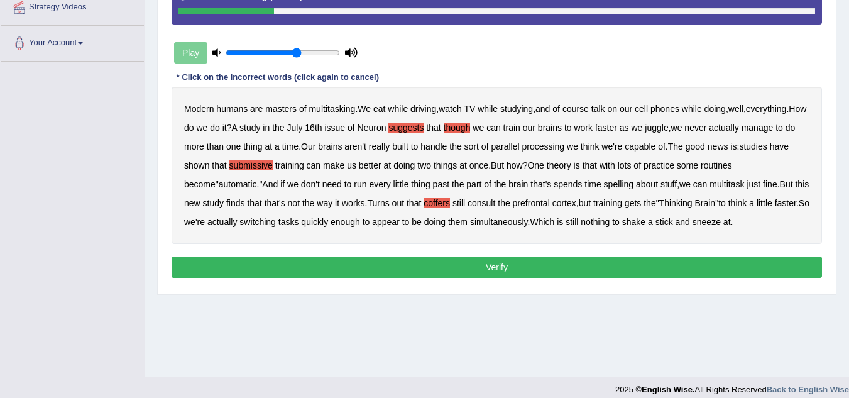
click at [501, 271] on button "Verify" at bounding box center [497, 266] width 651 height 21
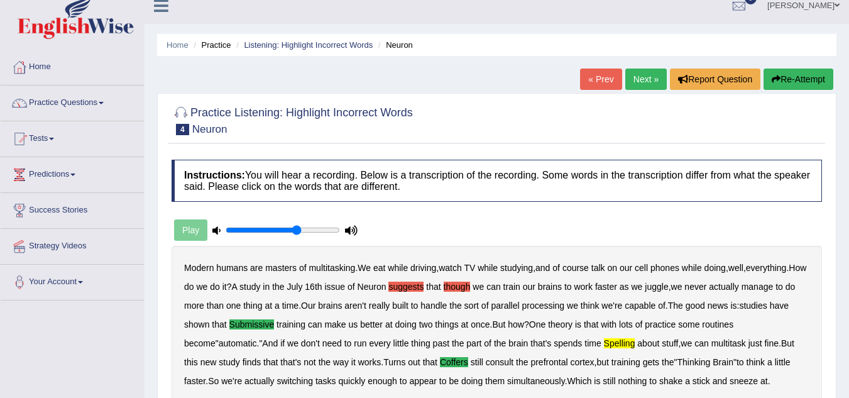
scroll to position [0, 0]
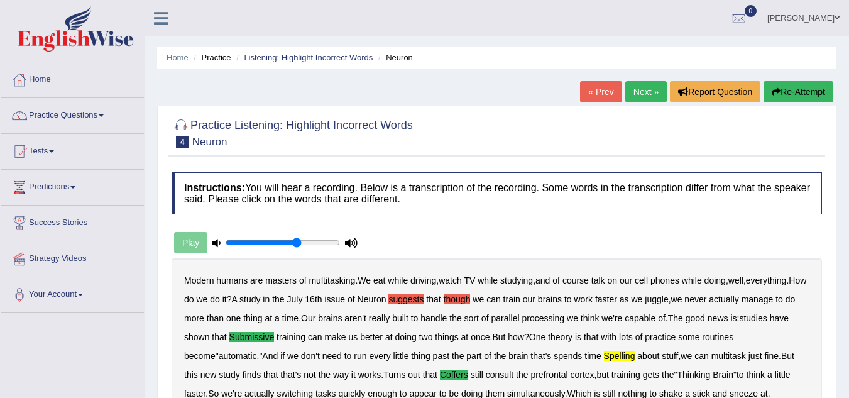
click at [785, 88] on button "Re-Attempt" at bounding box center [799, 91] width 70 height 21
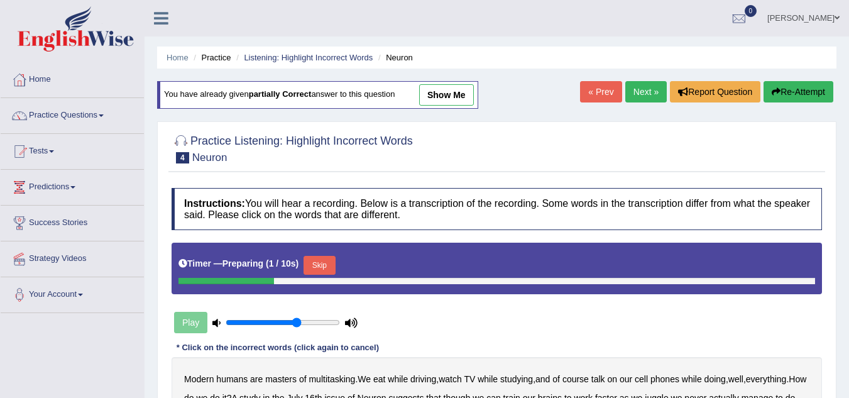
click at [335, 261] on button "Skip" at bounding box center [319, 265] width 31 height 19
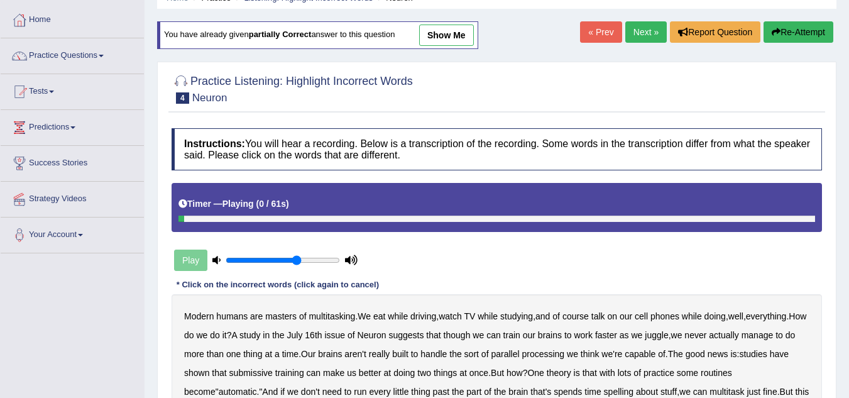
scroll to position [189, 0]
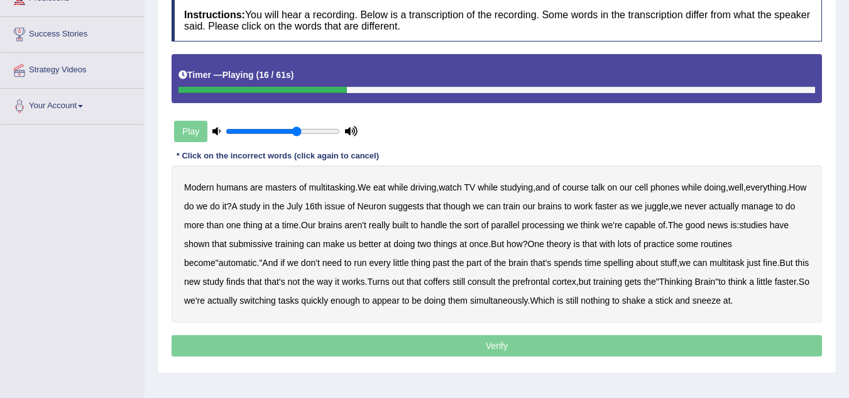
click at [424, 207] on b "suggests" at bounding box center [405, 206] width 35 height 10
click at [253, 241] on b "submissive" at bounding box center [250, 244] width 43 height 10
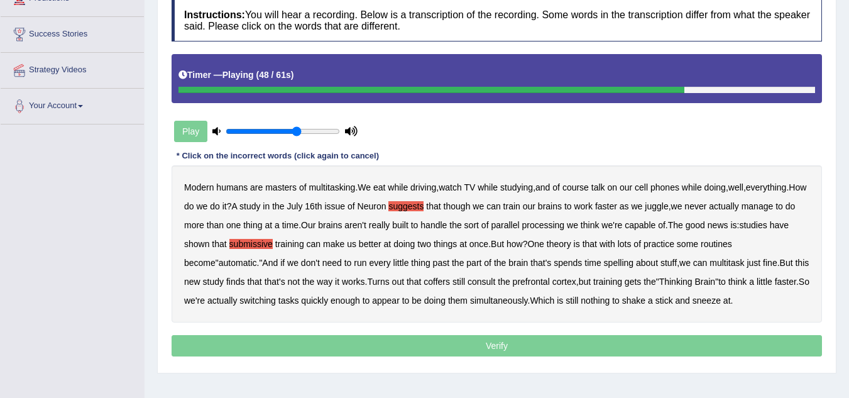
click at [424, 280] on b "coffers" at bounding box center [437, 282] width 26 height 10
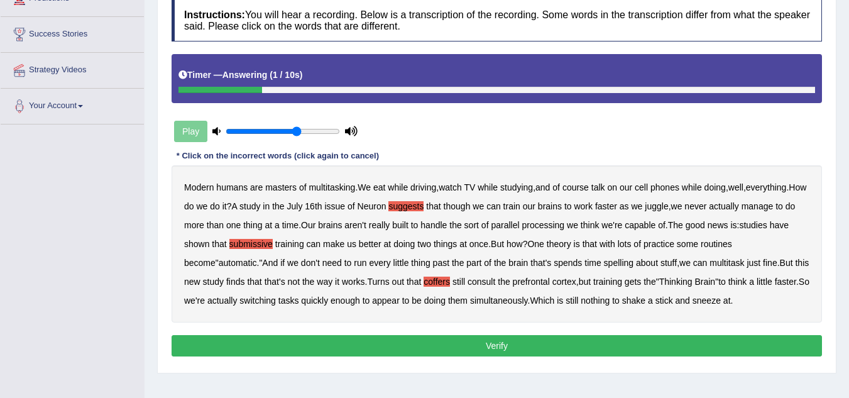
click at [522, 343] on button "Verify" at bounding box center [497, 345] width 651 height 21
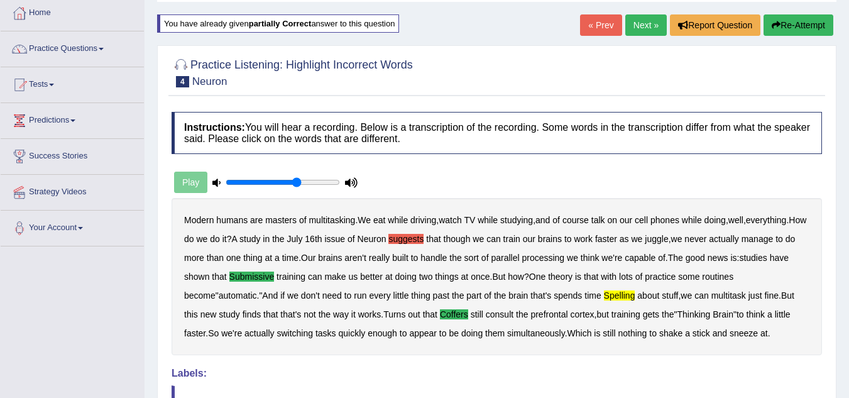
scroll to position [63, 0]
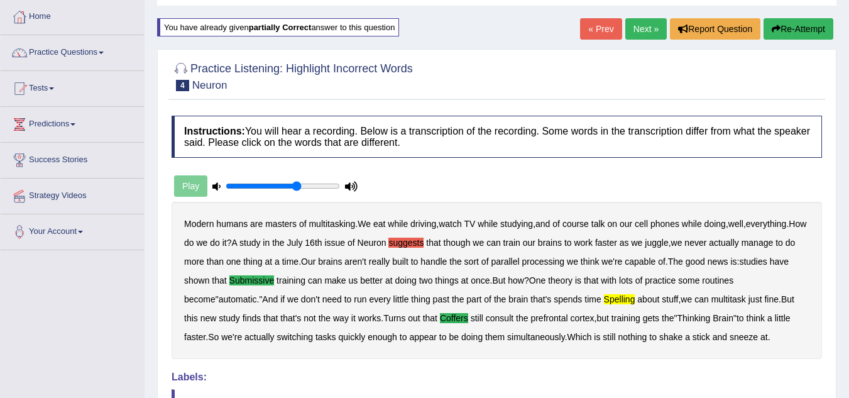
click at [645, 24] on link "Next »" at bounding box center [645, 28] width 41 height 21
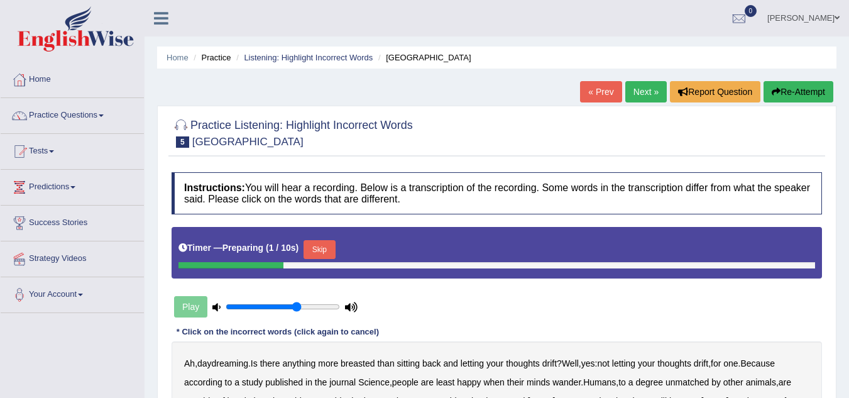
click at [309, 245] on button "Skip" at bounding box center [319, 249] width 31 height 19
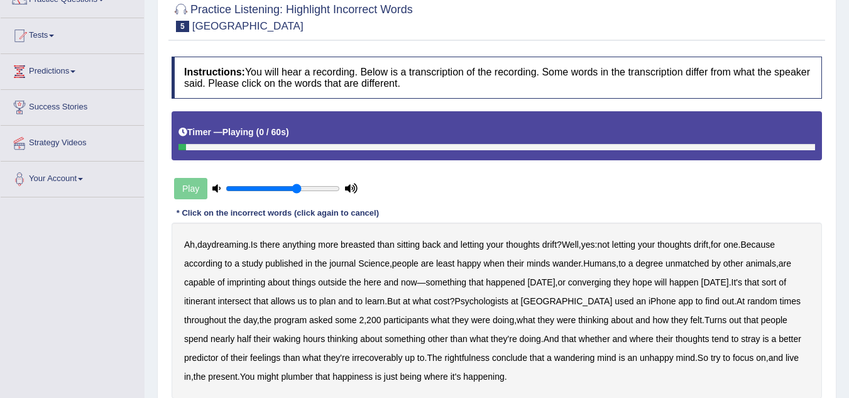
scroll to position [126, 0]
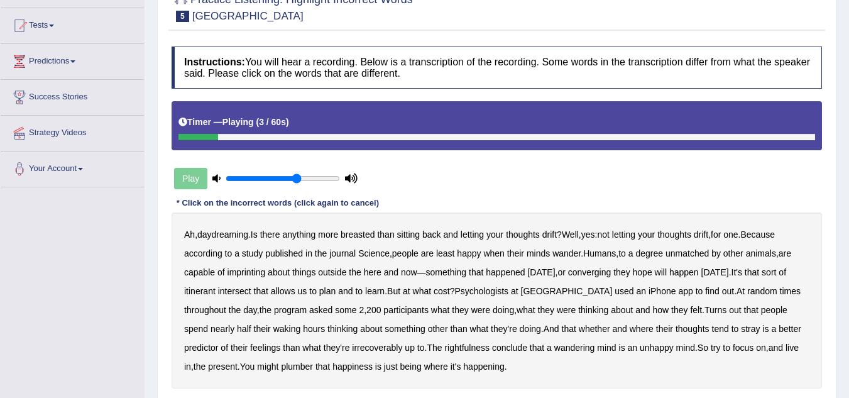
click at [358, 236] on b "breasted" at bounding box center [358, 234] width 34 height 10
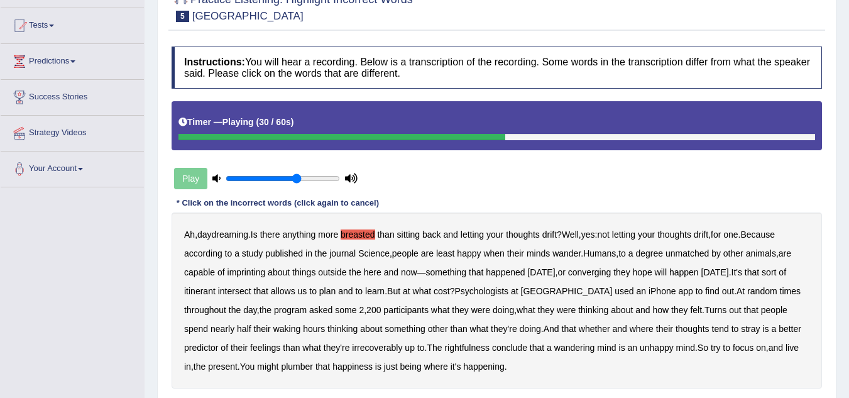
click at [240, 290] on b "intersect" at bounding box center [234, 291] width 33 height 10
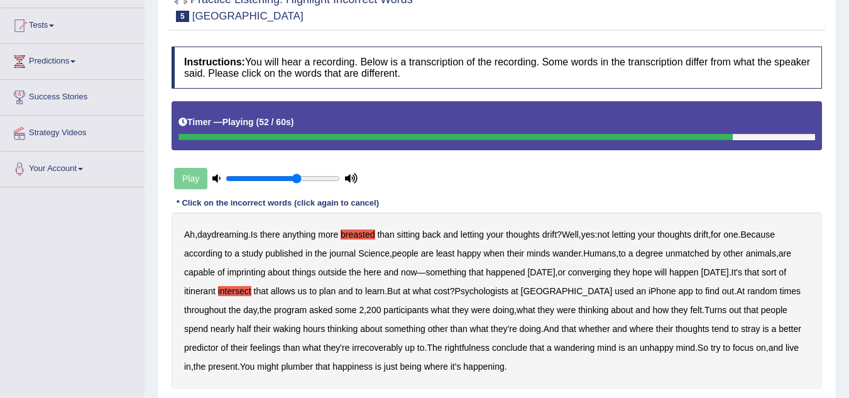
click at [352, 346] on b "irrecoverably" at bounding box center [377, 348] width 50 height 10
click at [281, 368] on b "plumber" at bounding box center [297, 366] width 32 height 10
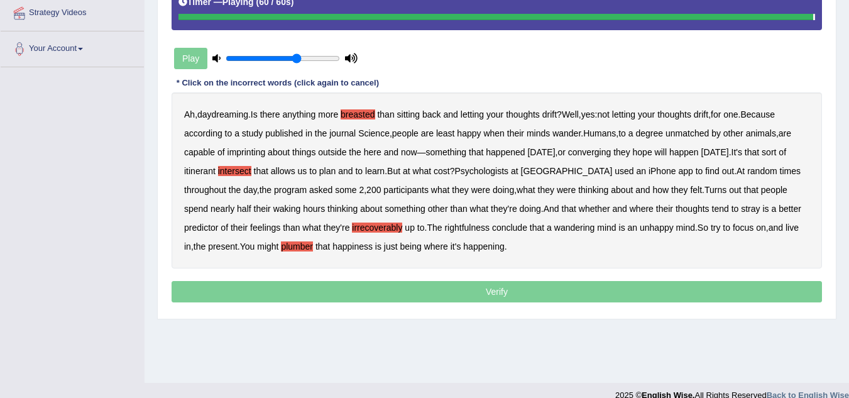
scroll to position [262, 0]
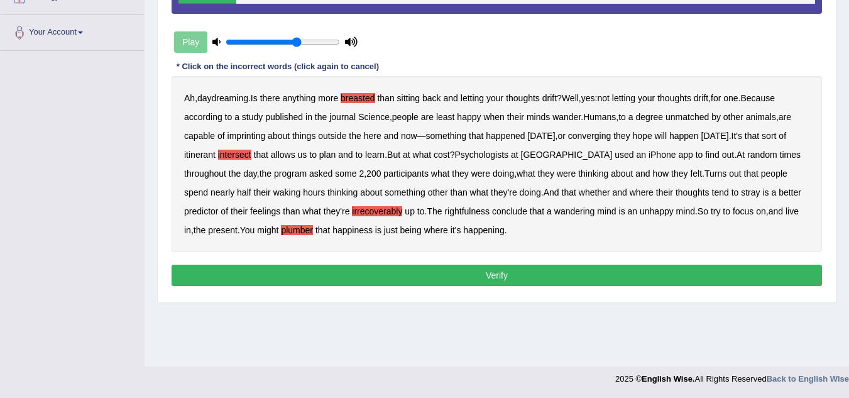
click at [502, 276] on button "Verify" at bounding box center [497, 275] width 651 height 21
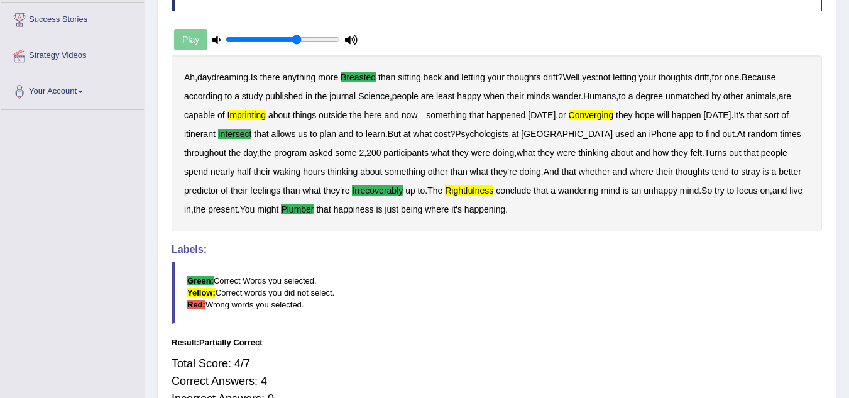
scroll to position [74, 0]
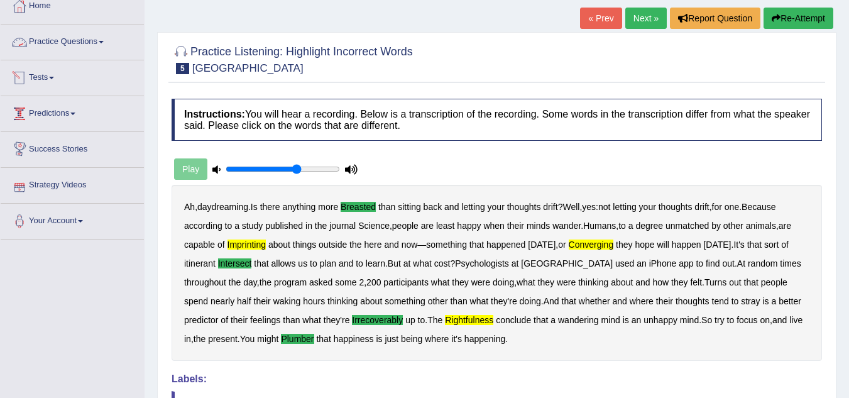
click at [62, 44] on link "Practice Questions" at bounding box center [72, 40] width 143 height 31
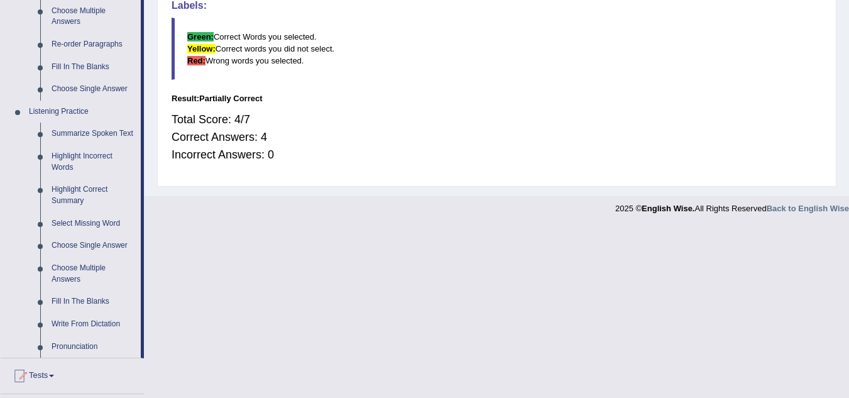
scroll to position [451, 0]
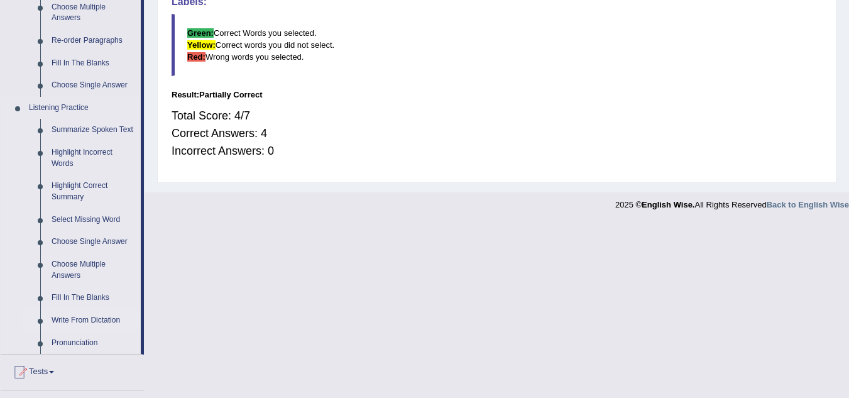
click at [89, 319] on link "Write From Dictation" at bounding box center [93, 320] width 95 height 23
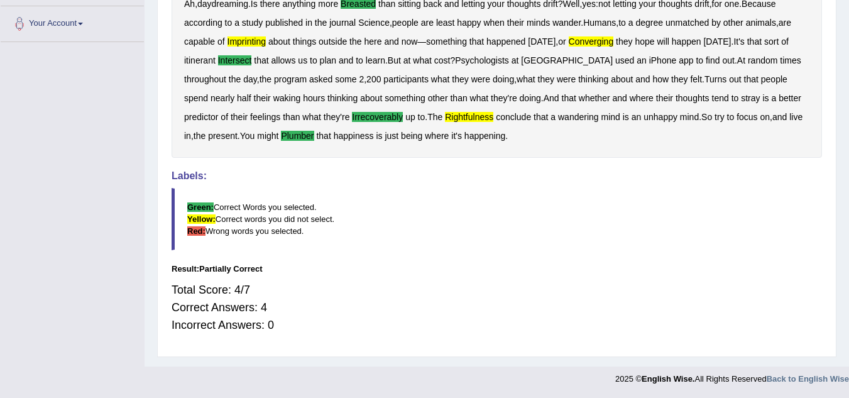
scroll to position [277, 0]
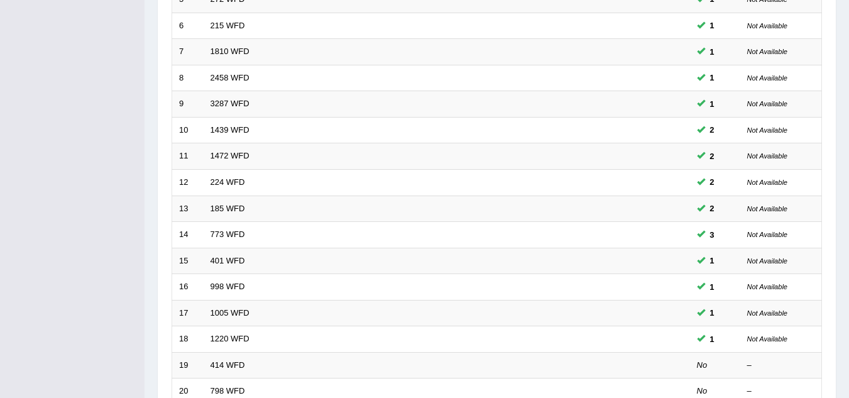
scroll to position [434, 0]
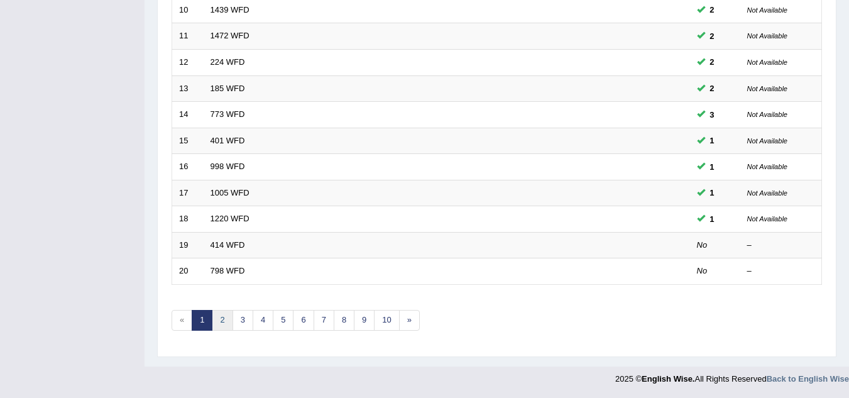
click at [229, 321] on link "2" at bounding box center [222, 320] width 21 height 21
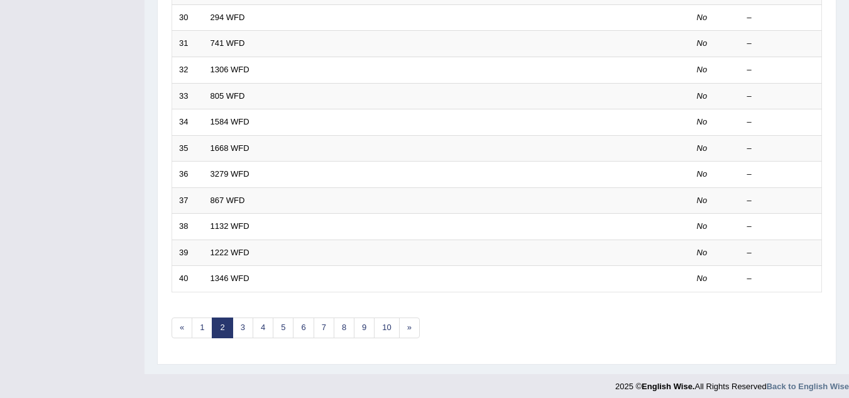
scroll to position [434, 0]
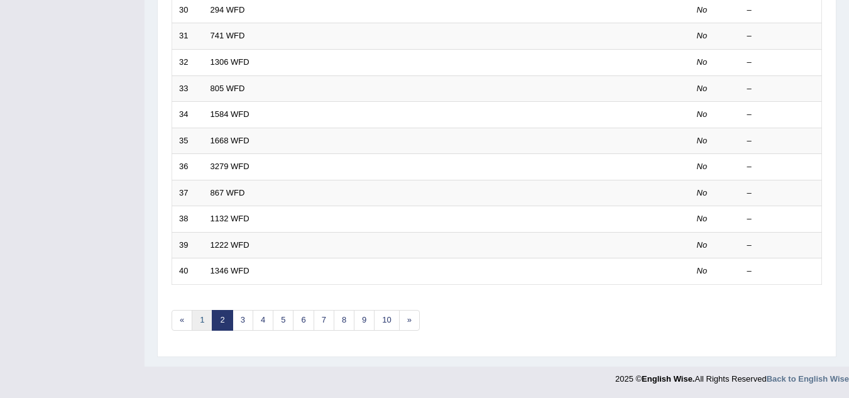
click at [206, 316] on link "1" at bounding box center [202, 320] width 21 height 21
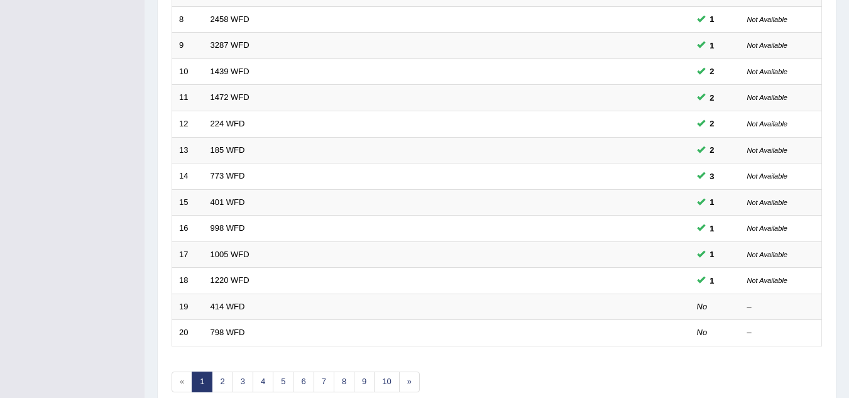
scroll to position [377, 0]
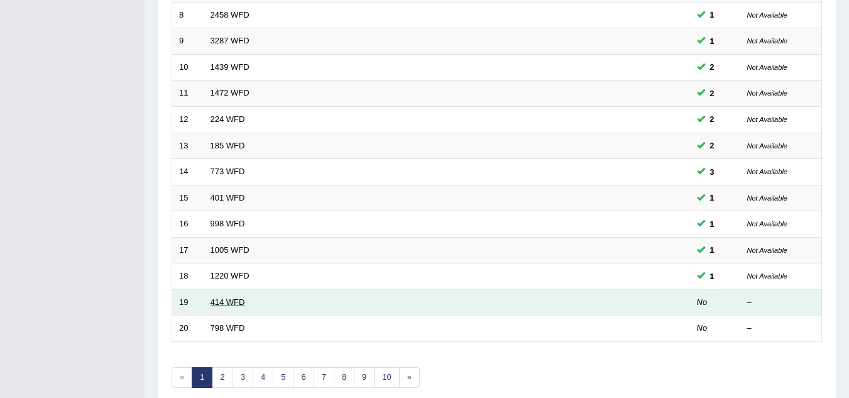
click at [231, 297] on link "414 WFD" at bounding box center [228, 301] width 35 height 9
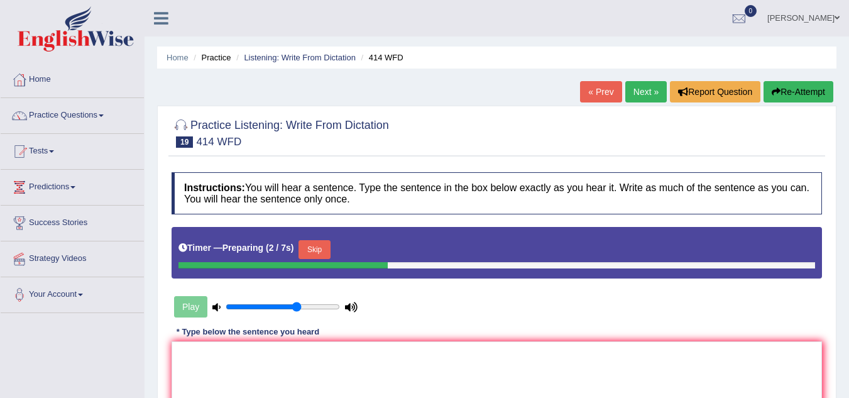
click at [316, 249] on button "Skip" at bounding box center [314, 249] width 31 height 19
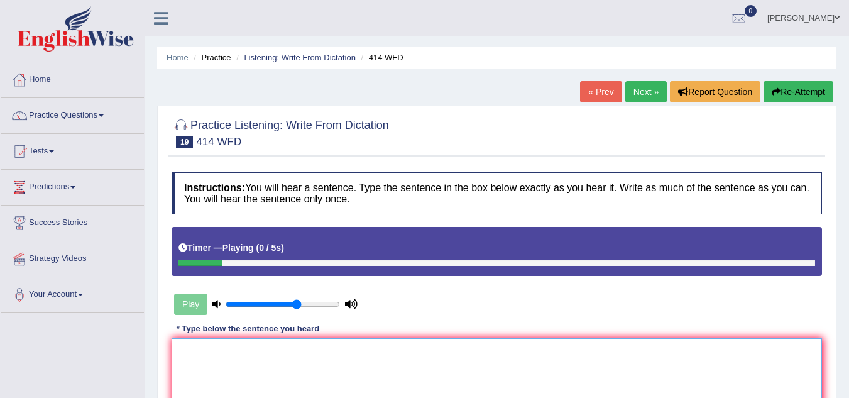
click at [267, 372] on textarea at bounding box center [497, 399] width 651 height 122
type textarea "The leading companies change their policies after"
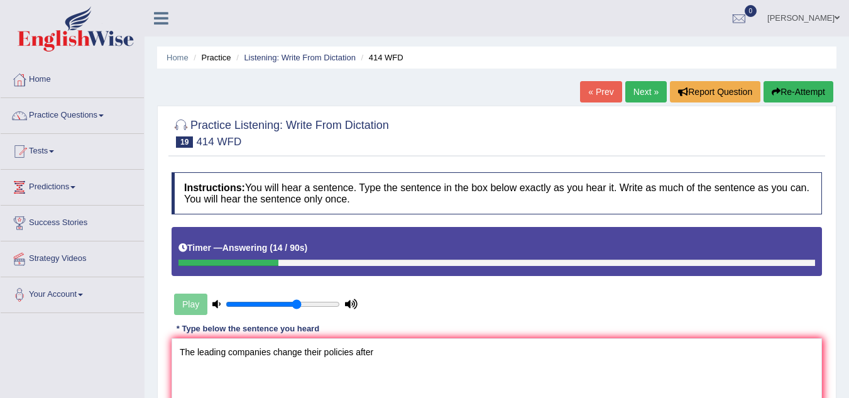
click at [764, 93] on button "Re-Attempt" at bounding box center [799, 91] width 70 height 21
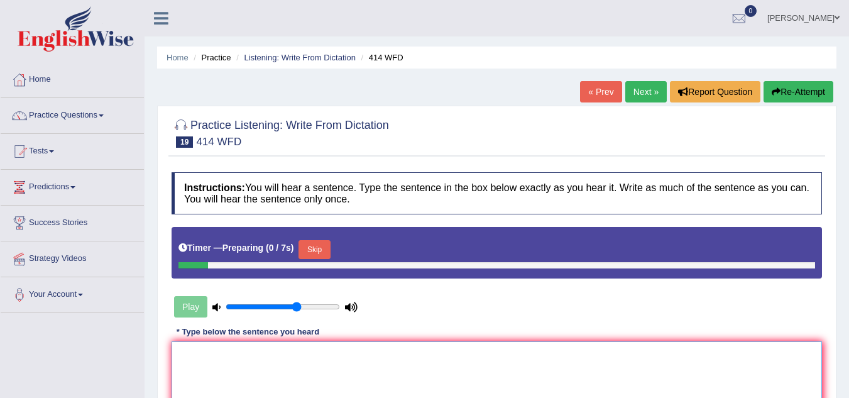
click at [256, 363] on textarea at bounding box center [497, 402] width 651 height 122
click at [307, 248] on button "Skip" at bounding box center [314, 249] width 31 height 19
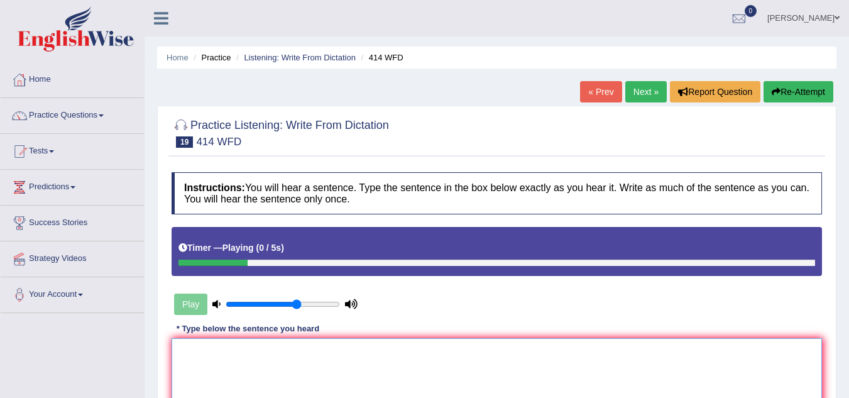
click at [217, 371] on textarea at bounding box center [497, 399] width 651 height 122
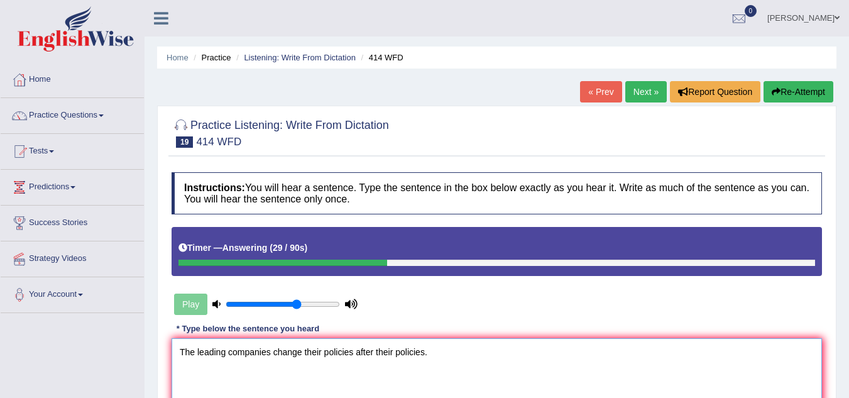
drag, startPoint x: 351, startPoint y: 352, endPoint x: 357, endPoint y: 365, distance: 14.1
click at [351, 352] on textarea "The leading companies change their policies after their policies." at bounding box center [497, 399] width 651 height 122
type textarea "The leading companies change their relies after their policies."
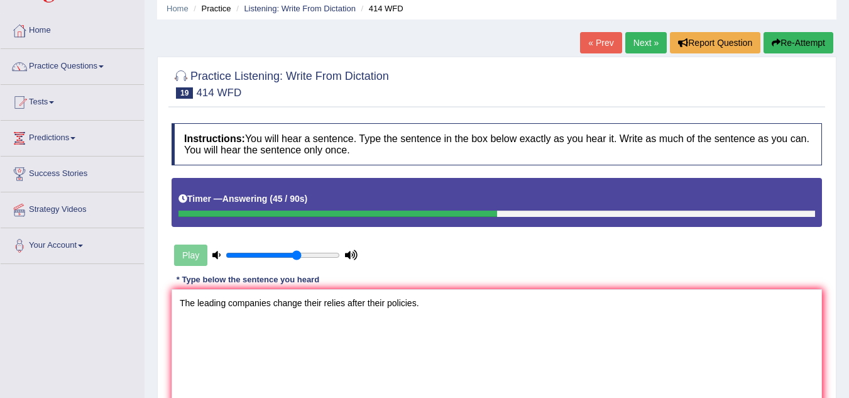
scroll to position [189, 0]
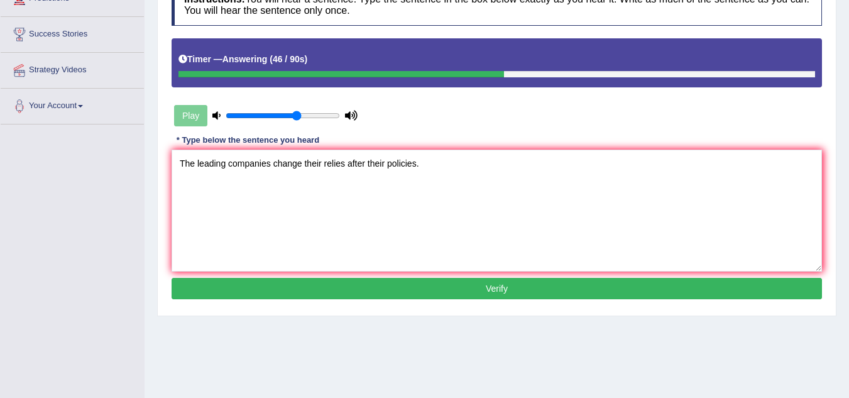
click at [456, 282] on button "Verify" at bounding box center [497, 288] width 651 height 21
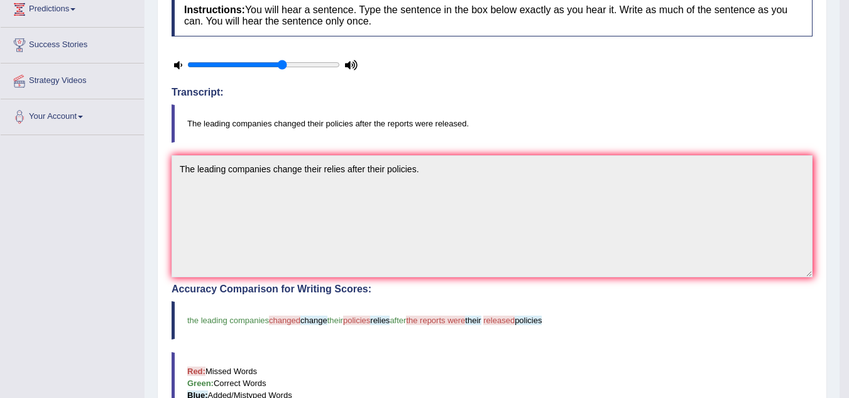
scroll to position [0, 0]
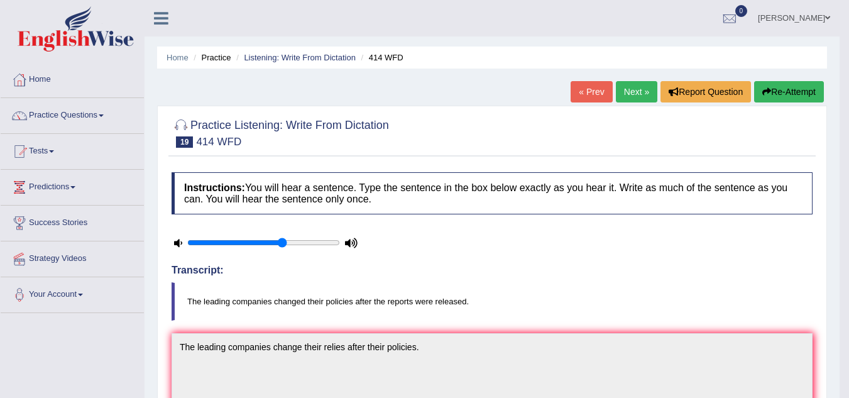
click at [619, 94] on link "Next »" at bounding box center [636, 91] width 41 height 21
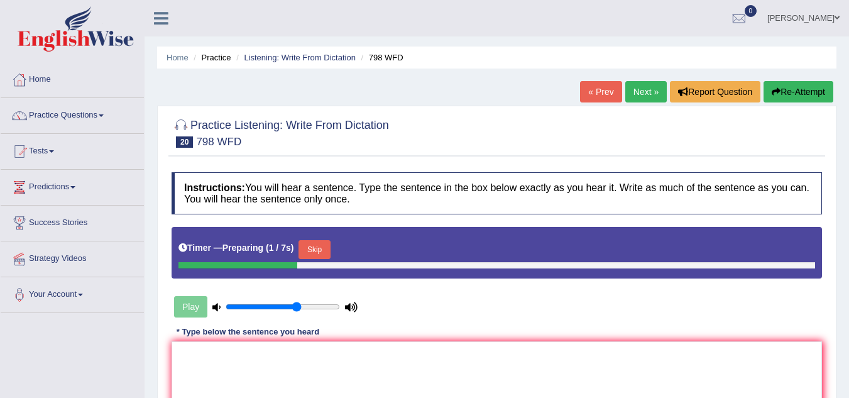
click at [319, 244] on button "Skip" at bounding box center [314, 249] width 31 height 19
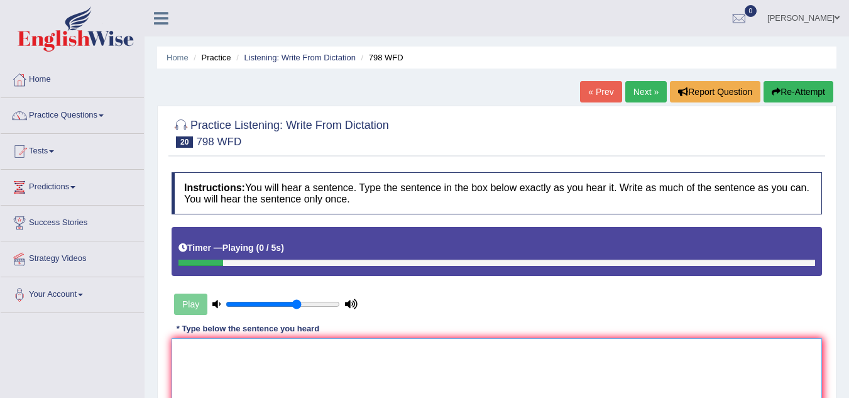
click at [238, 355] on textarea at bounding box center [497, 399] width 651 height 122
type textarea "Sugar is a compound after their"
click at [787, 93] on button "Re-Attempt" at bounding box center [799, 91] width 70 height 21
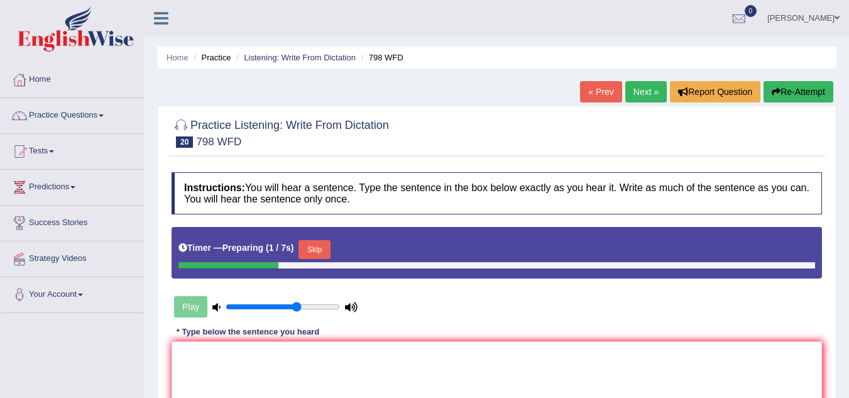
click at [307, 252] on button "Skip" at bounding box center [314, 249] width 31 height 19
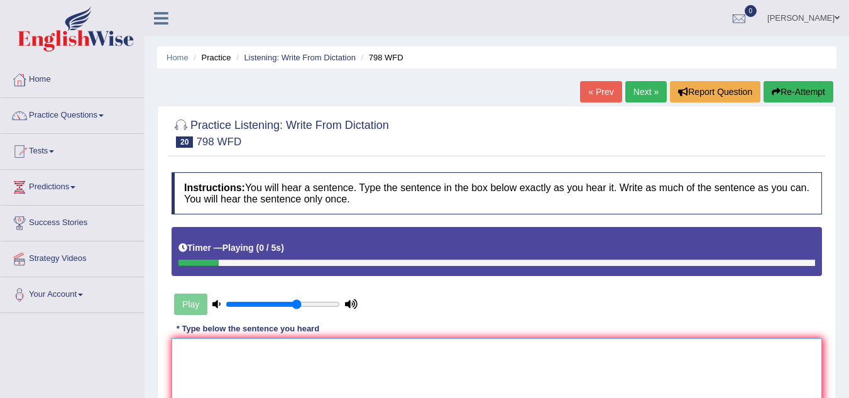
click at [224, 375] on textarea at bounding box center [497, 399] width 651 height 122
drag, startPoint x: 183, startPoint y: 352, endPoint x: 217, endPoint y: 385, distance: 47.6
click at [185, 356] on textarea "sugar is a compound better" at bounding box center [497, 399] width 651 height 122
click at [309, 351] on textarea "Sugar is a compound better" at bounding box center [497, 399] width 651 height 122
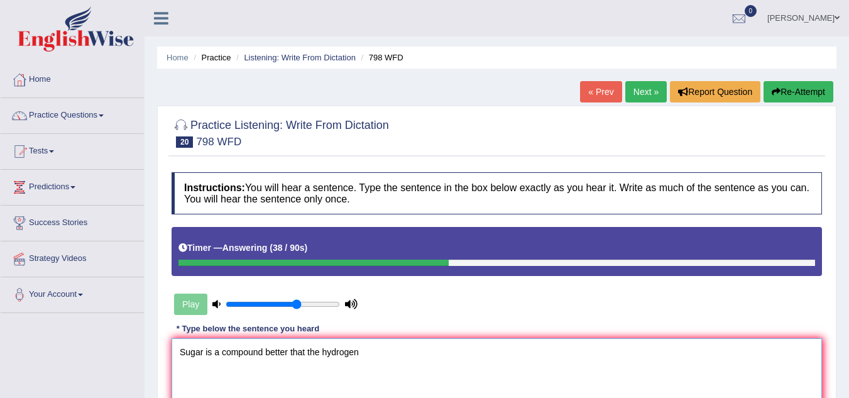
type textarea "Sugar is a compound better that the hydrogen"
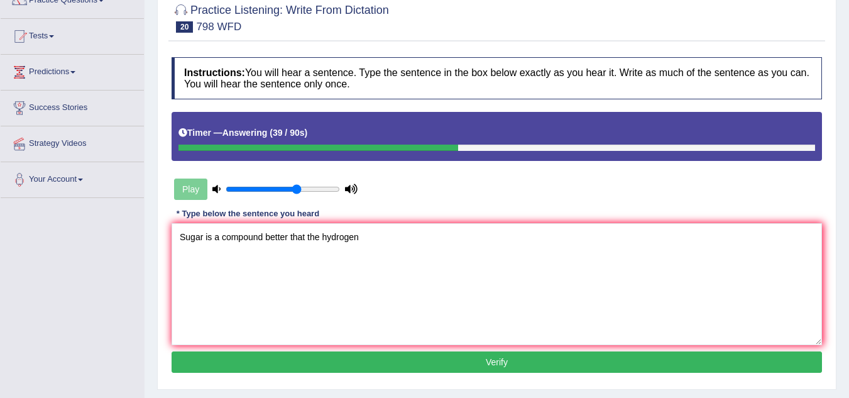
scroll to position [126, 0]
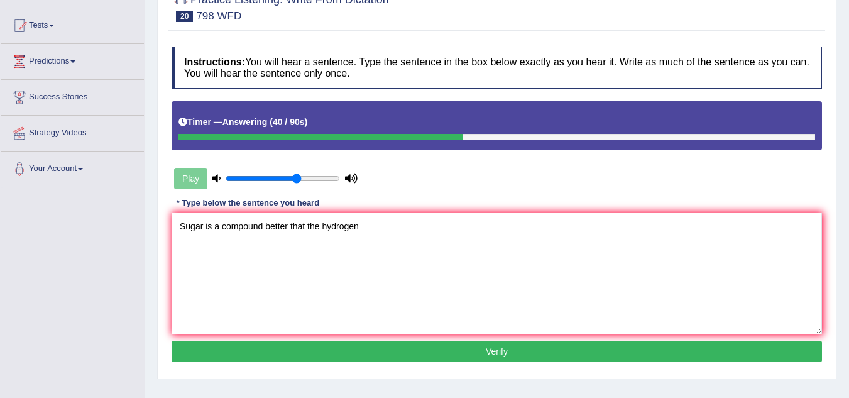
click at [573, 358] on button "Verify" at bounding box center [497, 351] width 651 height 21
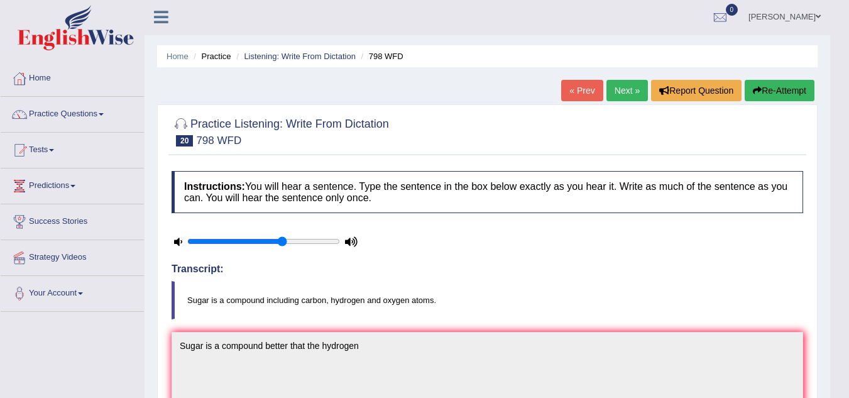
scroll to position [0, 0]
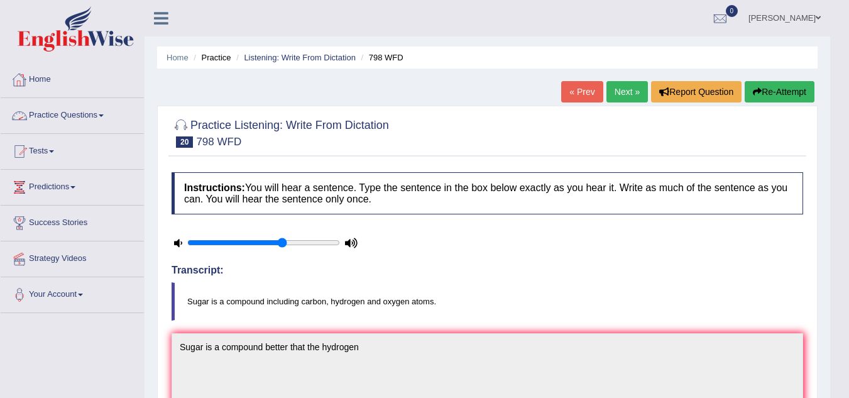
click at [51, 113] on link "Practice Questions" at bounding box center [72, 113] width 143 height 31
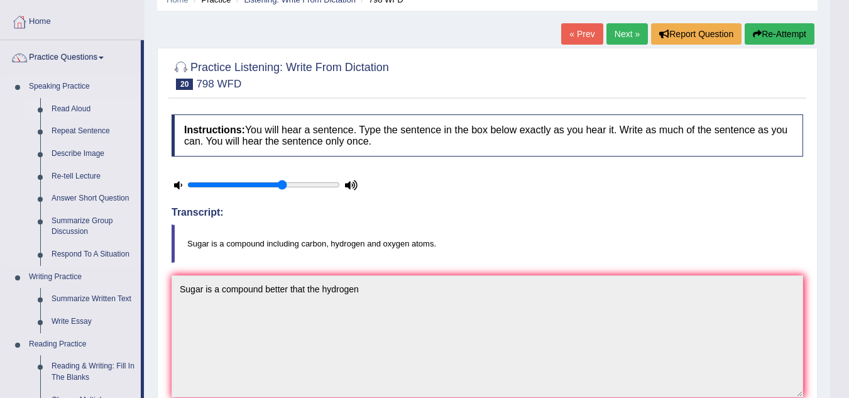
scroll to position [126, 0]
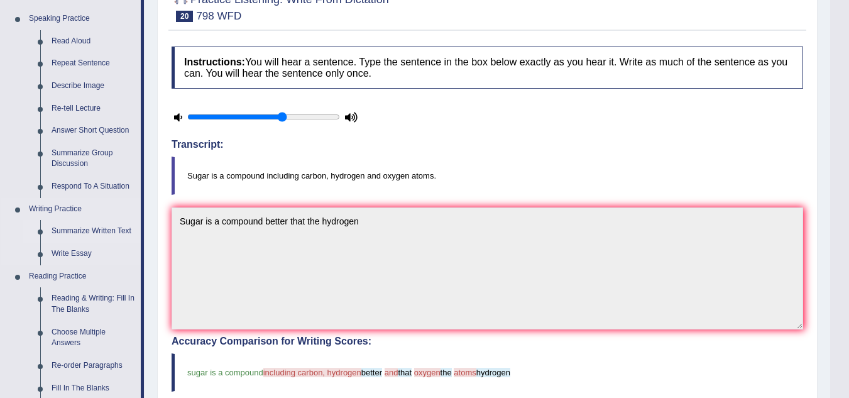
click at [114, 233] on link "Summarize Written Text" at bounding box center [93, 231] width 95 height 23
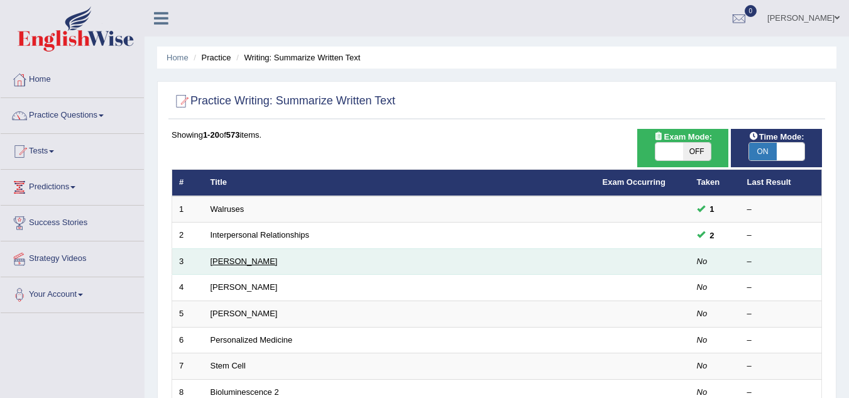
click at [221, 265] on link "[PERSON_NAME]" at bounding box center [244, 260] width 67 height 9
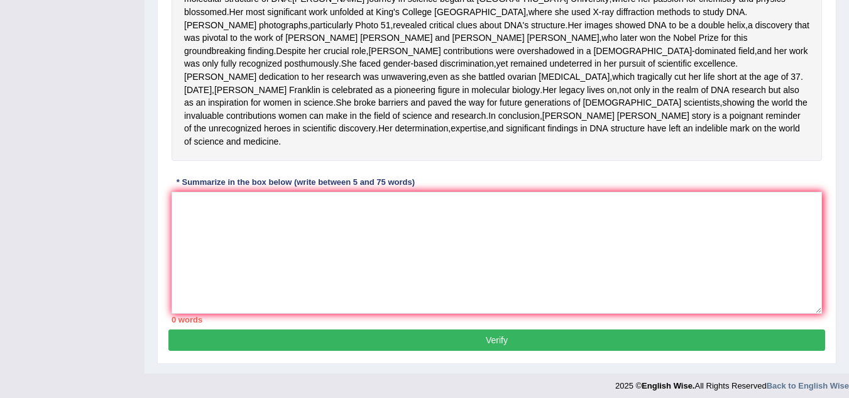
scroll to position [251, 0]
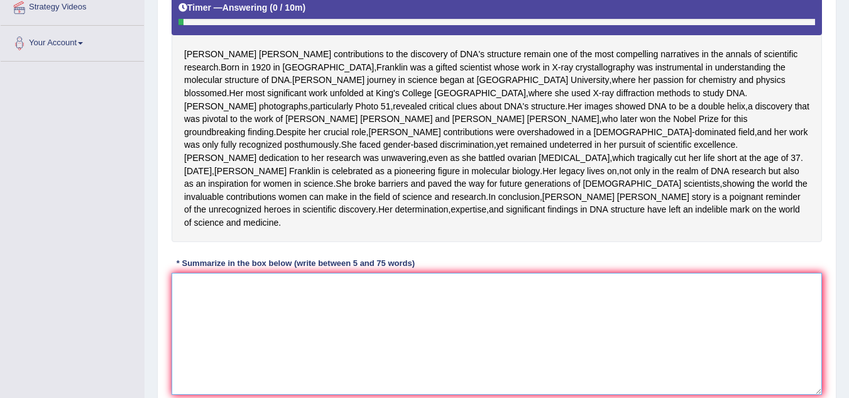
click at [289, 348] on textarea at bounding box center [497, 334] width 651 height 122
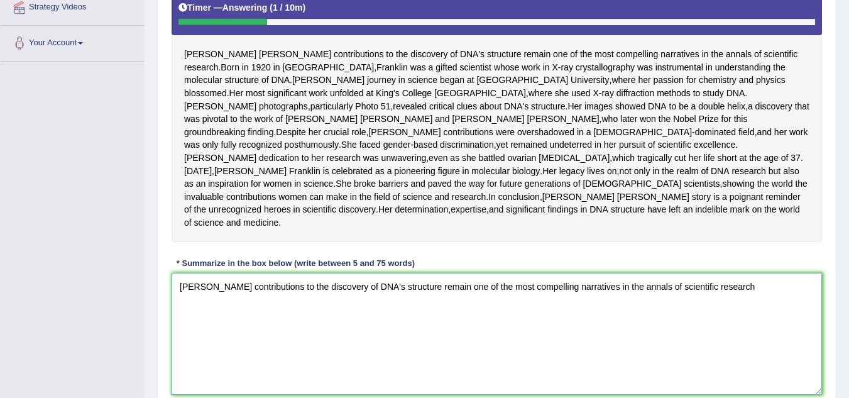
click at [768, 338] on textarea "Rosalind Franklin's contributions to the discovery of DNA's structure remain on…" at bounding box center [497, 334] width 651 height 122
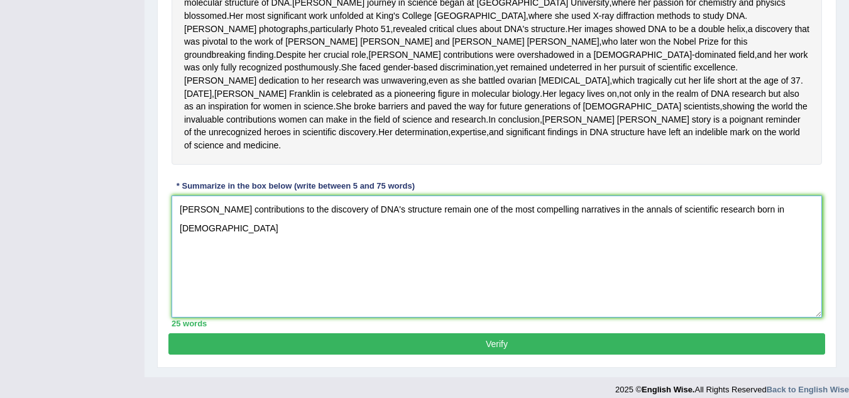
scroll to position [266, 0]
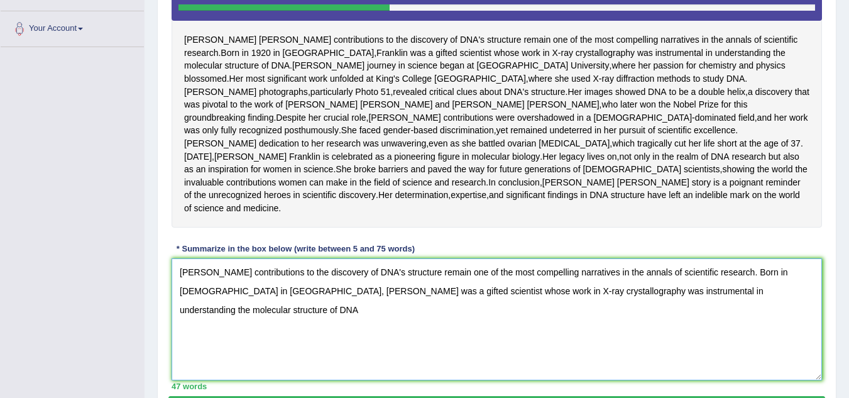
click at [764, 326] on textarea "Rosalind Franklin's contributions to the discovery of DNA's structure remain on…" at bounding box center [497, 319] width 651 height 122
click at [754, 340] on textarea "Rosalind Franklin's contributions to the discovery of DNA's structure remain on…" at bounding box center [497, 319] width 651 height 122
click at [746, 342] on textarea "Rosalind Franklin's contributions to the discovery of DNA's structure remain on…" at bounding box center [497, 319] width 651 height 122
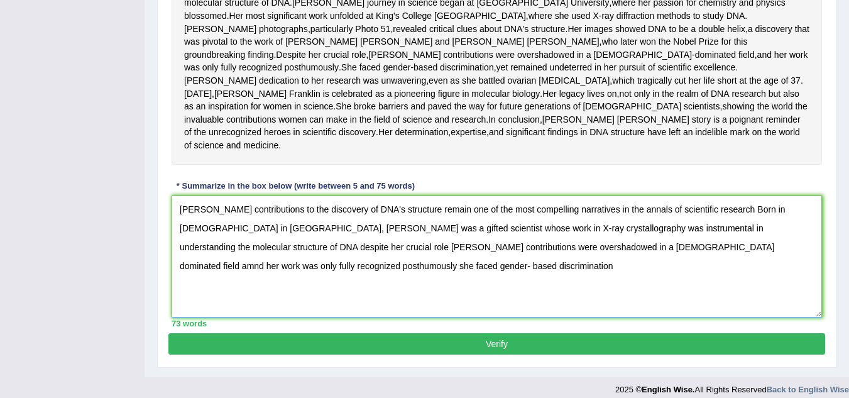
scroll to position [392, 0]
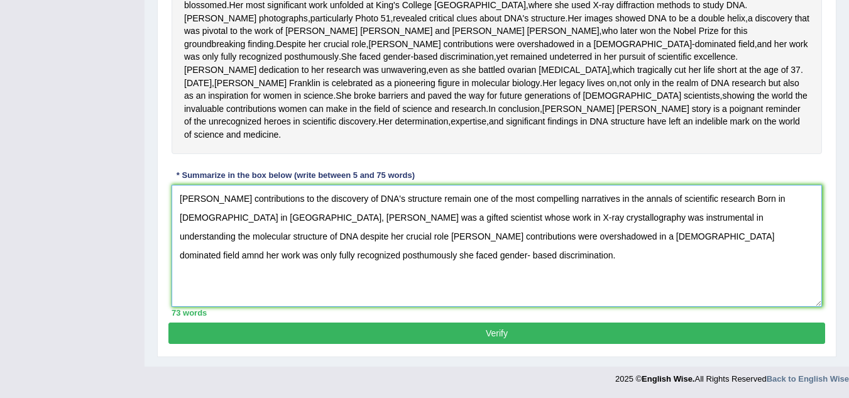
type textarea "Rosalind Franklin's contributions to the discovery of DNA's structure remain on…"
click at [604, 339] on button "Verify" at bounding box center [496, 332] width 657 height 21
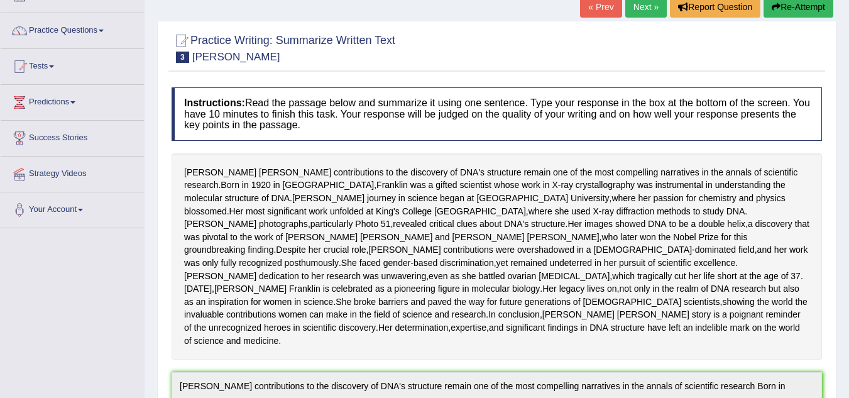
scroll to position [0, 0]
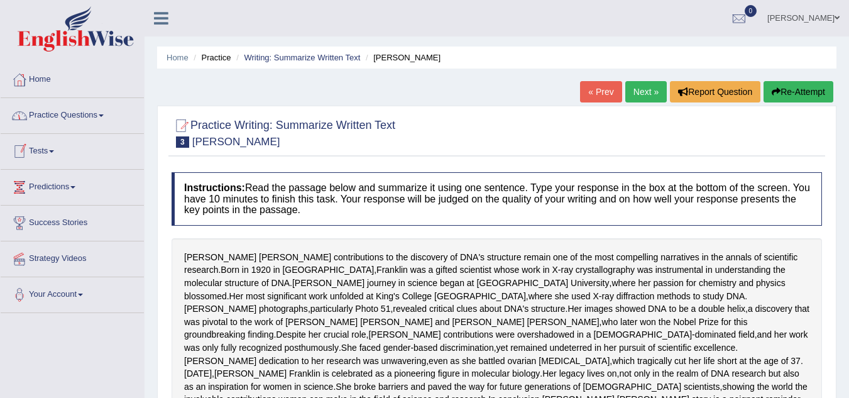
click at [77, 114] on link "Practice Questions" at bounding box center [72, 113] width 143 height 31
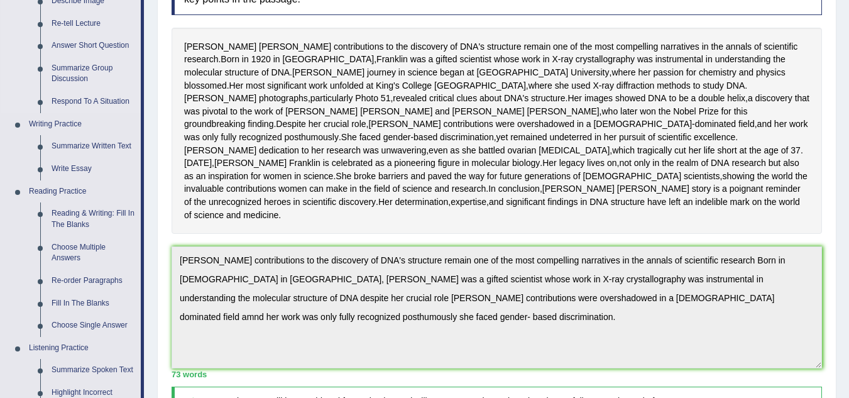
scroll to position [251, 0]
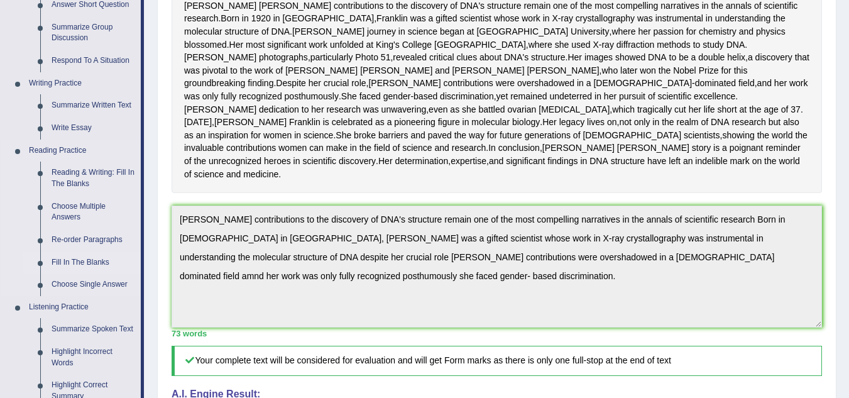
click at [97, 260] on link "Fill In The Blanks" at bounding box center [93, 262] width 95 height 23
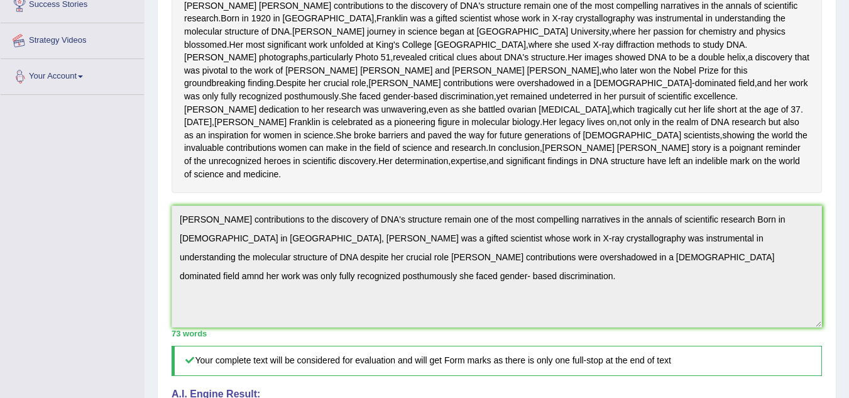
scroll to position [308, 0]
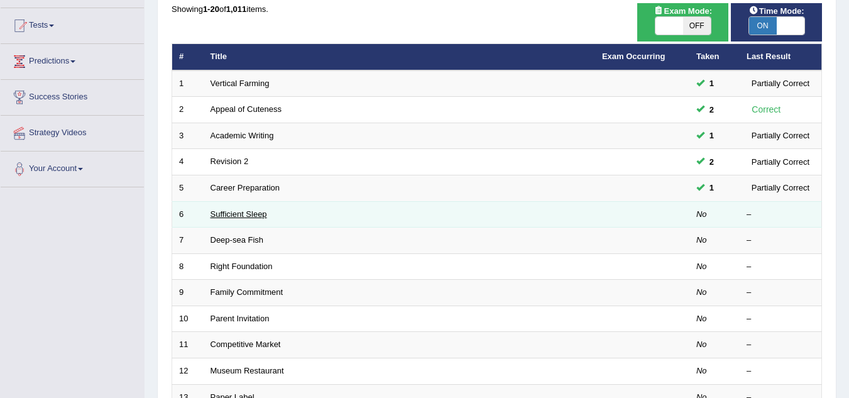
click at [236, 213] on link "Sufficient Sleep" at bounding box center [239, 213] width 57 height 9
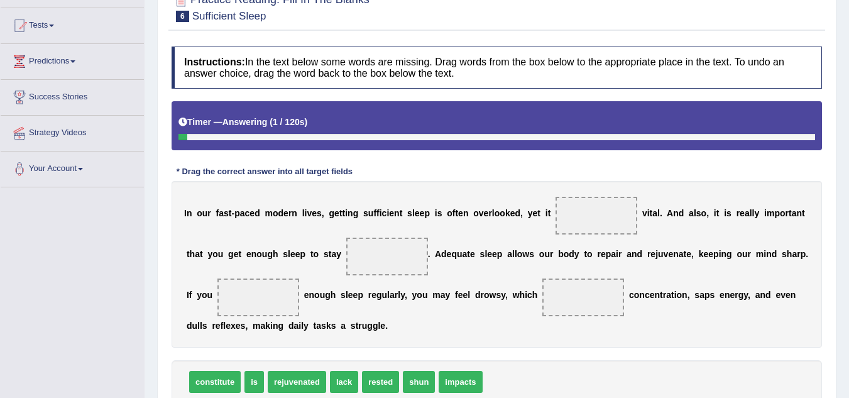
scroll to position [189, 0]
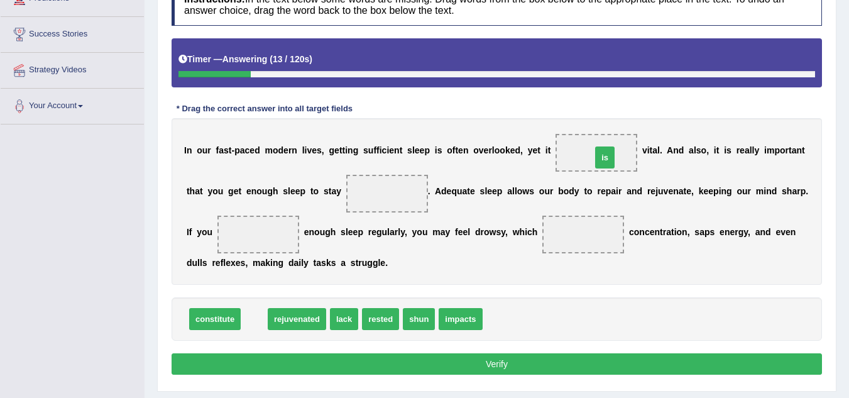
drag, startPoint x: 254, startPoint y: 319, endPoint x: 605, endPoint y: 157, distance: 386.4
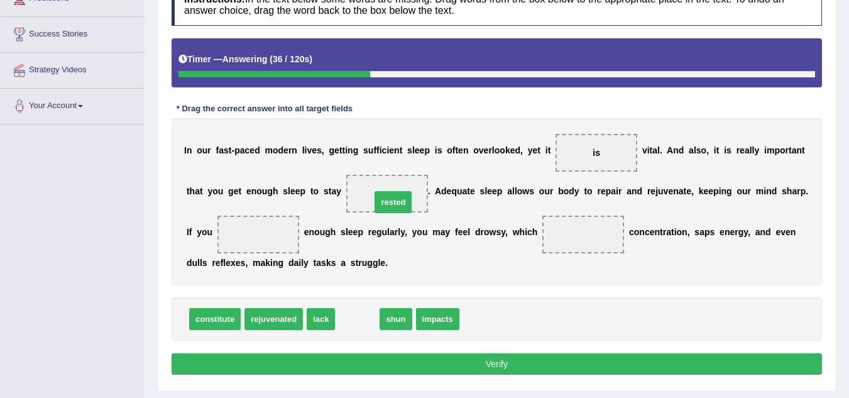
drag, startPoint x: 363, startPoint y: 318, endPoint x: 399, endPoint y: 201, distance: 122.3
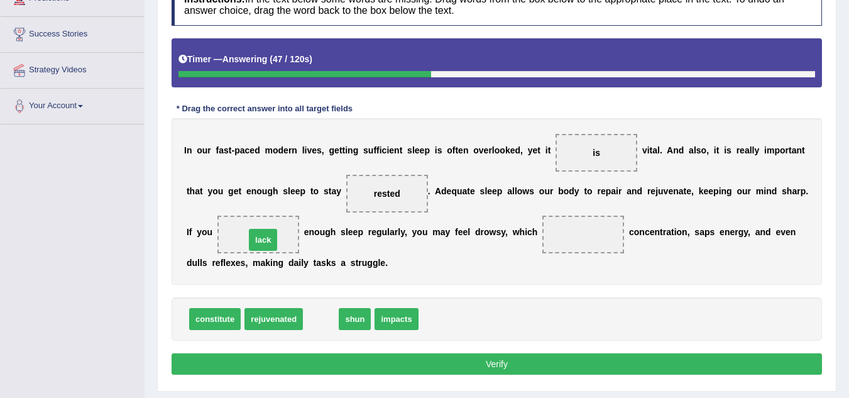
drag, startPoint x: 325, startPoint y: 318, endPoint x: 268, endPoint y: 239, distance: 97.2
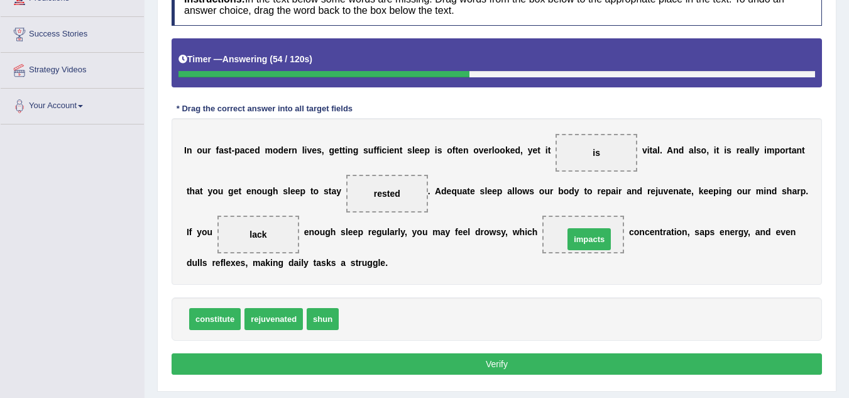
drag, startPoint x: 360, startPoint y: 319, endPoint x: 582, endPoint y: 239, distance: 235.8
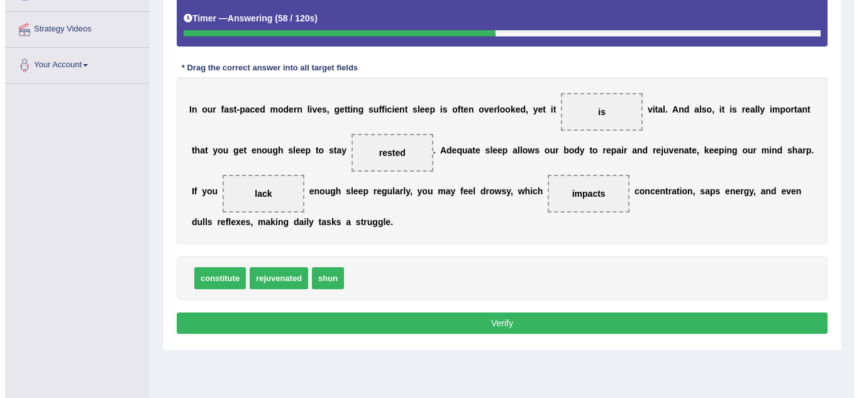
scroll to position [262, 0]
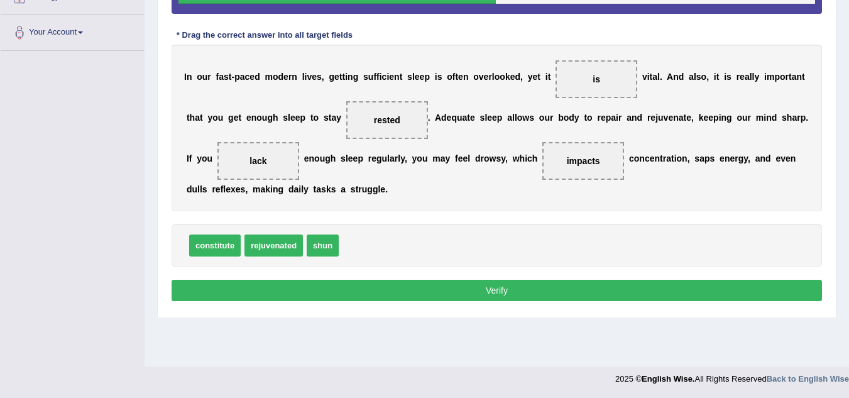
click at [423, 287] on button "Verify" at bounding box center [497, 290] width 651 height 21
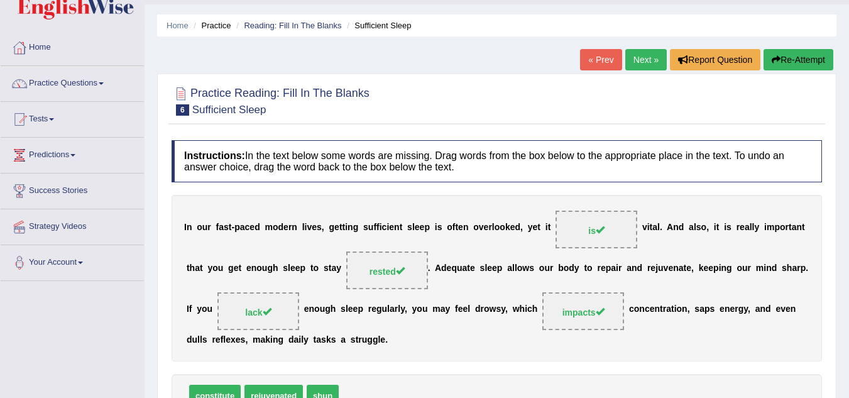
scroll to position [11, 0]
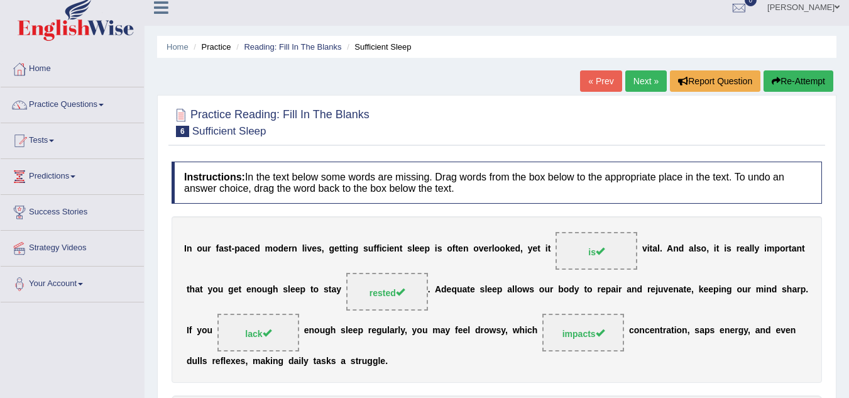
click at [646, 79] on link "Next »" at bounding box center [645, 80] width 41 height 21
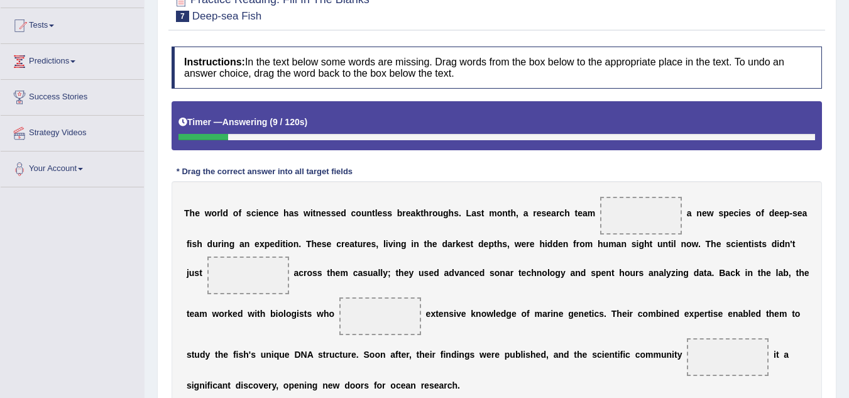
scroll to position [189, 0]
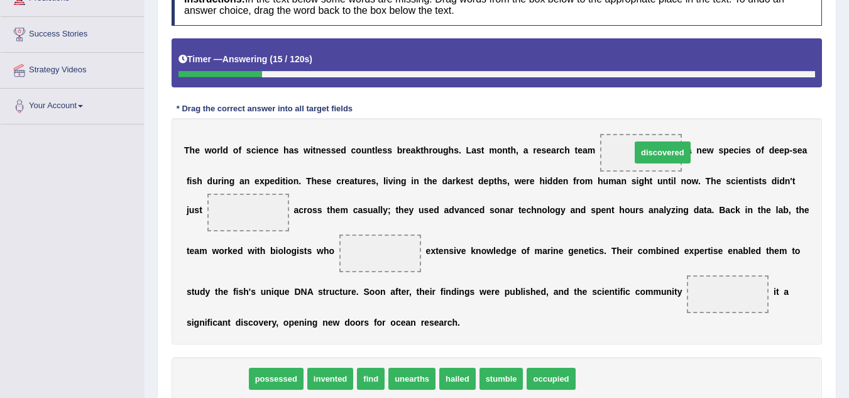
drag, startPoint x: 217, startPoint y: 372, endPoint x: 663, endPoint y: 145, distance: 499.8
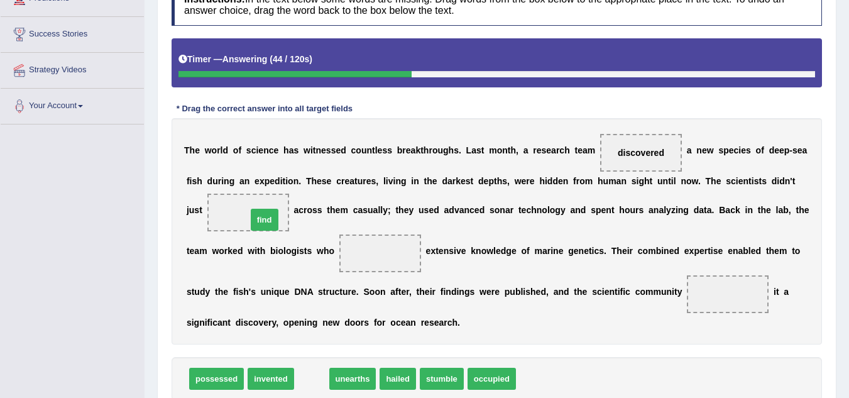
drag, startPoint x: 317, startPoint y: 377, endPoint x: 270, endPoint y: 218, distance: 165.9
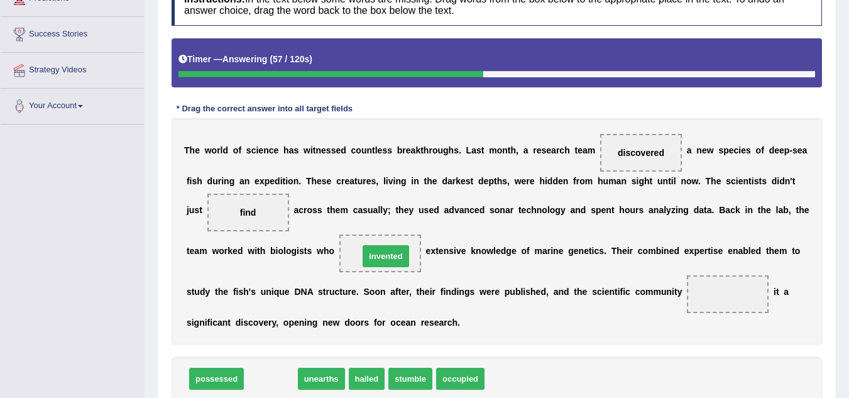
drag, startPoint x: 277, startPoint y: 382, endPoint x: 392, endPoint y: 260, distance: 168.1
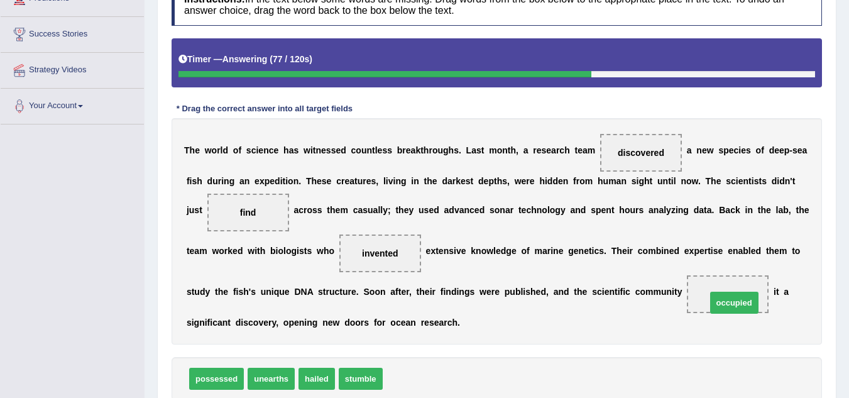
drag, startPoint x: 420, startPoint y: 376, endPoint x: 744, endPoint y: 297, distance: 333.1
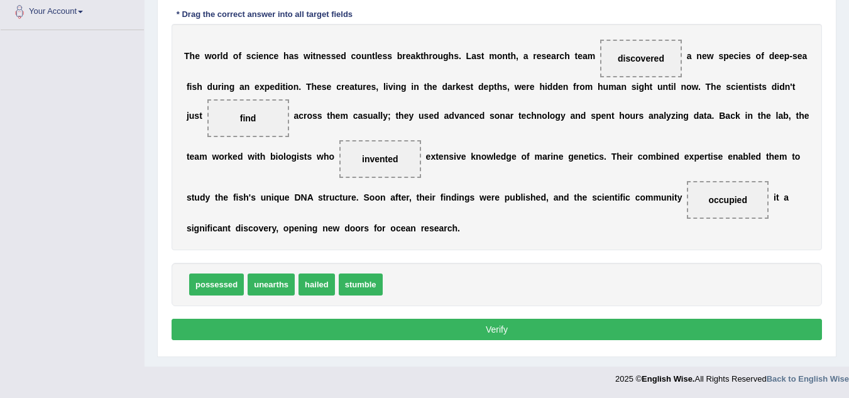
click at [546, 331] on button "Verify" at bounding box center [497, 329] width 651 height 21
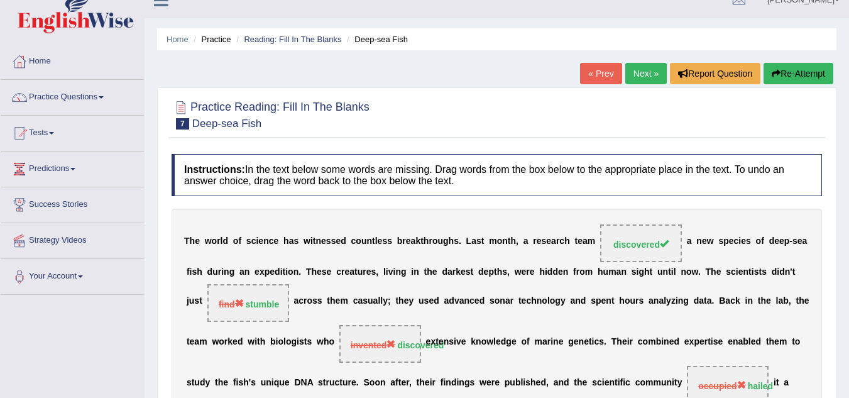
scroll to position [11, 0]
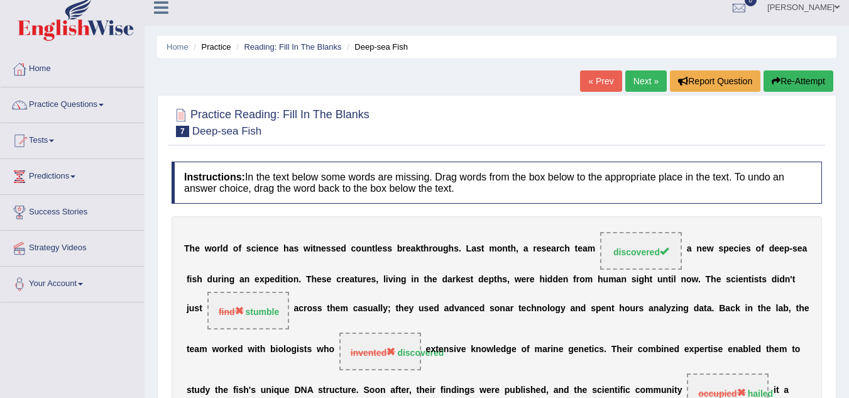
click at [815, 80] on button "Re-Attempt" at bounding box center [799, 80] width 70 height 21
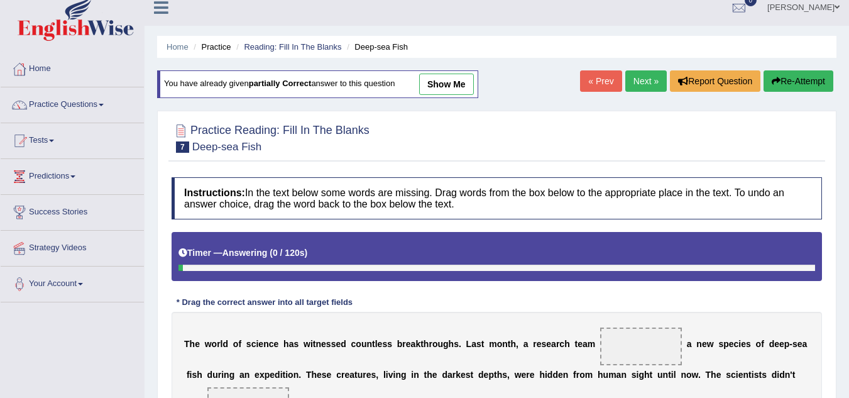
scroll to position [199, 0]
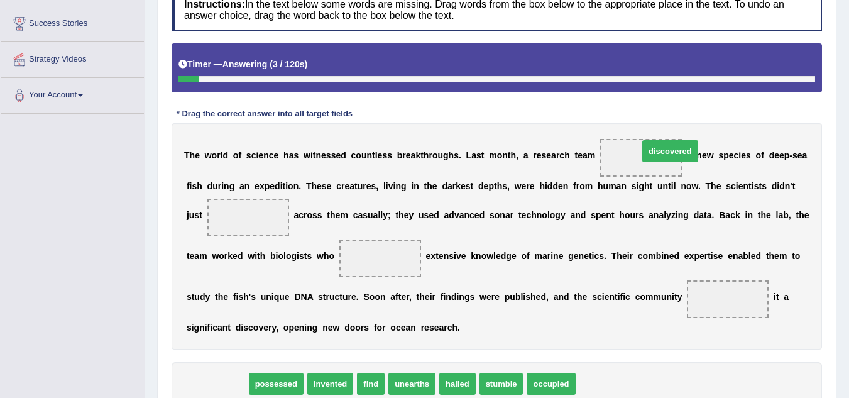
drag, startPoint x: 232, startPoint y: 384, endPoint x: 685, endPoint y: 151, distance: 509.4
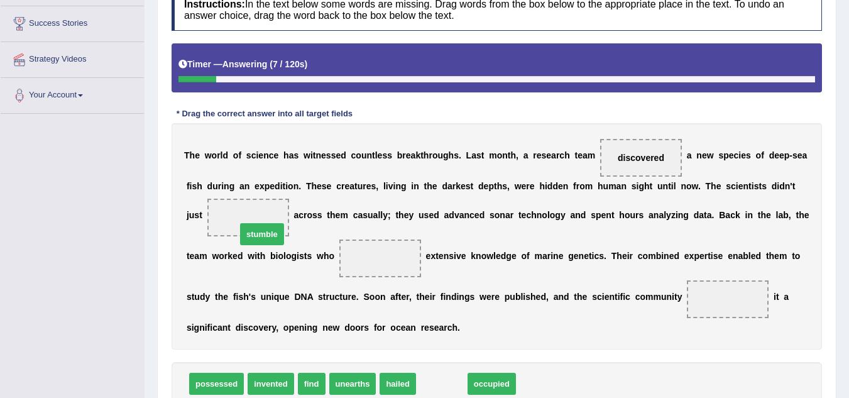
drag, startPoint x: 455, startPoint y: 386, endPoint x: 272, endPoint y: 229, distance: 241.6
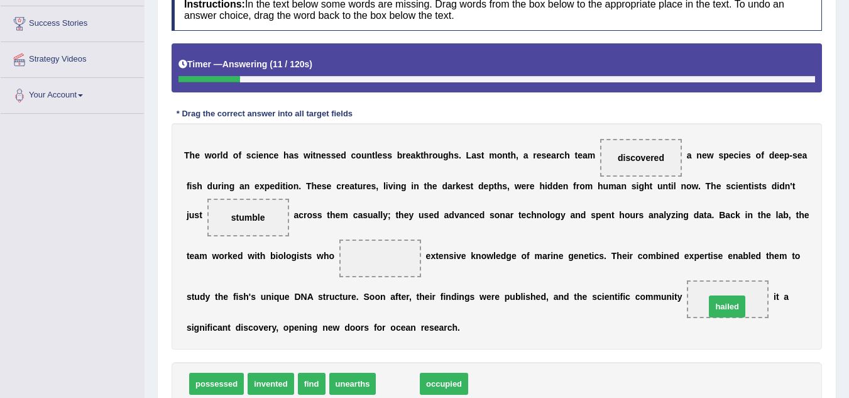
drag, startPoint x: 388, startPoint y: 387, endPoint x: 717, endPoint y: 309, distance: 338.3
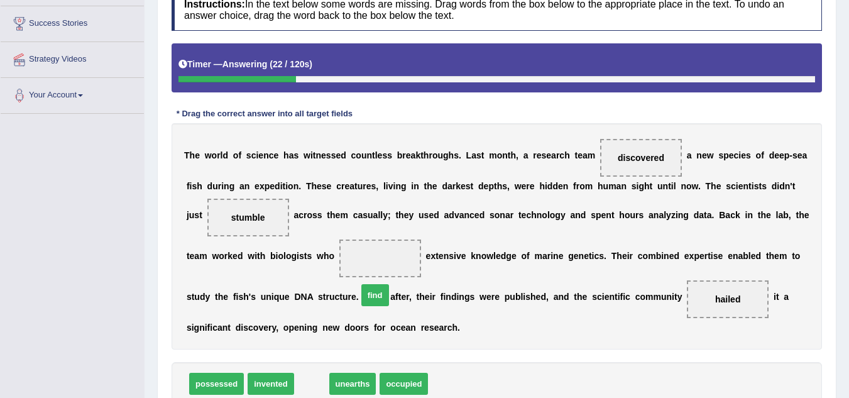
drag, startPoint x: 316, startPoint y: 386, endPoint x: 370, endPoint y: 278, distance: 120.6
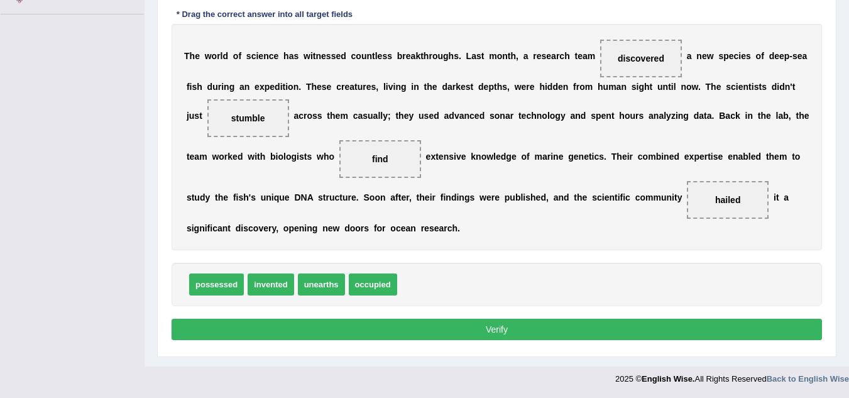
click at [491, 330] on button "Verify" at bounding box center [497, 329] width 651 height 21
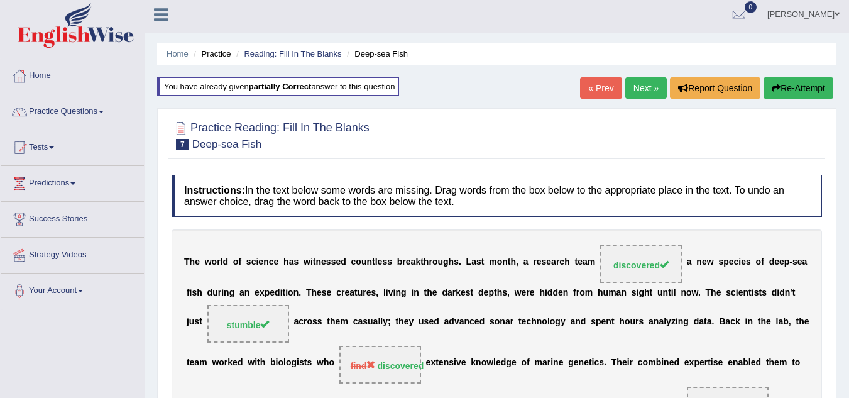
scroll to position [0, 0]
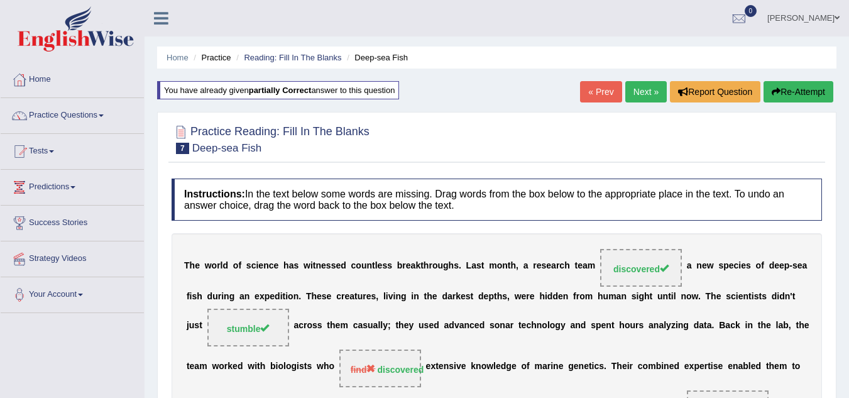
click at [630, 95] on link "Next »" at bounding box center [645, 91] width 41 height 21
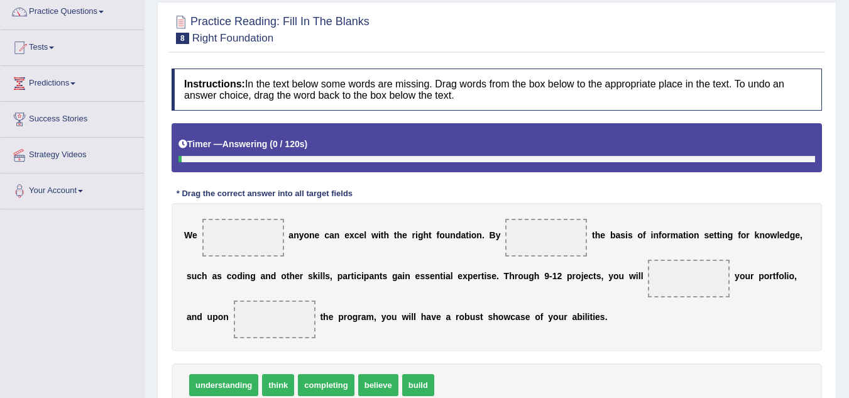
scroll to position [126, 0]
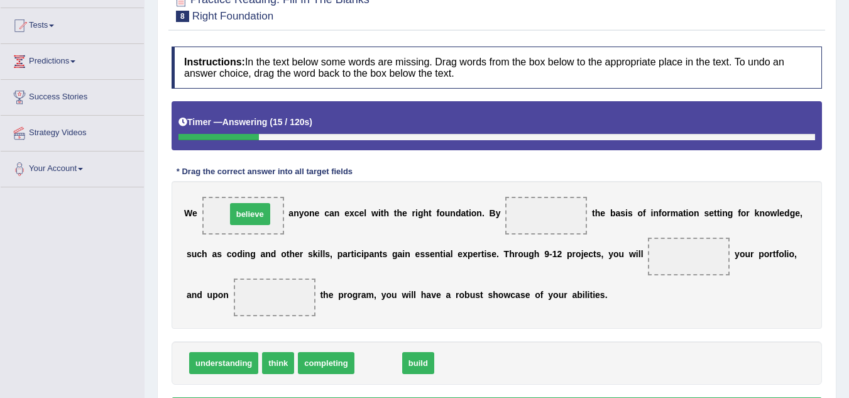
drag, startPoint x: 384, startPoint y: 367, endPoint x: 256, endPoint y: 218, distance: 196.6
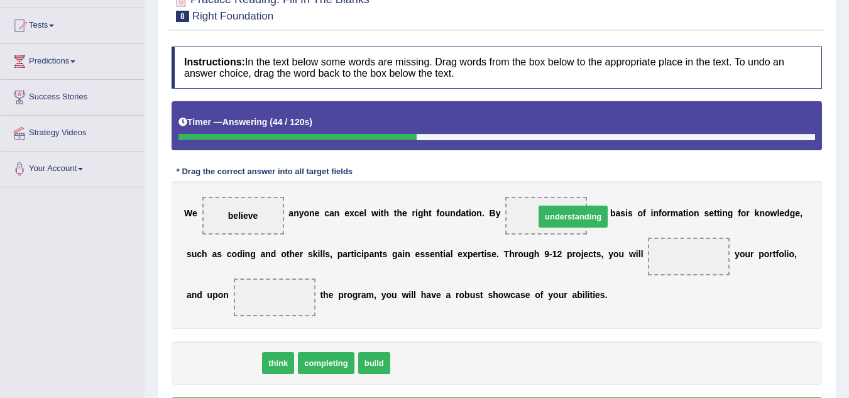
drag, startPoint x: 250, startPoint y: 372, endPoint x: 592, endPoint y: 226, distance: 371.5
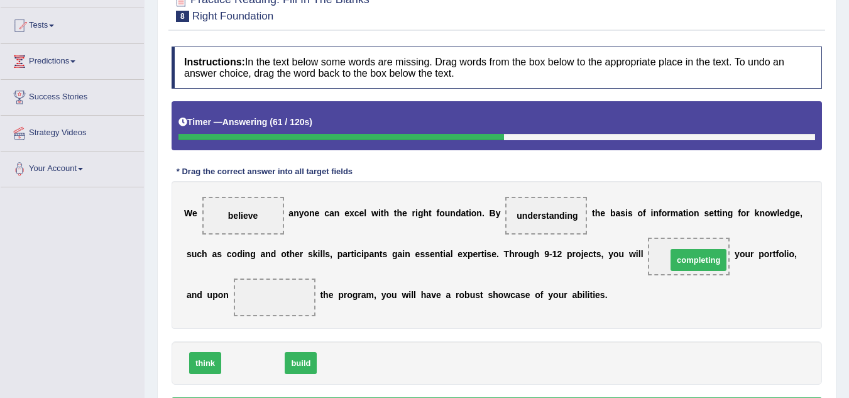
drag, startPoint x: 253, startPoint y: 365, endPoint x: 698, endPoint y: 262, distance: 457.4
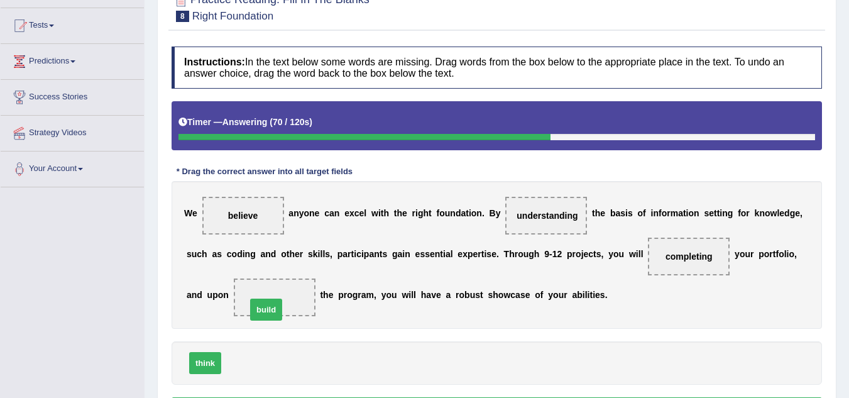
drag, startPoint x: 254, startPoint y: 360, endPoint x: 279, endPoint y: 306, distance: 59.6
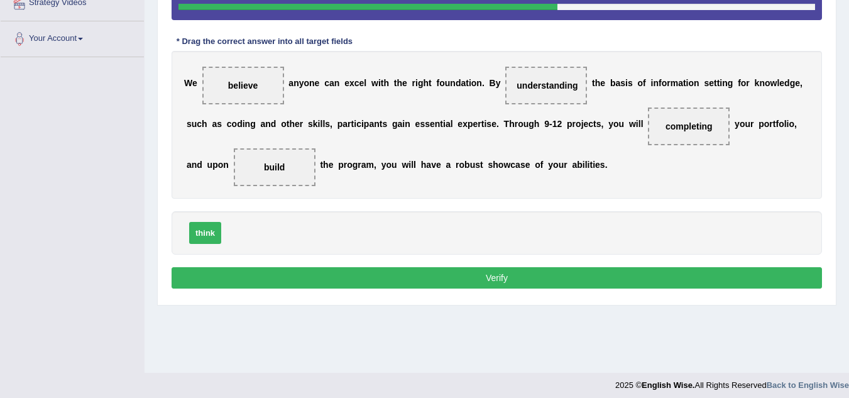
scroll to position [262, 0]
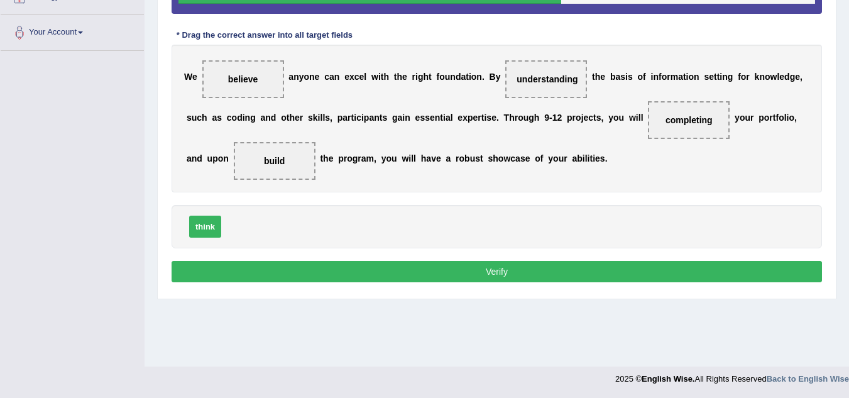
click at [538, 261] on button "Verify" at bounding box center [497, 271] width 651 height 21
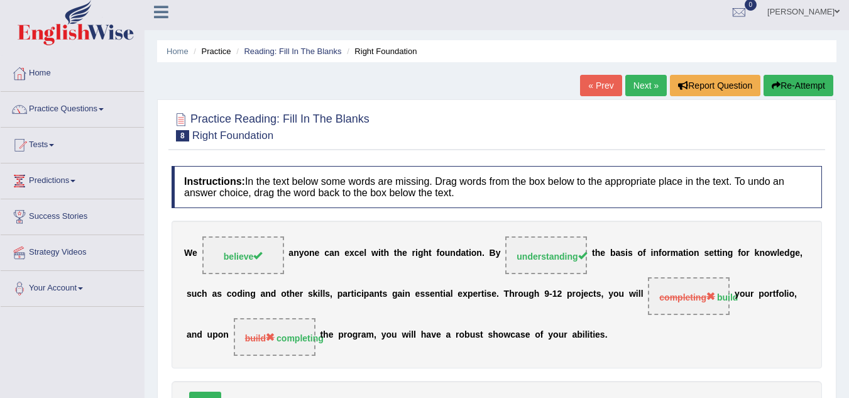
scroll to position [0, 0]
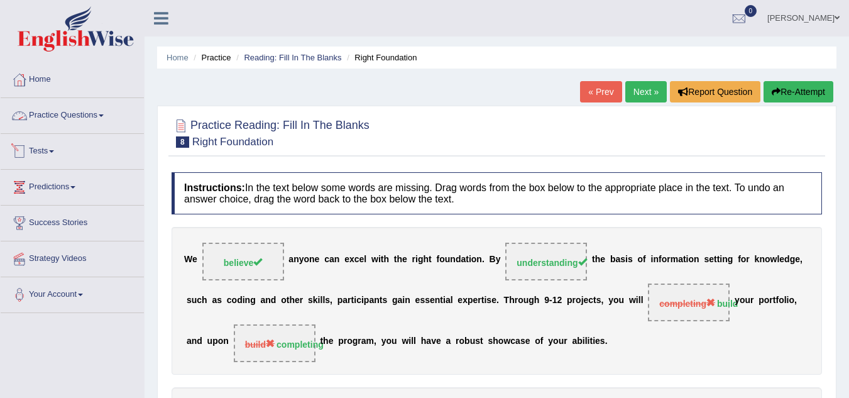
click at [82, 117] on link "Practice Questions" at bounding box center [72, 113] width 143 height 31
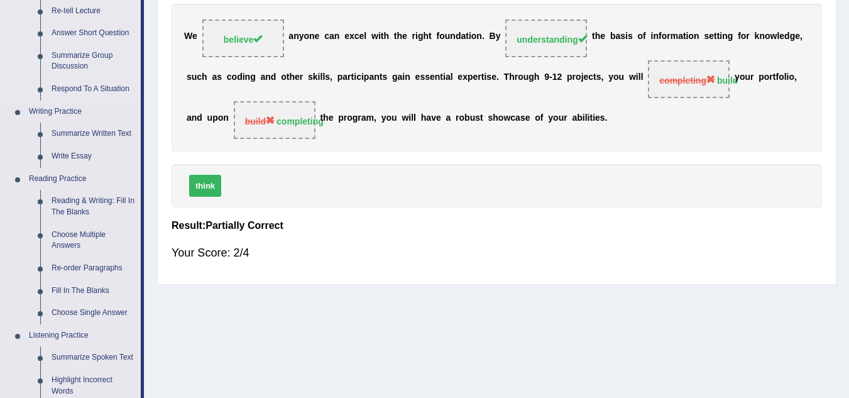
scroll to position [251, 0]
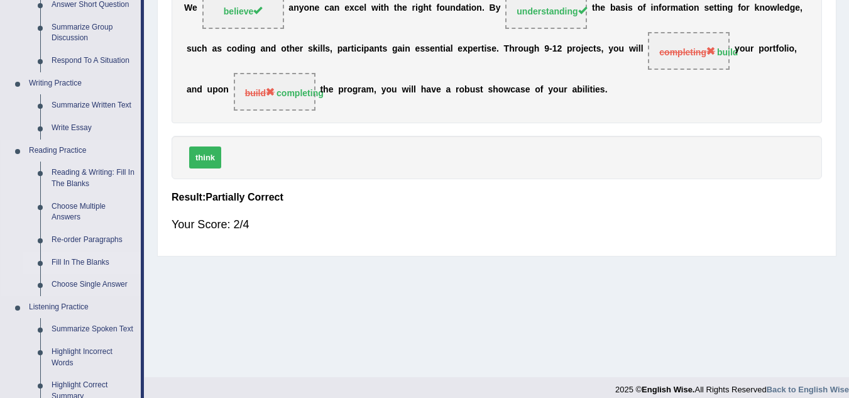
click at [84, 261] on link "Fill In The Blanks" at bounding box center [93, 262] width 95 height 23
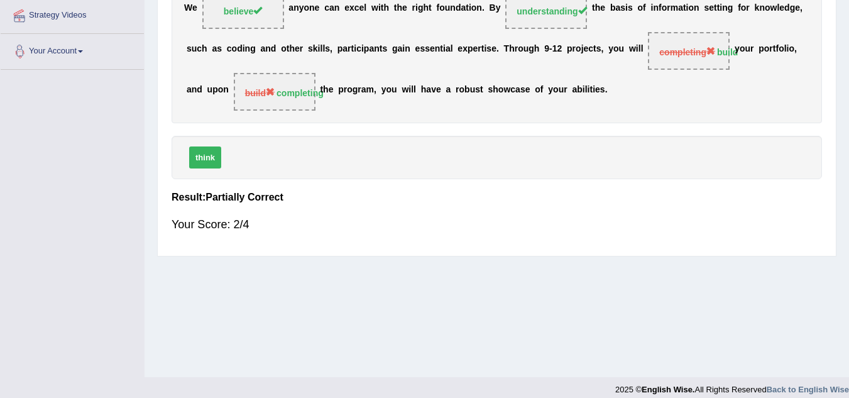
scroll to position [262, 0]
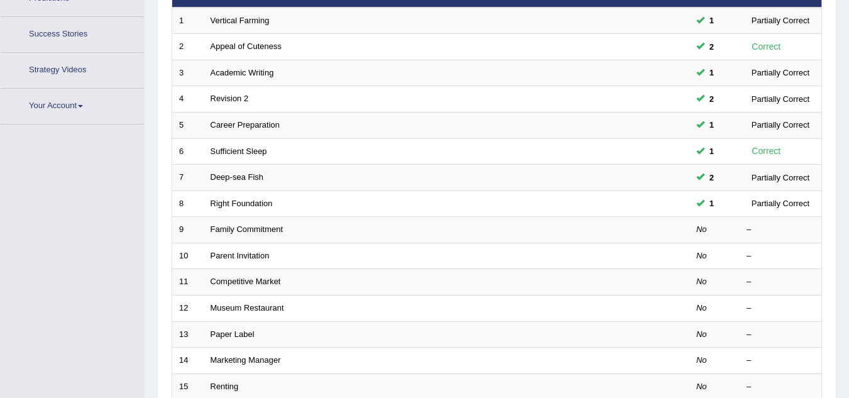
scroll to position [219, 0]
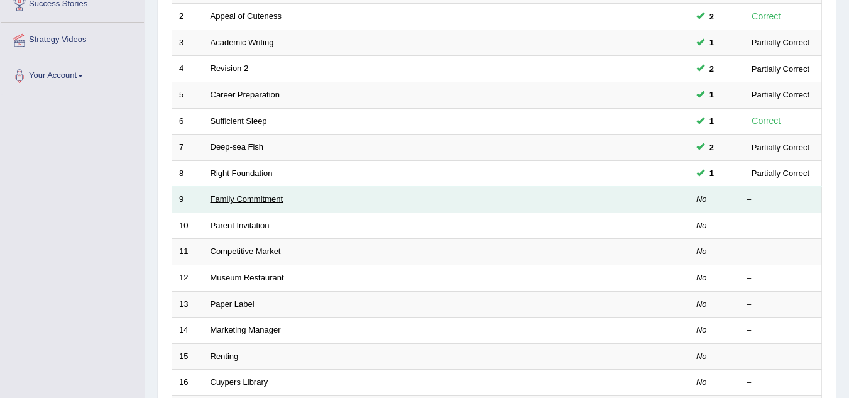
click at [272, 197] on link "Family Commitment" at bounding box center [247, 198] width 73 height 9
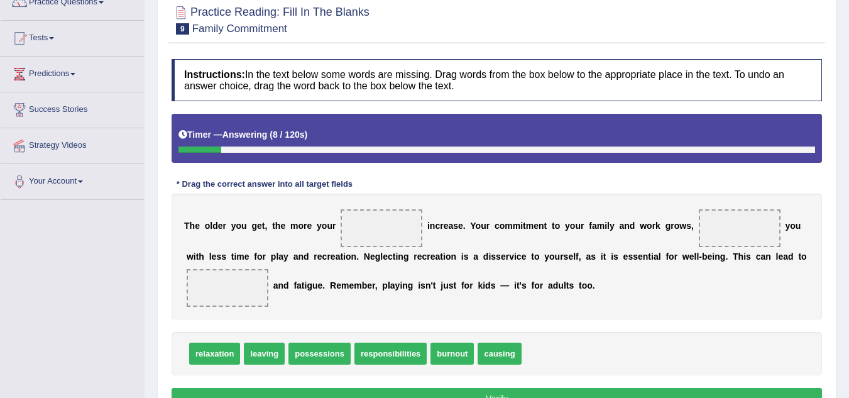
scroll to position [126, 0]
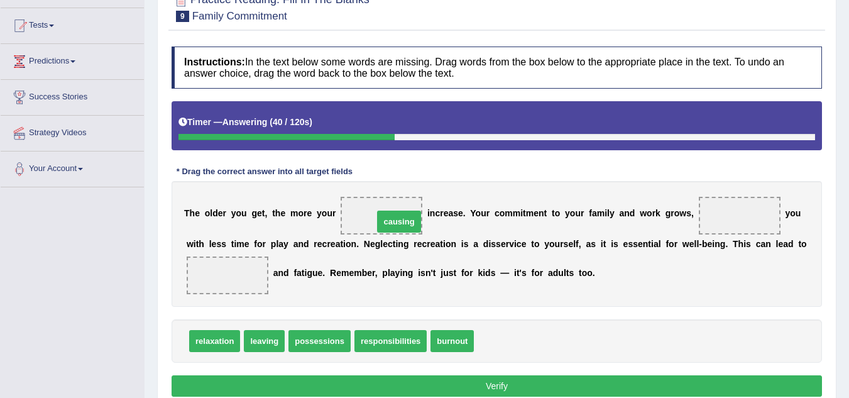
drag, startPoint x: 504, startPoint y: 343, endPoint x: 402, endPoint y: 223, distance: 157.0
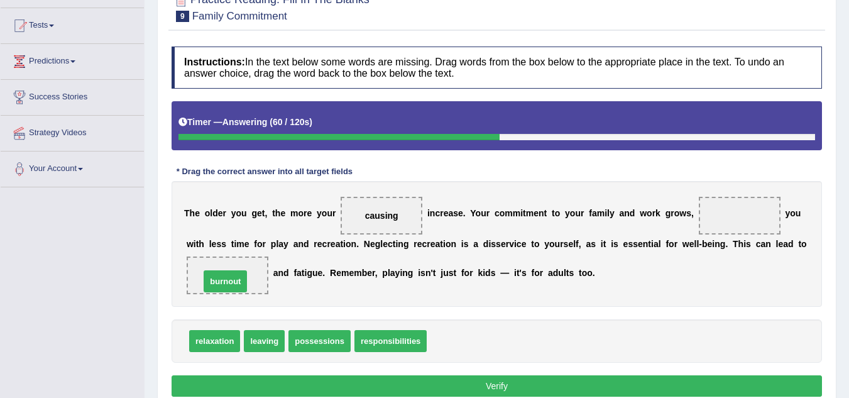
drag, startPoint x: 462, startPoint y: 339, endPoint x: 235, endPoint y: 279, distance: 234.7
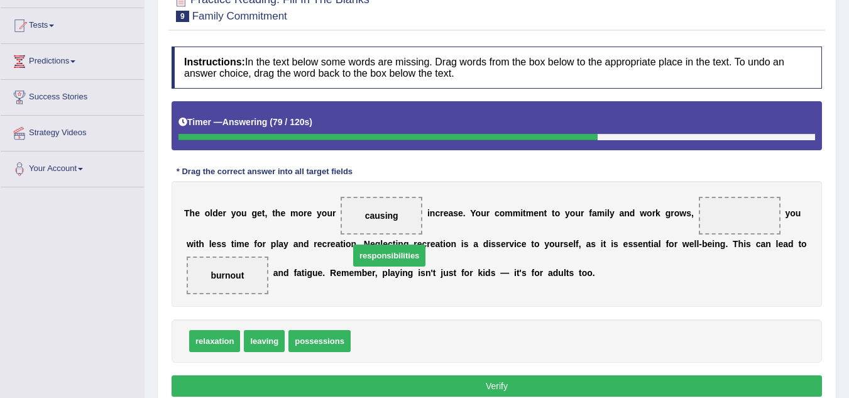
drag, startPoint x: 388, startPoint y: 344, endPoint x: 387, endPoint y: 238, distance: 106.2
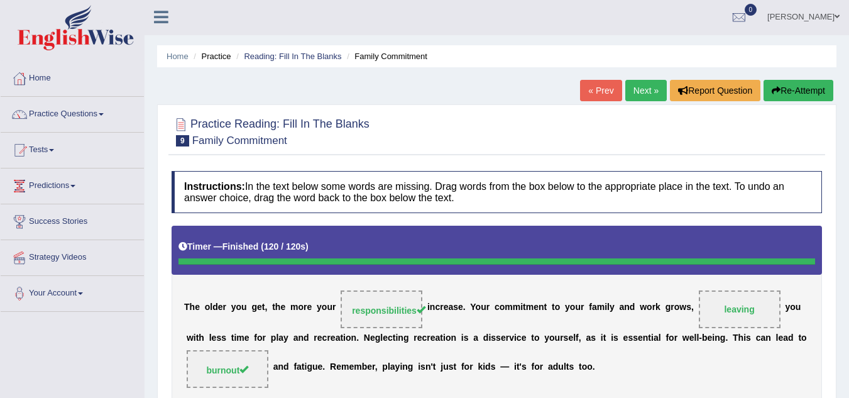
scroll to position [0, 0]
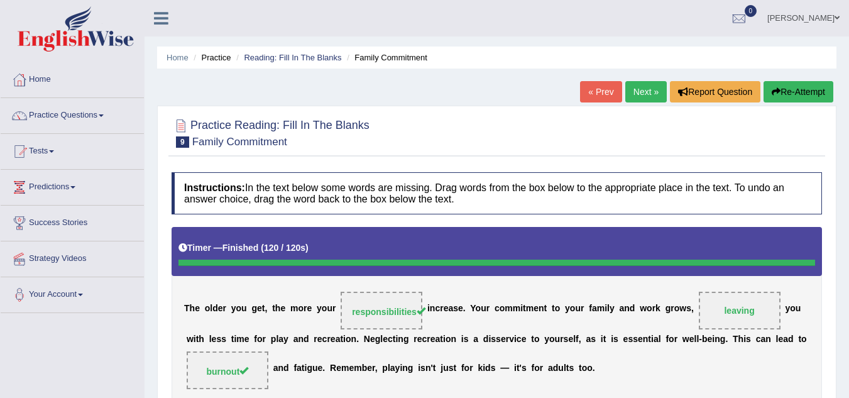
click at [633, 93] on link "Next »" at bounding box center [645, 91] width 41 height 21
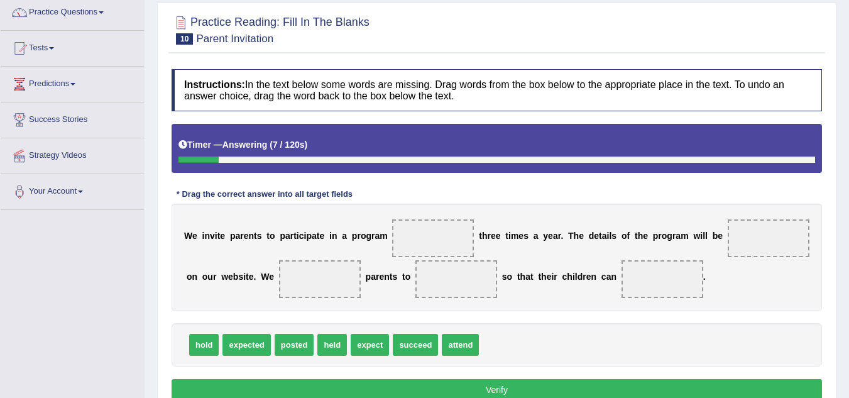
scroll to position [126, 0]
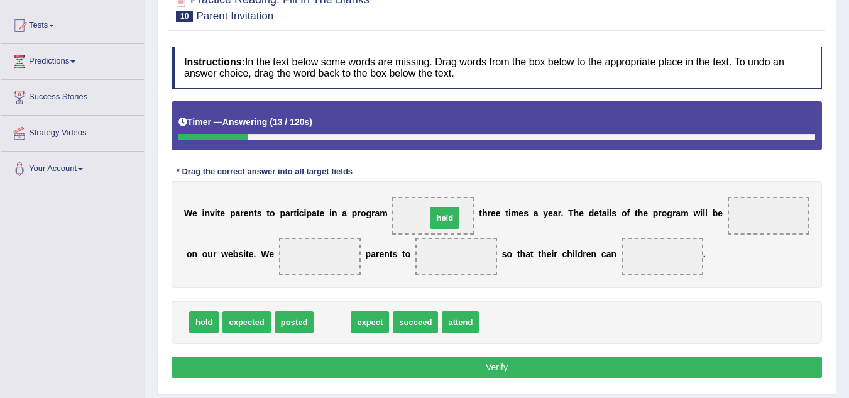
drag, startPoint x: 341, startPoint y: 322, endPoint x: 453, endPoint y: 218, distance: 153.5
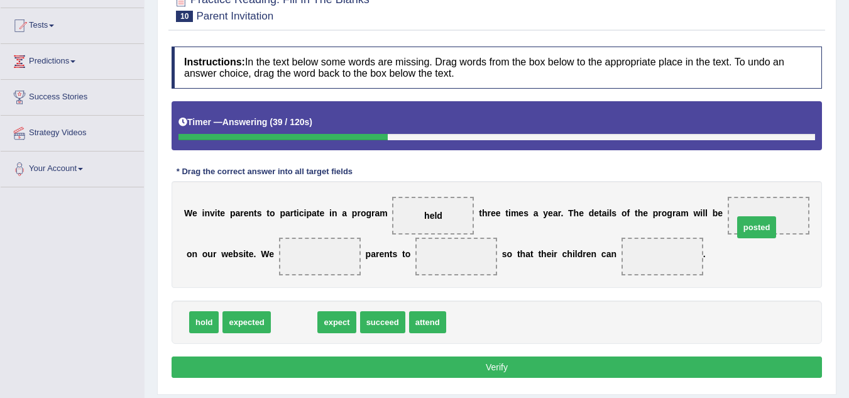
drag, startPoint x: 304, startPoint y: 321, endPoint x: 767, endPoint y: 226, distance: 472.3
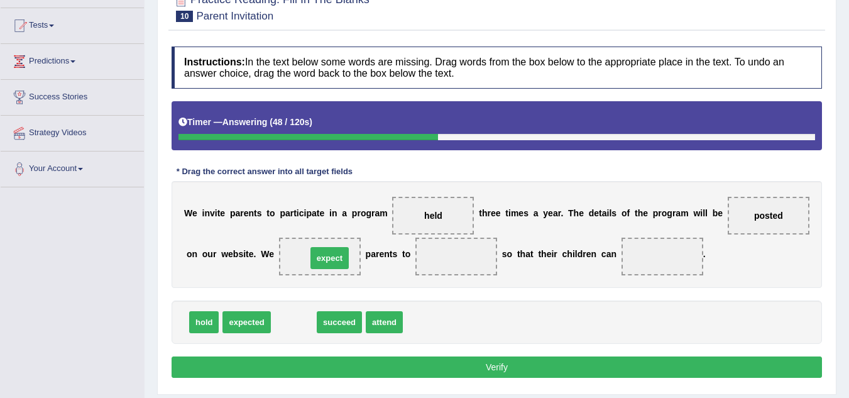
drag, startPoint x: 299, startPoint y: 321, endPoint x: 335, endPoint y: 256, distance: 73.4
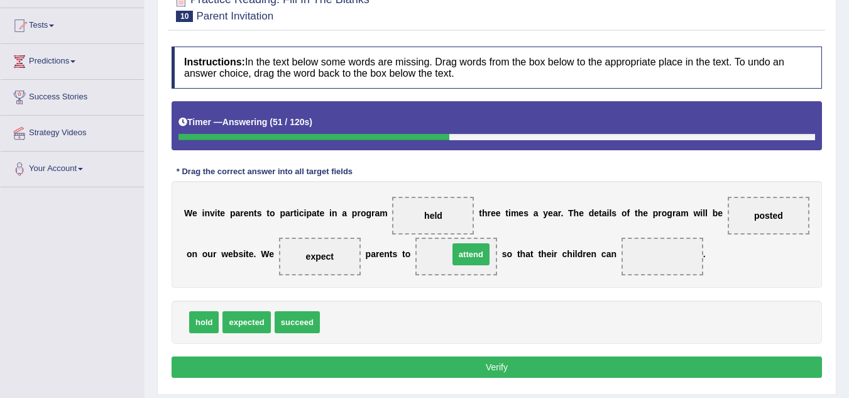
drag, startPoint x: 333, startPoint y: 320, endPoint x: 461, endPoint y: 252, distance: 145.7
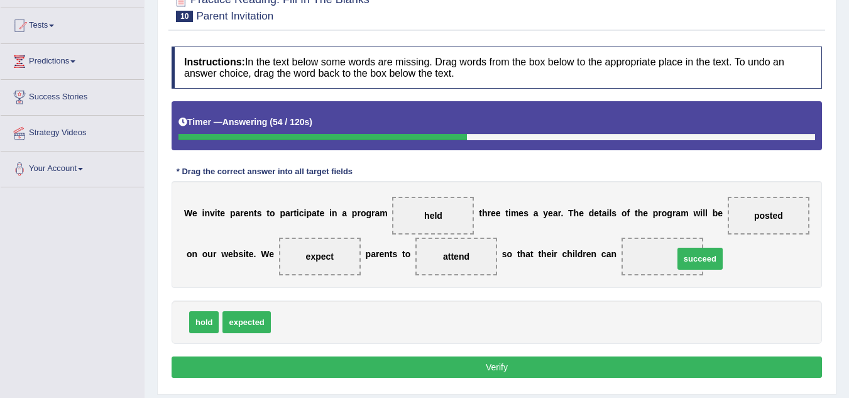
drag, startPoint x: 289, startPoint y: 322, endPoint x: 690, endPoint y: 258, distance: 406.1
click at [517, 370] on button "Verify" at bounding box center [497, 366] width 651 height 21
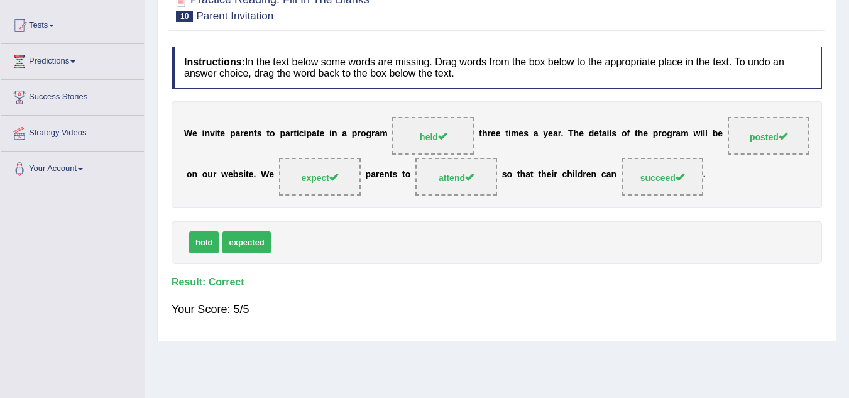
scroll to position [0, 0]
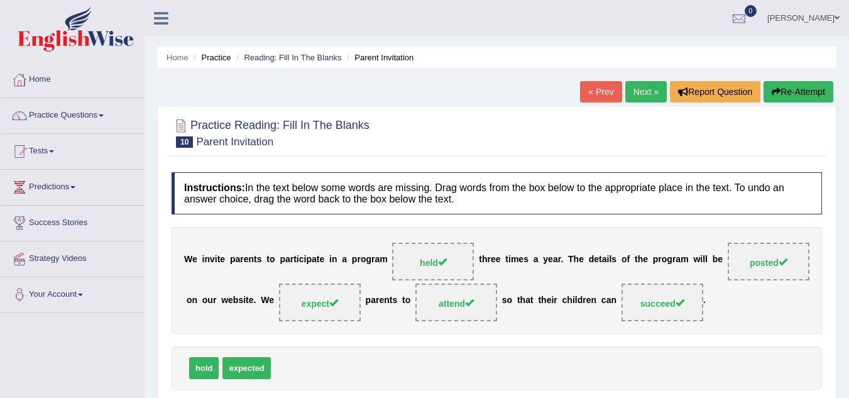
click at [647, 90] on link "Next »" at bounding box center [645, 91] width 41 height 21
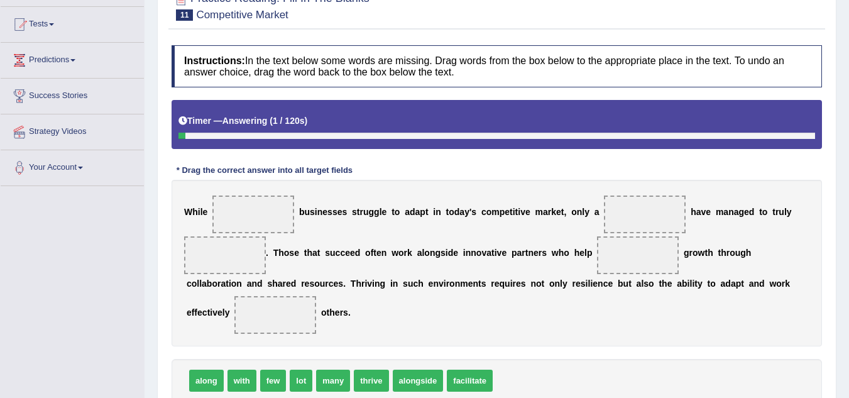
scroll to position [189, 0]
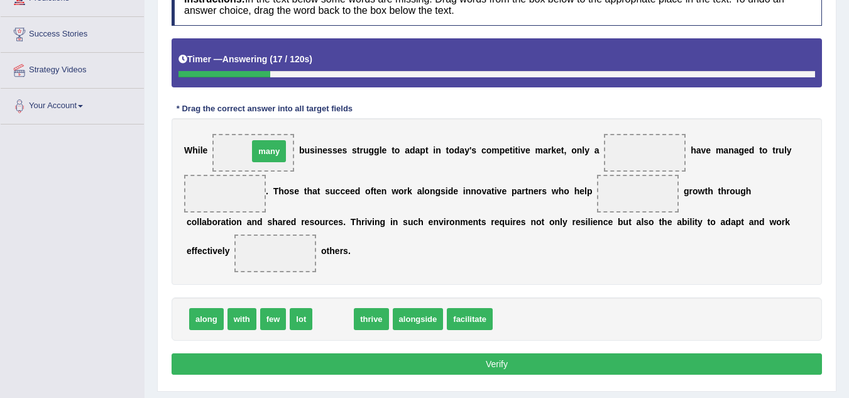
drag, startPoint x: 330, startPoint y: 322, endPoint x: 266, endPoint y: 154, distance: 179.7
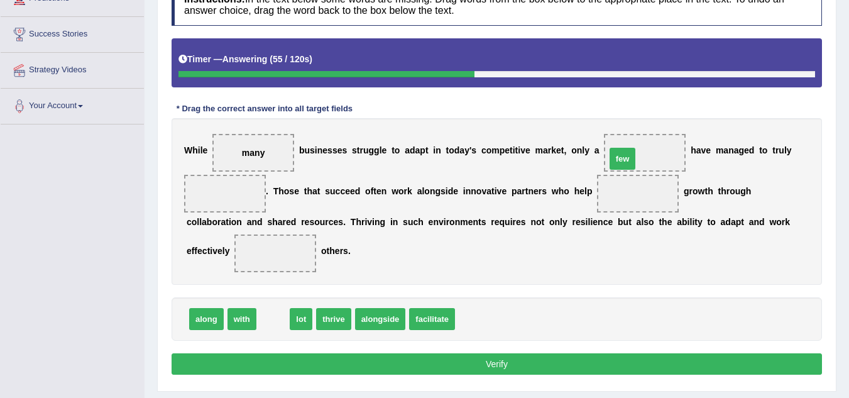
drag, startPoint x: 277, startPoint y: 321, endPoint x: 626, endPoint y: 161, distance: 384.5
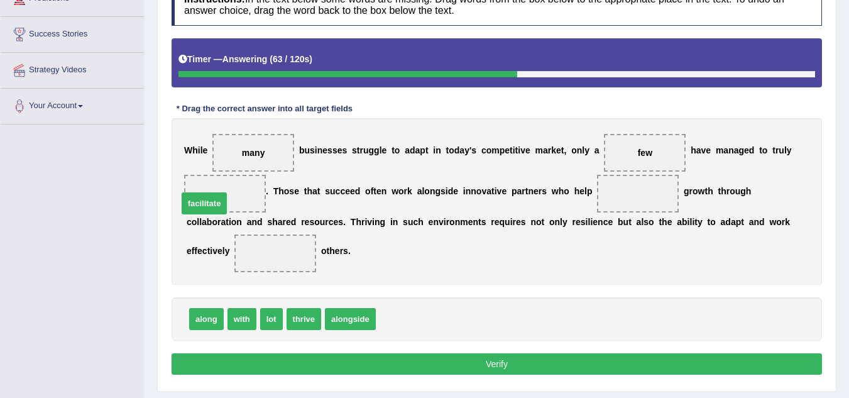
drag, startPoint x: 388, startPoint y: 319, endPoint x: 190, endPoint y: 203, distance: 229.3
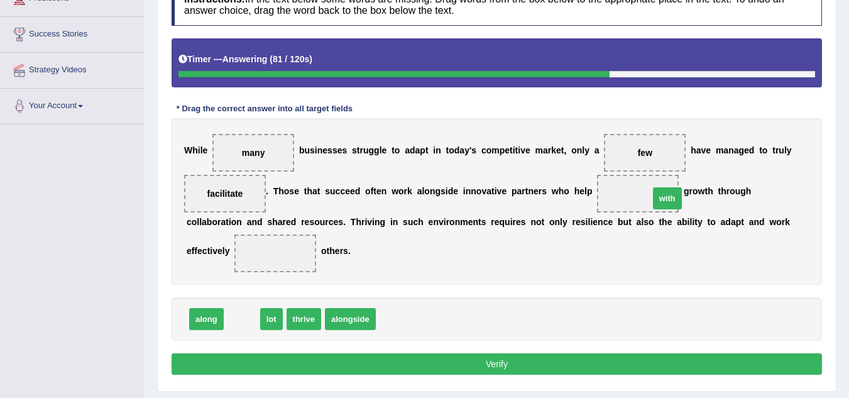
drag, startPoint x: 250, startPoint y: 317, endPoint x: 675, endPoint y: 196, distance: 442.3
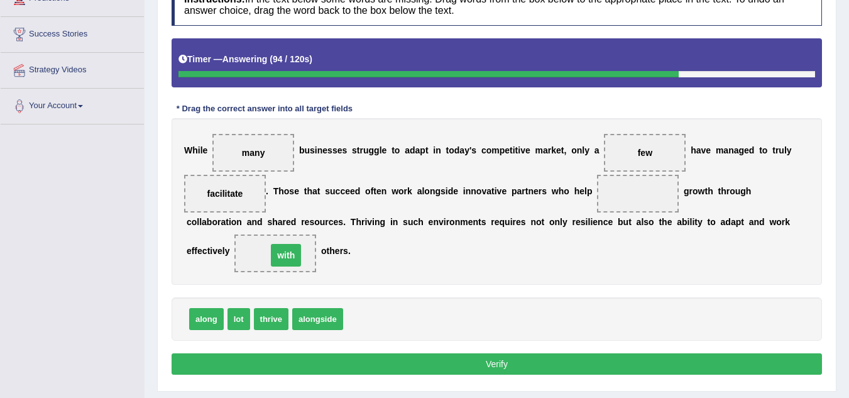
drag, startPoint x: 642, startPoint y: 192, endPoint x: 290, endPoint y: 254, distance: 357.4
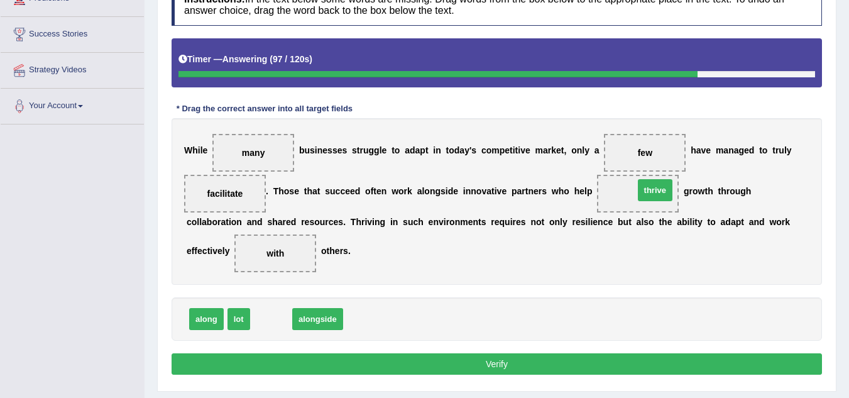
drag, startPoint x: 275, startPoint y: 320, endPoint x: 659, endPoint y: 191, distance: 404.5
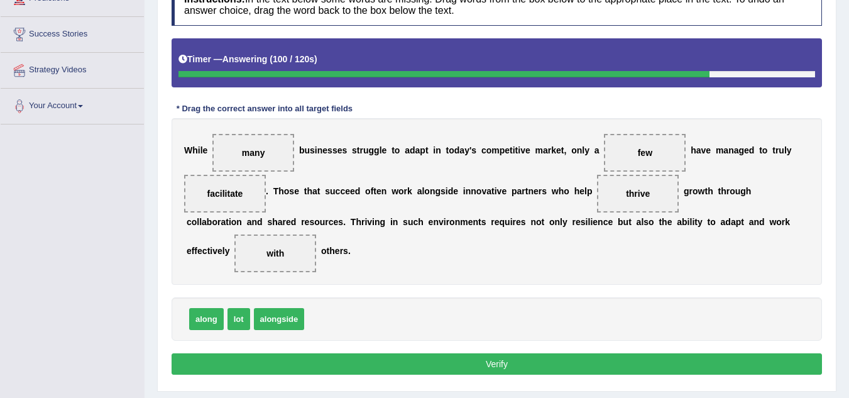
click at [485, 361] on button "Verify" at bounding box center [497, 363] width 651 height 21
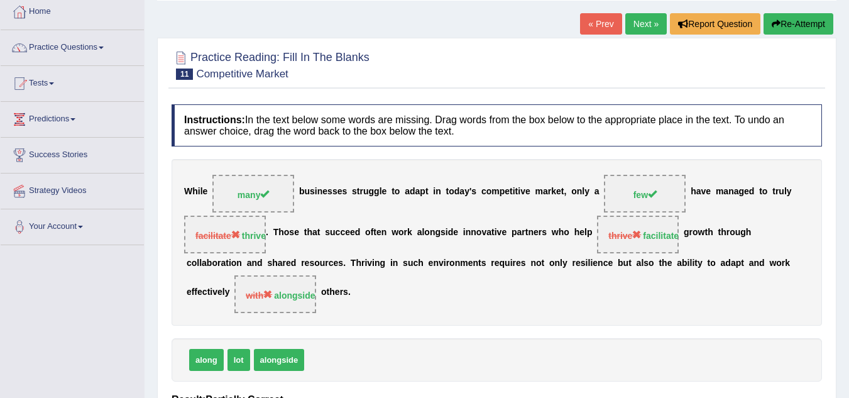
scroll to position [63, 0]
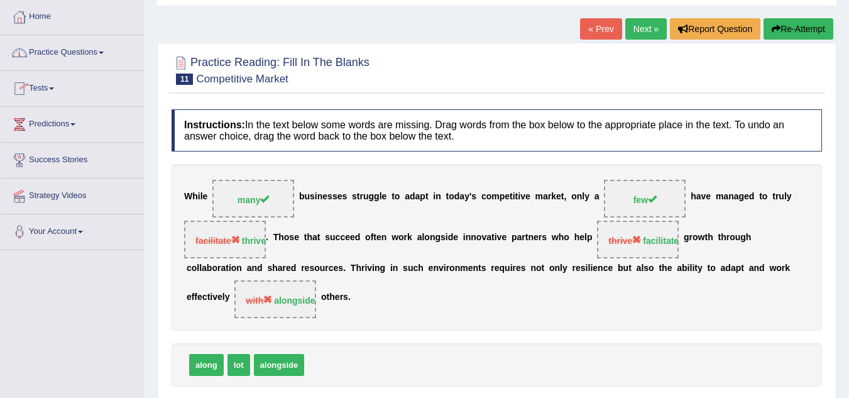
click at [48, 50] on link "Practice Questions" at bounding box center [72, 50] width 143 height 31
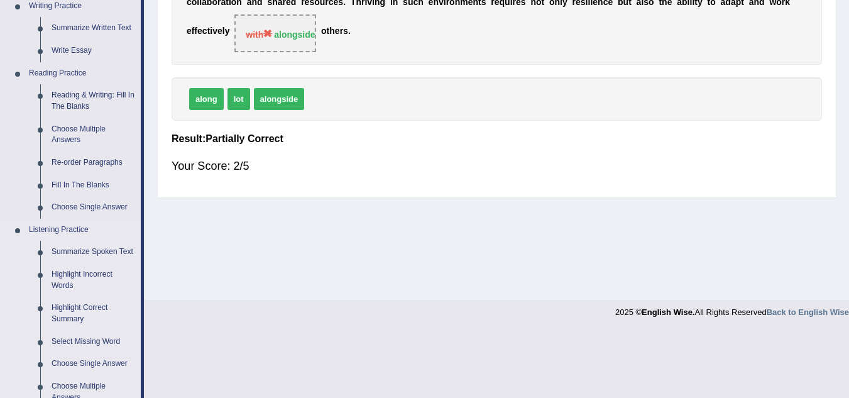
scroll to position [314, 0]
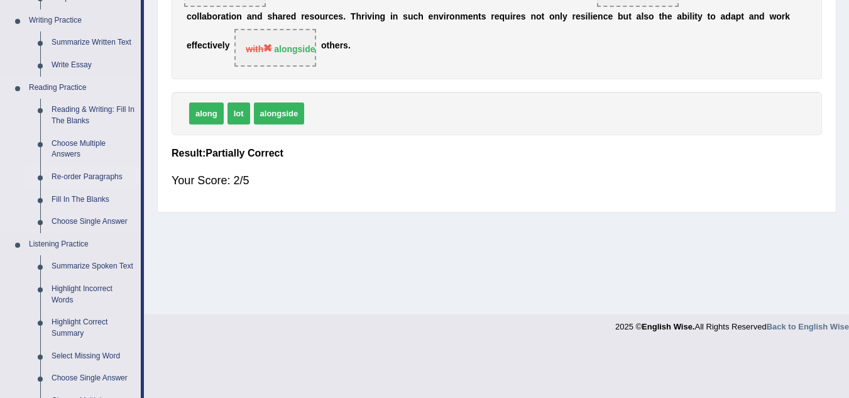
click at [102, 178] on link "Re-order Paragraphs" at bounding box center [93, 177] width 95 height 23
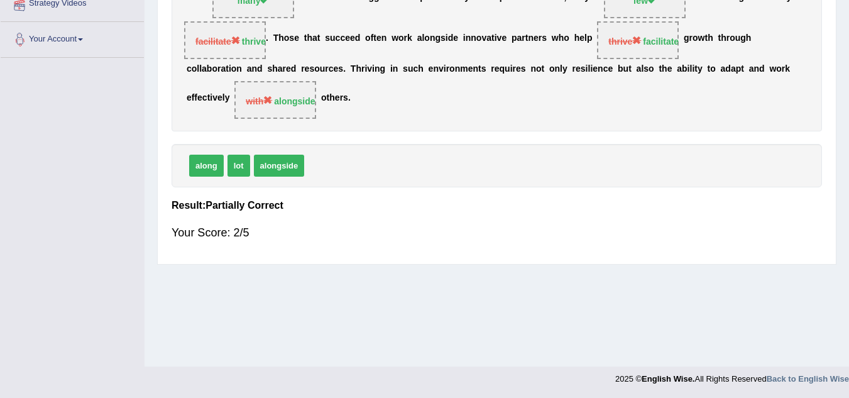
scroll to position [245, 0]
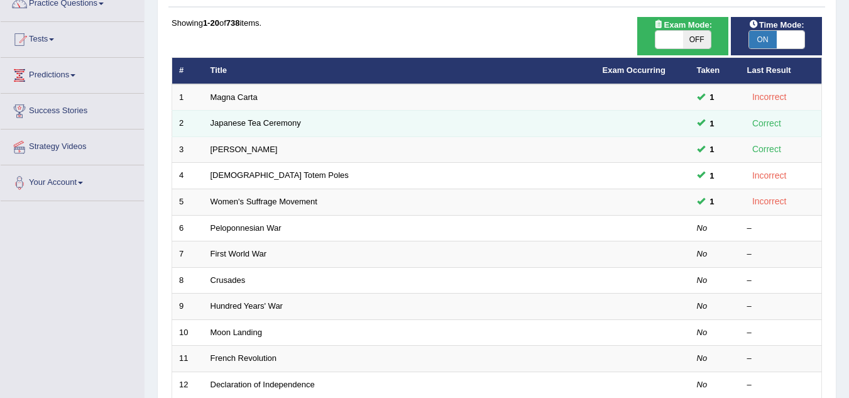
scroll to position [126, 0]
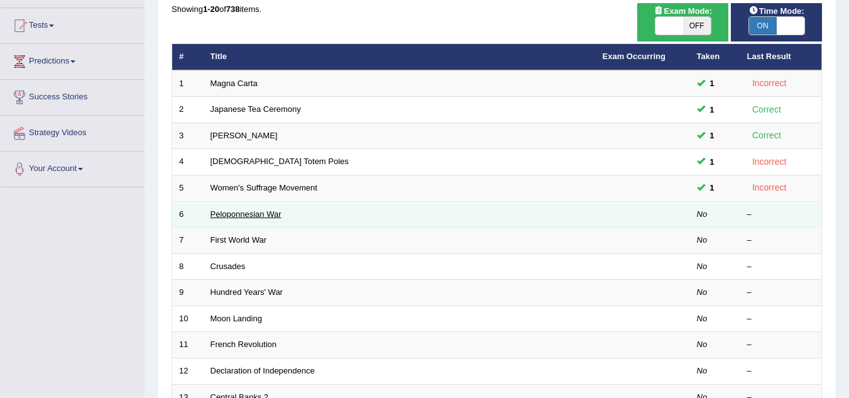
click at [270, 211] on link "Peloponnesian War" at bounding box center [246, 213] width 71 height 9
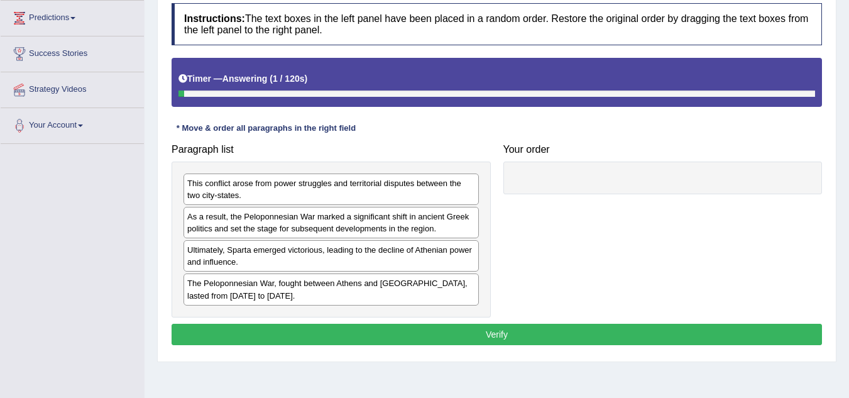
scroll to position [189, 0]
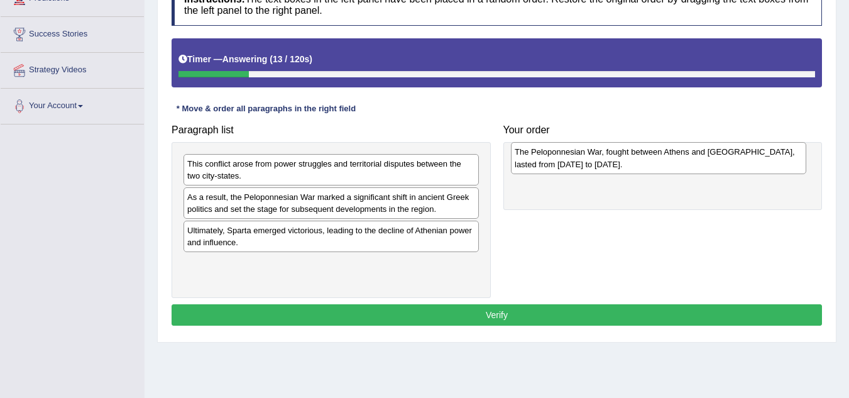
drag, startPoint x: 244, startPoint y: 266, endPoint x: 571, endPoint y: 154, distance: 346.1
click at [571, 154] on div "The Peloponnesian War, fought between Athens and Sparta, lasted from 431 to 404…" at bounding box center [658, 157] width 295 height 31
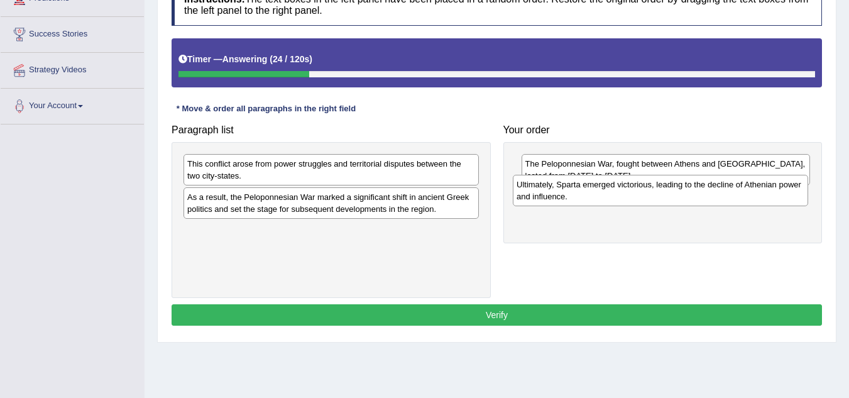
drag, startPoint x: 408, startPoint y: 239, endPoint x: 737, endPoint y: 194, distance: 332.6
click at [737, 194] on div "Ultimately, Sparta emerged victorious, leading to the decline of Athenian power…" at bounding box center [660, 190] width 295 height 31
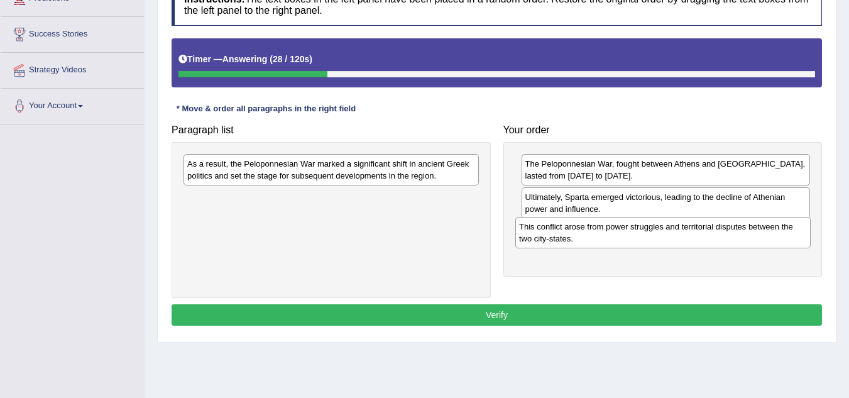
drag, startPoint x: 305, startPoint y: 170, endPoint x: 639, endPoint y: 233, distance: 340.3
click at [641, 233] on div "This conflict arose from power struggles and territorial disputes between the t…" at bounding box center [662, 232] width 295 height 31
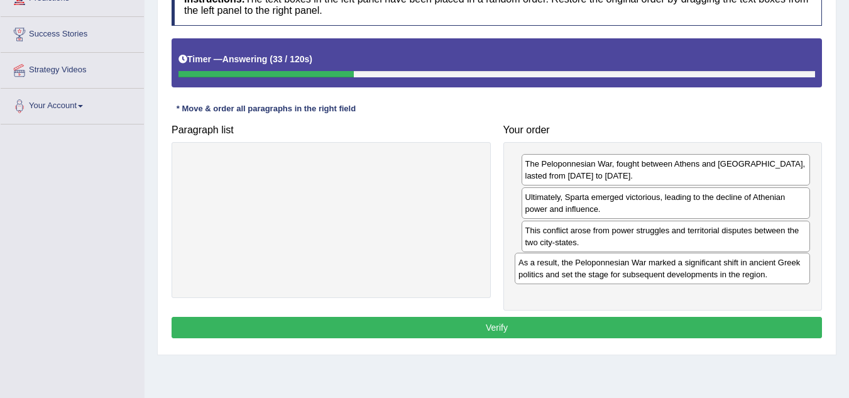
drag, startPoint x: 259, startPoint y: 173, endPoint x: 601, endPoint y: 275, distance: 356.6
click at [601, 275] on div "As a result, the Peloponnesian War marked a significant shift in ancient Greek …" at bounding box center [662, 268] width 295 height 31
click at [541, 329] on button "Verify" at bounding box center [497, 327] width 651 height 21
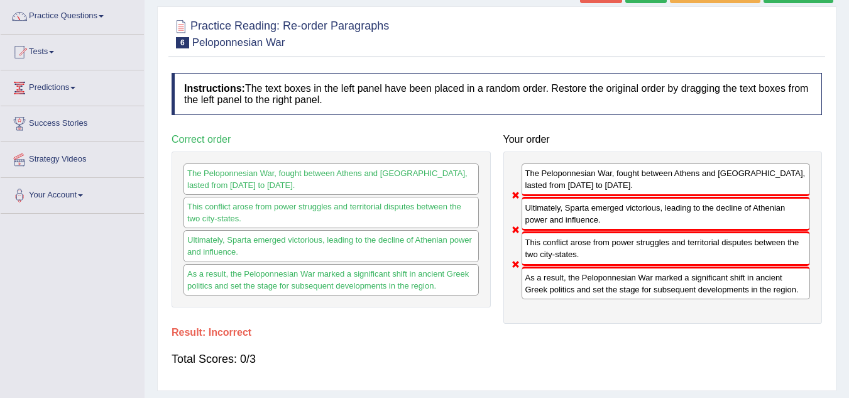
scroll to position [63, 0]
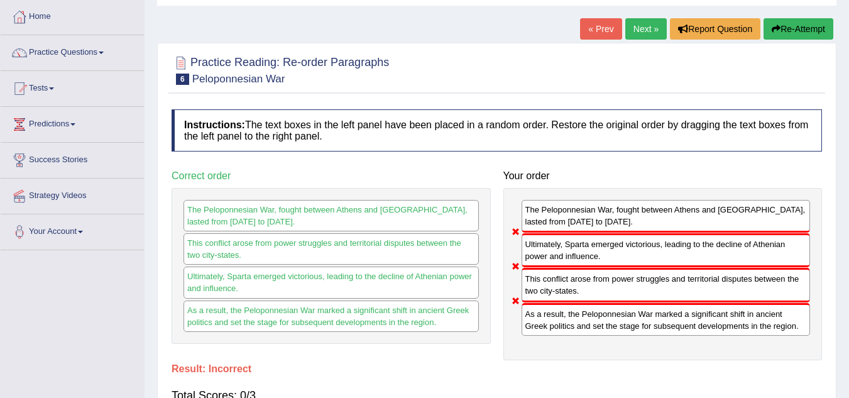
click at [644, 30] on link "Next »" at bounding box center [645, 28] width 41 height 21
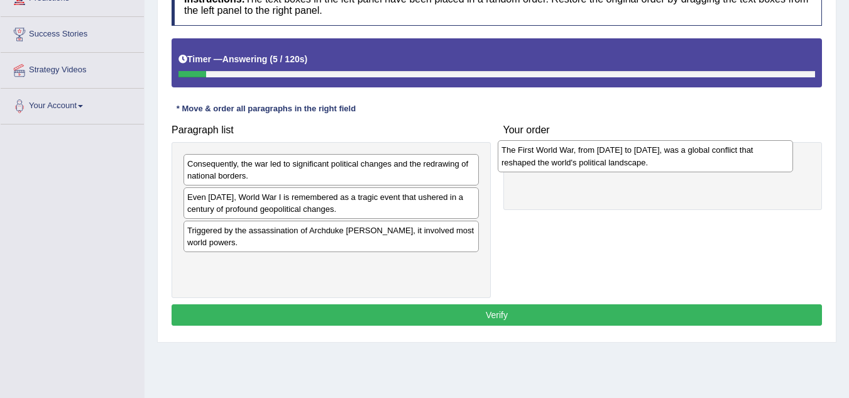
drag, startPoint x: 386, startPoint y: 272, endPoint x: 700, endPoint y: 158, distance: 334.3
click at [700, 158] on div "The First World War, from 1914 to 1918, was a global conflict that reshaped the…" at bounding box center [645, 155] width 295 height 31
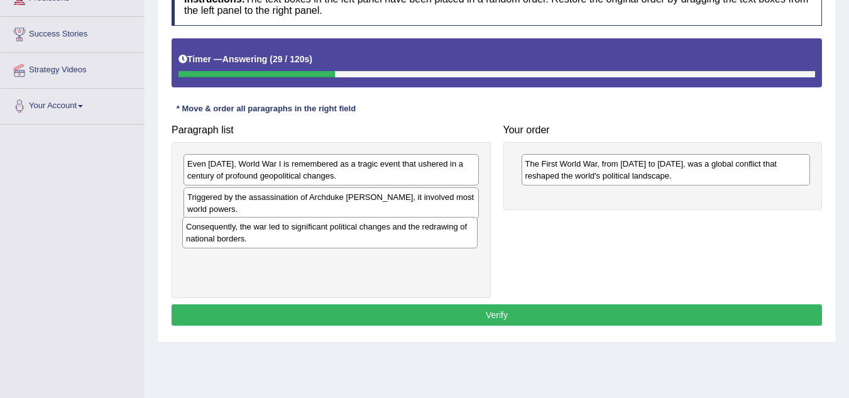
drag, startPoint x: 285, startPoint y: 178, endPoint x: 284, endPoint y: 241, distance: 62.9
click at [284, 241] on div "Consequently, the war led to significant political changes and the redrawing of…" at bounding box center [329, 232] width 295 height 31
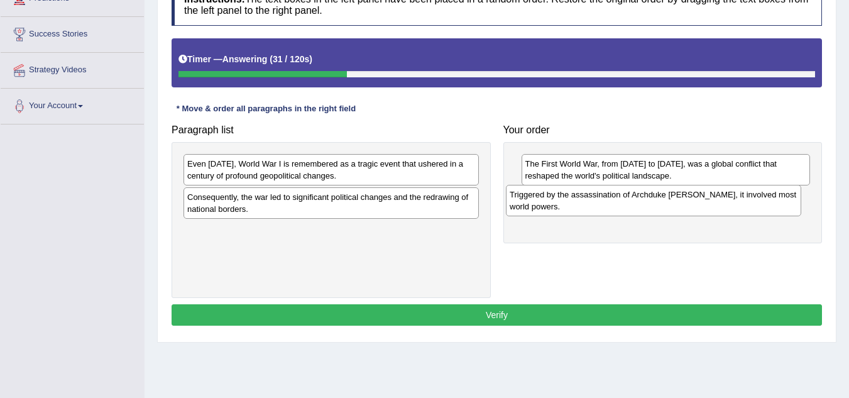
drag, startPoint x: 299, startPoint y: 205, endPoint x: 622, endPoint y: 202, distance: 322.5
click at [622, 202] on div "Triggered by the assassination of Archduke Franz Ferdinand, it involved most wo…" at bounding box center [653, 200] width 295 height 31
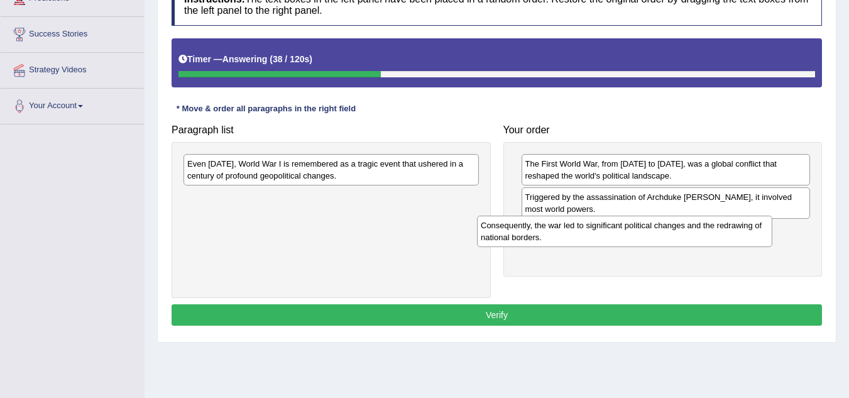
drag, startPoint x: 361, startPoint y: 211, endPoint x: 654, endPoint y: 240, distance: 295.0
click at [654, 240] on div "Consequently, the war led to significant political changes and the redrawing of…" at bounding box center [624, 231] width 295 height 31
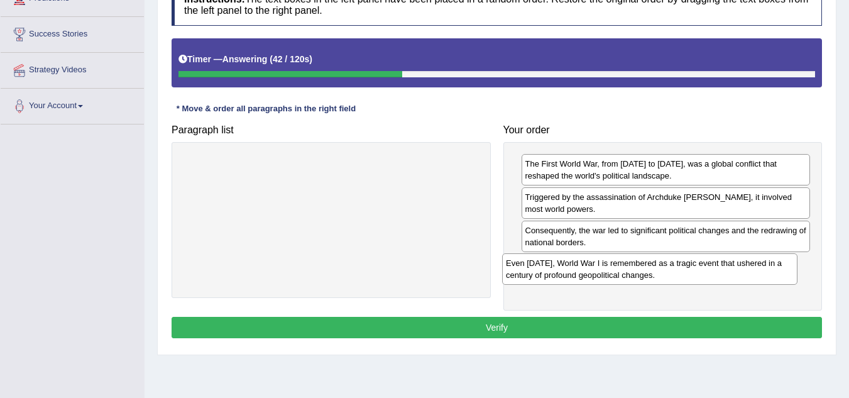
drag, startPoint x: 245, startPoint y: 173, endPoint x: 564, endPoint y: 272, distance: 334.2
click at [564, 272] on div "Even today, World War I is remembered as a tragic event that ushered in a centu…" at bounding box center [649, 268] width 295 height 31
click at [552, 326] on button "Verify" at bounding box center [497, 327] width 651 height 21
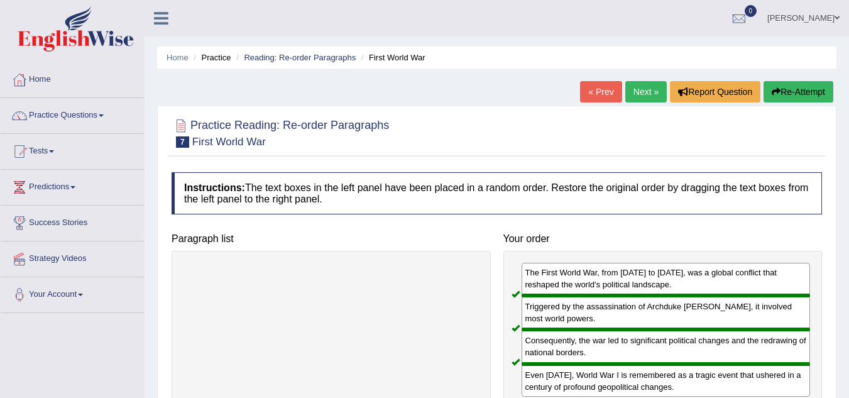
click at [632, 85] on link "Next »" at bounding box center [645, 91] width 41 height 21
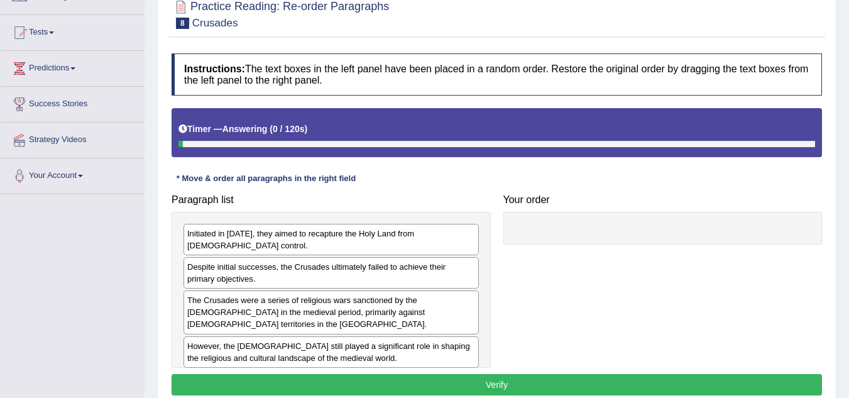
scroll to position [126, 0]
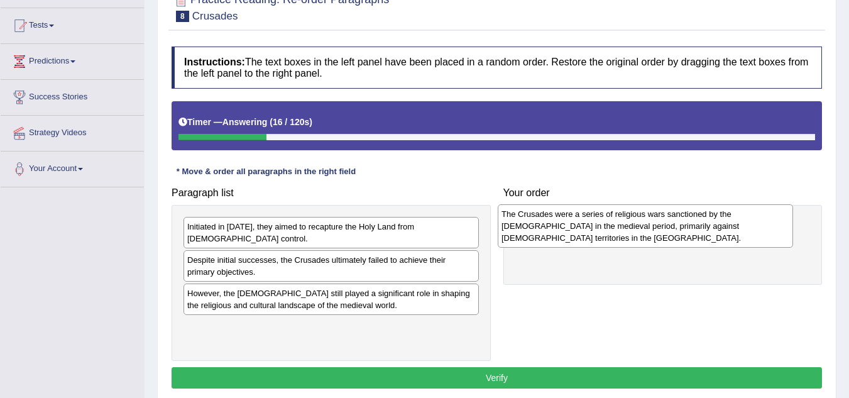
drag, startPoint x: 372, startPoint y: 294, endPoint x: 686, endPoint y: 226, distance: 321.4
click at [686, 226] on div "The Crusades were a series of religious wars sanctioned by the Latin Church in …" at bounding box center [645, 225] width 295 height 43
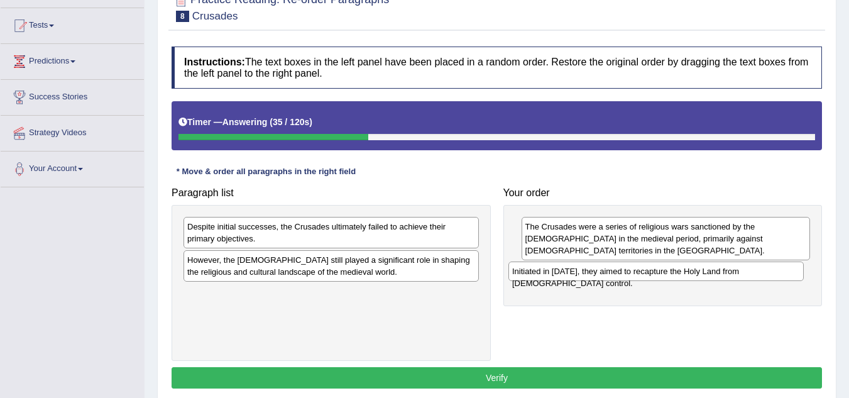
drag, startPoint x: 309, startPoint y: 229, endPoint x: 634, endPoint y: 274, distance: 328.0
click at [634, 274] on div "Initiated in 1095, they aimed to recapture the Holy Land from Muslim control." at bounding box center [656, 270] width 295 height 19
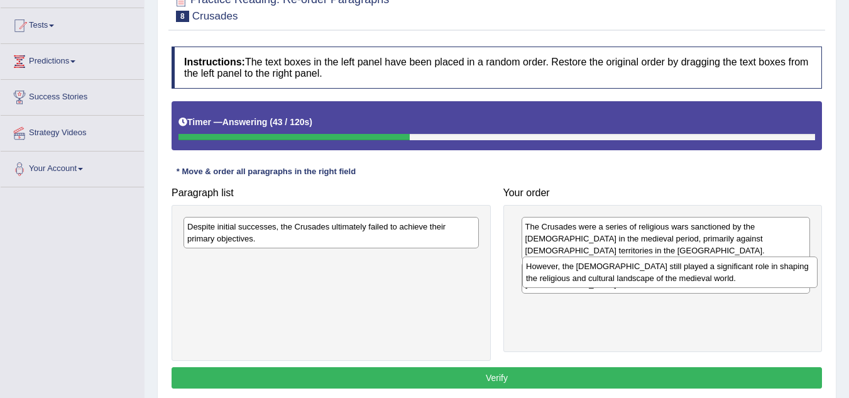
drag, startPoint x: 340, startPoint y: 271, endPoint x: 683, endPoint y: 281, distance: 342.7
click at [690, 280] on div "However, the Crusades still played a significant role in shaping the religious …" at bounding box center [669, 271] width 295 height 31
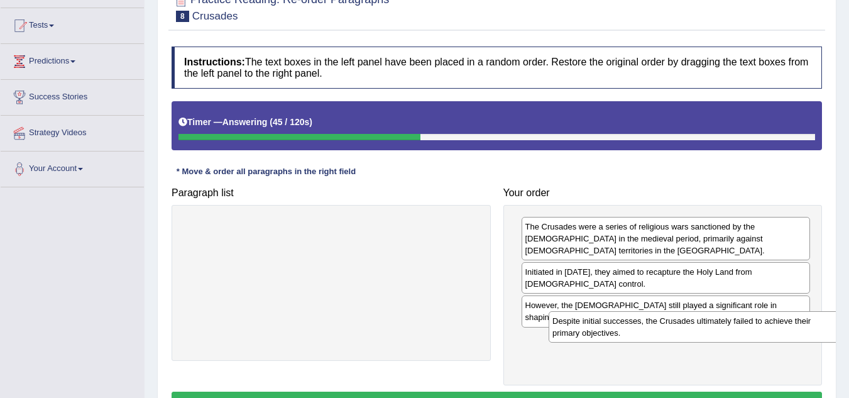
drag, startPoint x: 314, startPoint y: 238, endPoint x: 678, endPoint y: 331, distance: 375.7
click at [681, 331] on div "Despite initial successes, the Crusades ultimately failed to achieve their prim…" at bounding box center [696, 326] width 295 height 31
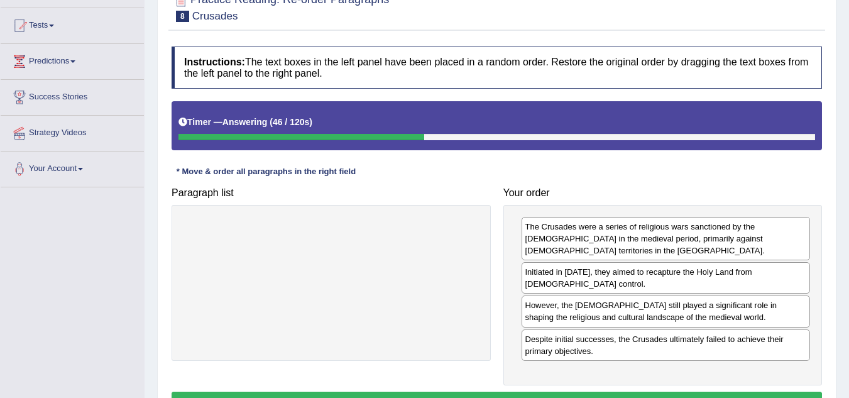
click at [523, 392] on button "Verify" at bounding box center [497, 402] width 651 height 21
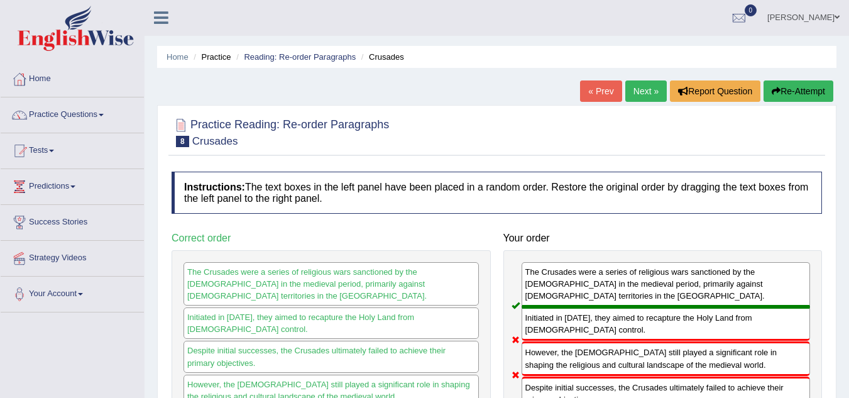
scroll to position [0, 0]
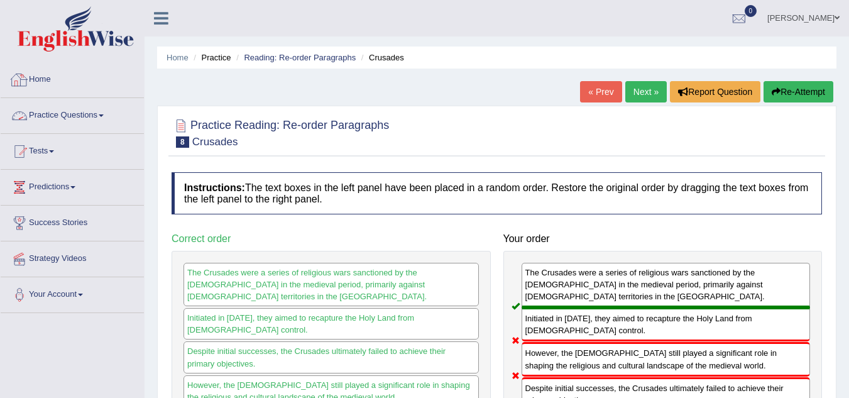
click at [58, 111] on link "Practice Questions" at bounding box center [72, 113] width 143 height 31
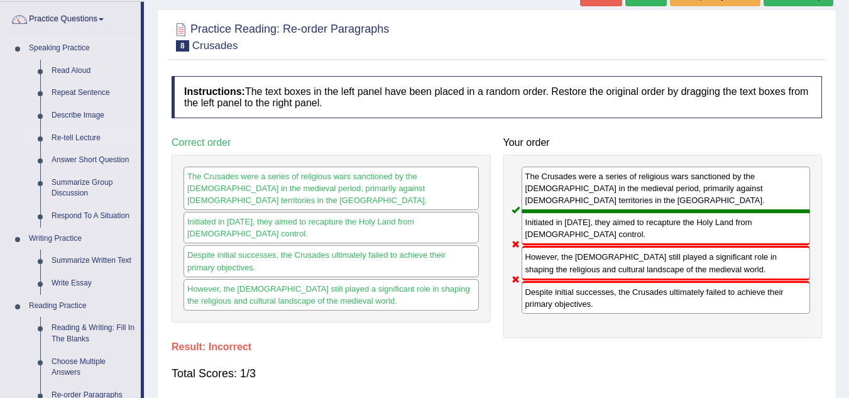
scroll to position [126, 0]
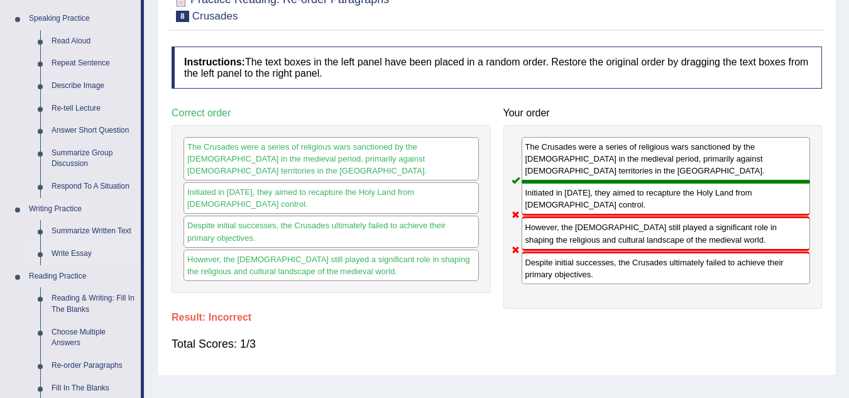
click at [80, 251] on link "Write Essay" at bounding box center [93, 254] width 95 height 23
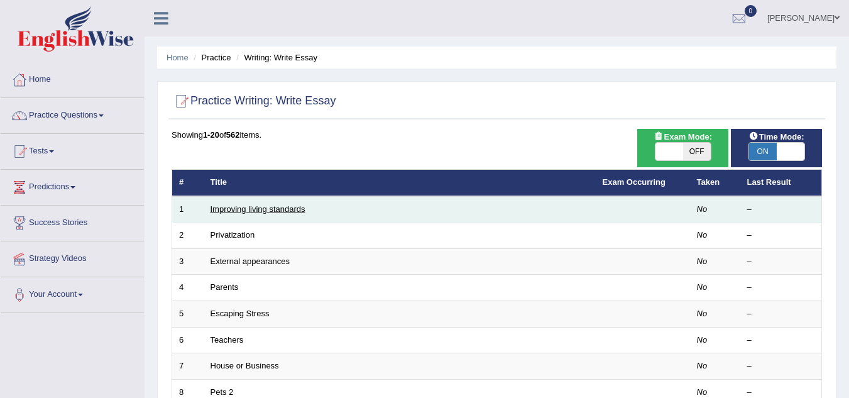
click at [297, 211] on link "Improving living standards" at bounding box center [258, 208] width 95 height 9
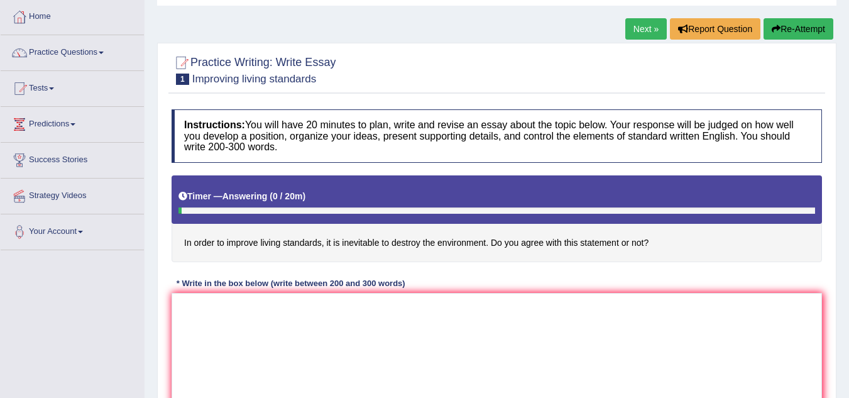
scroll to position [126, 0]
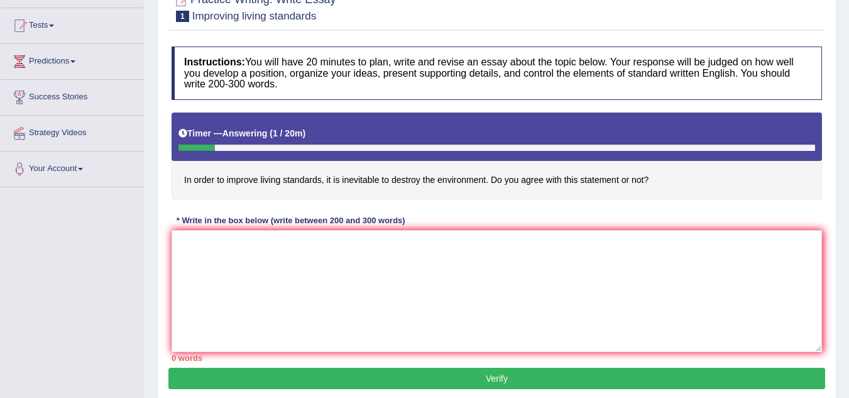
drag, startPoint x: 183, startPoint y: 176, endPoint x: 238, endPoint y: 185, distance: 56.0
click at [238, 185] on h4 "In order to improve living standards, it is inevitable to destroy the environme…" at bounding box center [497, 156] width 651 height 87
click at [268, 264] on textarea at bounding box center [497, 291] width 651 height 122
click at [346, 260] on textarea "To enrich screen reader interactions, please activate Accessibility in Grammarl…" at bounding box center [497, 291] width 651 height 122
click at [240, 262] on textarea "To enrich screen reader interactions, please activate Accessibility in Grammarl…" at bounding box center [497, 291] width 651 height 122
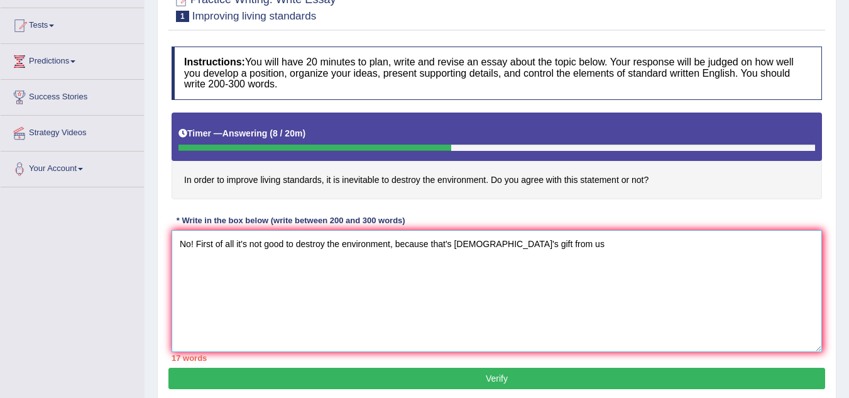
click at [528, 248] on textarea "No! First of all it's not good to destroy the environment, because that's [DEMO…" at bounding box center [497, 291] width 651 height 122
drag, startPoint x: 183, startPoint y: 177, endPoint x: 202, endPoint y: 180, distance: 19.2
click at [201, 180] on h4 "In order to improve living standards, it is inevitable to destroy the environme…" at bounding box center [497, 156] width 651 height 87
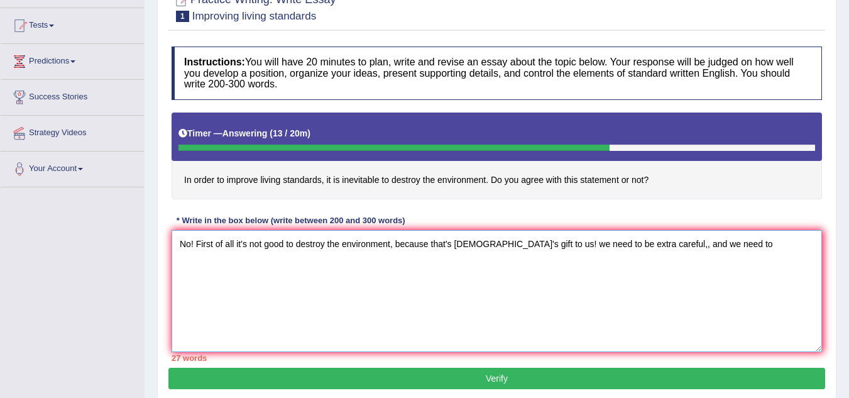
drag, startPoint x: 219, startPoint y: 275, endPoint x: 705, endPoint y: 244, distance: 486.9
click at [705, 244] on textarea "No! First of all it's not good to destroy the environment, because that's [DEMO…" at bounding box center [497, 291] width 651 height 122
paste textarea "To enhance living standards, we often face tough choices that can unintentional…"
paste textarea "To improve living standards, it may be necessary to compromise the environment."
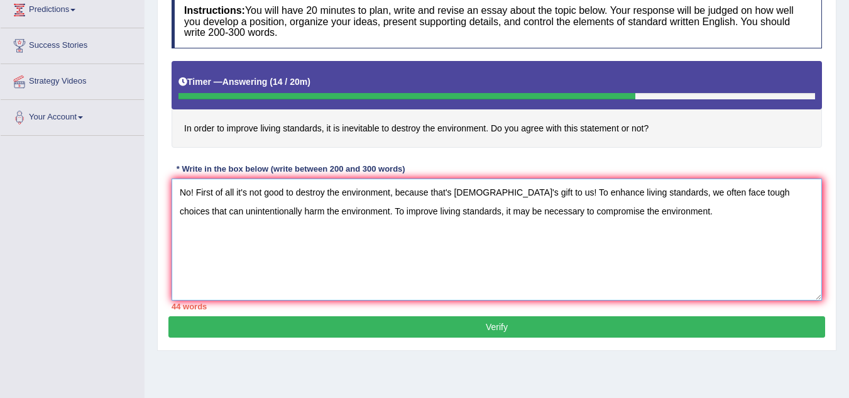
scroll to position [189, 0]
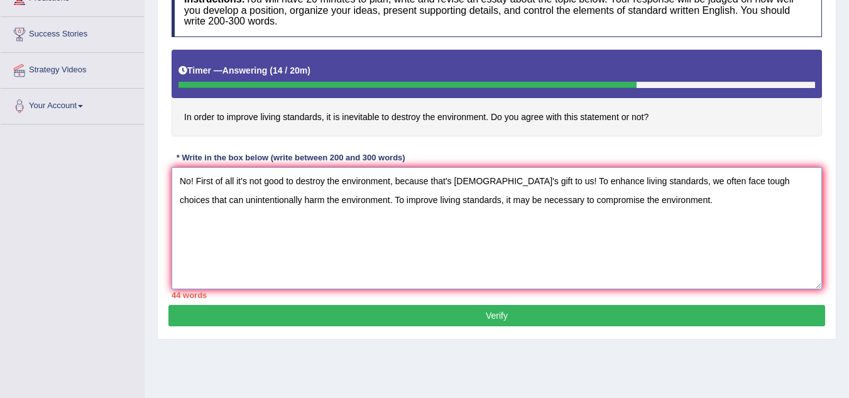
type textarea "No! First of all it's not good to destroy the environment, because that's [DEMO…"
click at [562, 316] on button "Verify" at bounding box center [496, 315] width 657 height 21
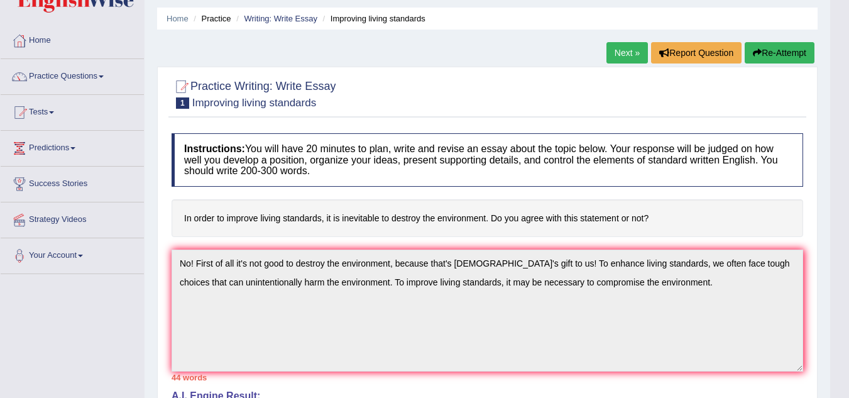
scroll to position [0, 0]
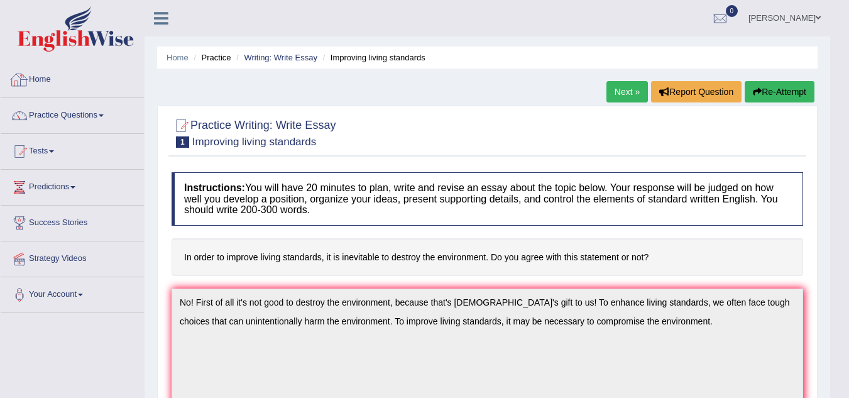
click at [58, 82] on link "Home" at bounding box center [72, 77] width 143 height 31
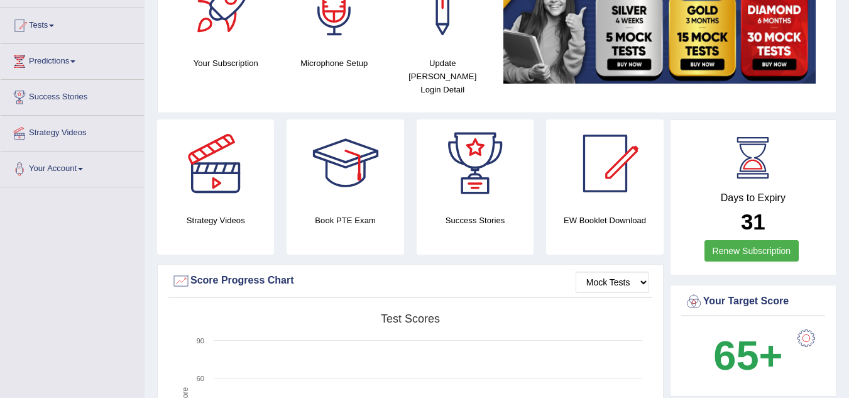
drag, startPoint x: 0, startPoint y: 0, endPoint x: 23, endPoint y: 194, distance: 194.9
